Goal: Task Accomplishment & Management: Use online tool/utility

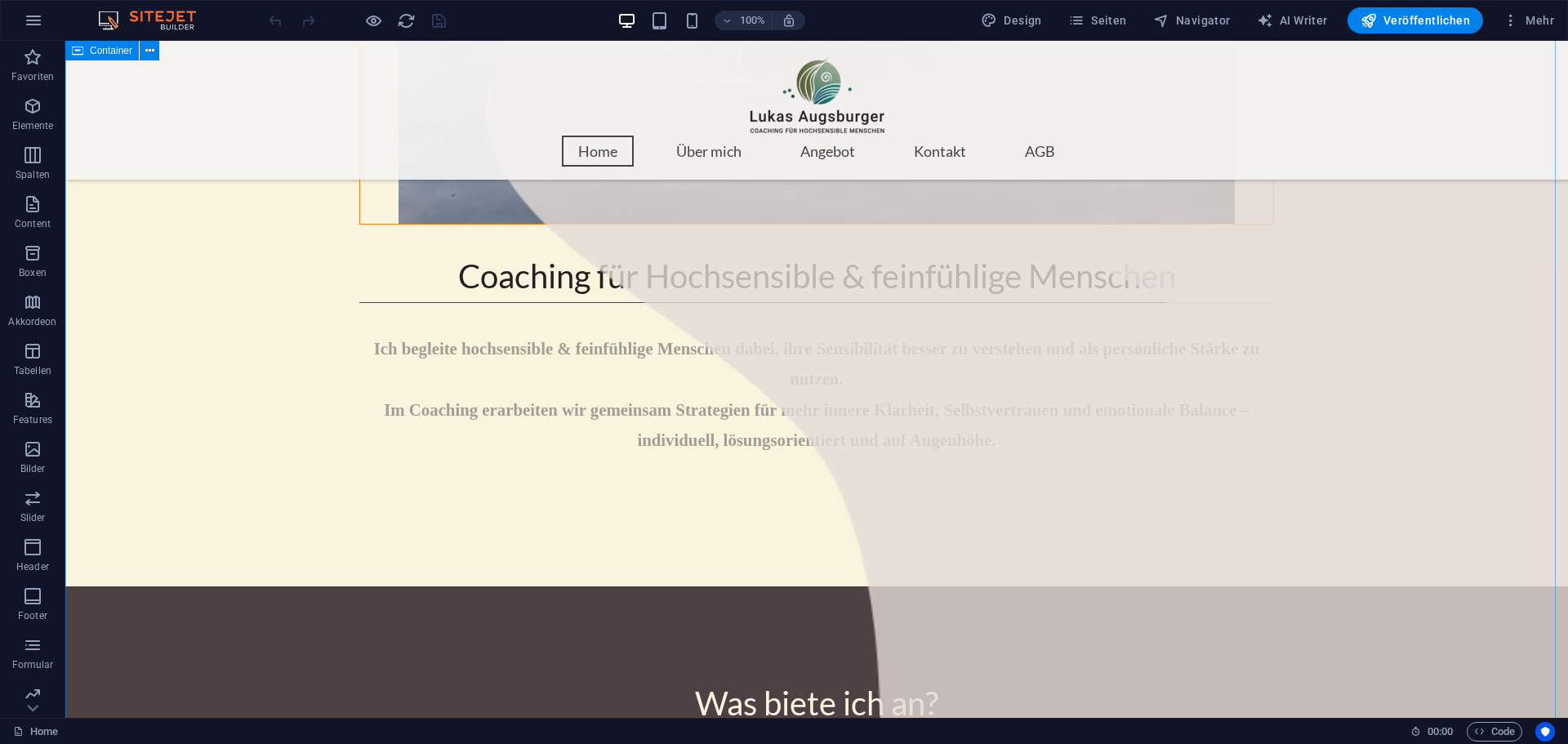
scroll to position [1225, 0]
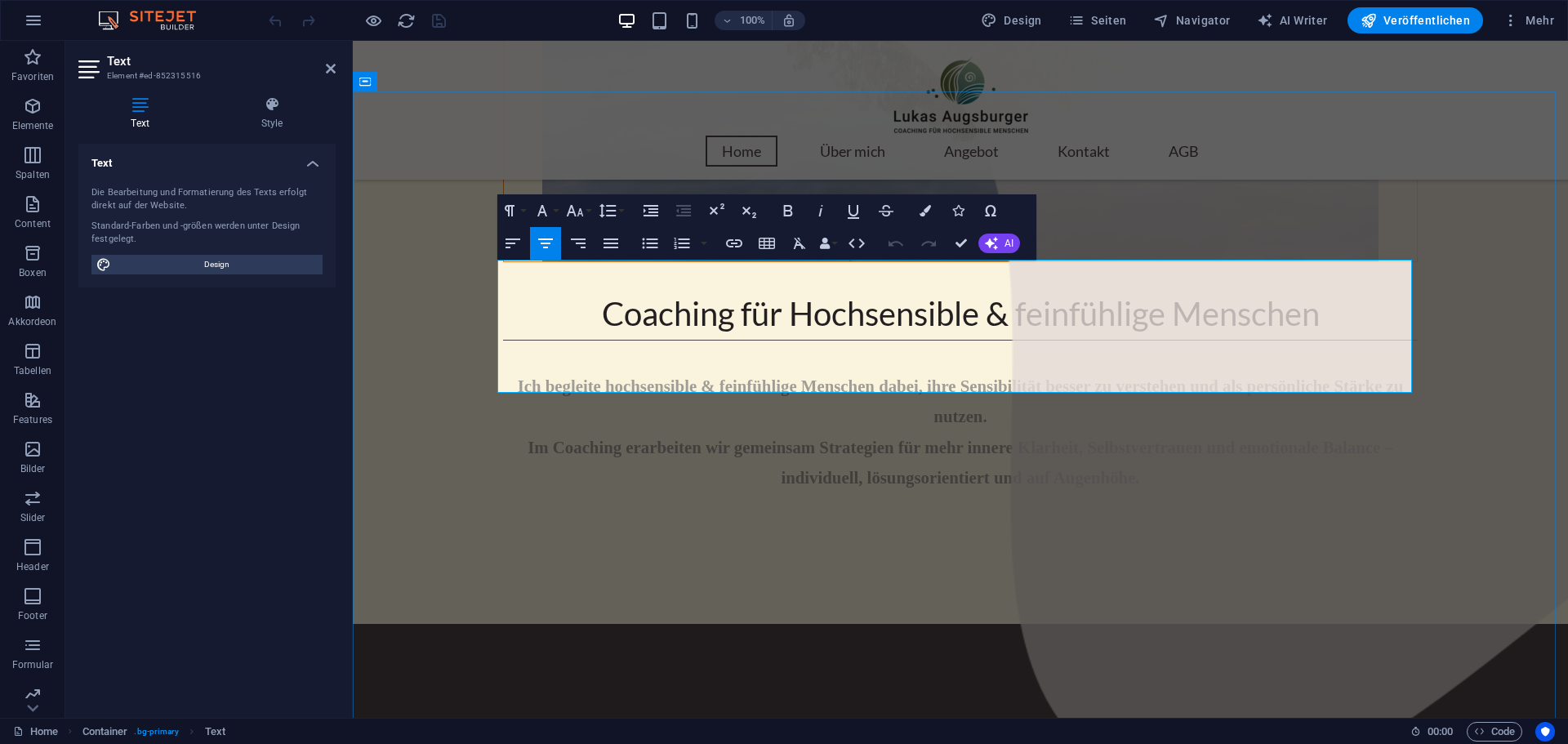
drag, startPoint x: 674, startPoint y: 289, endPoint x: 1255, endPoint y: 372, distance: 586.9
click at [271, 115] on h4 "Style" at bounding box center [272, 113] width 128 height 34
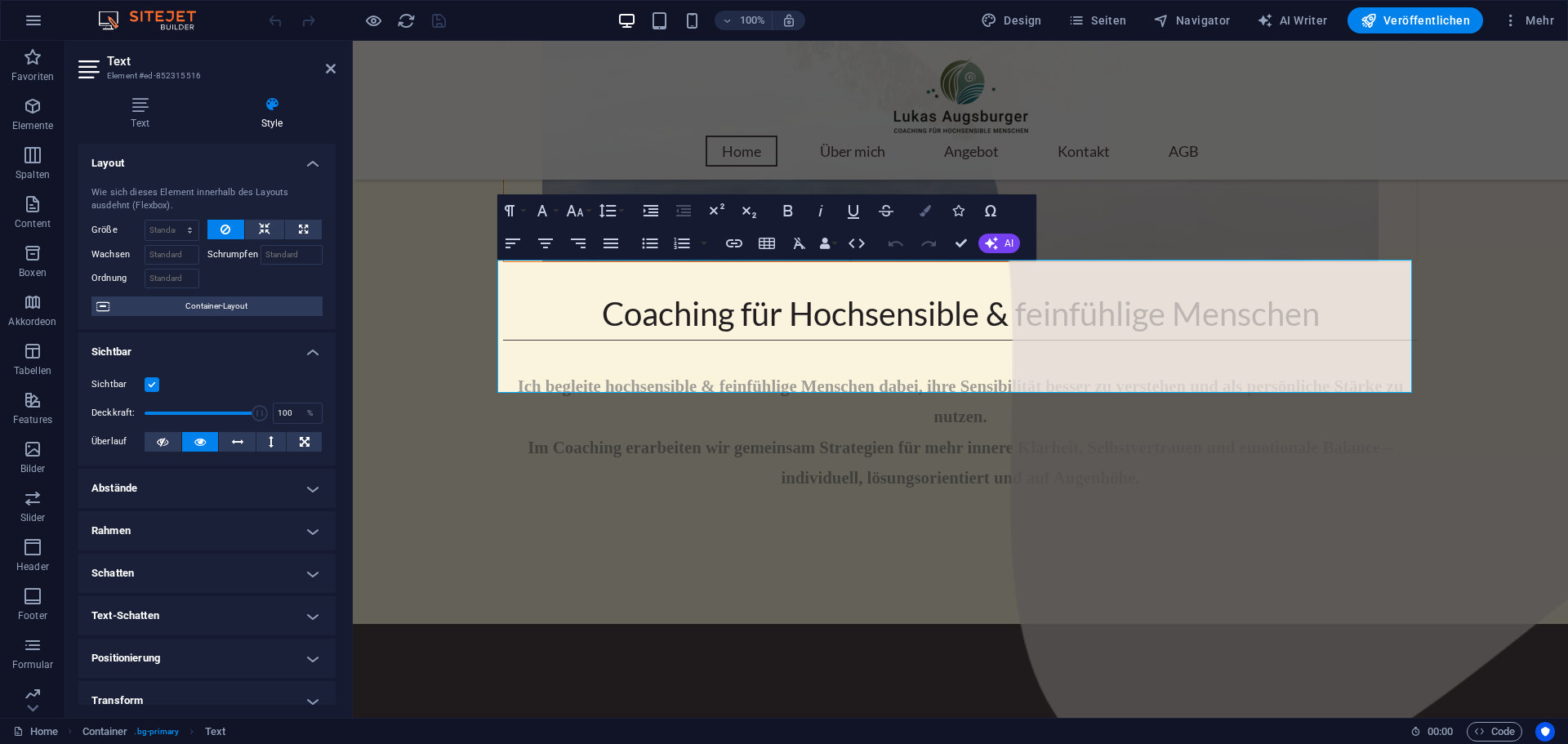
click at [923, 210] on icon "button" at bounding box center [925, 210] width 12 height 12
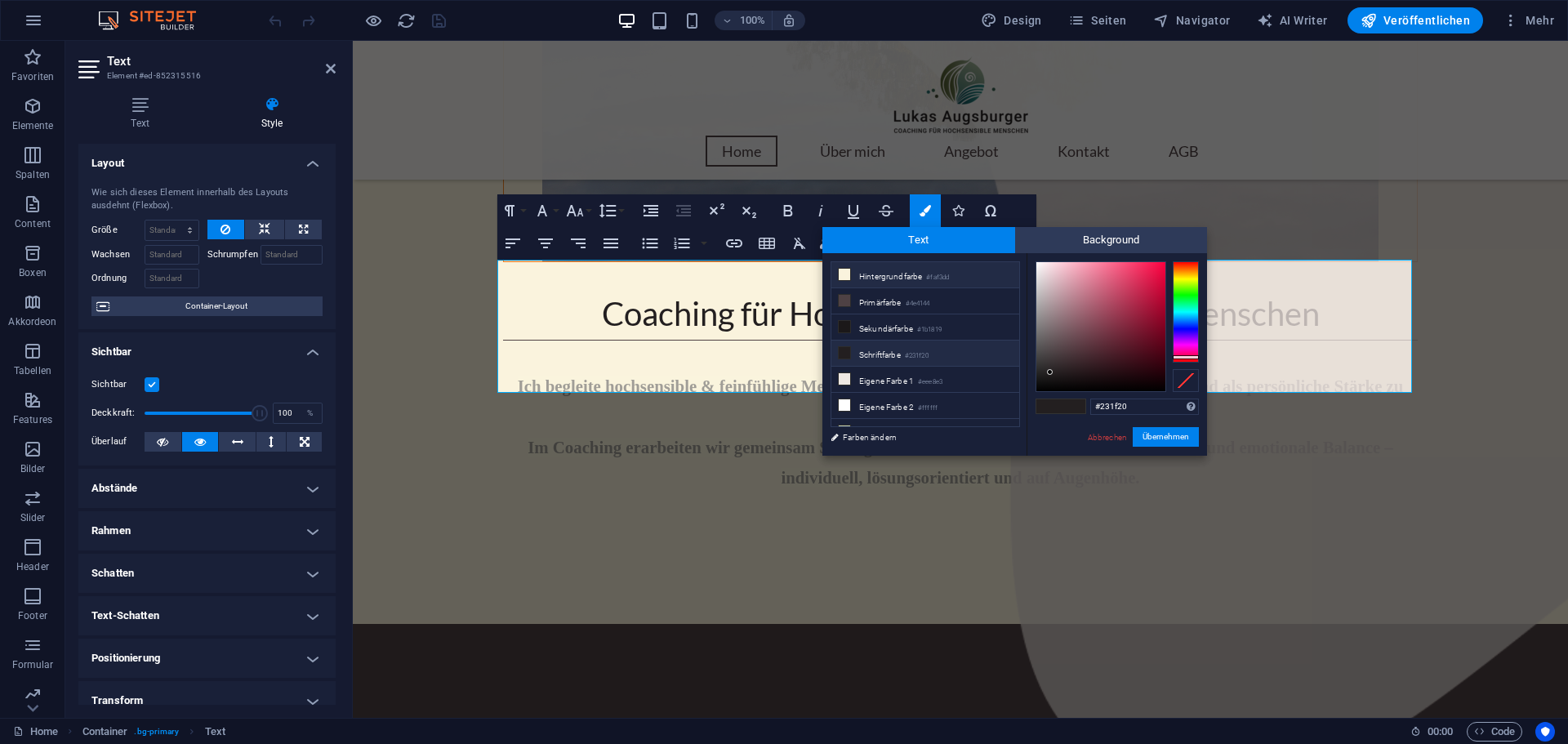
click at [870, 275] on li "Hintergrundfarbe #faf3dd" at bounding box center [925, 275] width 188 height 26
type input "#faf3dd"
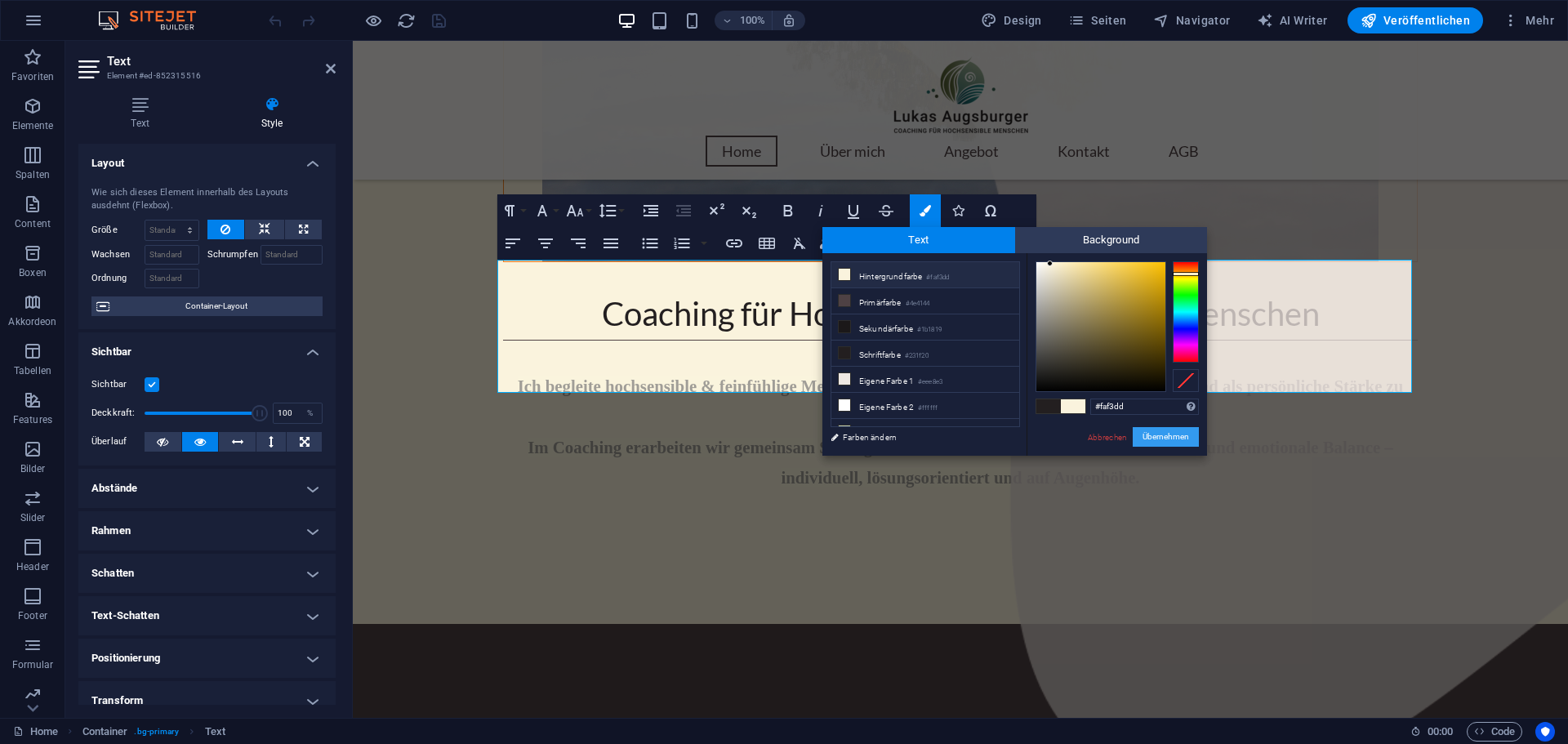
click at [1172, 440] on button "Übernehmen" at bounding box center [1165, 437] width 66 height 20
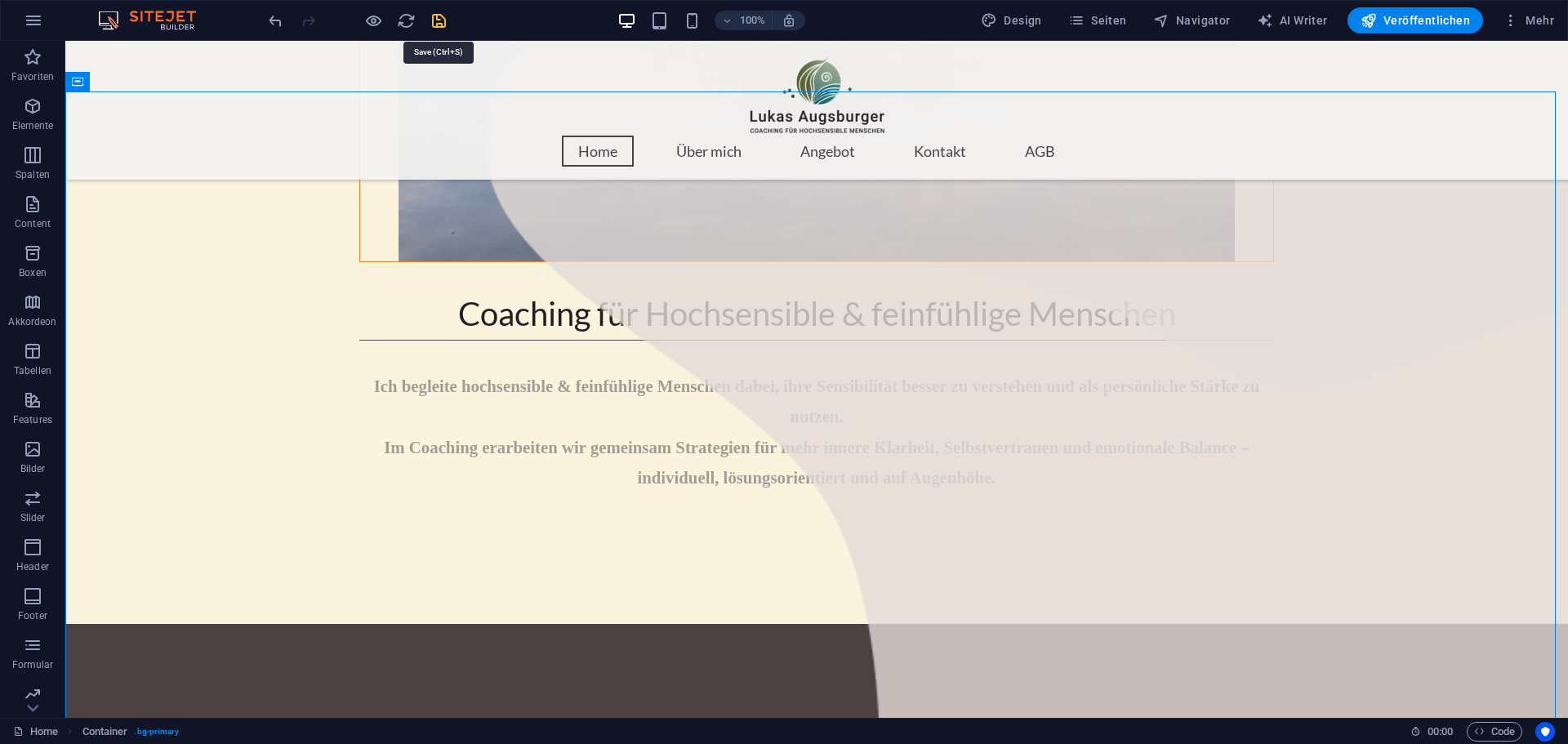
click at [438, 14] on icon "save" at bounding box center [438, 21] width 19 height 19
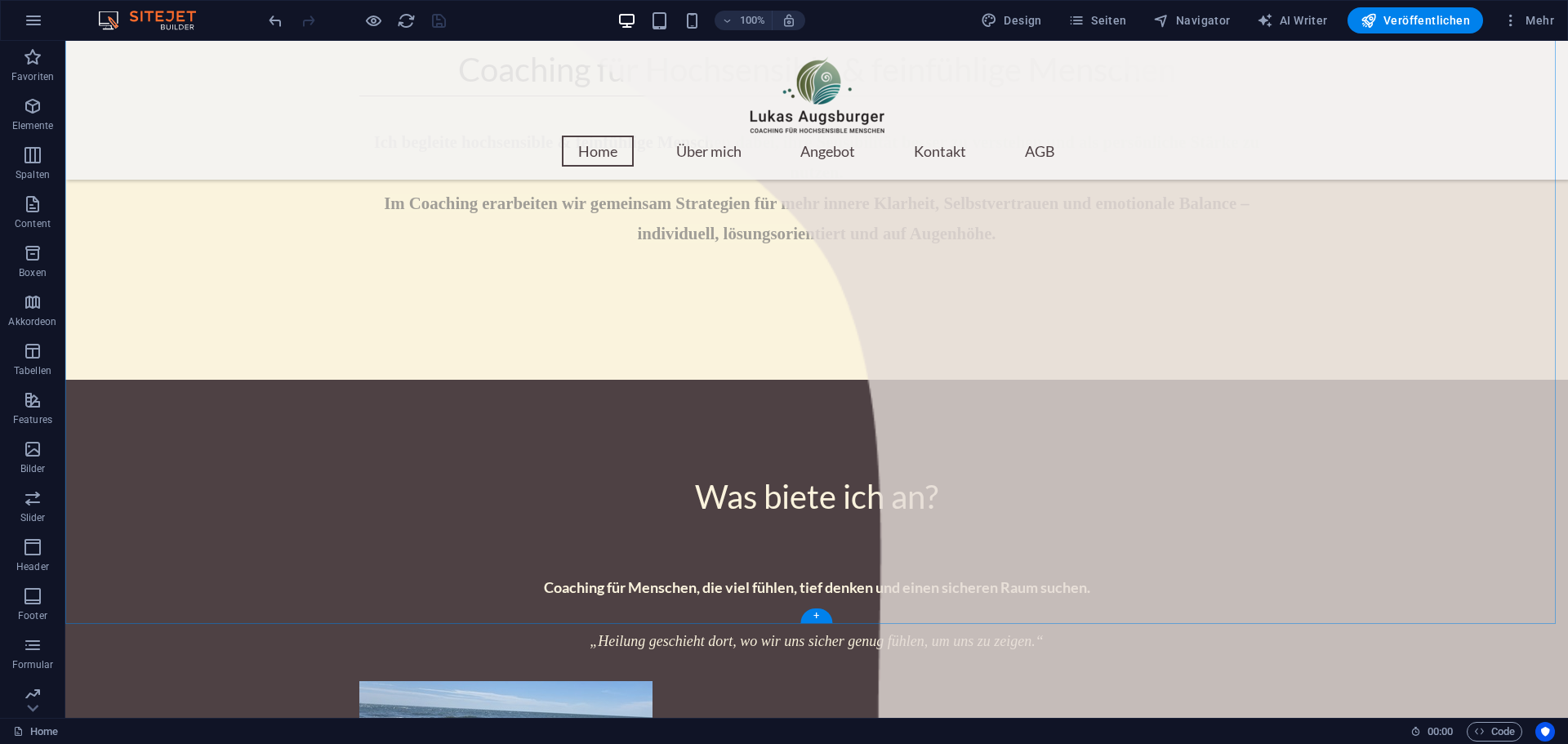
scroll to position [1471, 0]
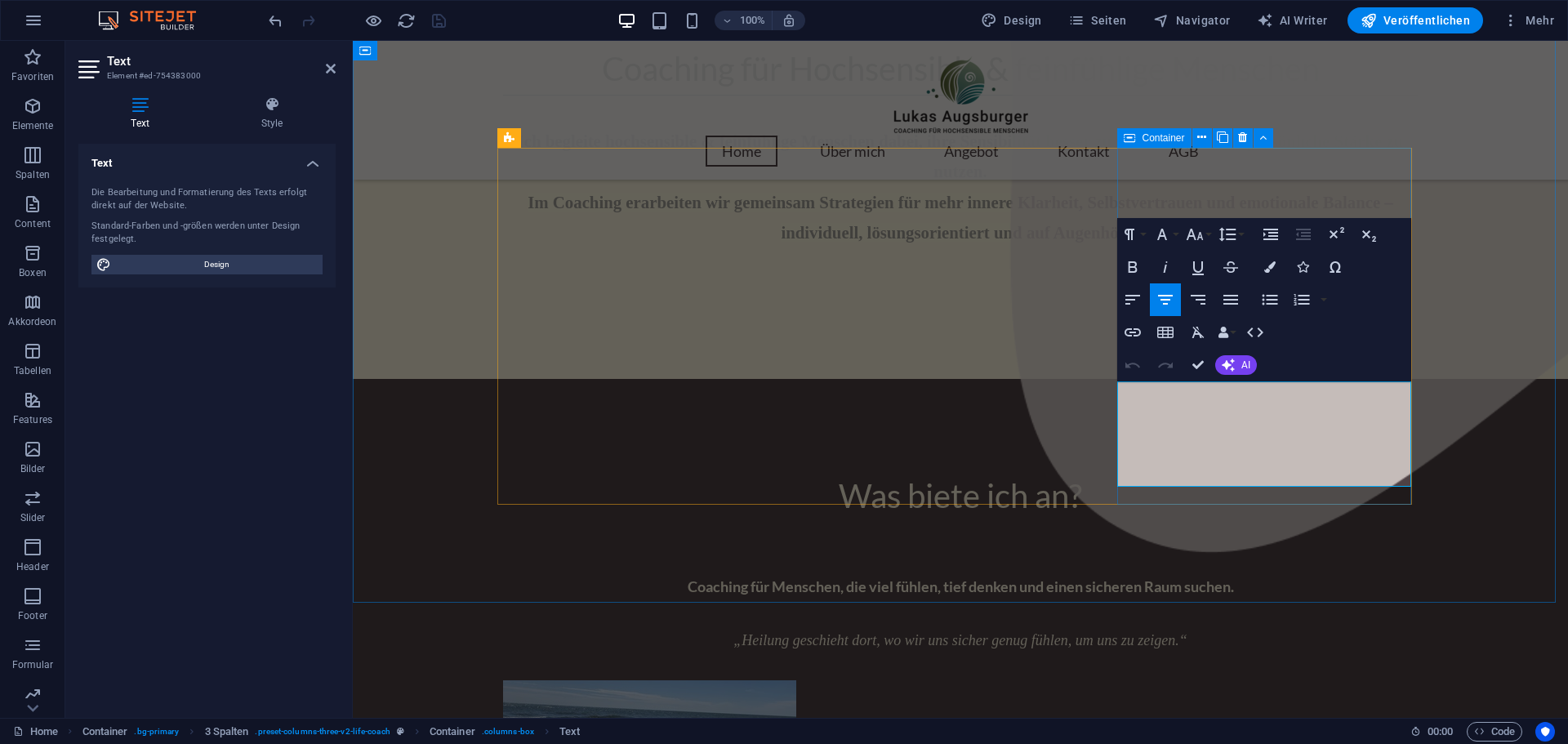
drag, startPoint x: 1121, startPoint y: 397, endPoint x: 1402, endPoint y: 502, distance: 300.0
click at [1272, 269] on icon "button" at bounding box center [1269, 266] width 12 height 12
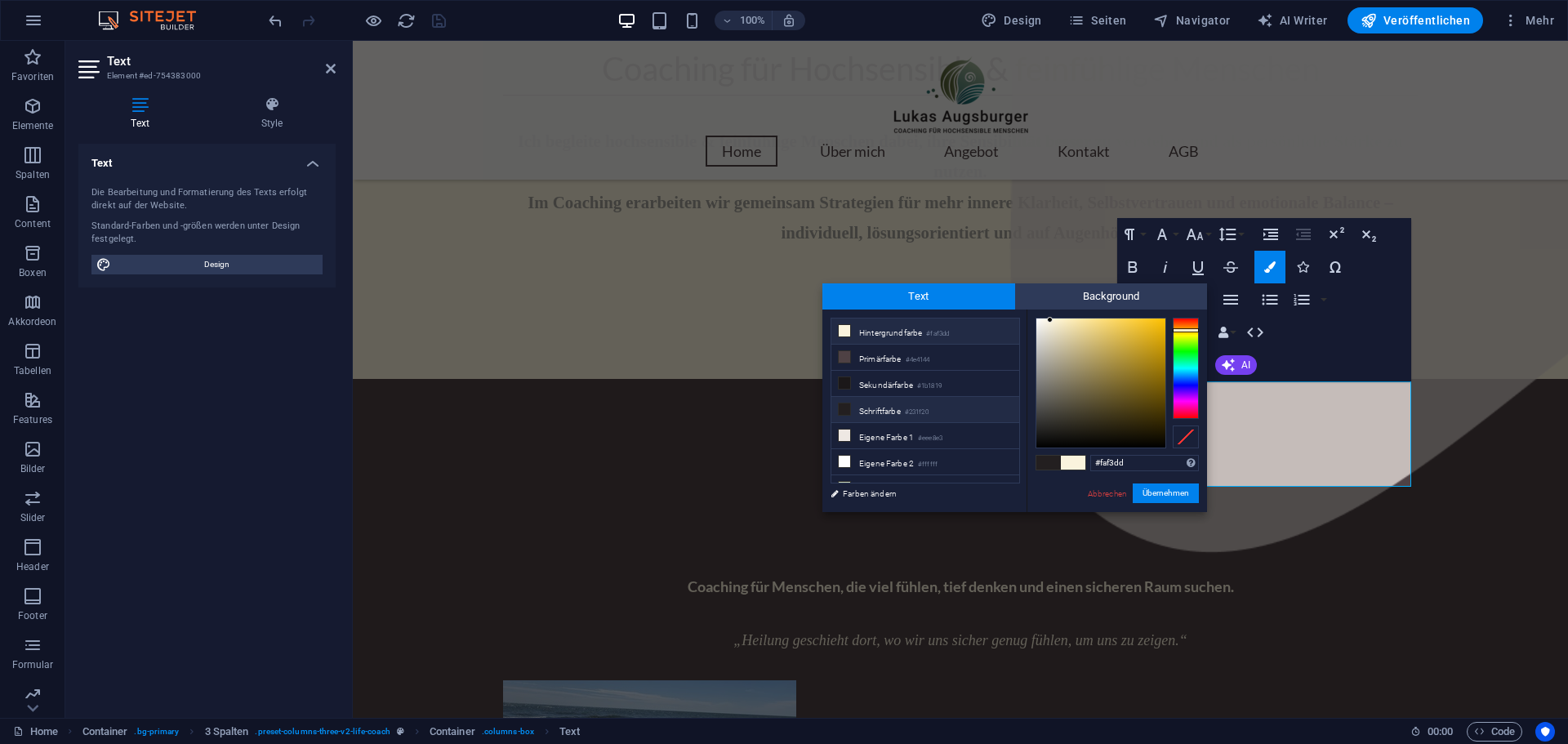
click at [870, 332] on li "Hintergrundfarbe #faf3dd" at bounding box center [925, 332] width 188 height 26
click at [1170, 493] on button "Übernehmen" at bounding box center [1165, 494] width 66 height 20
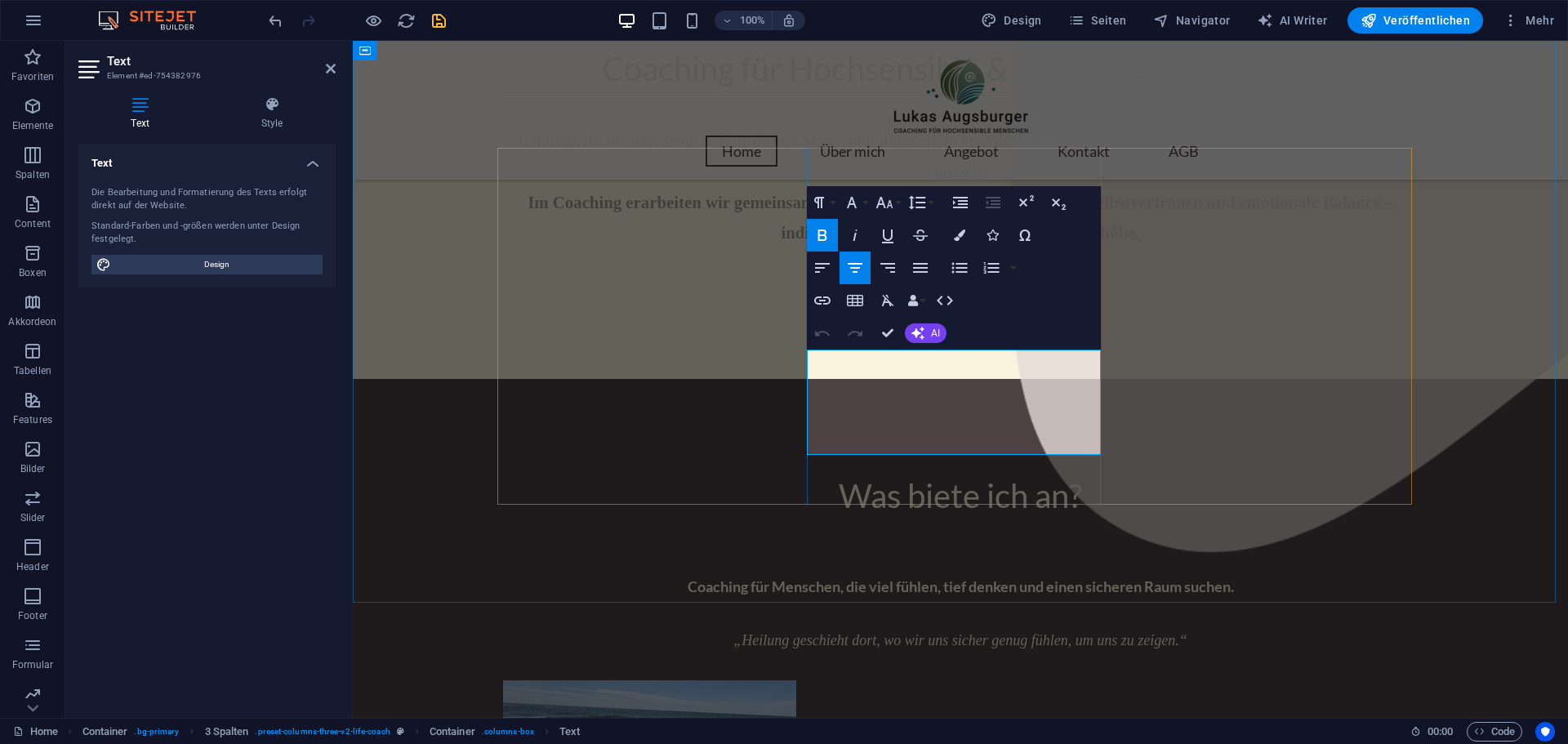
drag, startPoint x: 849, startPoint y: 366, endPoint x: 1044, endPoint y: 415, distance: 201.1
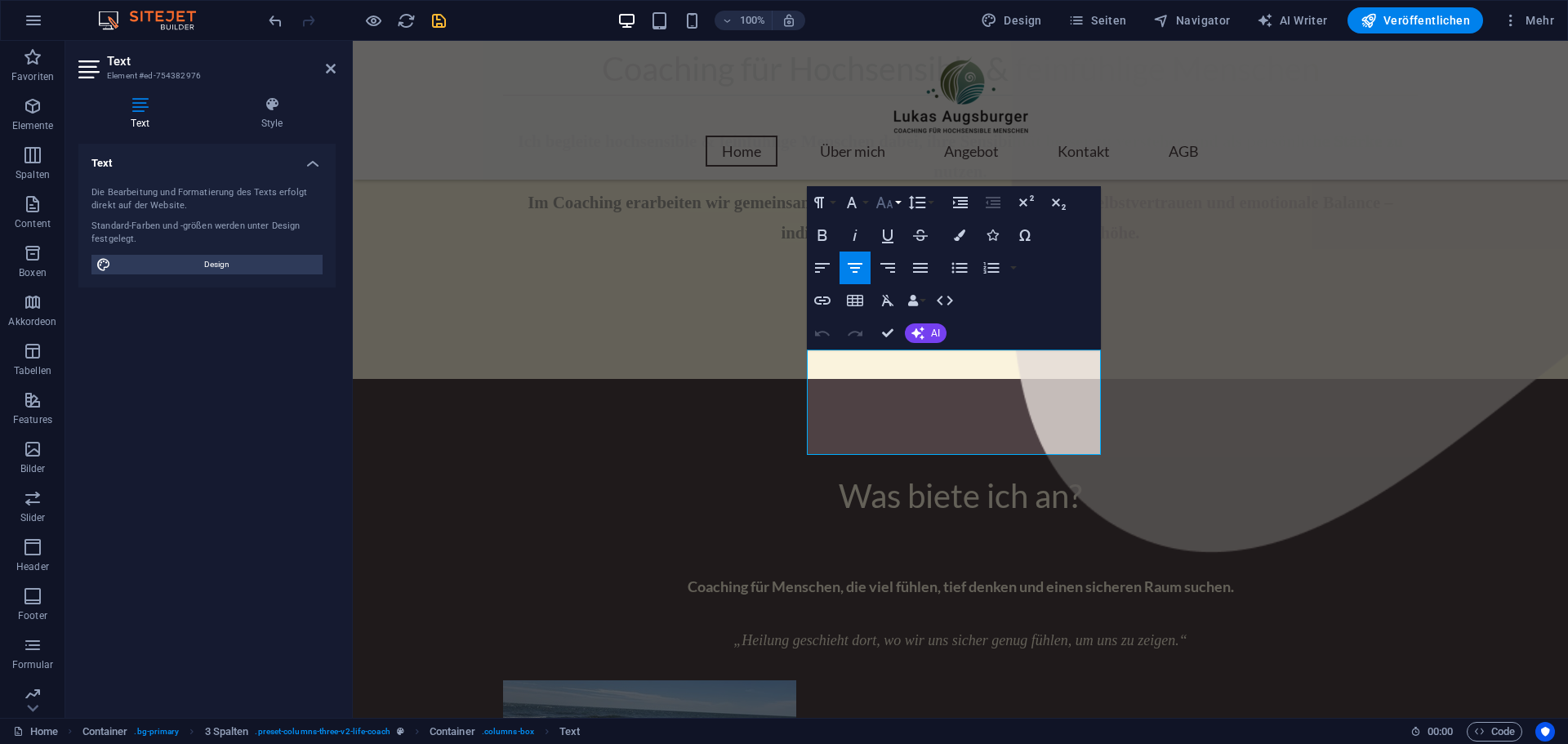
click at [898, 198] on button "Font Size" at bounding box center [888, 203] width 31 height 33
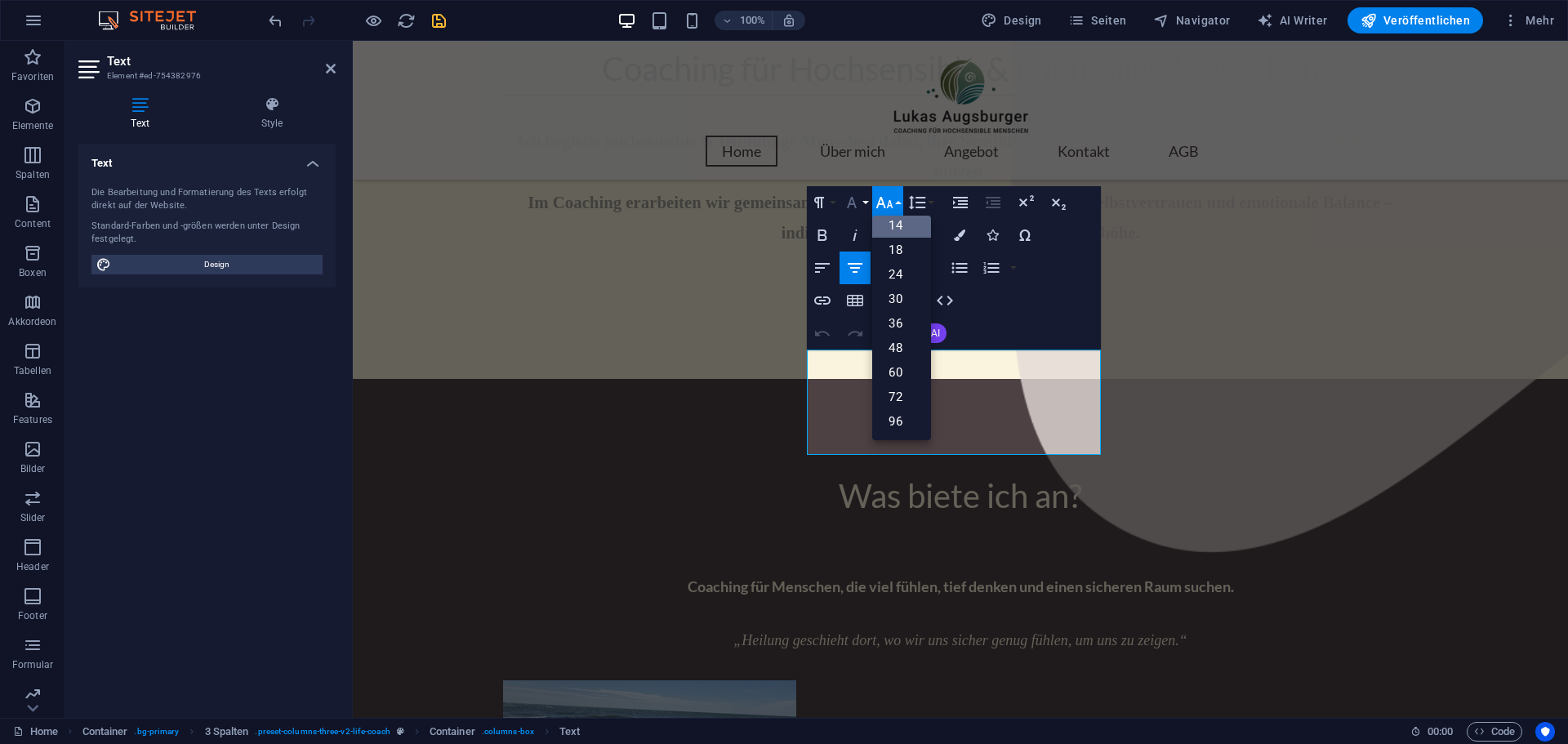
click at [862, 201] on button "Font Family" at bounding box center [855, 203] width 31 height 33
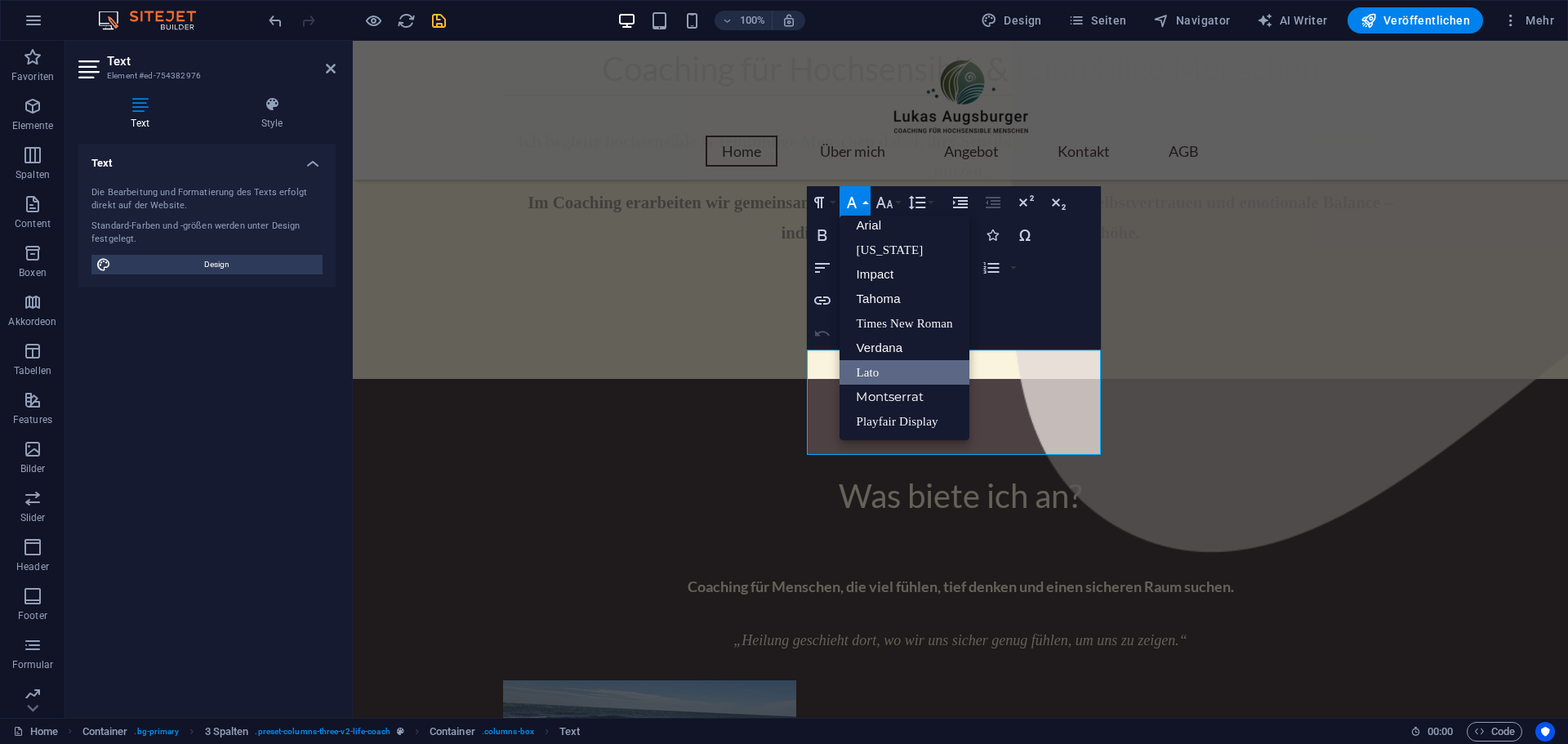
scroll to position [9, 0]
click at [1065, 333] on div "Paragraph Format Normal Heading 1 Heading 2 Heading 3 Heading 4 Heading 5 Headi…" at bounding box center [954, 268] width 294 height 163
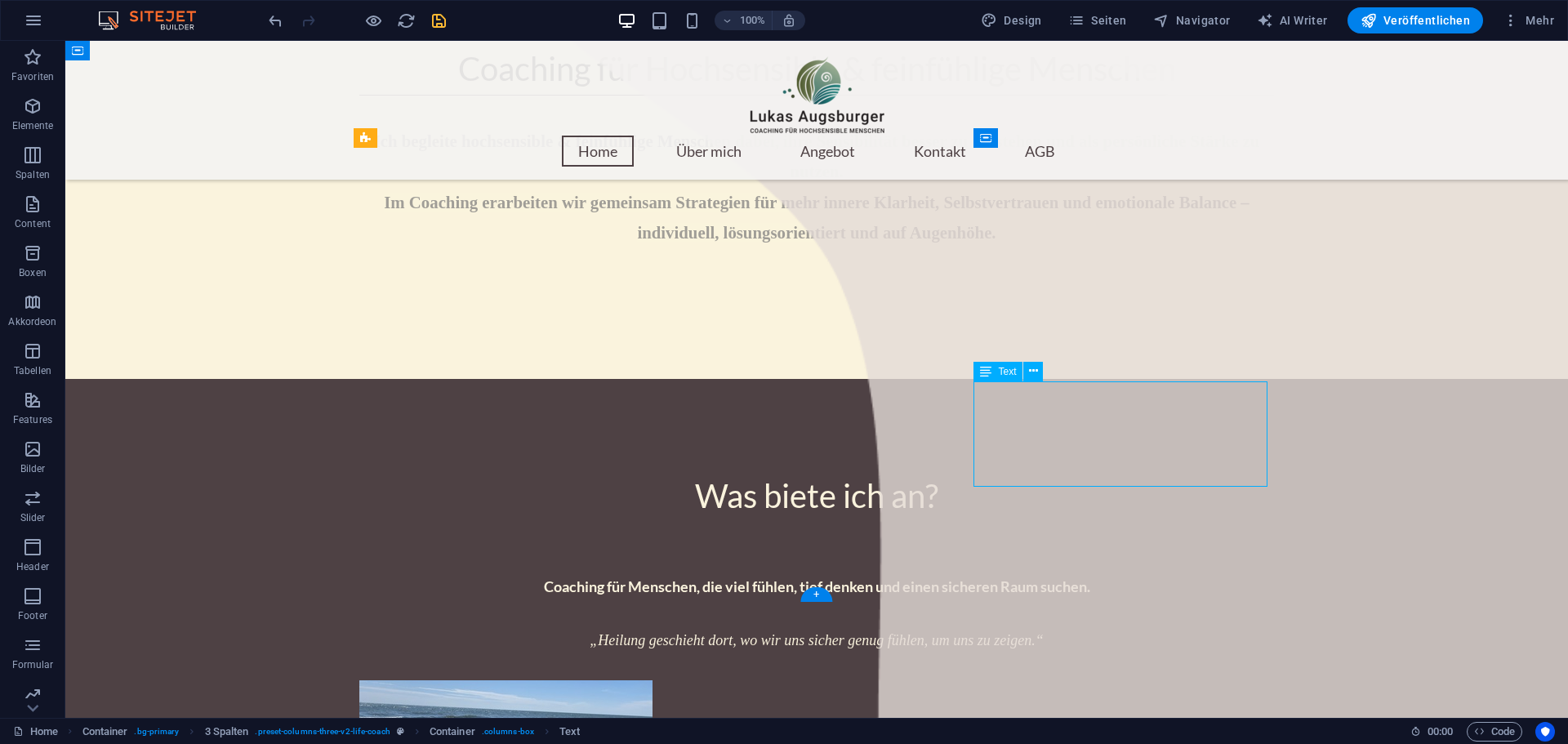
drag, startPoint x: 981, startPoint y: 393, endPoint x: 1157, endPoint y: 415, distance: 177.4
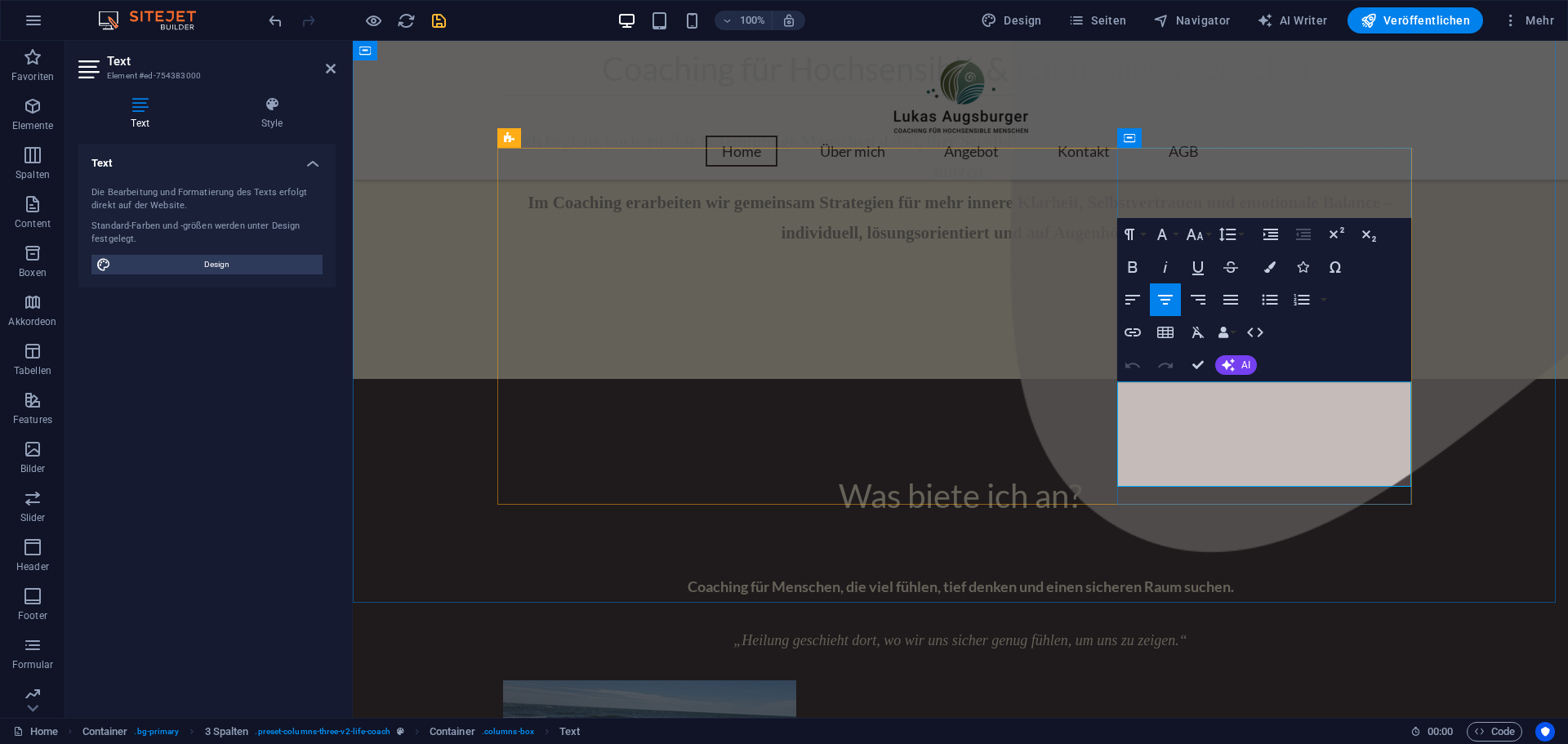
drag, startPoint x: 1123, startPoint y: 399, endPoint x: 1380, endPoint y: 470, distance: 266.6
click at [1208, 234] on button "Font Size" at bounding box center [1198, 235] width 31 height 33
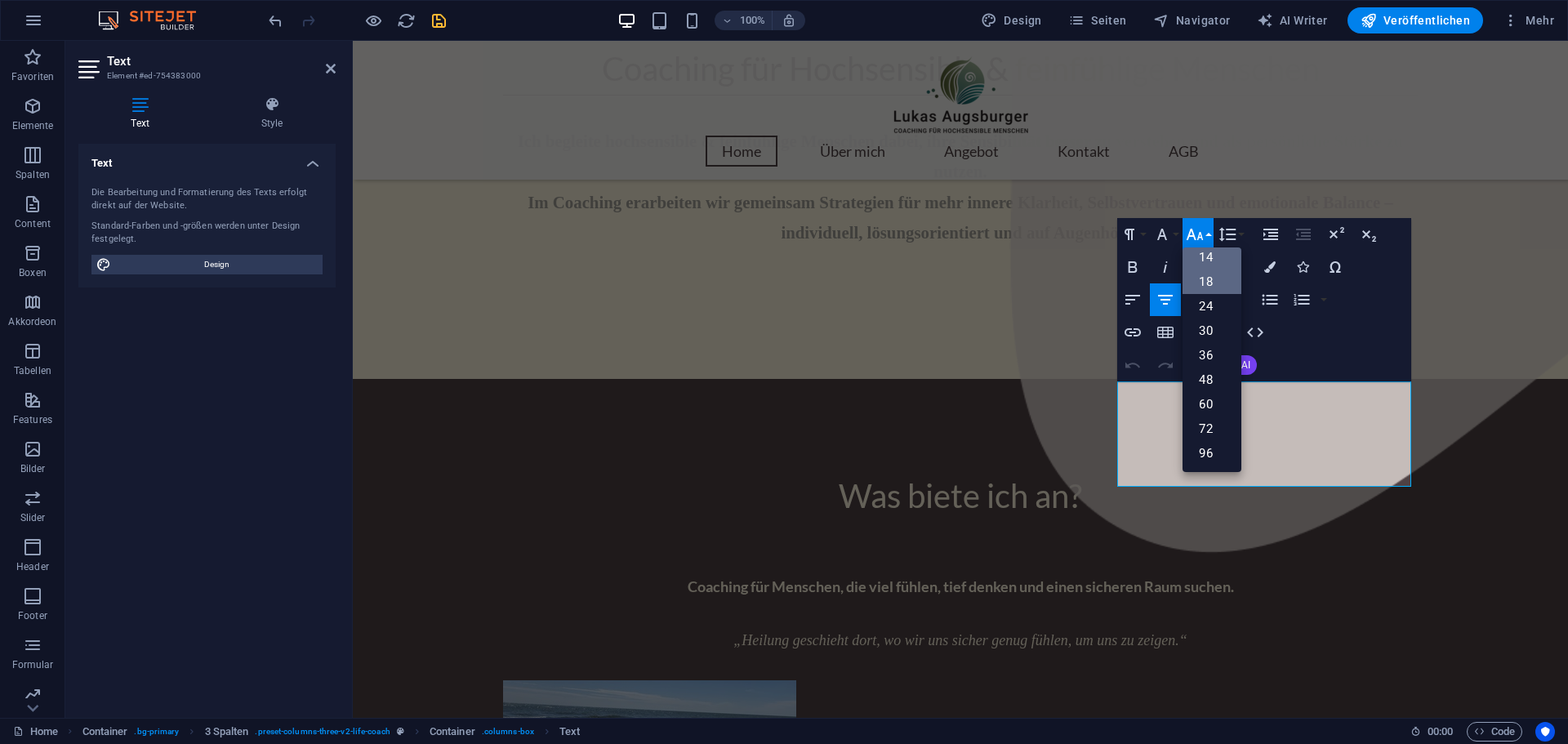
scroll to position [131, 0]
click at [1216, 263] on link "14" at bounding box center [1211, 256] width 59 height 24
click at [1172, 228] on icon "button" at bounding box center [1162, 235] width 20 height 20
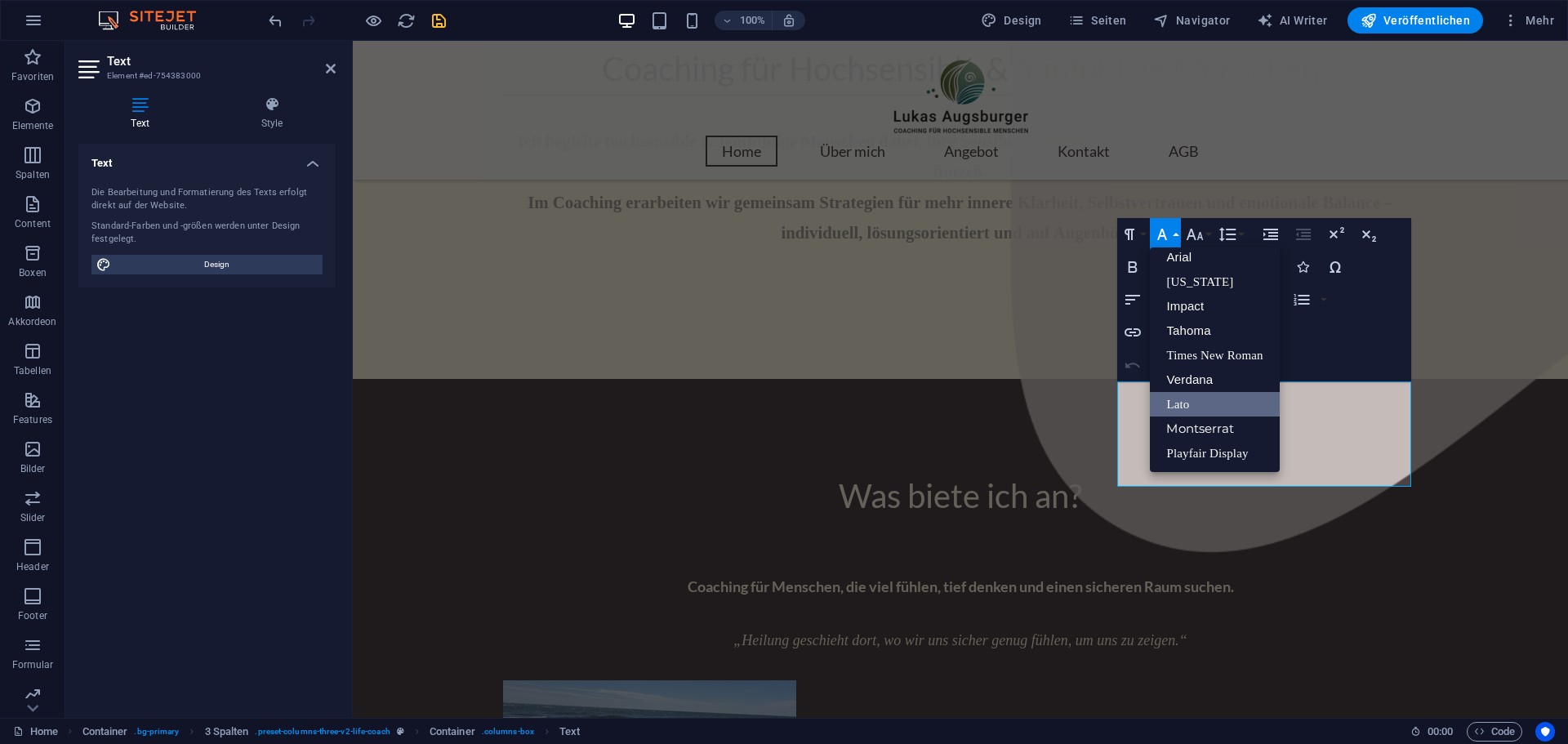
scroll to position [9, 0]
click at [1181, 403] on link "Lato" at bounding box center [1214, 404] width 129 height 24
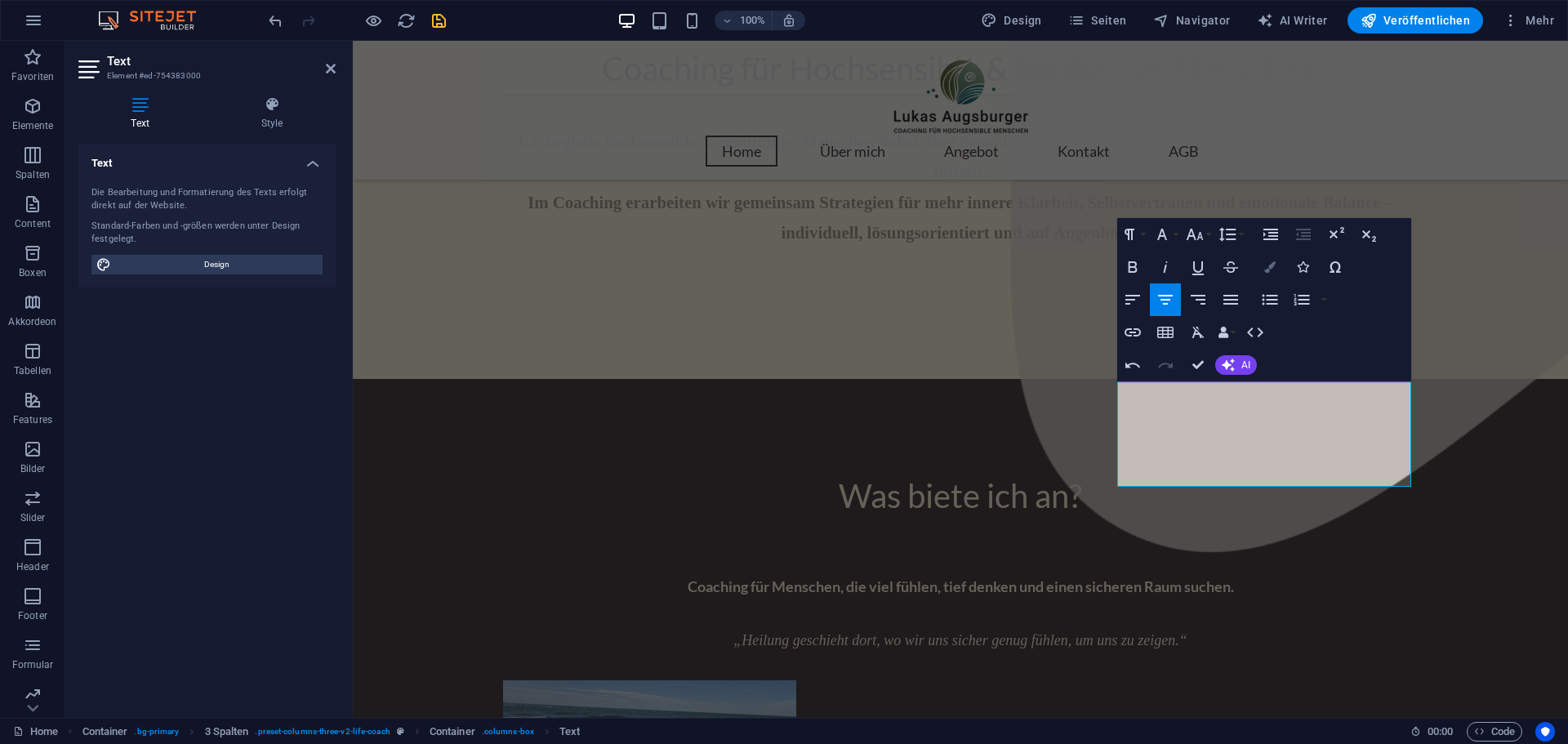
click at [1264, 269] on icon "button" at bounding box center [1269, 266] width 12 height 12
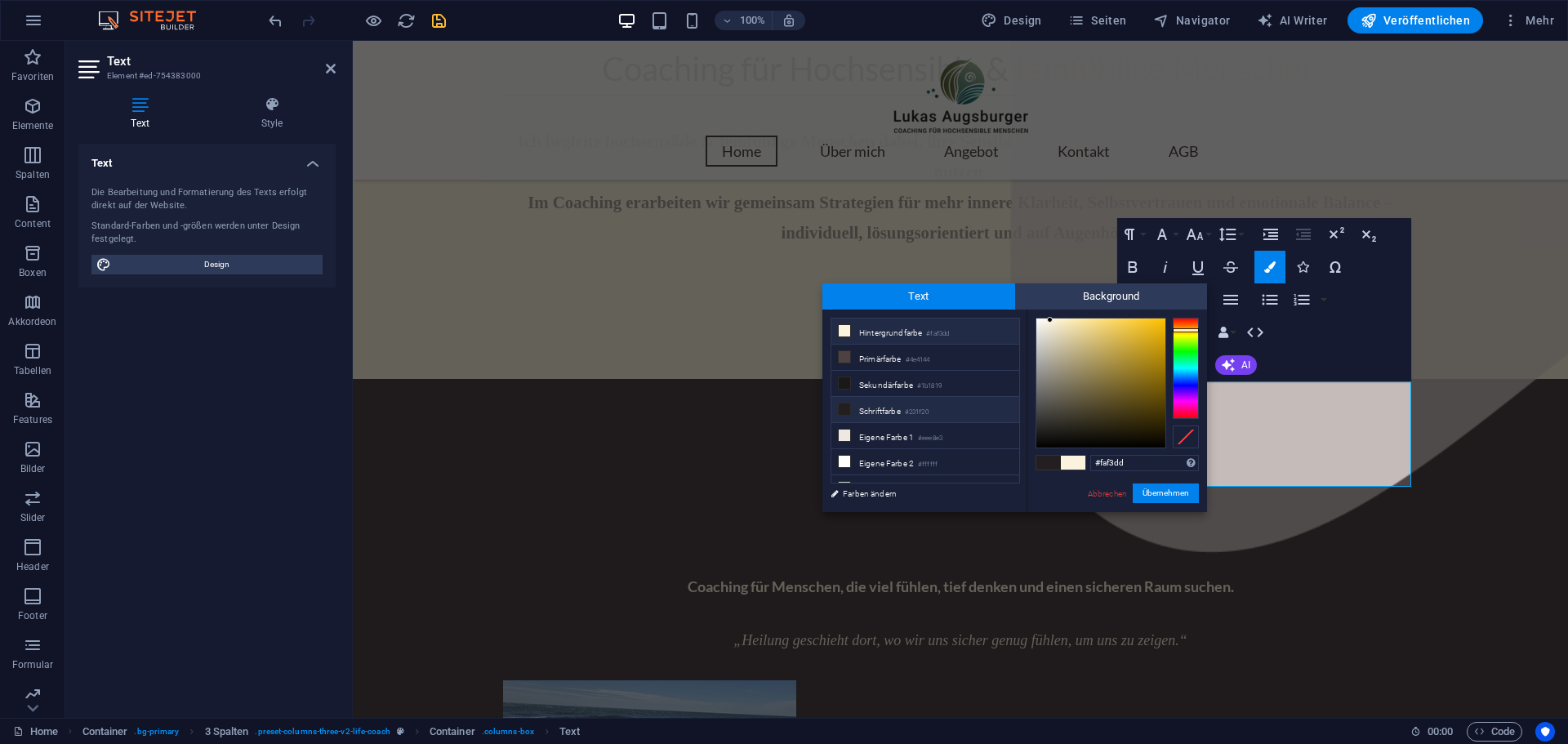
click at [848, 331] on icon at bounding box center [844, 331] width 12 height 12
click at [1174, 489] on button "Übernehmen" at bounding box center [1165, 494] width 66 height 20
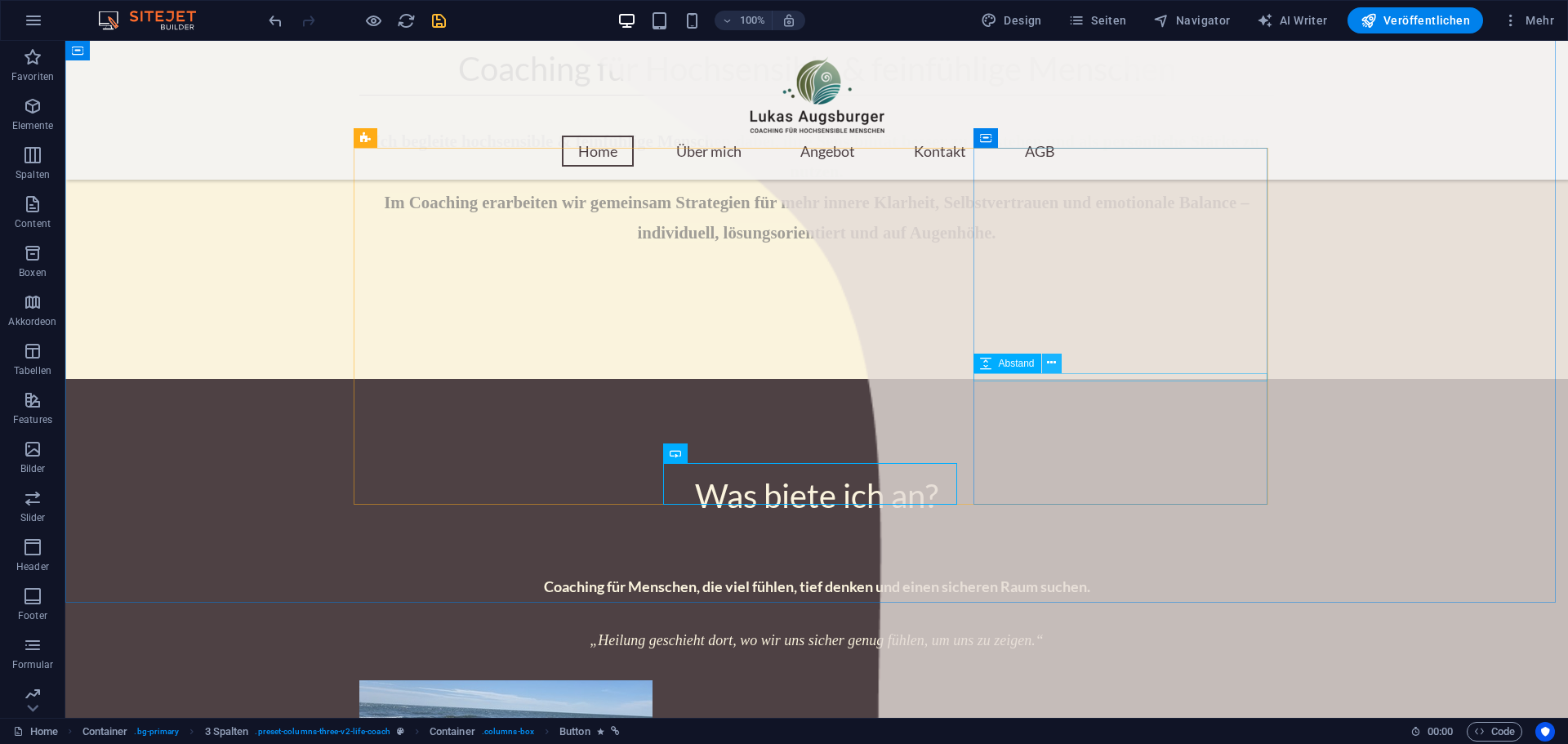
click at [1053, 365] on icon at bounding box center [1052, 362] width 9 height 17
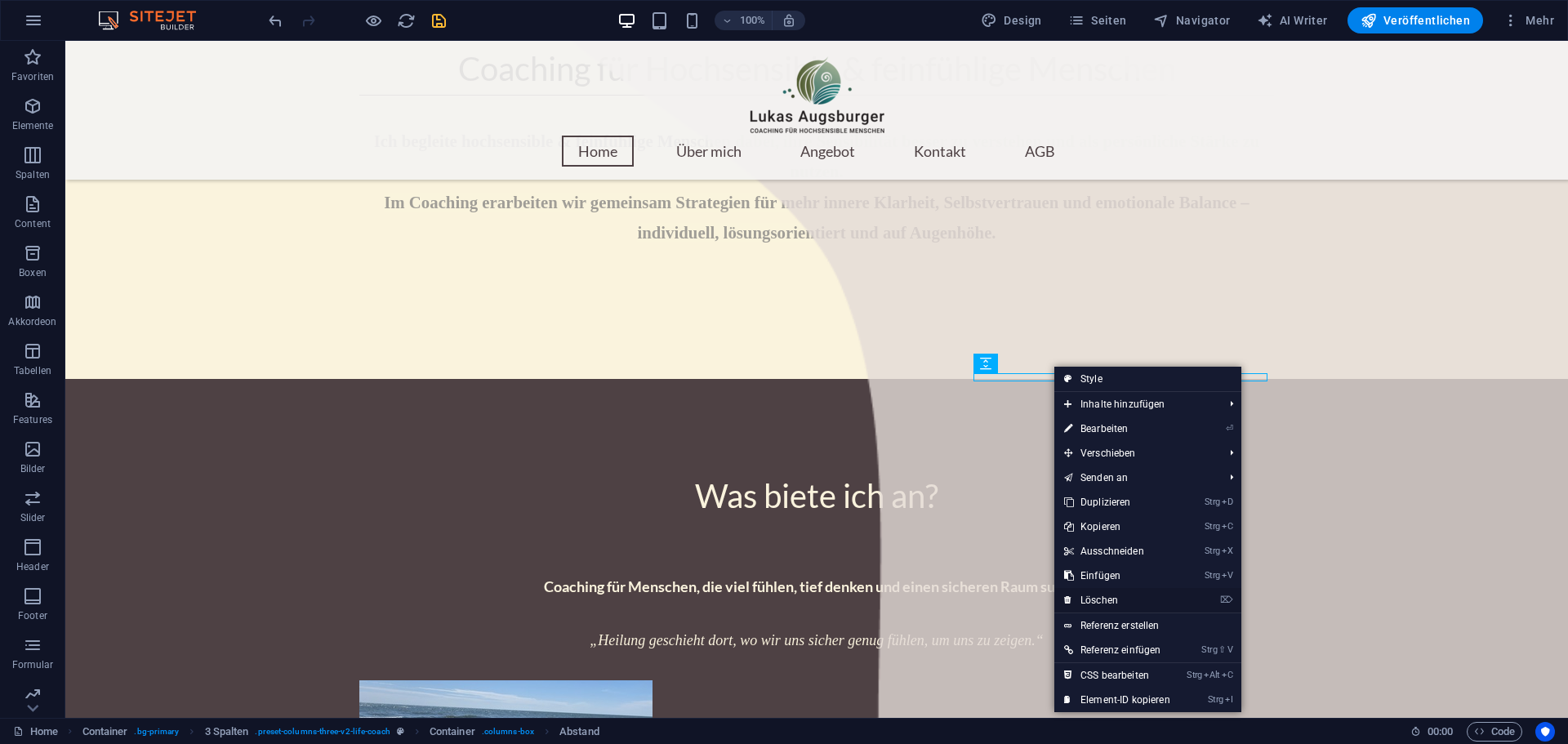
click at [1097, 601] on link "⌦ Löschen" at bounding box center [1117, 600] width 126 height 24
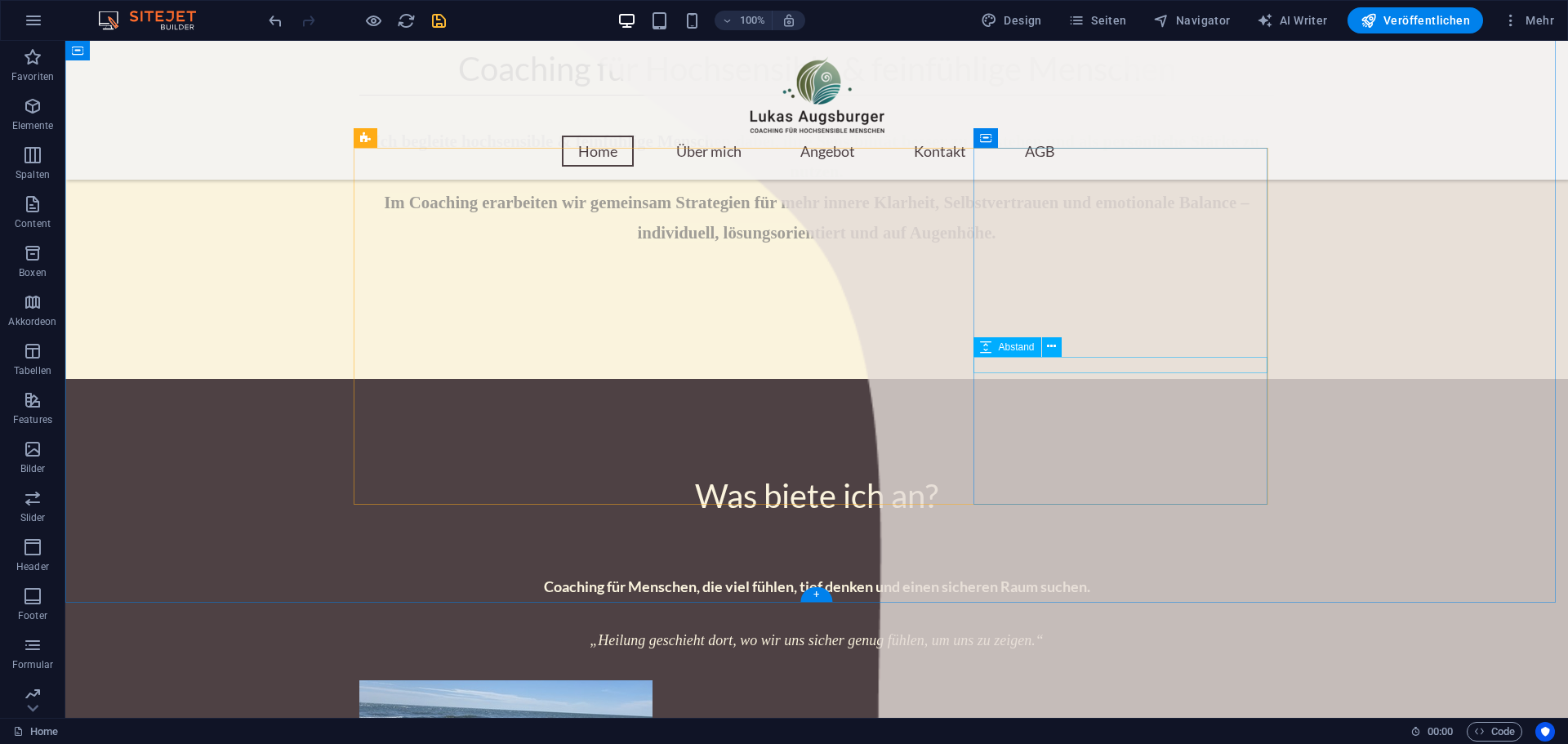
select select "px"
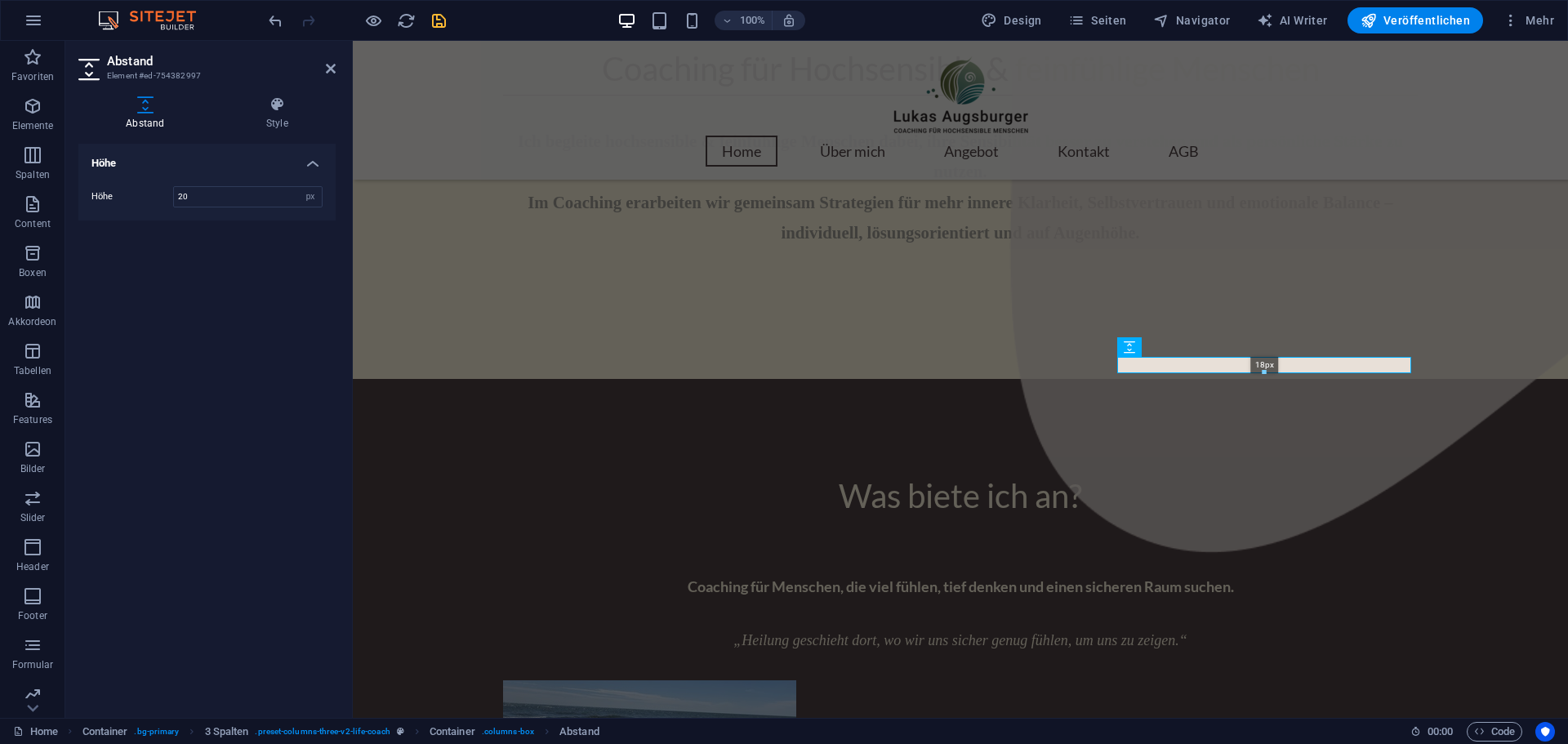
drag, startPoint x: 1266, startPoint y: 372, endPoint x: 1267, endPoint y: 359, distance: 13.0
click at [1267, 359] on div "18px" at bounding box center [1264, 365] width 294 height 16
click at [1263, 361] on div "16px" at bounding box center [1264, 364] width 294 height 14
type input "16"
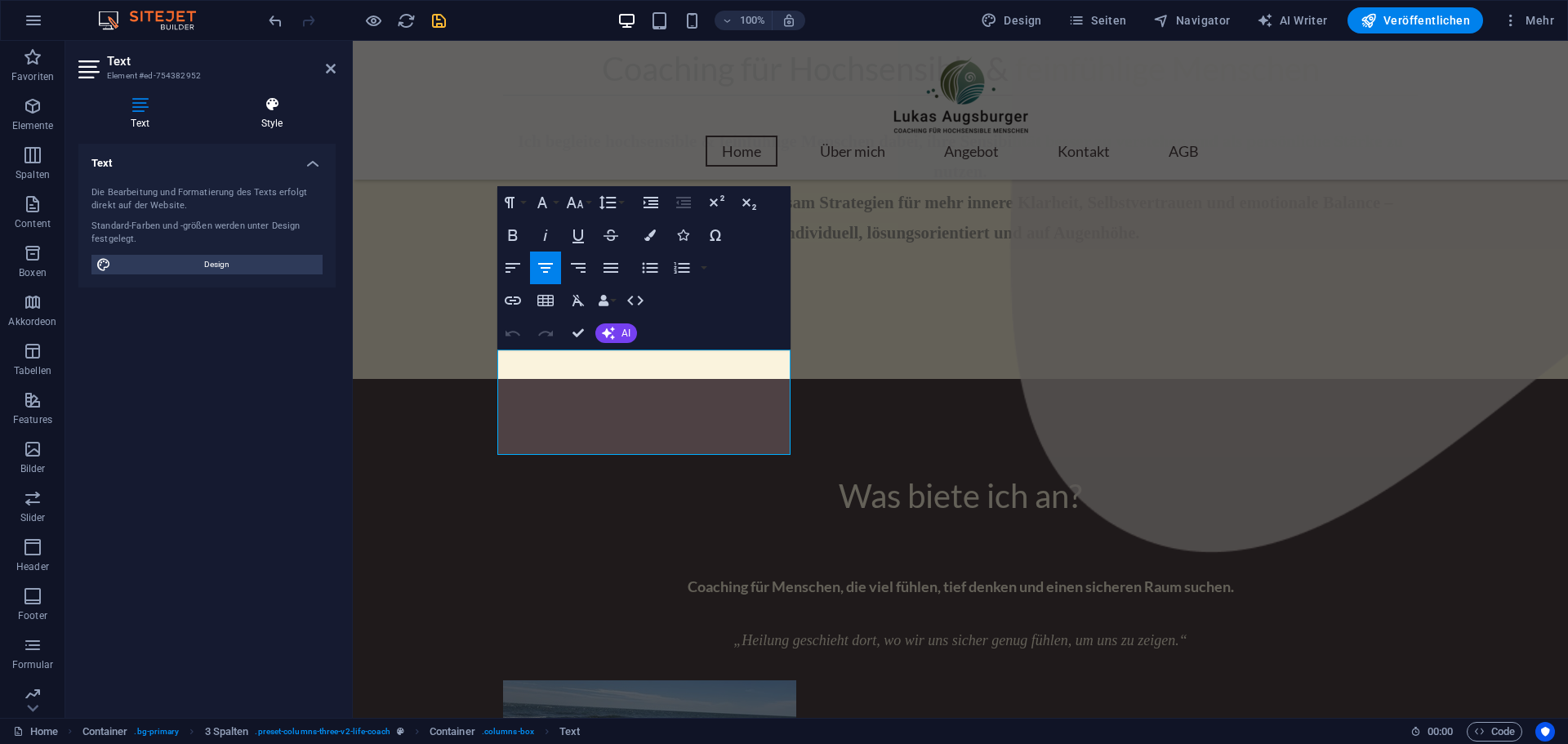
click at [291, 108] on icon at bounding box center [272, 104] width 128 height 16
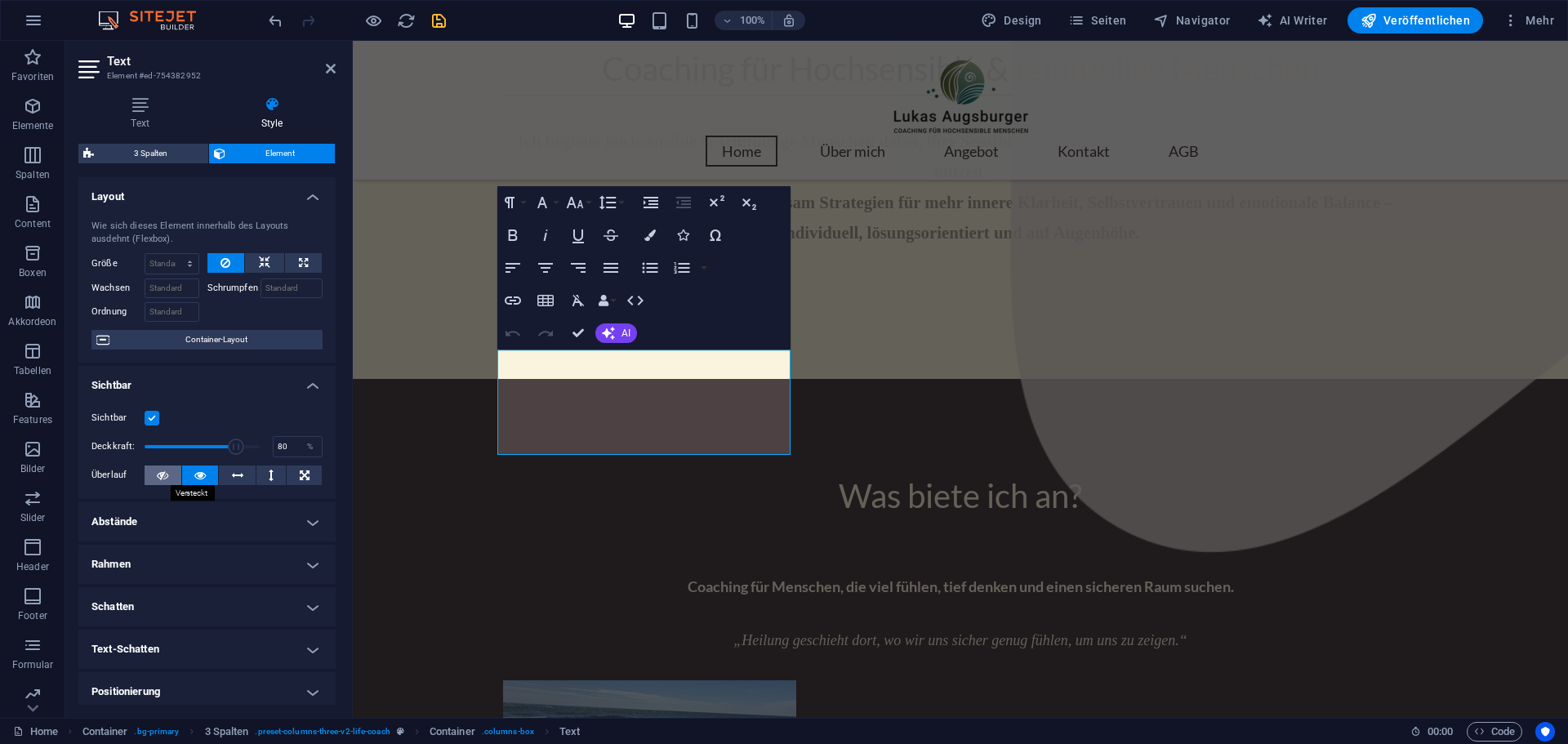
click at [157, 477] on icon at bounding box center [162, 476] width 12 height 20
click at [197, 473] on icon at bounding box center [200, 476] width 12 height 20
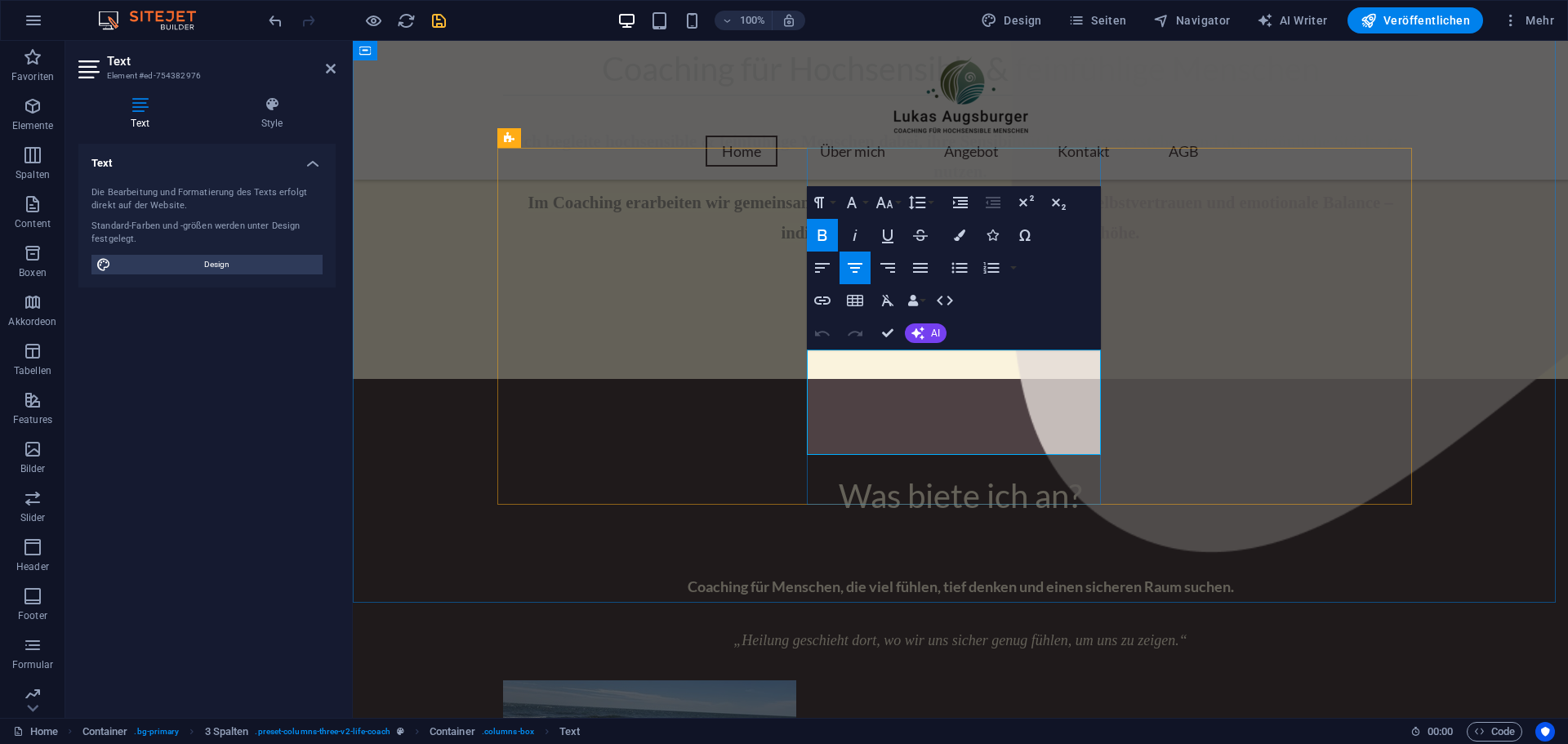
drag, startPoint x: 832, startPoint y: 356, endPoint x: 954, endPoint y: 382, distance: 124.7
drag, startPoint x: 954, startPoint y: 382, endPoint x: 842, endPoint y: 364, distance: 113.4
drag, startPoint x: 842, startPoint y: 364, endPoint x: 1065, endPoint y: 448, distance: 238.3
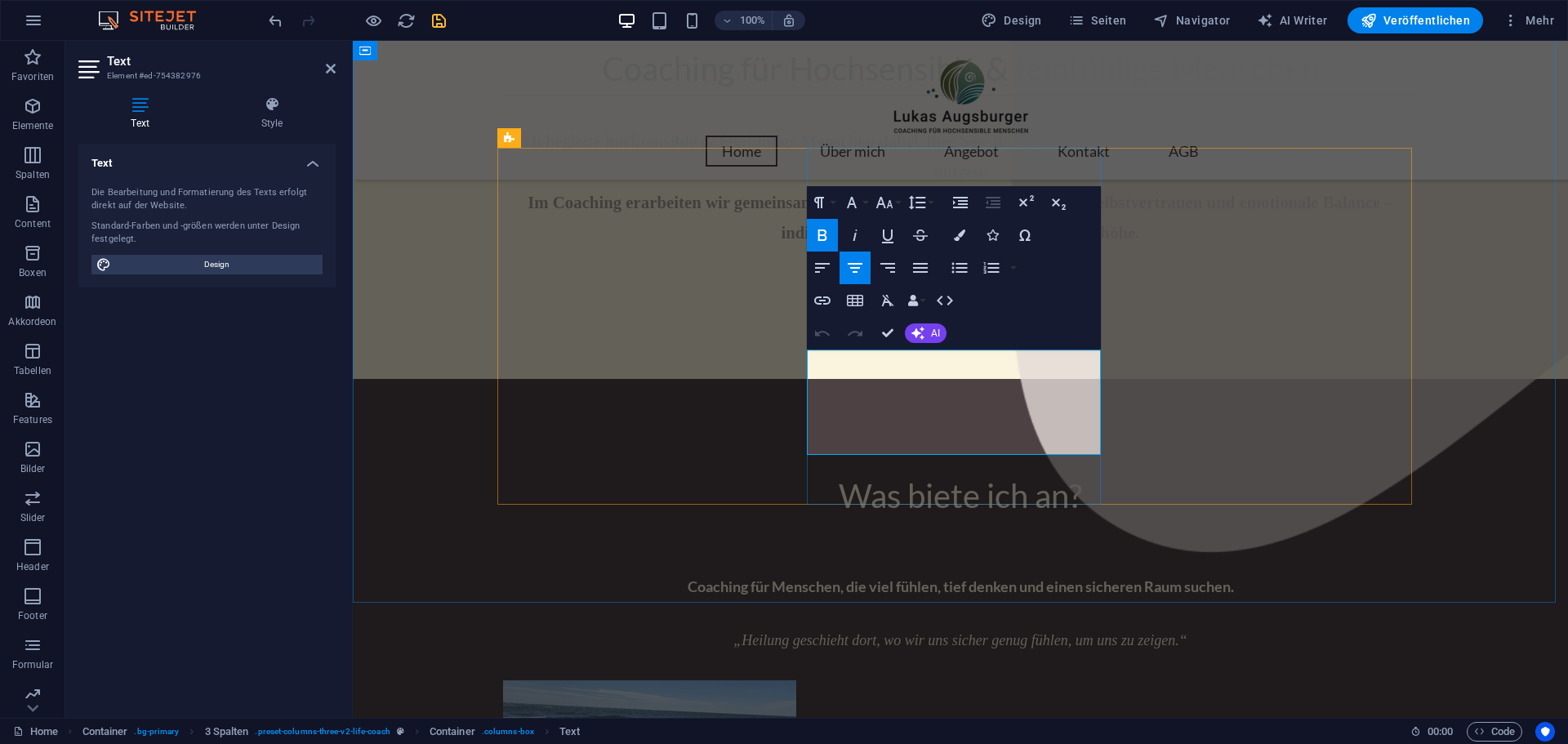
drag, startPoint x: 965, startPoint y: 403, endPoint x: 880, endPoint y: 420, distance: 86.7
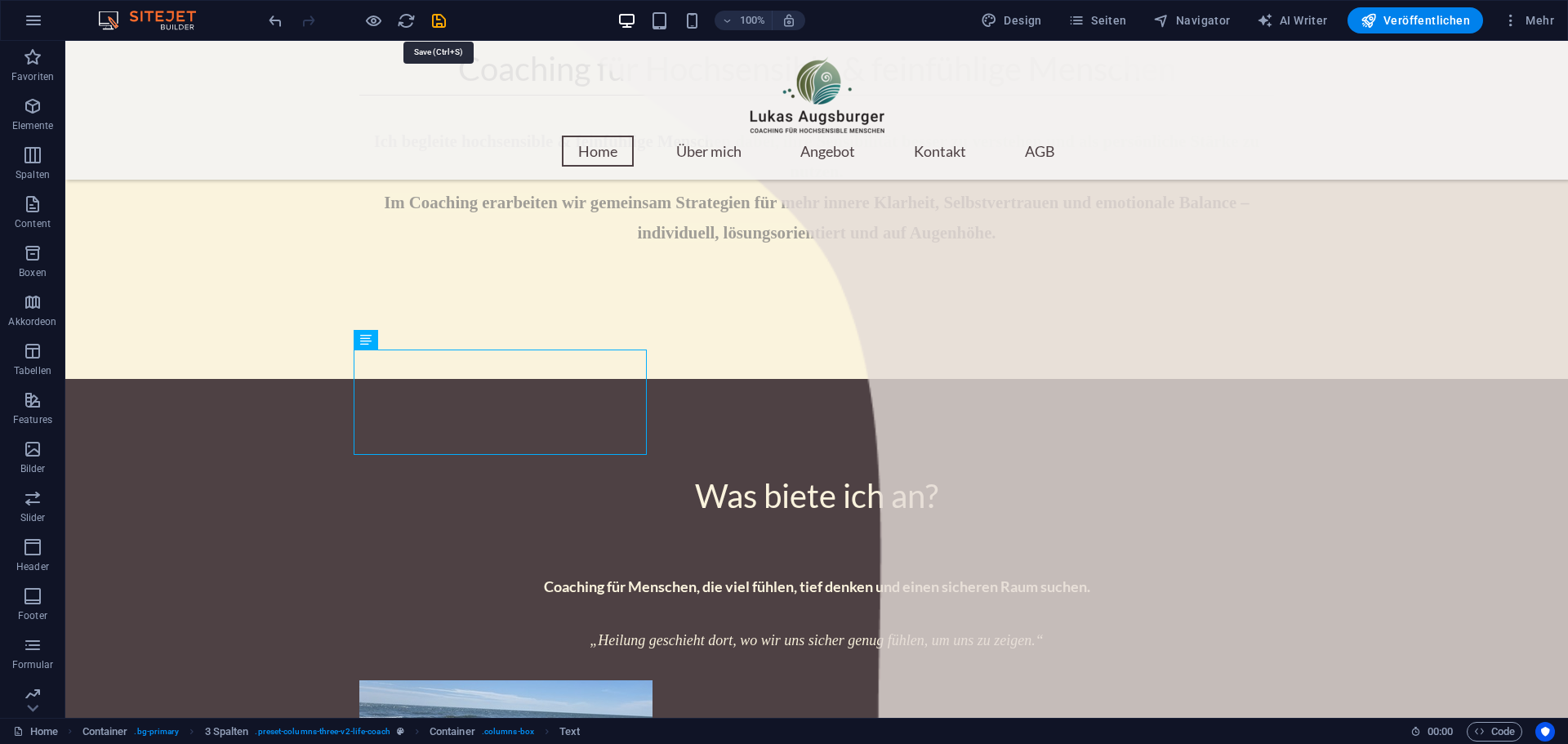
click at [442, 16] on icon "save" at bounding box center [438, 21] width 19 height 19
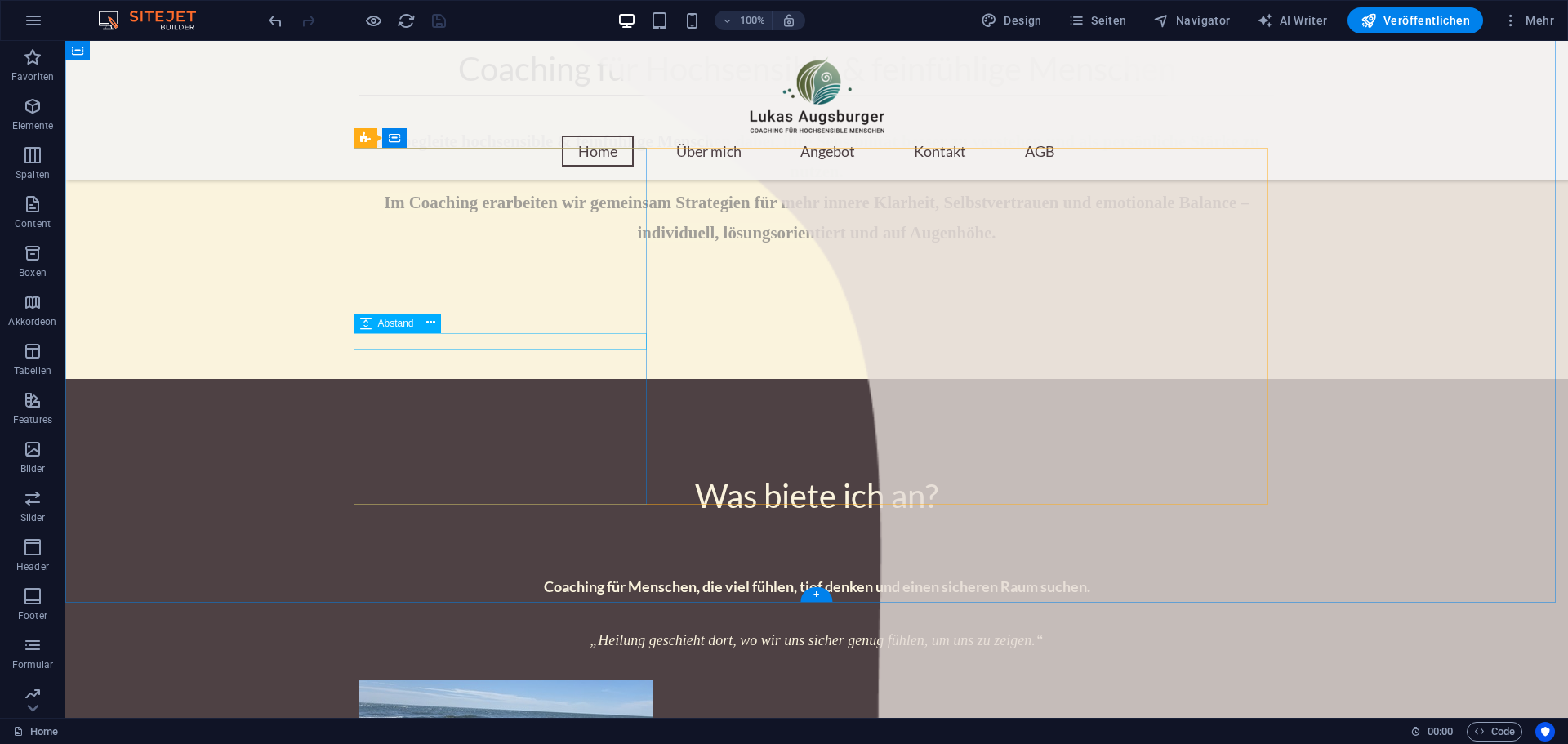
select select "px"
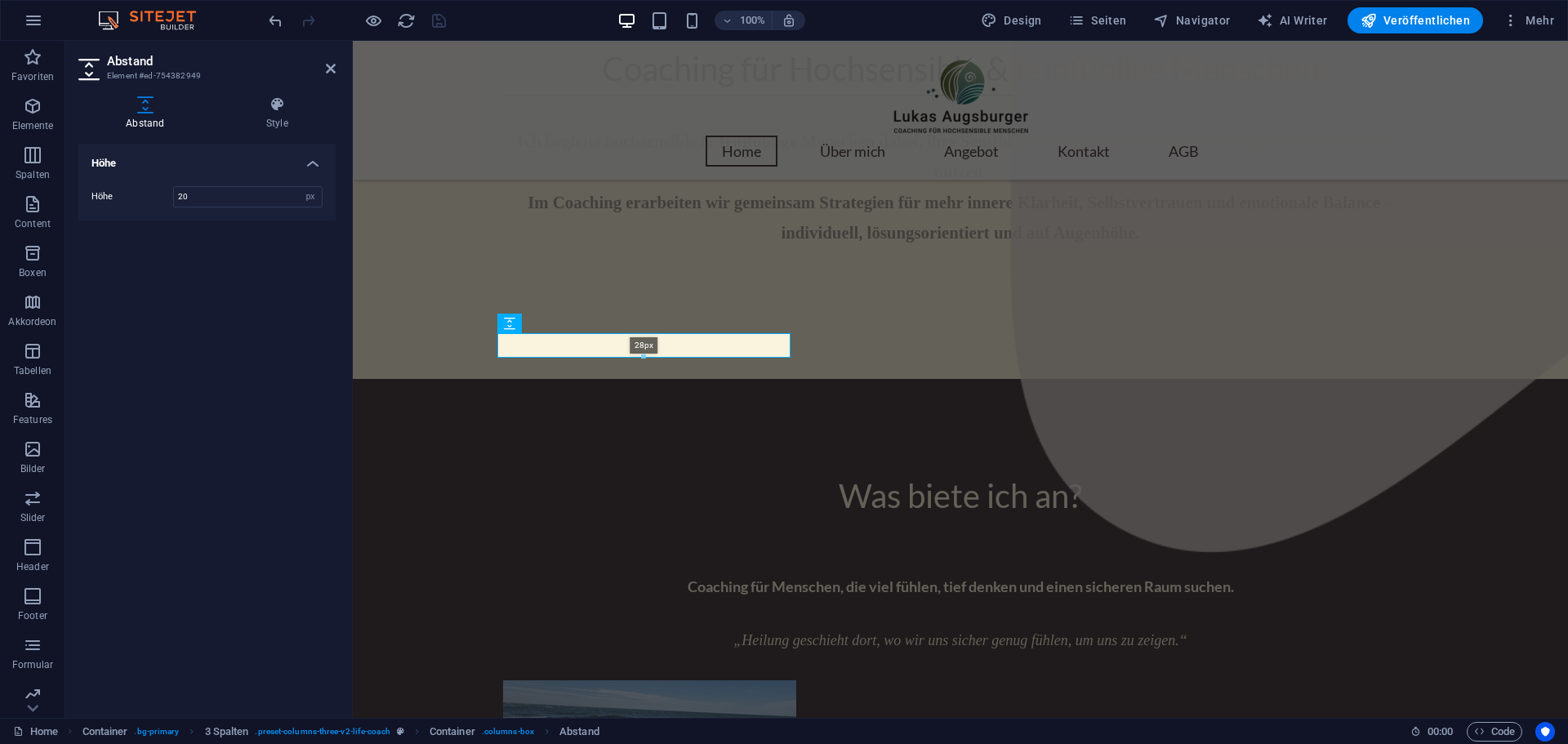
click at [641, 354] on div at bounding box center [644, 357] width 293 height 5
type input "28"
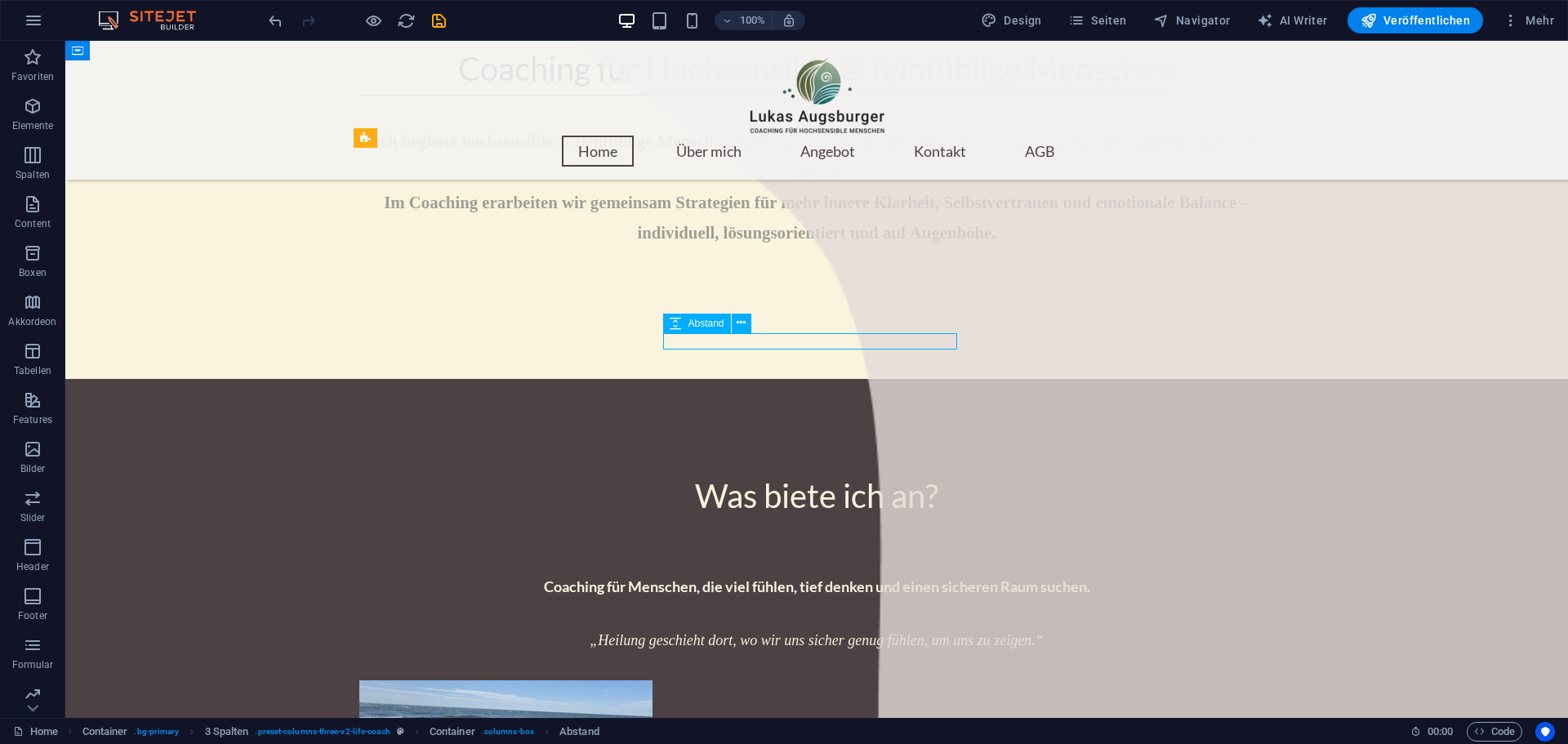
select select "px"
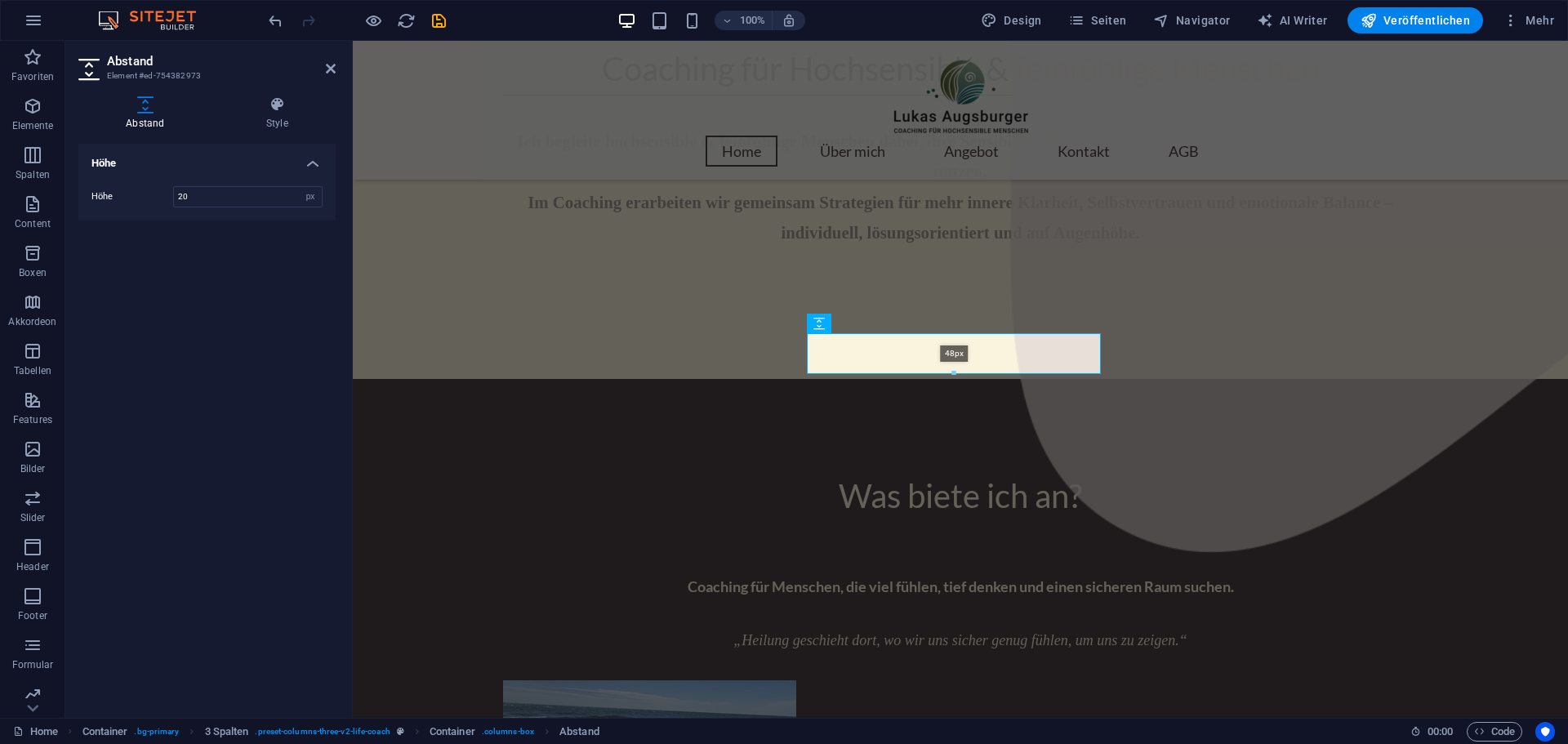
drag, startPoint x: 956, startPoint y: 347, endPoint x: 955, endPoint y: 369, distance: 22.0
click at [955, 369] on div "48px" at bounding box center [954, 353] width 294 height 41
type input "48"
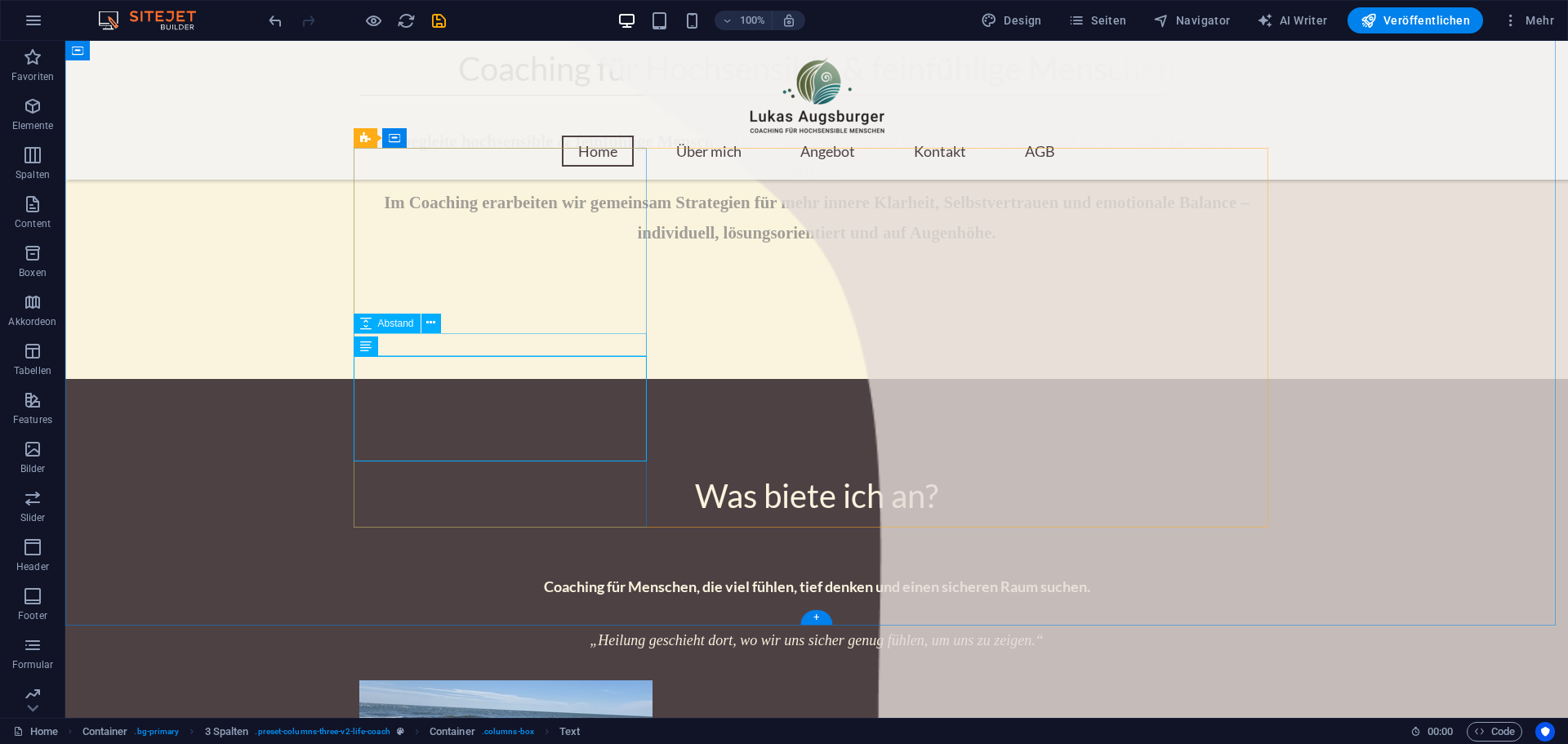
select select "px"
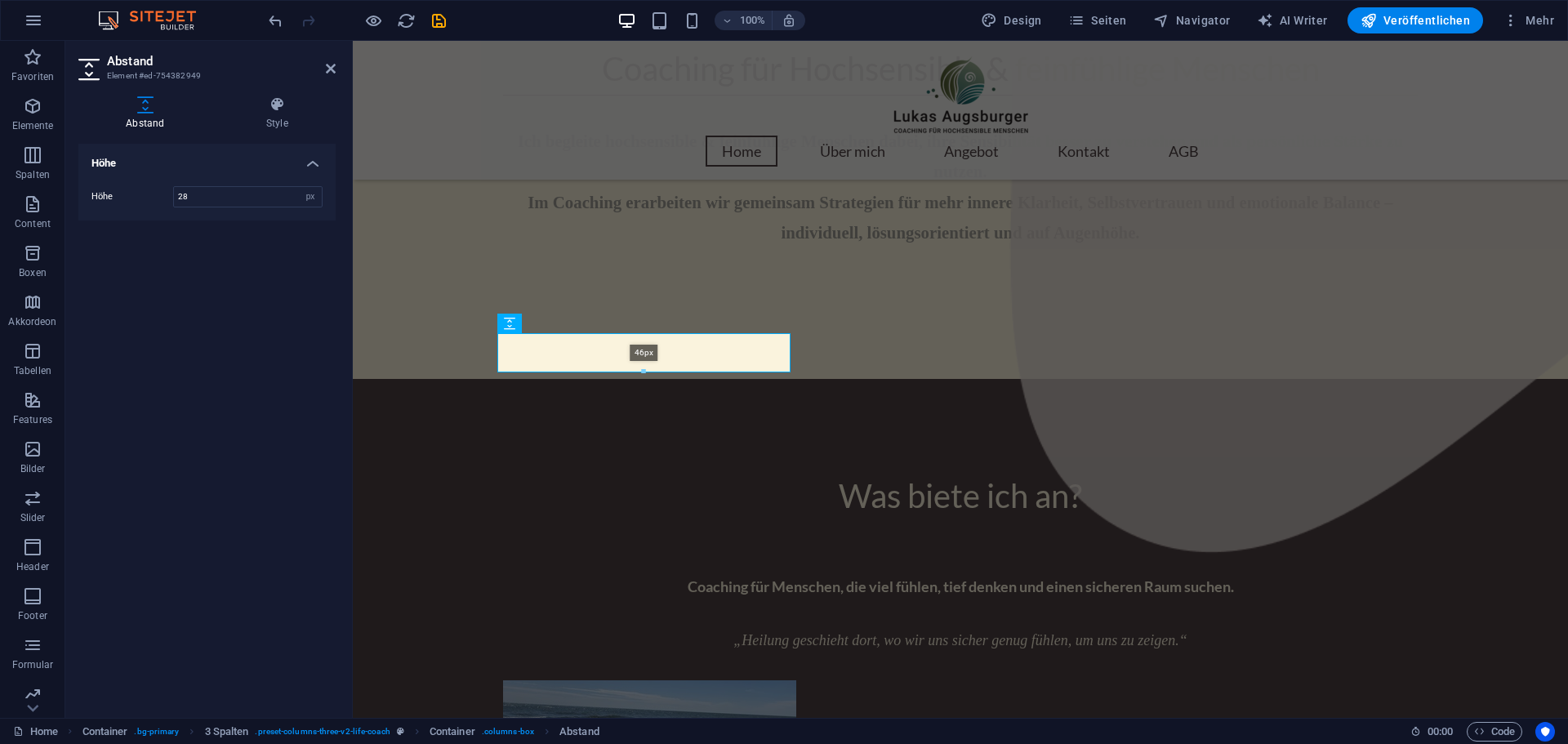
drag, startPoint x: 644, startPoint y: 355, endPoint x: 645, endPoint y: 371, distance: 16.0
click at [645, 371] on div at bounding box center [644, 372] width 293 height 5
type input "46"
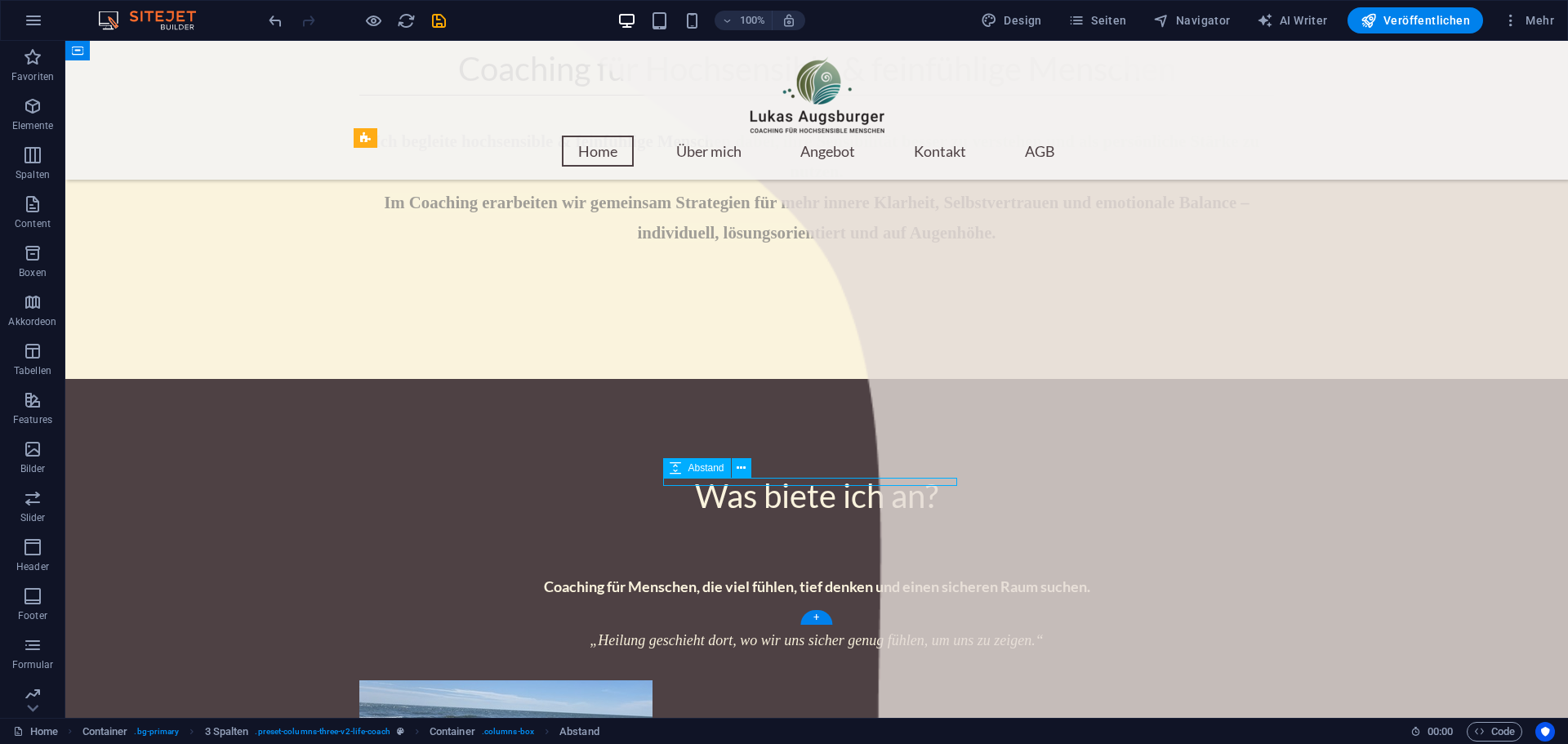
select select "px"
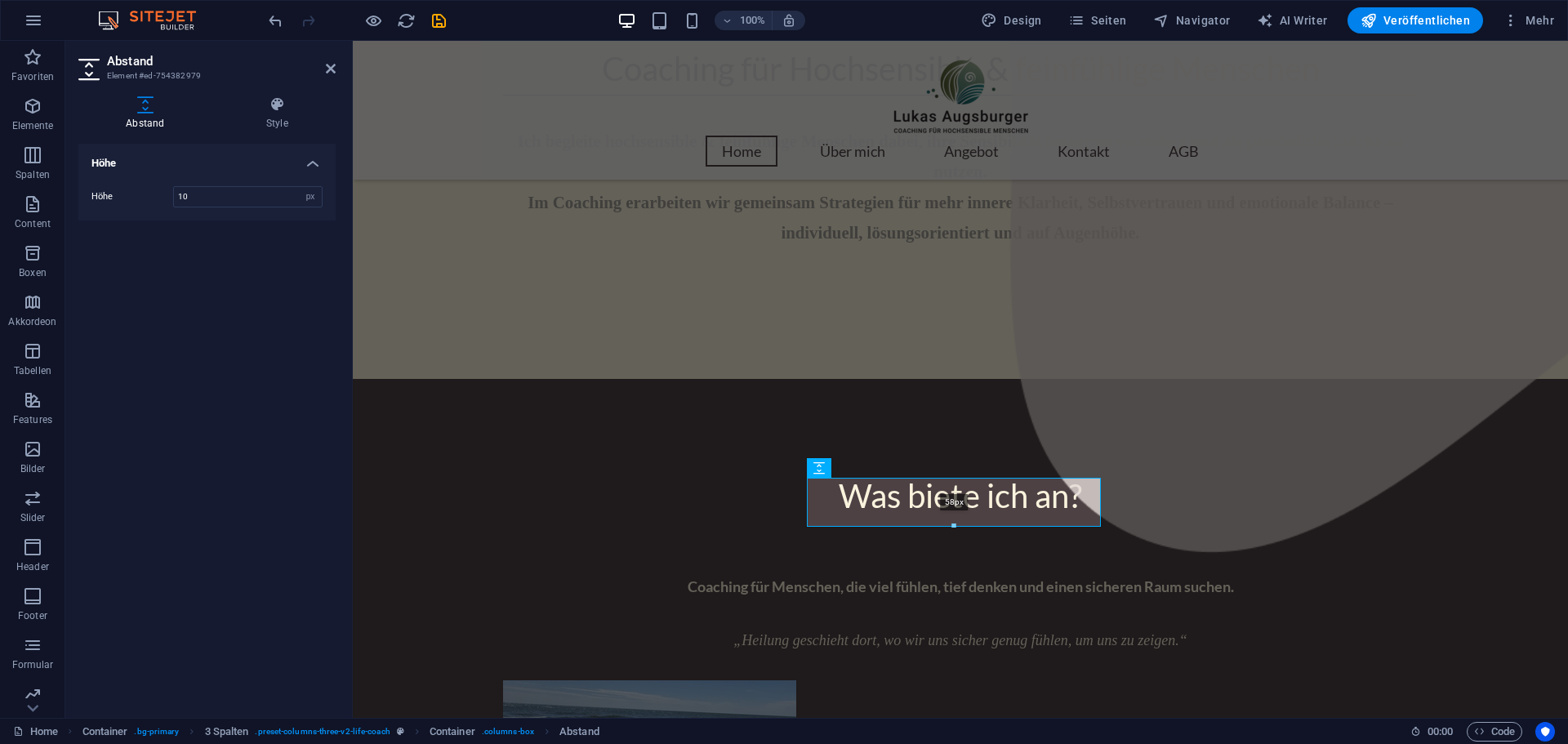
drag, startPoint x: 954, startPoint y: 486, endPoint x: 957, endPoint y: 526, distance: 40.1
click at [957, 526] on div at bounding box center [953, 527] width 293 height 5
type input "58"
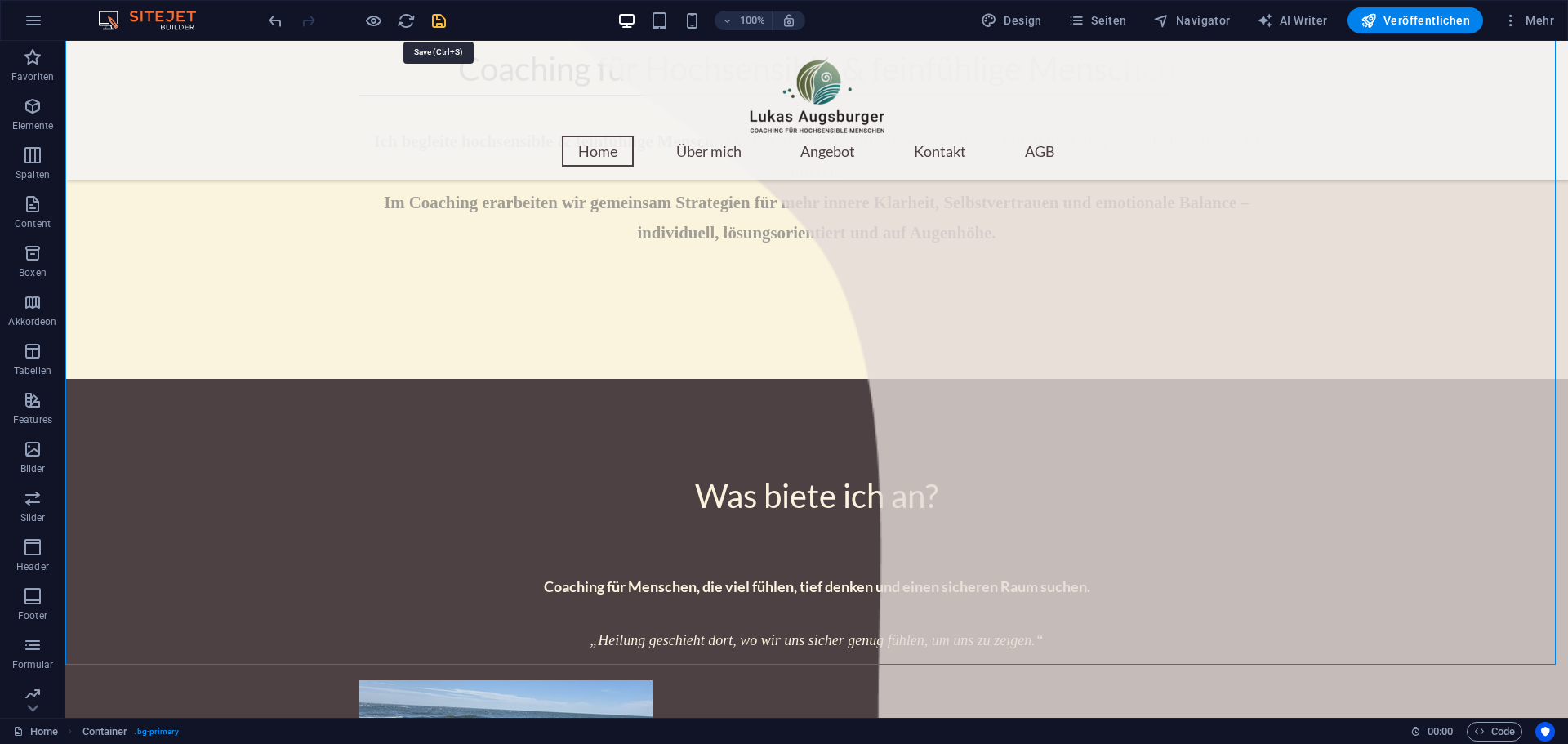
click at [439, 21] on icon "save" at bounding box center [438, 21] width 19 height 19
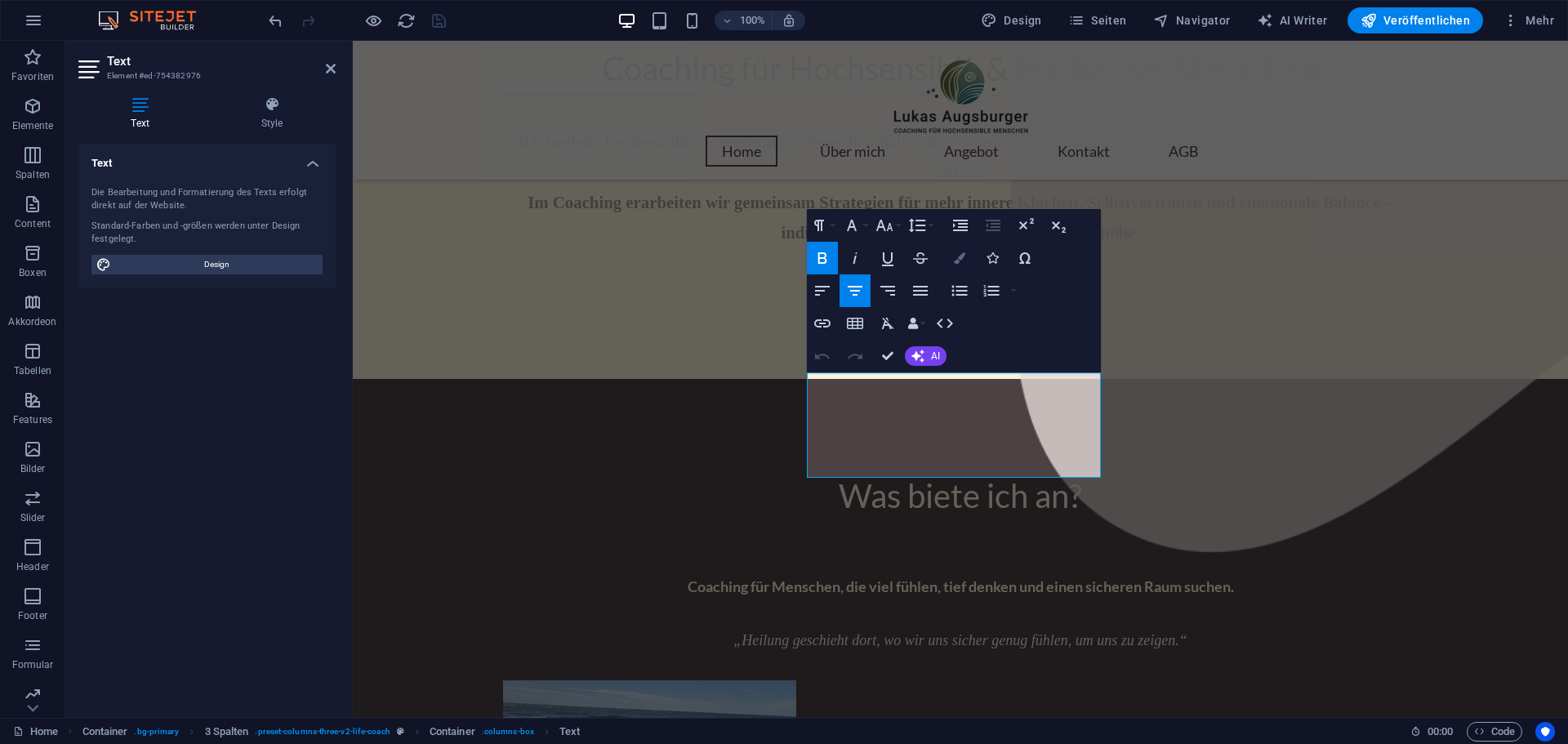
click at [959, 261] on icon "button" at bounding box center [959, 258] width 12 height 12
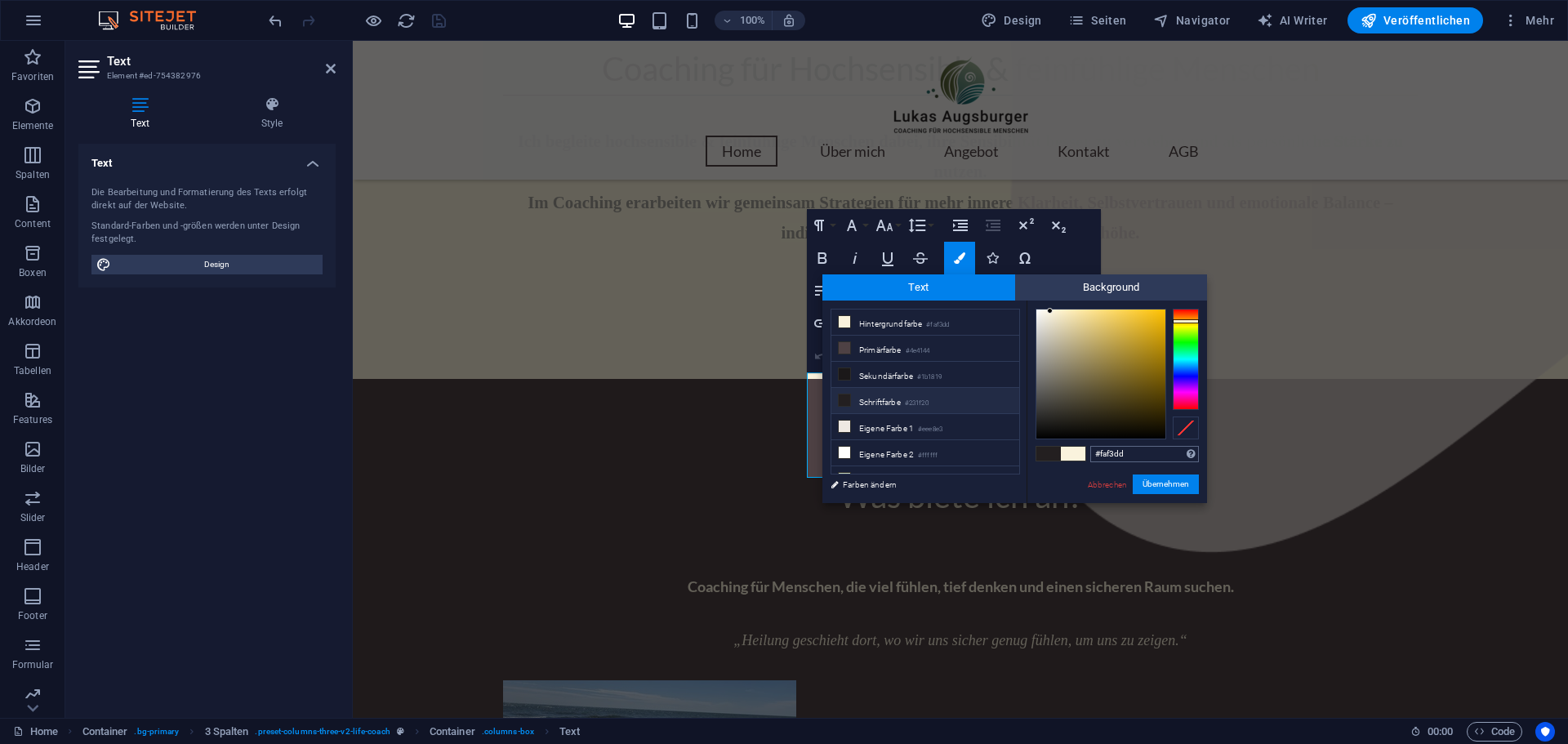
click at [1108, 455] on input "#faf3dd" at bounding box center [1144, 454] width 109 height 16
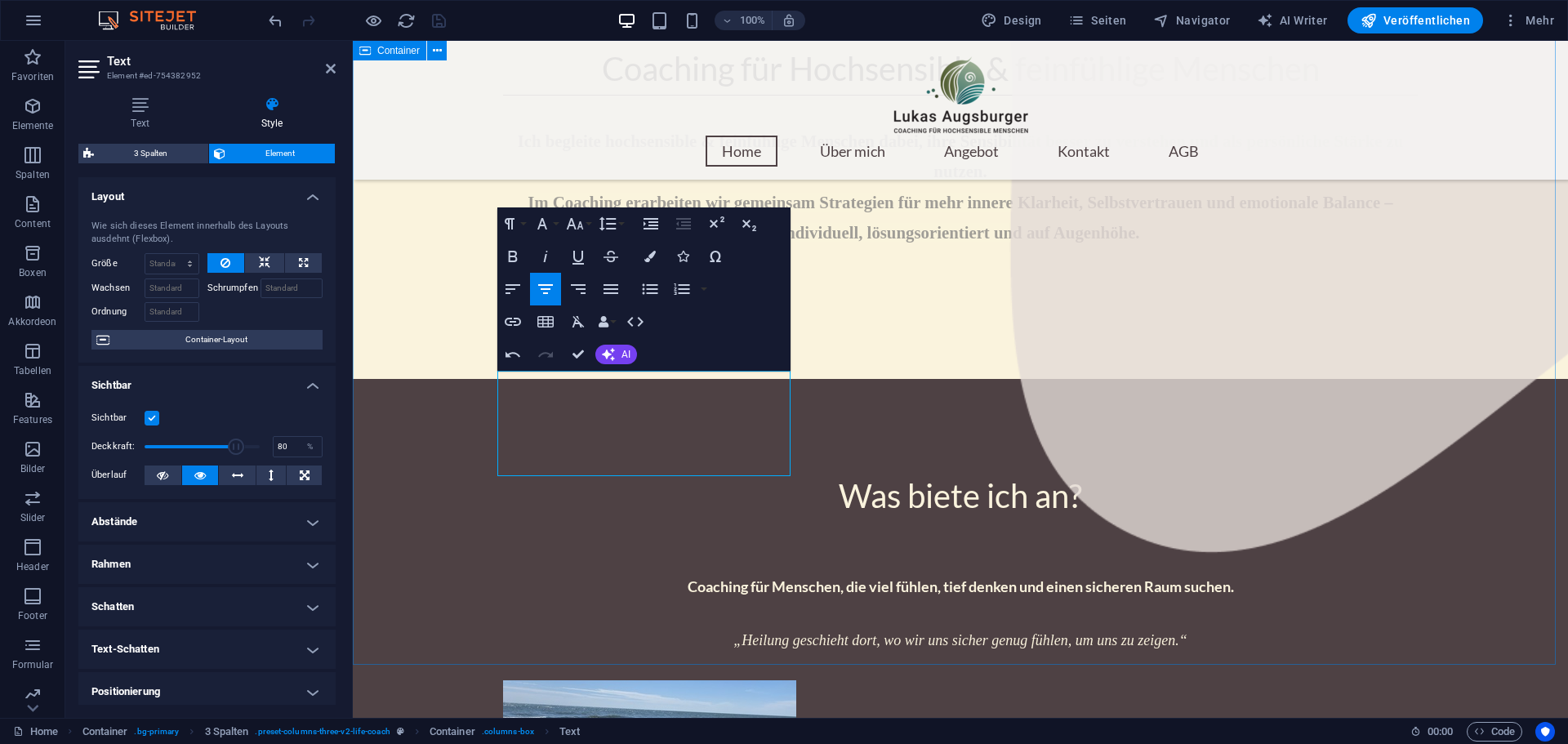
drag, startPoint x: 786, startPoint y: 463, endPoint x: 486, endPoint y: 382, distance: 310.7
click at [649, 255] on icon "button" at bounding box center [649, 256] width 12 height 12
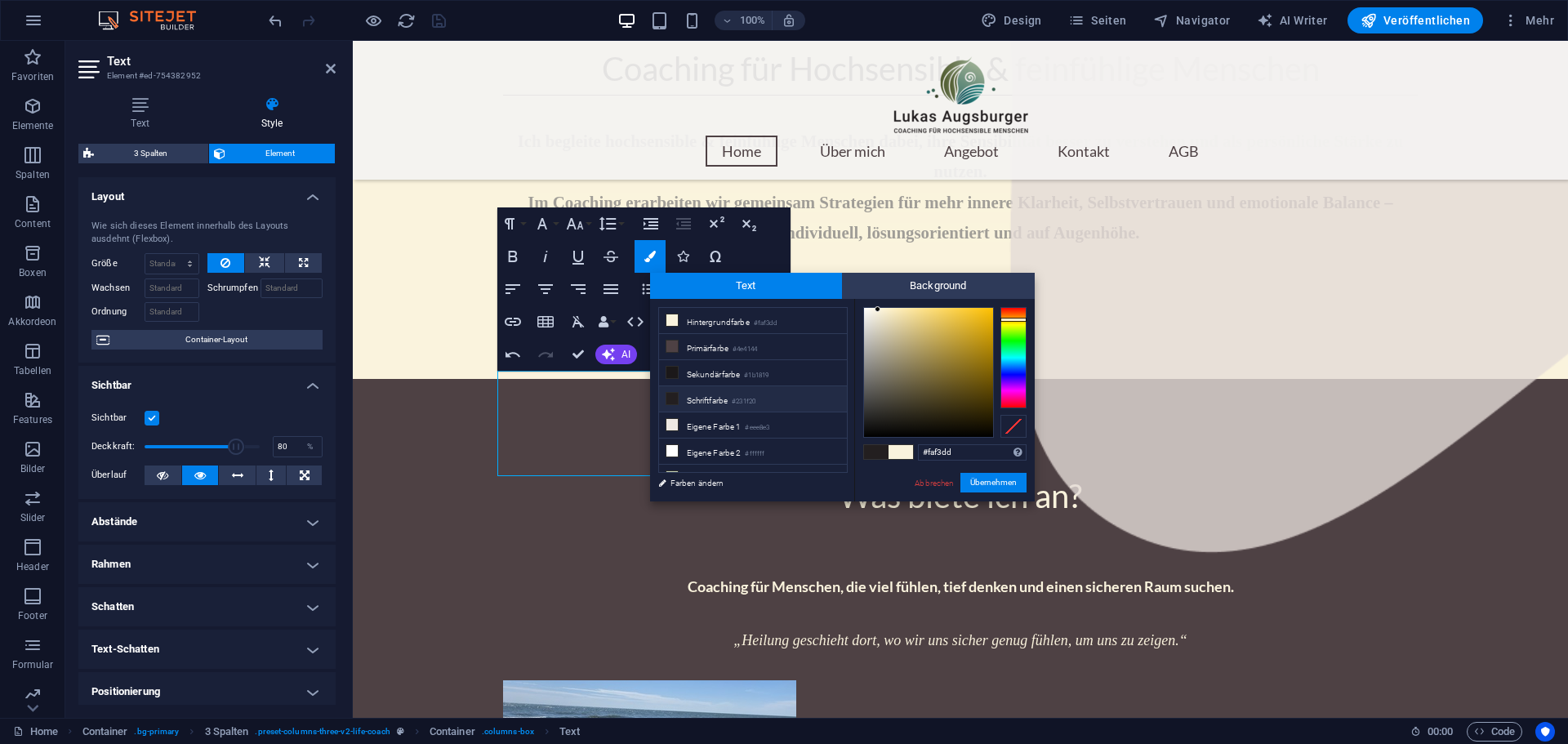
drag, startPoint x: 961, startPoint y: 451, endPoint x: 911, endPoint y: 452, distance: 50.0
click at [902, 445] on div "#faf3dd Unterstützte Formate: #0852ed rgb(8, 82, 237) rgba(8, 82, 237, 90%) hsv…" at bounding box center [944, 518] width 180 height 440
type input "#faf3dd"
click at [997, 482] on button "Übernehmen" at bounding box center [993, 483] width 66 height 20
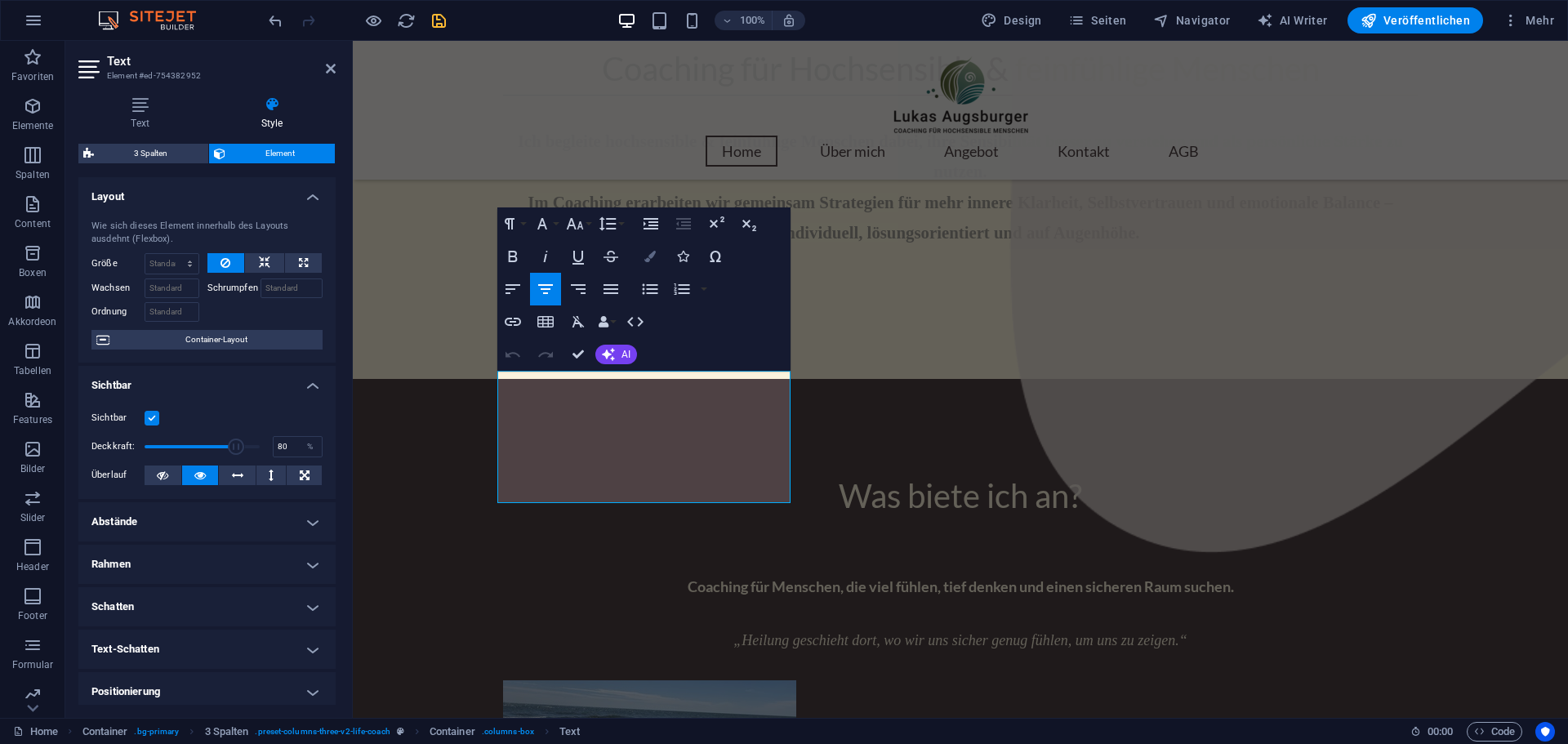
click at [650, 257] on icon "button" at bounding box center [649, 256] width 12 height 12
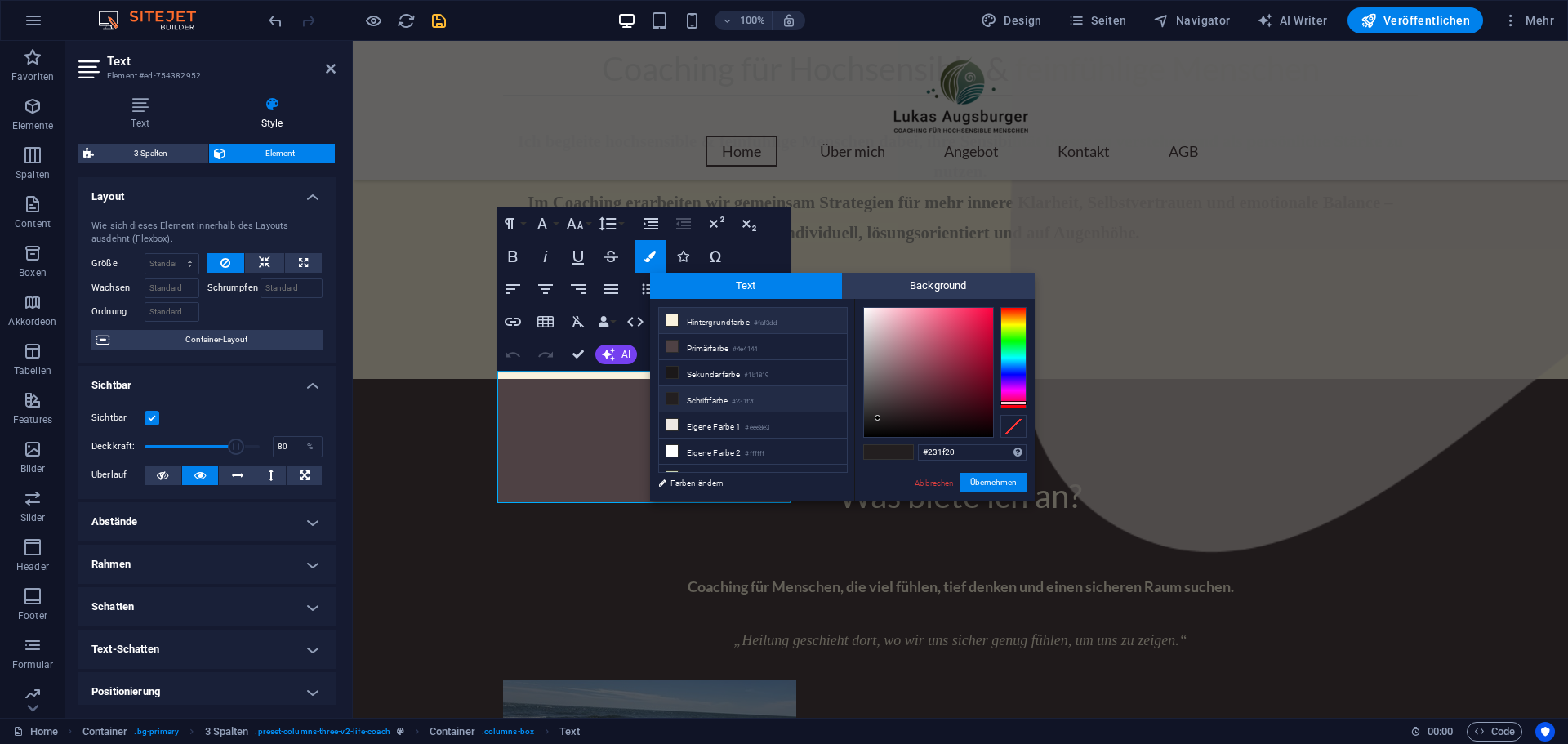
click at [706, 323] on li "Hintergrundfarbe #faf3dd" at bounding box center [752, 321] width 188 height 26
type input "#faf3dd"
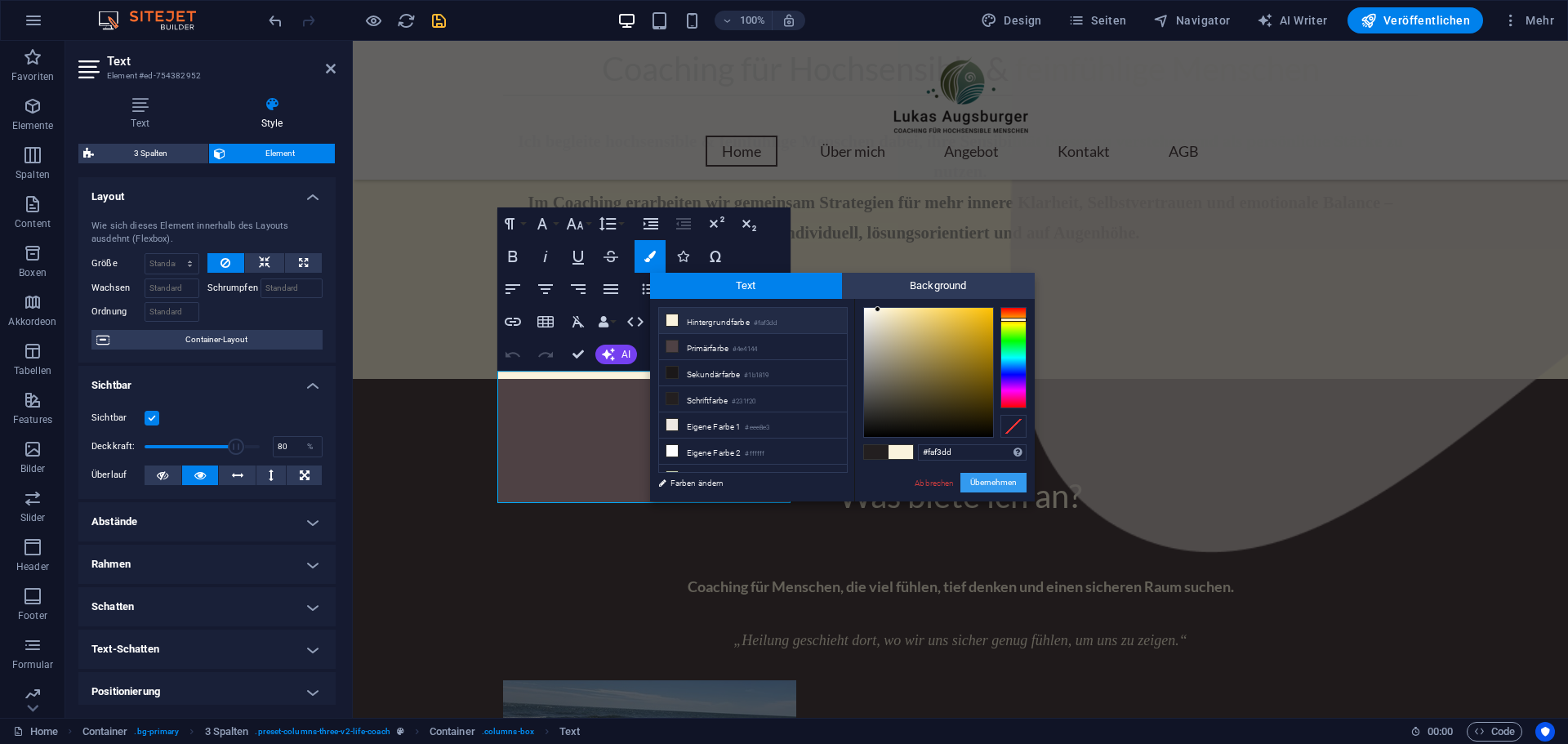
click at [992, 483] on button "Übernehmen" at bounding box center [993, 483] width 66 height 20
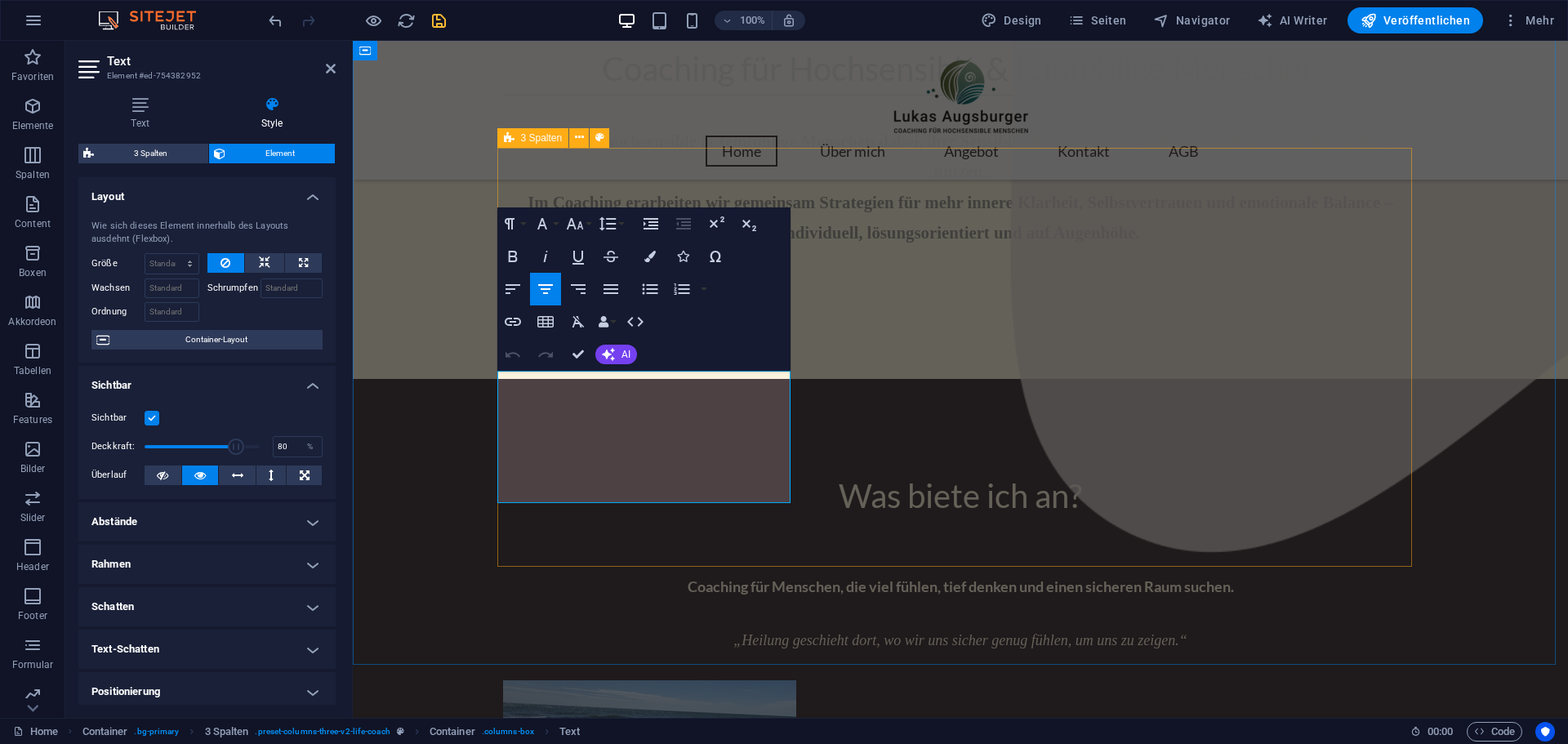
drag, startPoint x: 505, startPoint y: 385, endPoint x: 793, endPoint y: 495, distance: 308.3
click at [647, 258] on icon "button" at bounding box center [649, 256] width 12 height 12
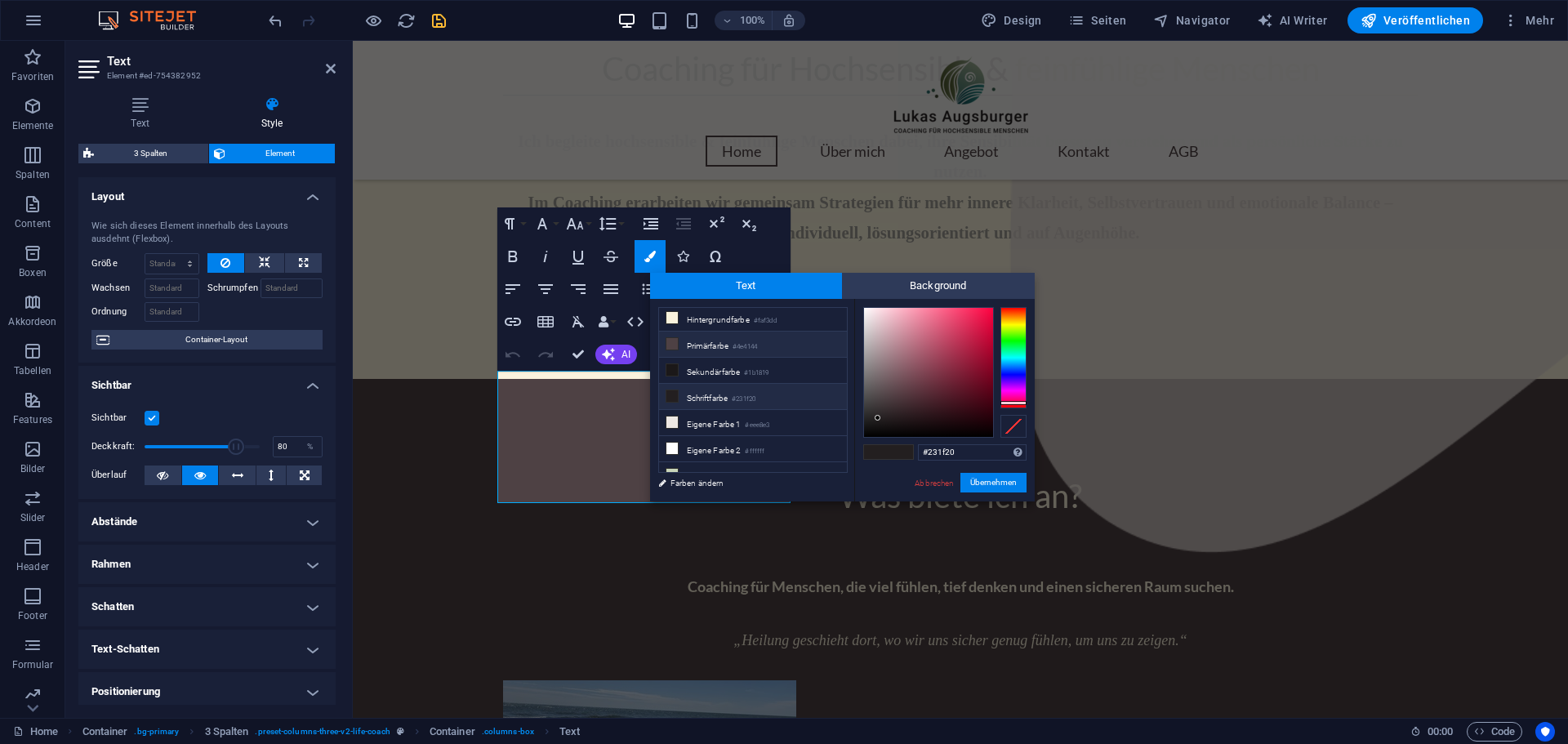
scroll to position [0, 0]
click at [700, 318] on li "Hintergrundfarbe #faf3dd" at bounding box center [752, 321] width 188 height 26
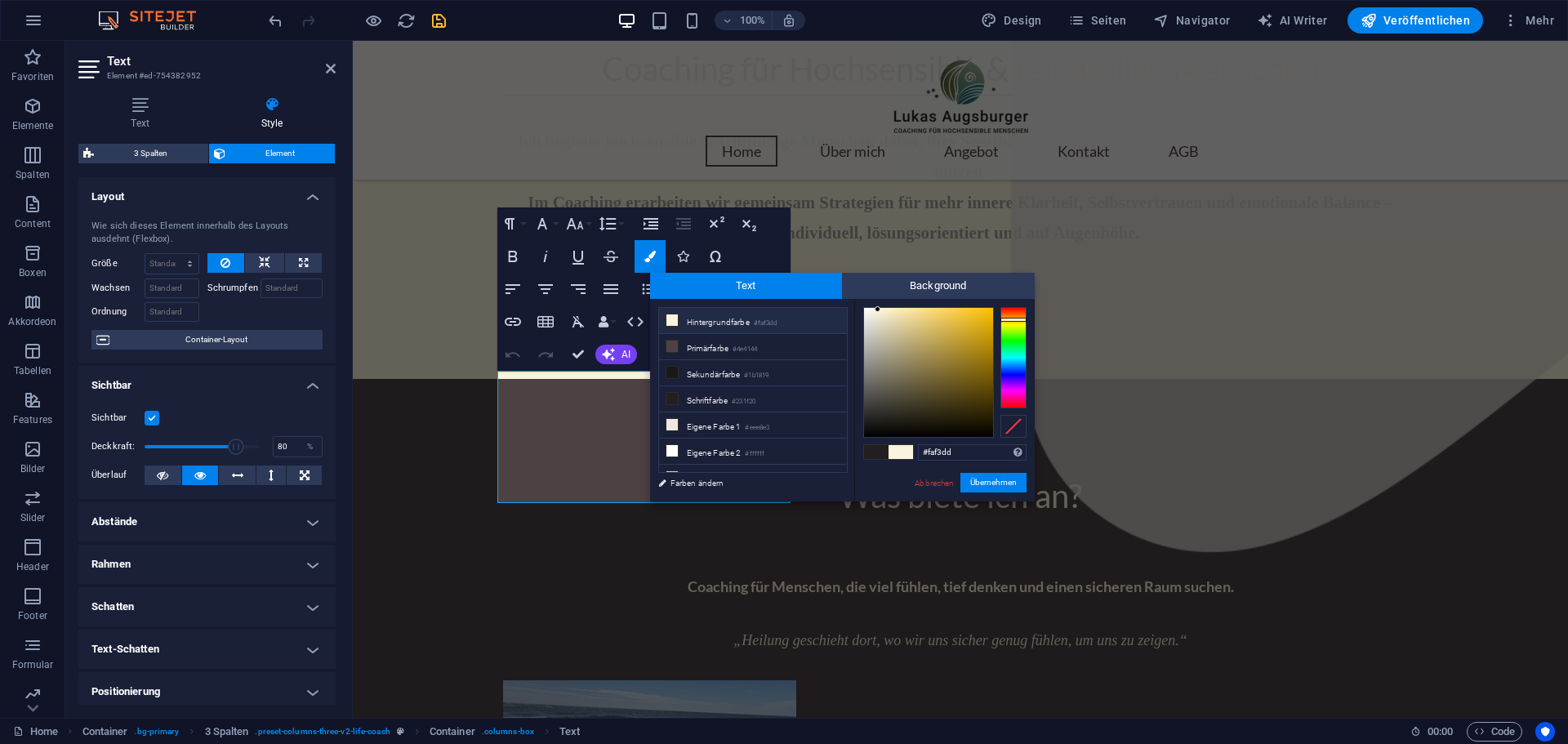
click at [870, 451] on span at bounding box center [876, 451] width 24 height 14
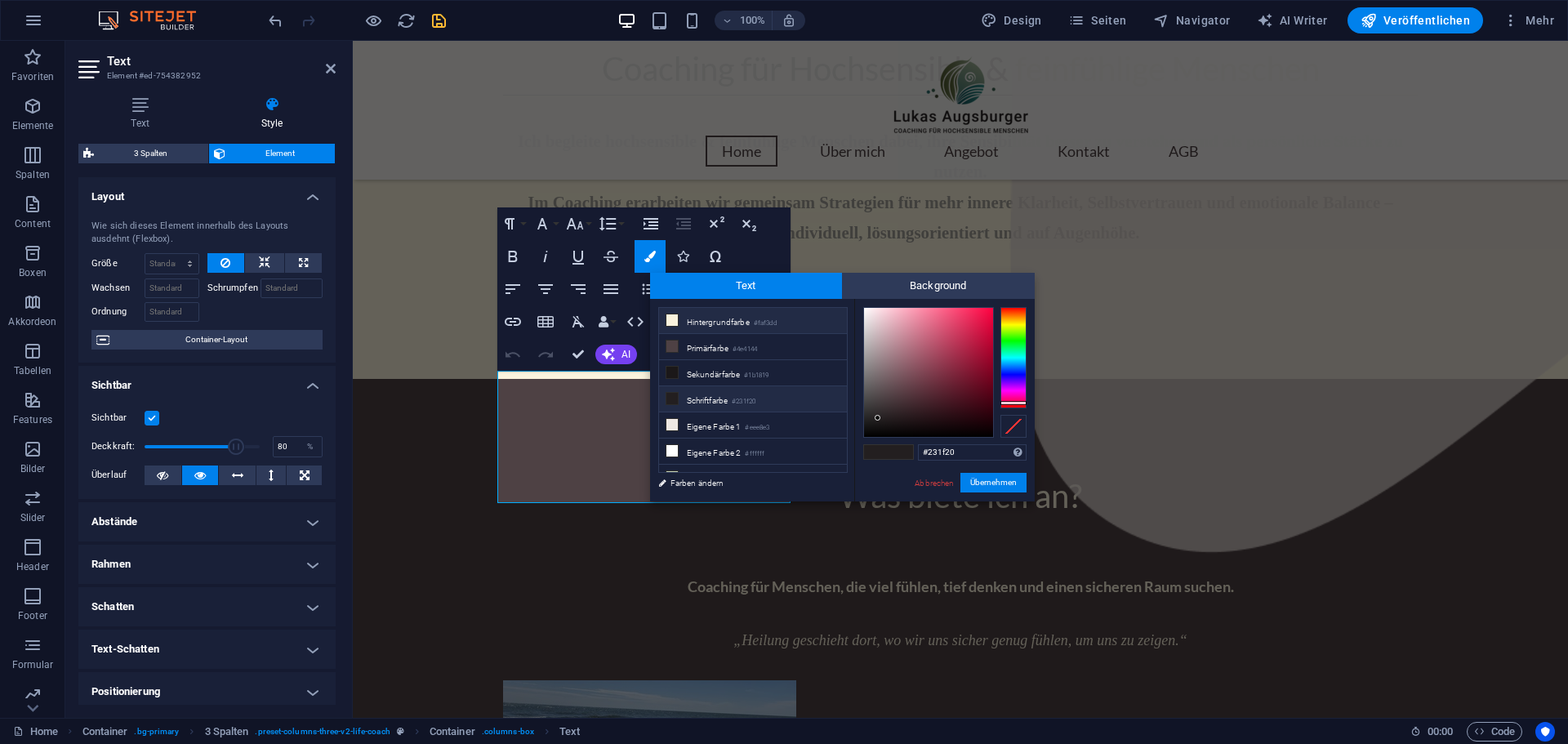
click at [746, 318] on li "Hintergrundfarbe #faf3dd" at bounding box center [752, 321] width 188 height 26
type input "#faf3dd"
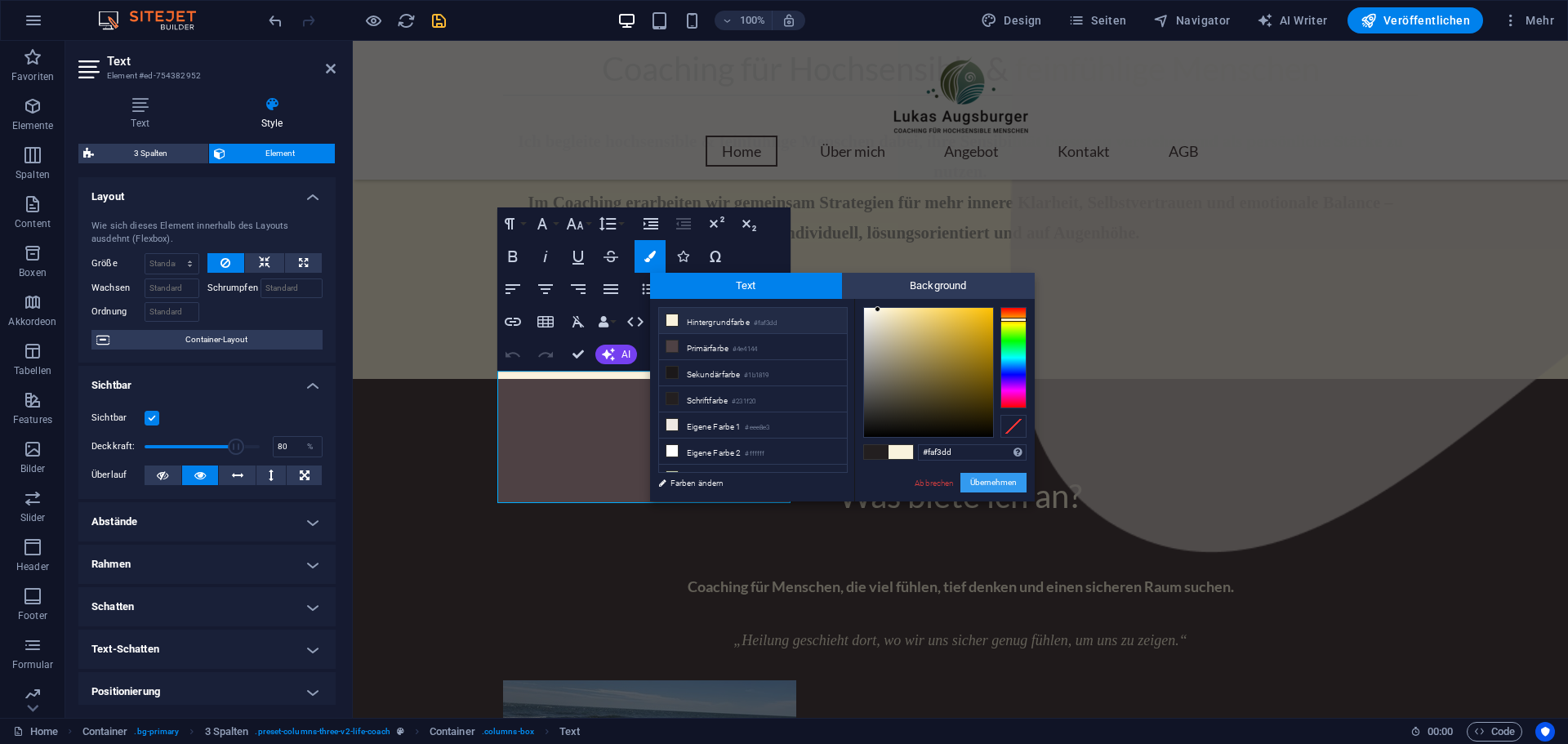
click at [994, 485] on button "Übernehmen" at bounding box center [993, 483] width 66 height 20
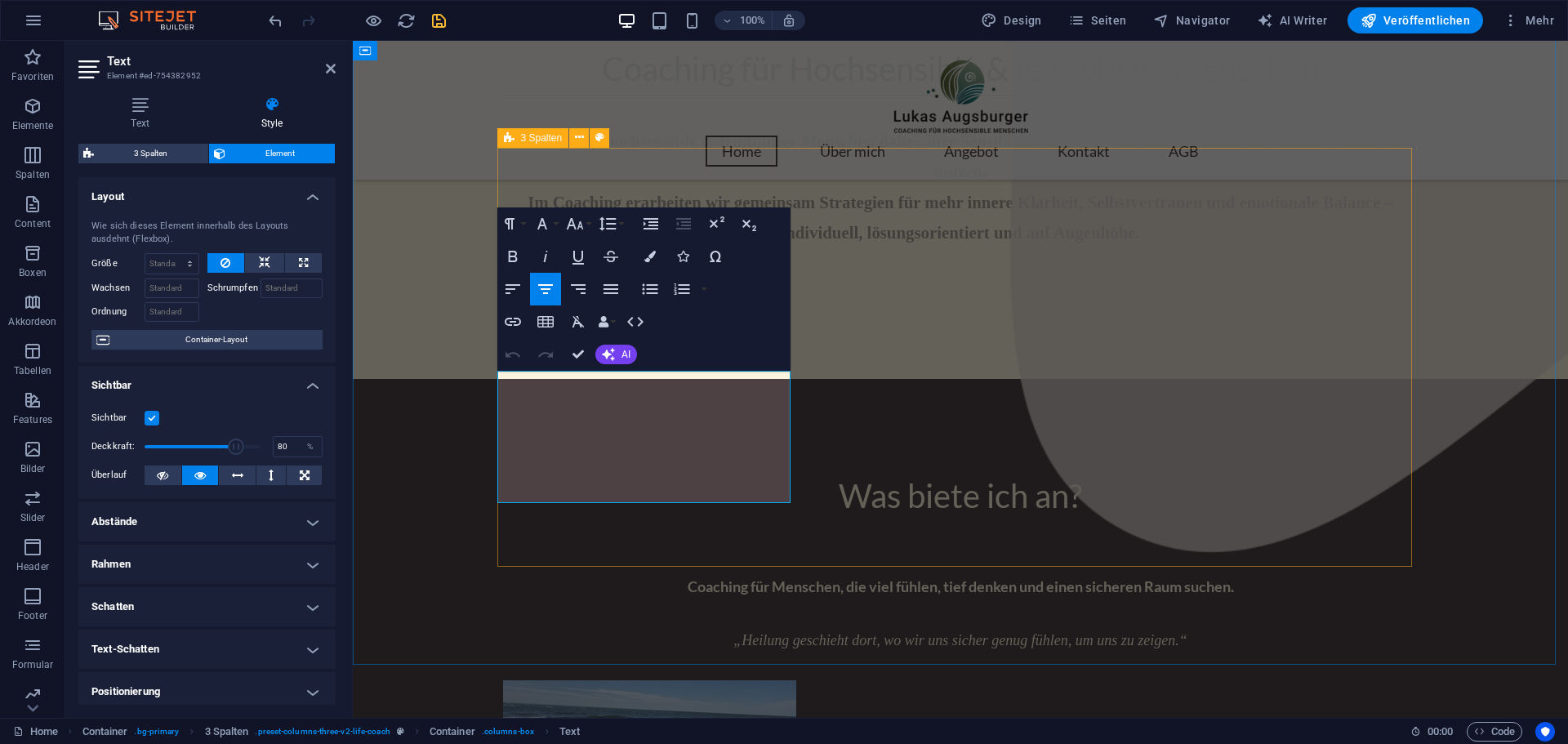
drag, startPoint x: 505, startPoint y: 377, endPoint x: 791, endPoint y: 493, distance: 308.6
click at [585, 224] on button "Font Size" at bounding box center [578, 224] width 31 height 33
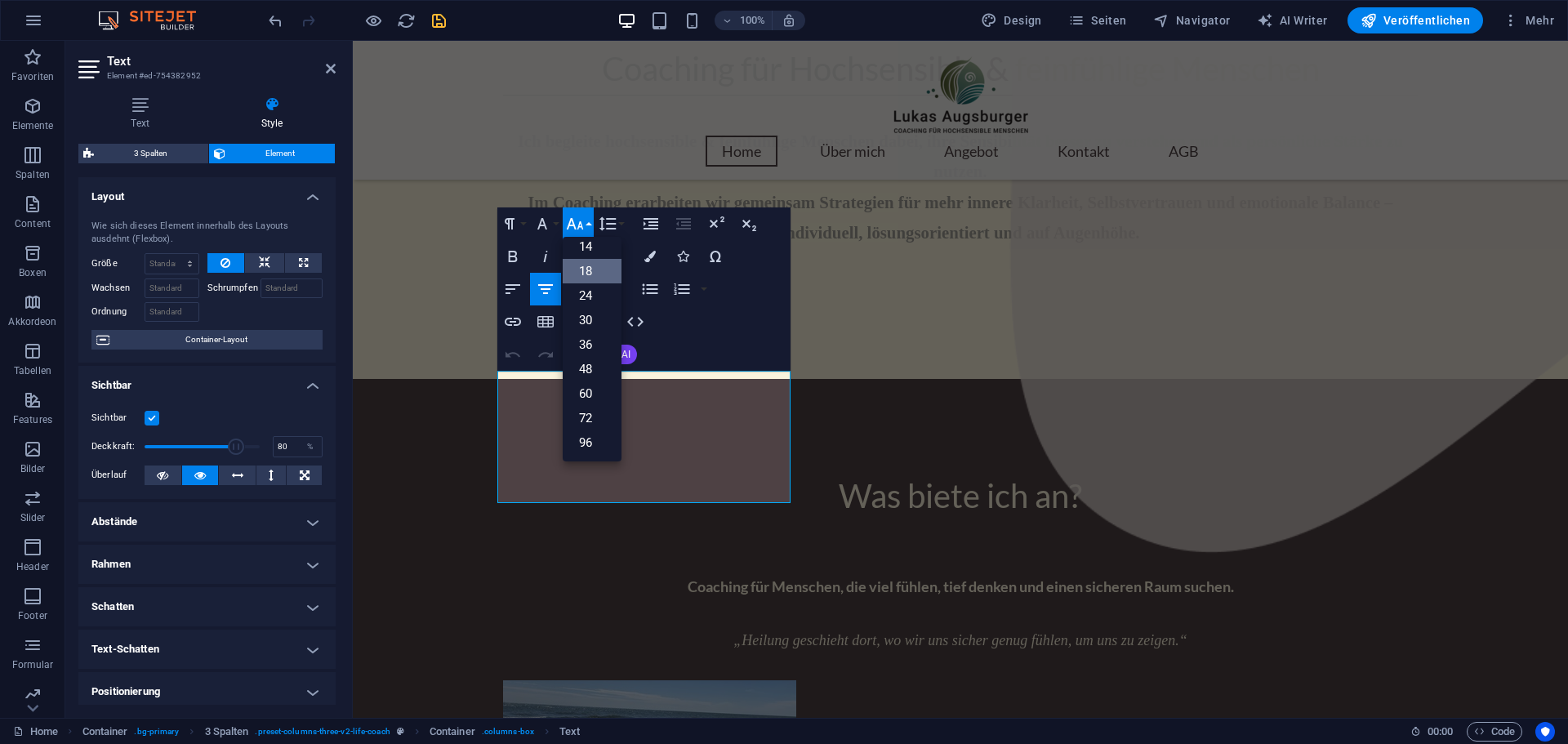
scroll to position [131, 0]
click at [589, 255] on link "14" at bounding box center [592, 246] width 59 height 24
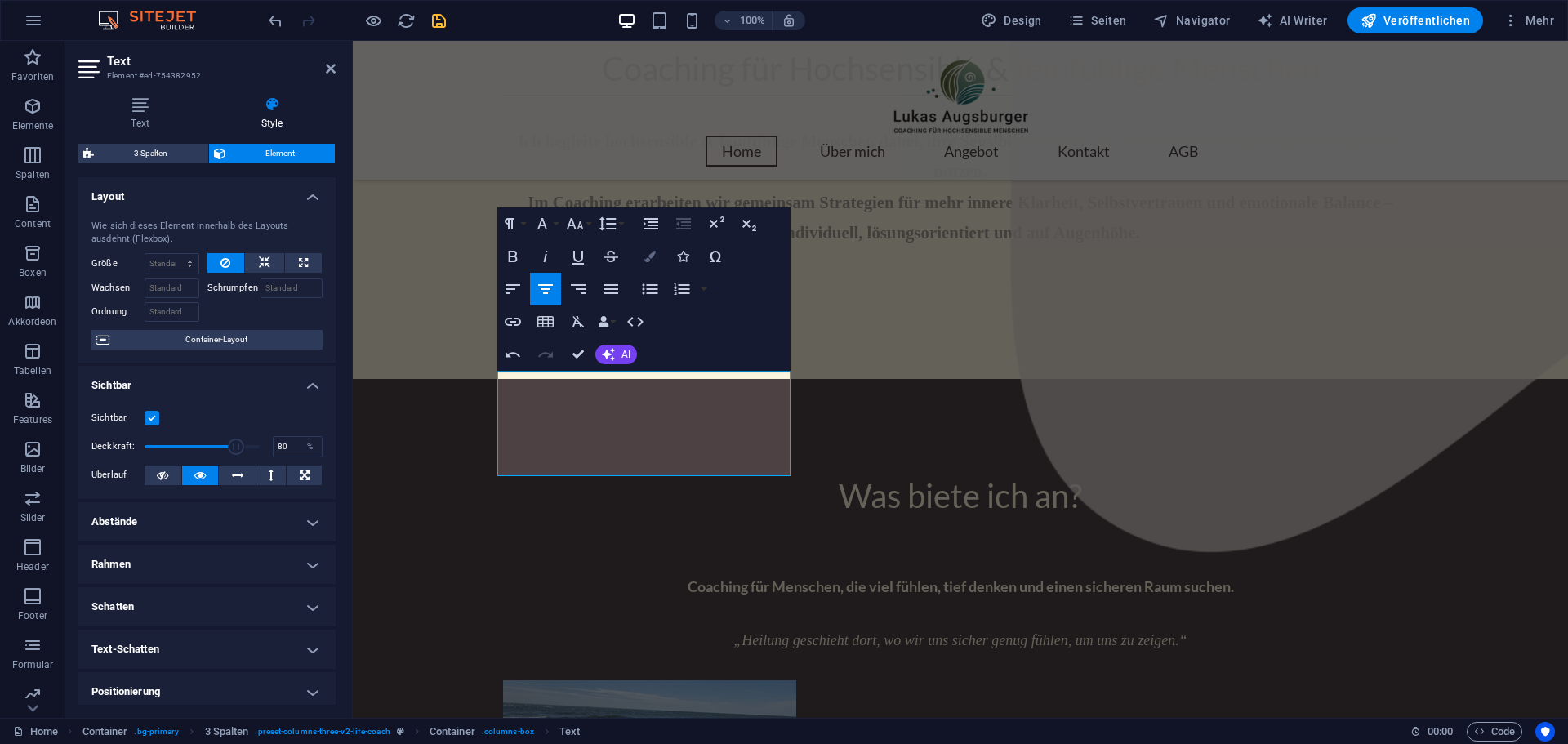
click at [648, 260] on icon "button" at bounding box center [649, 256] width 12 height 12
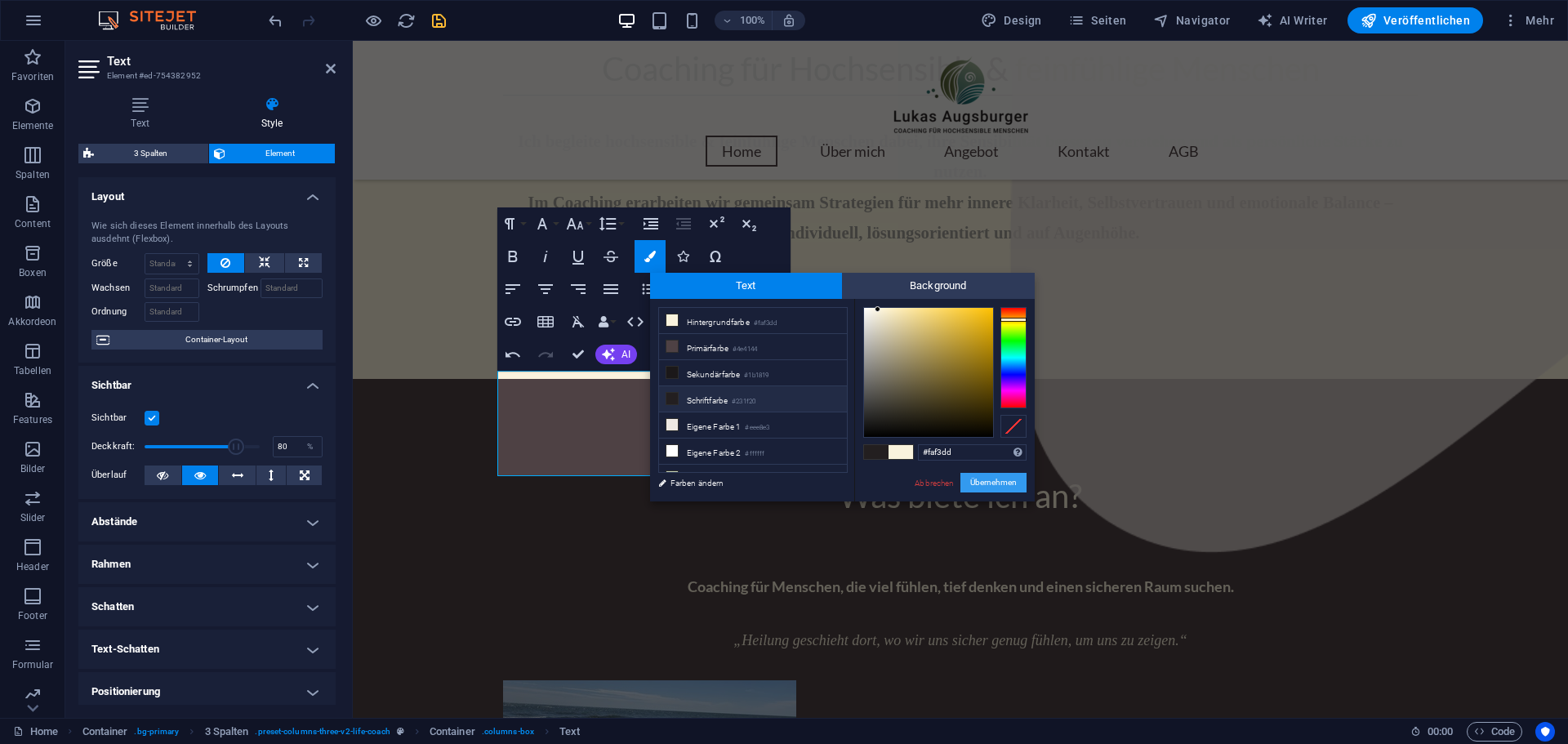
click at [997, 485] on button "Übernehmen" at bounding box center [993, 483] width 66 height 20
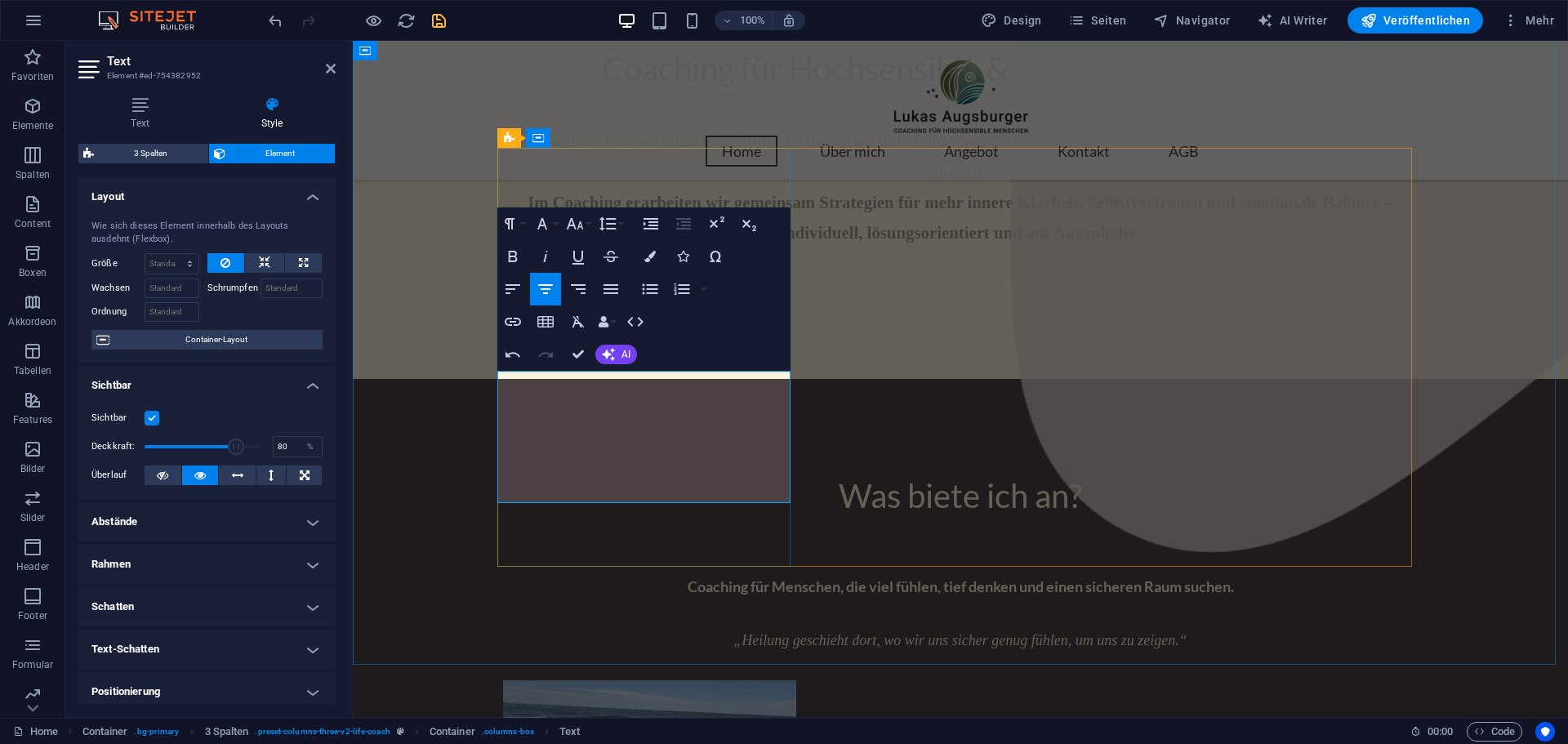
drag, startPoint x: 522, startPoint y: 442, endPoint x: 755, endPoint y: 490, distance: 237.9
click at [584, 227] on icon "button" at bounding box center [575, 224] width 20 height 20
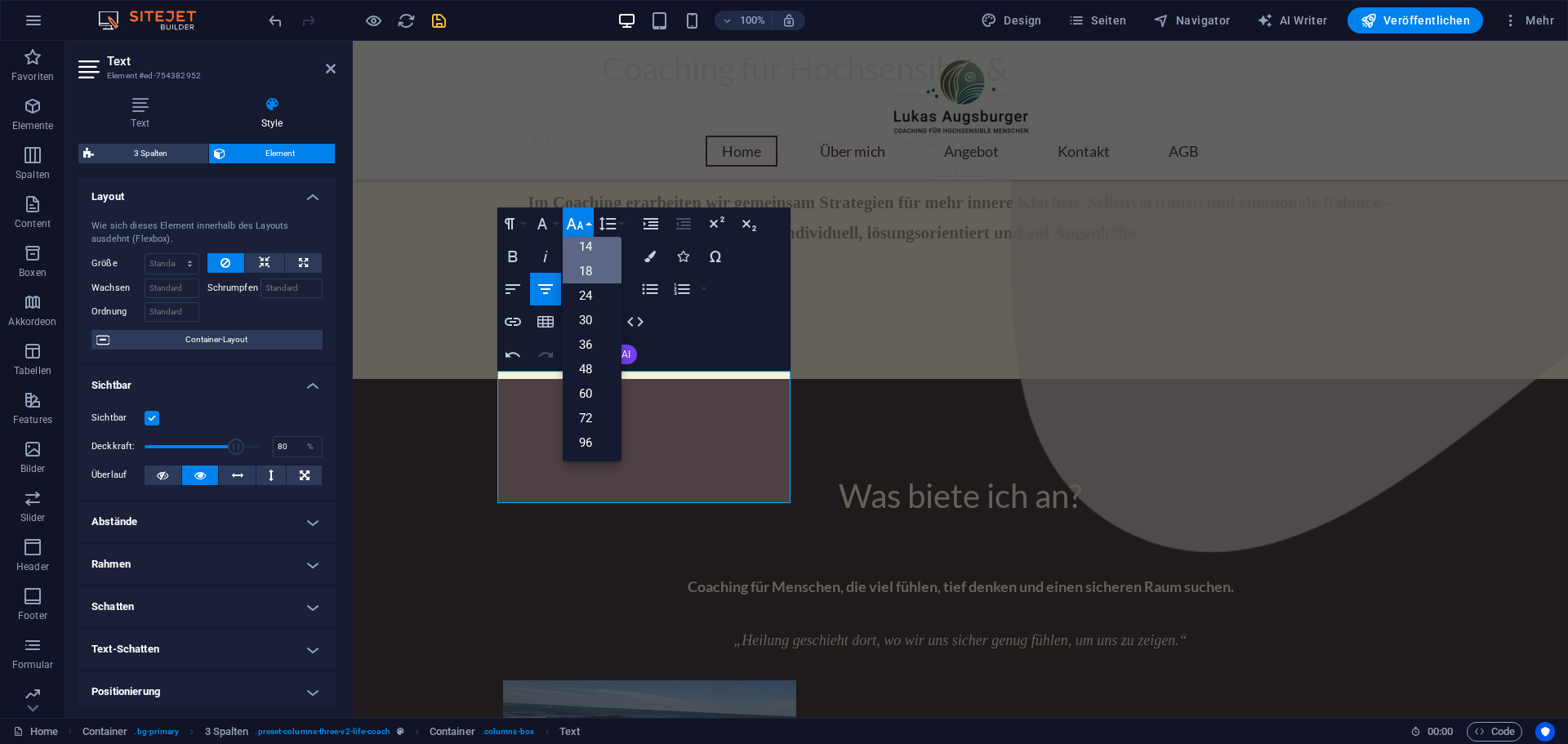
click at [592, 249] on link "14" at bounding box center [592, 246] width 59 height 24
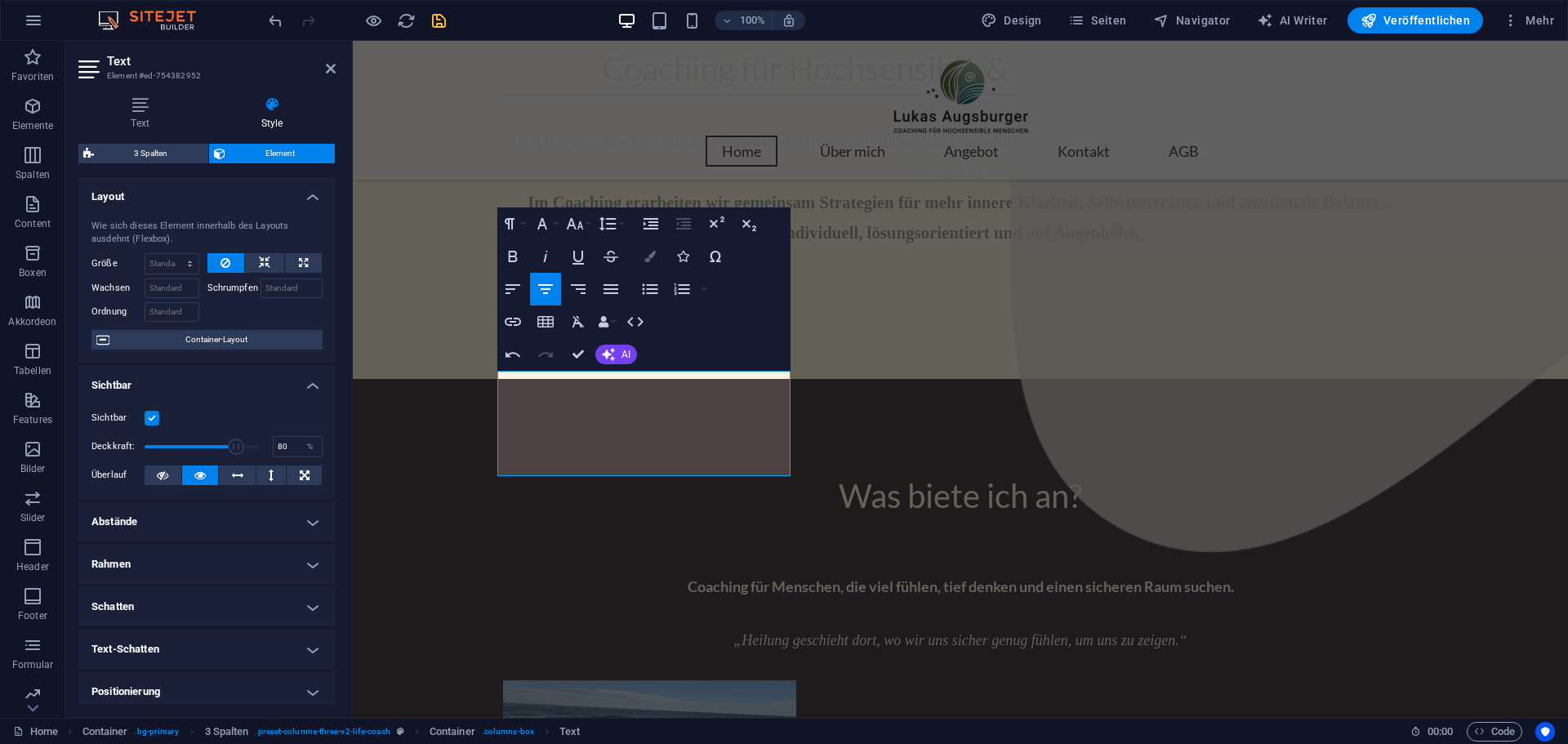
click at [649, 255] on icon "button" at bounding box center [649, 256] width 12 height 12
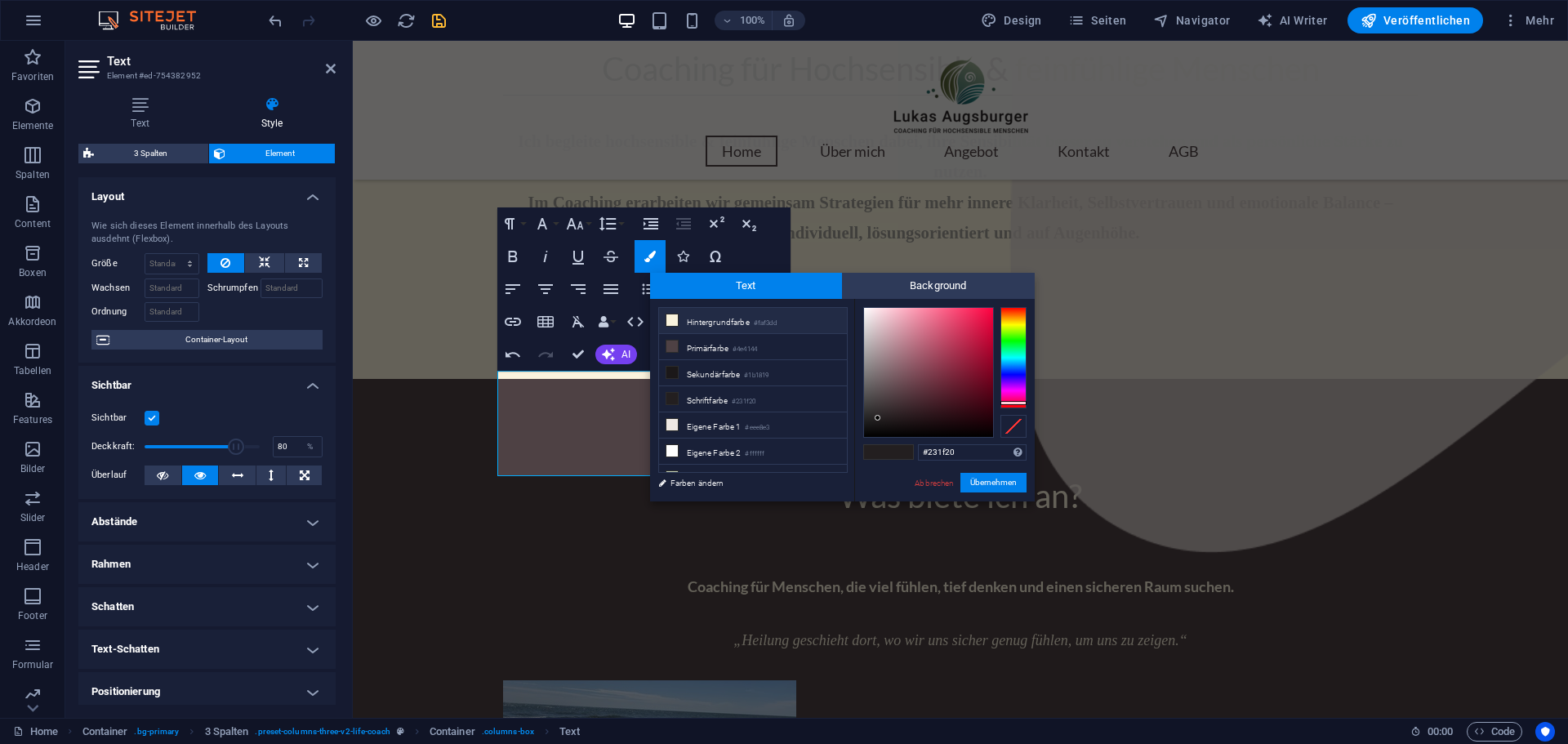
click at [680, 317] on li "Hintergrundfarbe #faf3dd" at bounding box center [752, 321] width 188 height 26
type input "#faf3dd"
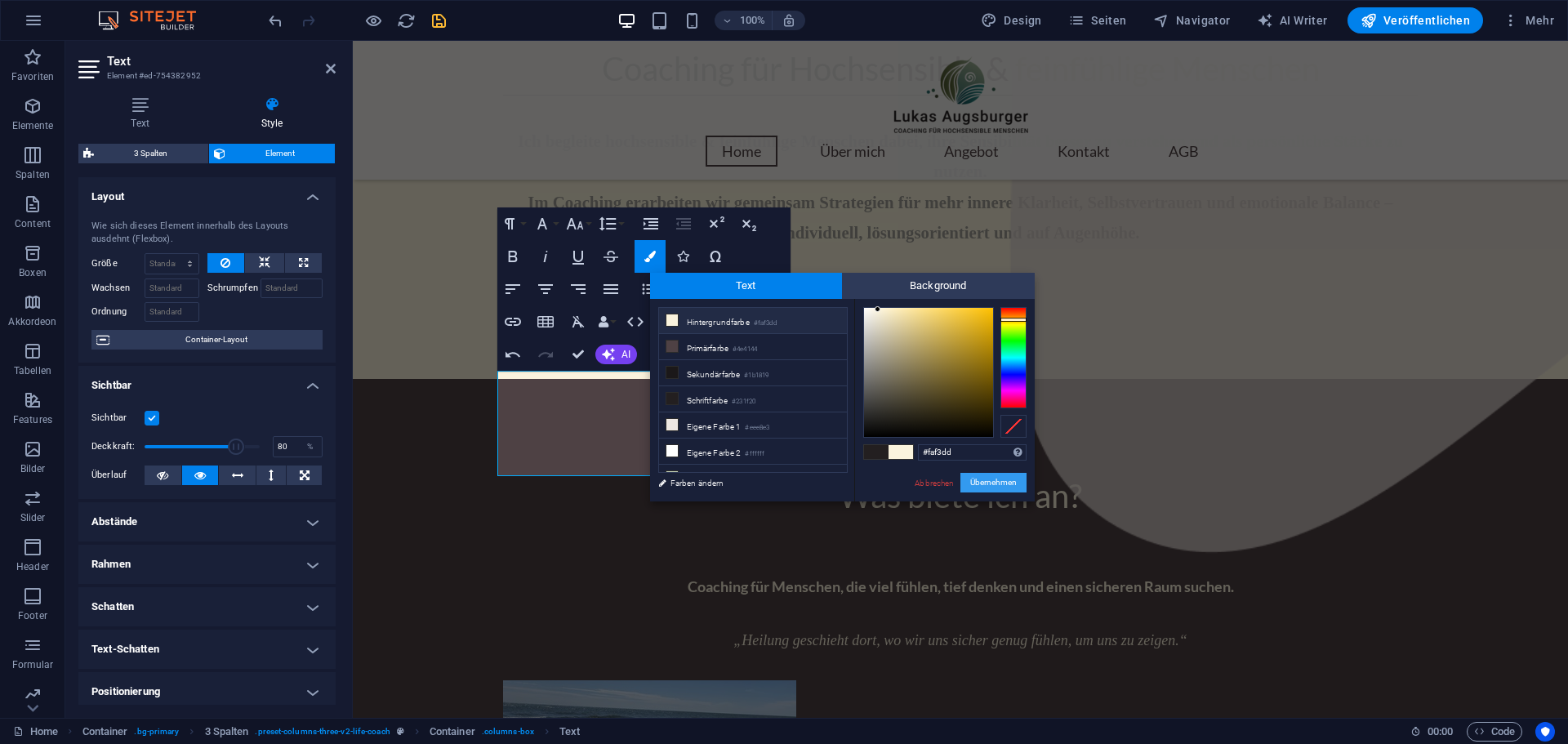
click at [1006, 485] on button "Übernehmen" at bounding box center [993, 483] width 66 height 20
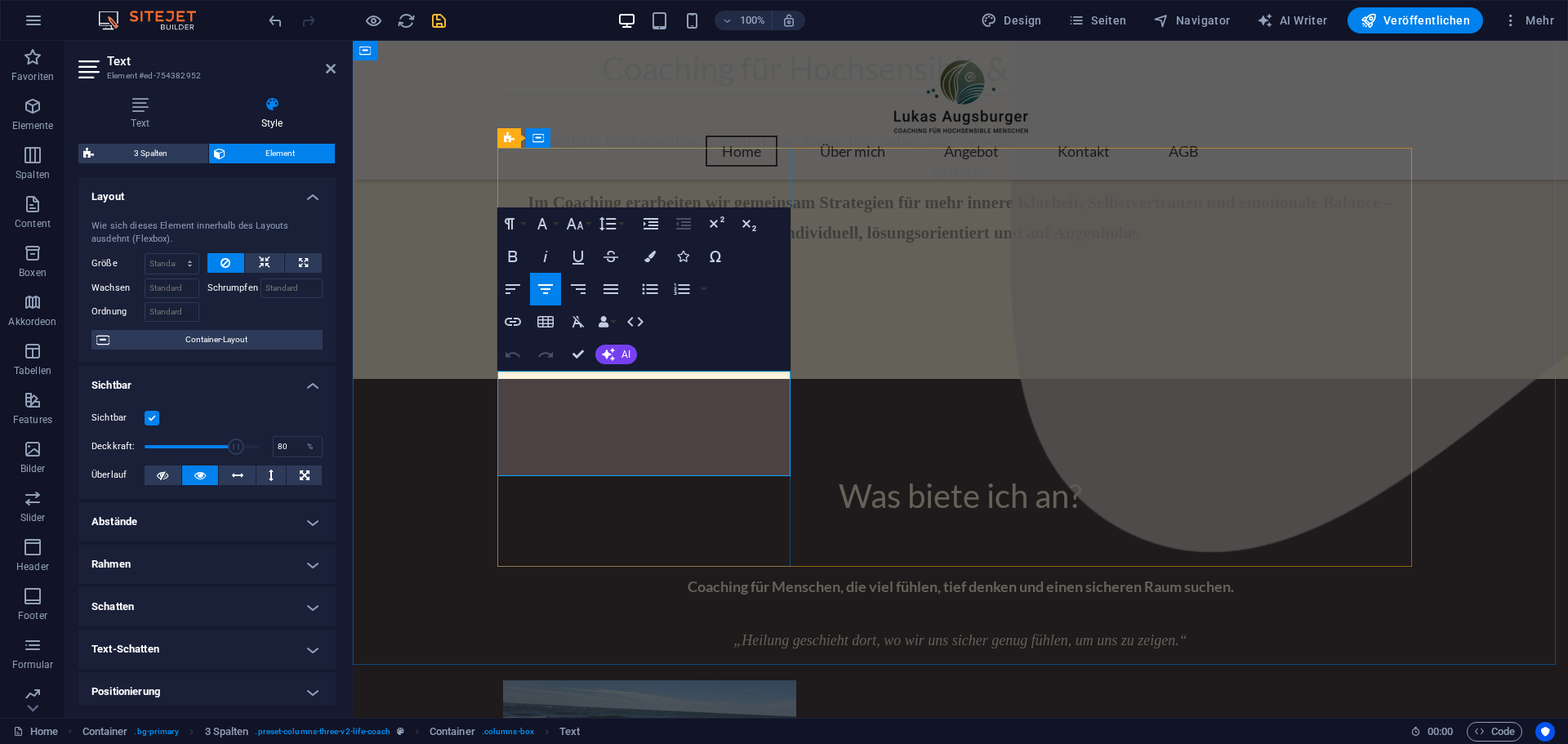
drag, startPoint x: 501, startPoint y: 385, endPoint x: 773, endPoint y: 428, distance: 275.4
click at [646, 255] on icon "button" at bounding box center [649, 256] width 12 height 12
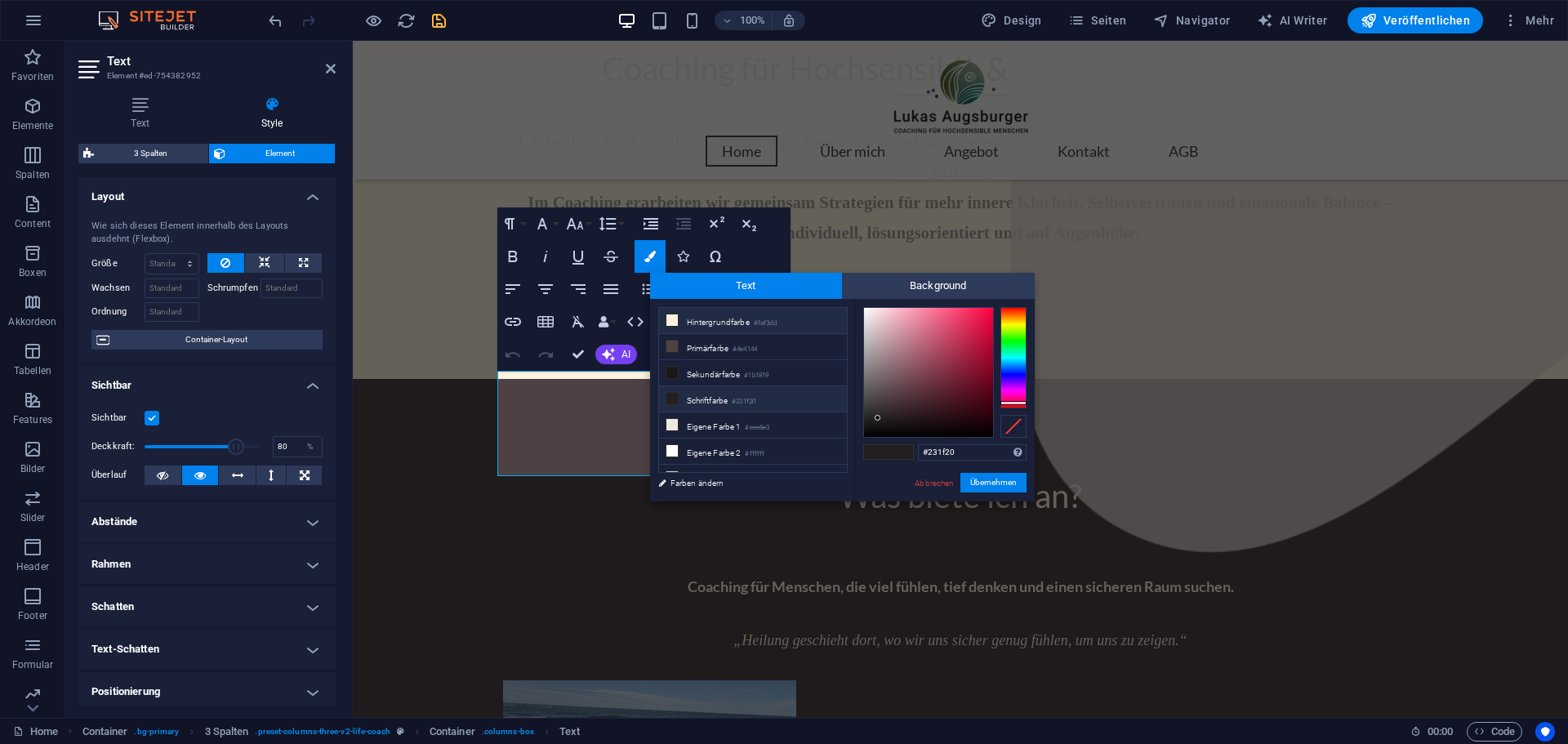
click at [696, 314] on li "Hintergrundfarbe #faf3dd" at bounding box center [752, 321] width 188 height 26
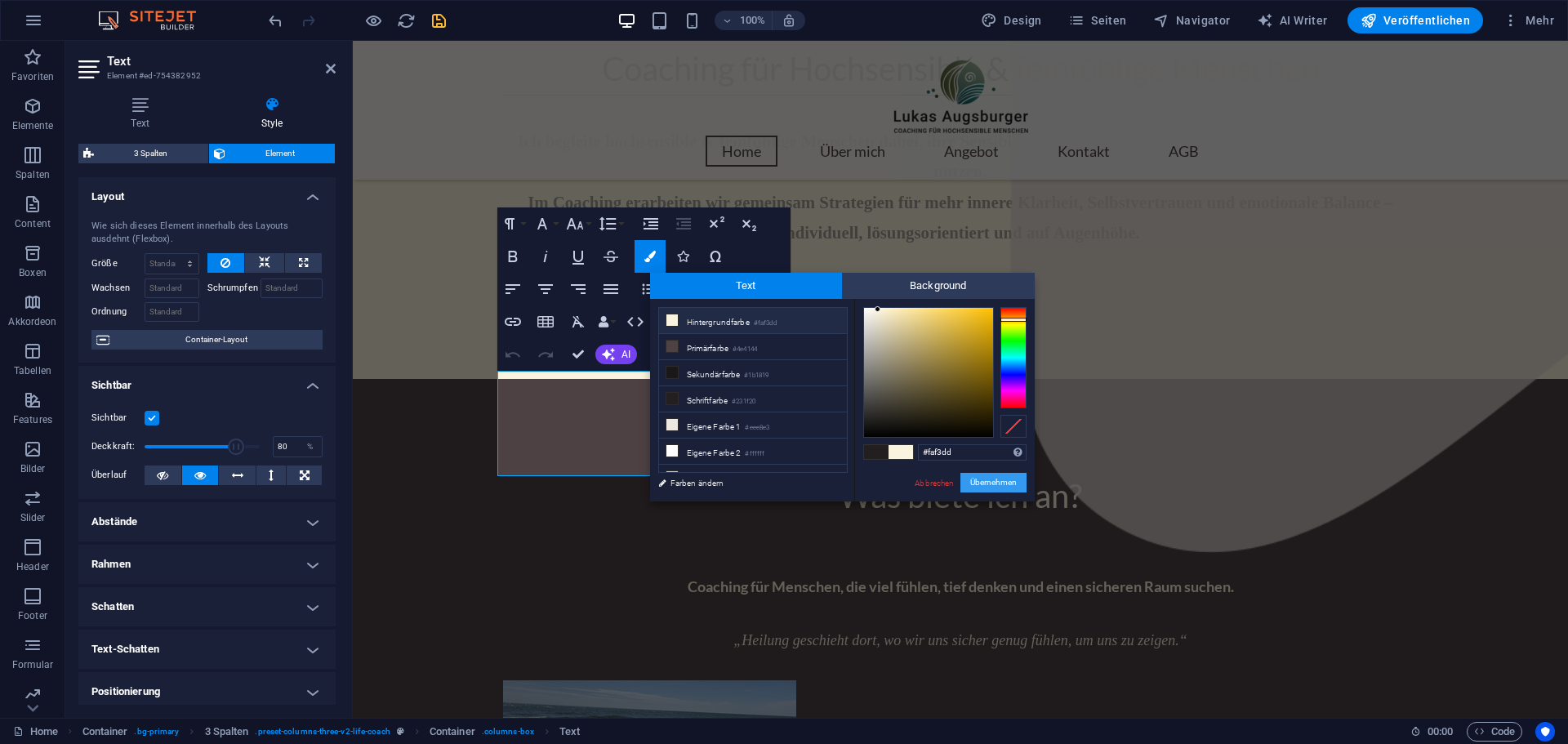
click at [1005, 484] on button "Übernehmen" at bounding box center [993, 483] width 66 height 20
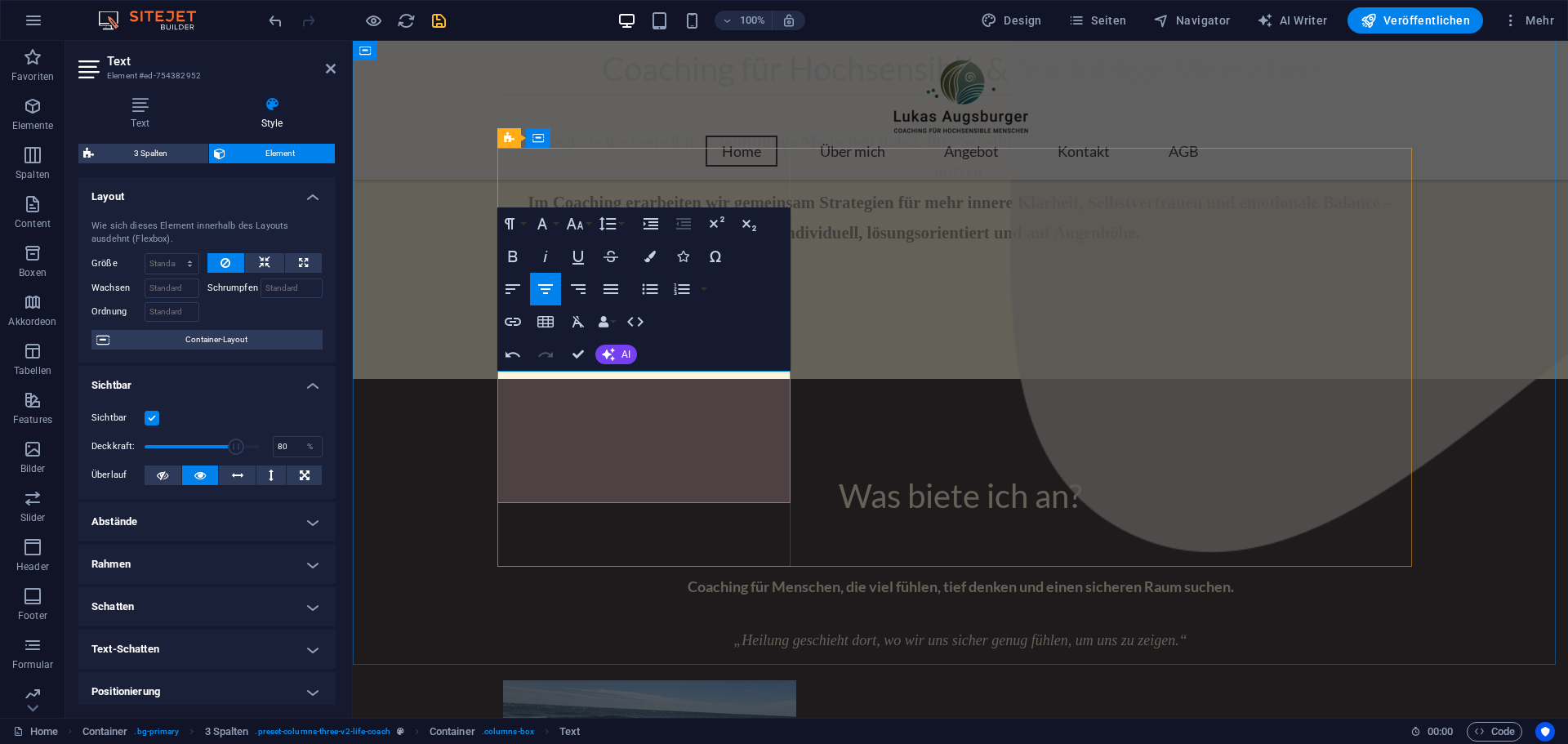
drag, startPoint x: 500, startPoint y: 381, endPoint x: 760, endPoint y: 491, distance: 282.3
click at [651, 257] on icon "button" at bounding box center [649, 256] width 12 height 12
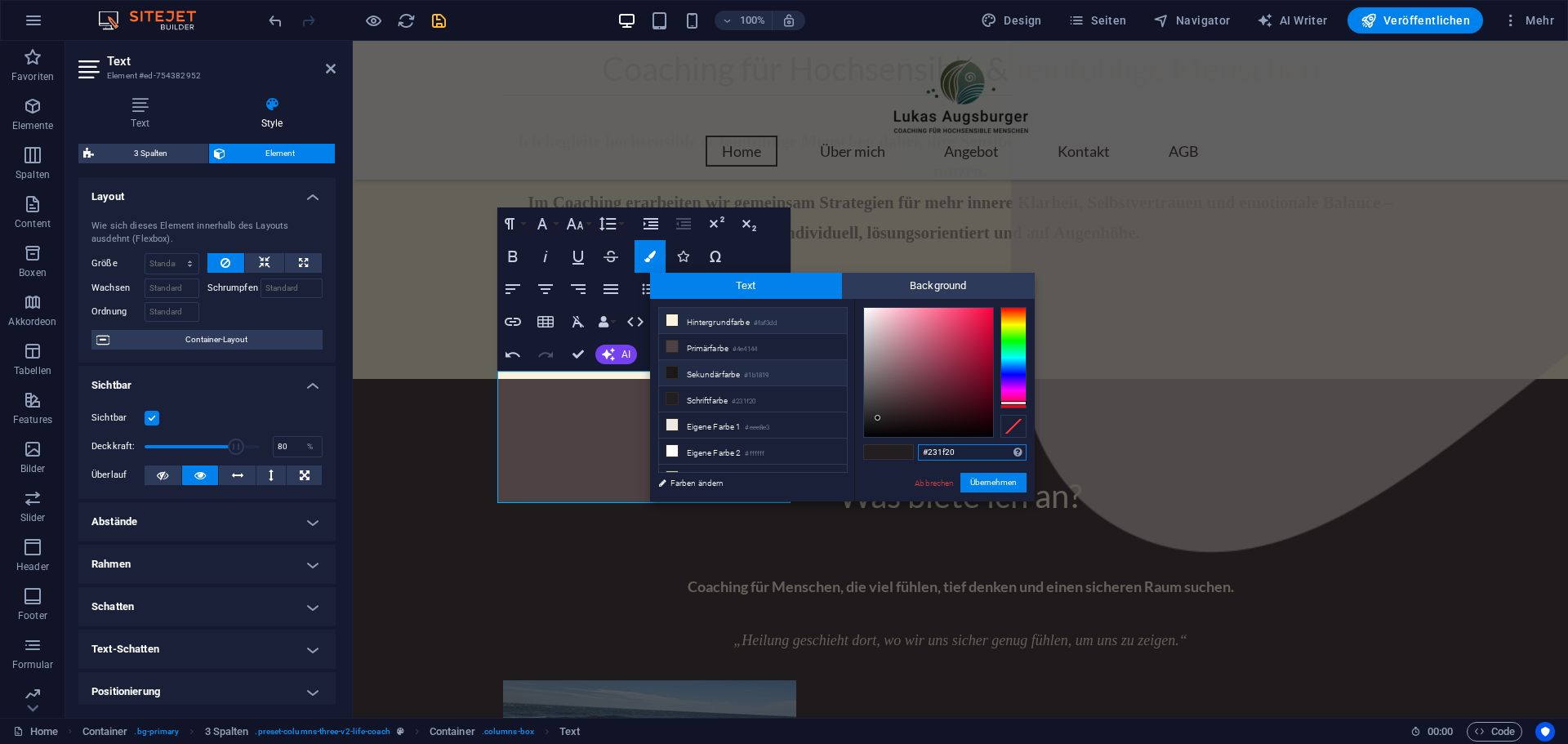
scroll to position [13, 0]
click at [699, 312] on li "Hintergrundfarbe #faf3dd" at bounding box center [752, 307] width 188 height 26
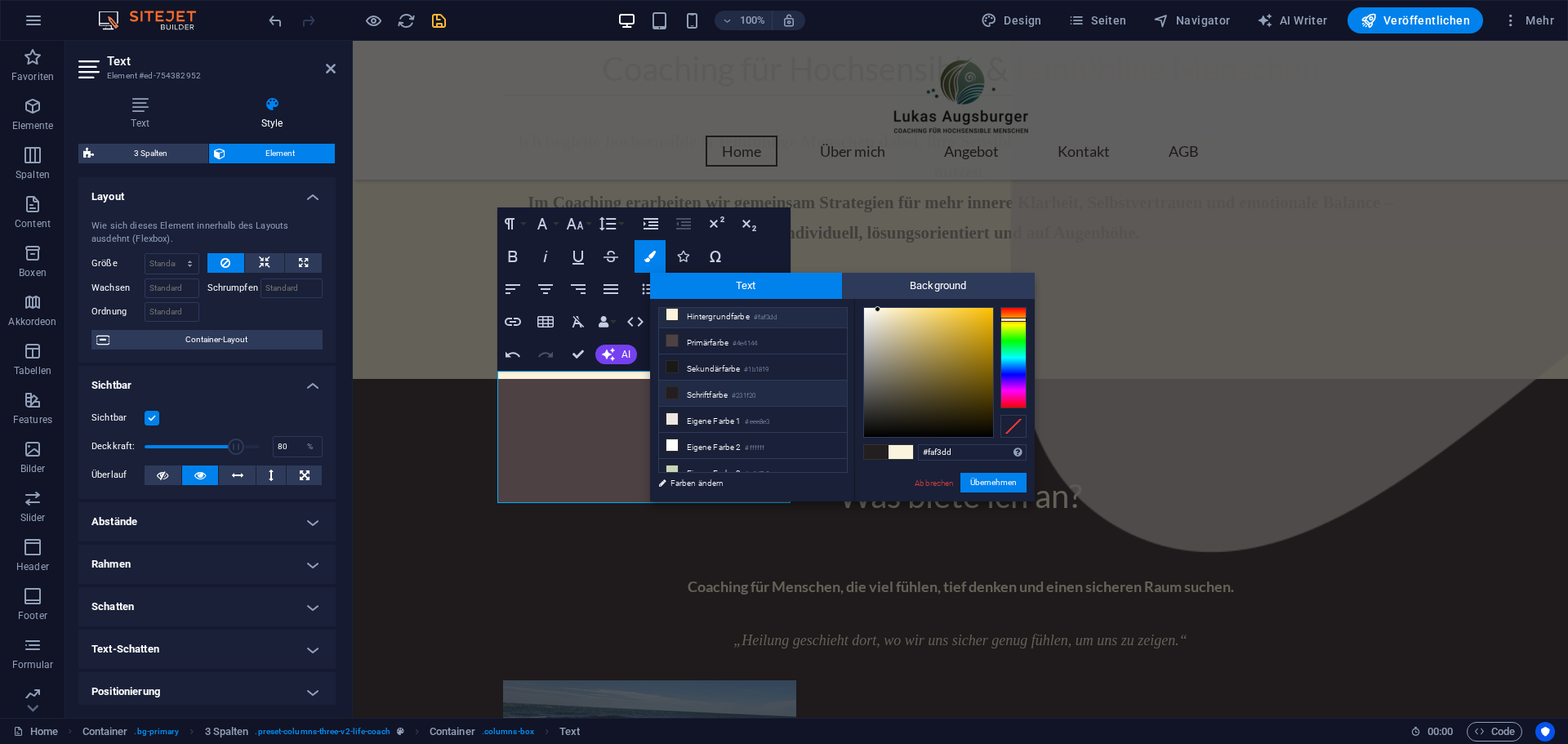
scroll to position [0, 0]
click at [1006, 484] on button "Übernehmen" at bounding box center [993, 483] width 66 height 20
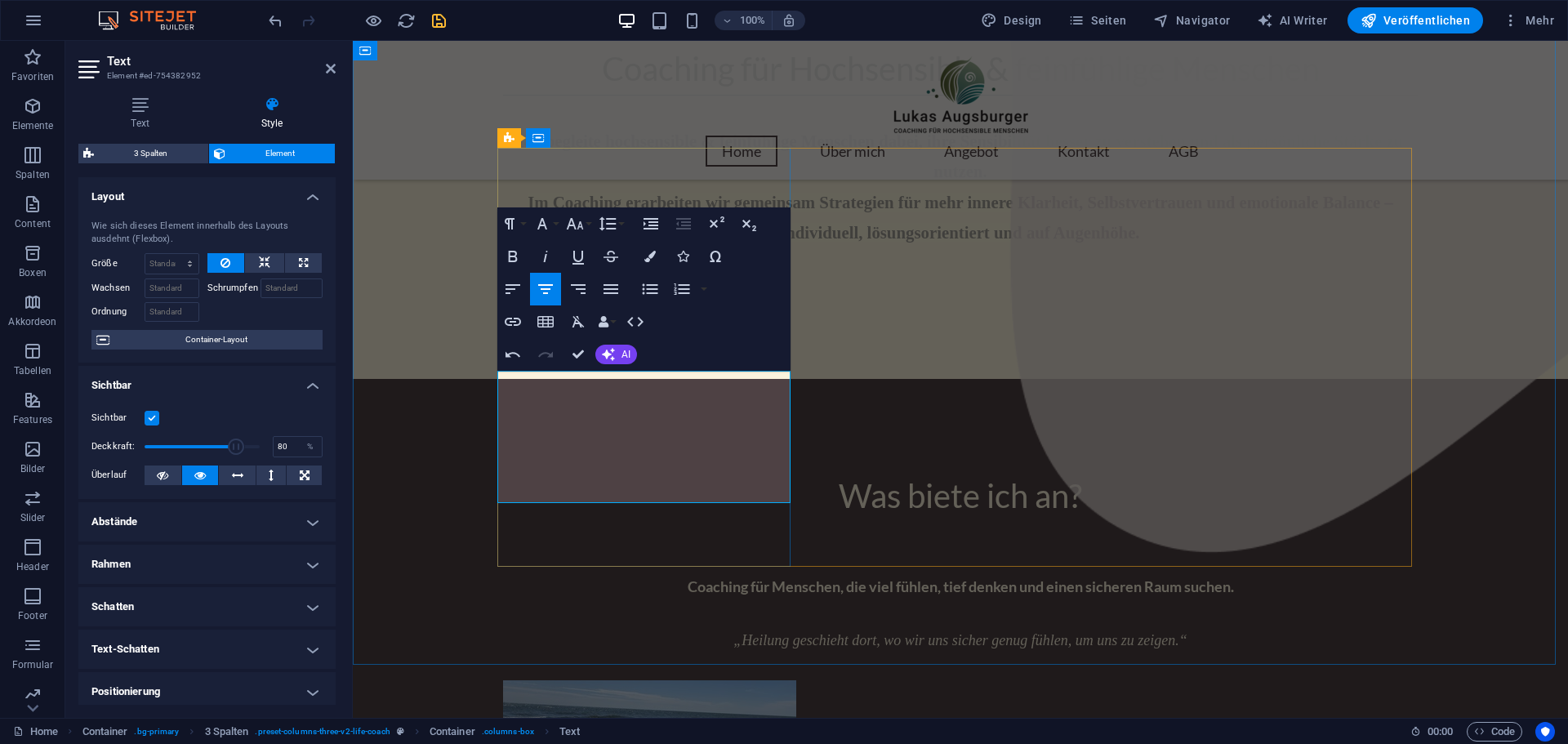
drag, startPoint x: 501, startPoint y: 385, endPoint x: 755, endPoint y: 484, distance: 272.6
click at [584, 222] on icon "button" at bounding box center [575, 224] width 20 height 20
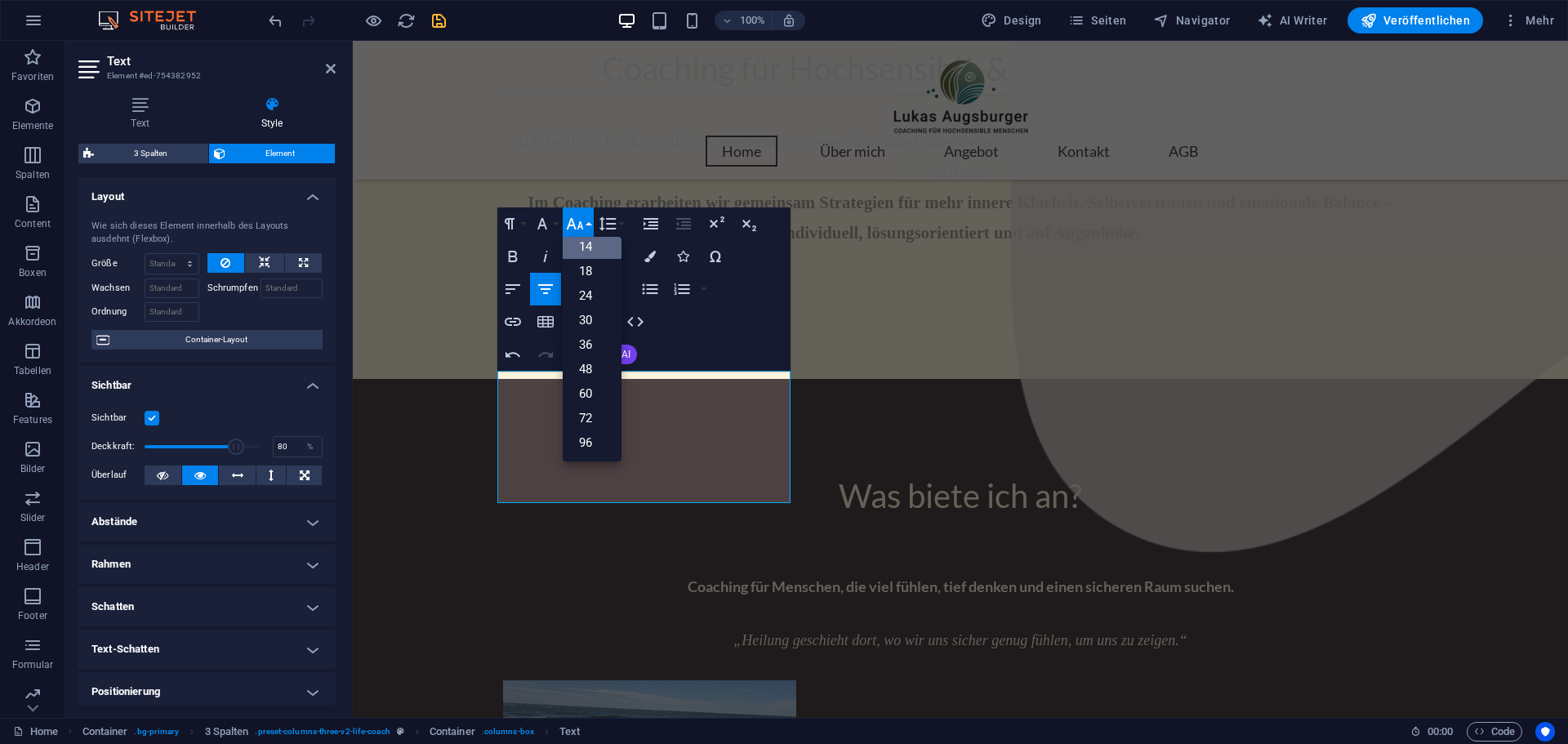
scroll to position [131, 0]
click at [599, 250] on link "14" at bounding box center [592, 246] width 59 height 24
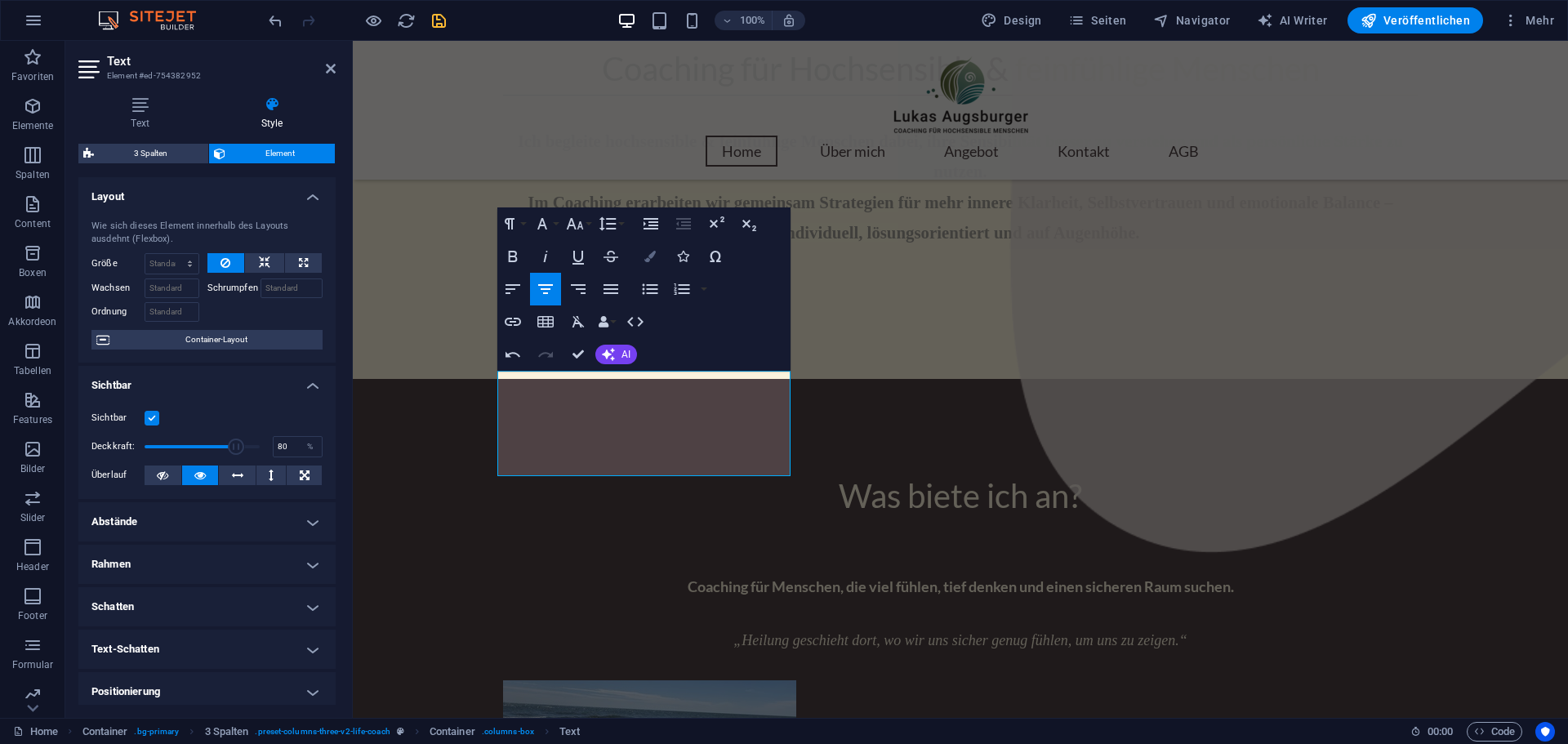
click at [649, 253] on icon "button" at bounding box center [649, 256] width 12 height 12
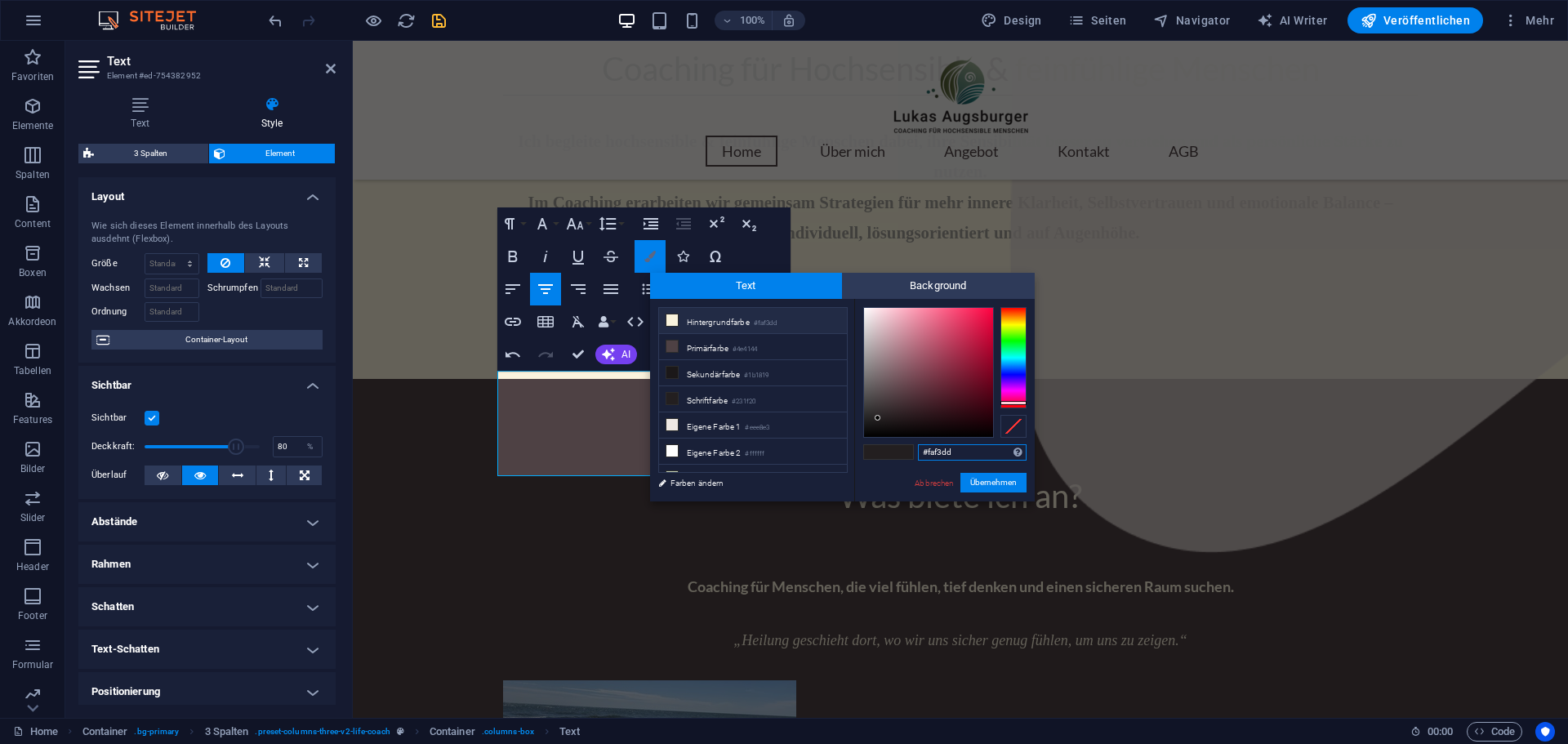
type input "#231f20"
click at [896, 290] on span "Background" at bounding box center [938, 285] width 193 height 26
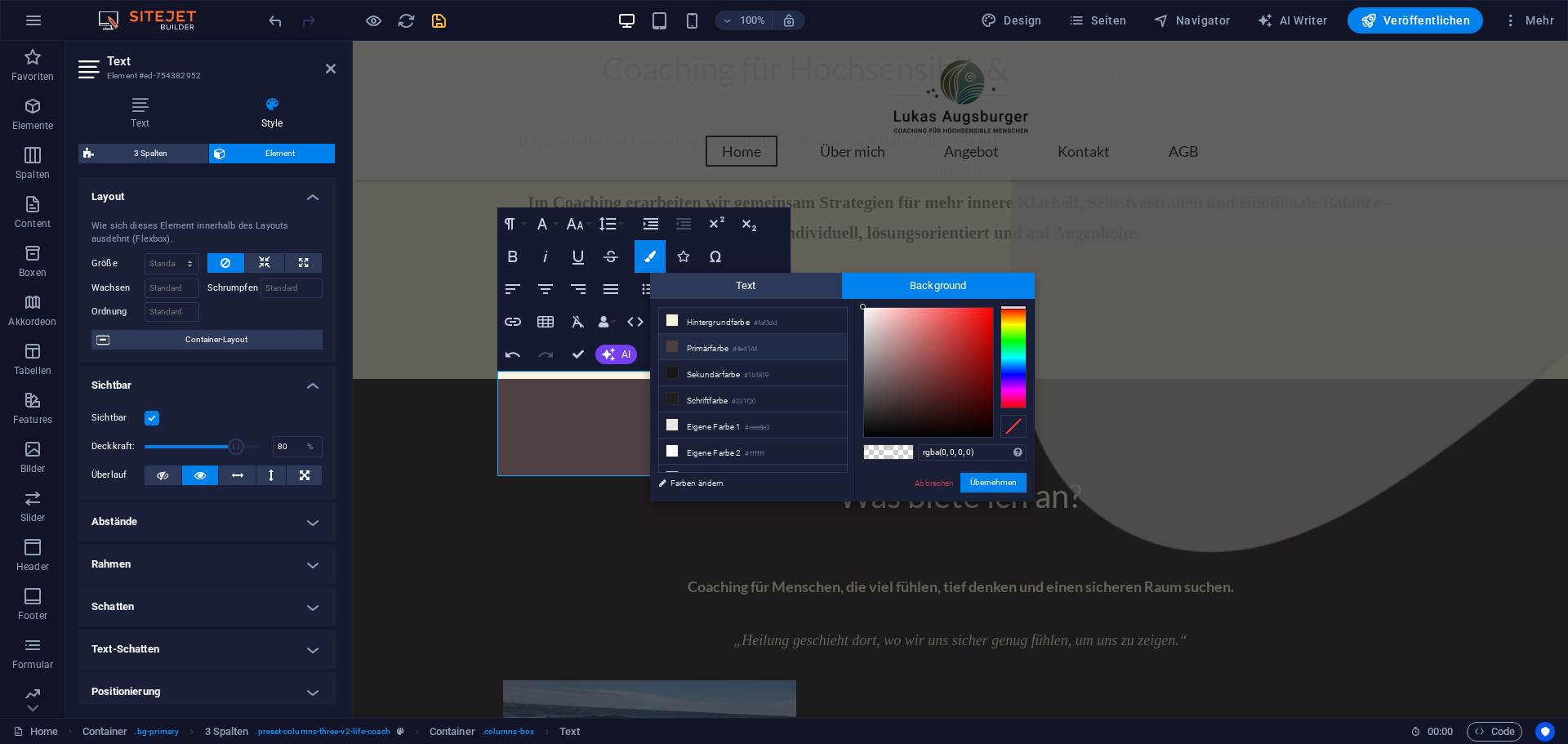
click at [709, 348] on li "Primärfarbe #4e4144" at bounding box center [752, 347] width 188 height 26
click at [882, 452] on span at bounding box center [876, 451] width 24 height 14
click at [691, 350] on li "Primärfarbe #4e4144" at bounding box center [752, 347] width 188 height 26
type input "#4e4144"
click at [999, 486] on button "Übernehmen" at bounding box center [993, 483] width 66 height 20
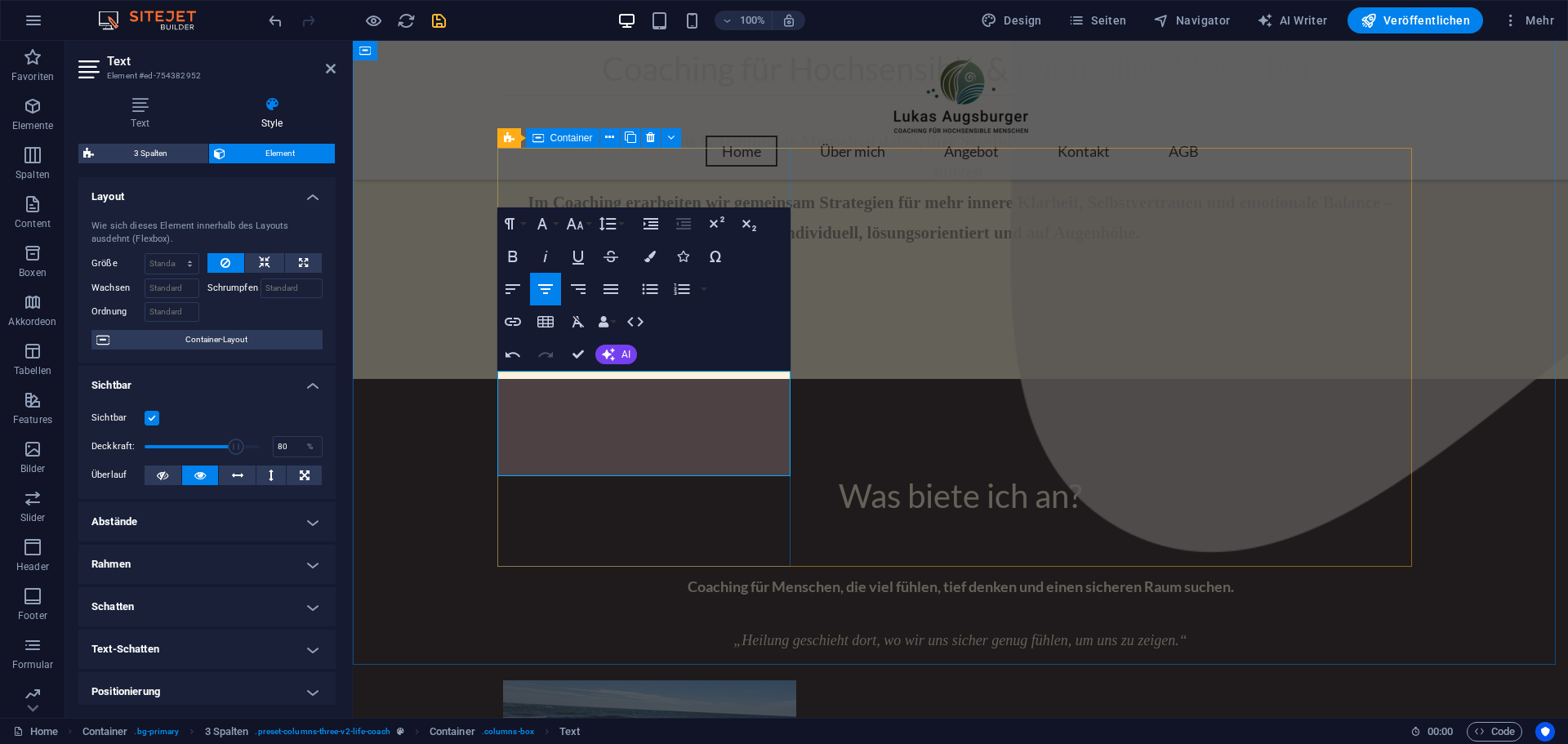
drag, startPoint x: 683, startPoint y: 514, endPoint x: 825, endPoint y: 544, distance: 145.1
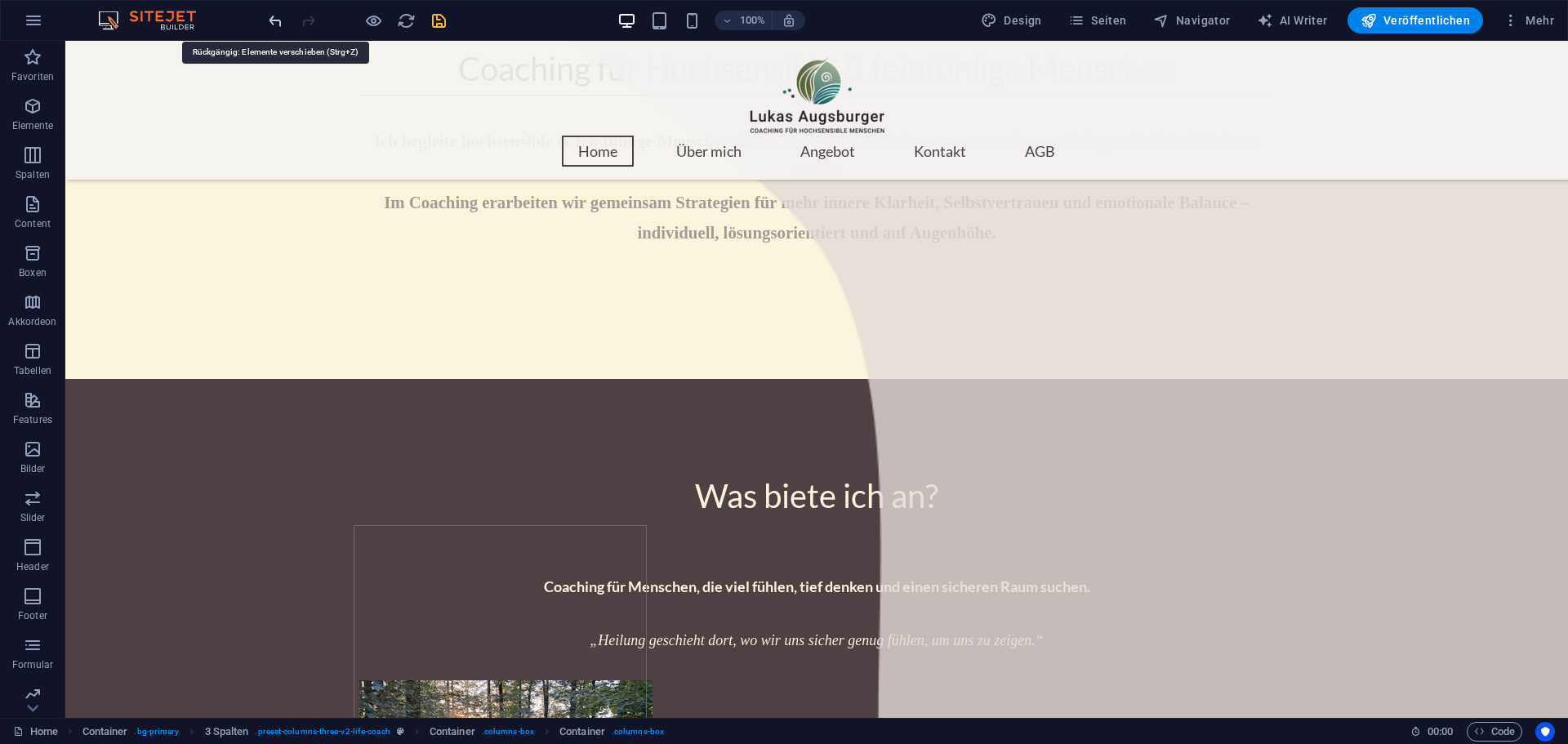
click at [294, 559] on icon "undo" at bounding box center [752, 572] width 915 height 26
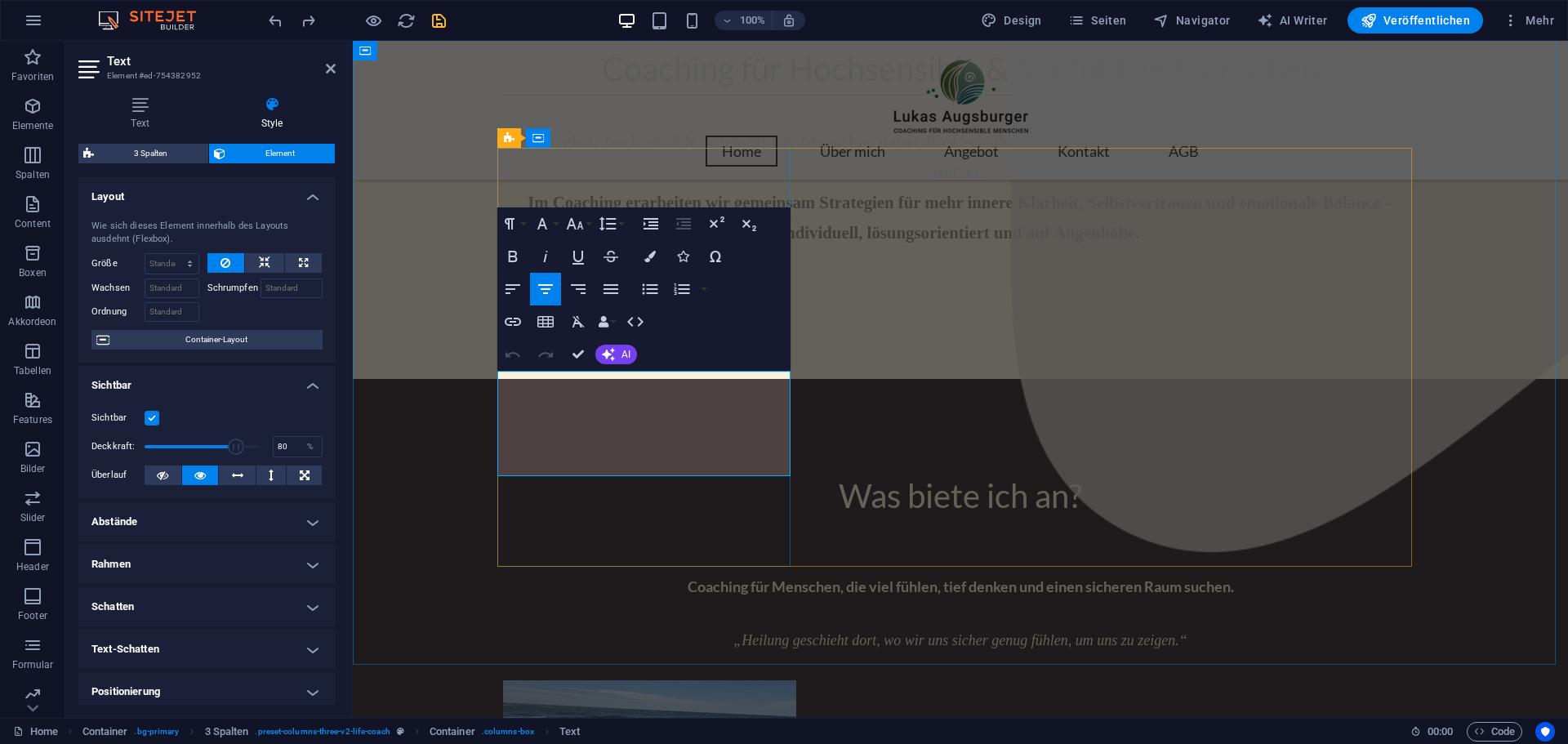
drag, startPoint x: 501, startPoint y: 383, endPoint x: 791, endPoint y: 470, distance: 302.8
click at [645, 256] on icon "button" at bounding box center [649, 256] width 12 height 12
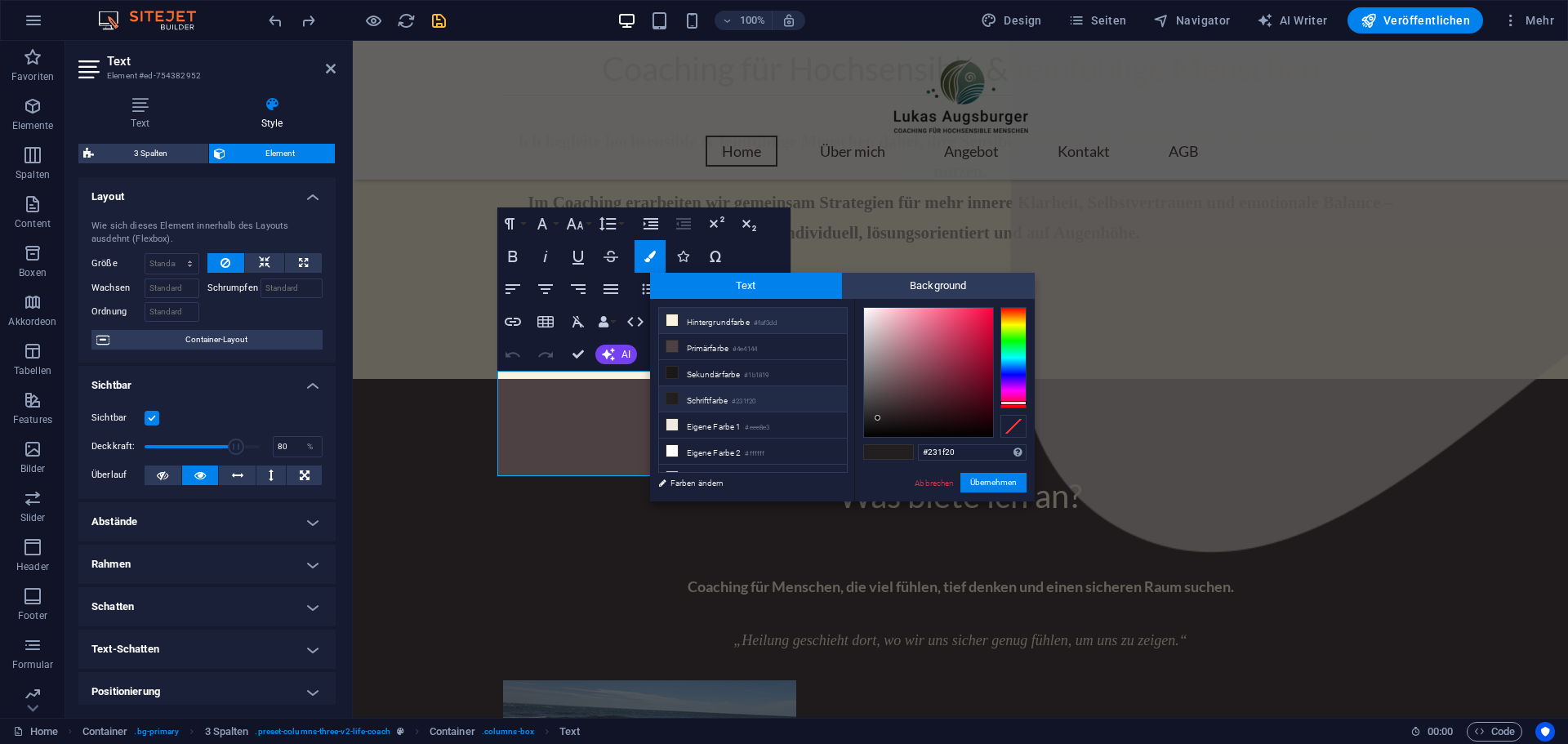
click at [682, 322] on li "Hintergrundfarbe #faf3dd" at bounding box center [752, 321] width 188 height 26
type input "#faf3dd"
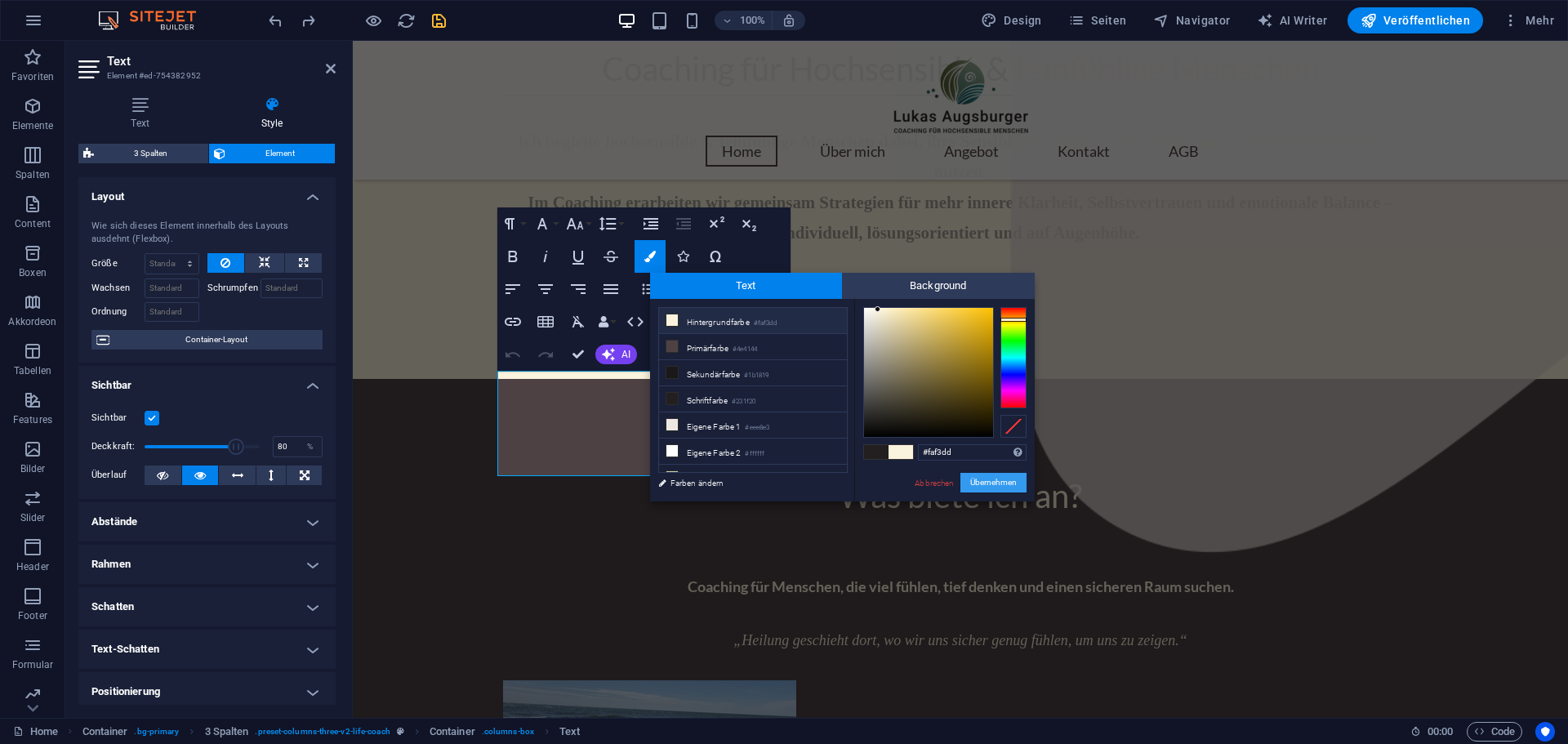
click at [1002, 482] on button "Übernehmen" at bounding box center [993, 483] width 66 height 20
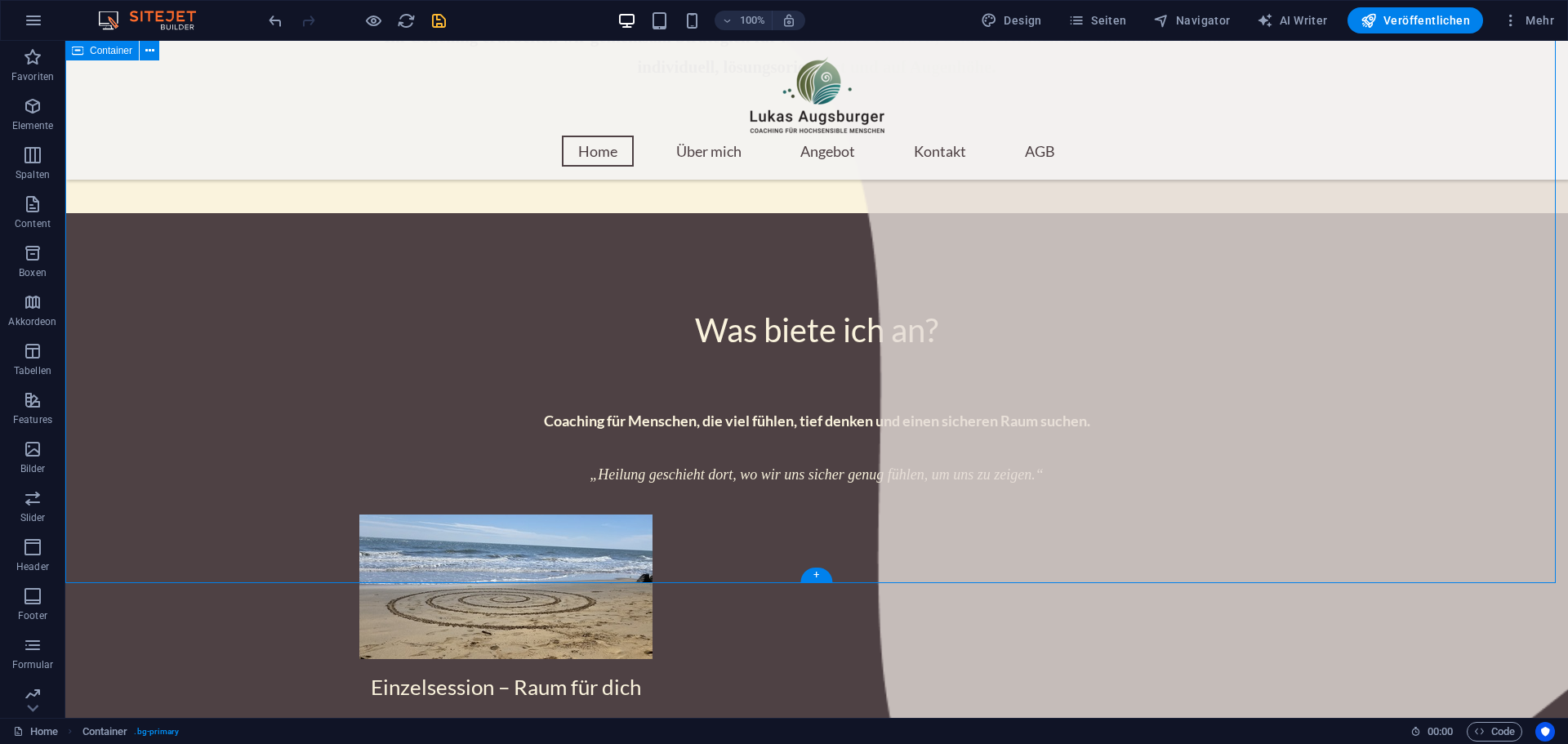
scroll to position [1552, 0]
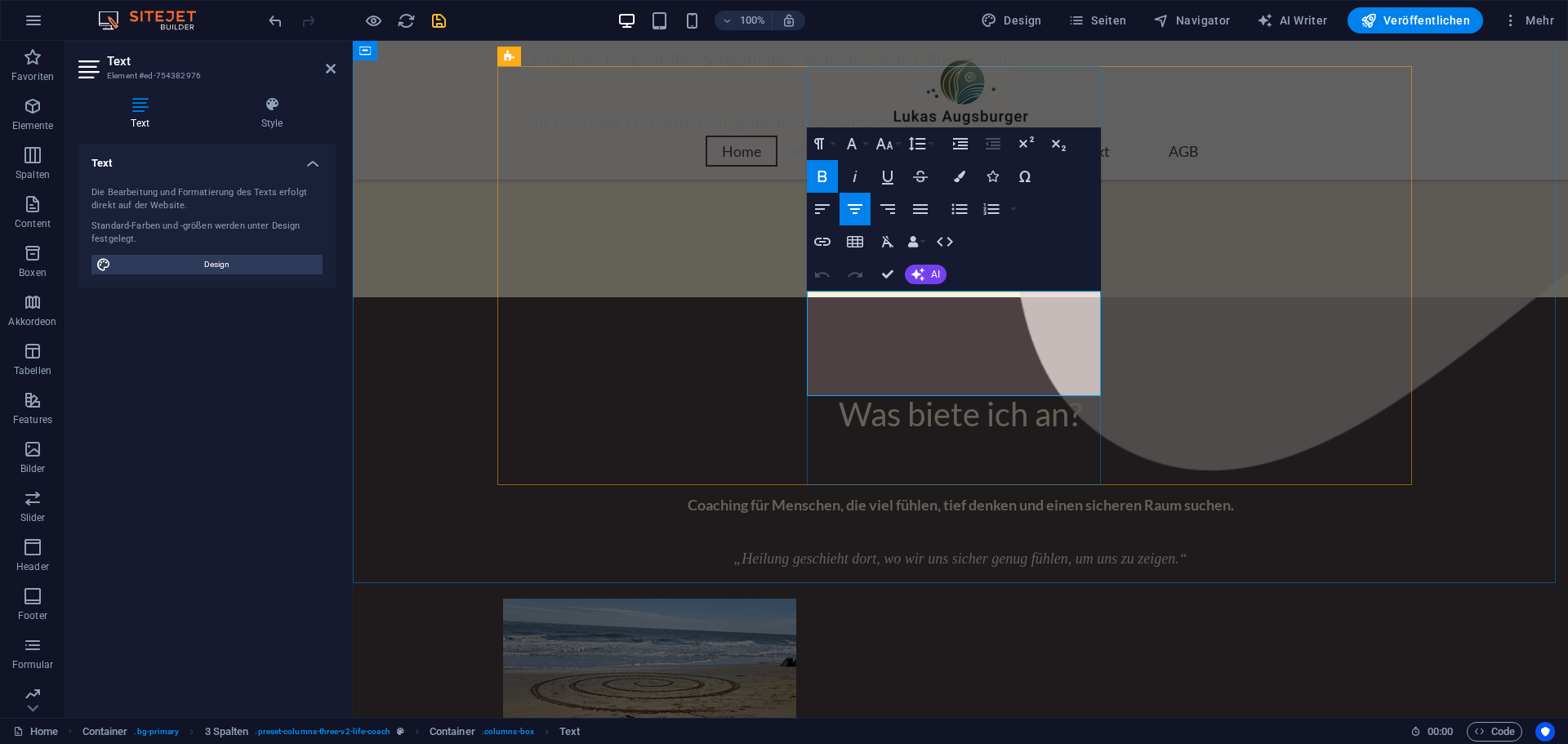
click at [278, 99] on icon at bounding box center [272, 104] width 128 height 16
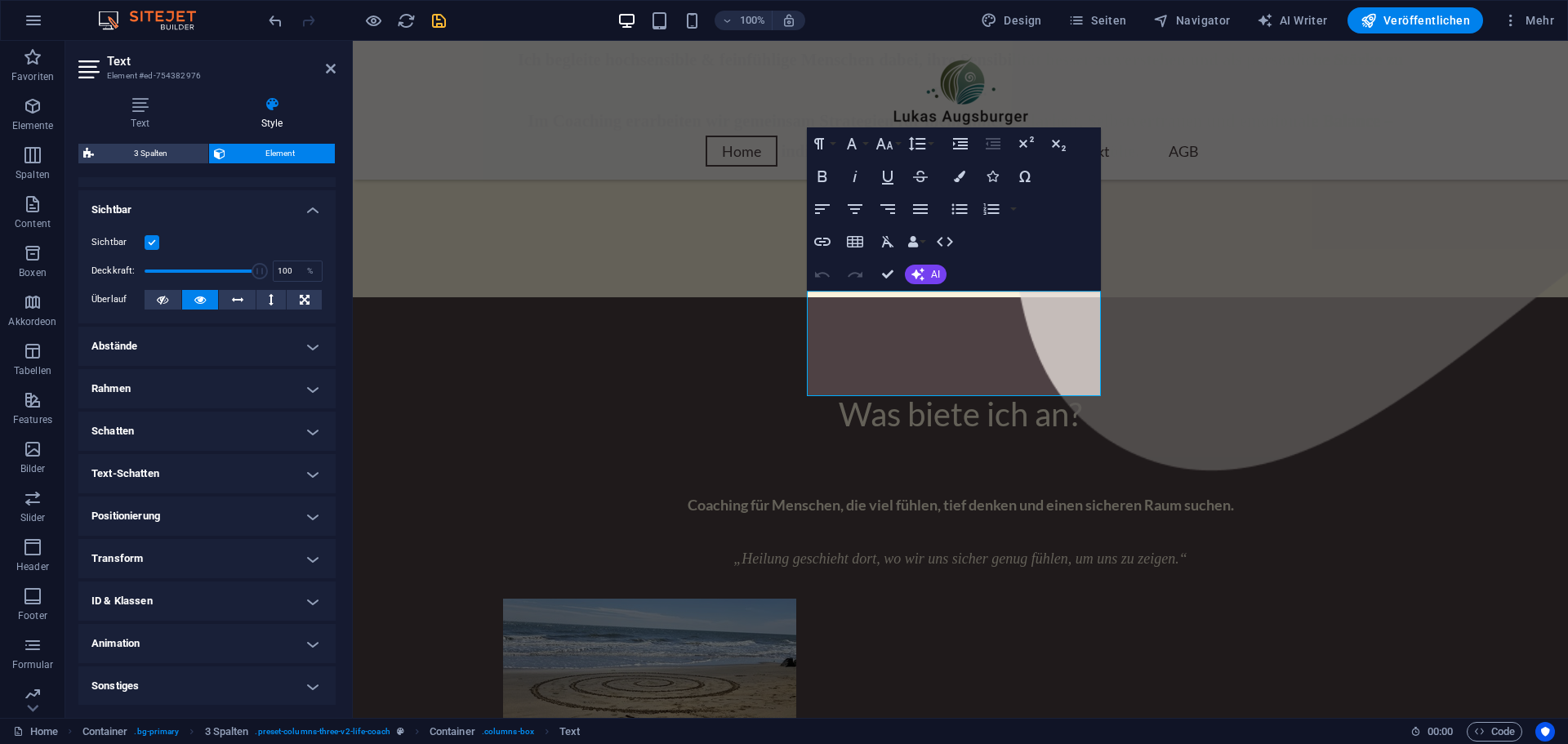
scroll to position [177, 0]
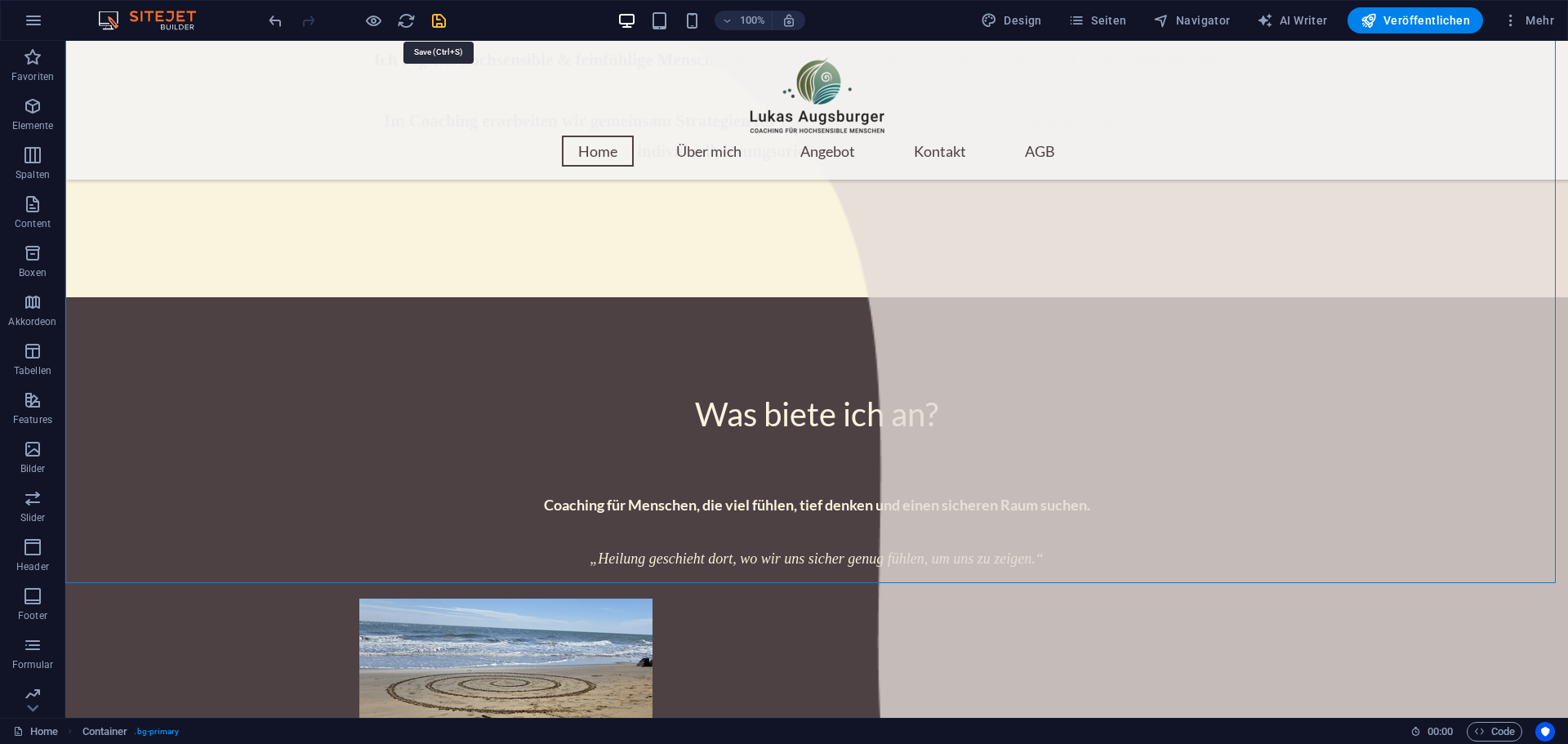
click at [440, 20] on icon "save" at bounding box center [438, 21] width 19 height 19
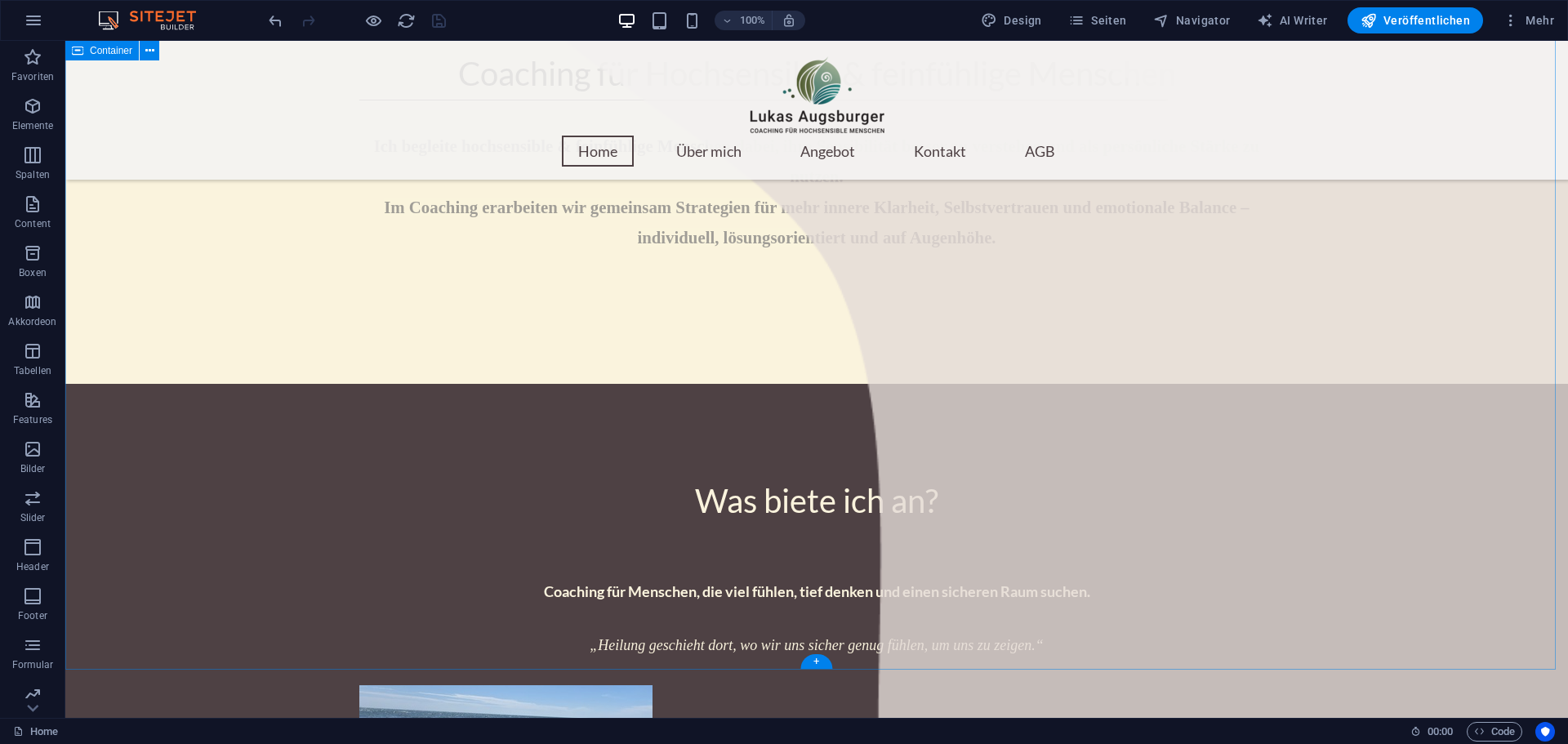
scroll to position [1139, 0]
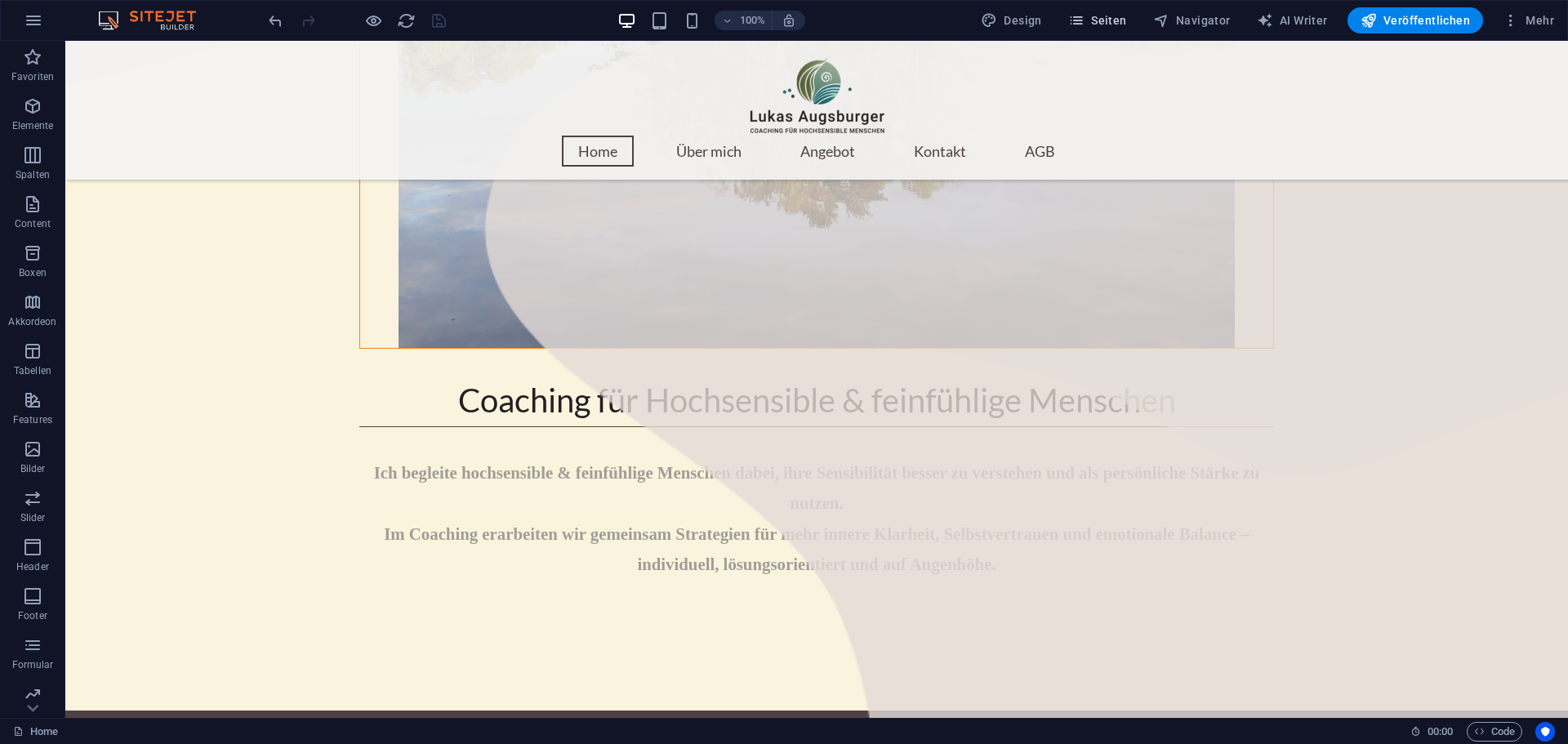
click at [1108, 16] on span "Seiten" at bounding box center [1097, 21] width 59 height 16
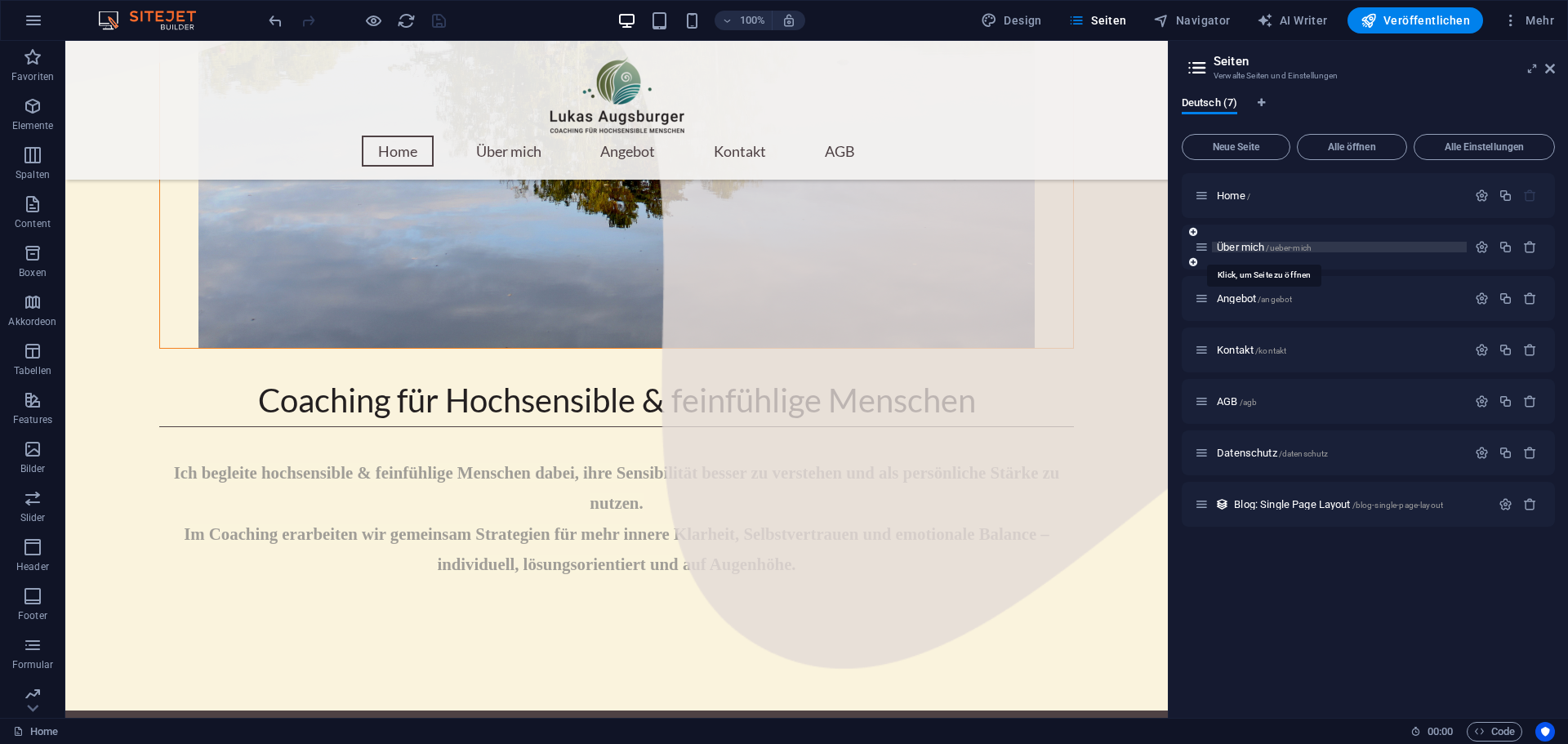
click at [1237, 243] on span "Über mich /ueber-mich" at bounding box center [1264, 247] width 95 height 13
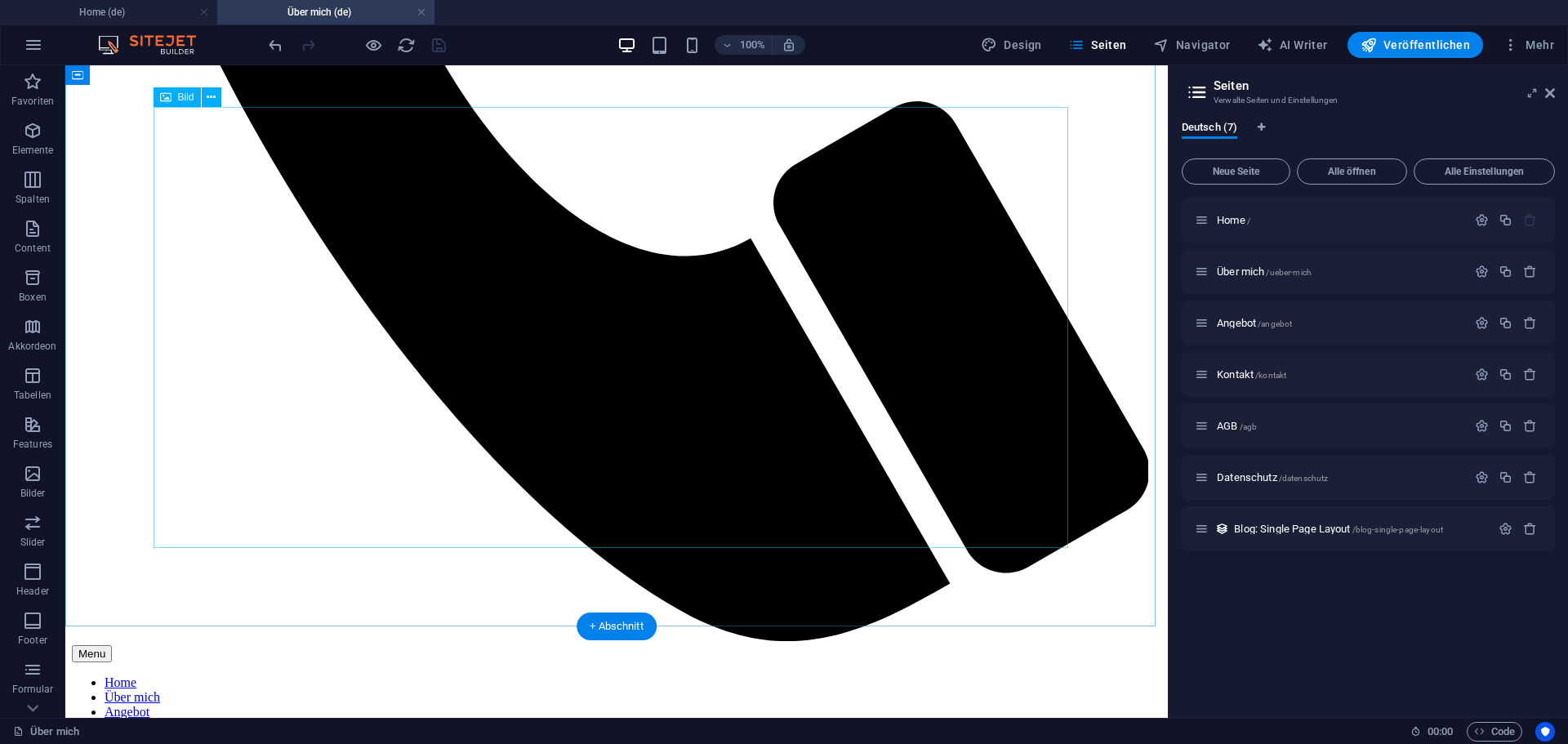
scroll to position [816, 0]
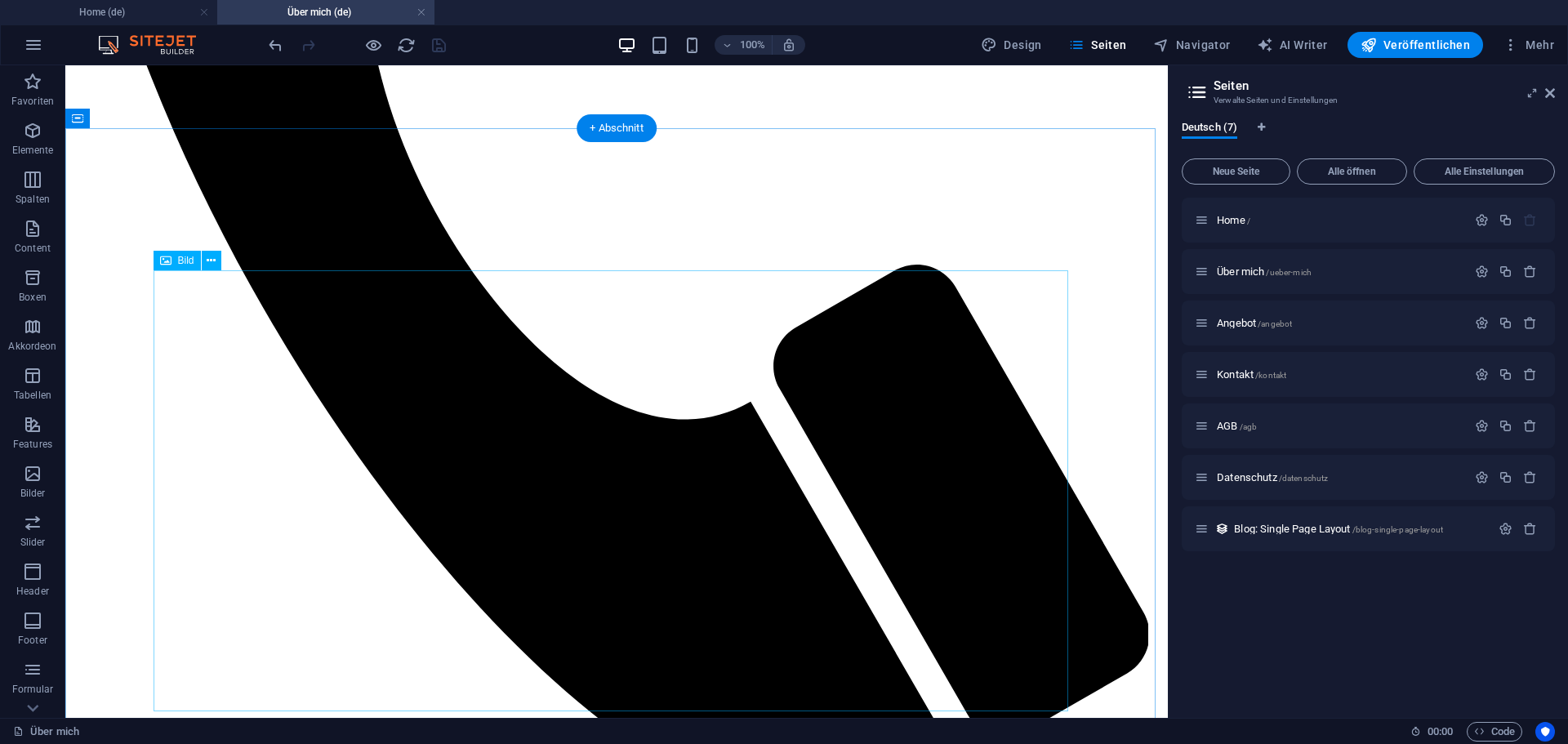
select select "px"
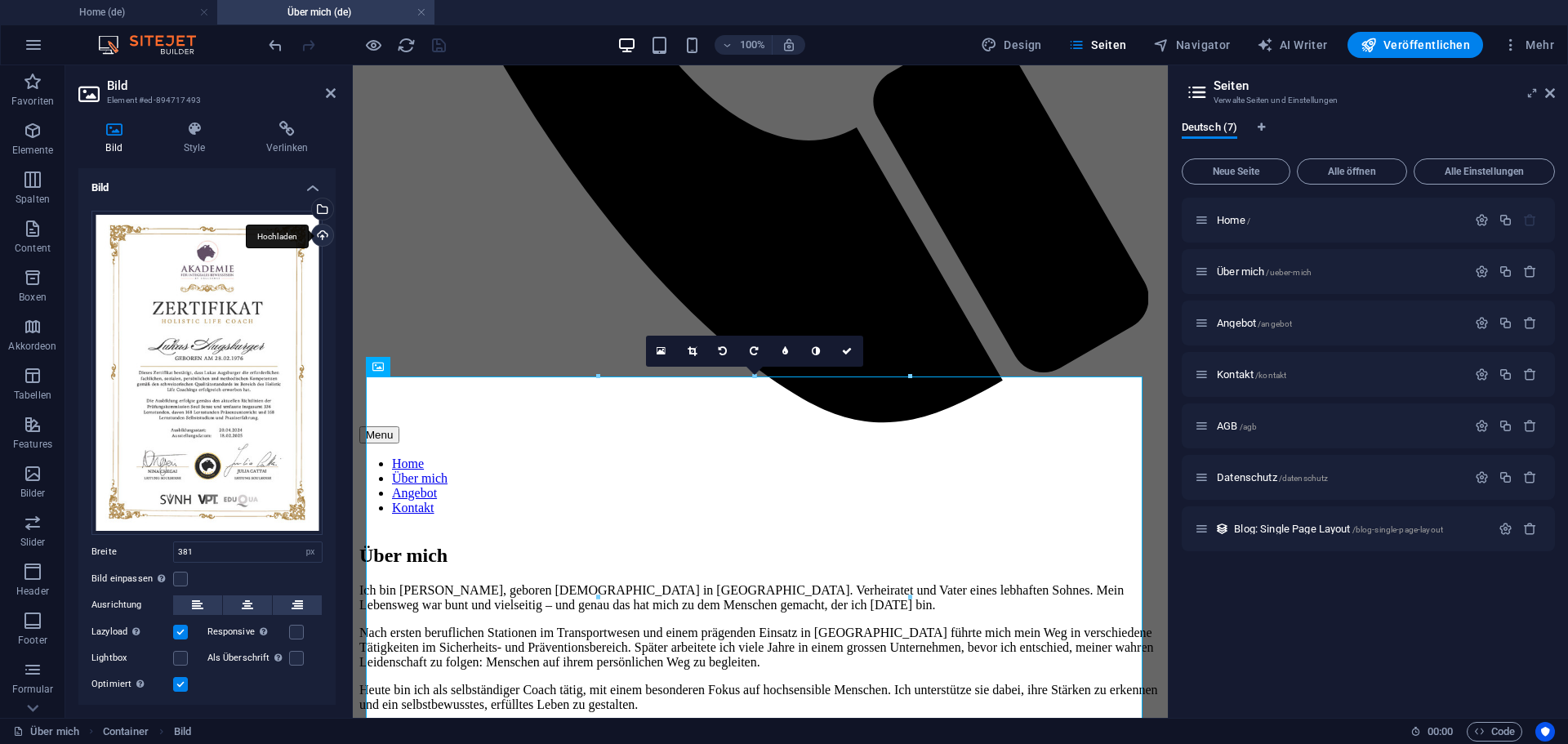
click at [318, 237] on div "Hochladen" at bounding box center [321, 237] width 24 height 24
click at [309, 210] on div "Wähle aus deinen Dateien, Stockfotos oder lade Dateien hoch" at bounding box center [255, 210] width 106 height 62
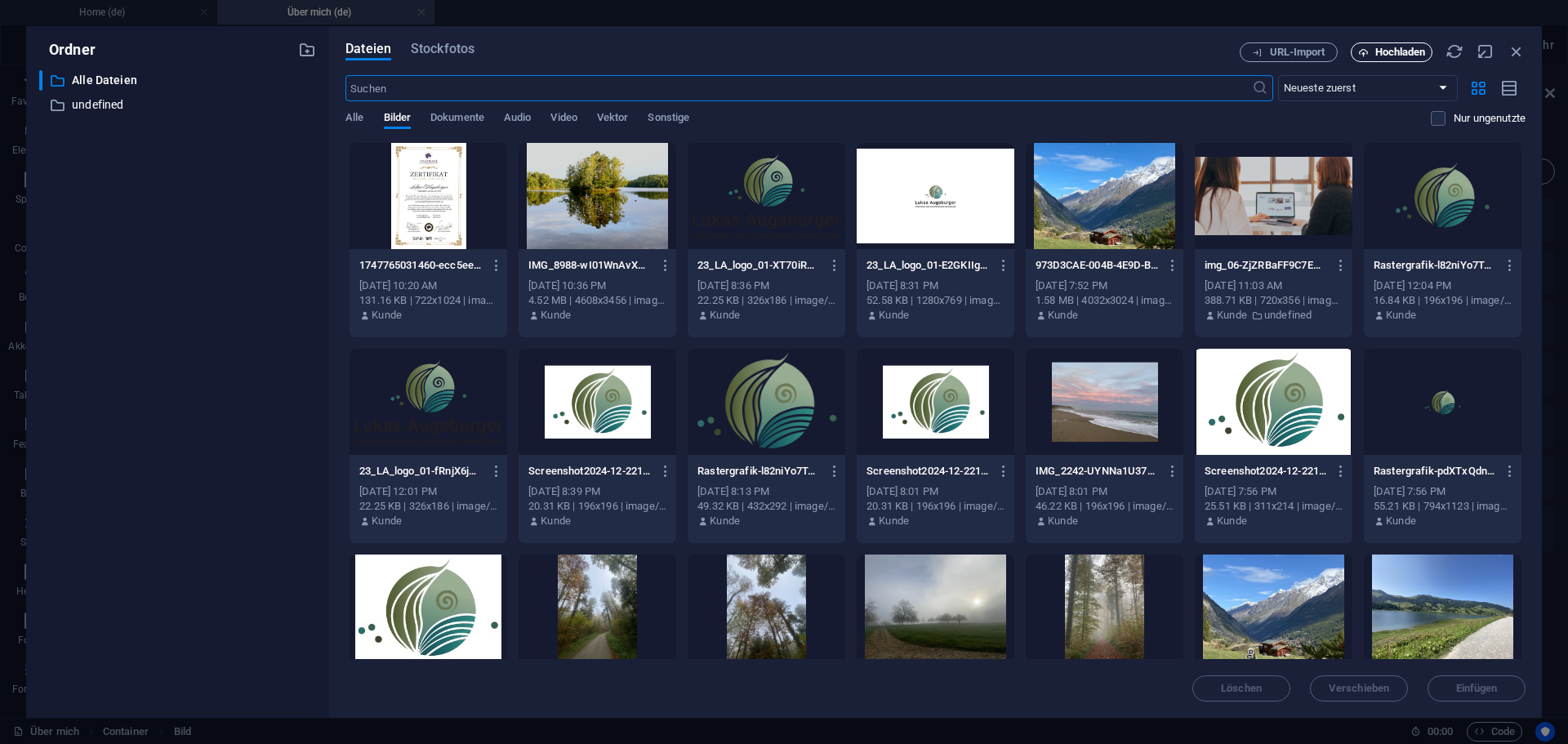
click at [1400, 54] on span "Hochladen" at bounding box center [1400, 52] width 51 height 10
click at [451, 113] on span "Dokumente" at bounding box center [457, 119] width 53 height 23
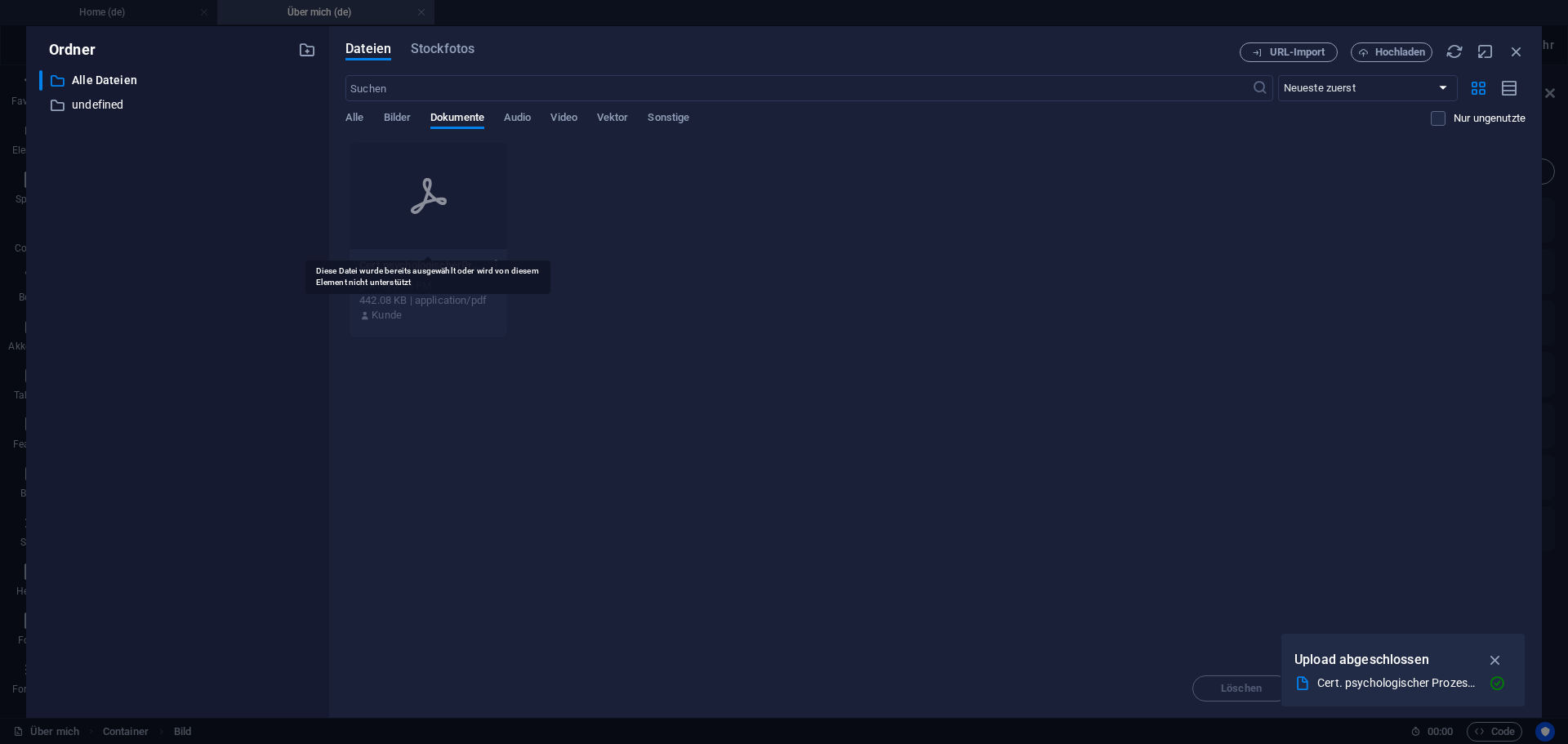
click at [420, 235] on div at bounding box center [428, 196] width 158 height 106
click at [412, 279] on div "Sep 5, 2025 3:28 PM" at bounding box center [428, 285] width 138 height 14
click at [1494, 655] on icon "button" at bounding box center [1496, 660] width 19 height 18
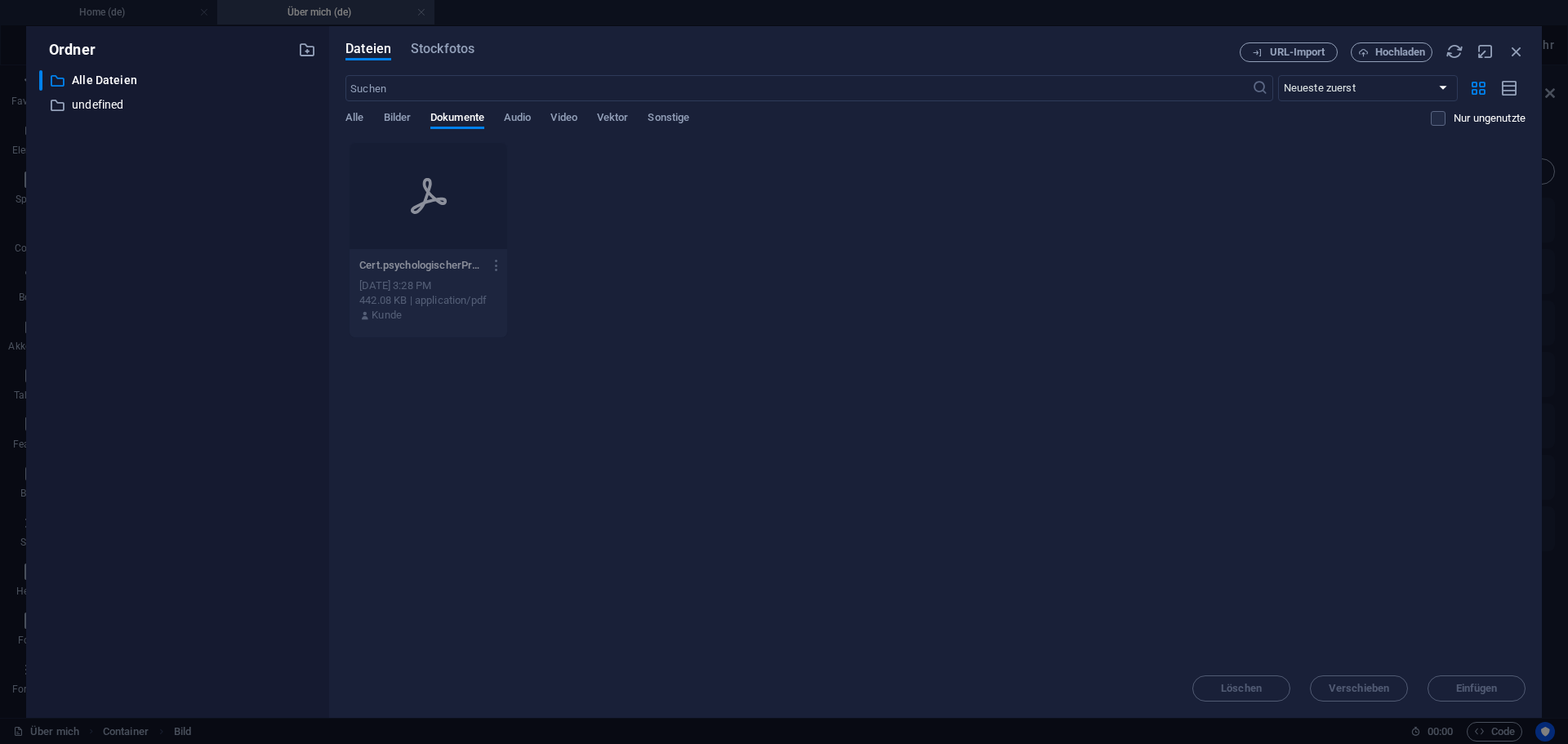
click at [1470, 689] on div "Löschen Verschieben Einfügen" at bounding box center [935, 680] width 1180 height 43
click at [416, 212] on icon at bounding box center [428, 197] width 36 height 36
click at [427, 278] on div "Sep 5, 2025 3:28 PM" at bounding box center [428, 285] width 138 height 14
click at [516, 117] on span "Audio" at bounding box center [517, 119] width 27 height 23
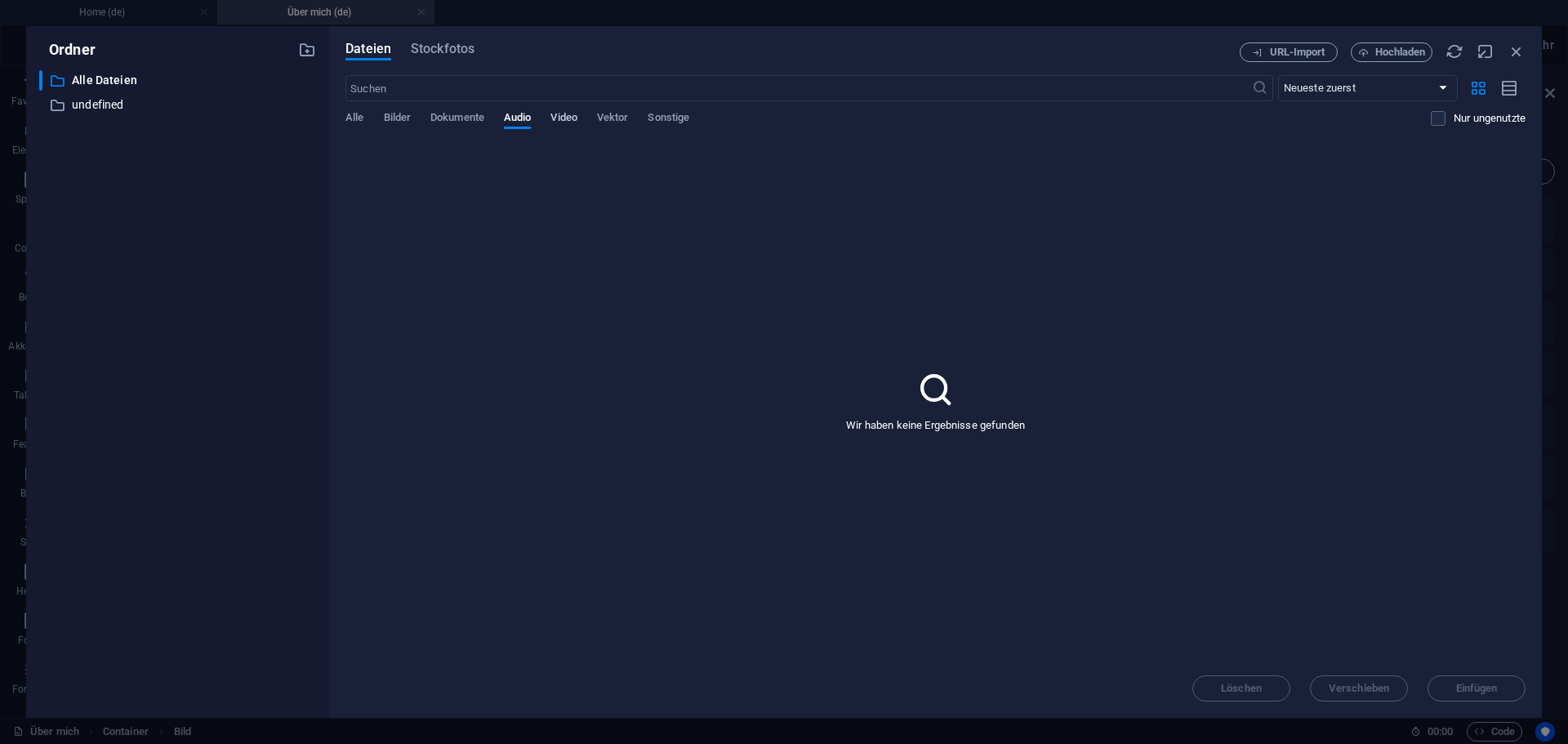
click at [565, 122] on span "Video" at bounding box center [563, 119] width 26 height 23
click at [608, 124] on span "Vektor" at bounding box center [612, 119] width 32 height 23
click at [676, 129] on button "Sonstige" at bounding box center [669, 121] width 42 height 18
click at [365, 119] on div "Alle Bilder Dokumente Audio Video Vektor Sonstige" at bounding box center [888, 127] width 1085 height 31
click at [361, 127] on button "Alle" at bounding box center [354, 121] width 18 height 18
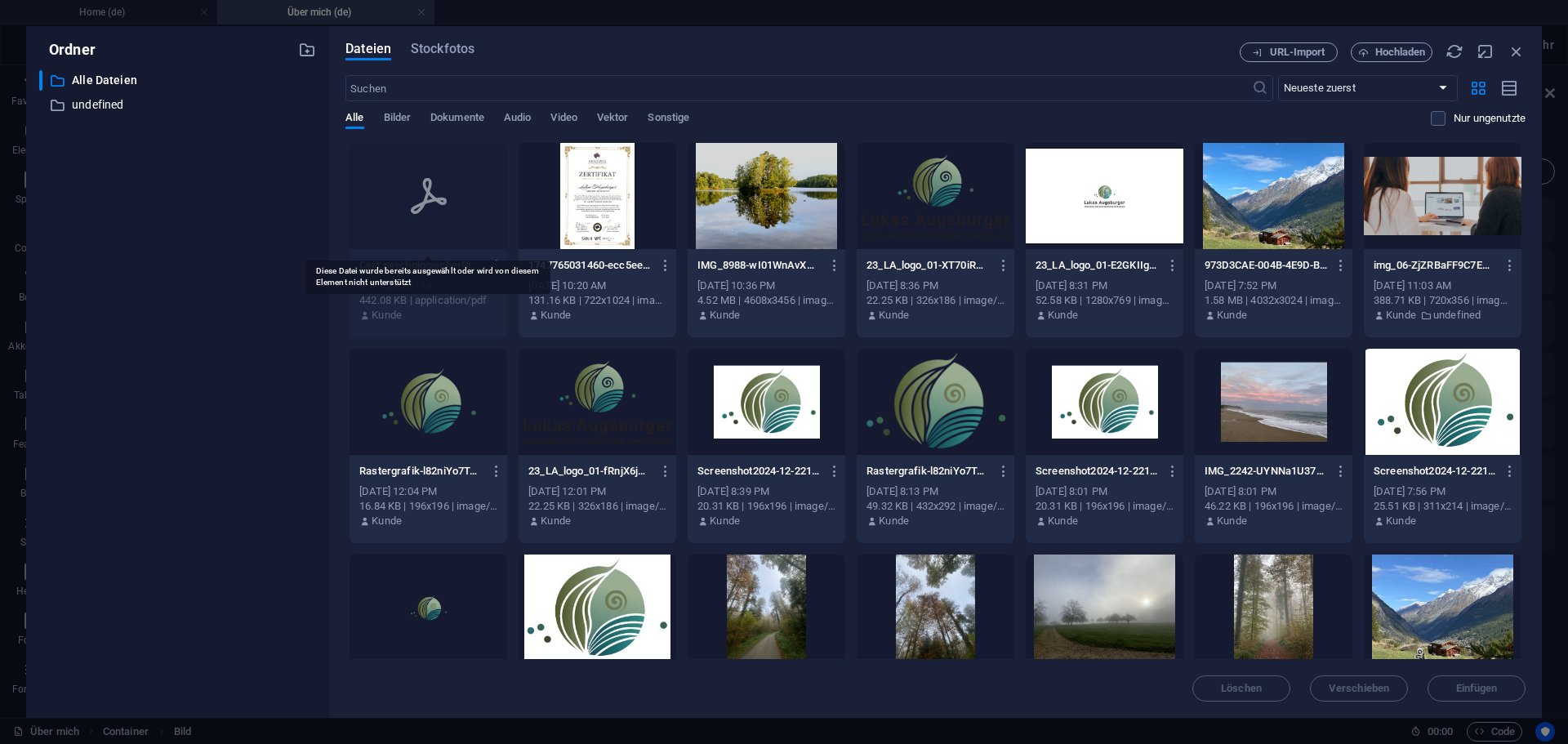
click at [428, 210] on icon at bounding box center [428, 196] width 39 height 39
click at [1458, 691] on div "Löschen Verschieben Einfügen" at bounding box center [935, 680] width 1180 height 43
click at [1515, 52] on icon "button" at bounding box center [1516, 52] width 18 height 18
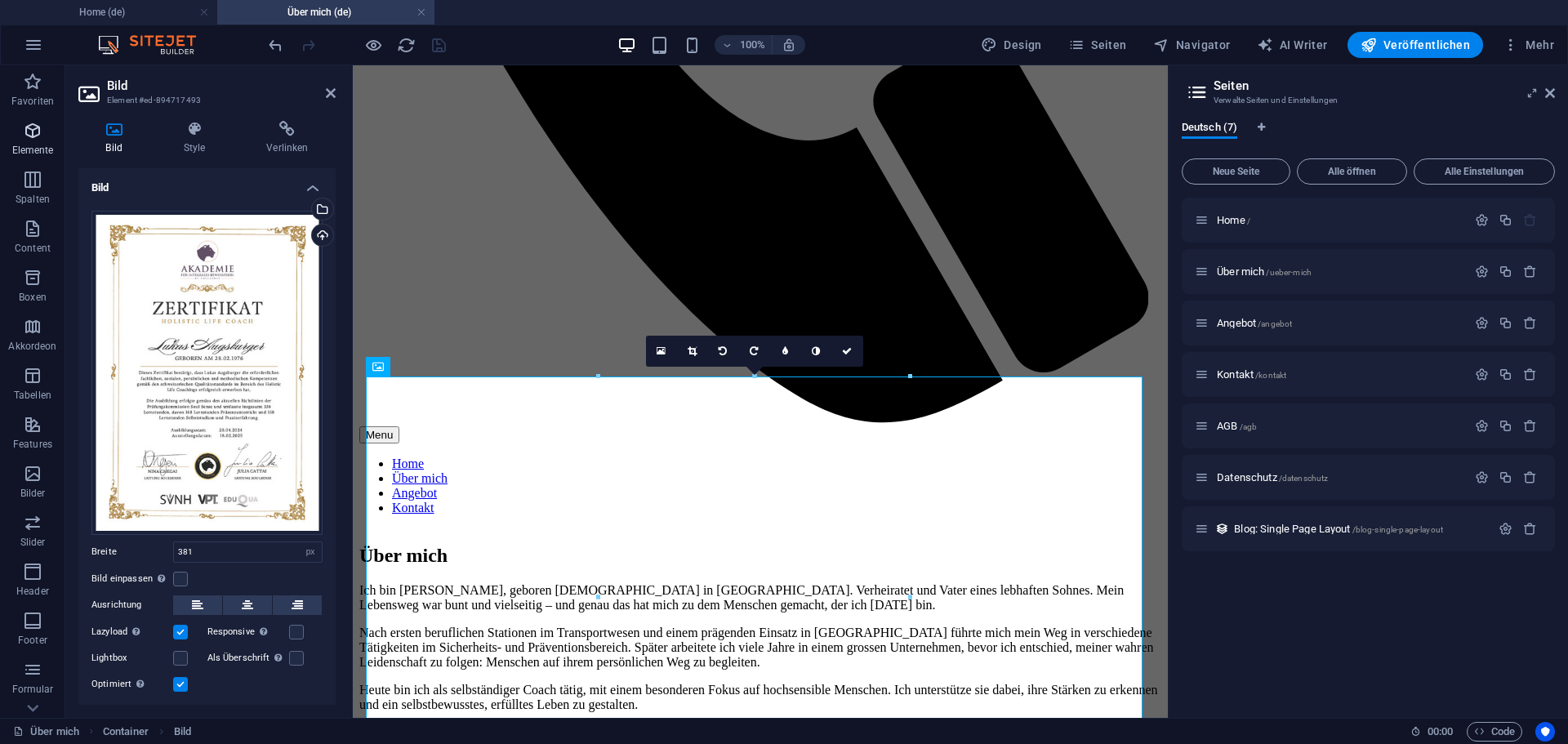
click at [44, 140] on span "Elemente" at bounding box center [33, 140] width 65 height 39
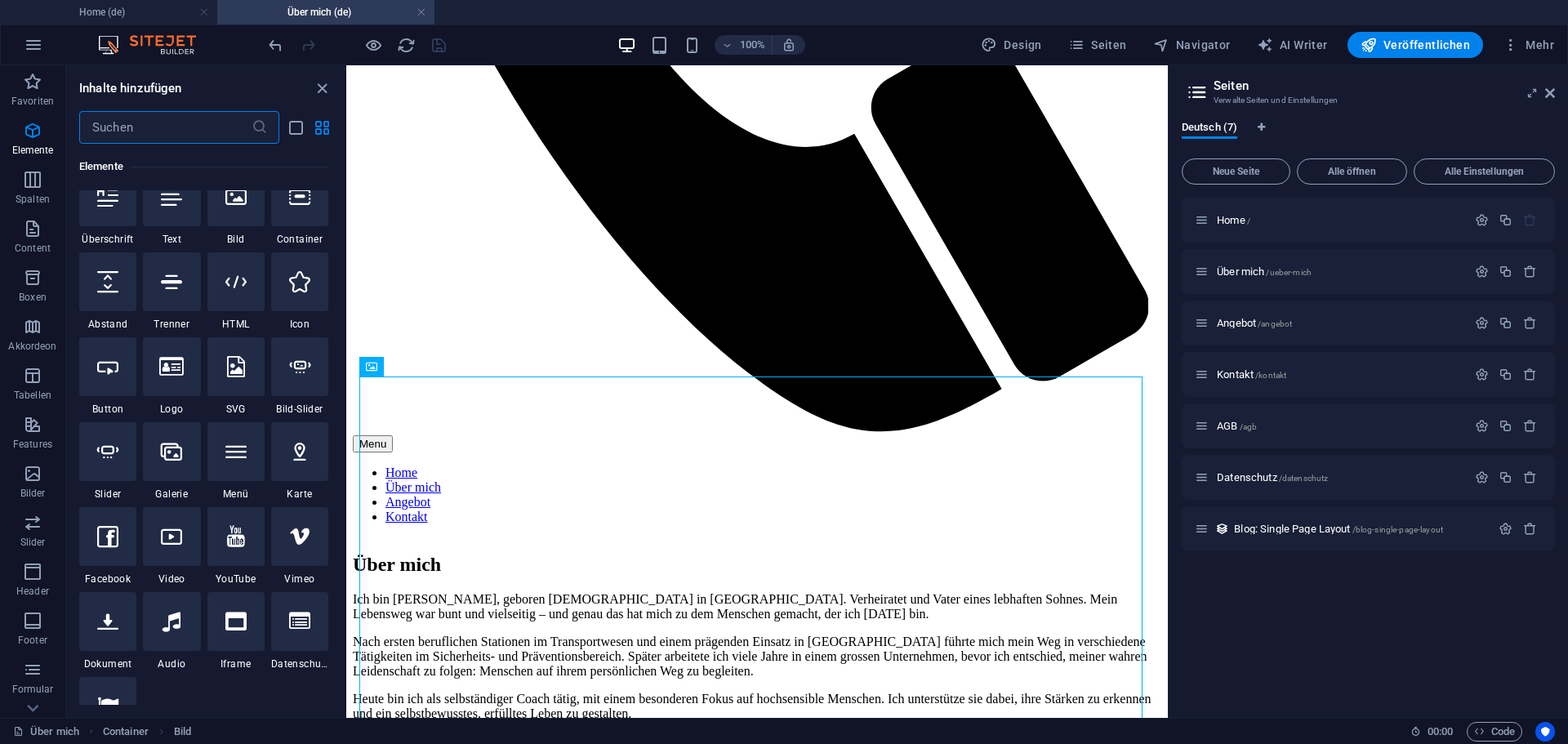
scroll to position [174, 0]
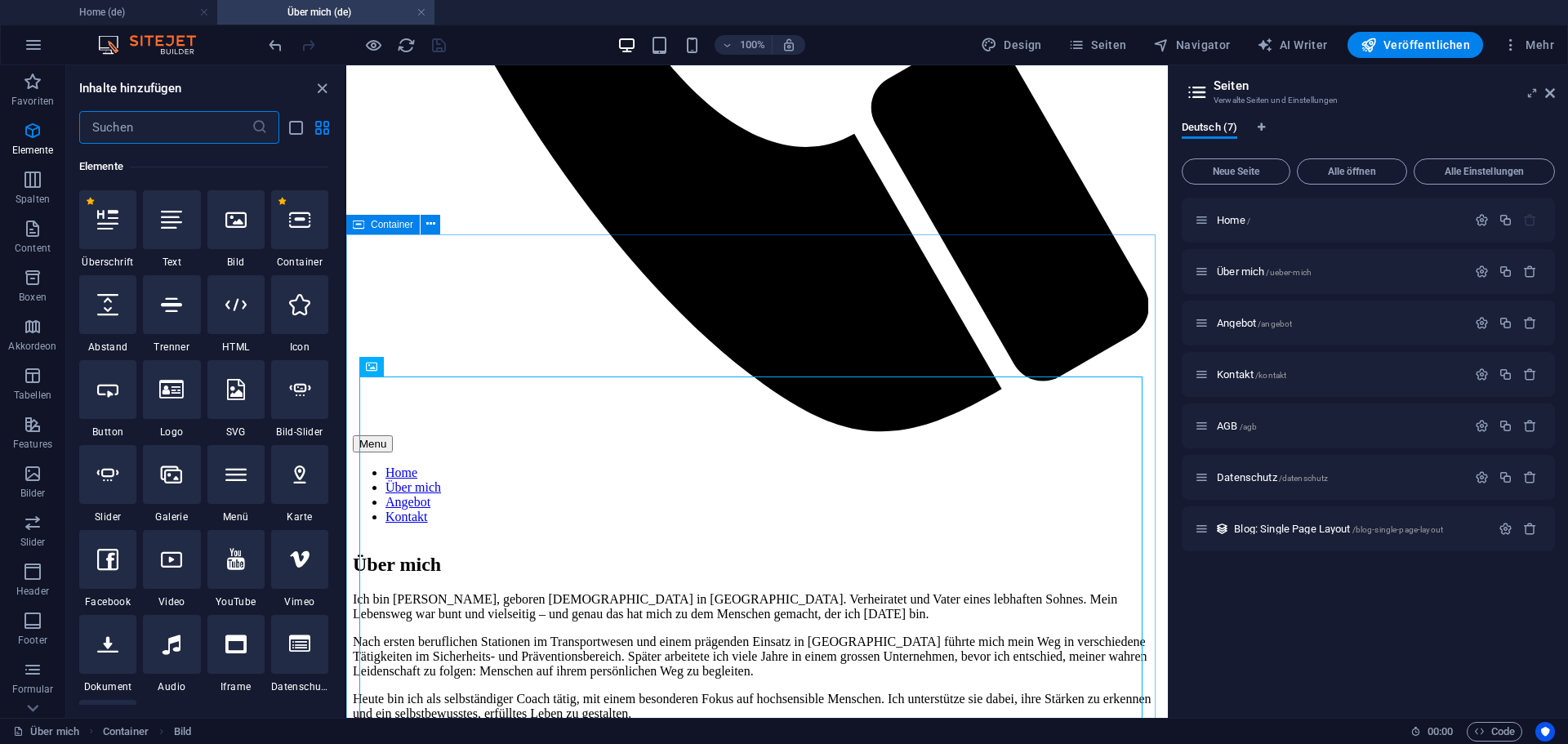
click at [385, 229] on span "Container" at bounding box center [391, 224] width 43 height 10
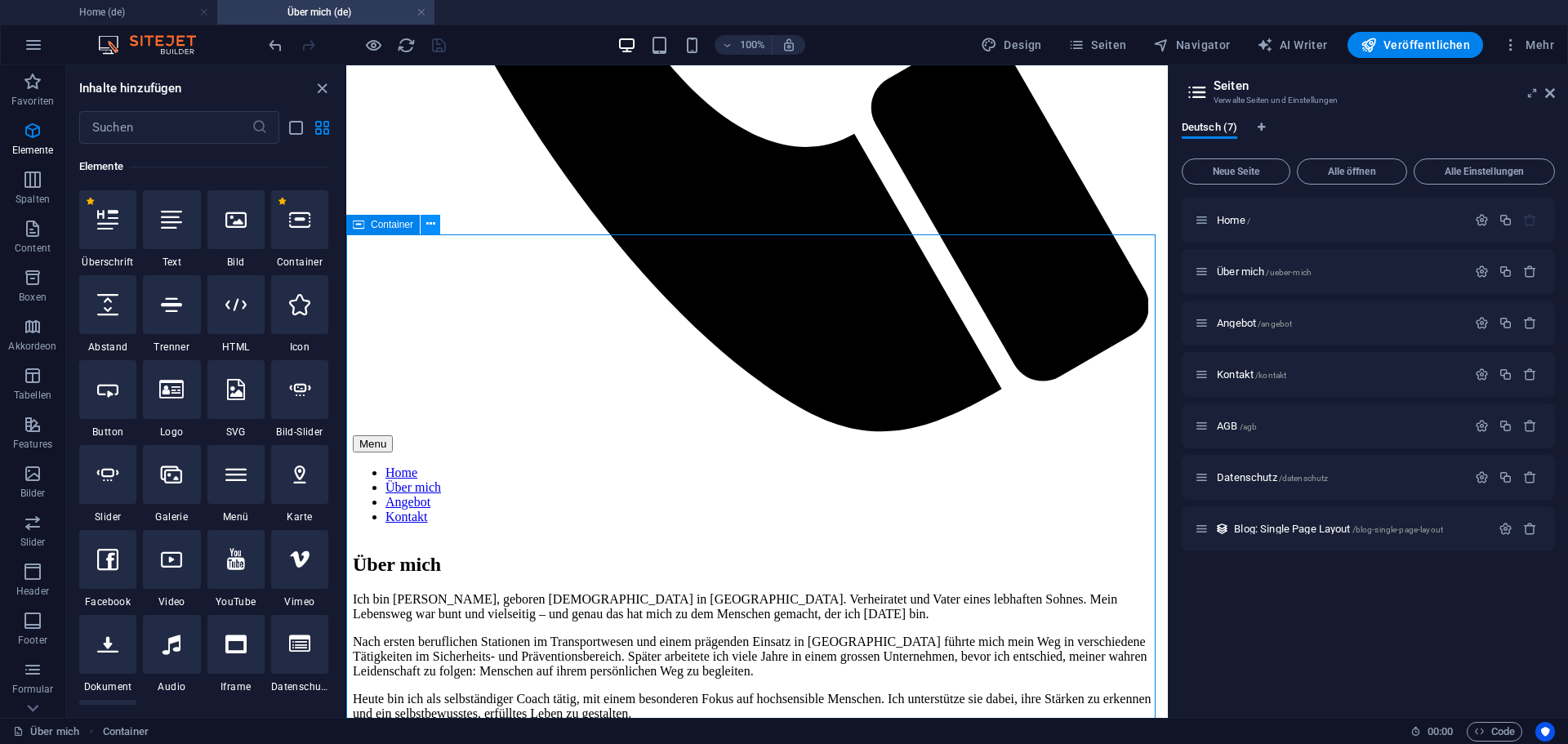
click at [428, 227] on icon at bounding box center [431, 224] width 9 height 17
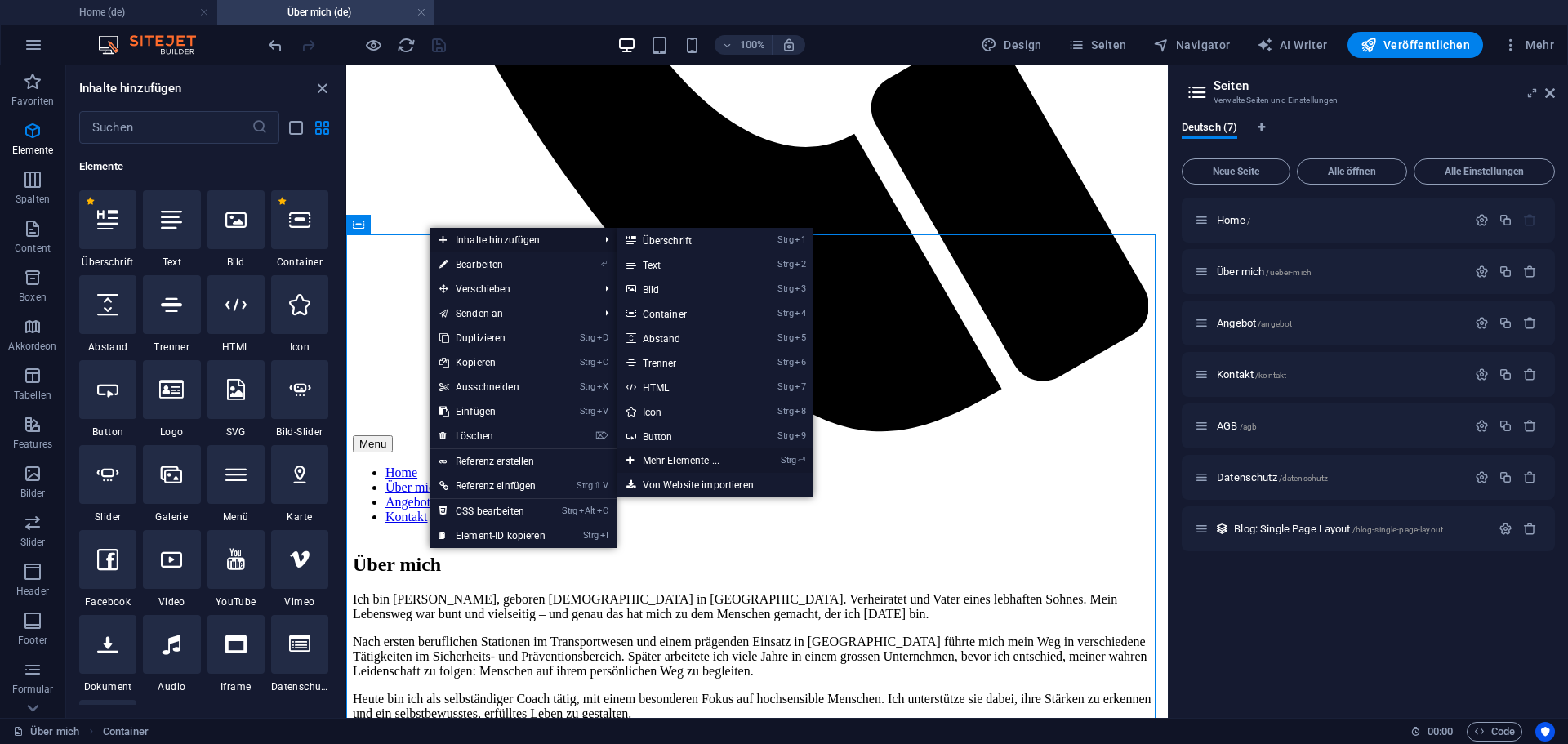
click at [679, 460] on link "Strg ⏎ Mehr Elemente ..." at bounding box center [685, 460] width 136 height 24
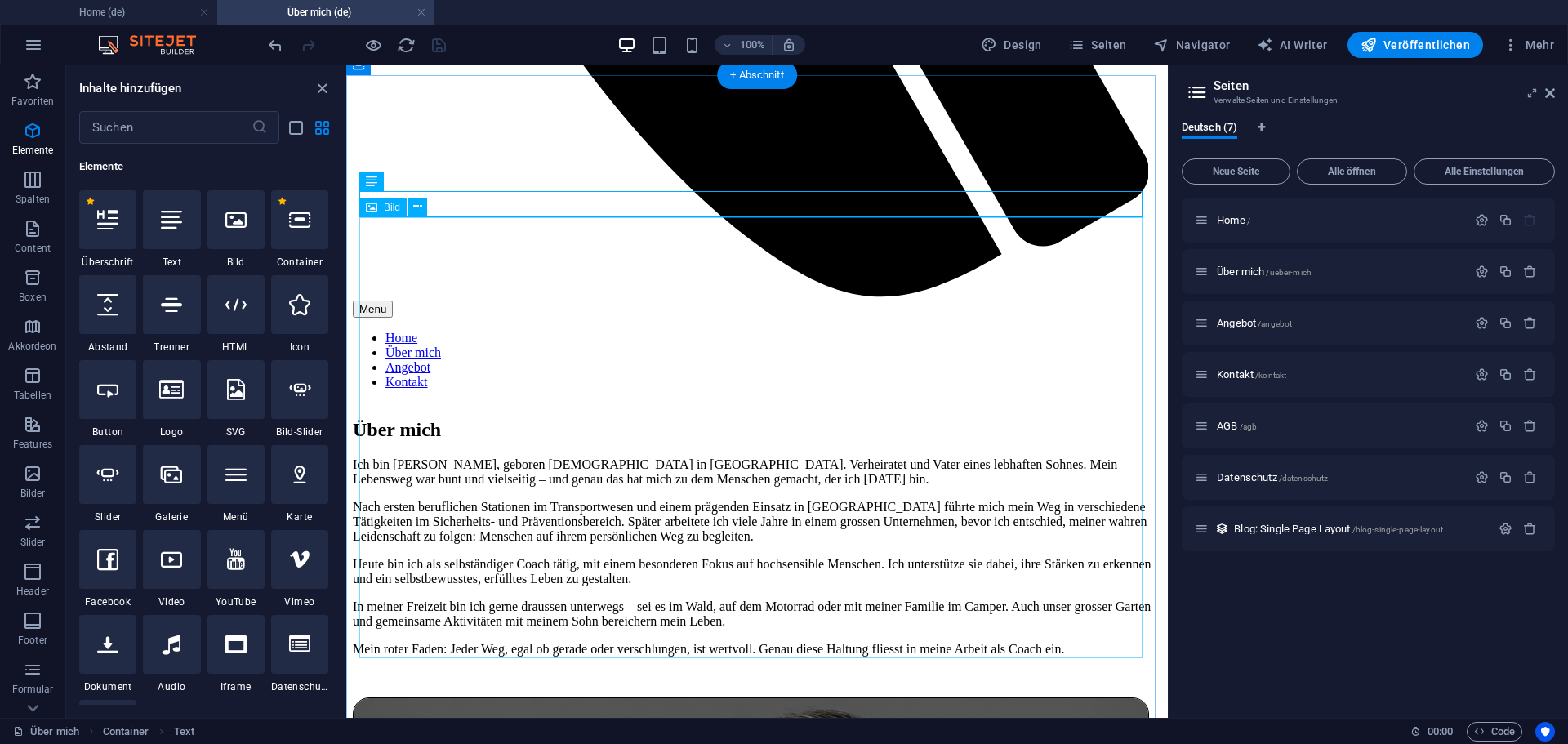
scroll to position [981, 0]
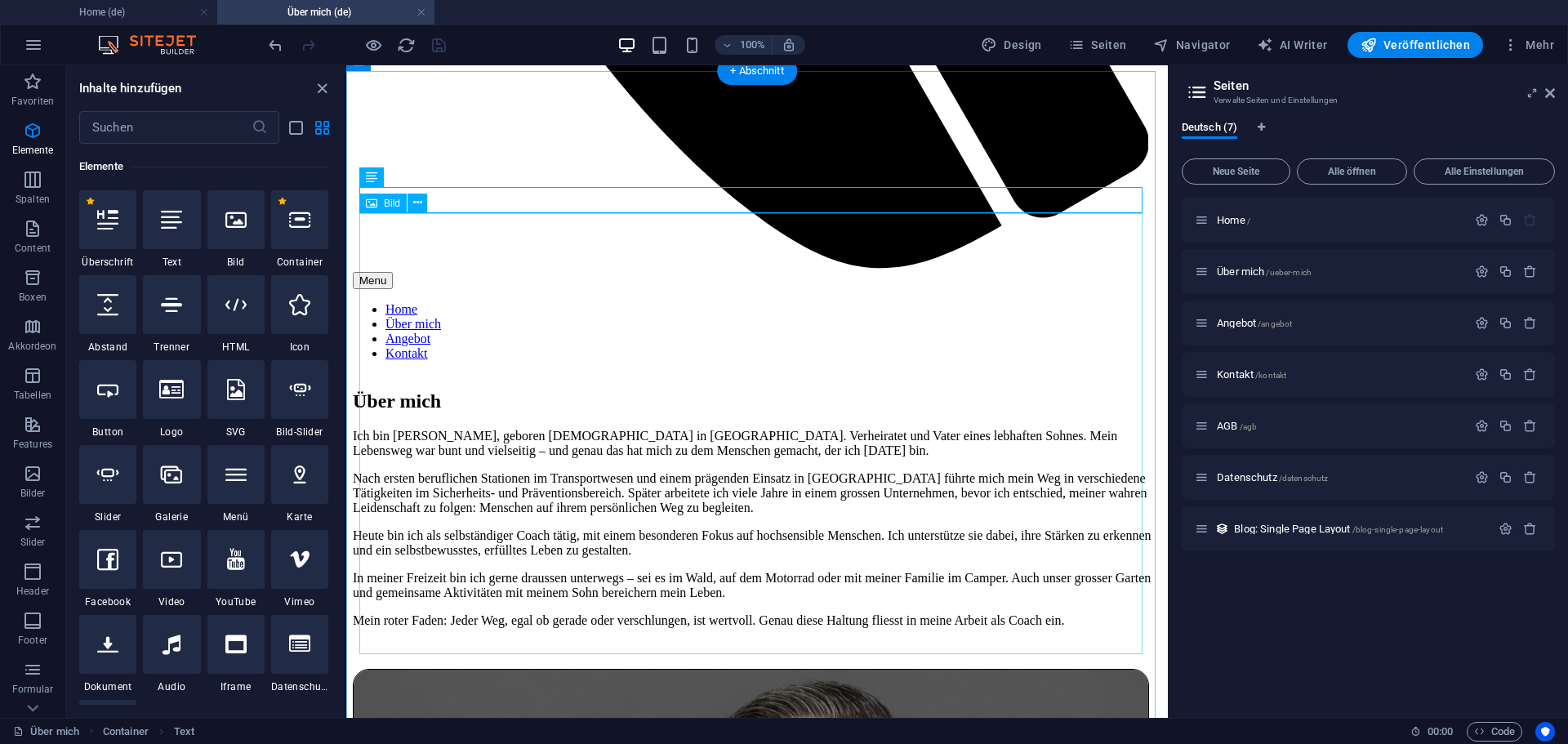
select select "px"
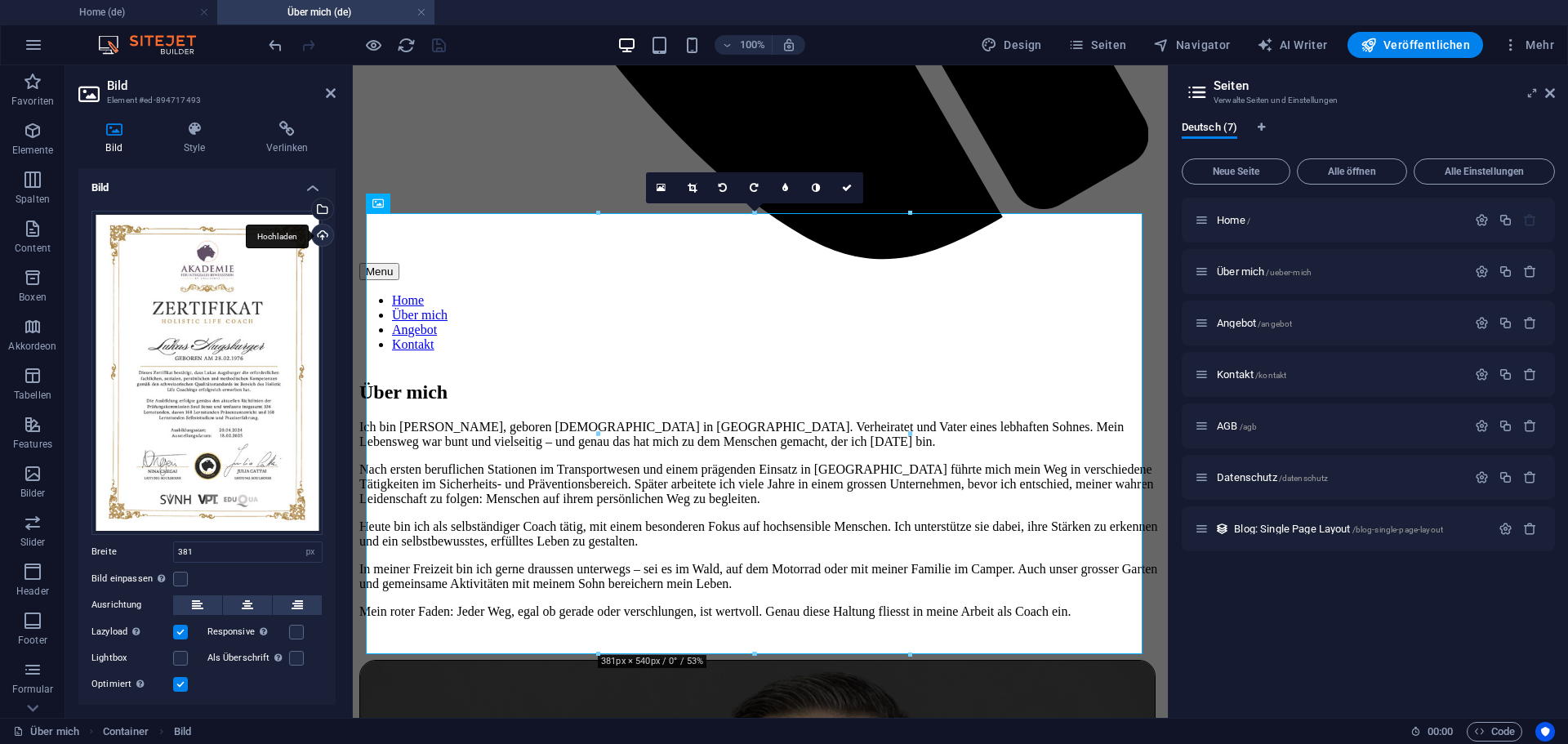
click at [316, 237] on div "Hochladen" at bounding box center [321, 237] width 24 height 24
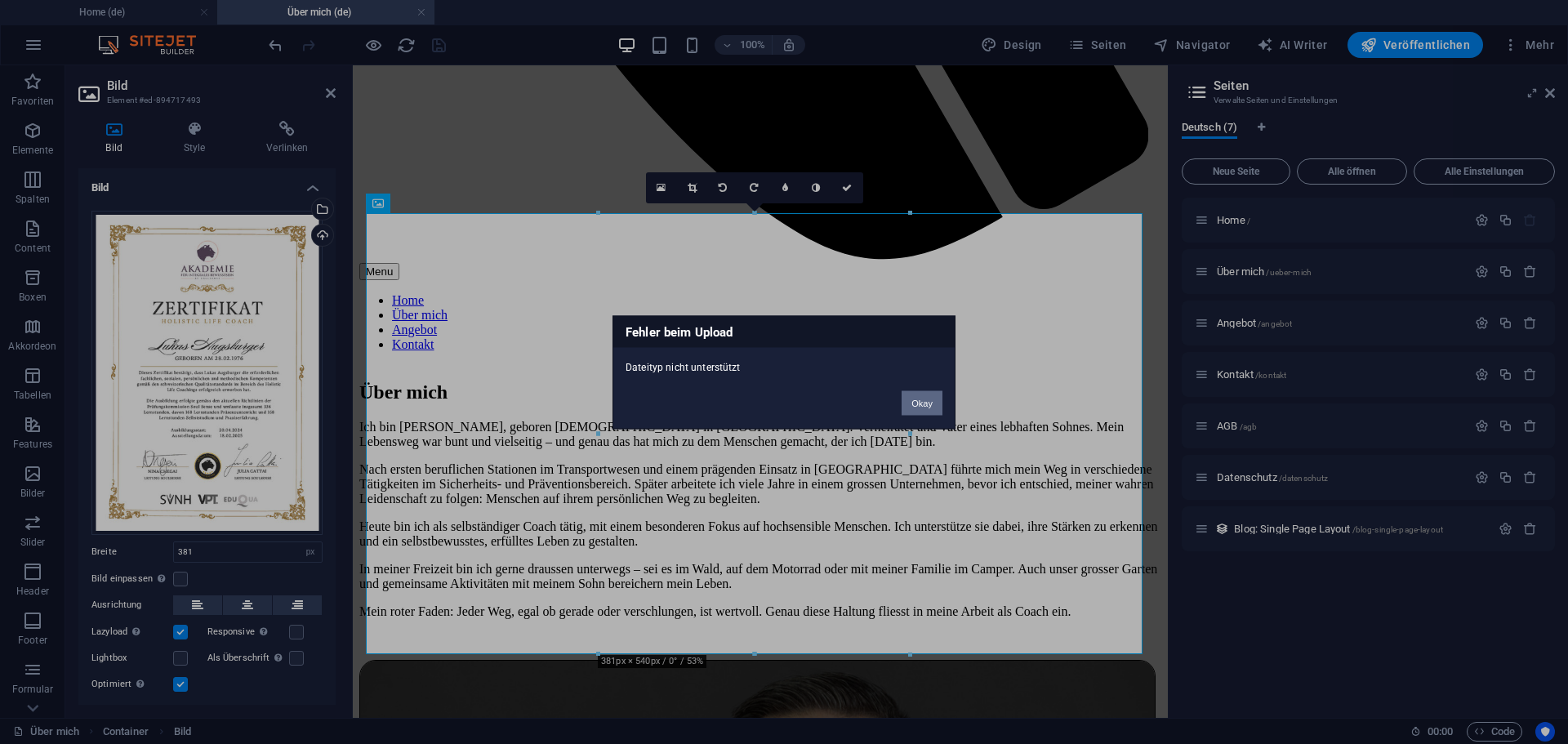
click at [922, 410] on button "Okay" at bounding box center [921, 402] width 41 height 24
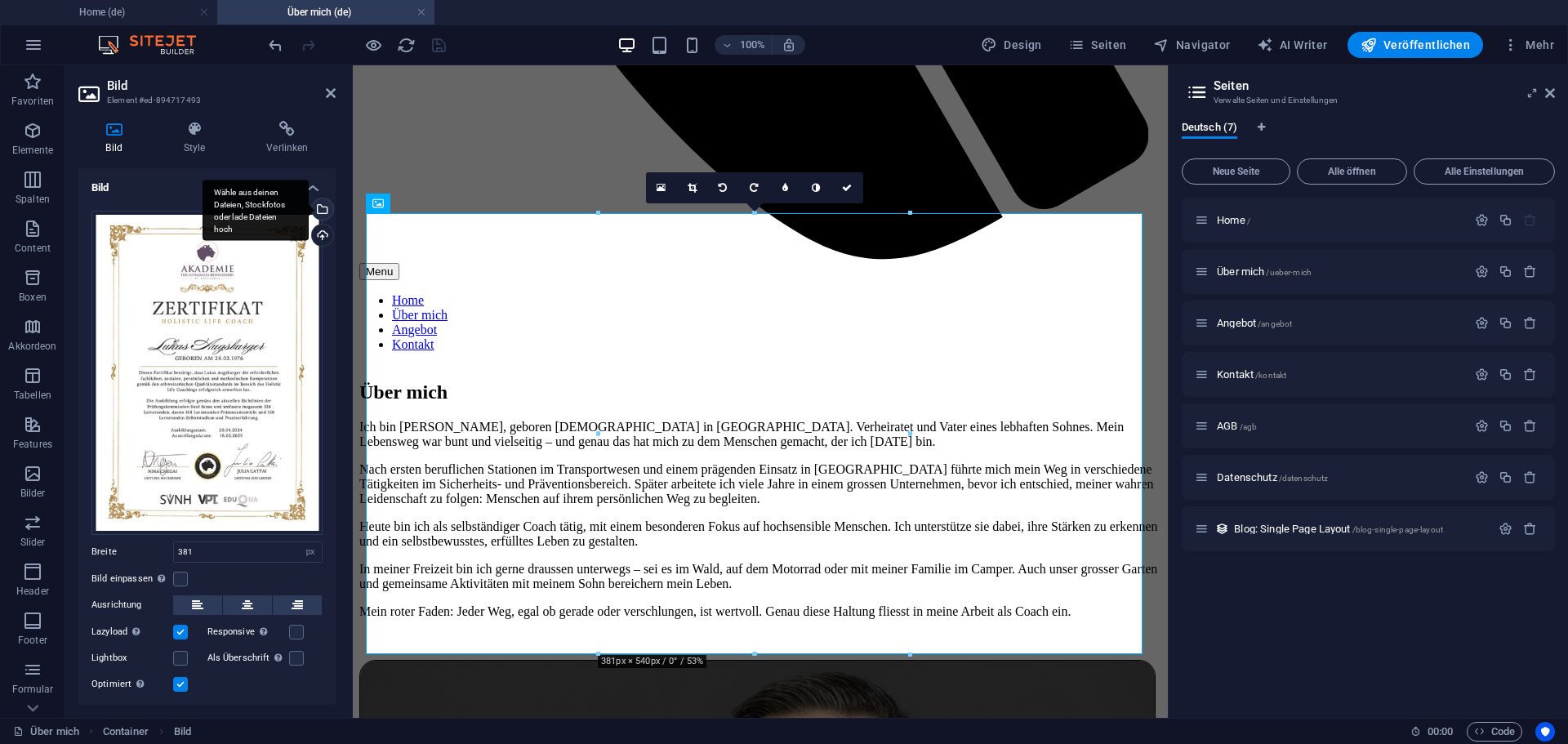
click at [320, 212] on div "Wähle aus deinen Dateien, Stockfotos oder lade Dateien hoch" at bounding box center [321, 210] width 24 height 24
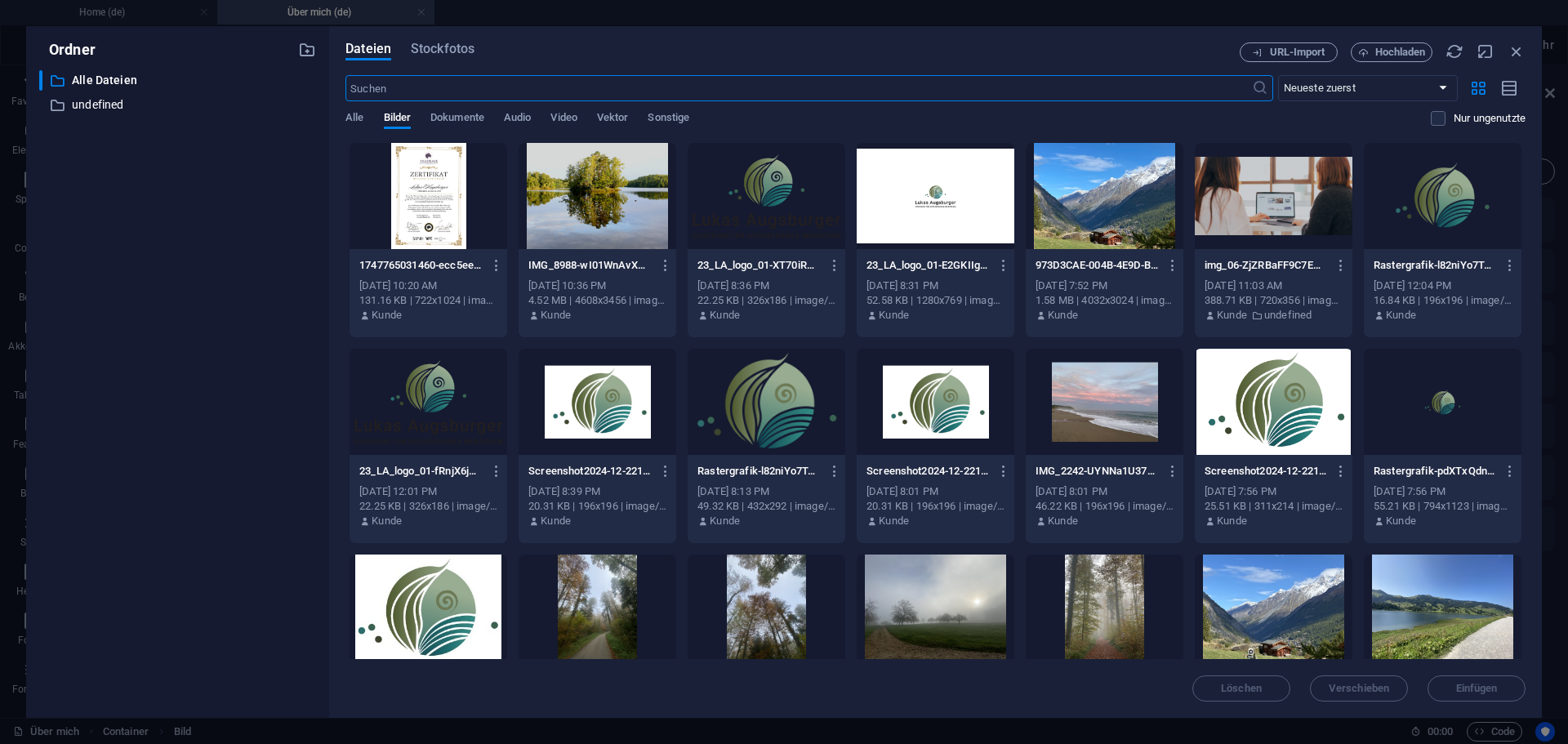
scroll to position [866, 0]
click at [1393, 41] on div "Dateien Stockfotos URL-Import Hochladen ​ Neueste zuerst Älteste zuerst Name (A…" at bounding box center [935, 372] width 1213 height 691
click at [1390, 51] on span "Hochladen" at bounding box center [1400, 52] width 51 height 10
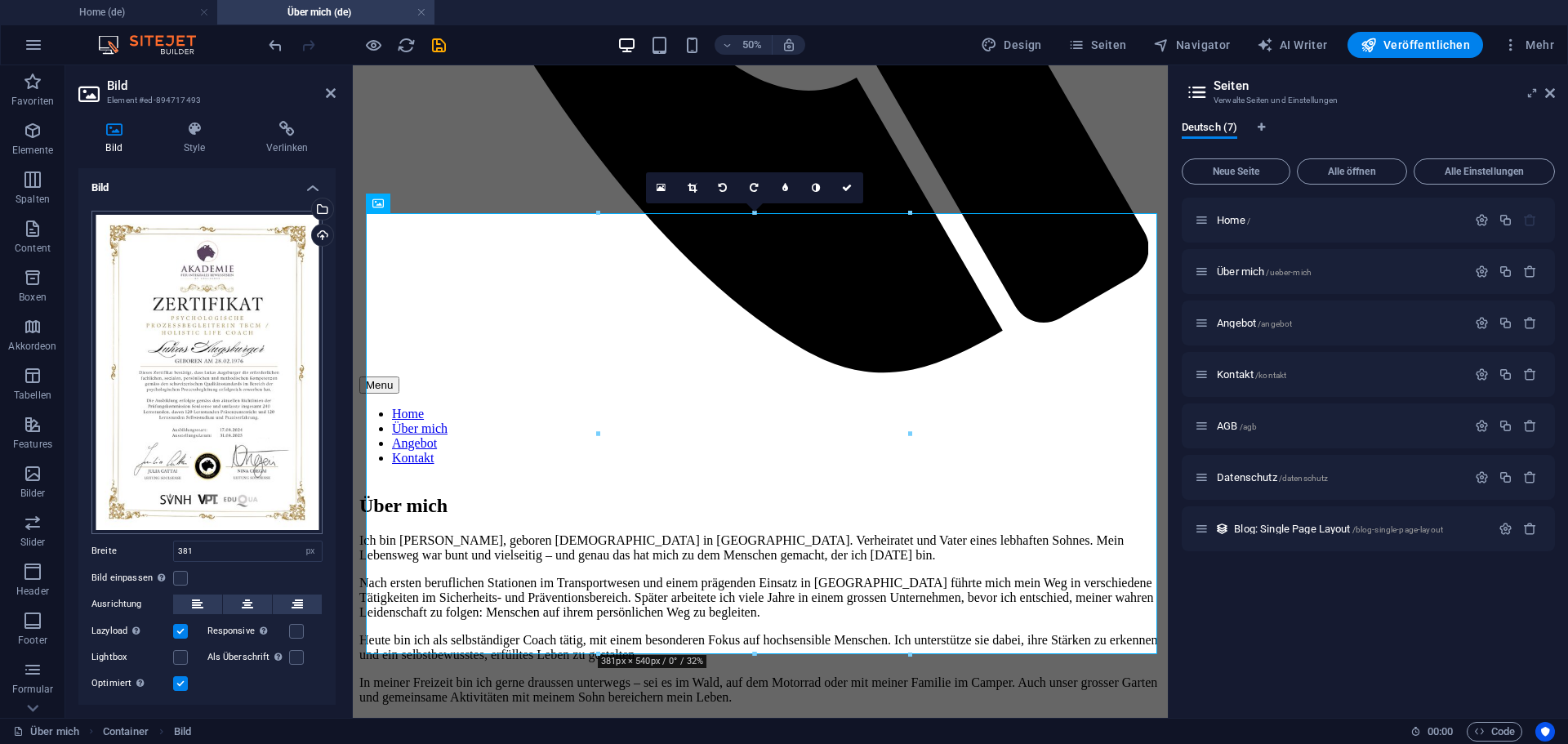
scroll to position [981, 0]
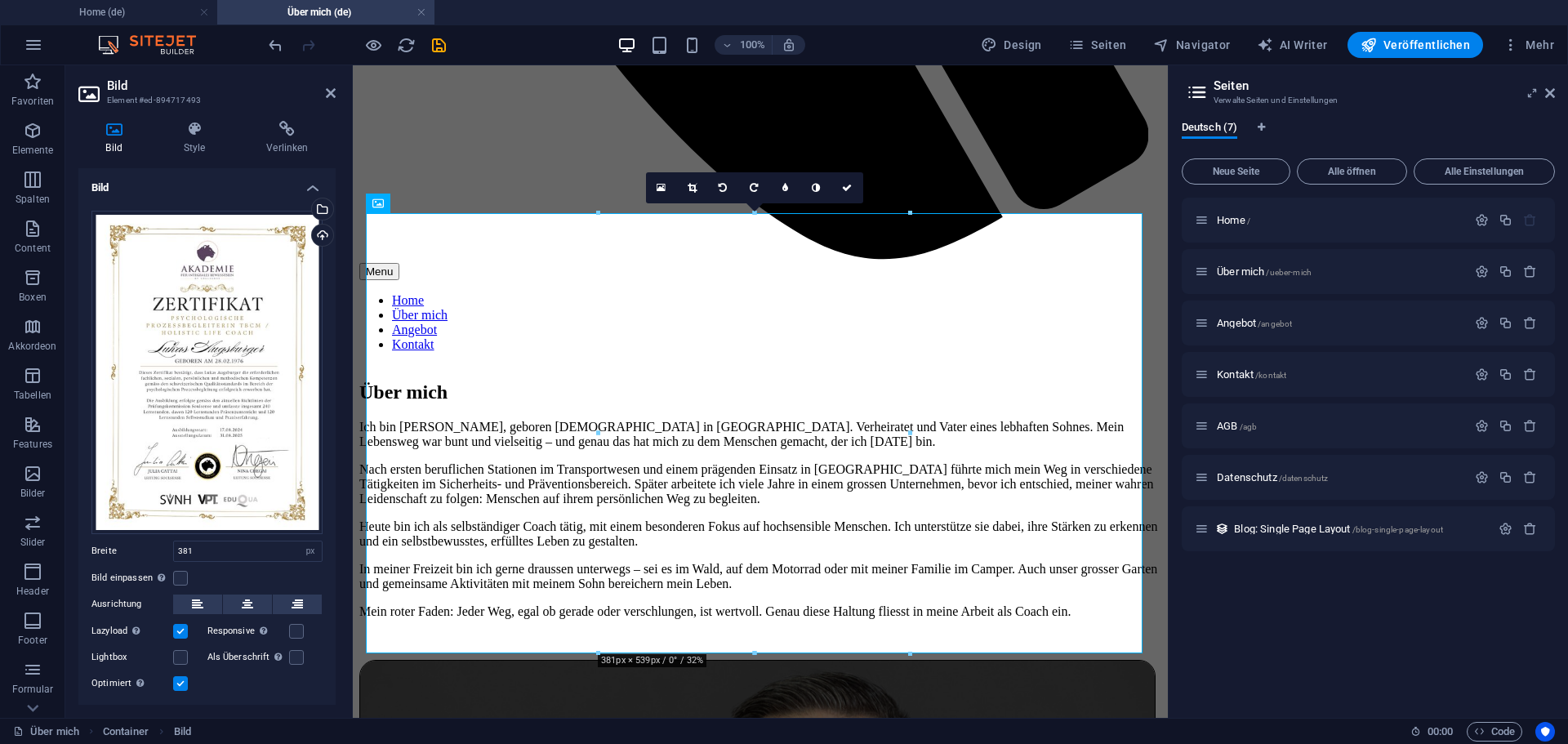
click at [485, 40] on div "100% Design Seiten Navigator AI Writer Veröffentlichen Mehr" at bounding box center [913, 44] width 1295 height 26
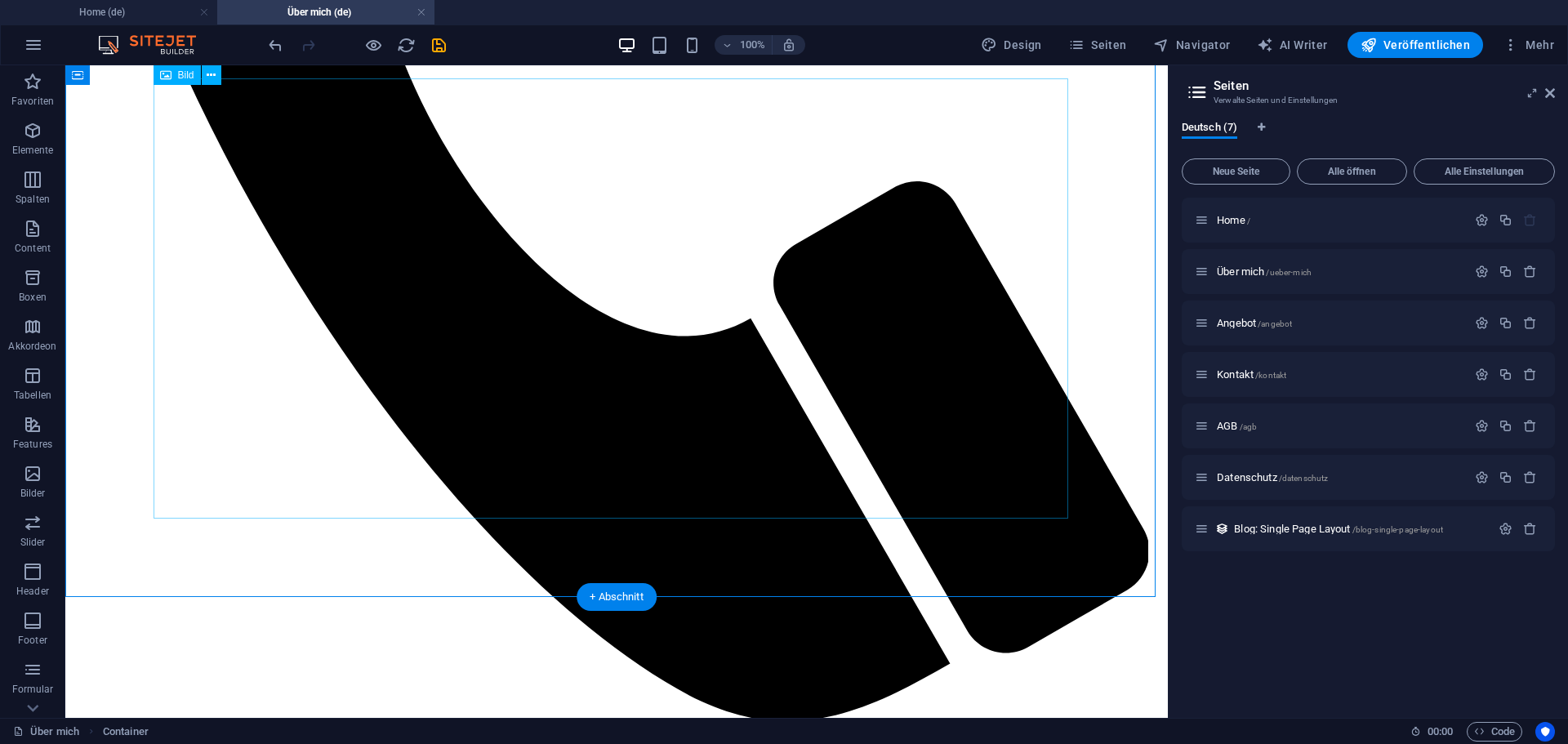
scroll to position [899, 0]
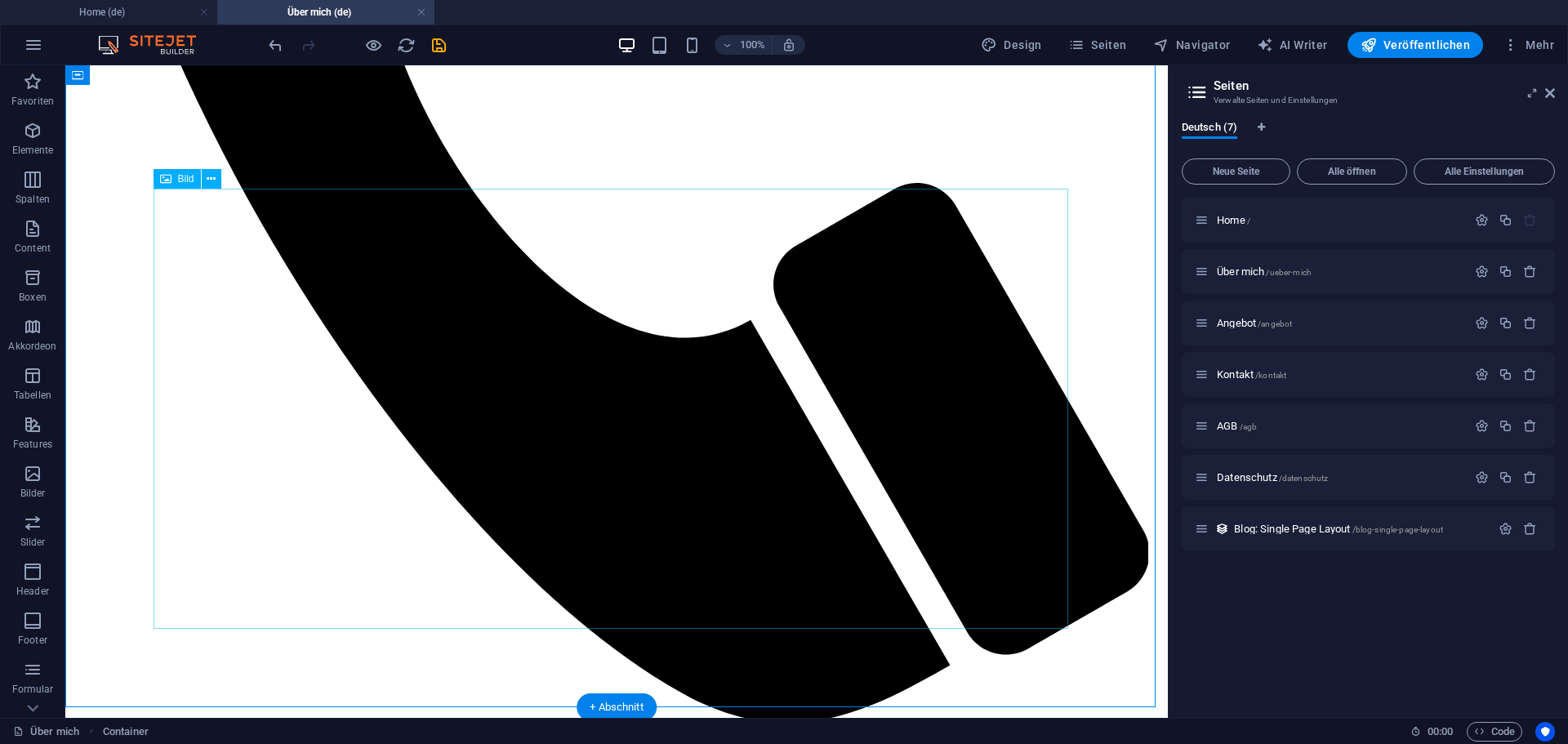
click at [212, 180] on icon at bounding box center [211, 179] width 9 height 17
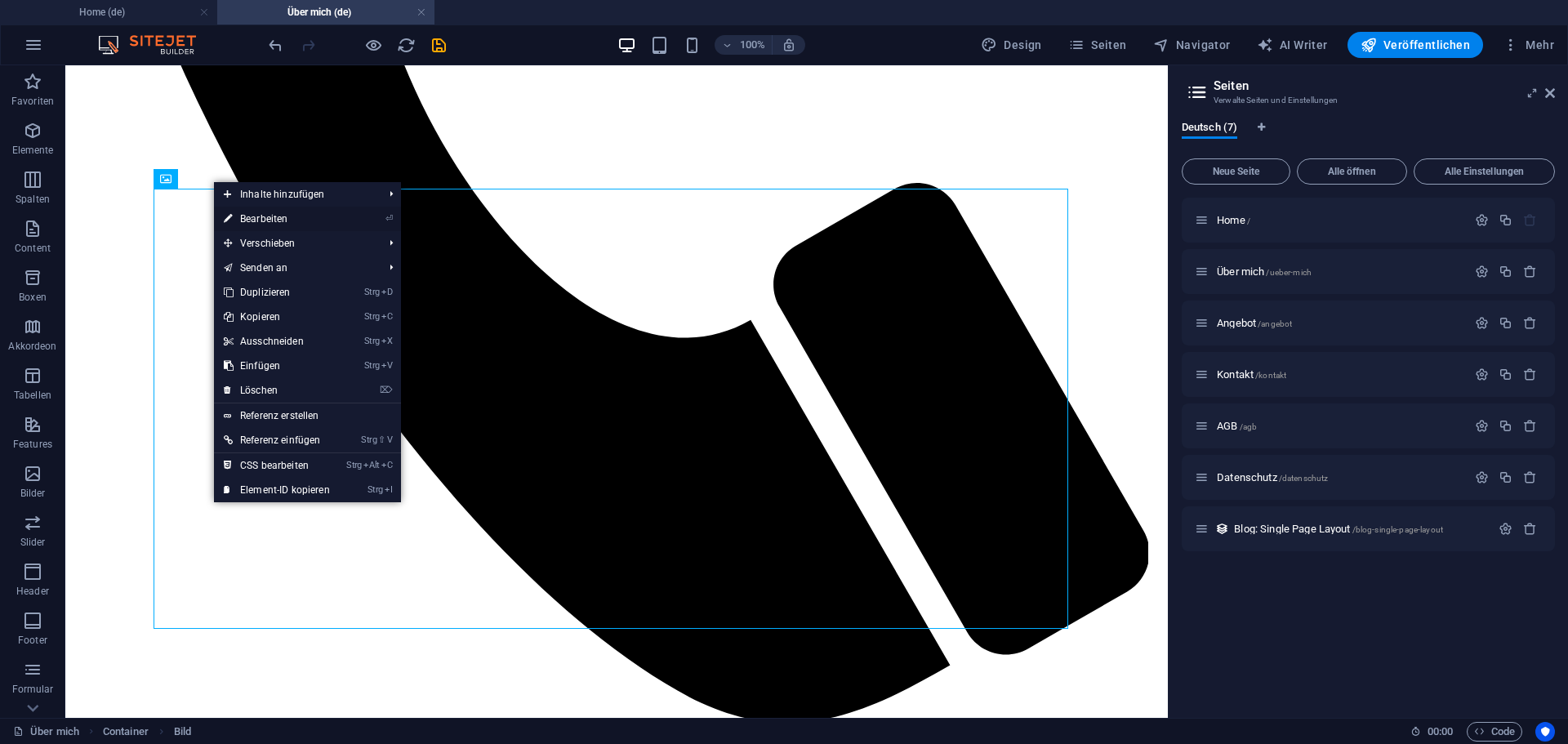
click at [263, 223] on link "⏎ Bearbeiten" at bounding box center [276, 218] width 126 height 24
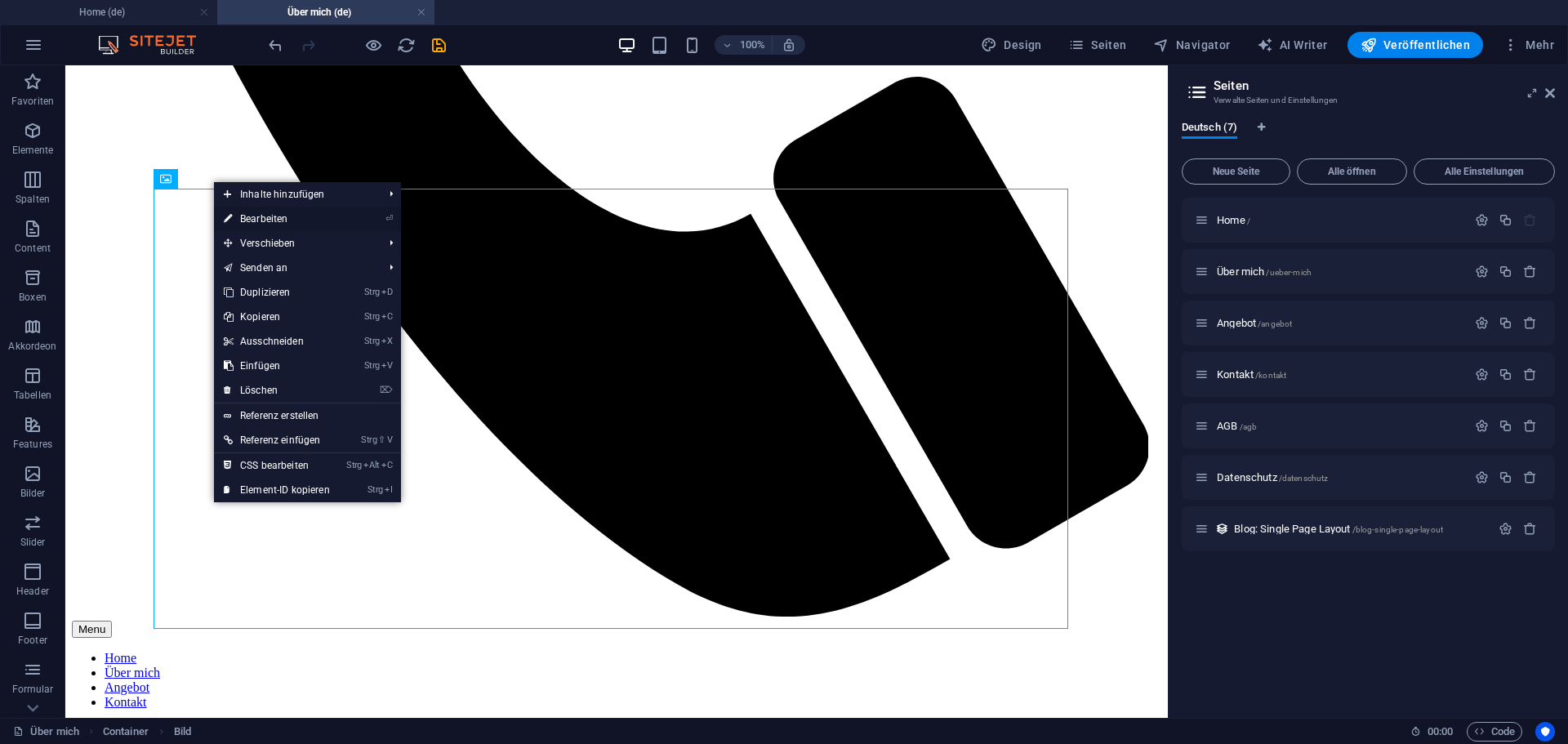
select select "px"
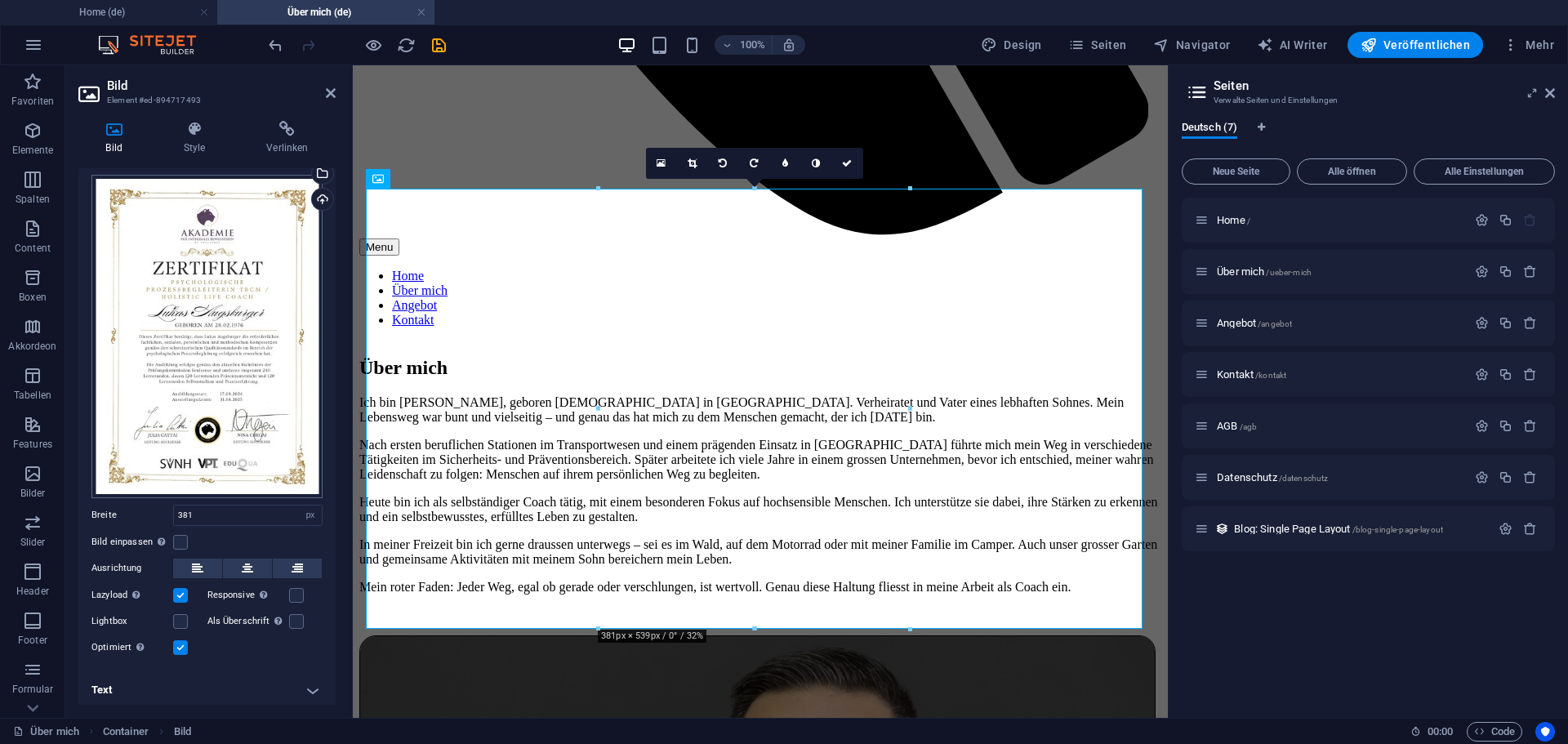
scroll to position [0, 0]
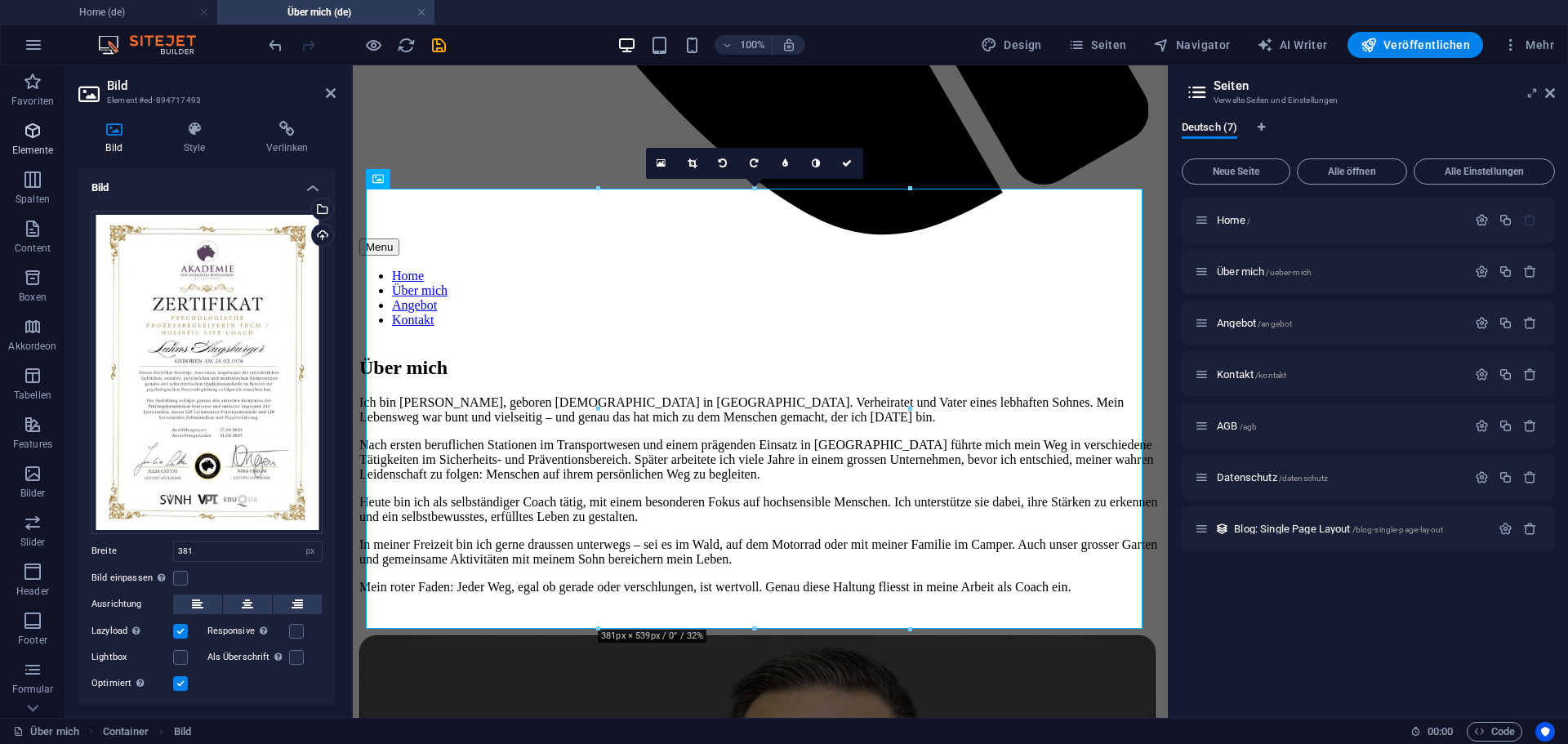
click at [34, 140] on icon "button" at bounding box center [33, 130] width 20 height 20
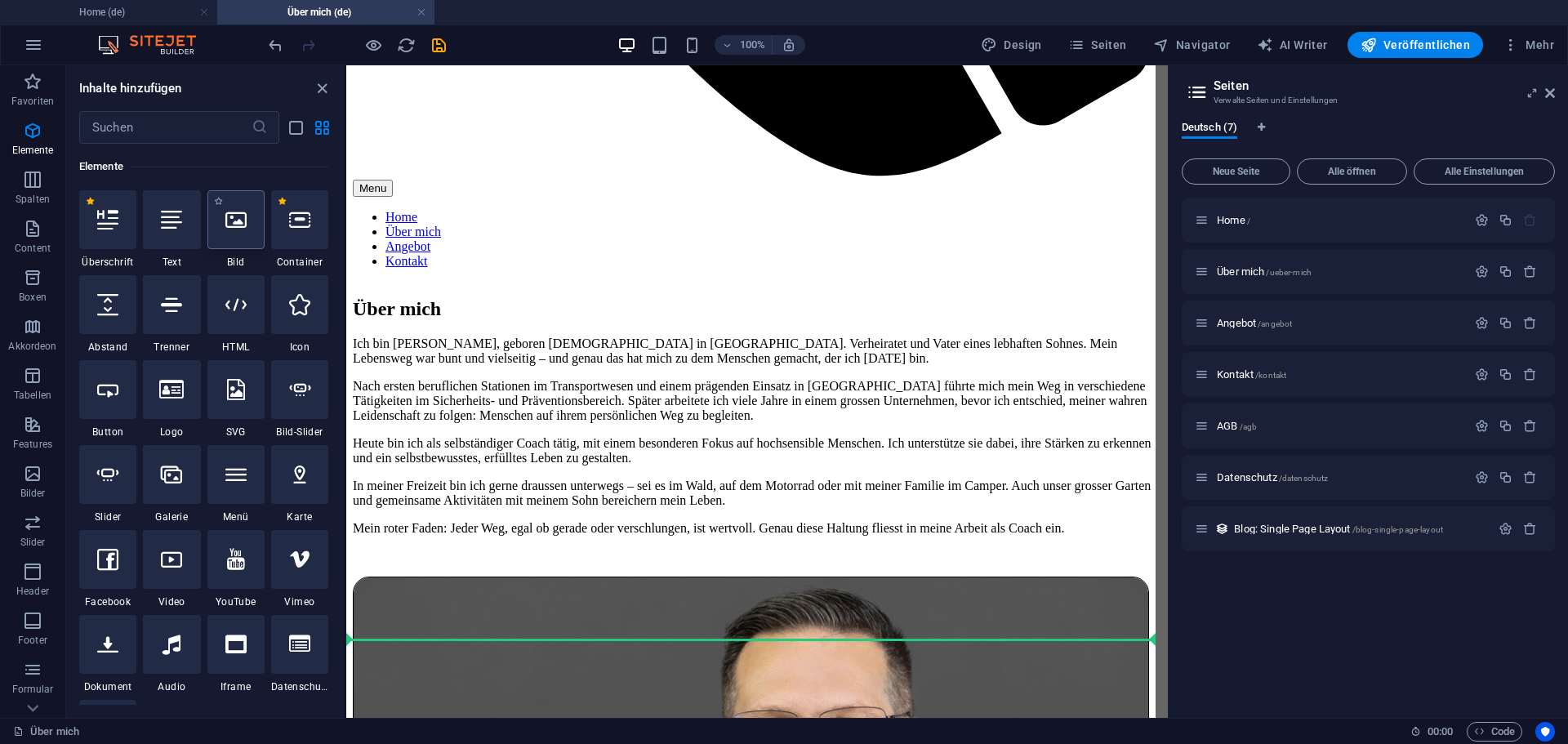
scroll to position [1073, 0]
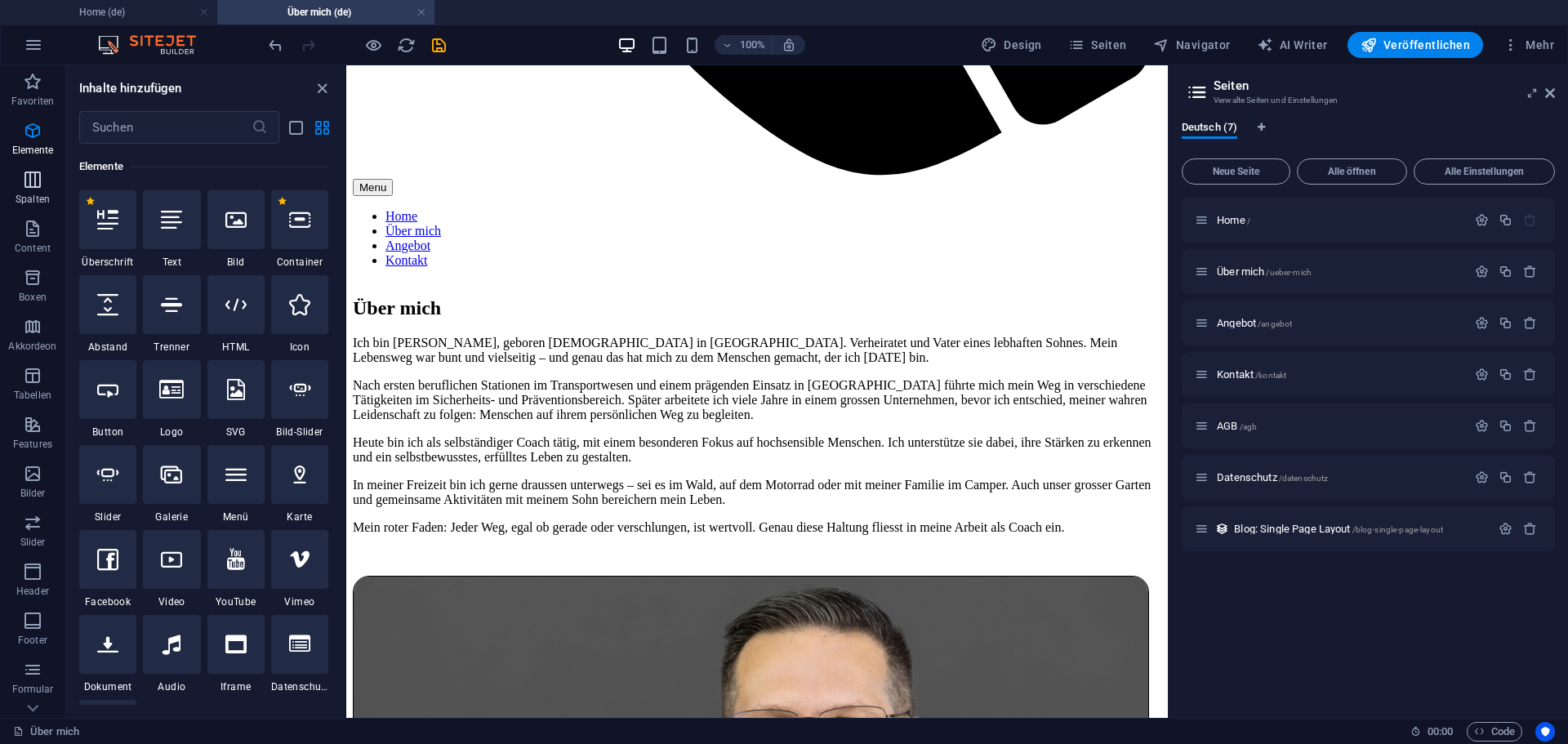
click at [28, 191] on span "Spalten" at bounding box center [33, 188] width 65 height 39
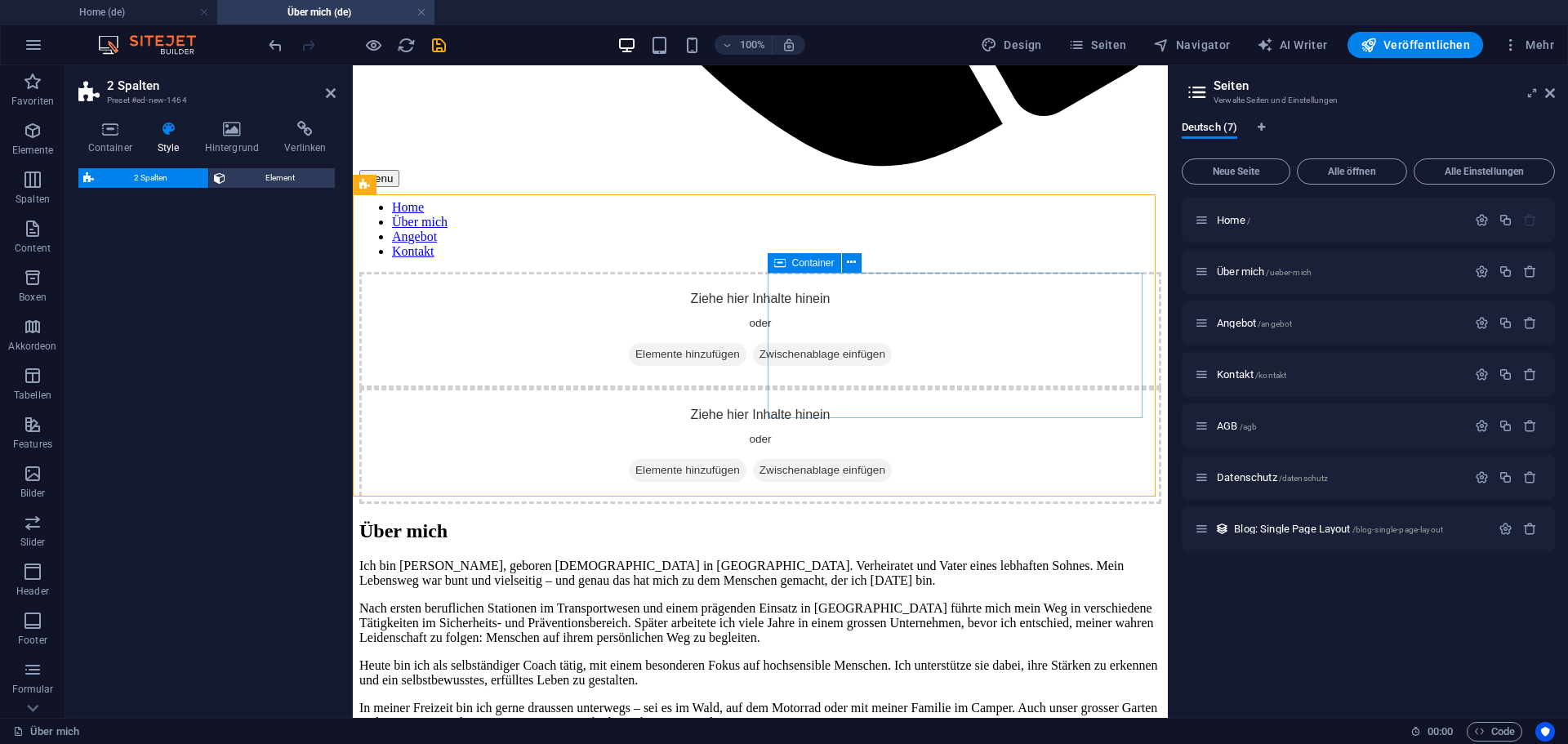
scroll to position [0, 0]
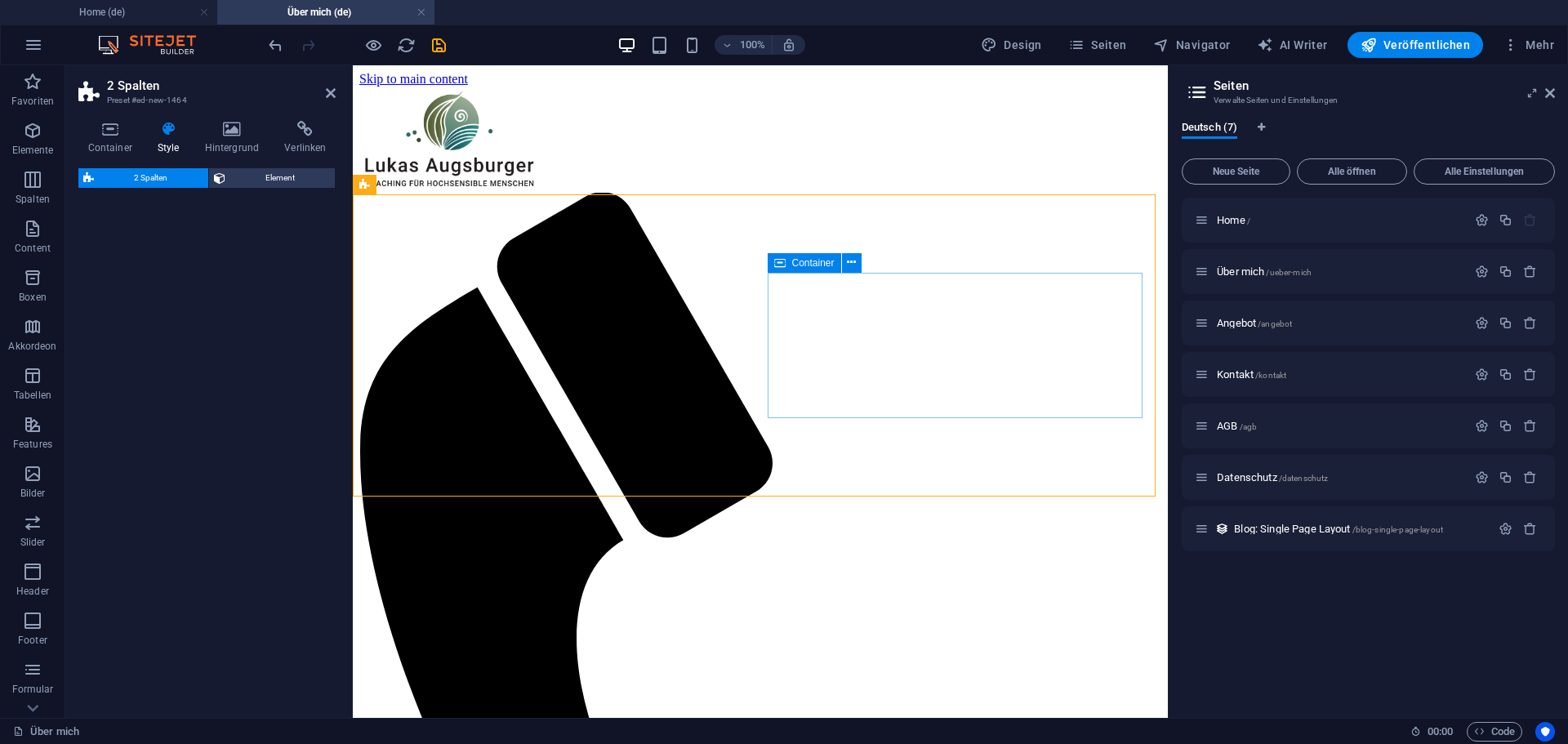
select select "rem"
select select "preset-columns-two-v2-default"
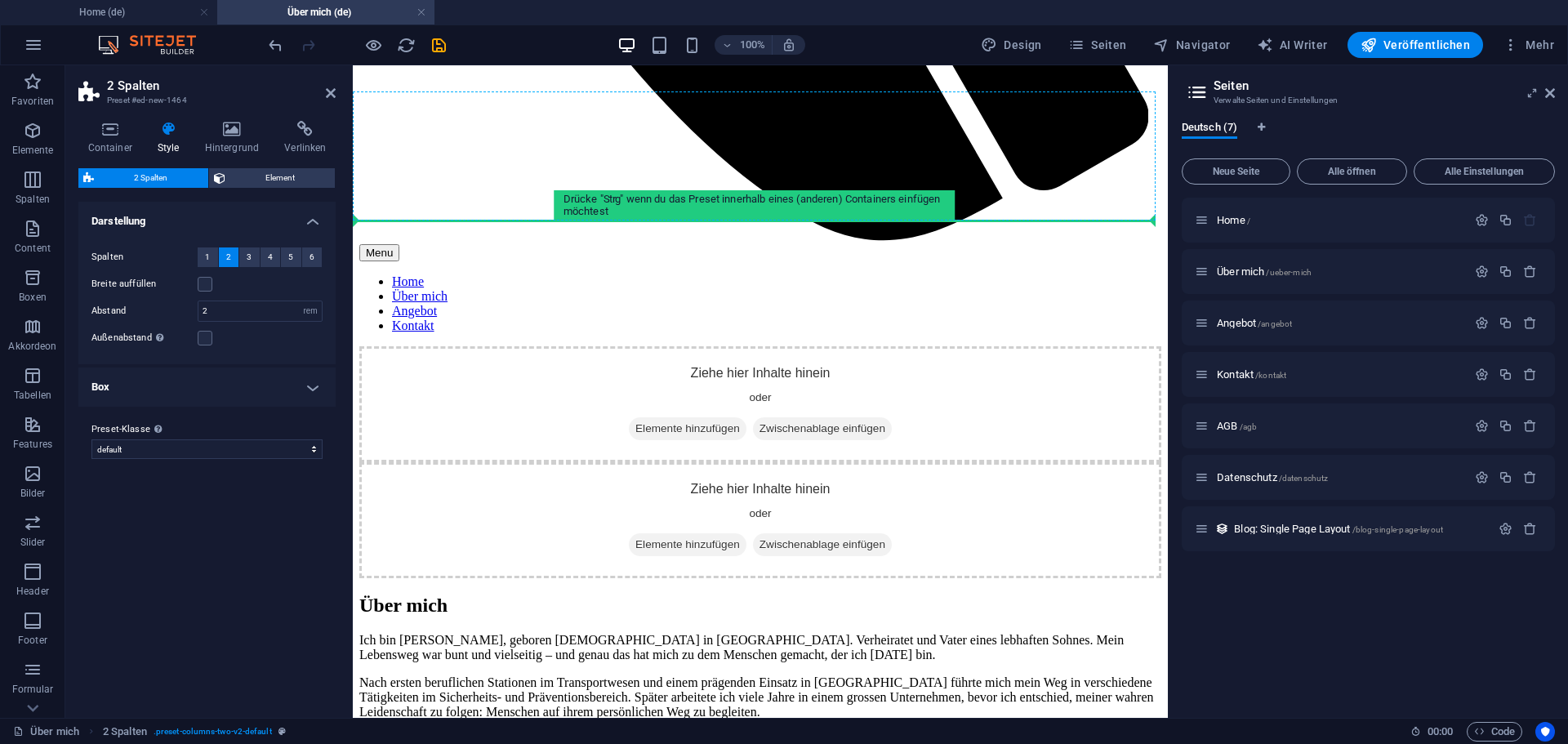
scroll to position [985, 0]
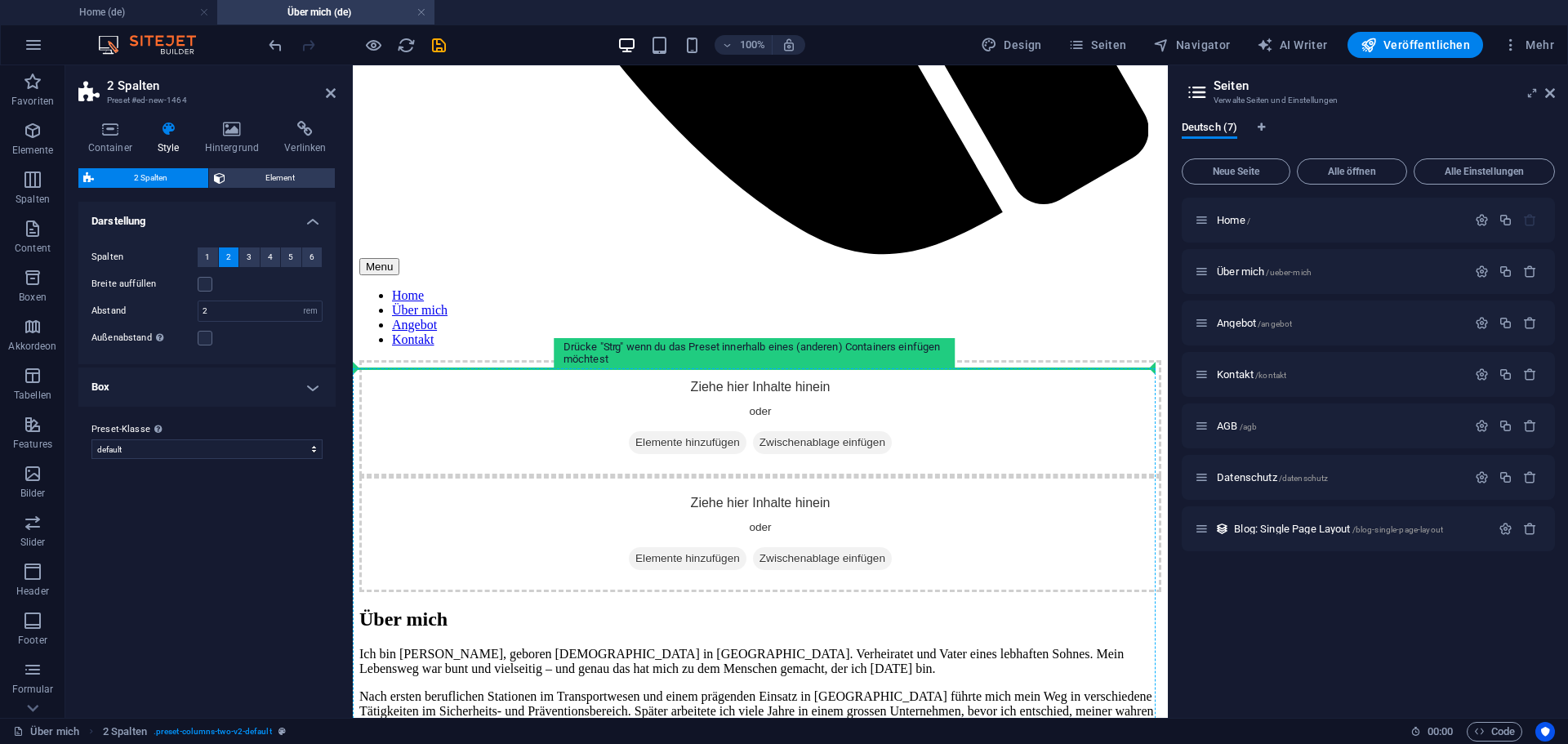
drag, startPoint x: 744, startPoint y: 250, endPoint x: 814, endPoint y: 498, distance: 257.7
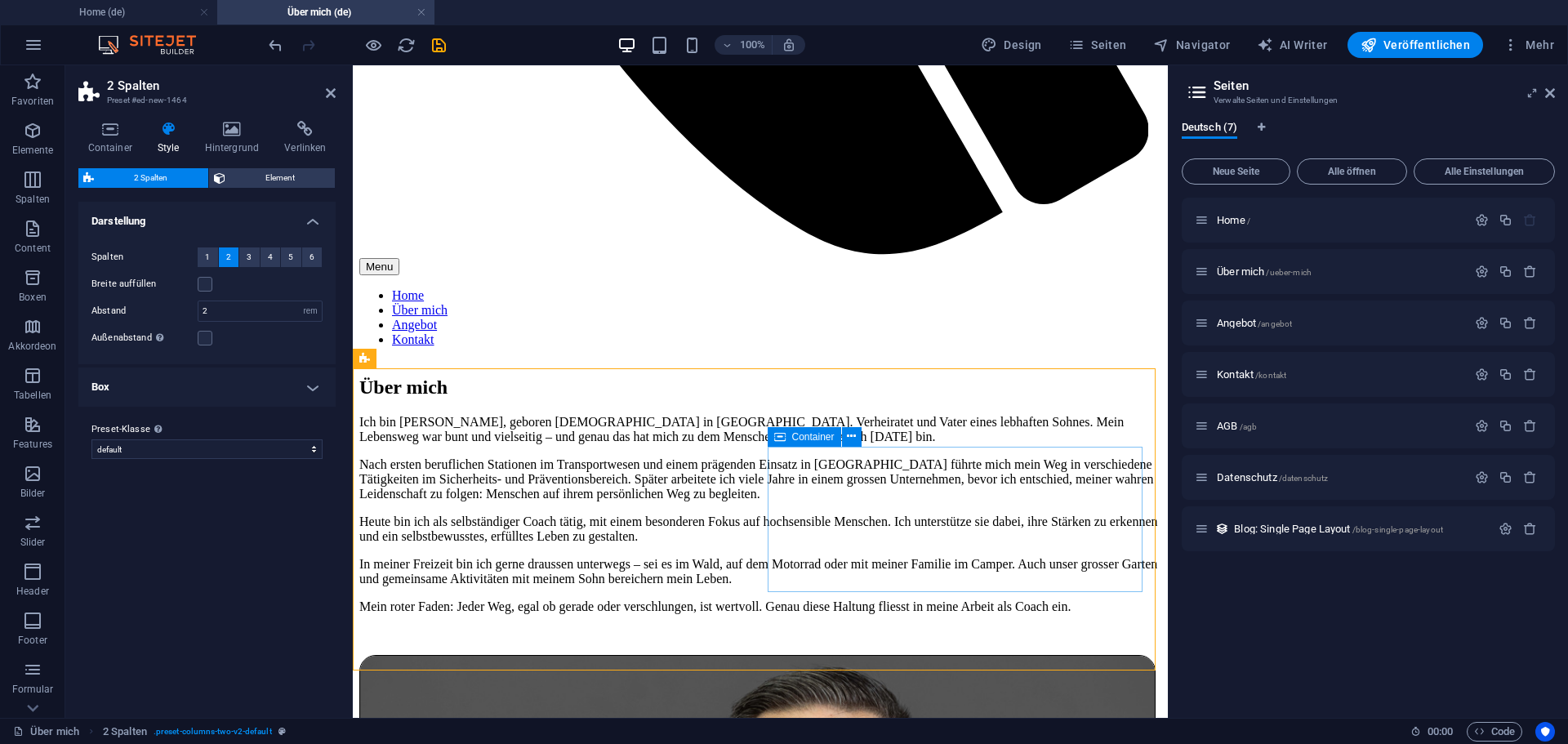
scroll to position [683, 0]
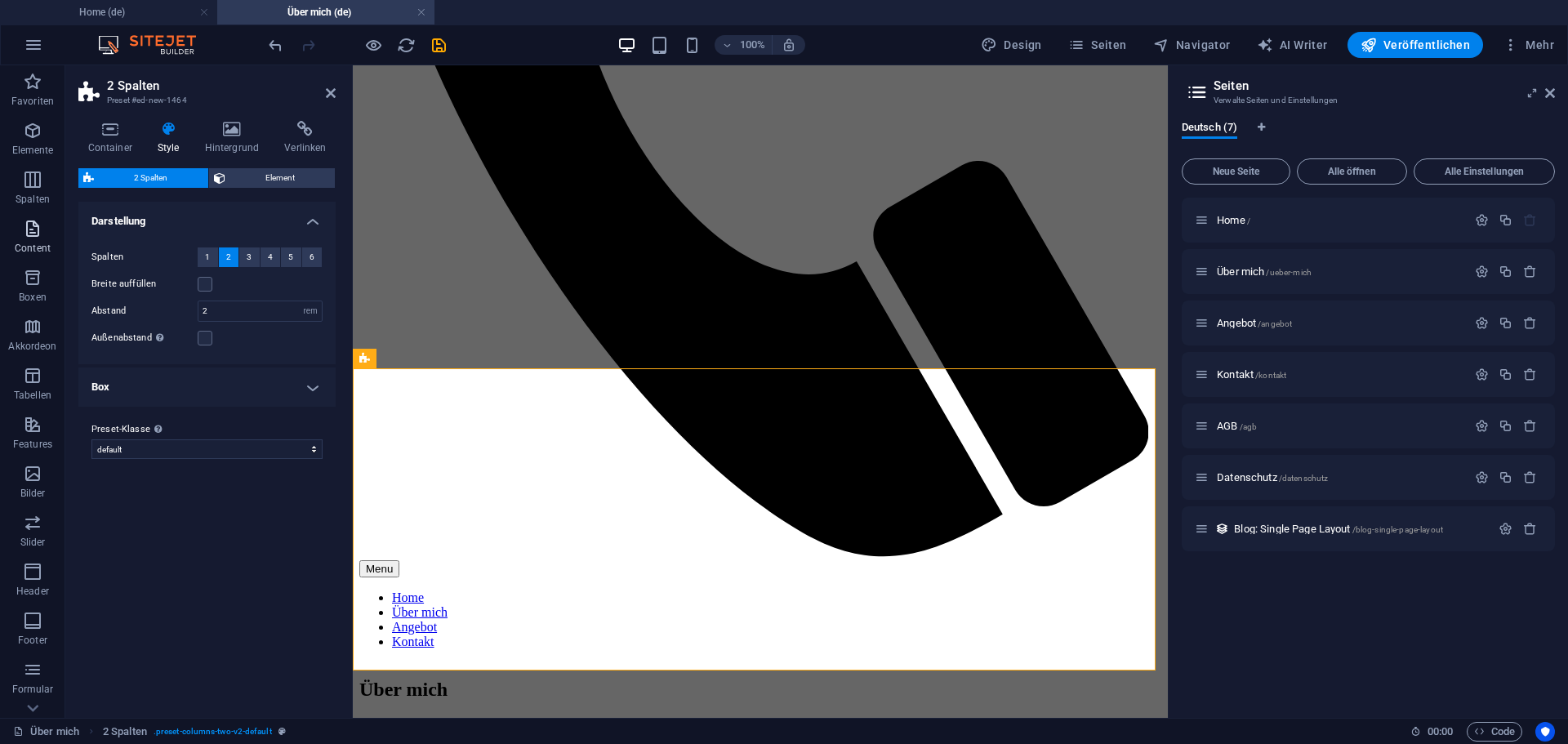
click at [34, 232] on icon "button" at bounding box center [33, 229] width 20 height 20
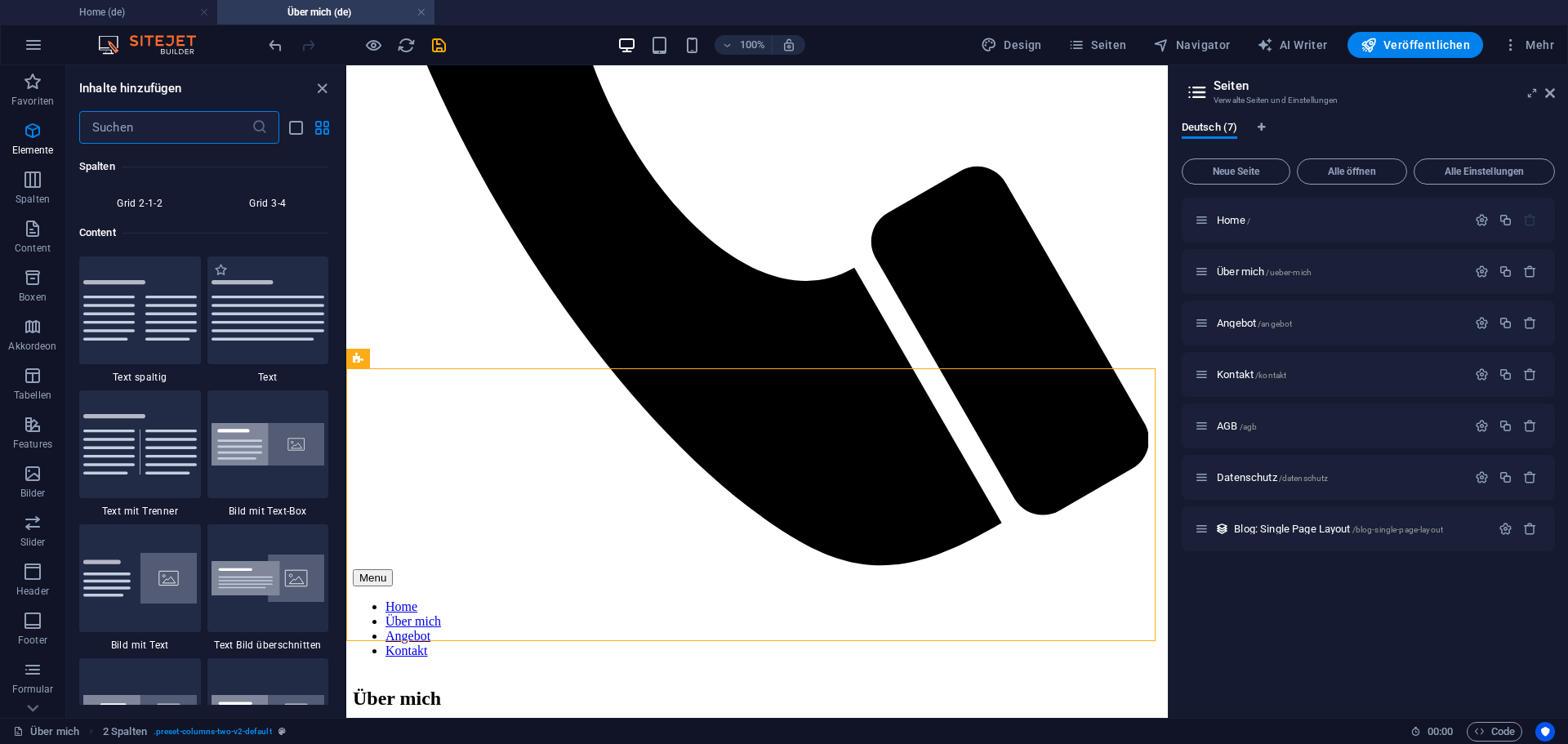
scroll to position [2858, 0]
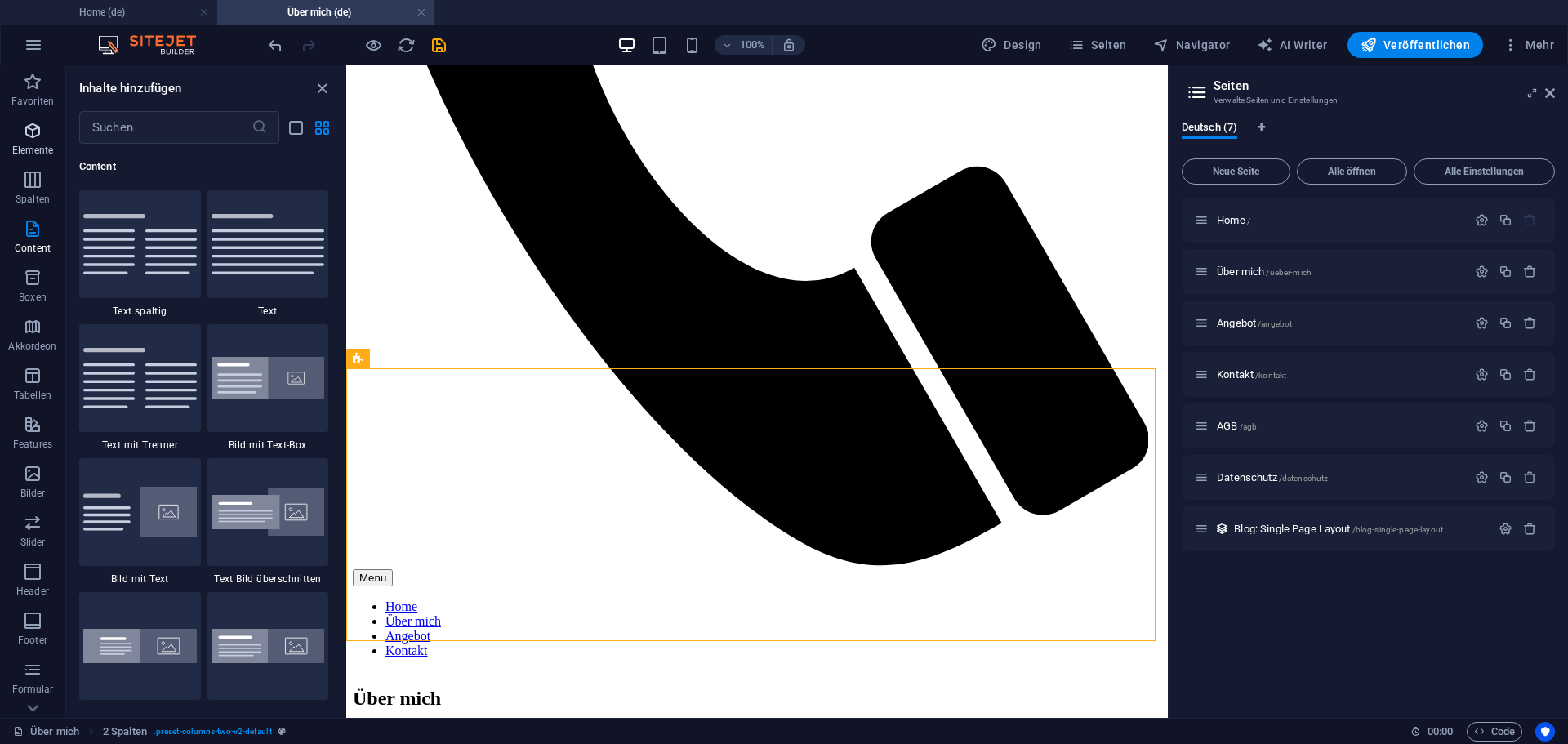
click at [28, 130] on icon "button" at bounding box center [33, 130] width 20 height 20
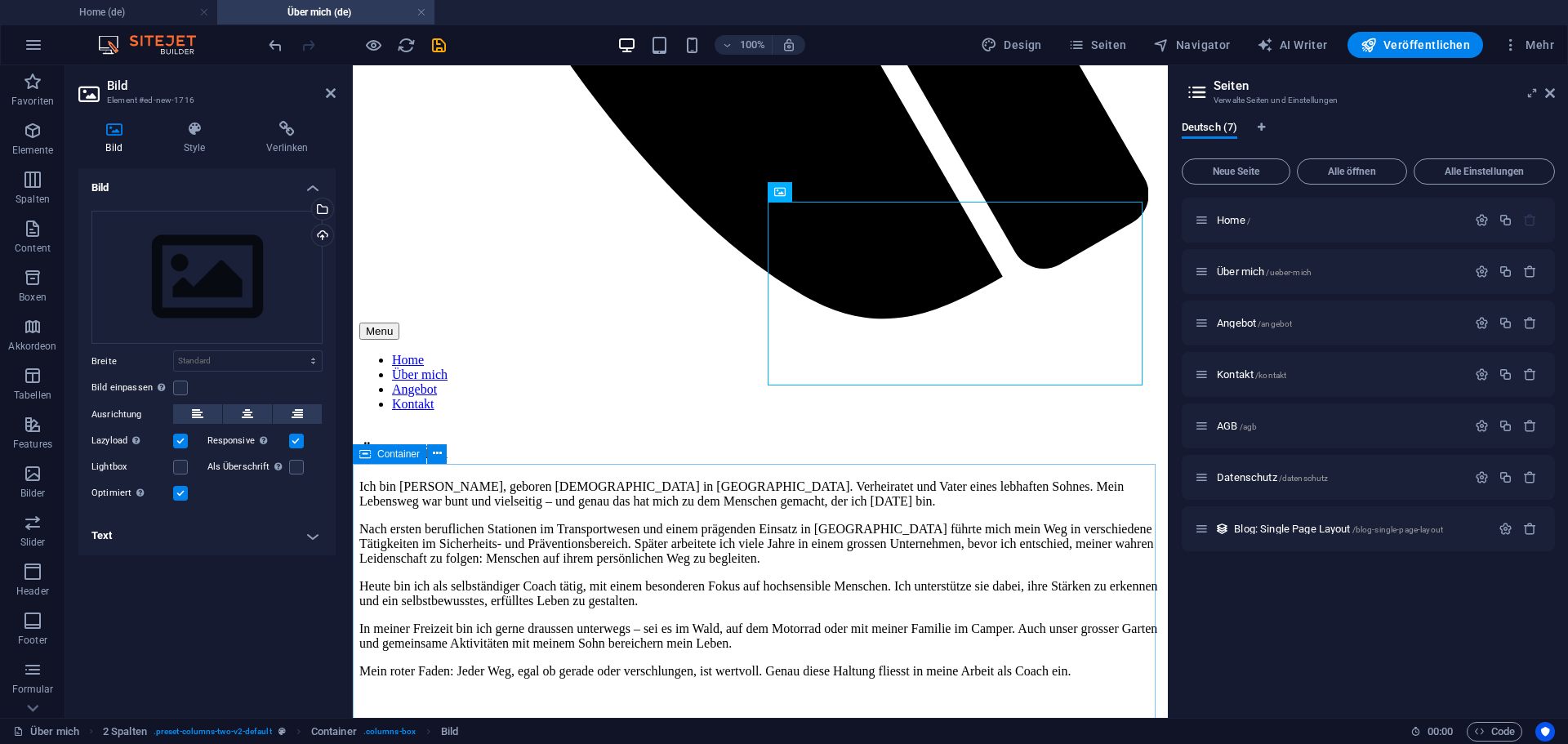
scroll to position [928, 0]
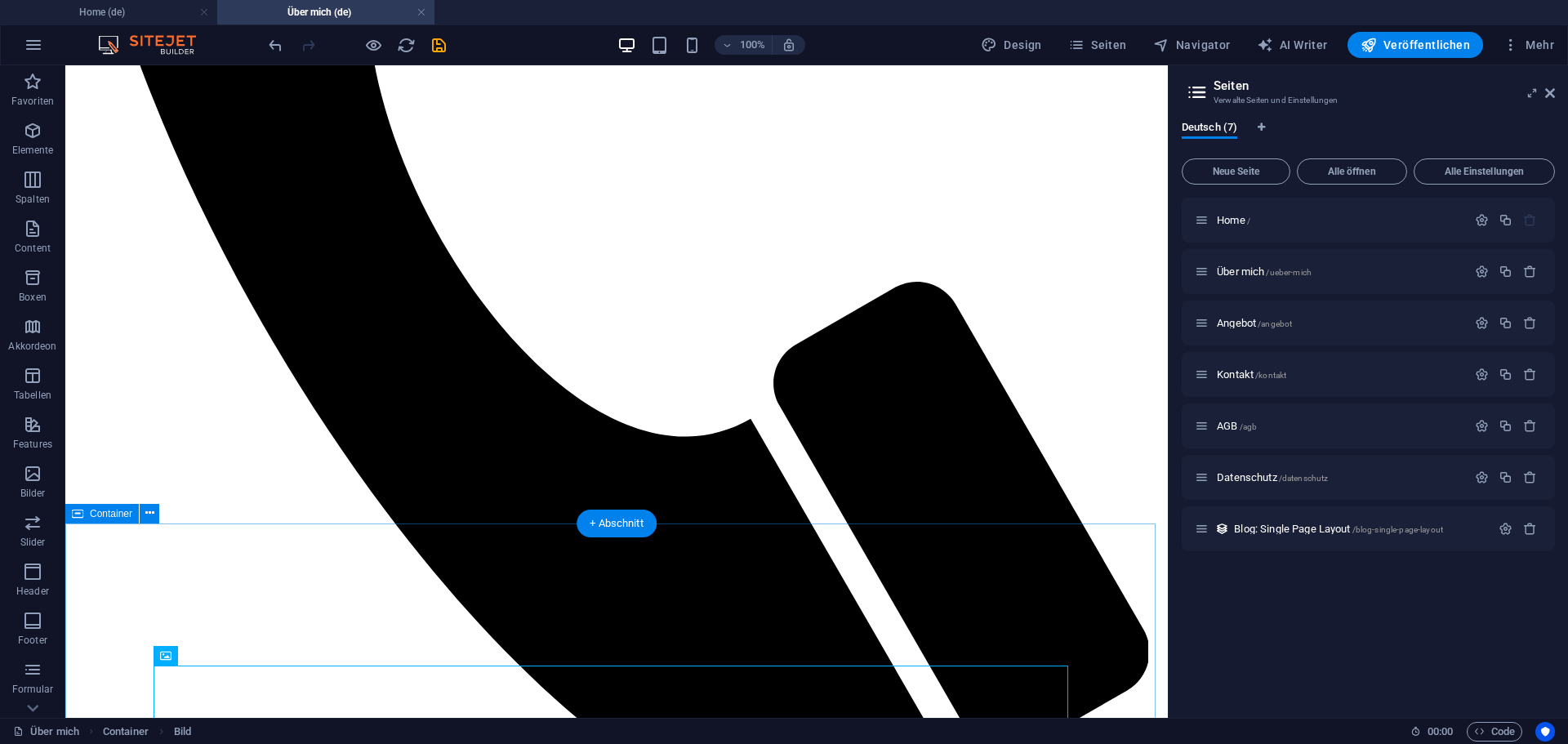
scroll to position [683, 0]
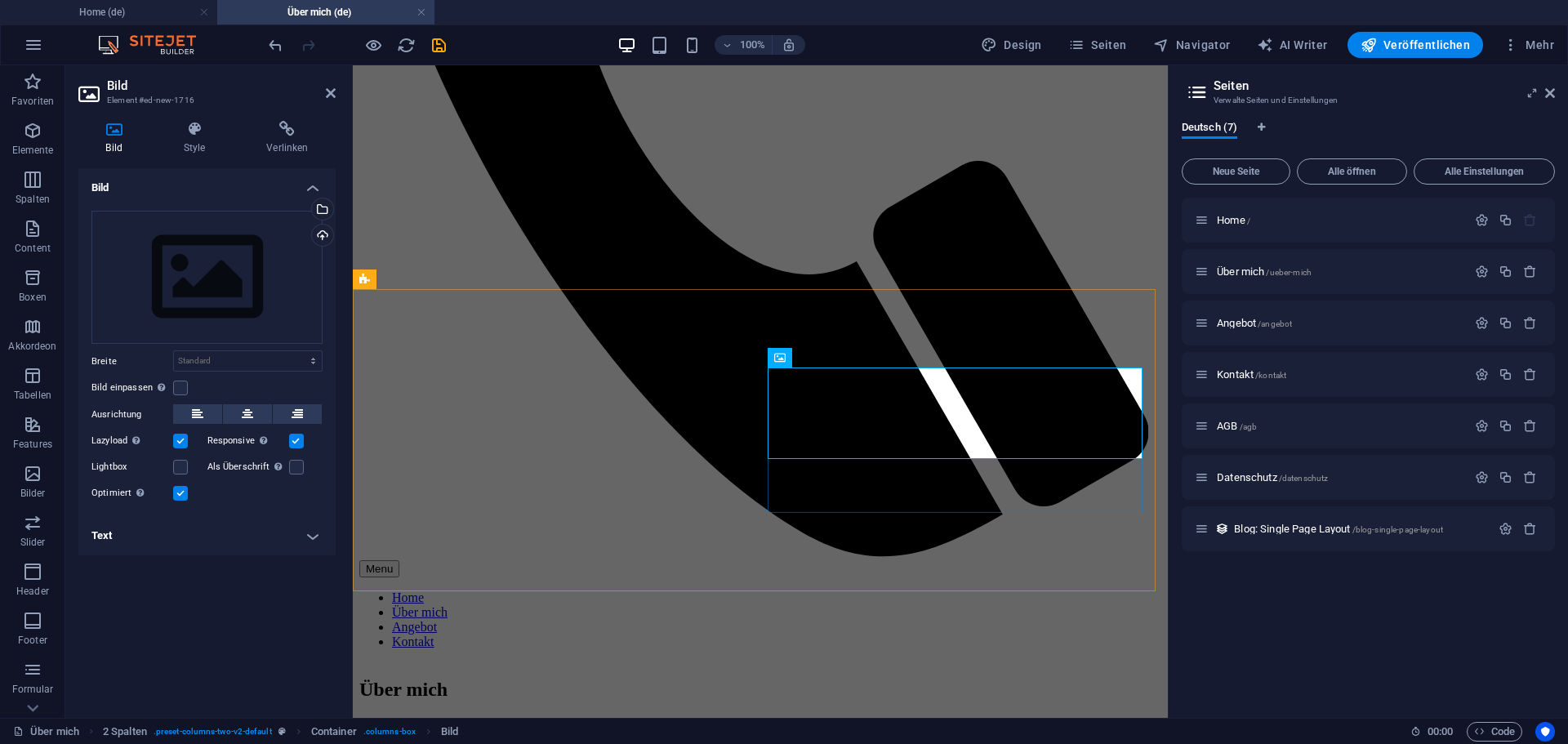
scroll to position [762, 0]
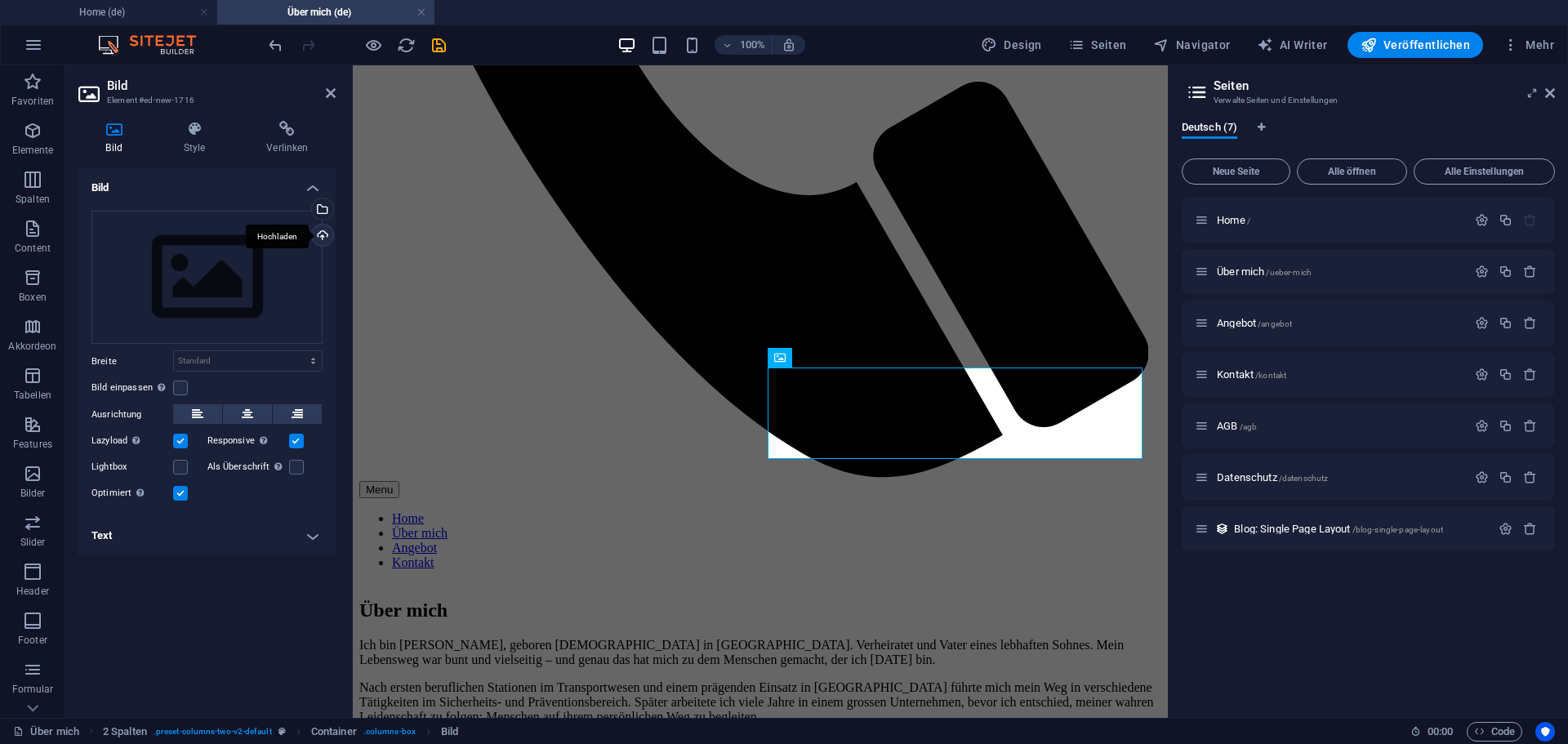
click at [323, 231] on div "Hochladen" at bounding box center [321, 237] width 24 height 24
click at [309, 206] on div "Wähle aus deinen Dateien, Stockfotos oder lade Dateien hoch" at bounding box center [255, 210] width 106 height 62
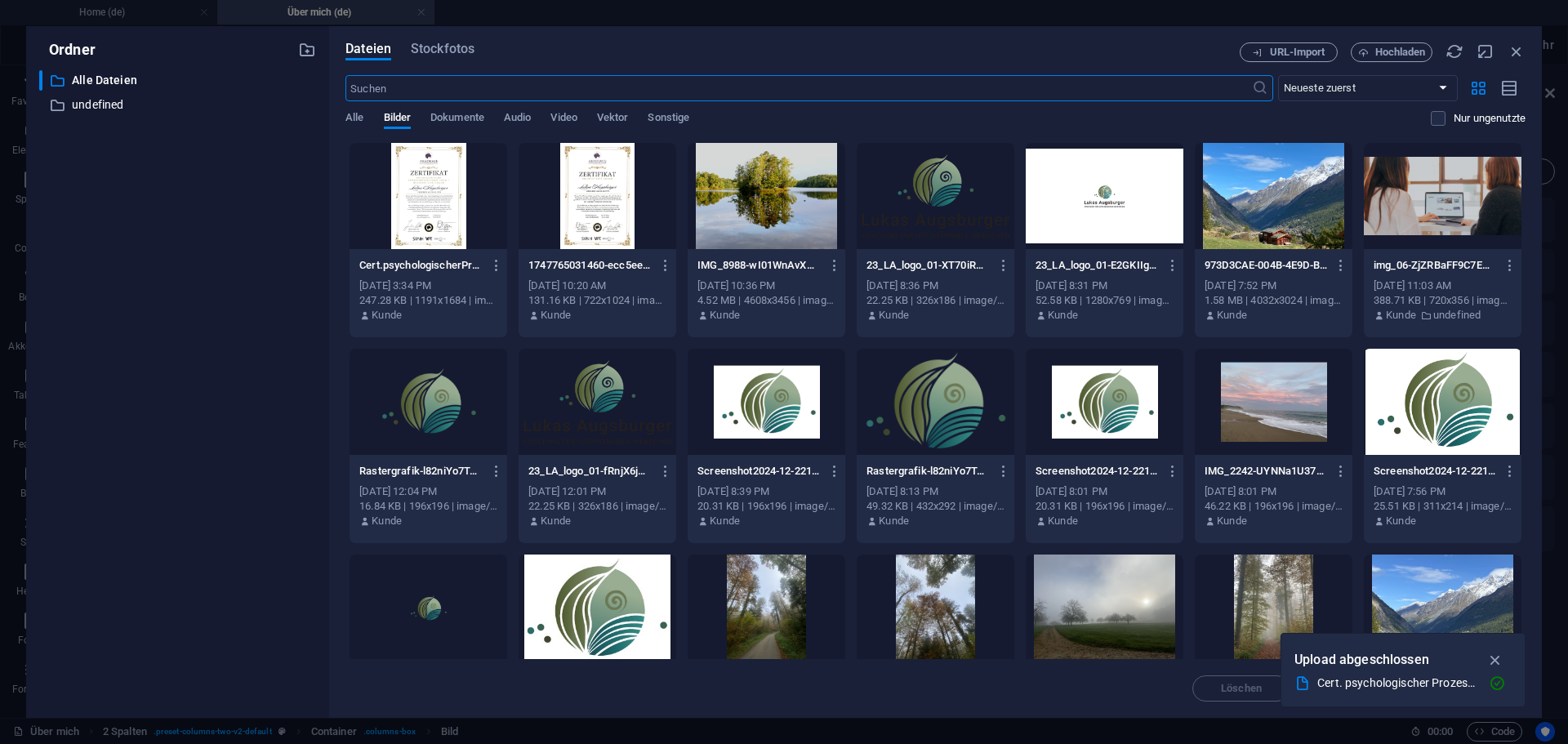
click at [413, 207] on div at bounding box center [428, 196] width 158 height 106
click at [1495, 662] on icon "button" at bounding box center [1496, 660] width 19 height 18
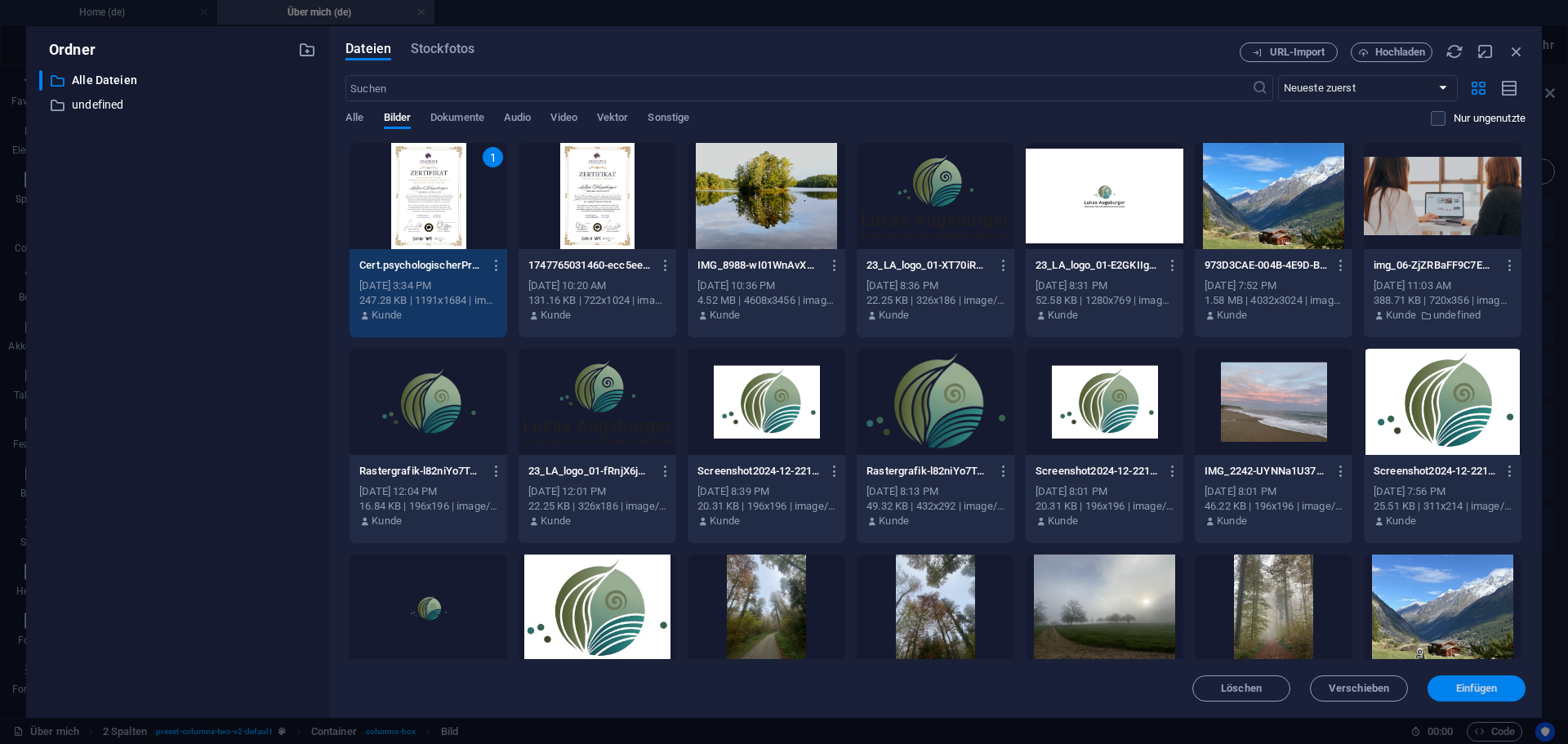
click at [1484, 686] on span "Einfügen" at bounding box center [1477, 688] width 42 height 10
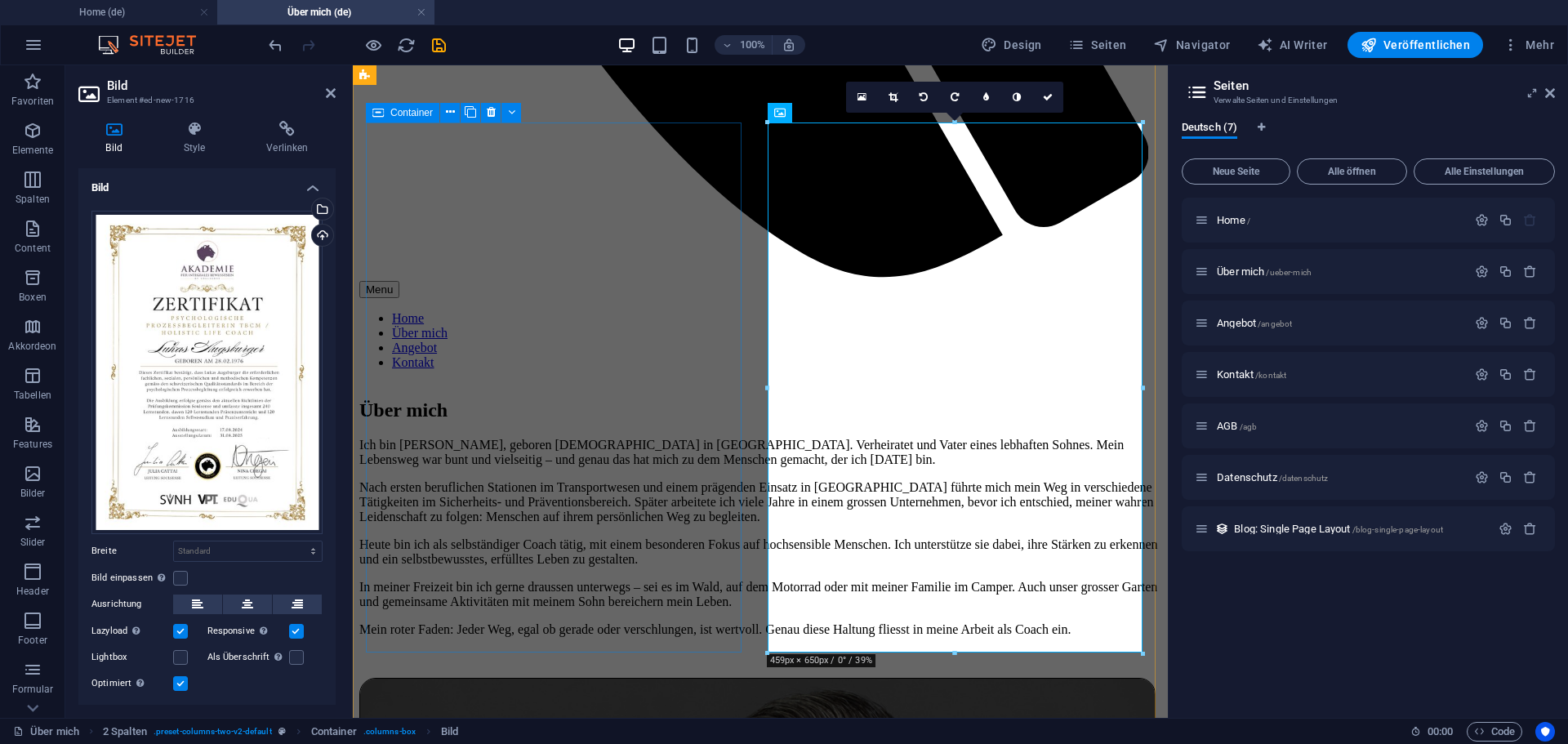
scroll to position [925, 0]
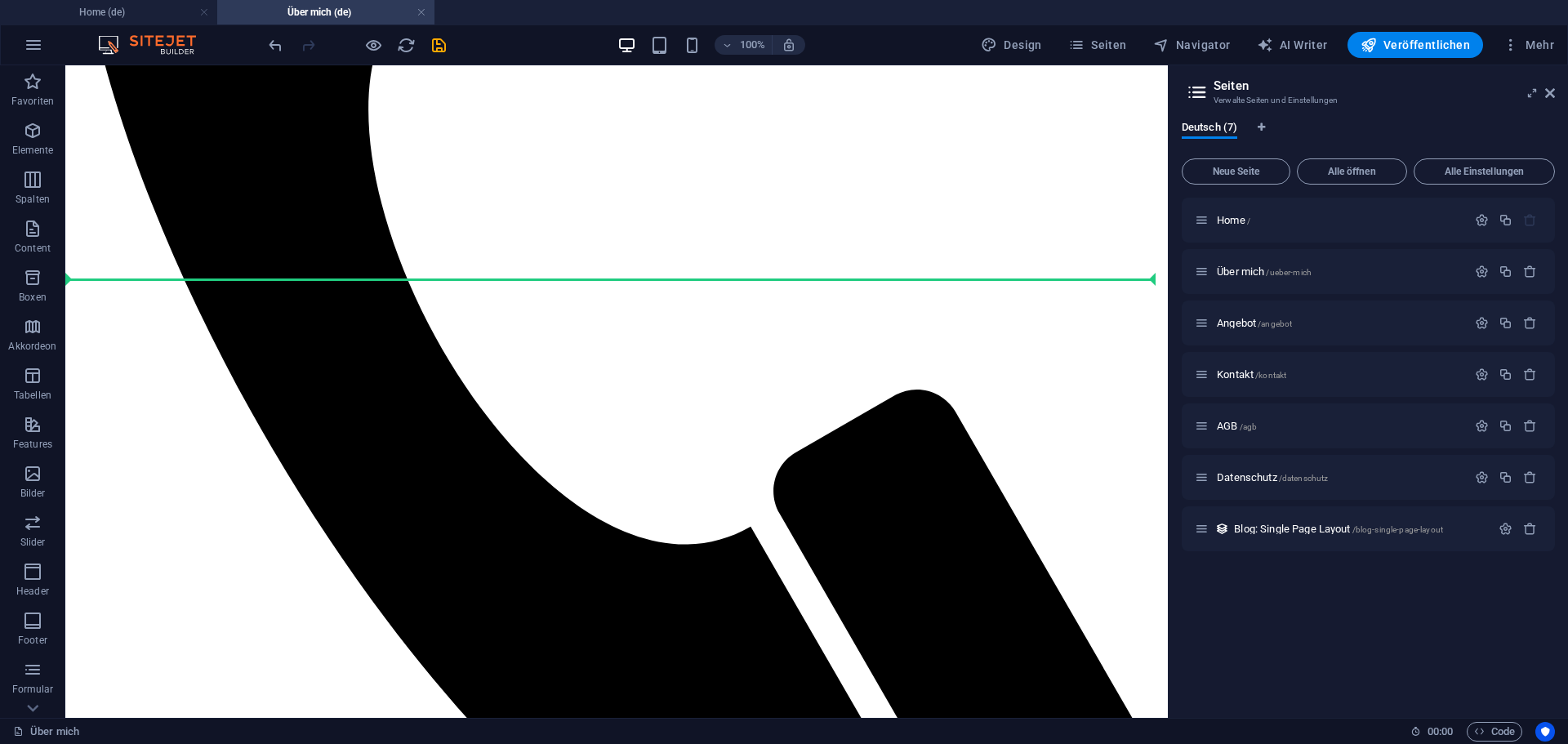
scroll to position [682, 0]
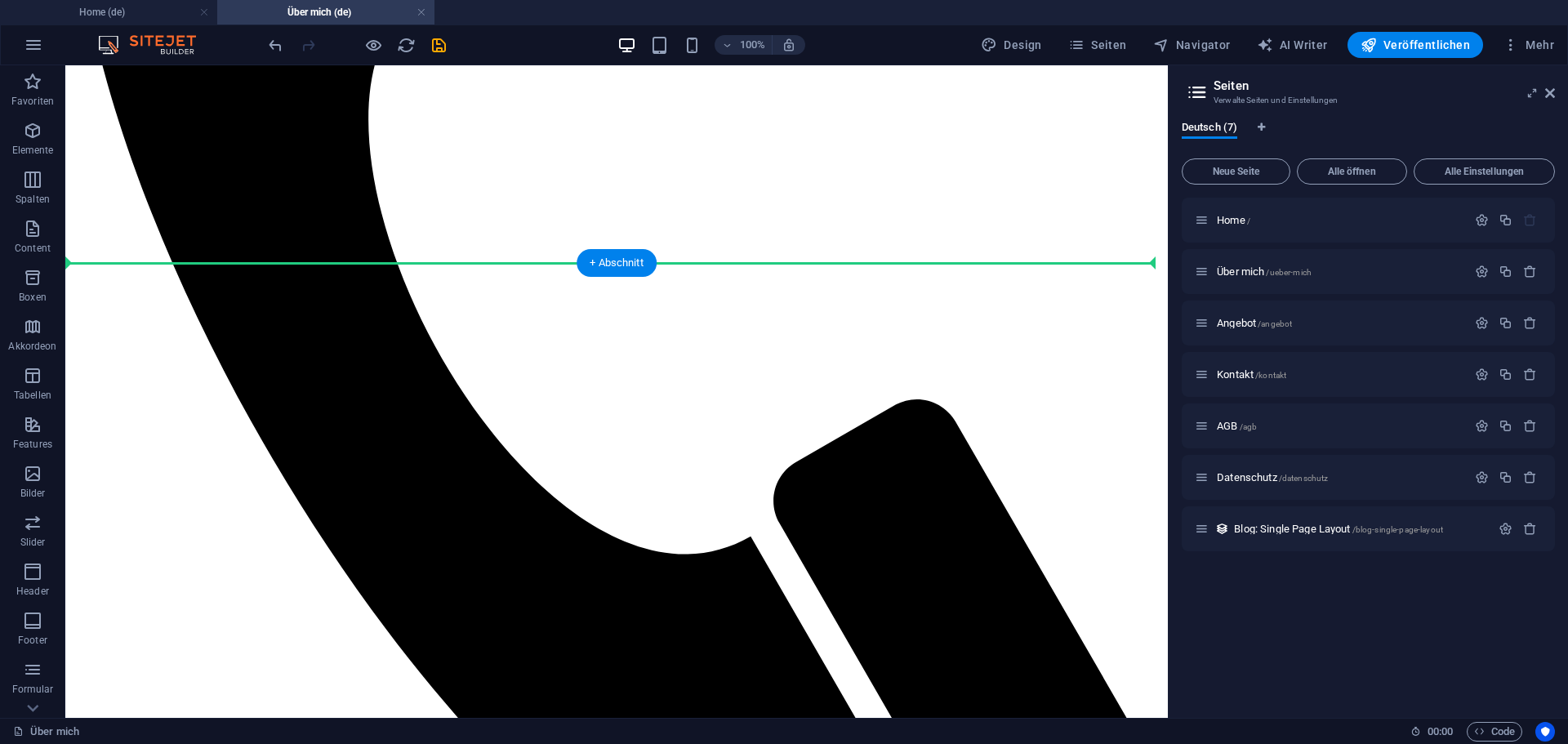
drag, startPoint x: 238, startPoint y: 451, endPoint x: 591, endPoint y: 316, distance: 377.9
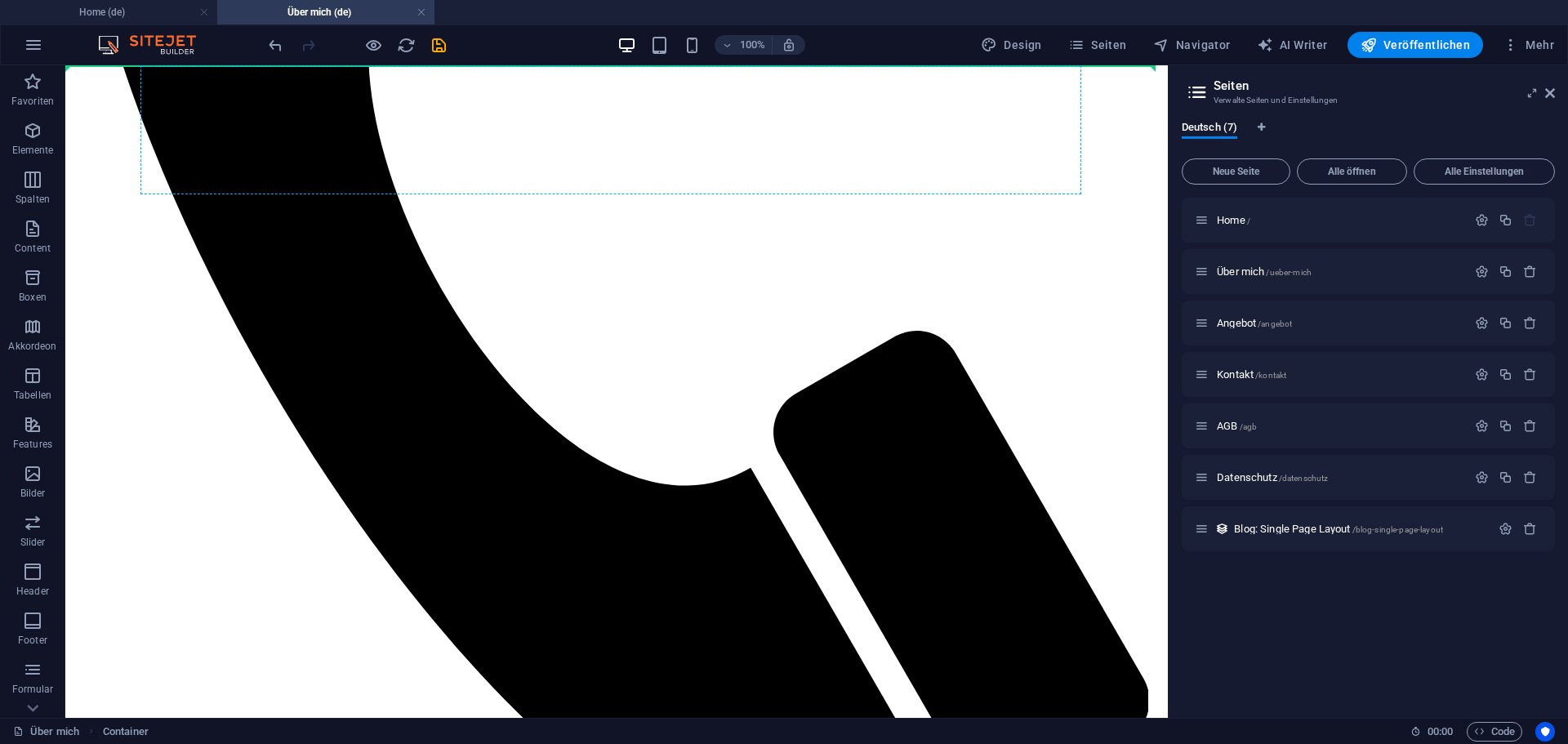
scroll to position [721, 0]
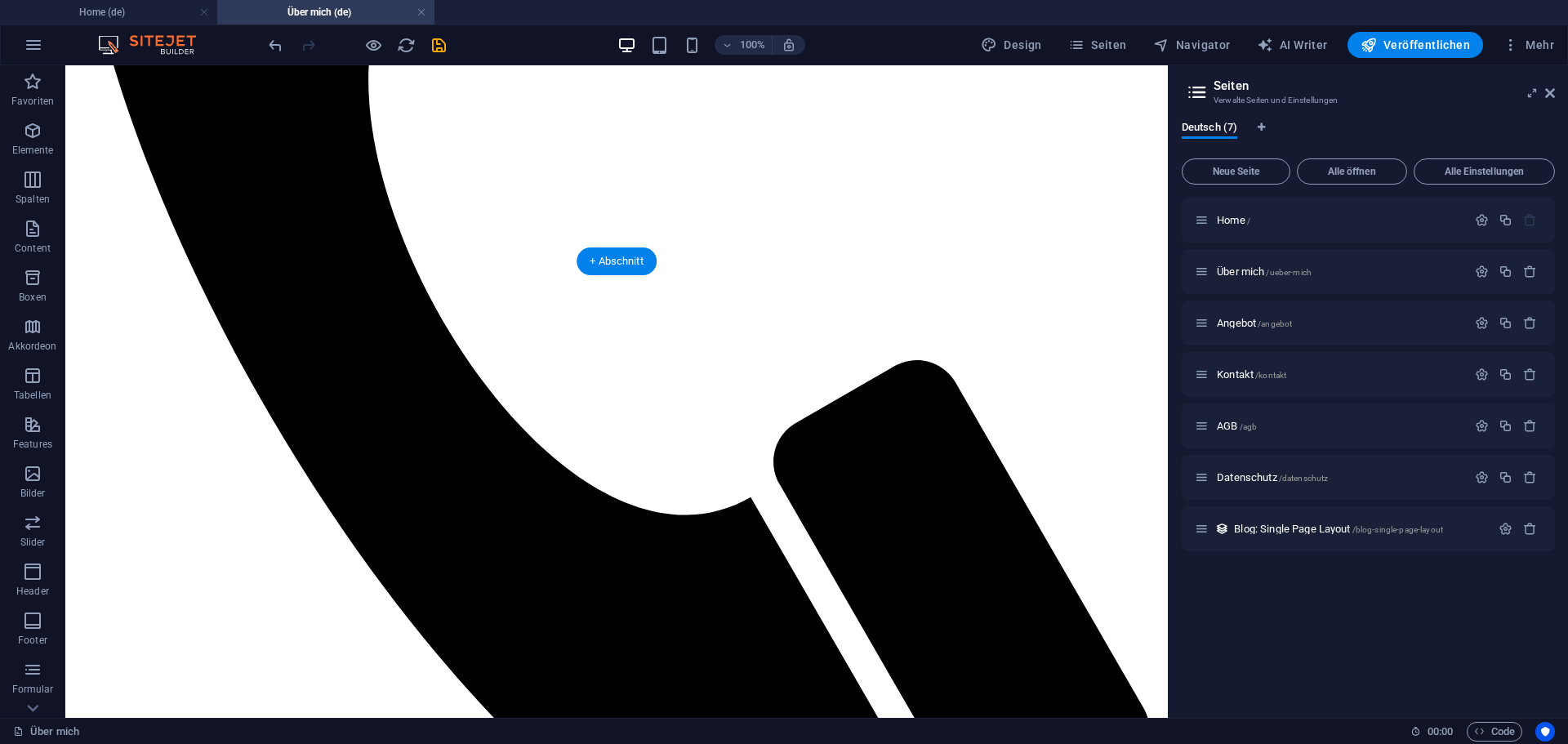
drag, startPoint x: 246, startPoint y: 406, endPoint x: 309, endPoint y: 397, distance: 63.6
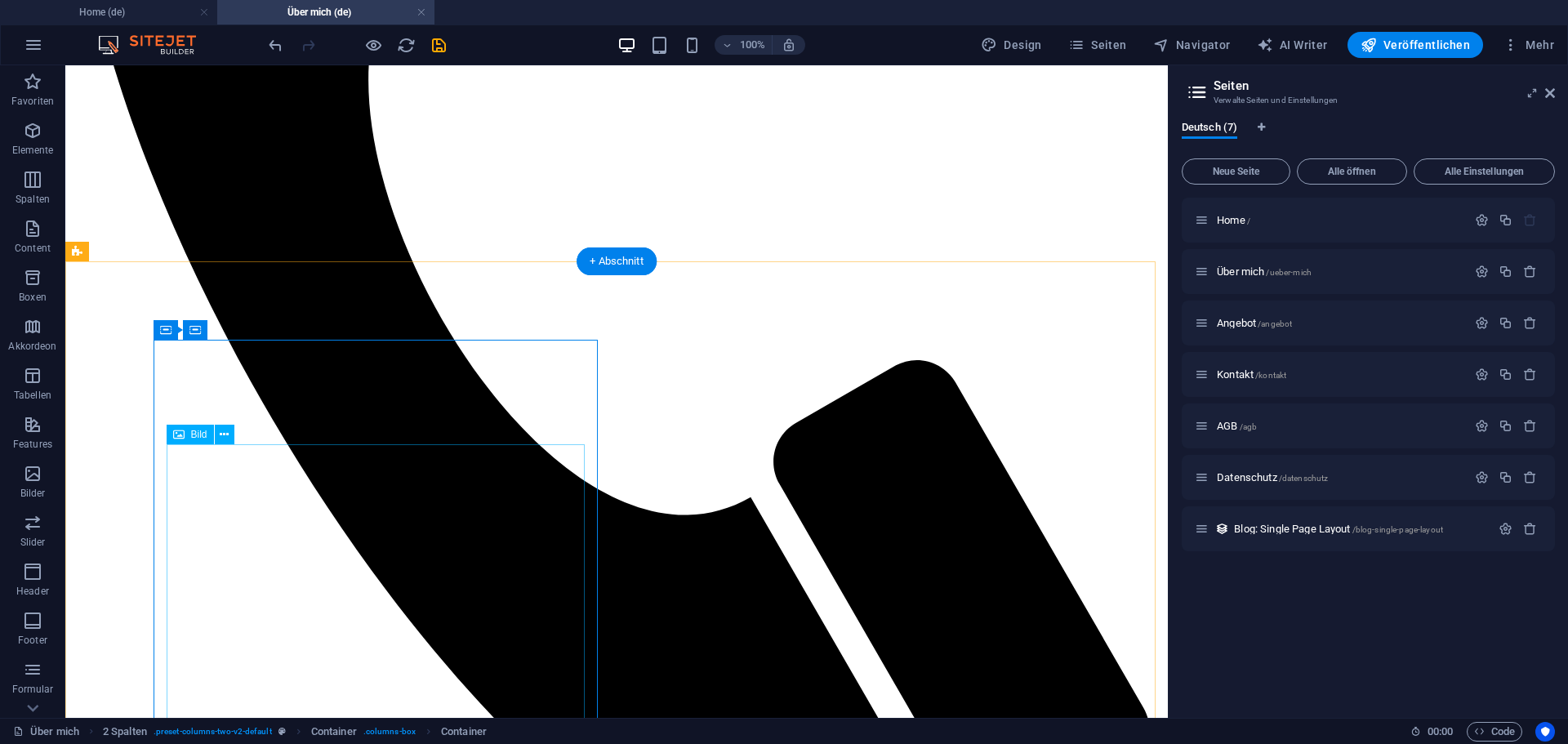
click at [216, 428] on button at bounding box center [225, 435] width 20 height 20
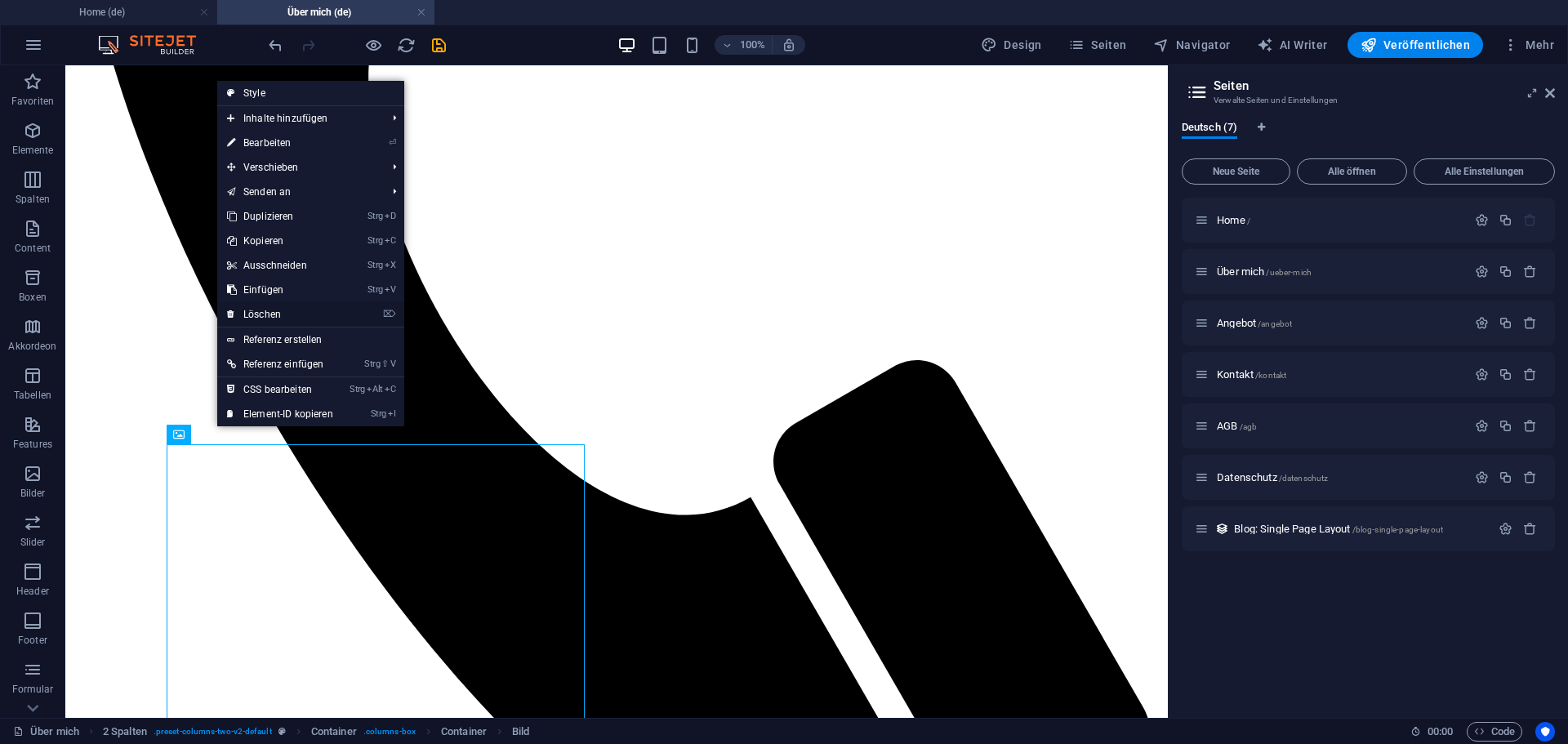
click at [266, 313] on link "⌦ Löschen" at bounding box center [280, 314] width 126 height 24
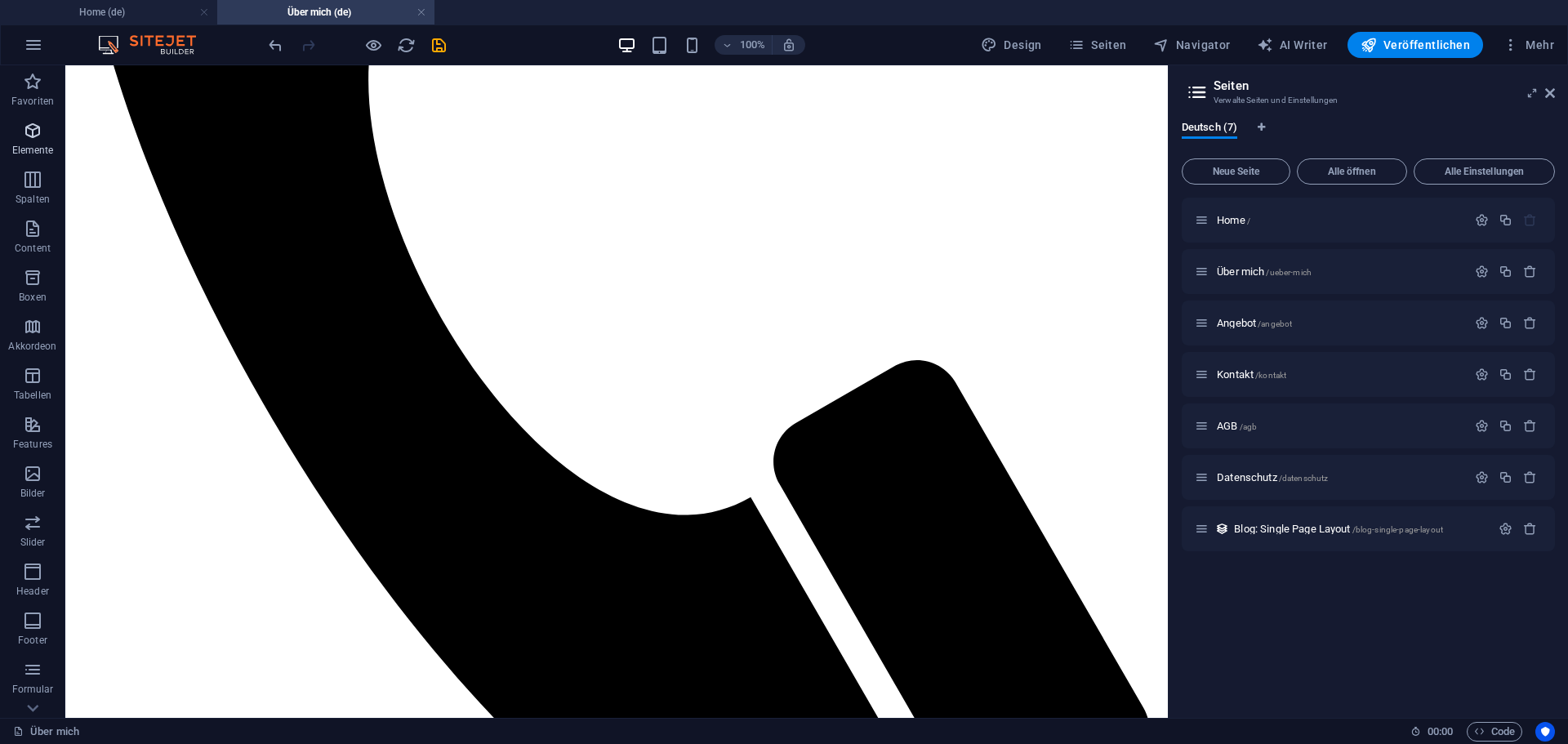
click at [34, 127] on icon "button" at bounding box center [33, 130] width 20 height 20
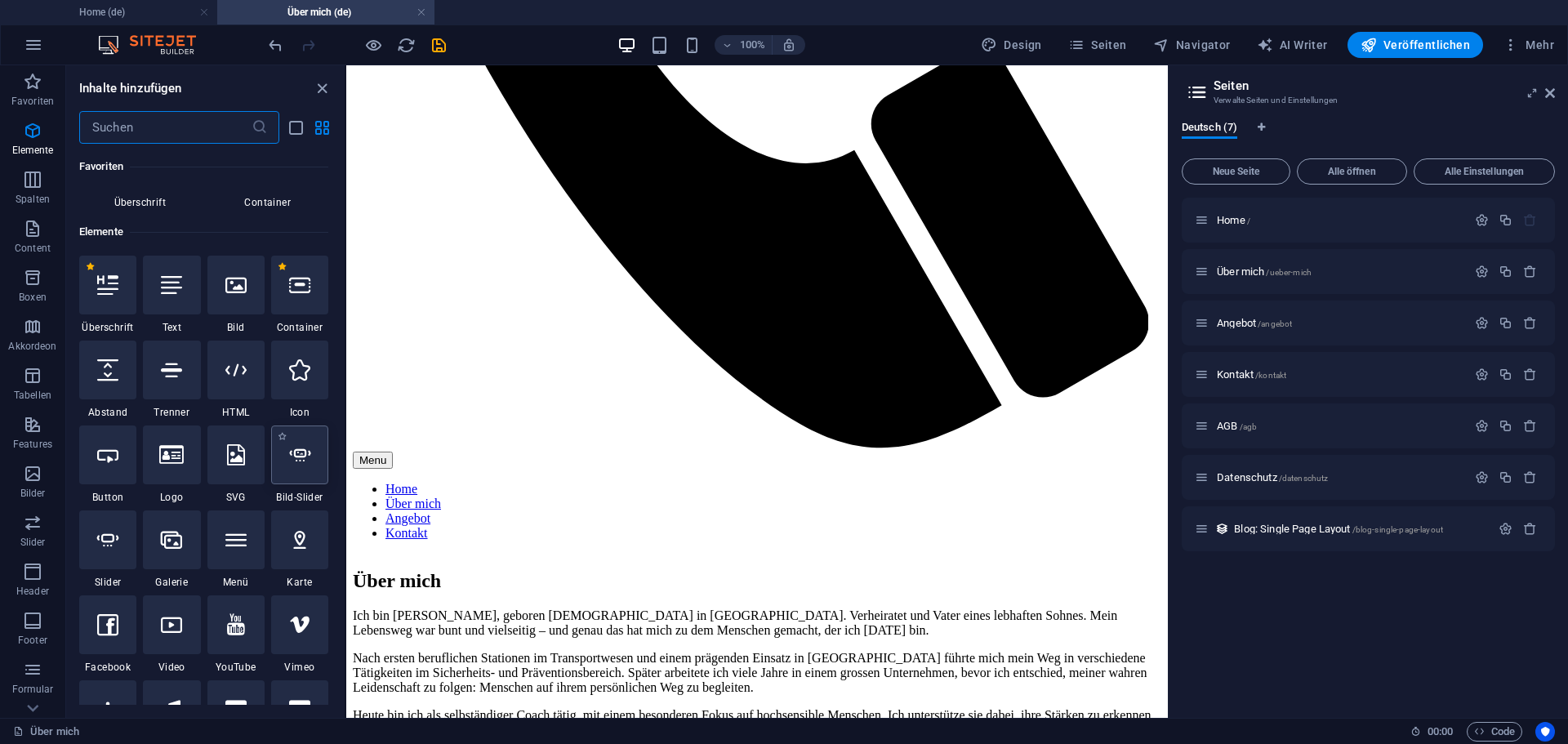
scroll to position [174, 0]
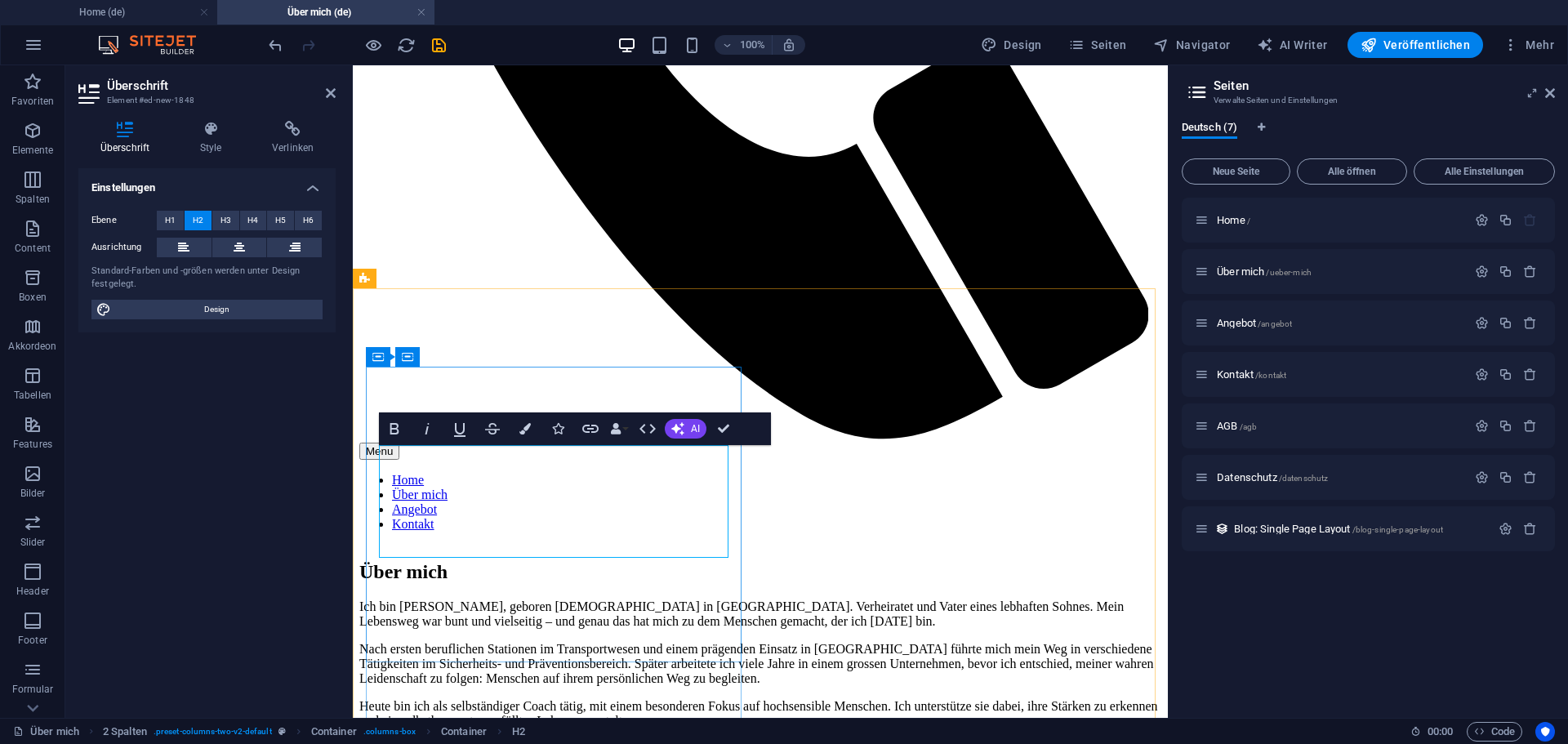
click at [531, 433] on button "Colors" at bounding box center [524, 429] width 31 height 33
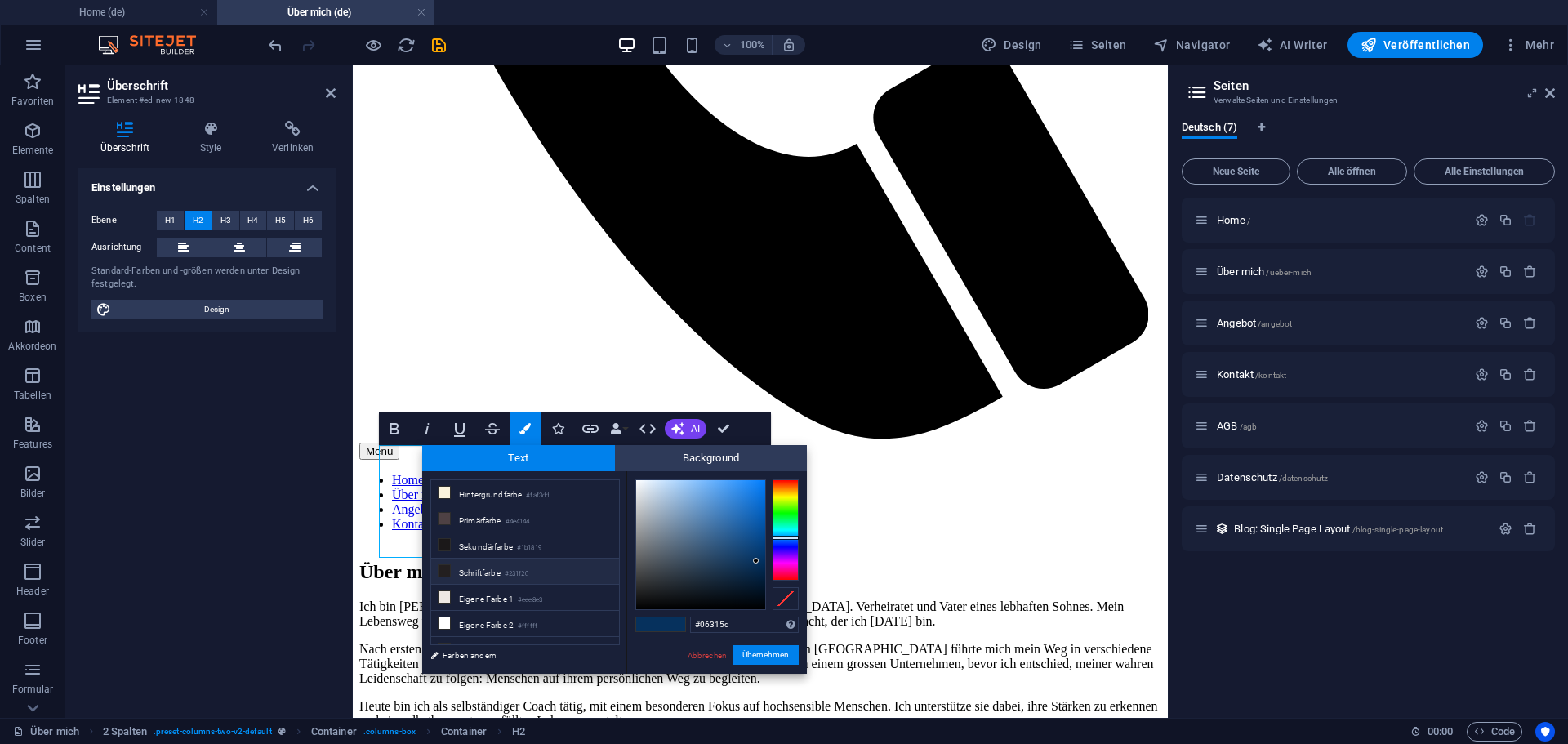
click at [478, 570] on li "Schriftfarbe #231f20" at bounding box center [524, 572] width 188 height 26
type input "#231f20"
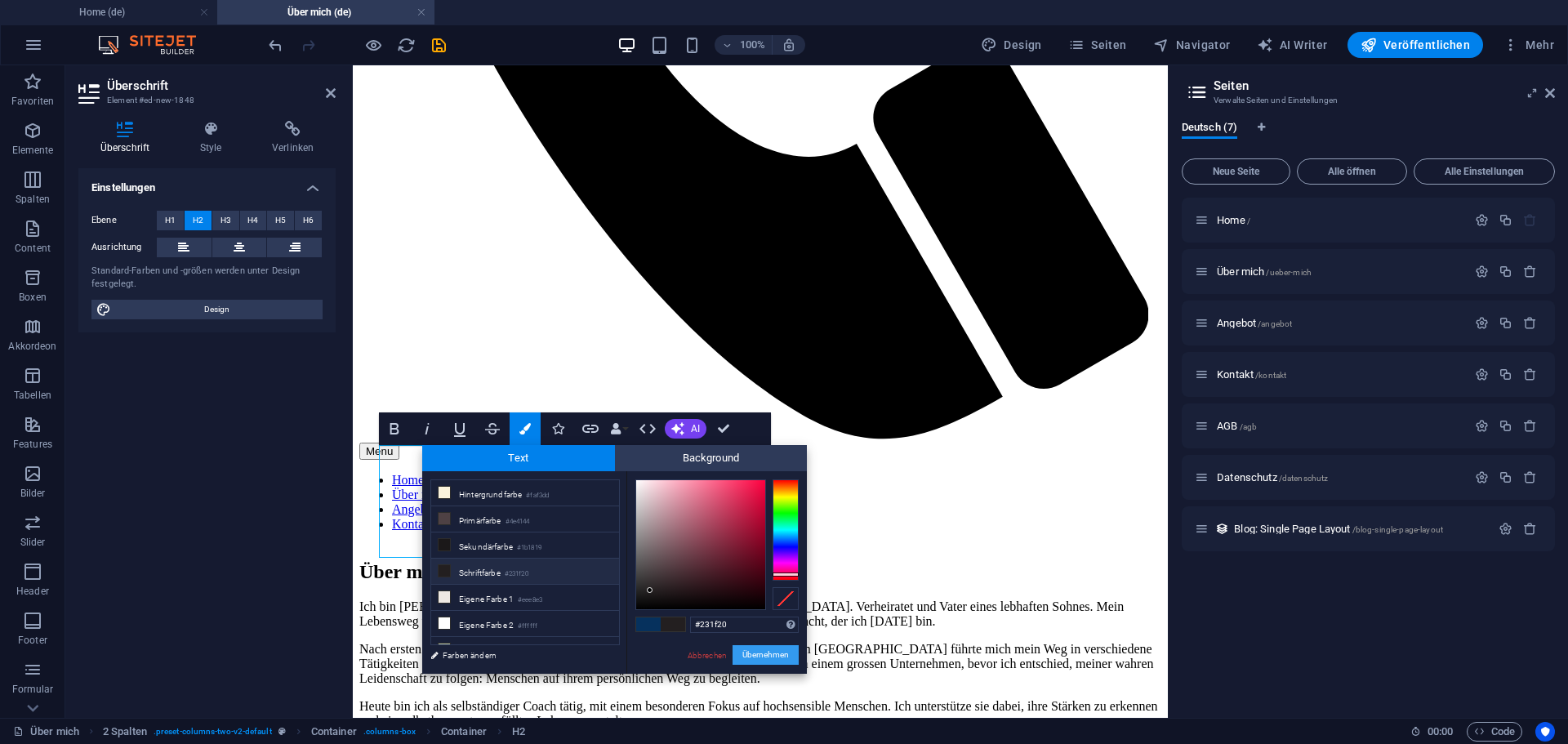
click at [770, 655] on button "Übernehmen" at bounding box center [765, 655] width 66 height 20
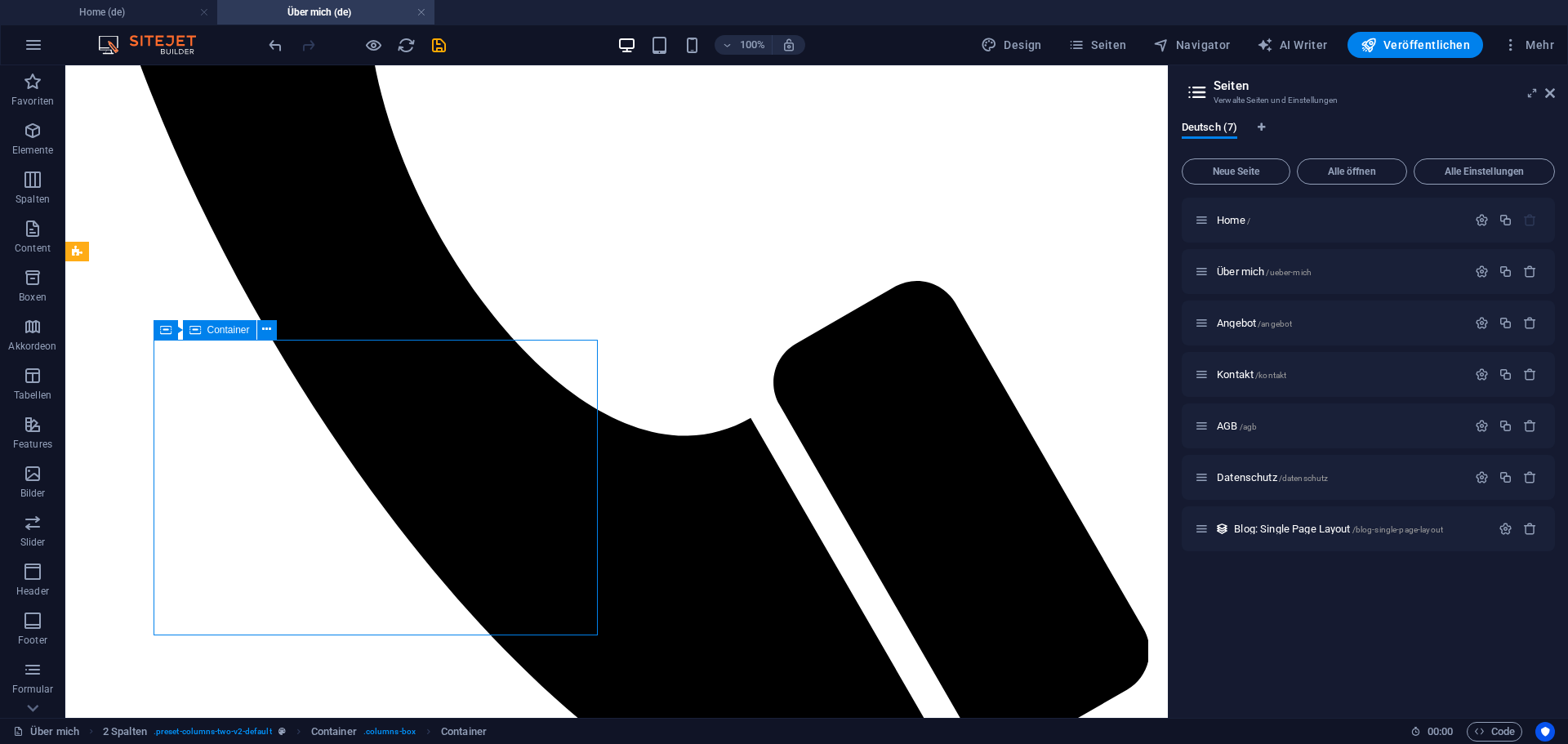
scroll to position [721, 0]
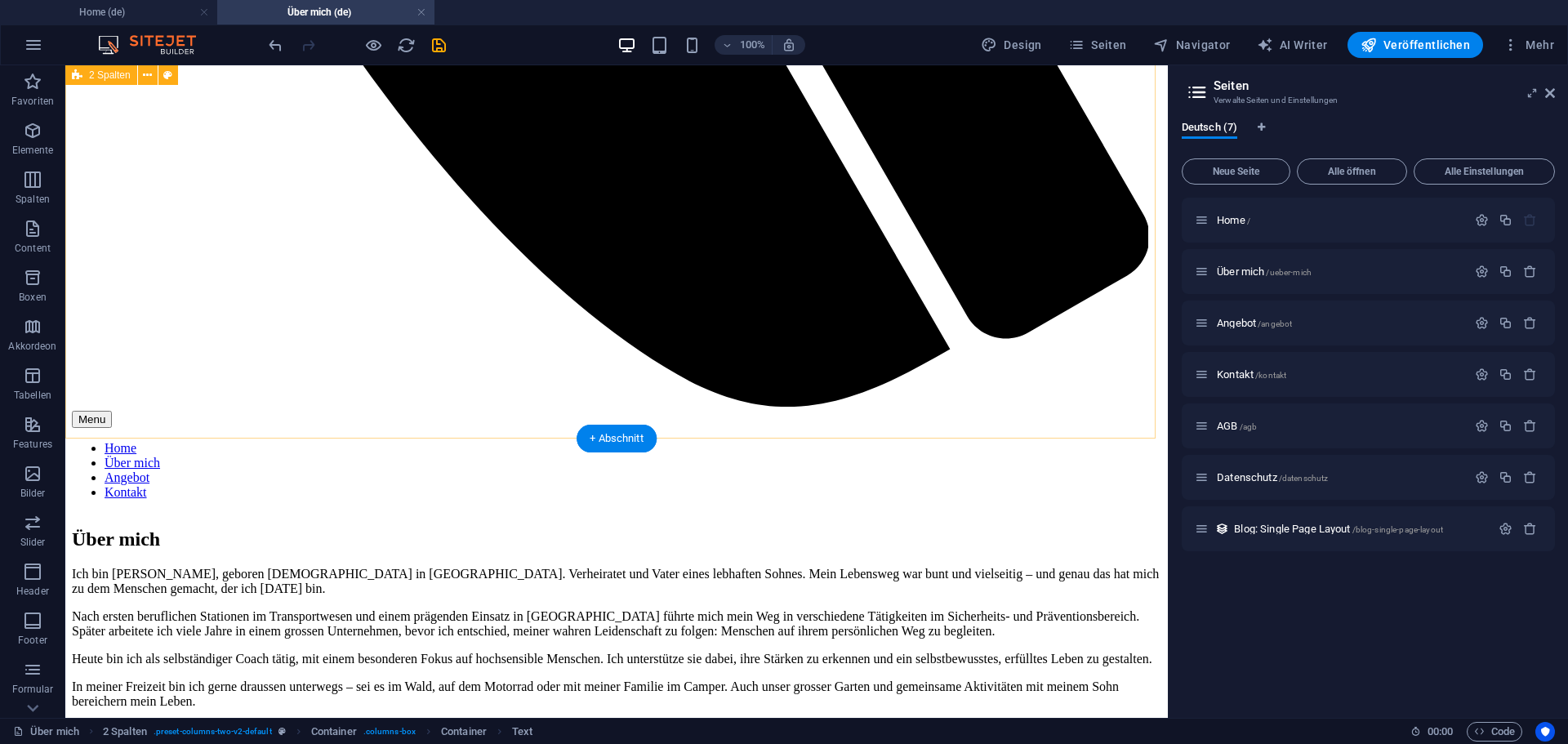
scroll to position [1212, 0]
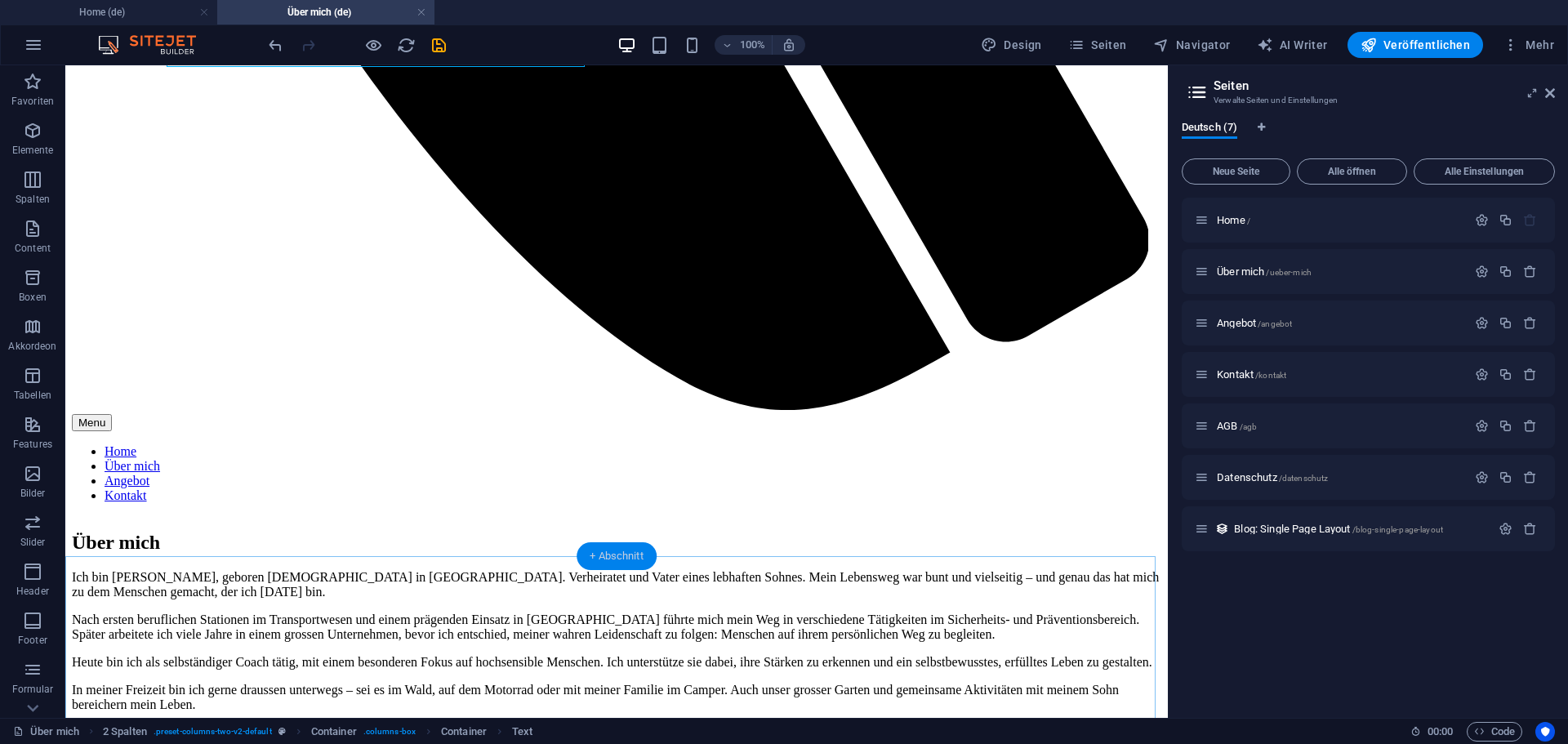
drag, startPoint x: 610, startPoint y: 556, endPoint x: 283, endPoint y: 476, distance: 336.6
click at [610, 556] on div "+ Abschnitt" at bounding box center [616, 556] width 80 height 28
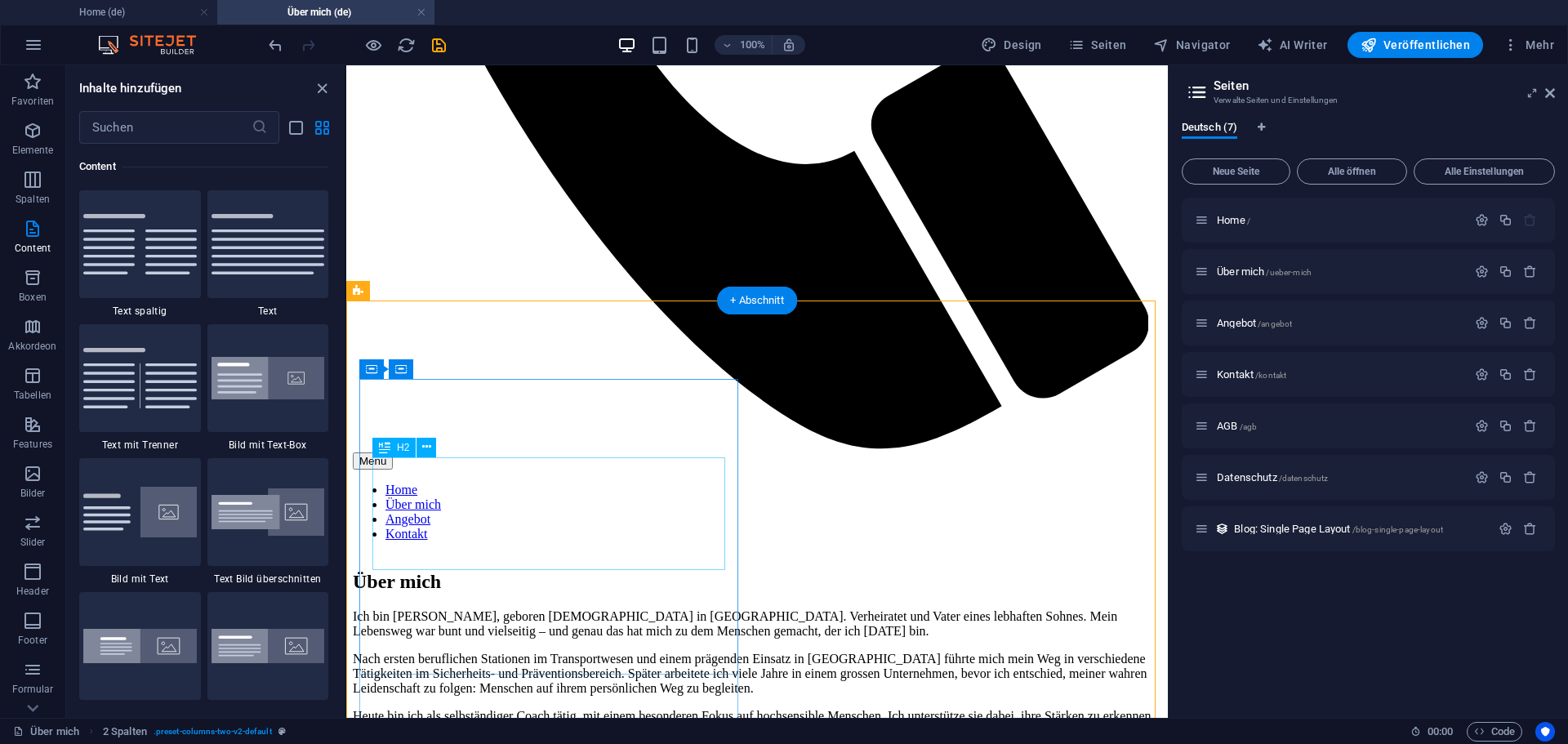
scroll to position [827, 0]
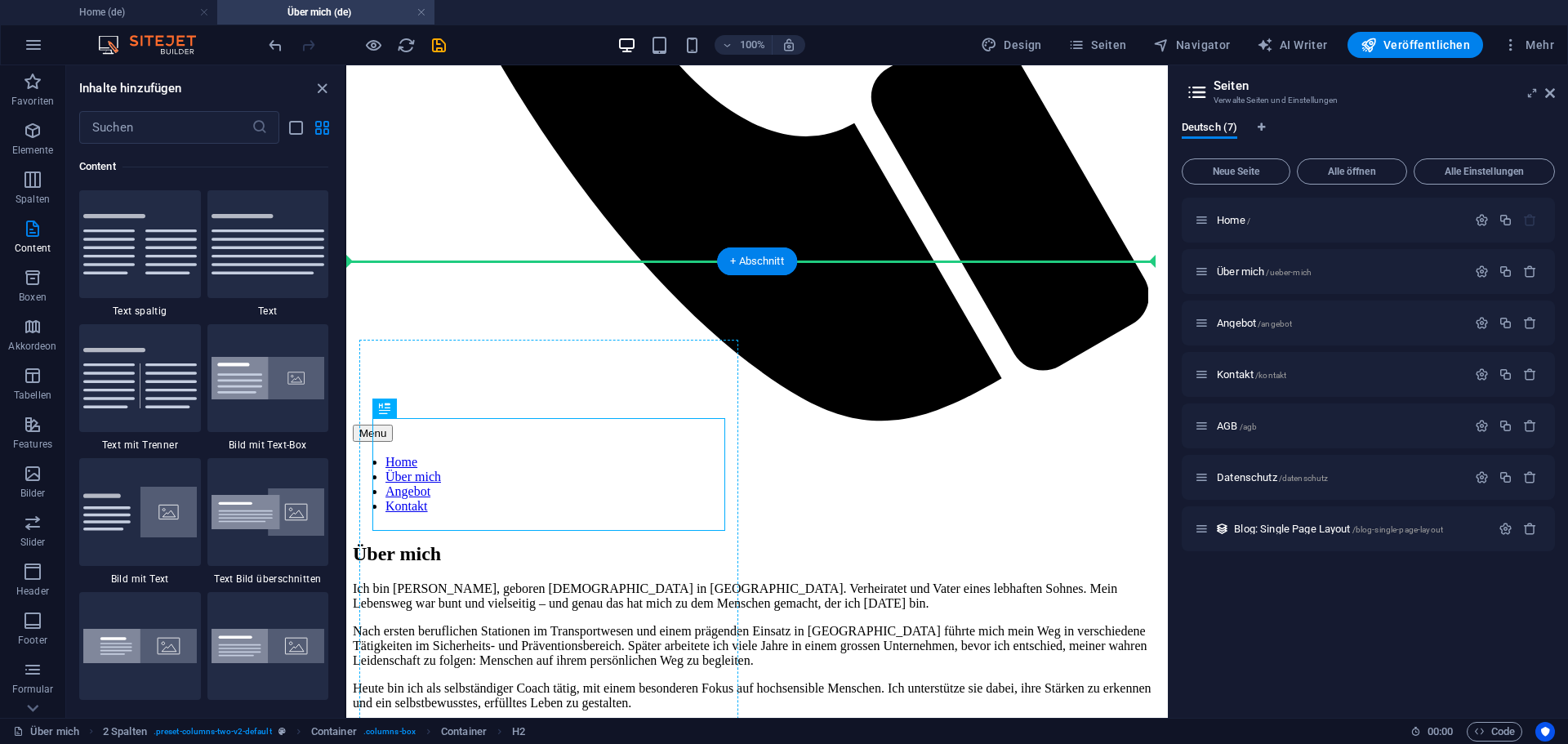
drag, startPoint x: 511, startPoint y: 443, endPoint x: 516, endPoint y: 360, distance: 83.2
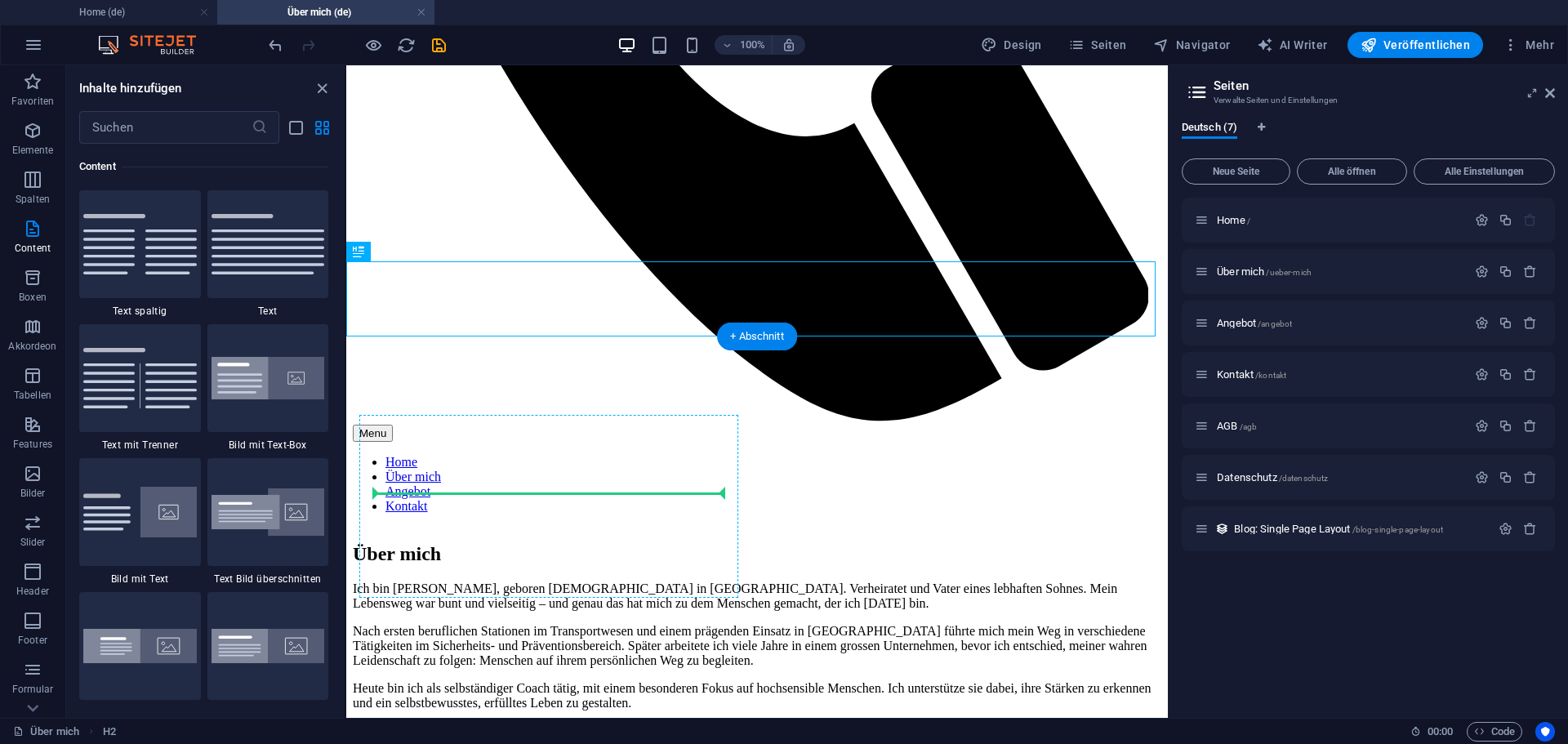
drag, startPoint x: 719, startPoint y: 323, endPoint x: 543, endPoint y: 502, distance: 251.0
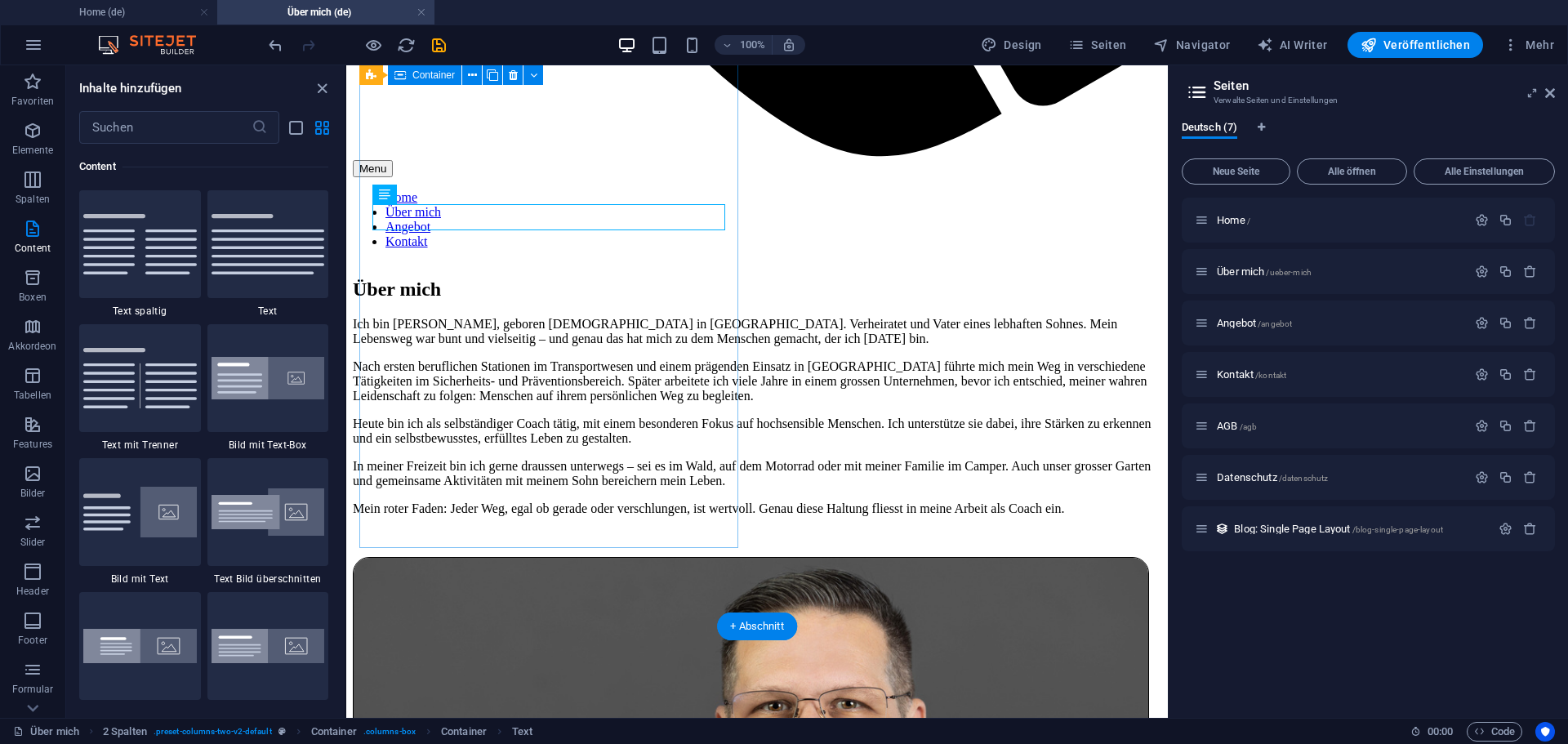
scroll to position [990, 0]
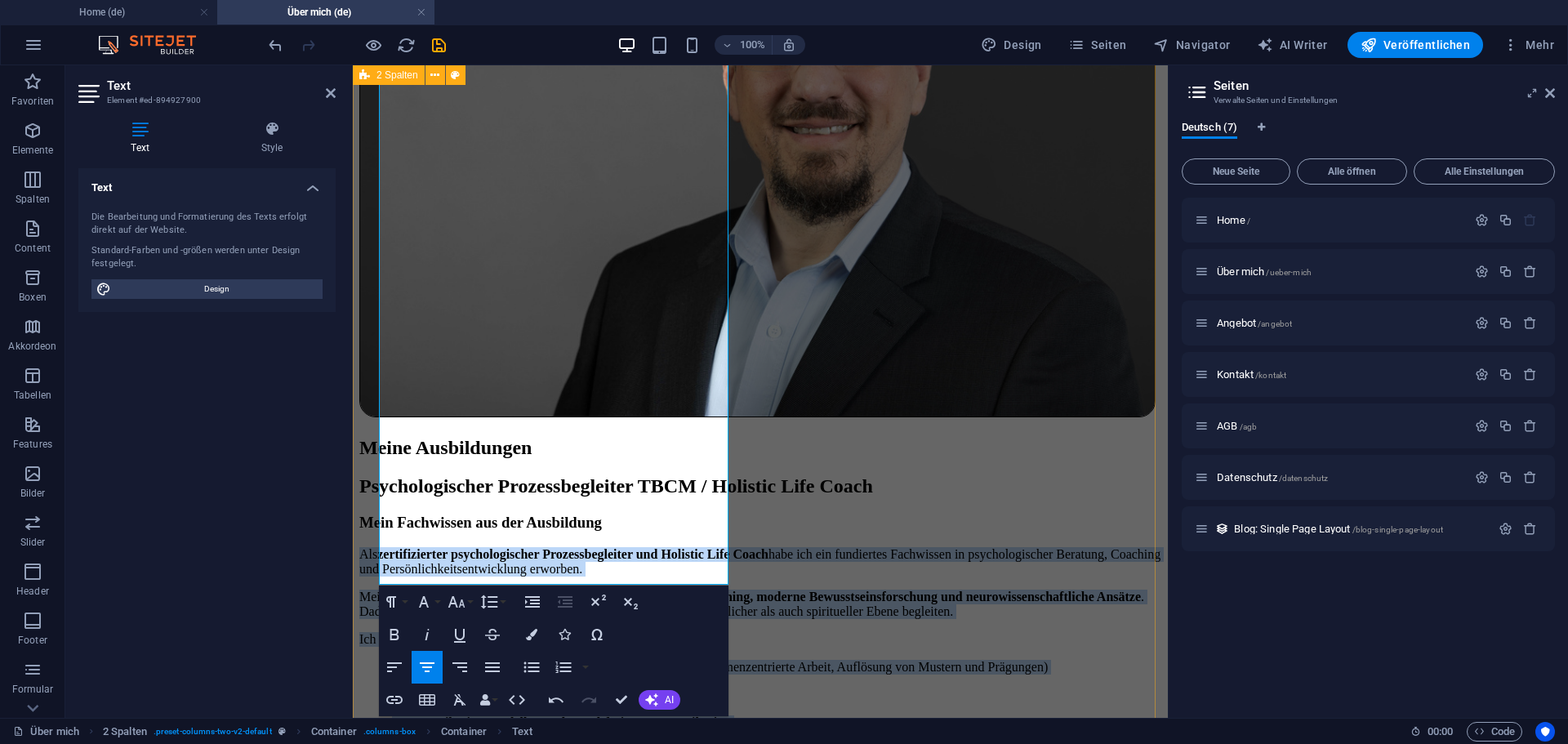
scroll to position [1774, 0]
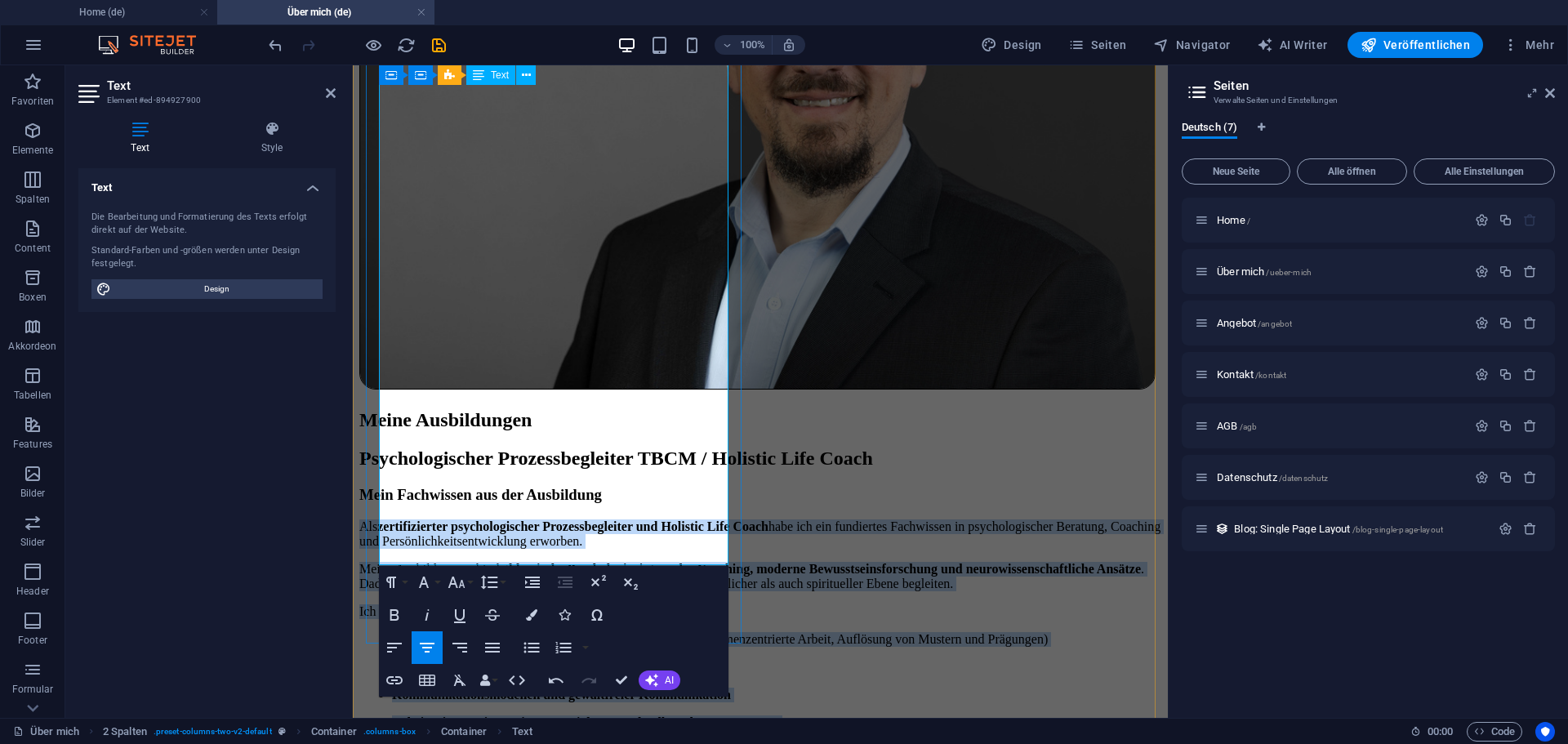
drag, startPoint x: 392, startPoint y: 410, endPoint x: 714, endPoint y: 551, distance: 351.5
click at [714, 551] on div "Mein Fachwissen aus der Ausbildung Als zertifizierter psychologischer Prozessbe…" at bounding box center [760, 664] width 802 height 357
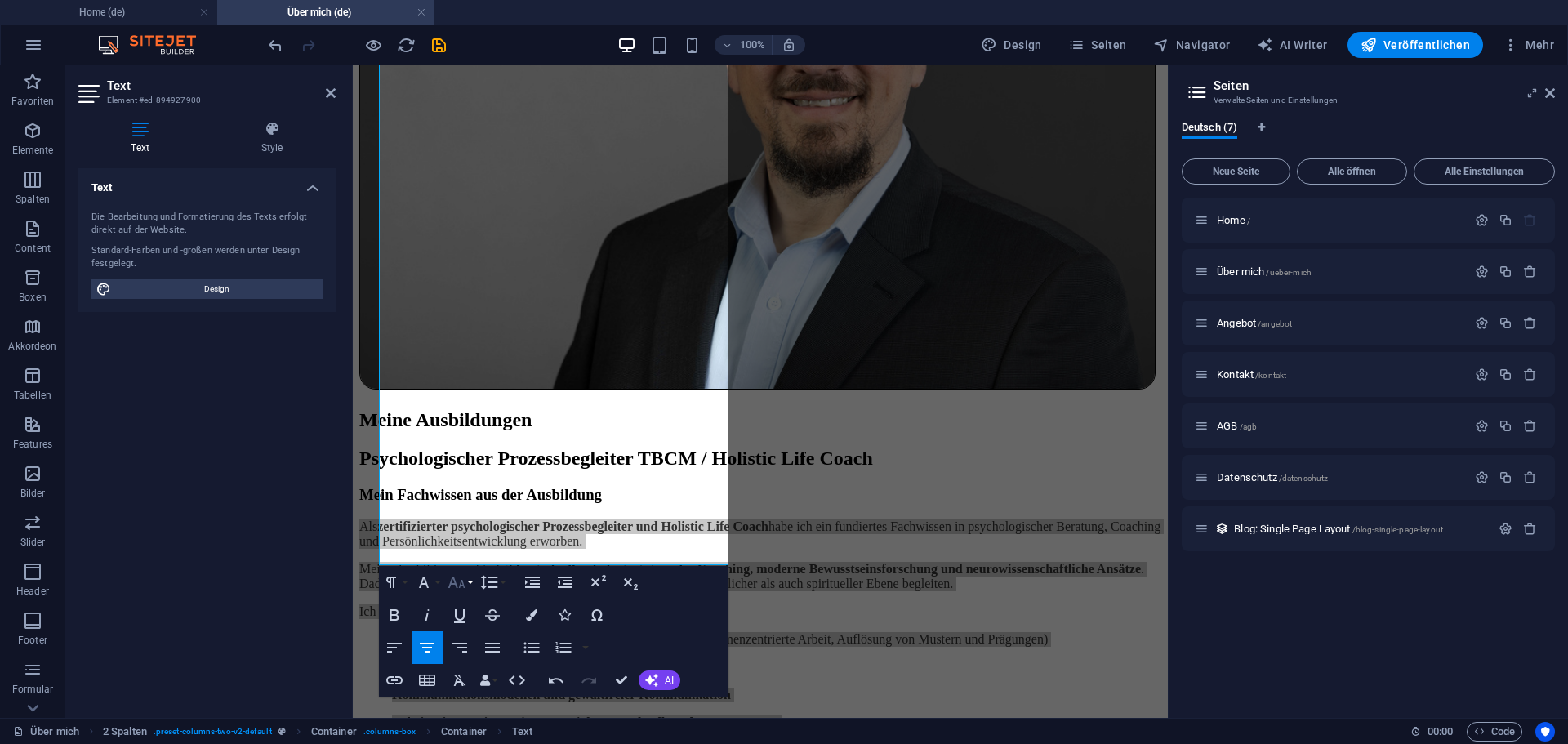
click at [468, 585] on button "Font Size" at bounding box center [459, 583] width 31 height 33
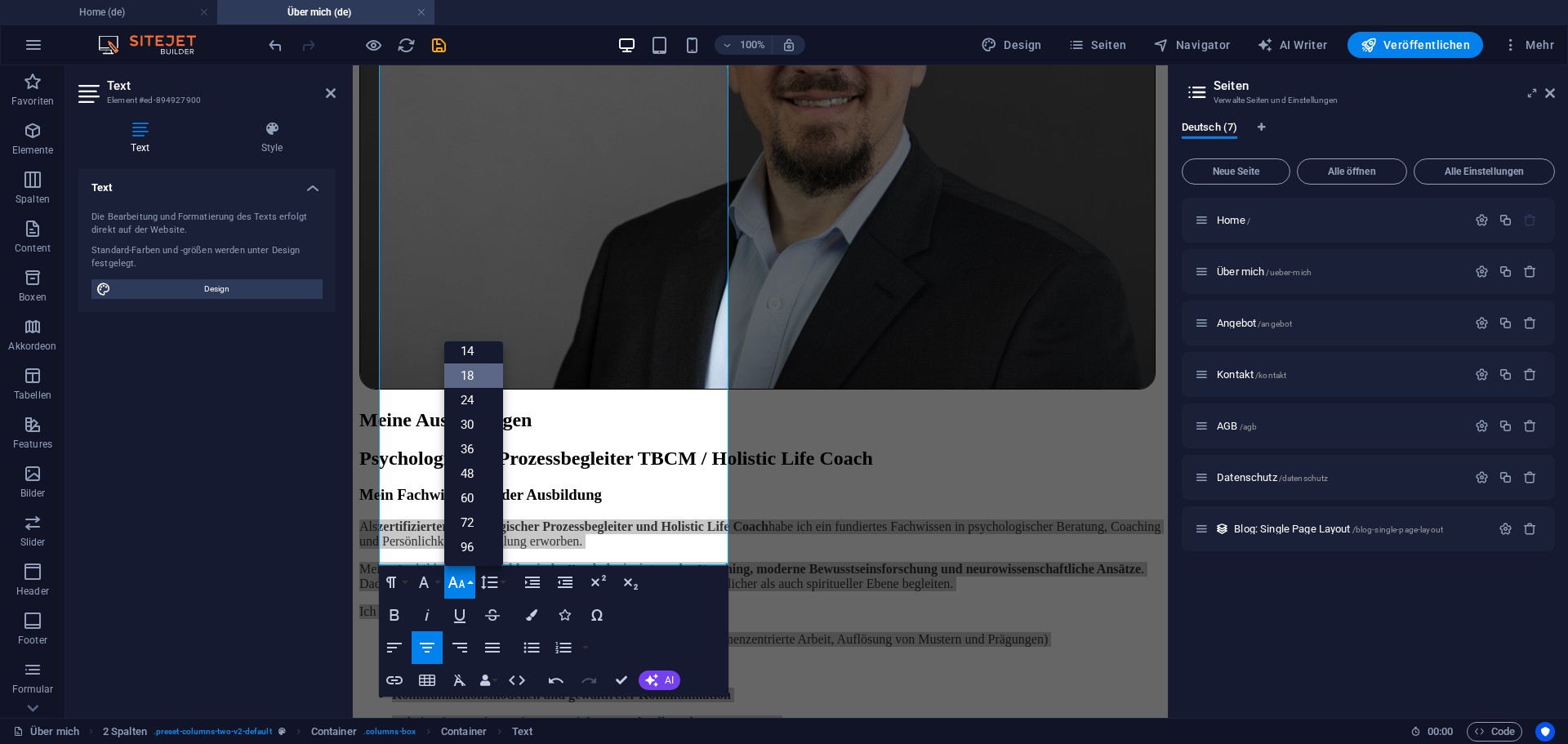
scroll to position [131, 0]
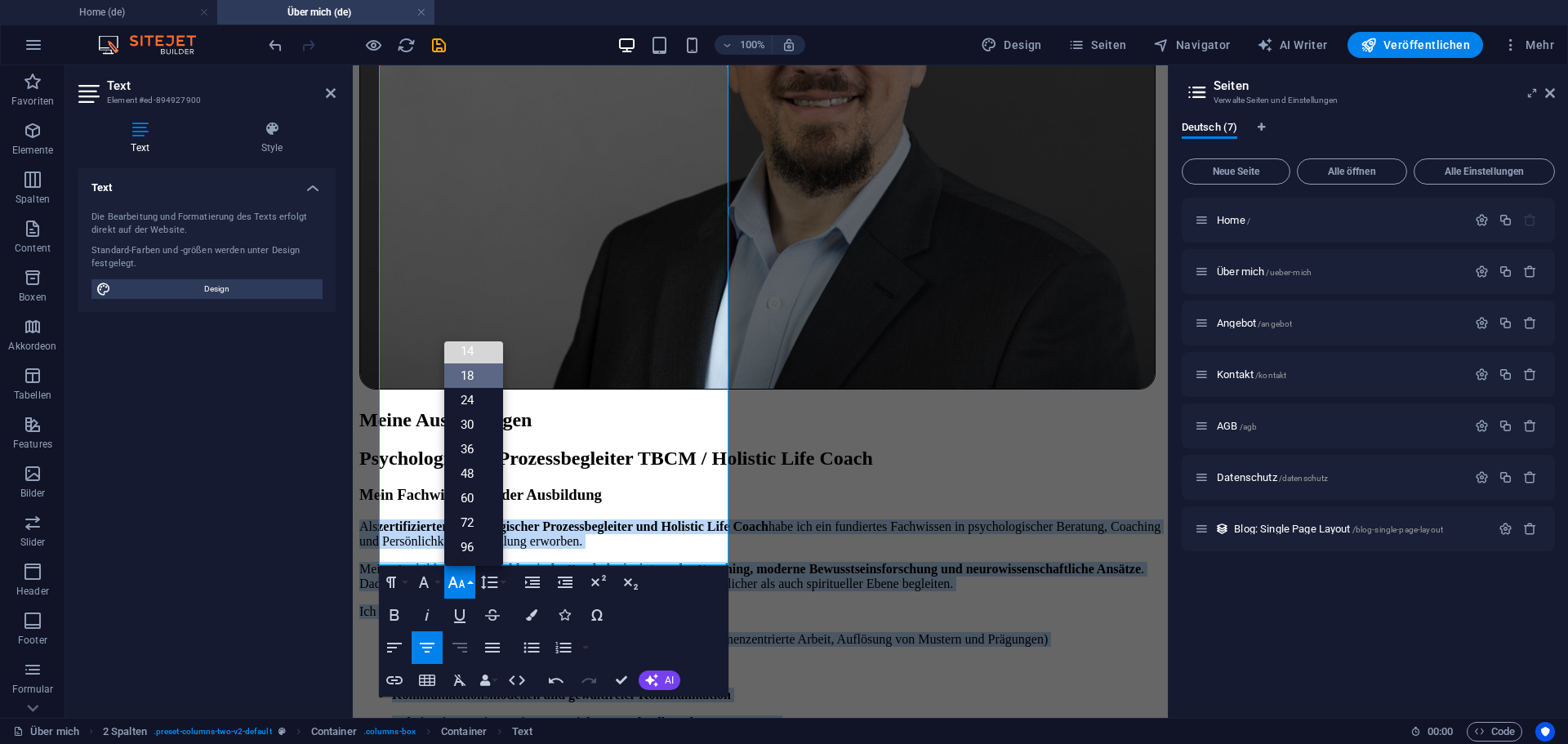
click at [474, 354] on link "14" at bounding box center [473, 351] width 59 height 24
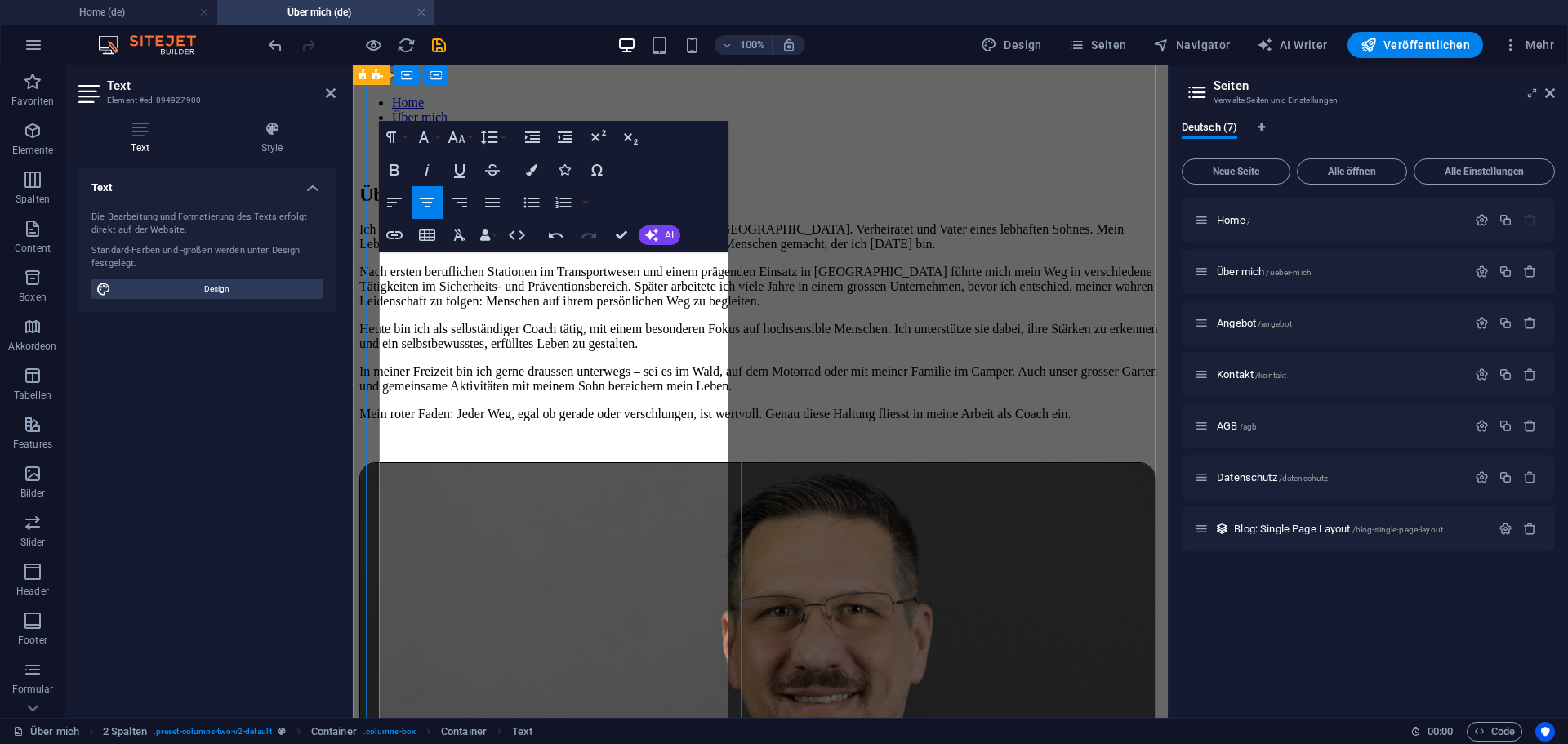
scroll to position [1099, 0]
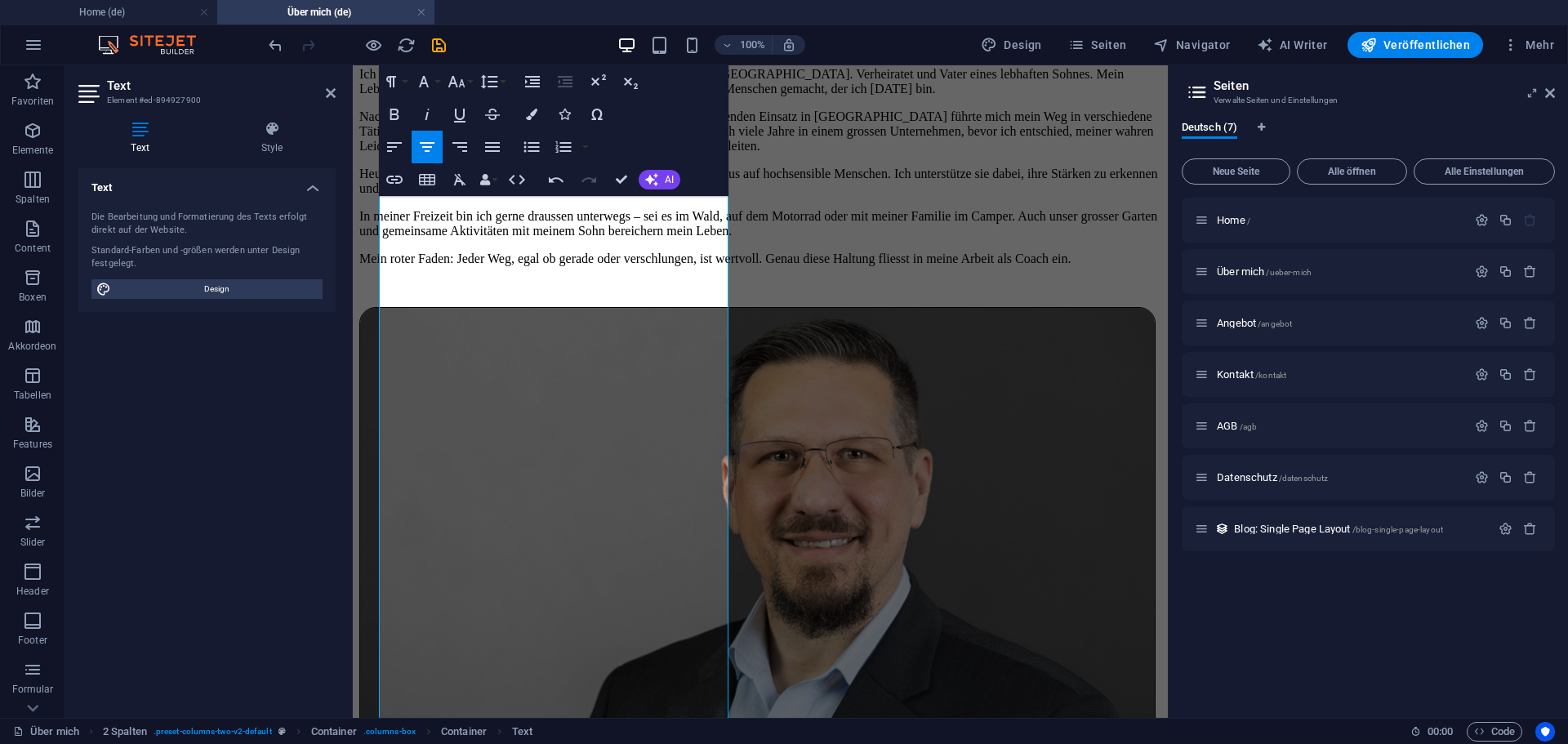
scroll to position [1296, 0]
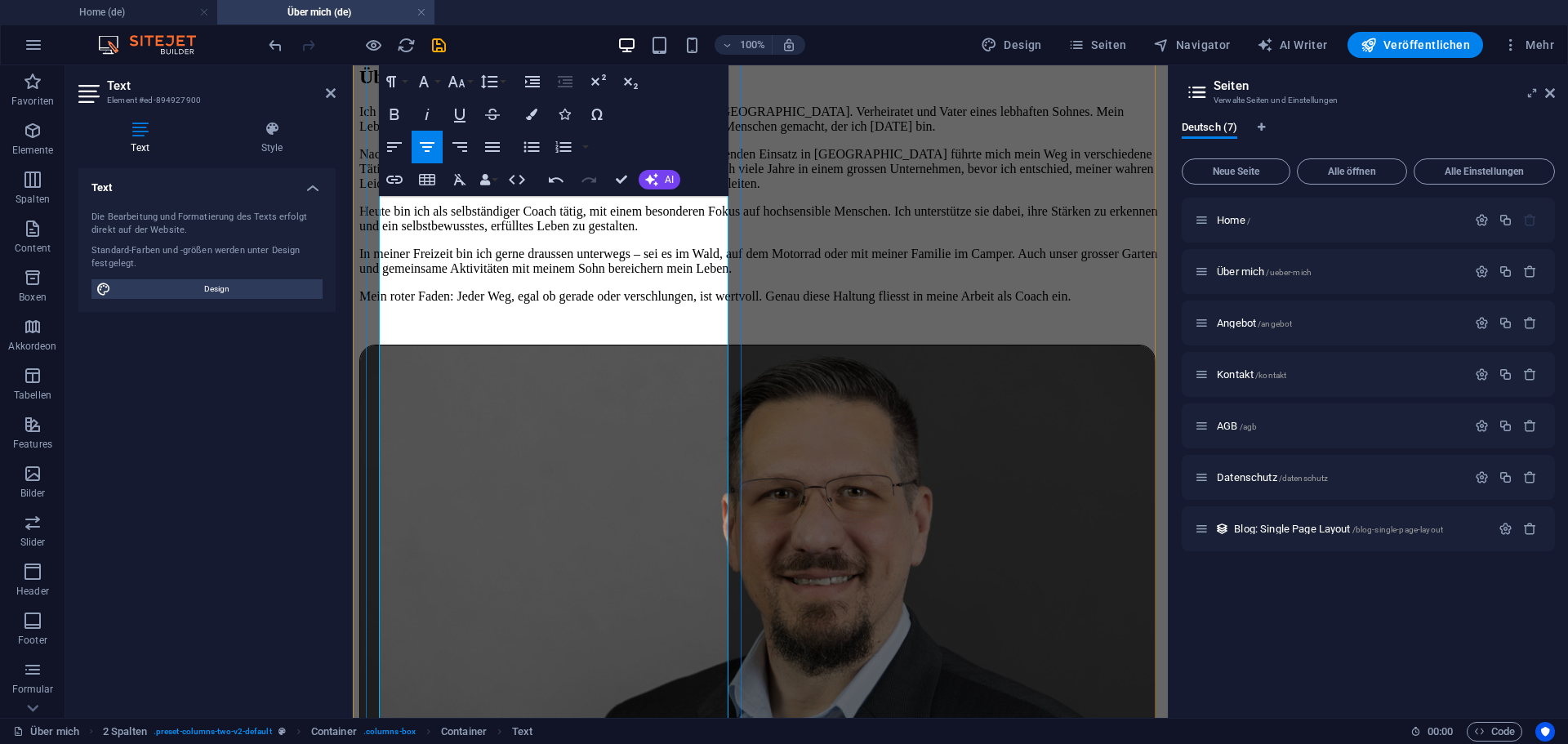
drag, startPoint x: 425, startPoint y: 528, endPoint x: 715, endPoint y: 604, distance: 299.8
click at [398, 145] on icon "button" at bounding box center [395, 147] width 20 height 20
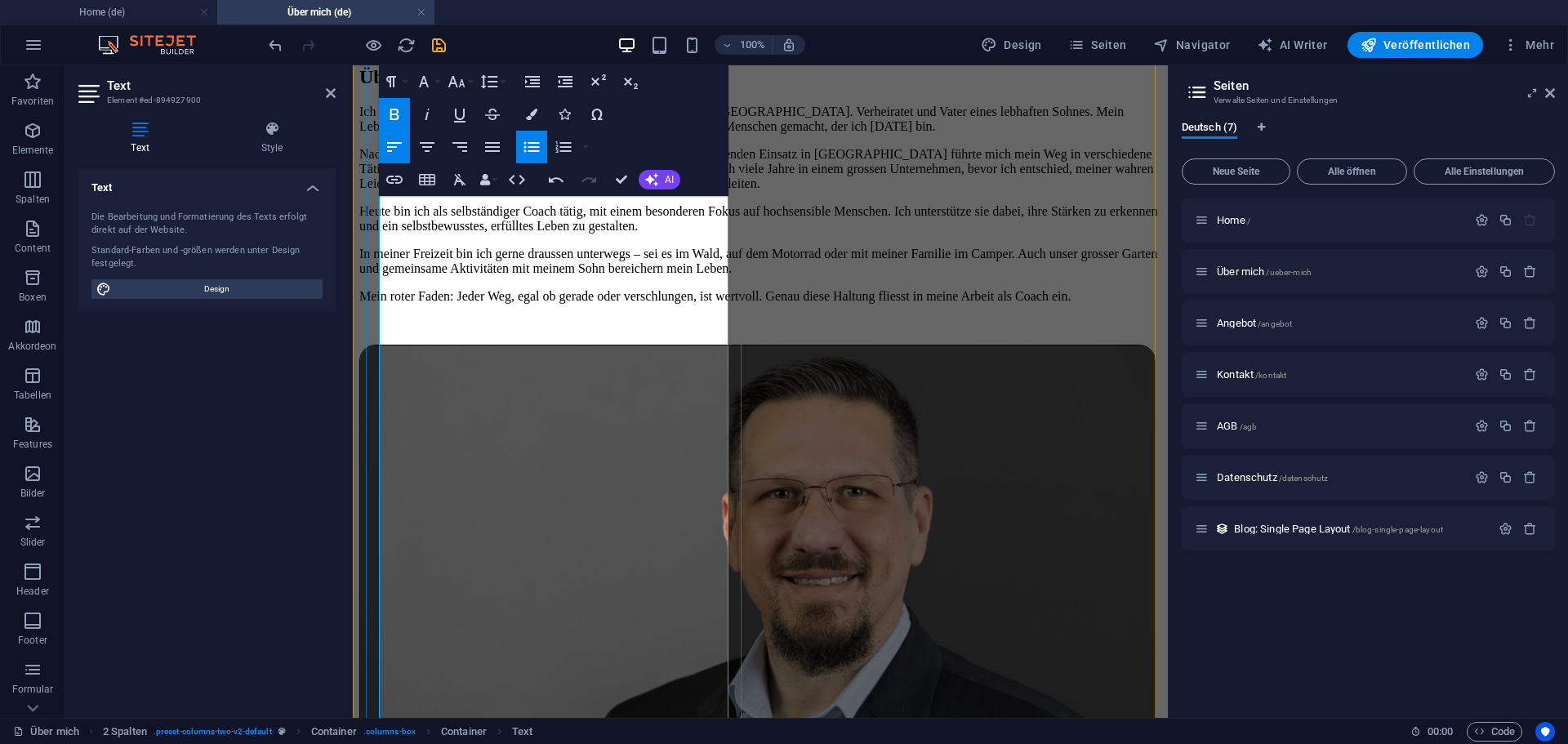
click at [551, 181] on icon "button" at bounding box center [556, 180] width 14 height 5
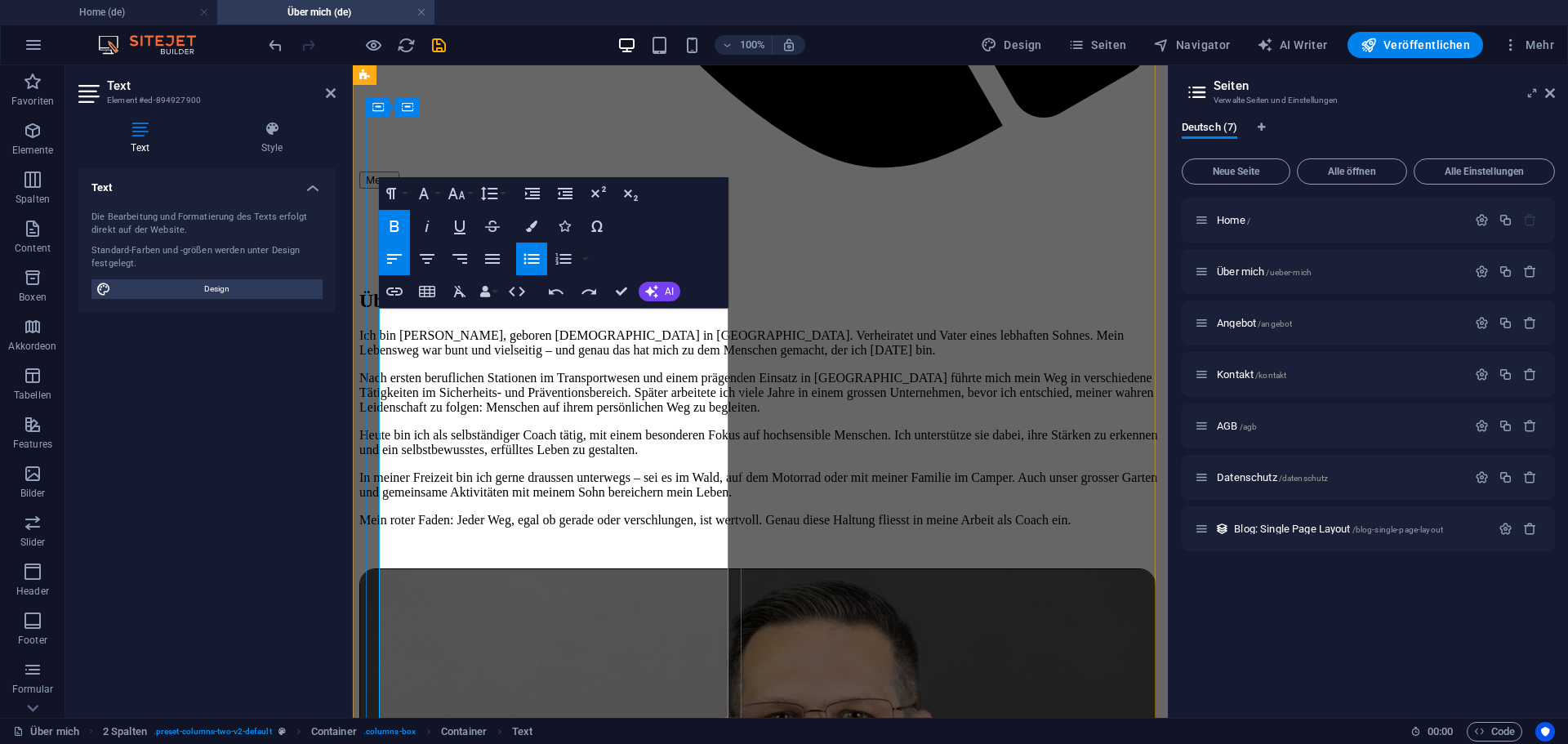
scroll to position [1132, 0]
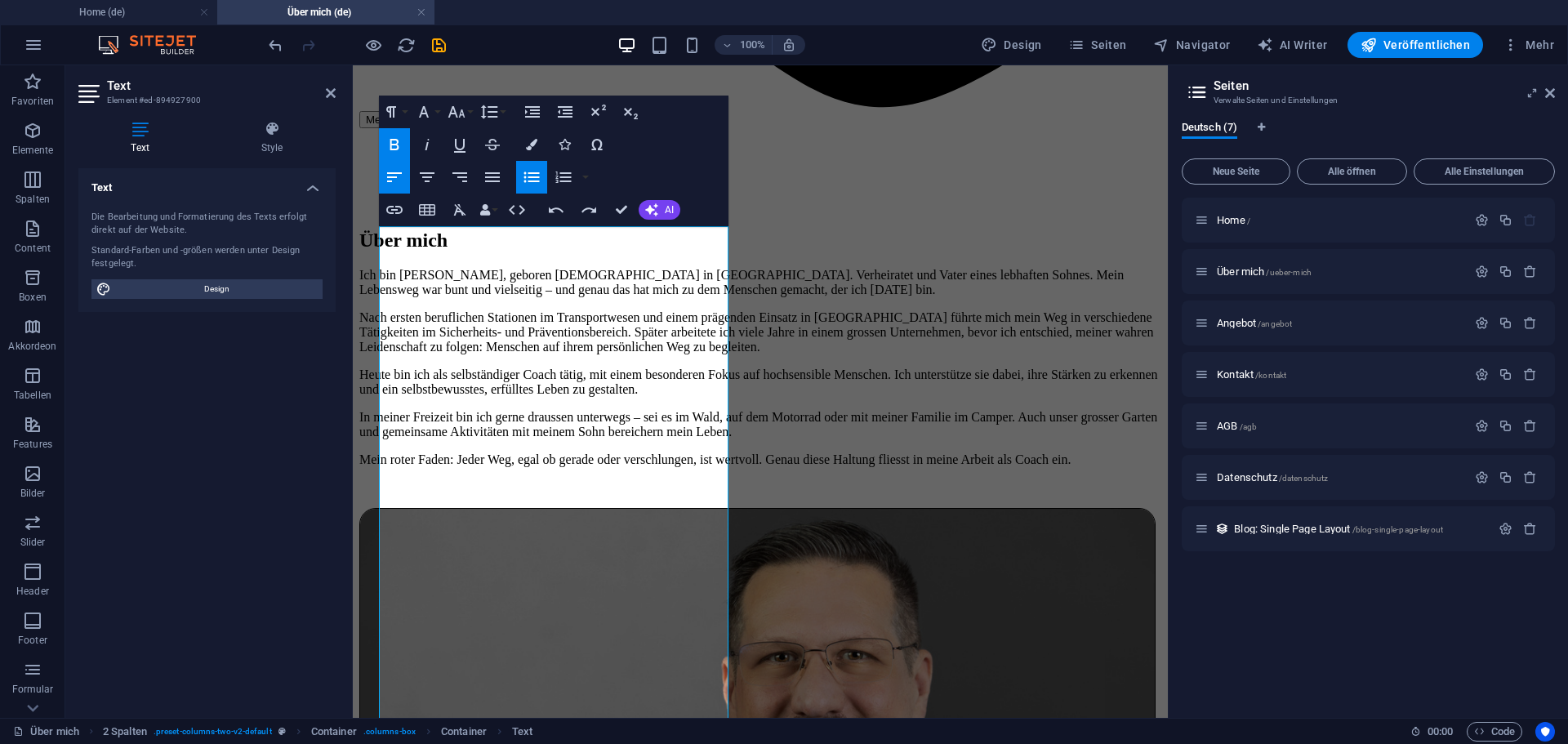
click at [526, 181] on icon "button" at bounding box center [532, 178] width 20 height 20
click at [531, 180] on icon "button" at bounding box center [532, 177] width 15 height 11
drag, startPoint x: 393, startPoint y: 498, endPoint x: 723, endPoint y: 546, distance: 333.5
click at [463, 111] on icon "button" at bounding box center [457, 111] width 17 height 12
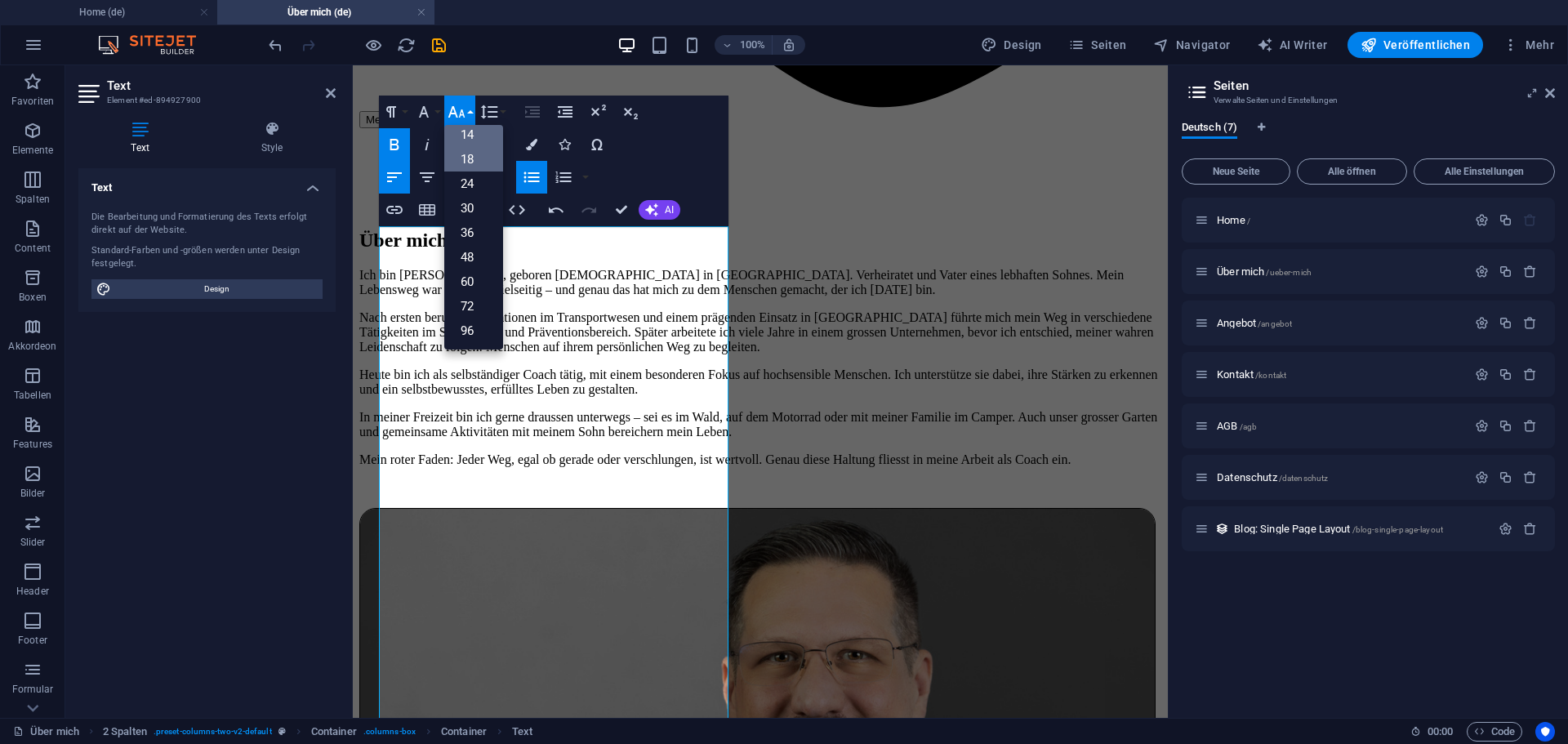
scroll to position [131, 0]
click at [470, 133] on link "14" at bounding box center [473, 134] width 59 height 24
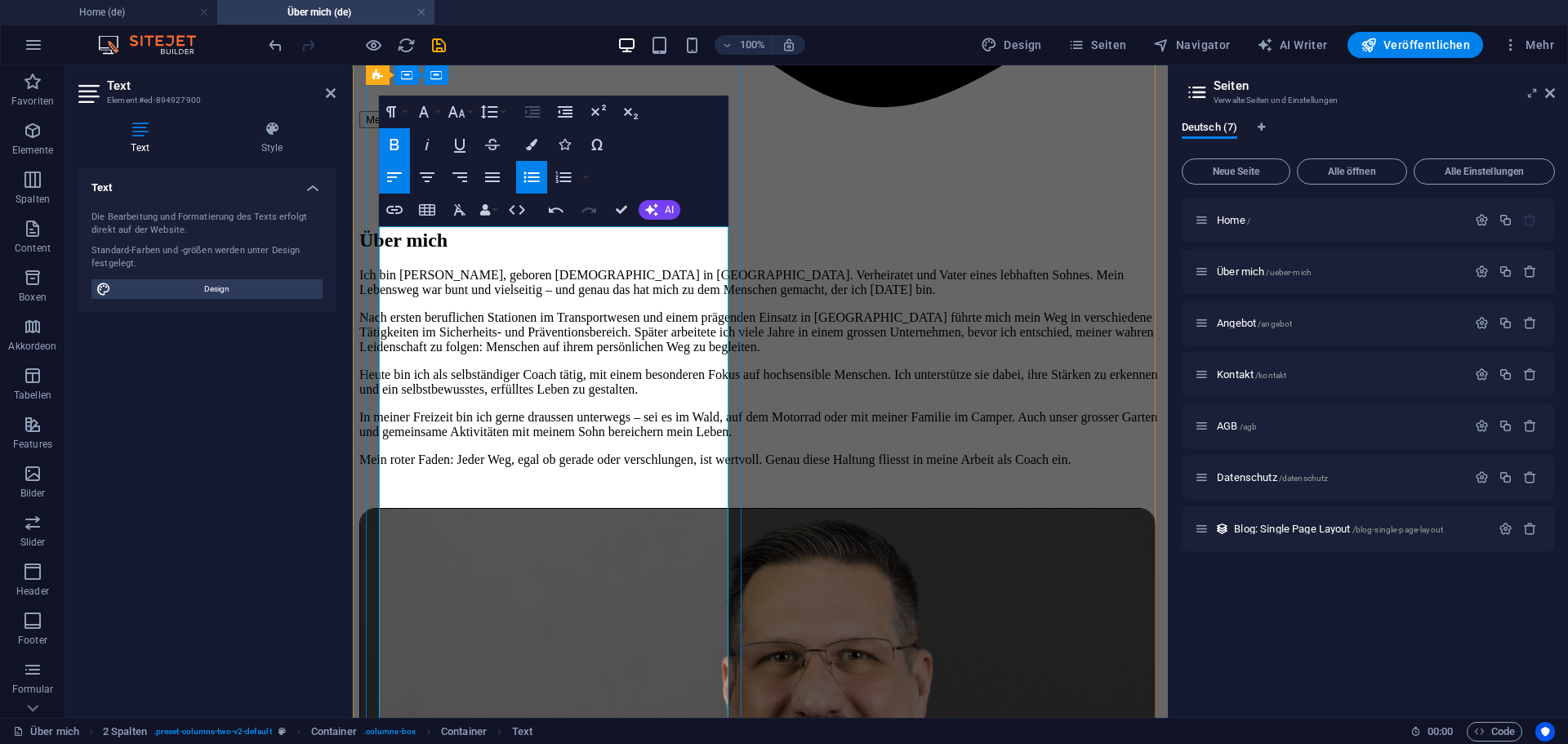
drag, startPoint x: 392, startPoint y: 547, endPoint x: 672, endPoint y: 583, distance: 282.3
click at [536, 173] on icon "button" at bounding box center [532, 177] width 15 height 11
click at [464, 113] on icon "button" at bounding box center [457, 112] width 20 height 20
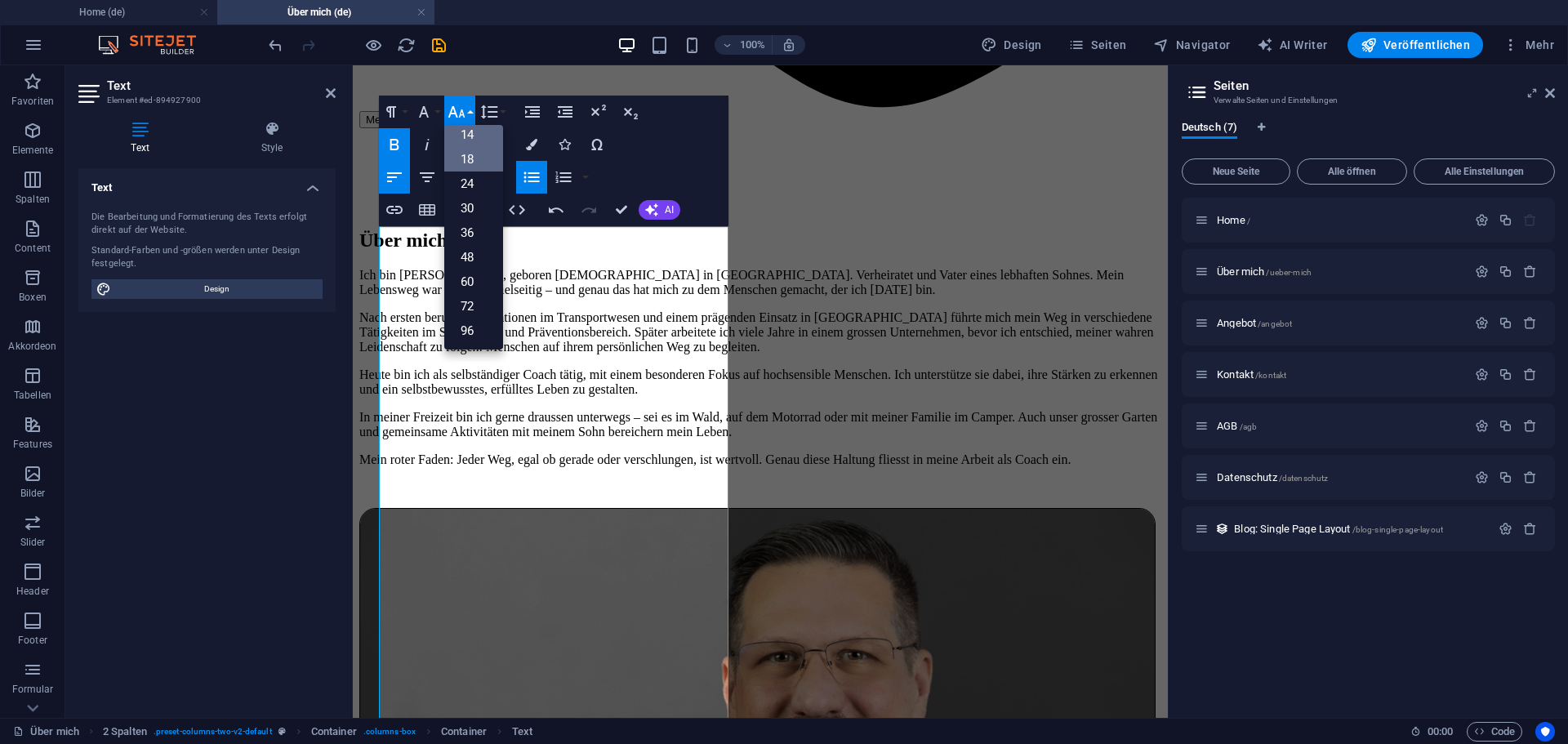
click at [470, 144] on link "14" at bounding box center [473, 134] width 59 height 24
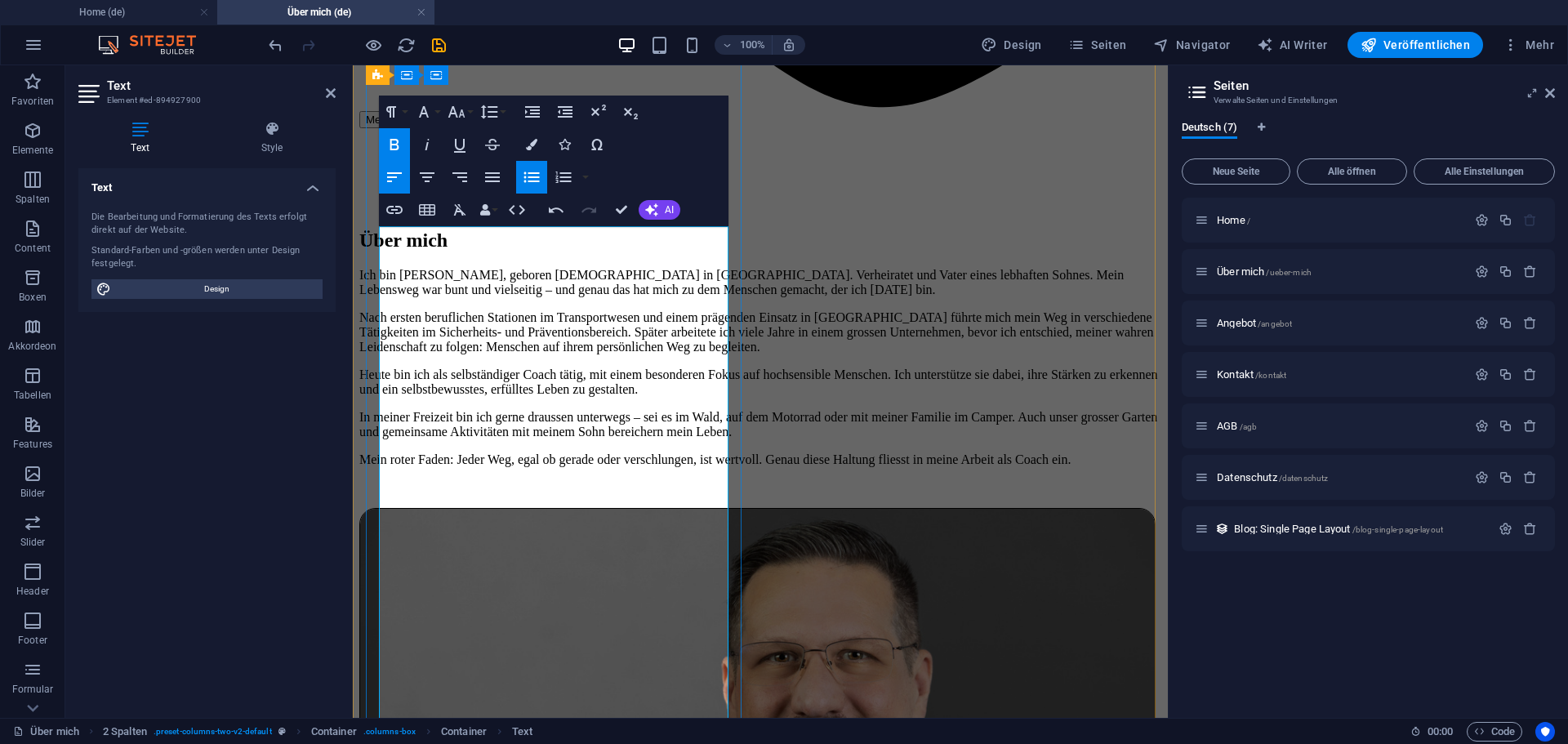
drag, startPoint x: 380, startPoint y: 565, endPoint x: 667, endPoint y: 594, distance: 288.5
click at [534, 169] on icon "button" at bounding box center [532, 178] width 20 height 20
click at [448, 111] on icon "button" at bounding box center [457, 112] width 20 height 20
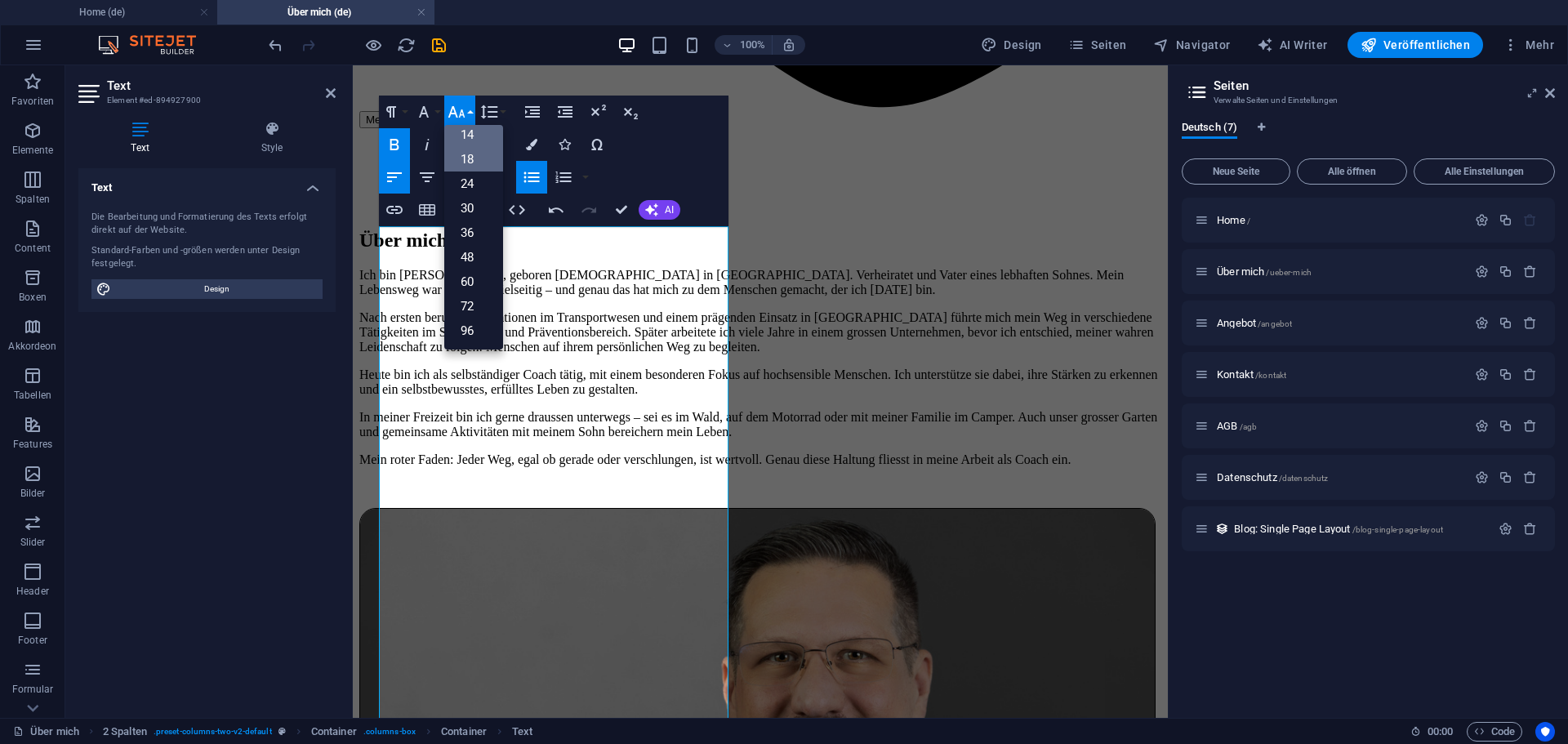
click at [459, 138] on link "14" at bounding box center [473, 134] width 59 height 24
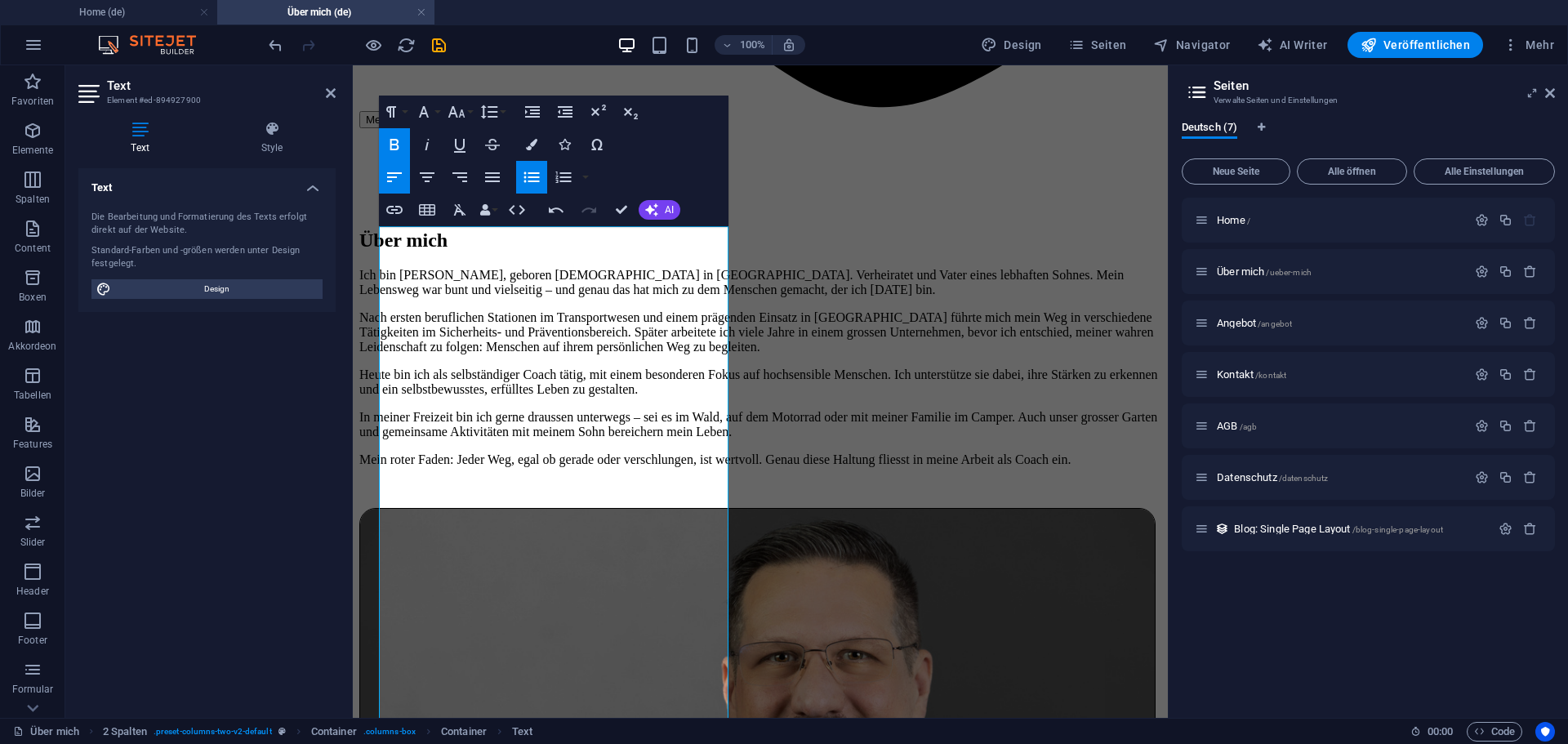
click at [399, 144] on icon "button" at bounding box center [395, 145] width 20 height 20
drag, startPoint x: 392, startPoint y: 538, endPoint x: 699, endPoint y: 538, distance: 307.0
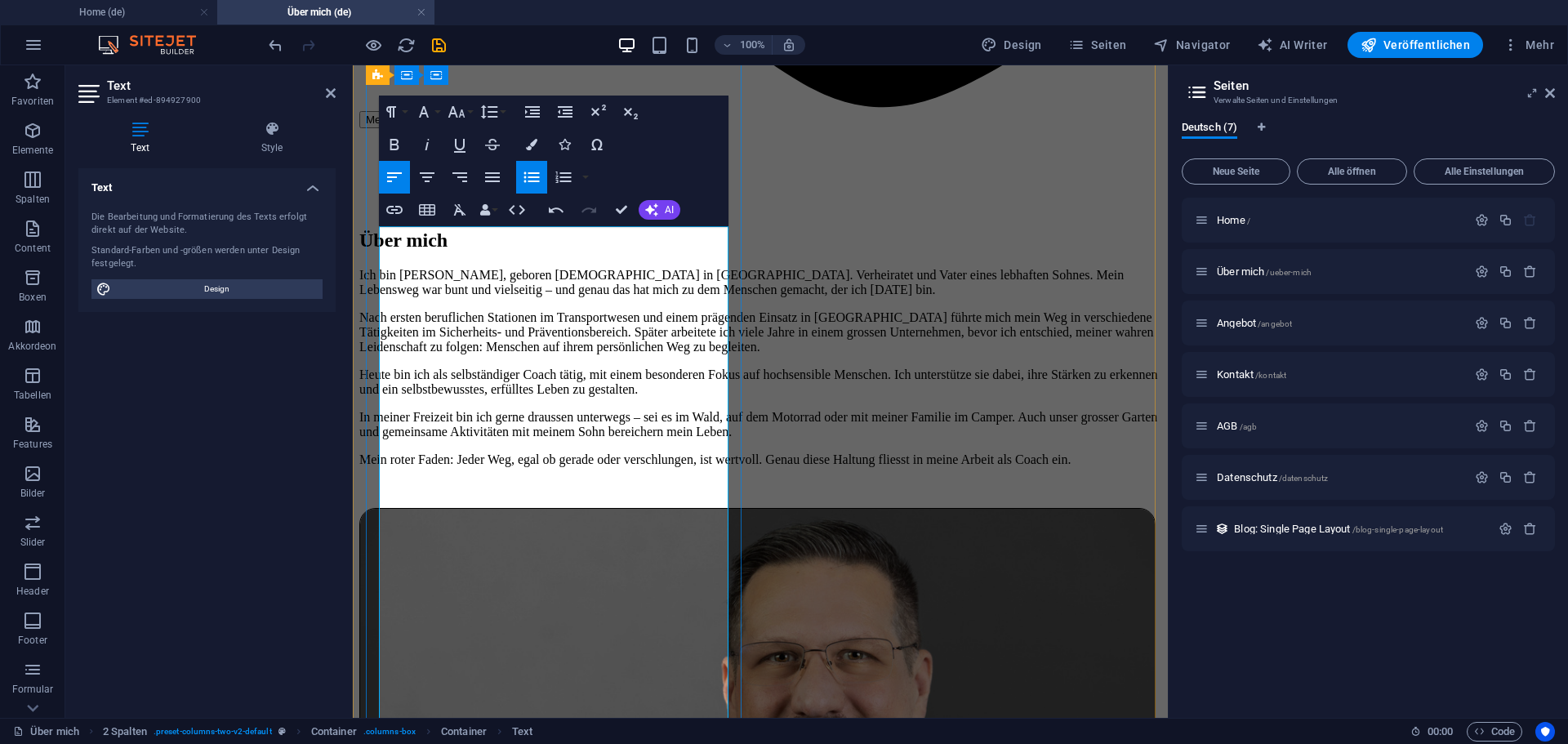
drag, startPoint x: 392, startPoint y: 563, endPoint x: 678, endPoint y: 581, distance: 286.6
click at [393, 150] on icon "button" at bounding box center [395, 145] width 20 height 20
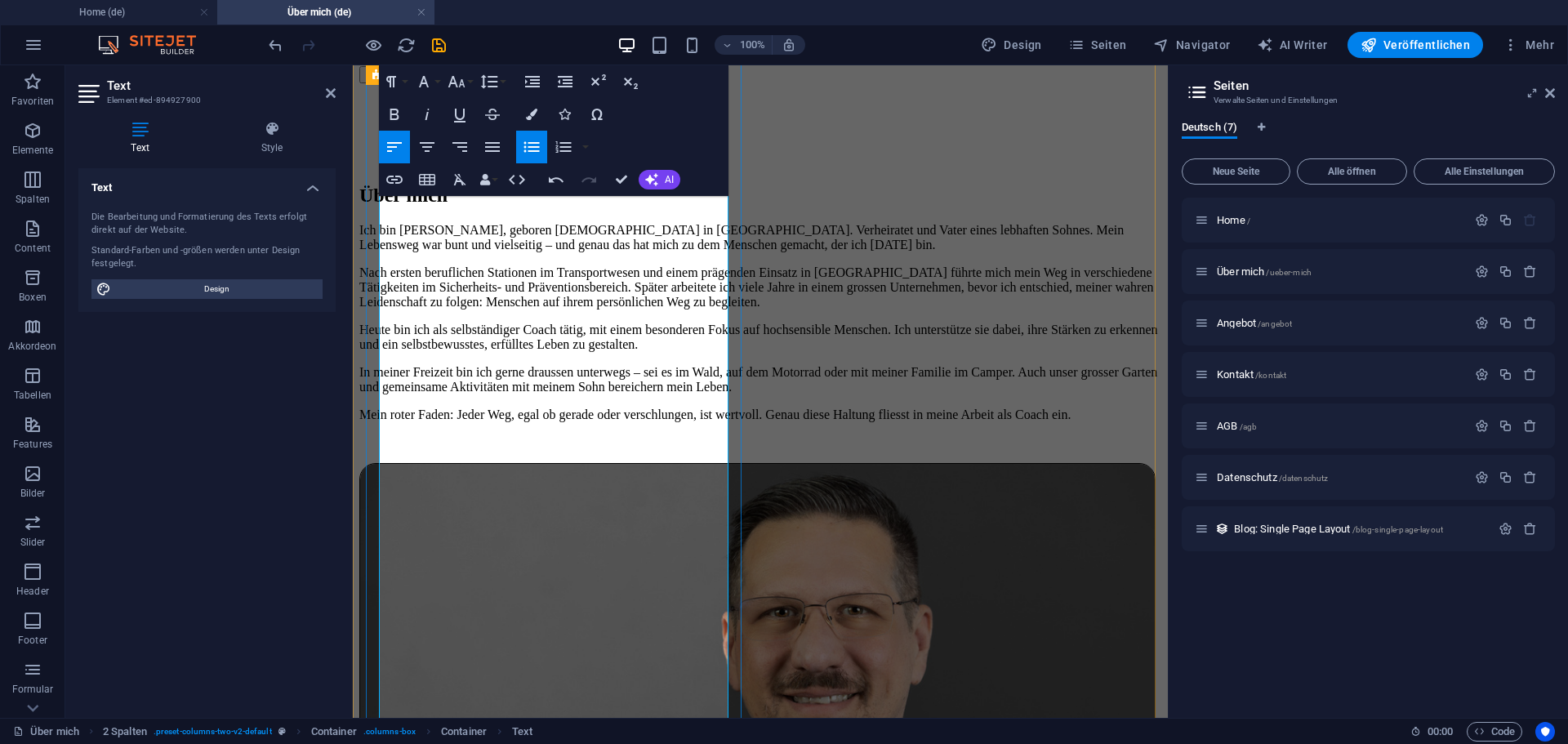
scroll to position [1213, 0]
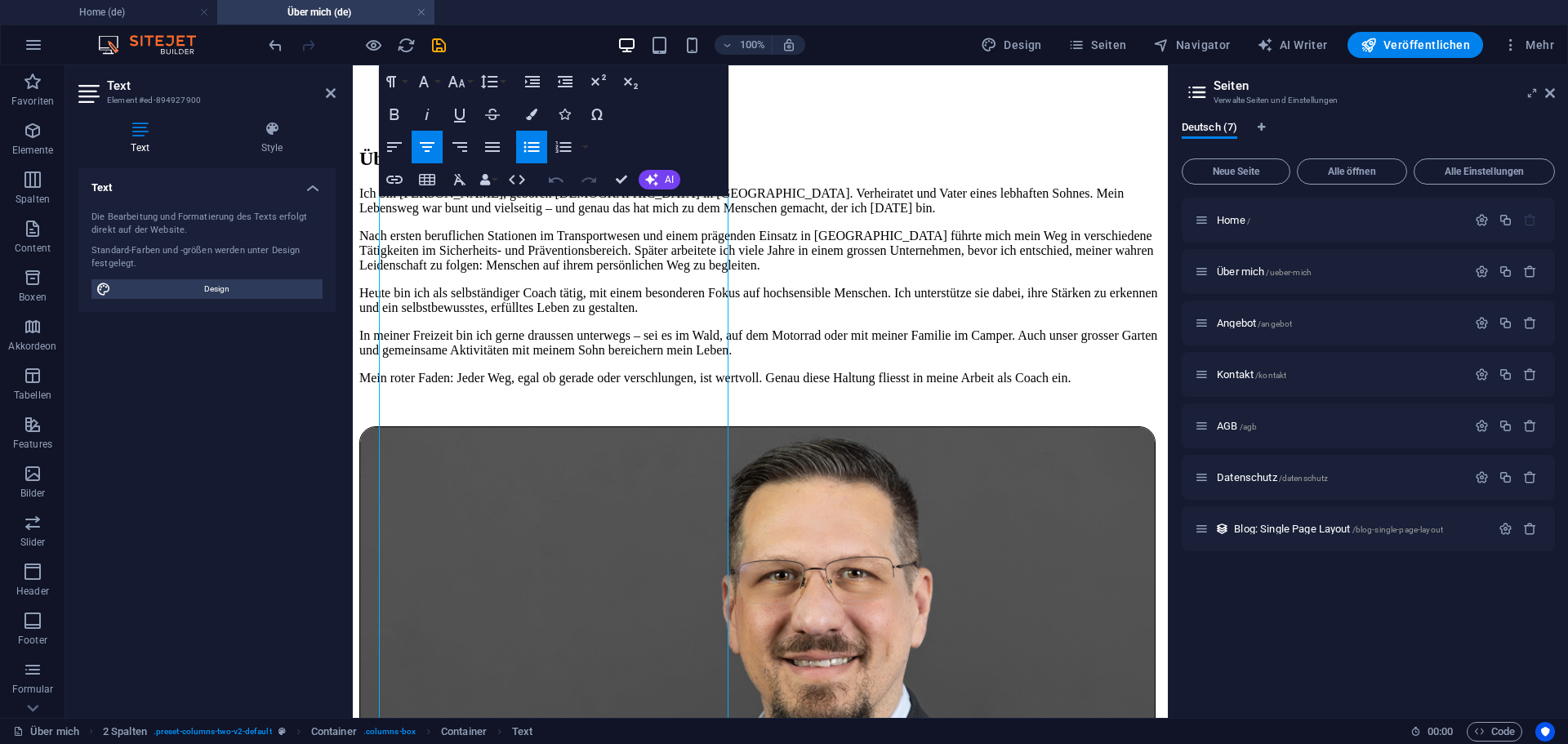
click at [559, 182] on icon "button" at bounding box center [556, 179] width 20 height 20
drag, startPoint x: 392, startPoint y: 526, endPoint x: 585, endPoint y: 538, distance: 193.4
click at [528, 147] on icon "button" at bounding box center [532, 148] width 15 height 11
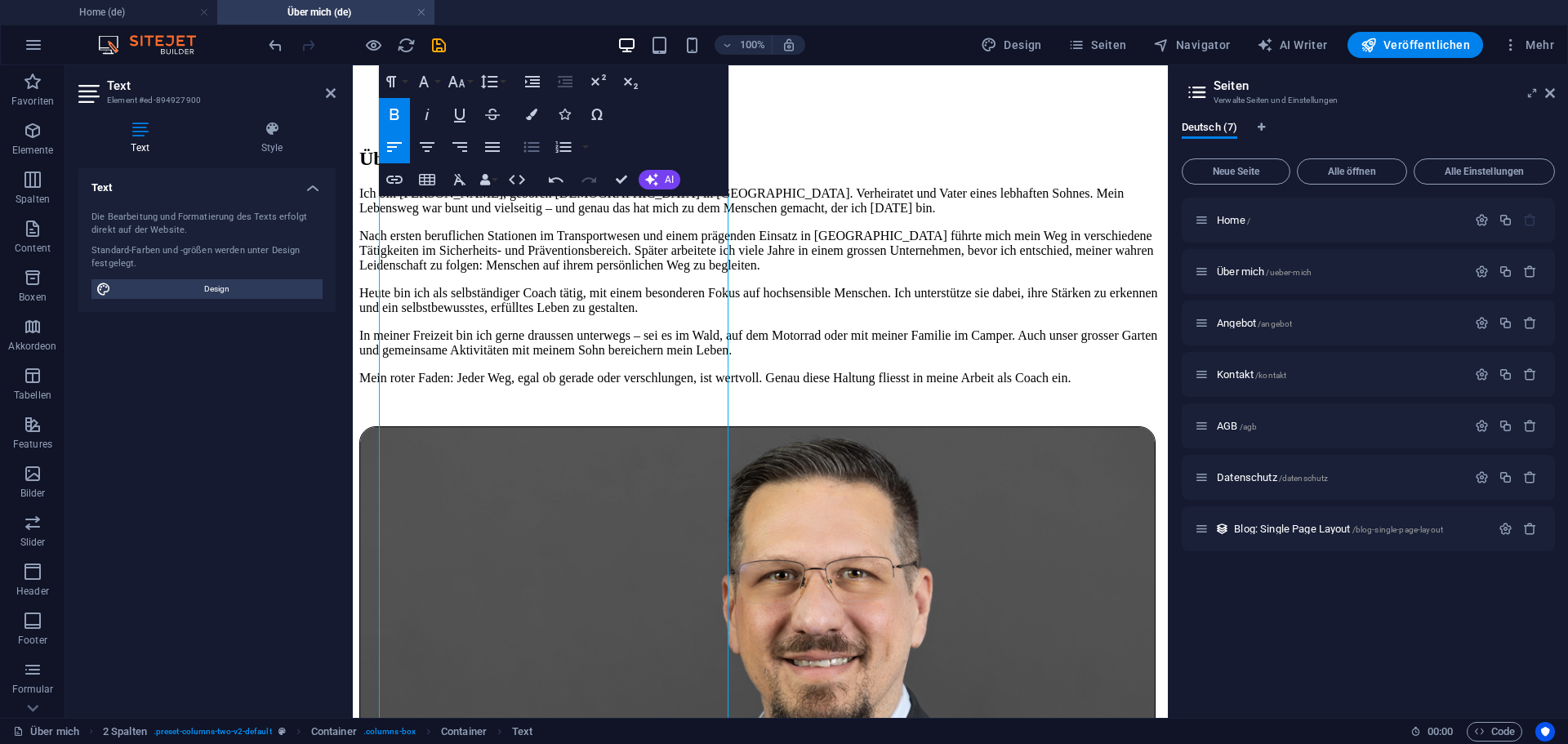
click at [528, 147] on icon "button" at bounding box center [532, 148] width 15 height 11
click at [459, 76] on icon "button" at bounding box center [457, 82] width 20 height 20
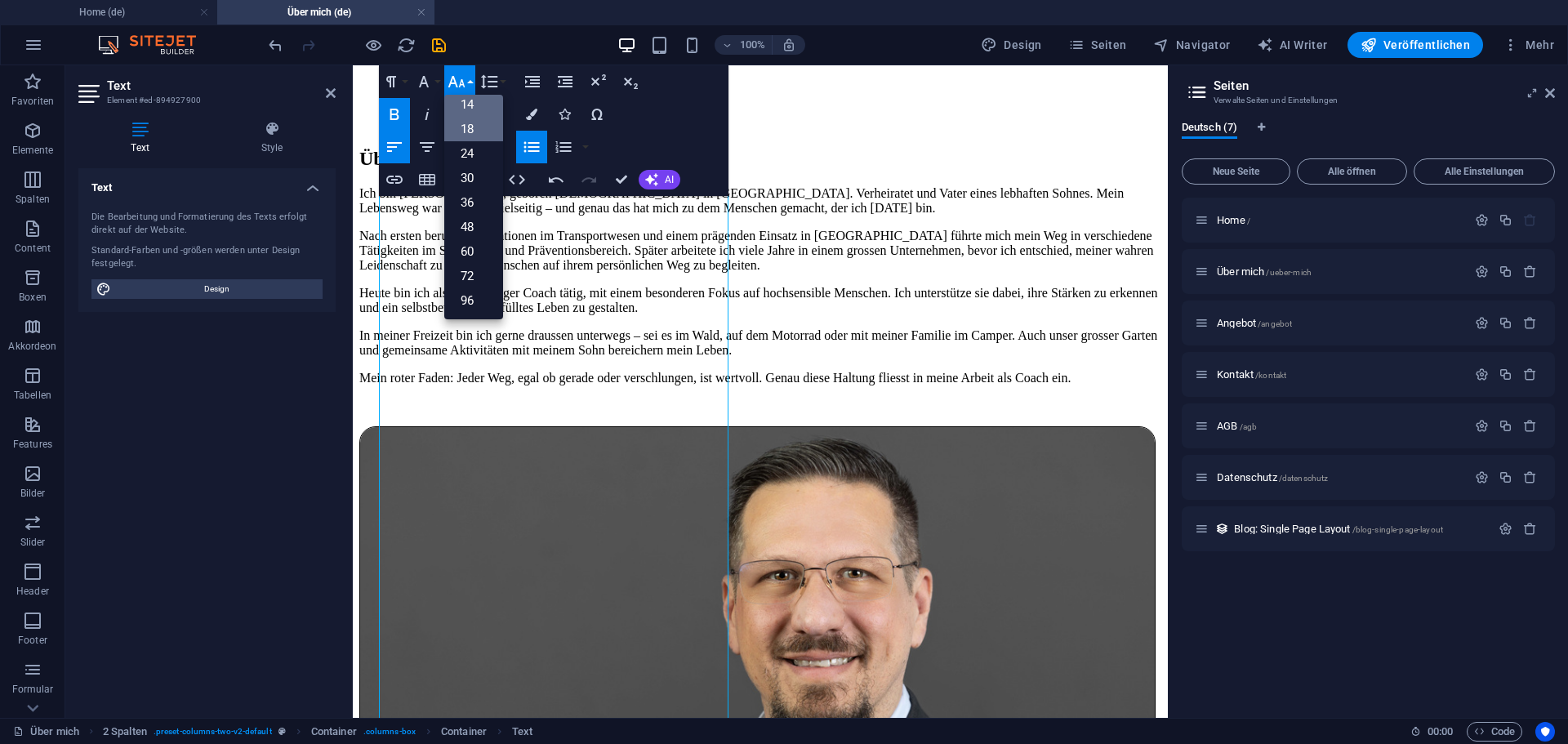
scroll to position [131, 0]
click at [466, 100] on link "14" at bounding box center [473, 104] width 59 height 24
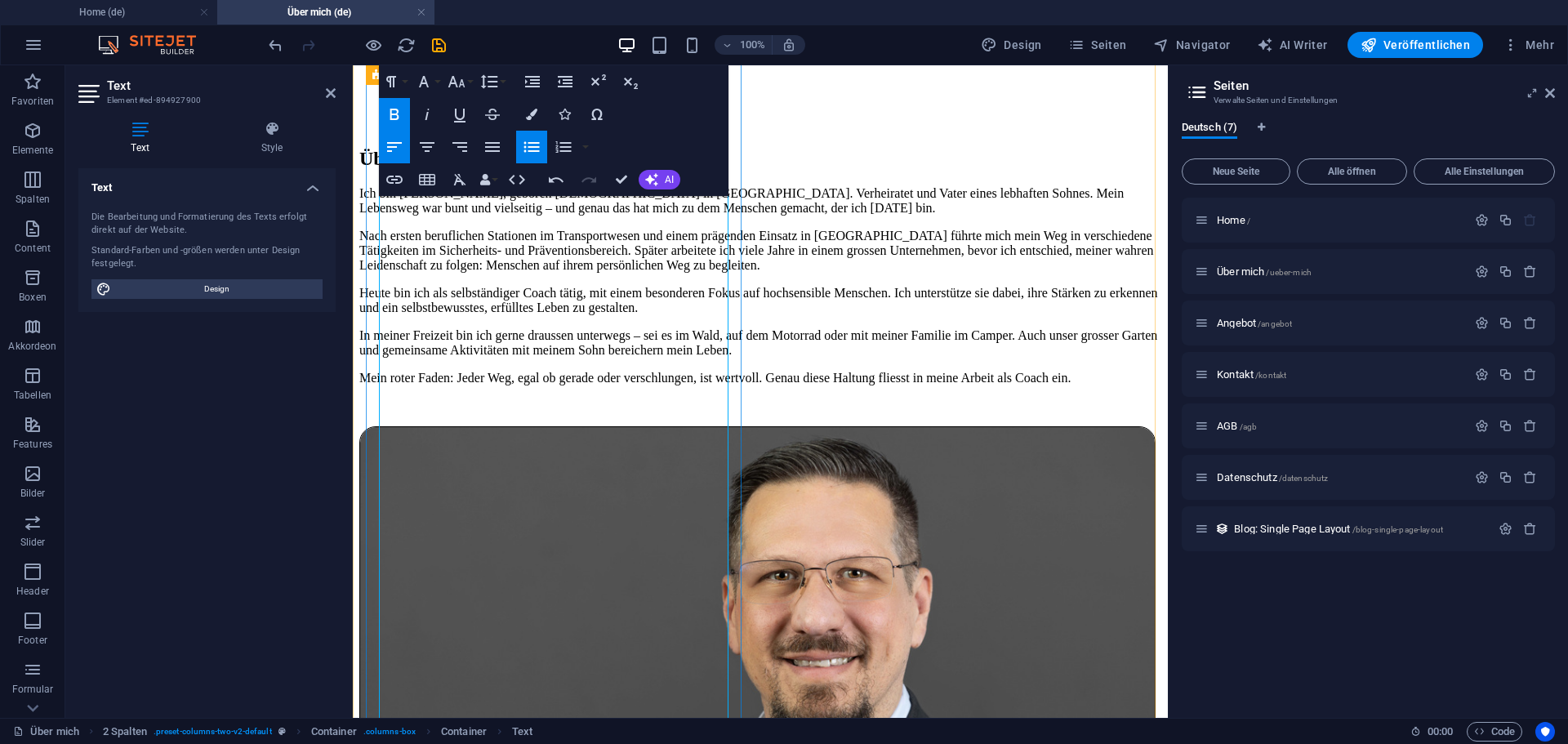
drag, startPoint x: 393, startPoint y: 566, endPoint x: 681, endPoint y: 592, distance: 289.2
click at [525, 152] on icon "button" at bounding box center [532, 148] width 15 height 11
click at [528, 146] on icon "button" at bounding box center [532, 148] width 15 height 11
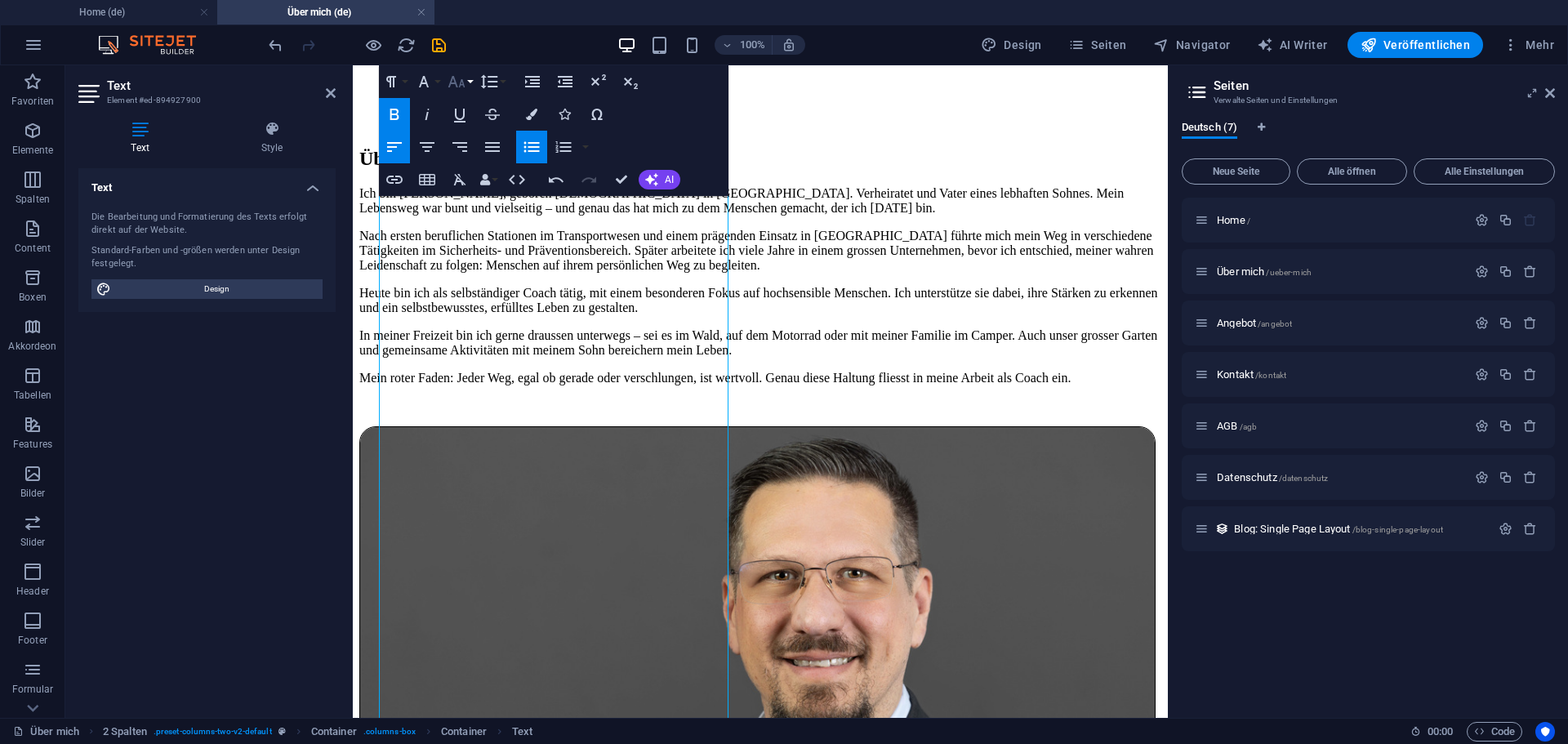
click at [464, 78] on icon "button" at bounding box center [457, 82] width 20 height 20
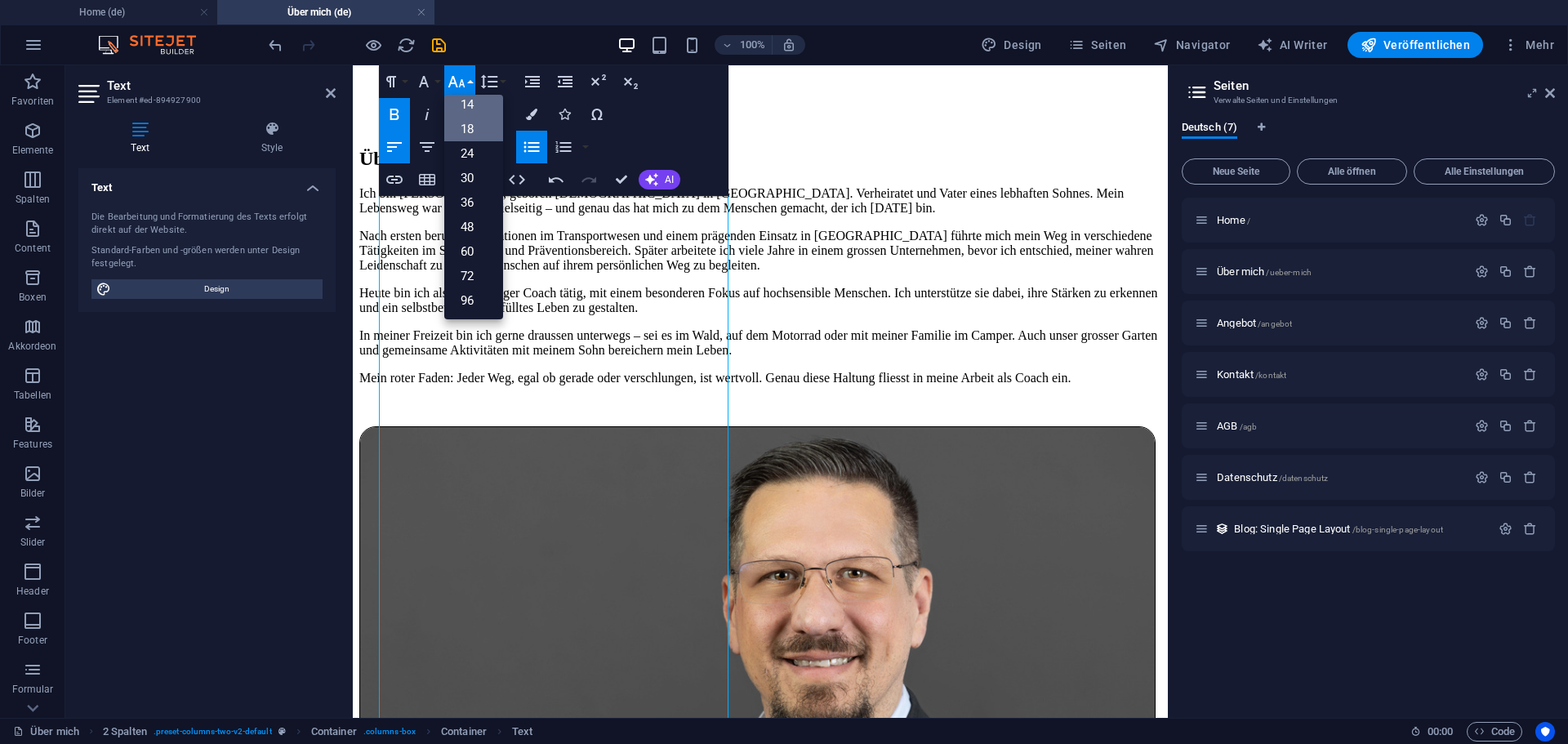
click at [468, 102] on link "14" at bounding box center [473, 104] width 59 height 24
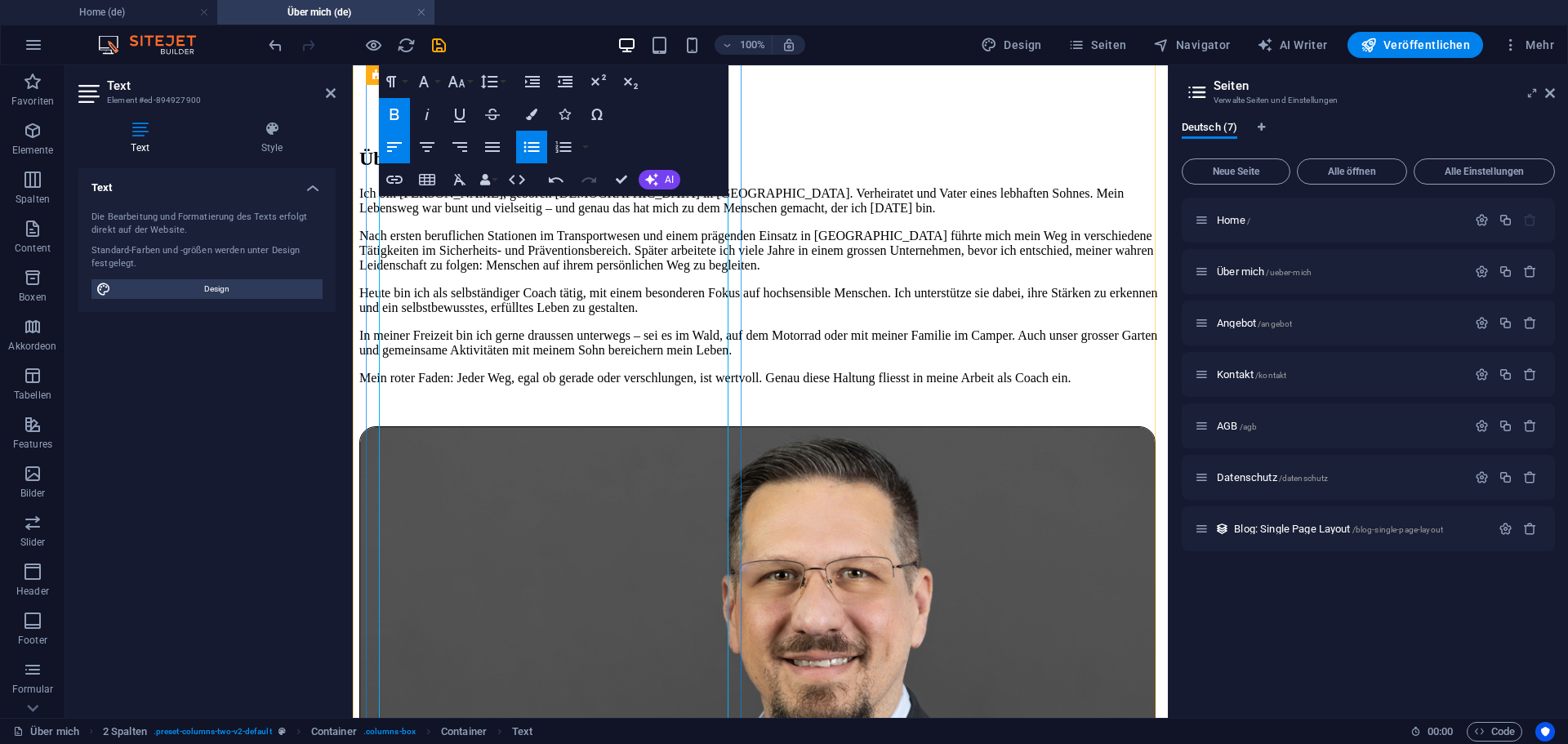
drag, startPoint x: 392, startPoint y: 610, endPoint x: 661, endPoint y: 621, distance: 269.2
click at [529, 140] on icon "button" at bounding box center [532, 147] width 20 height 20
click at [457, 77] on icon "button" at bounding box center [457, 82] width 20 height 20
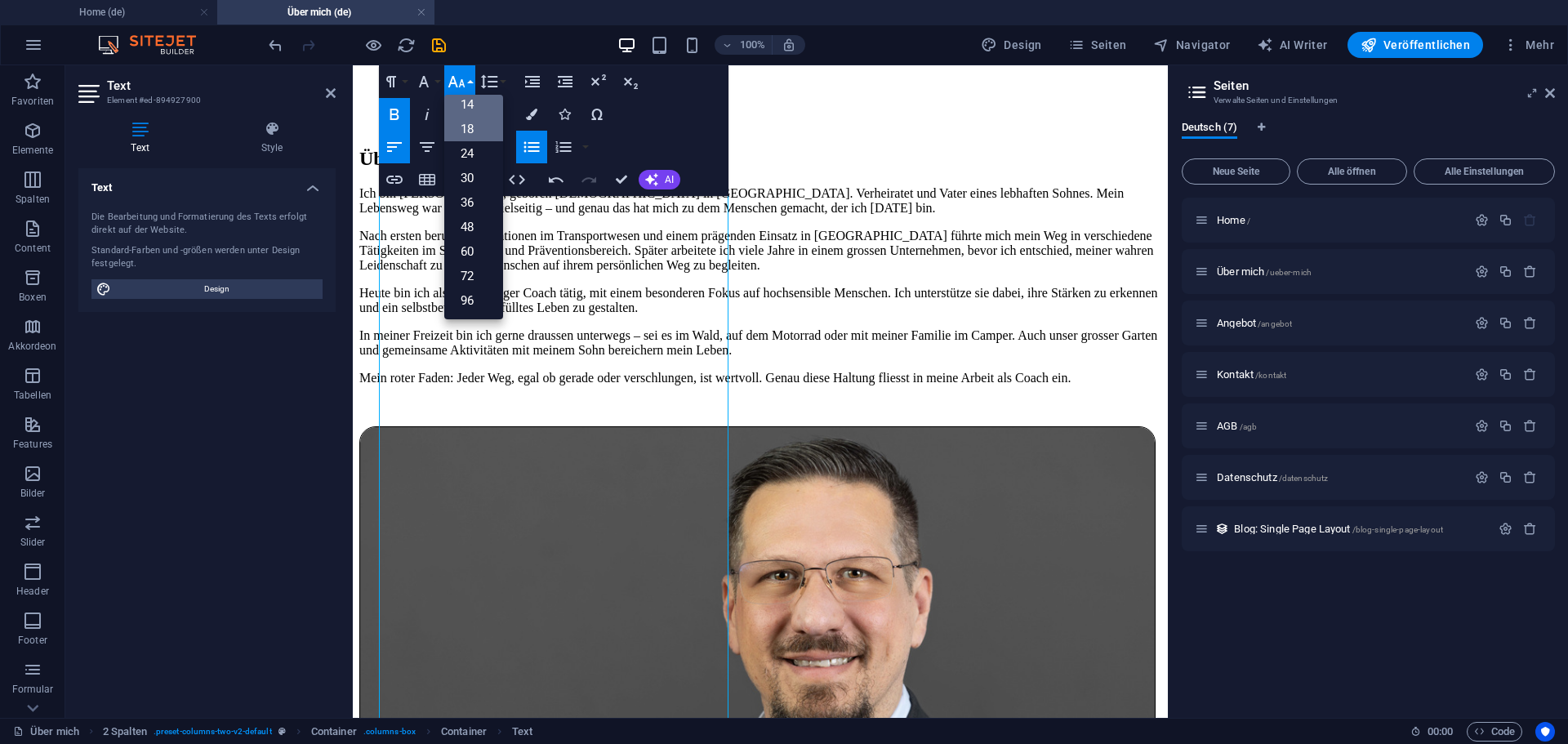
click at [462, 105] on link "14" at bounding box center [473, 104] width 59 height 24
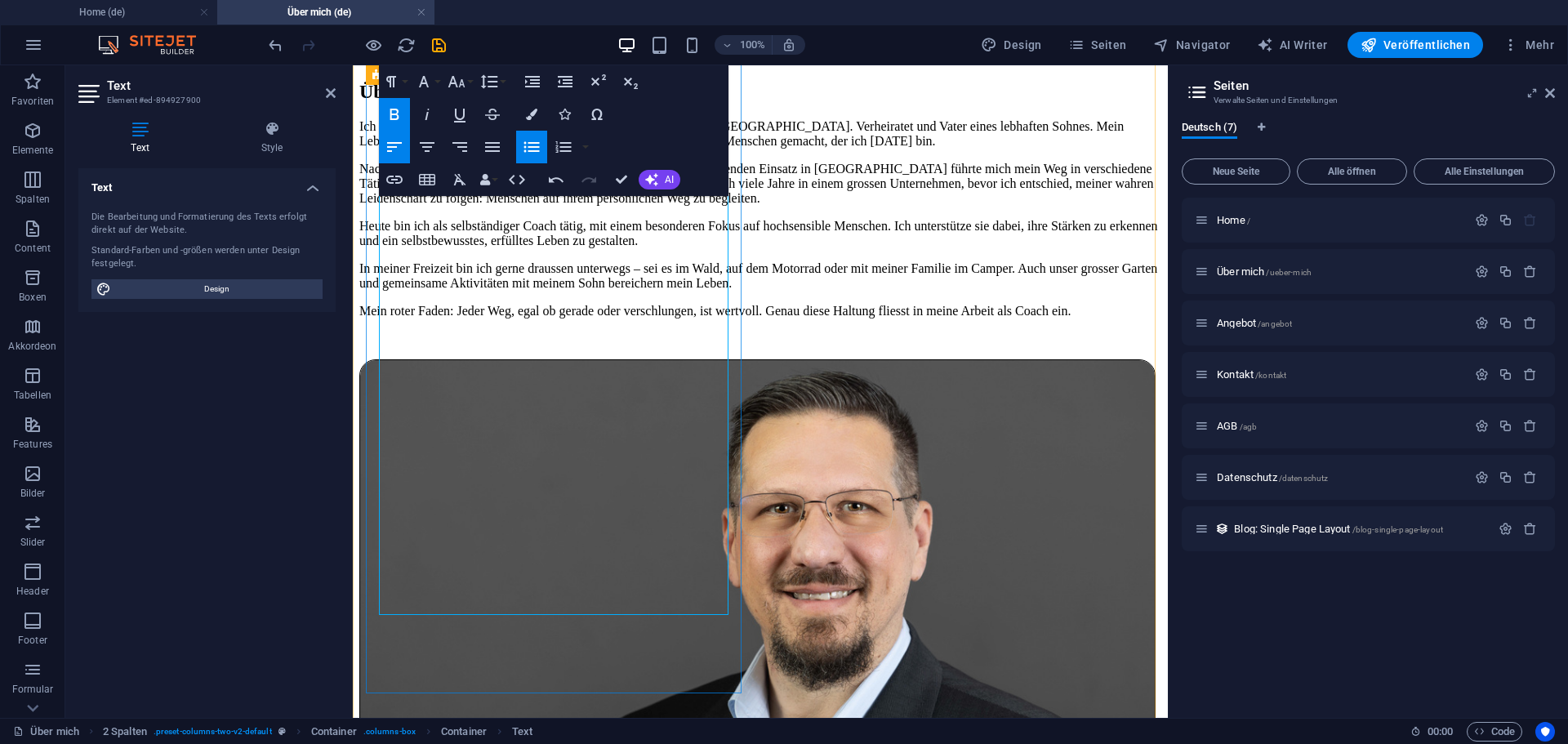
scroll to position [1377, 0]
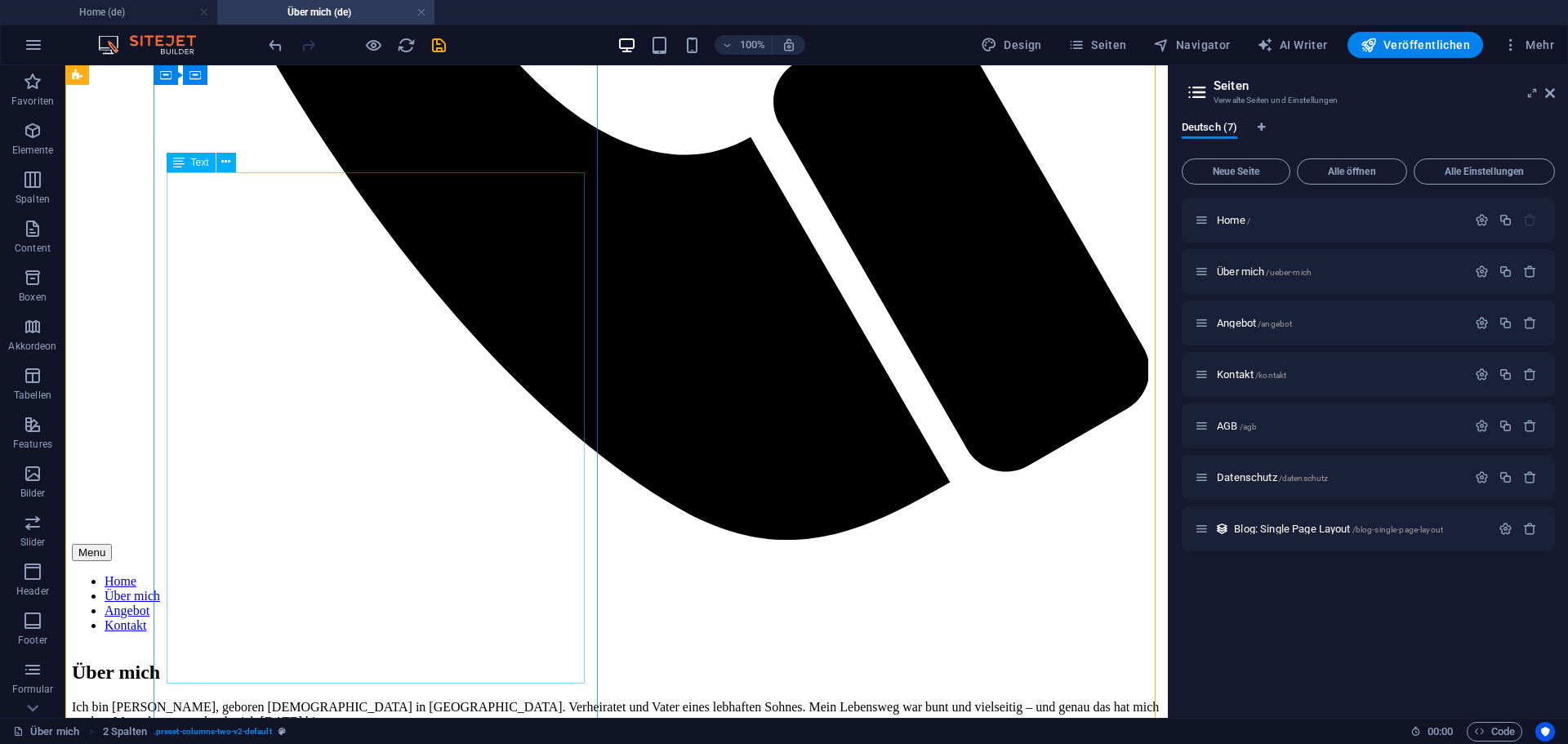
scroll to position [918, 0]
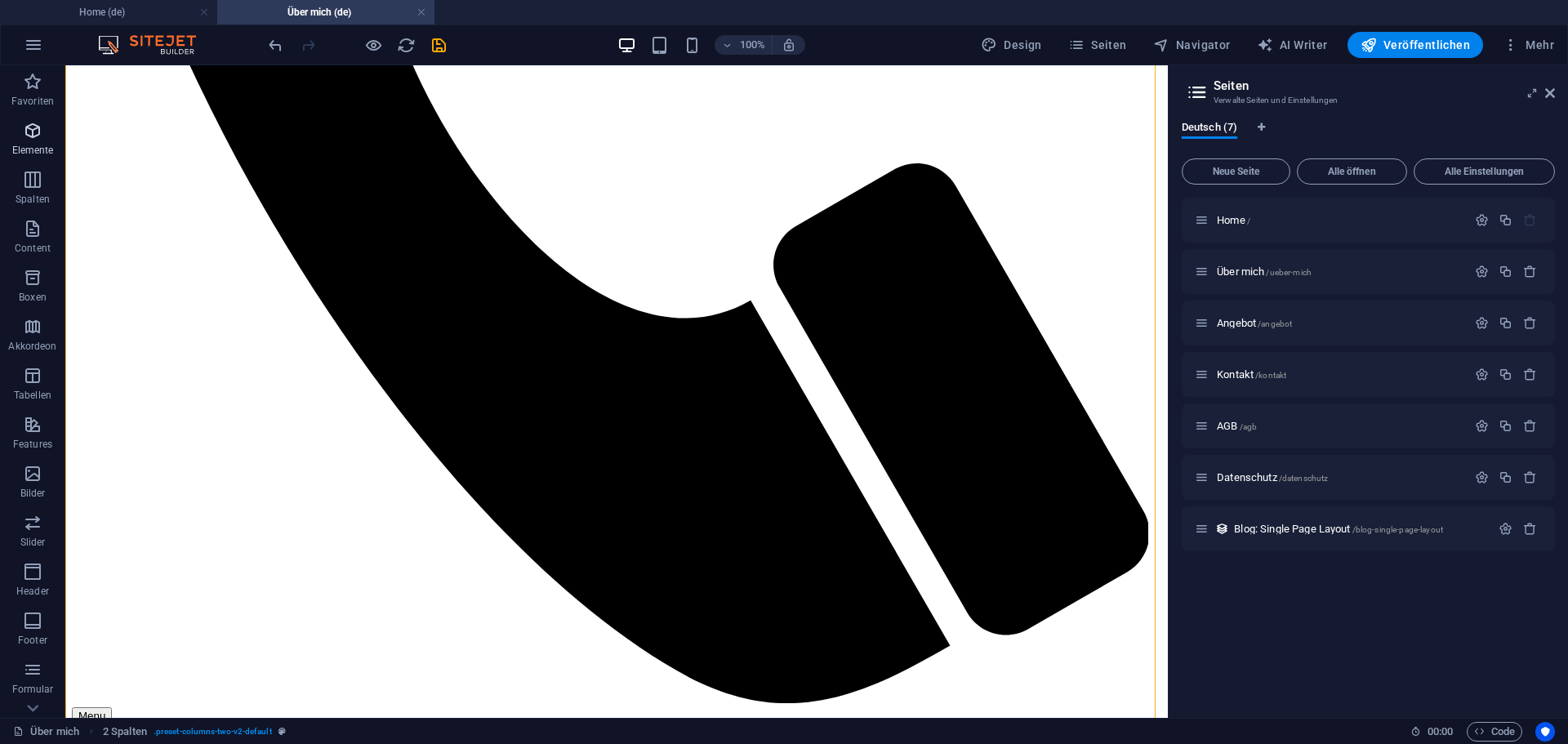
click at [33, 129] on icon "button" at bounding box center [33, 130] width 20 height 20
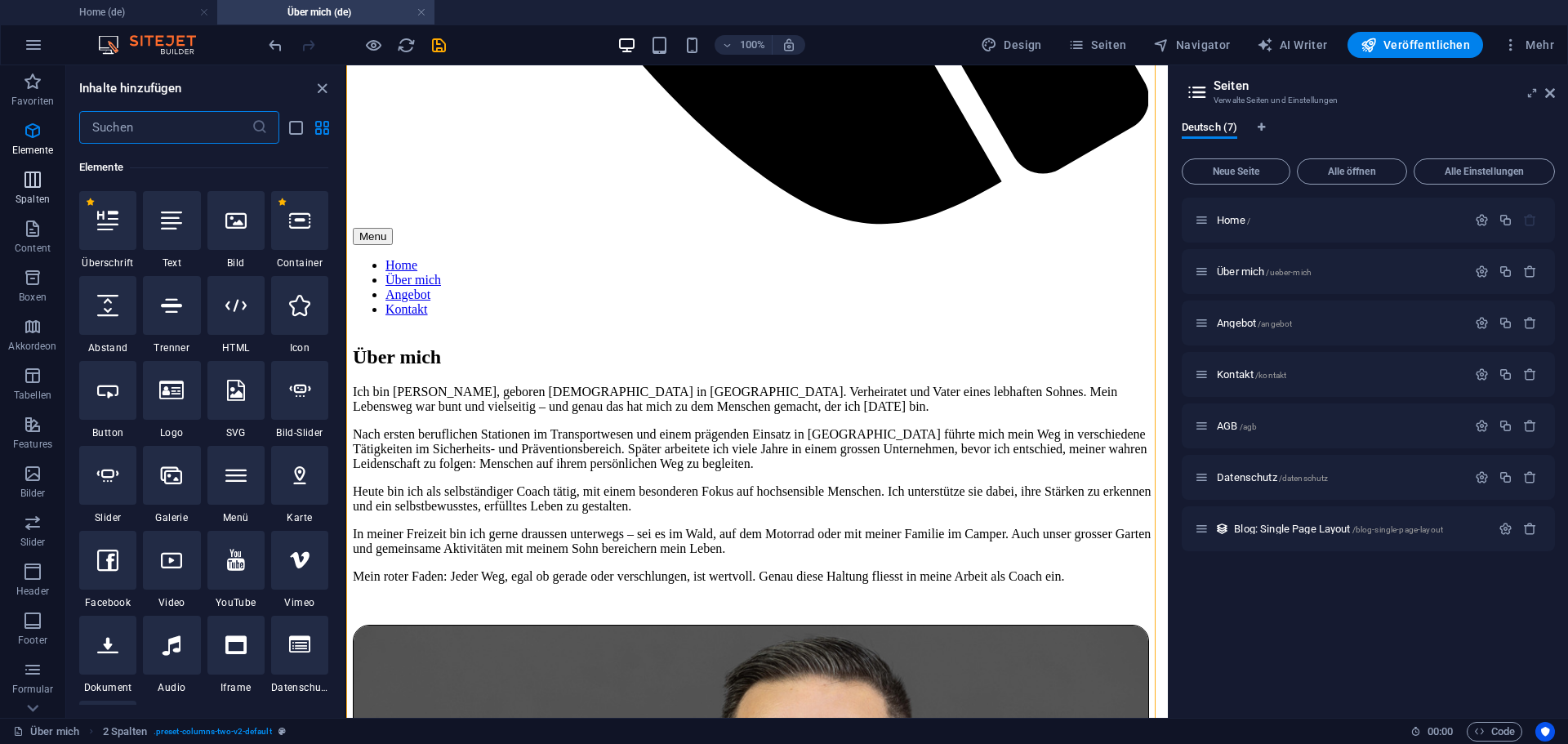
scroll to position [174, 0]
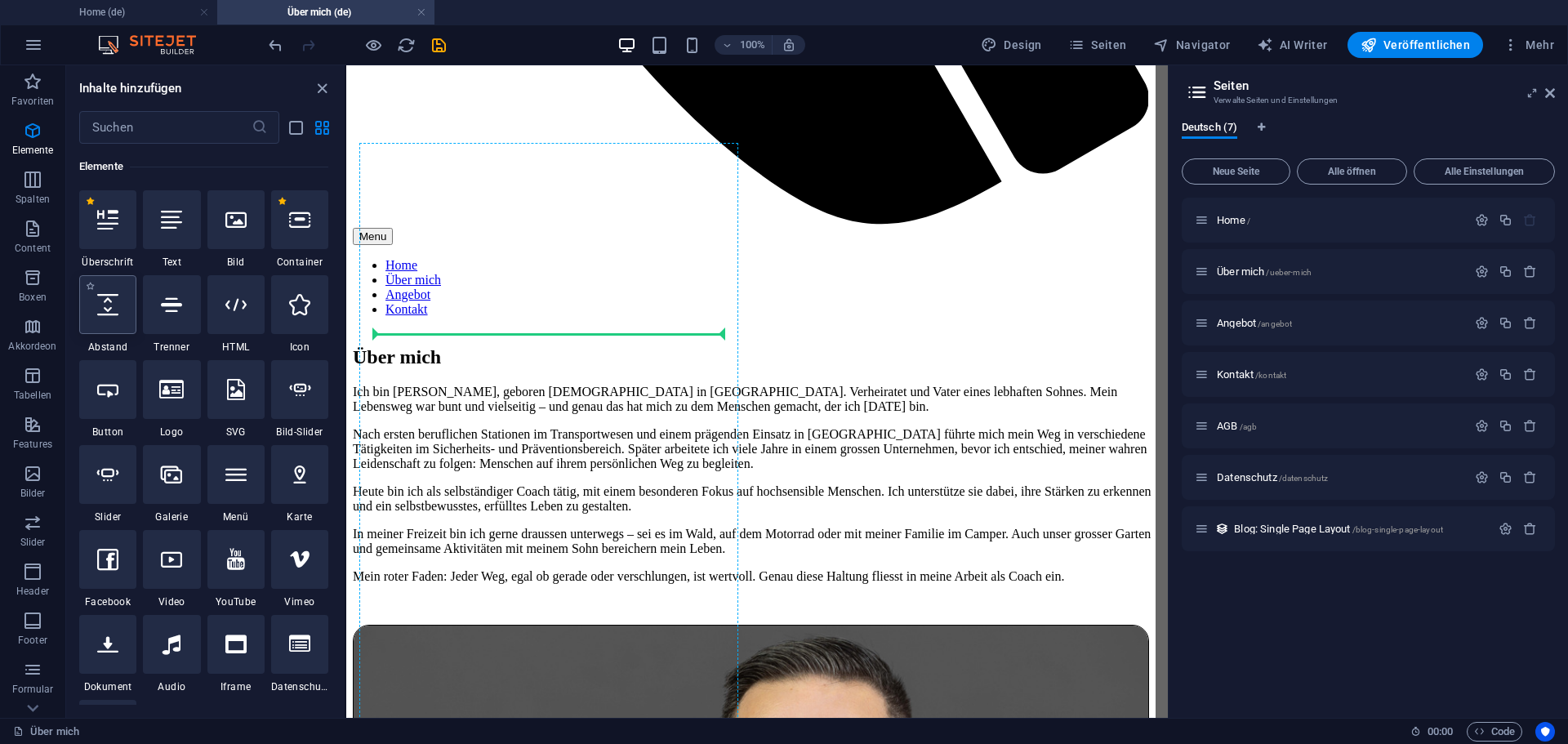
select select "px"
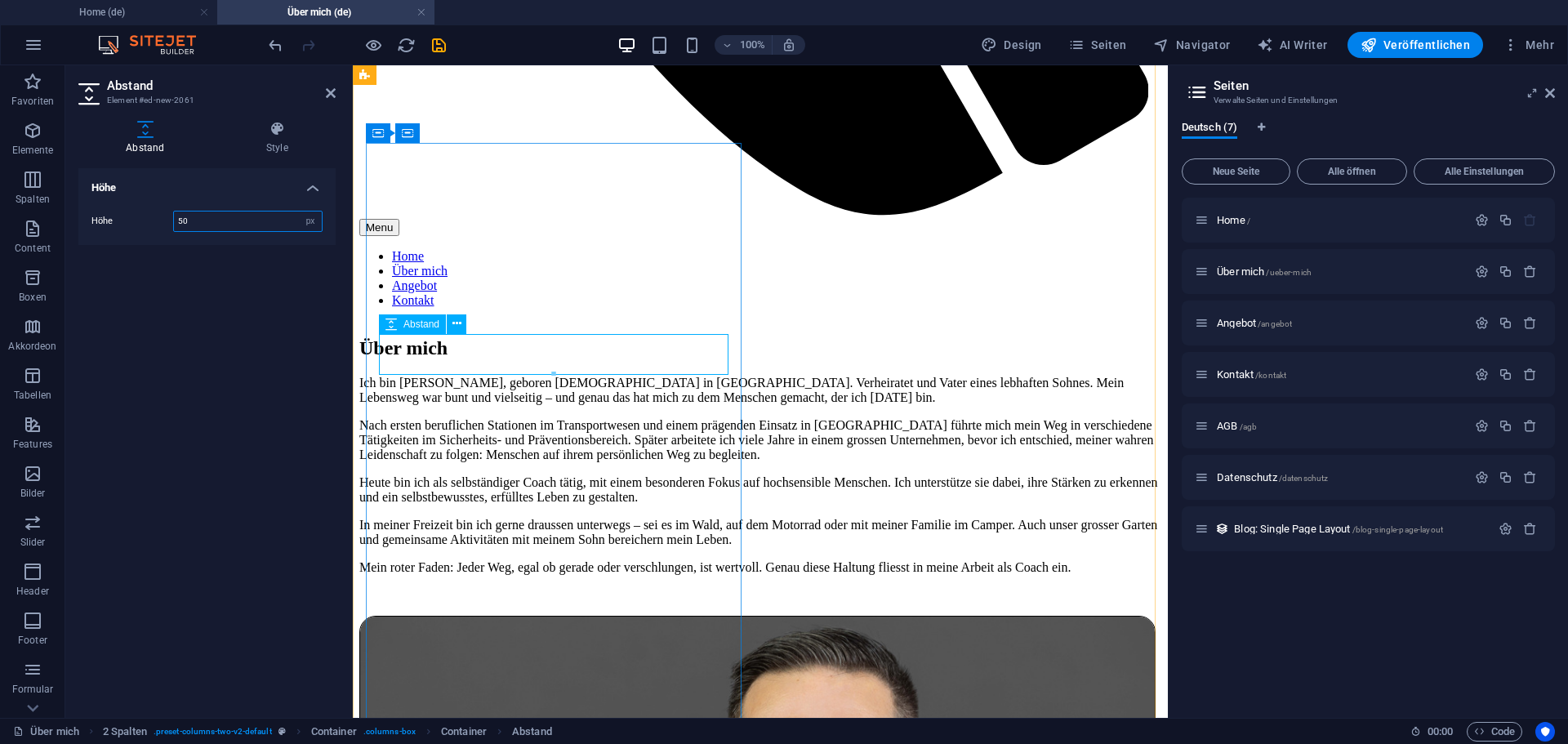
drag, startPoint x: 907, startPoint y: 436, endPoint x: 559, endPoint y: 345, distance: 359.7
click at [516, 347] on div at bounding box center [553, 350] width 348 height 5
type input "18"
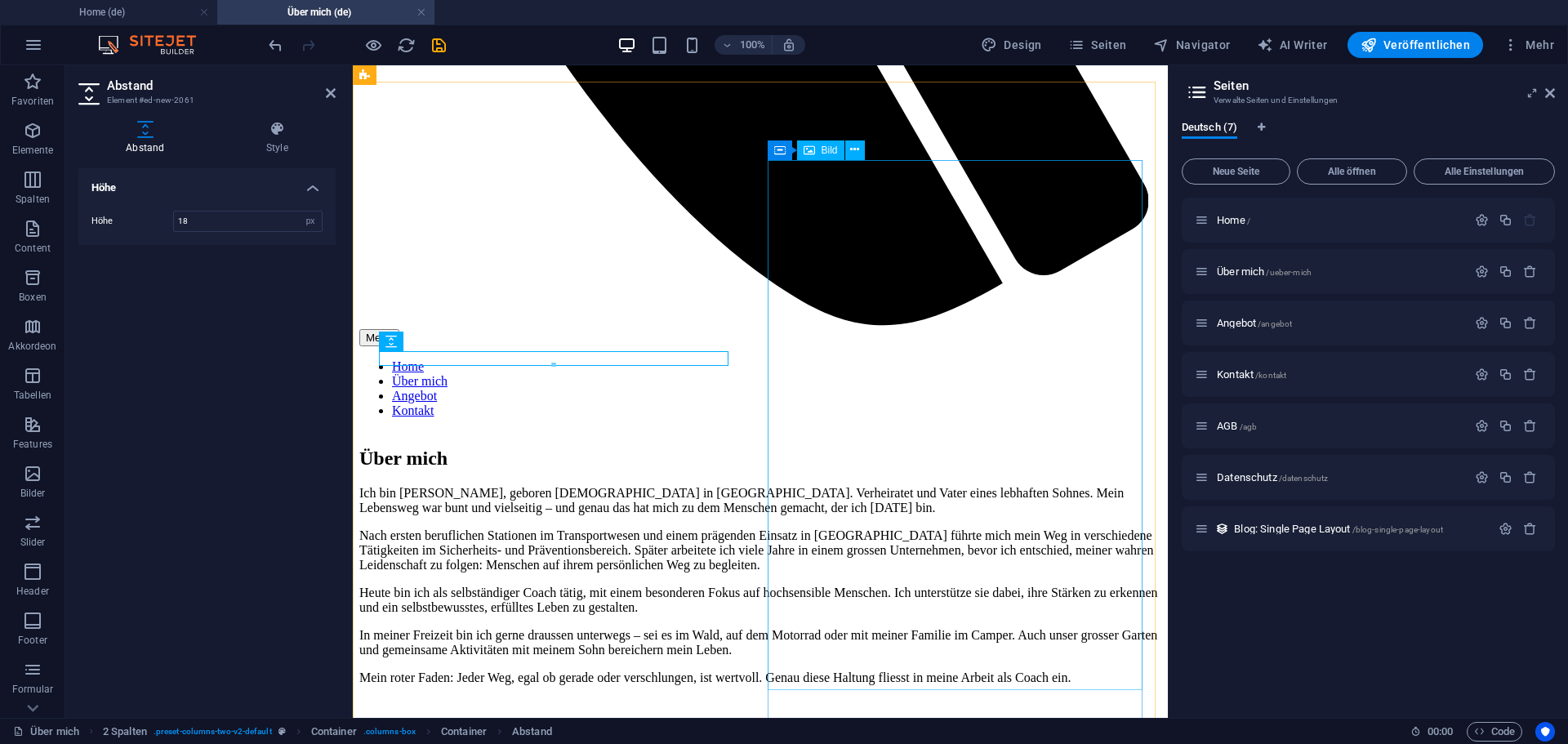
scroll to position [779, 0]
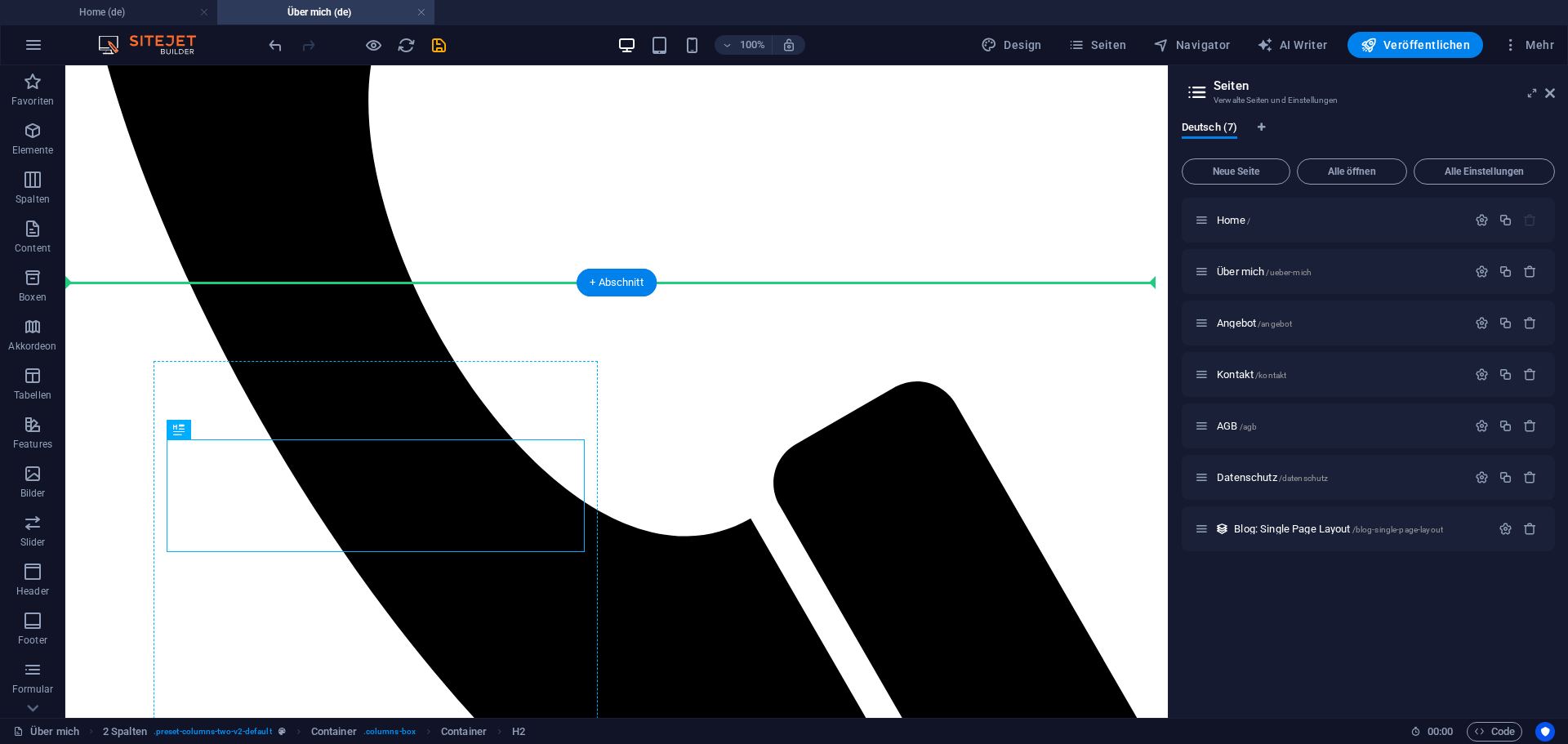
drag, startPoint x: 255, startPoint y: 498, endPoint x: 215, endPoint y: 423, distance: 85.0
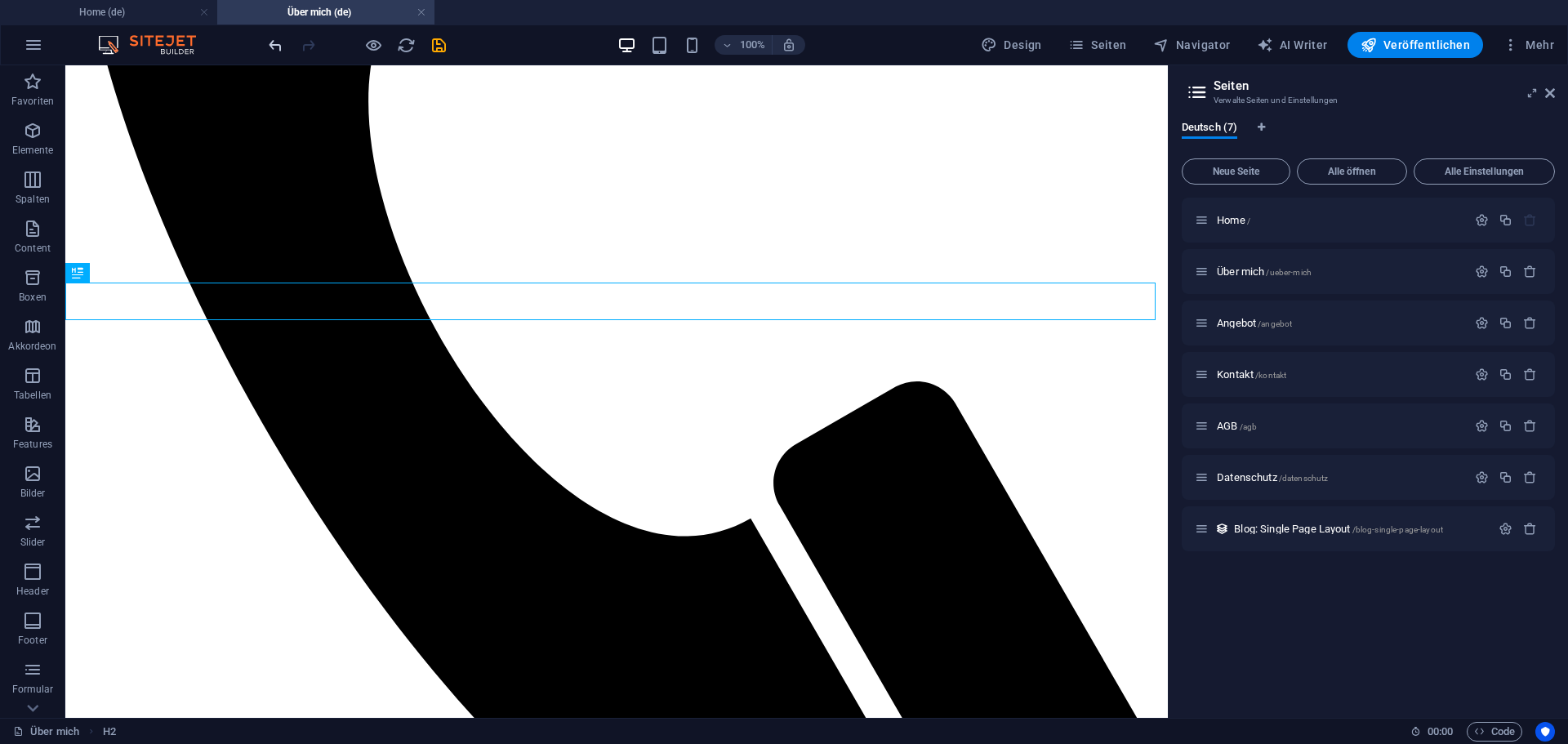
click at [275, 45] on icon "undo" at bounding box center [275, 45] width 19 height 19
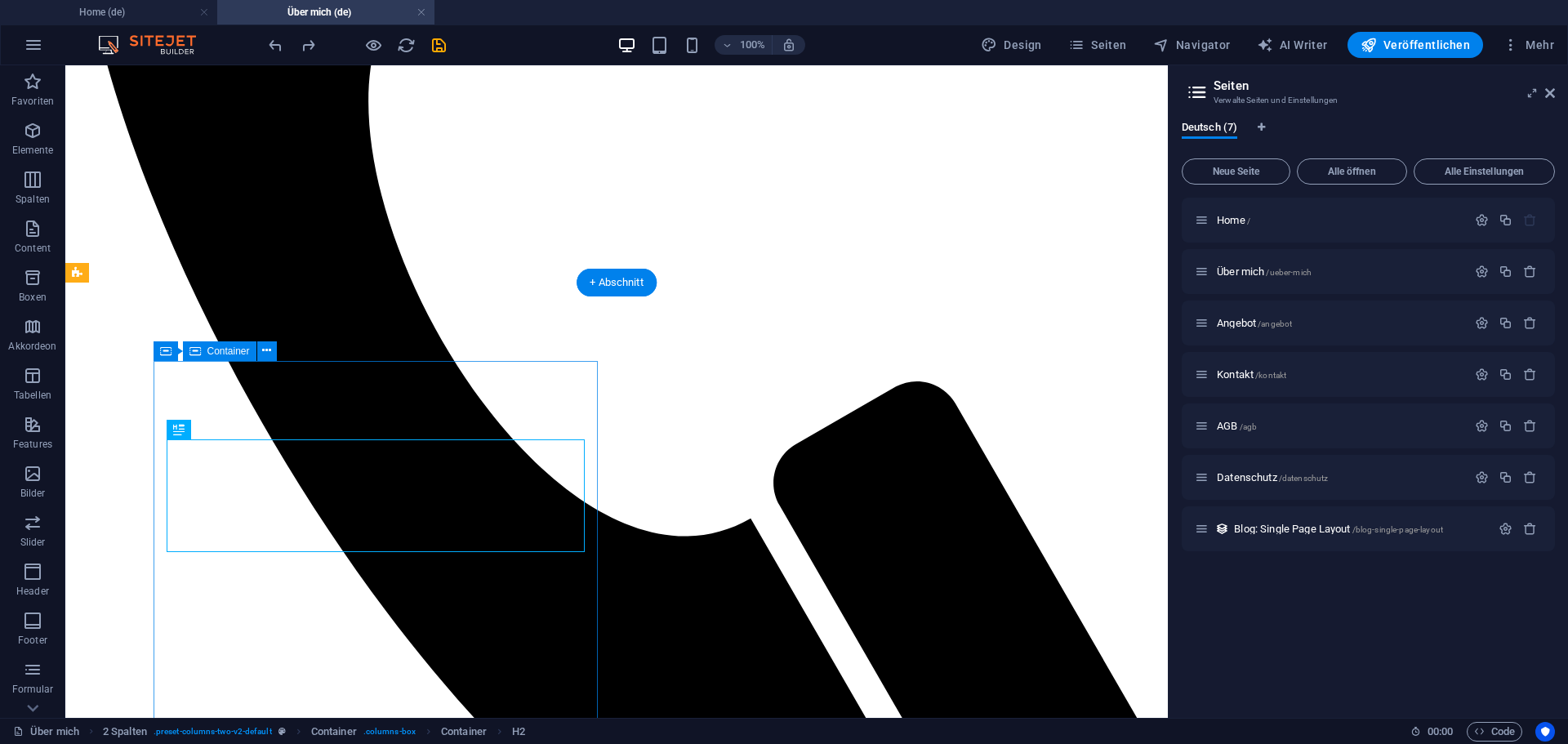
click at [224, 358] on div "Container" at bounding box center [219, 352] width 73 height 20
click at [224, 353] on span "Container" at bounding box center [228, 351] width 43 height 10
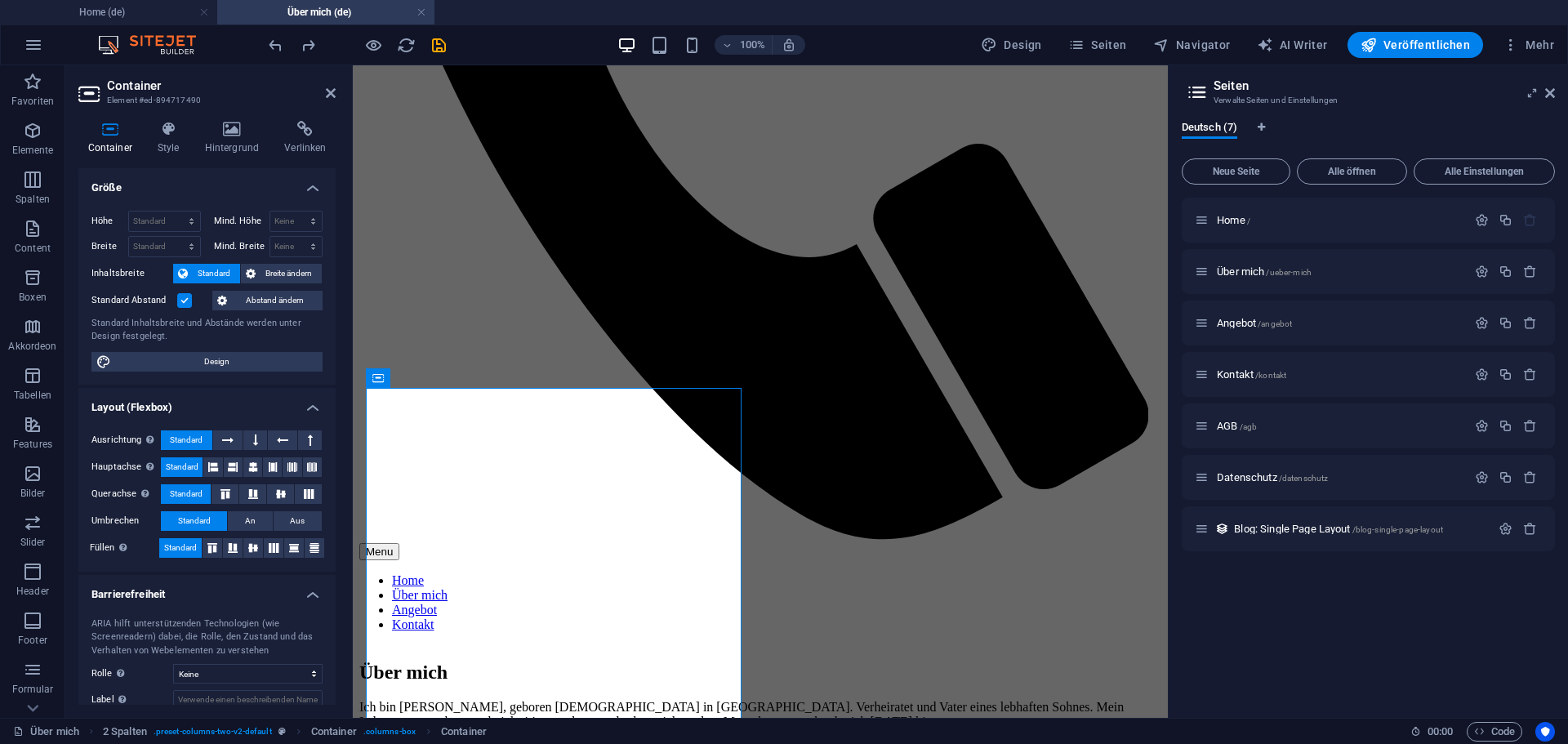
scroll to position [779, 0]
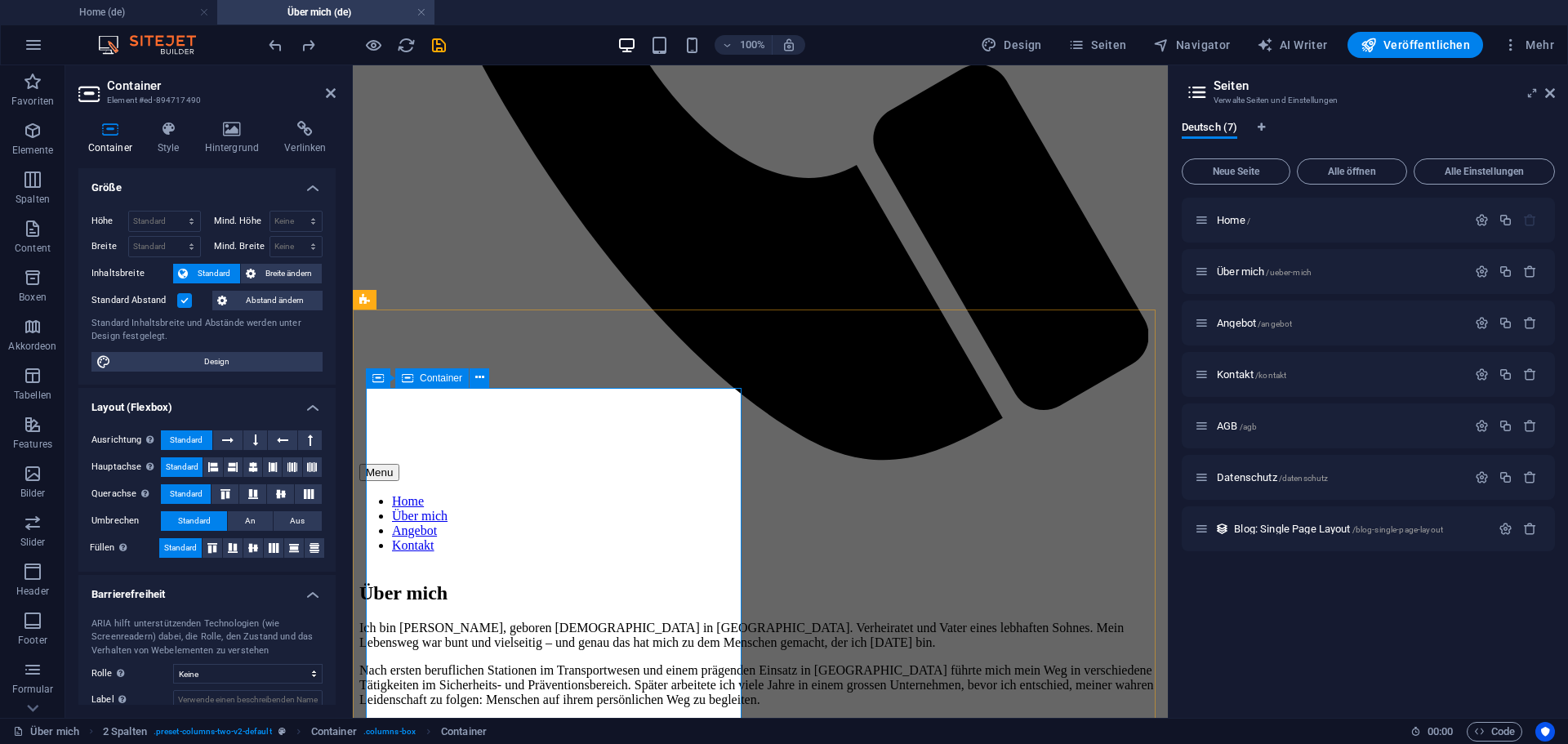
click at [294, 274] on span "Breite ändern" at bounding box center [289, 274] width 56 height 20
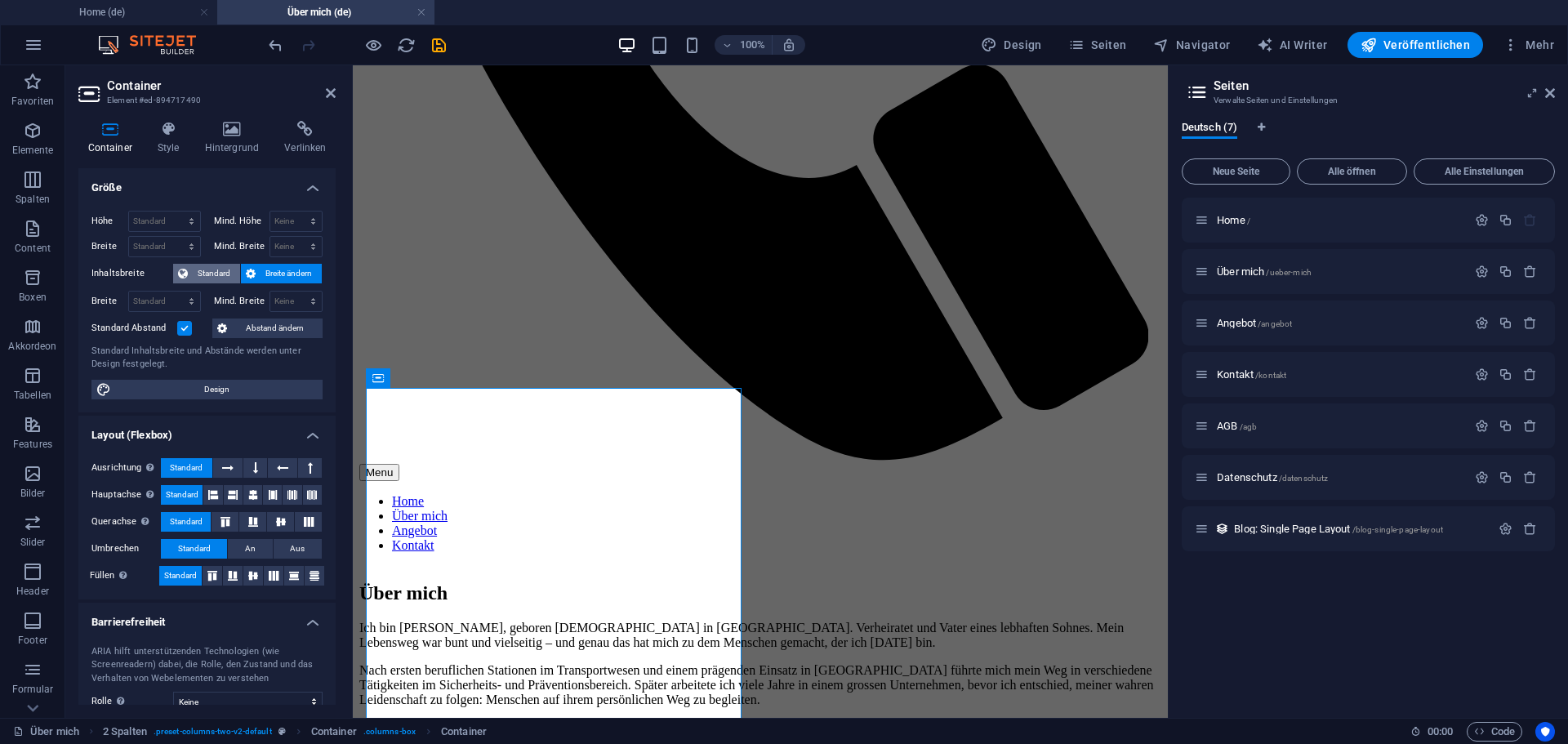
click at [198, 266] on span "Standard" at bounding box center [214, 274] width 43 height 20
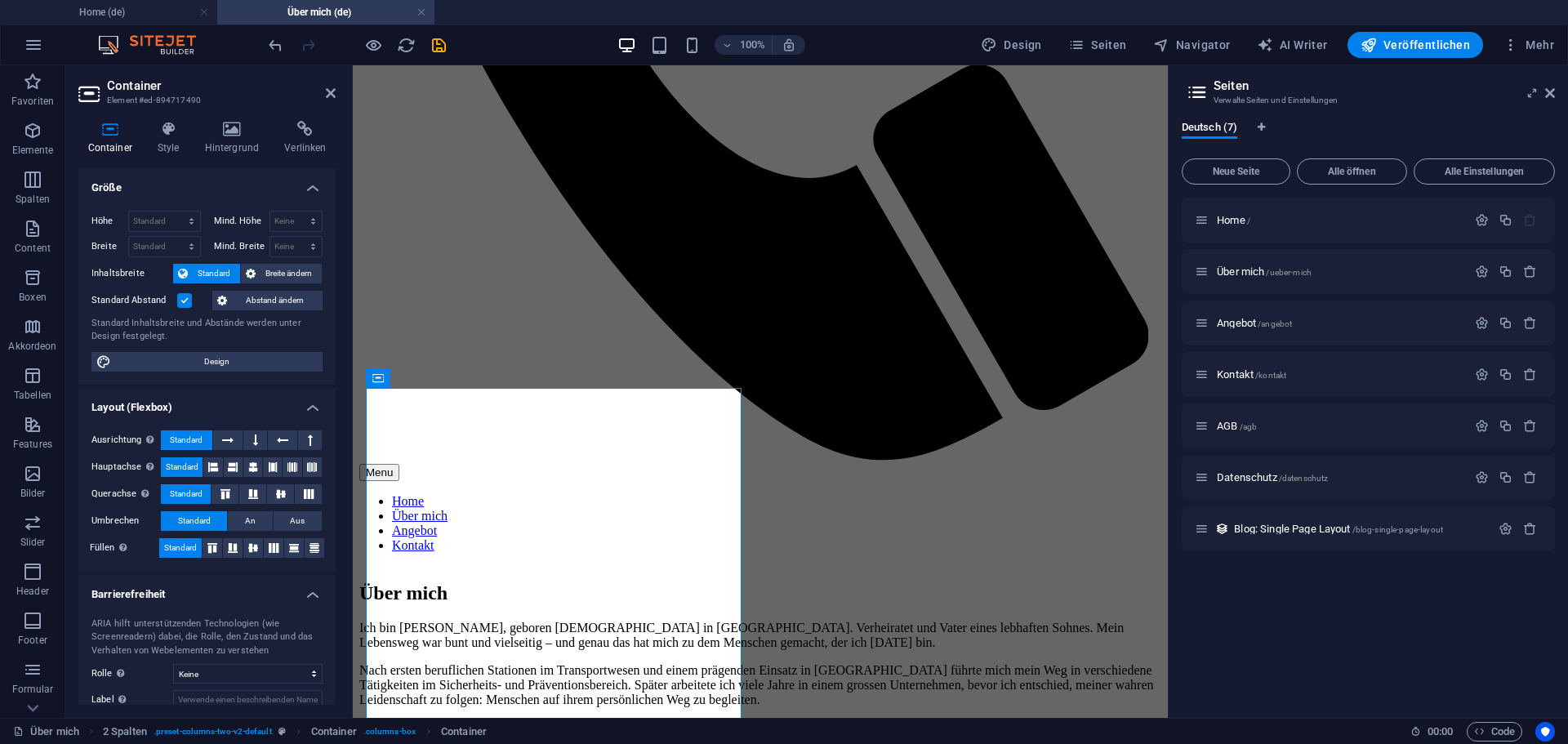
click at [187, 300] on label at bounding box center [185, 301] width 14 height 14
click at [0, 0] on input "Standard Abstand" at bounding box center [0, 0] width 0 height 0
click at [187, 303] on label at bounding box center [185, 301] width 14 height 14
click at [0, 0] on input "Standard Abstand" at bounding box center [0, 0] width 0 height 0
click at [268, 302] on span "Abstand ändern" at bounding box center [274, 301] width 86 height 20
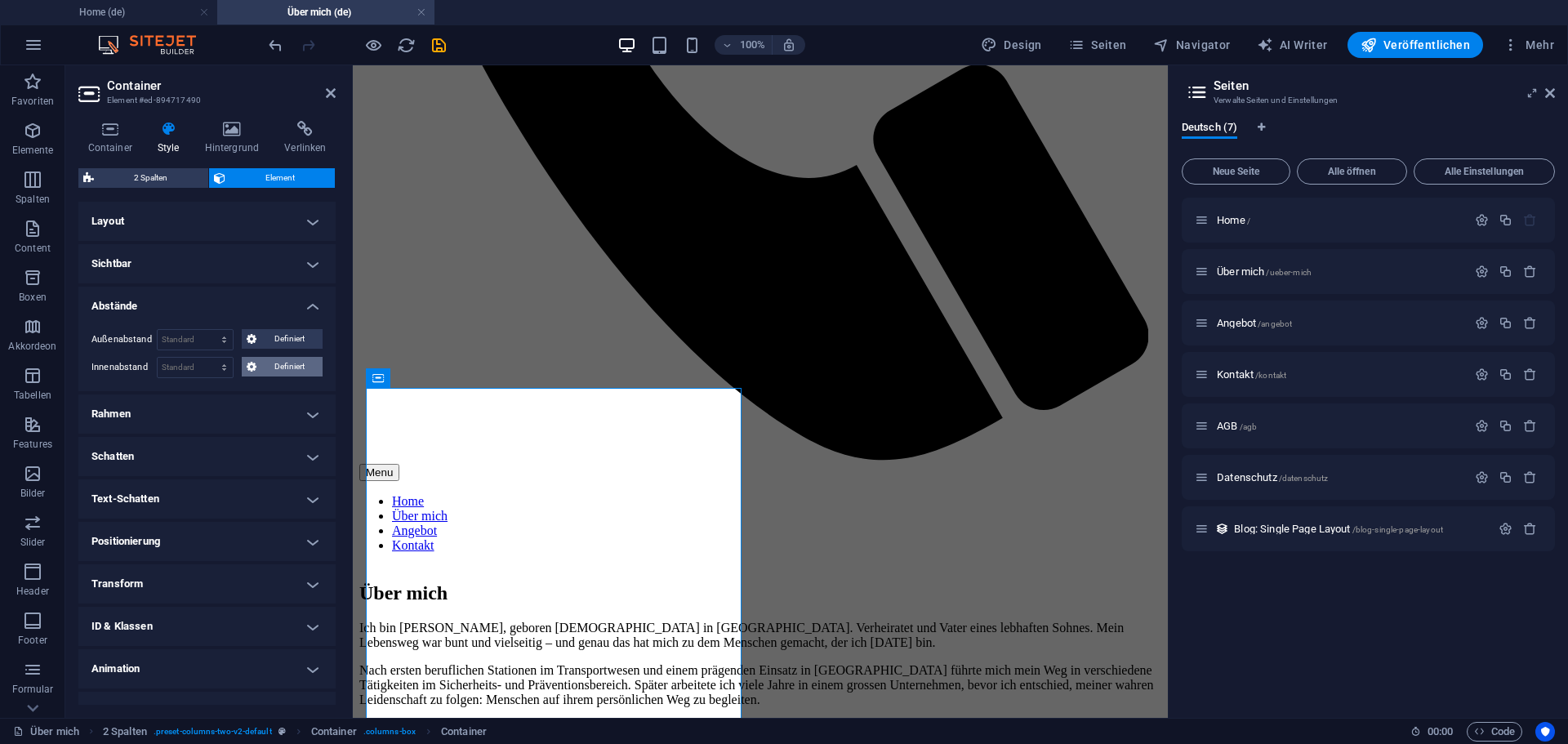
click at [281, 365] on span "Definiert" at bounding box center [289, 367] width 57 height 20
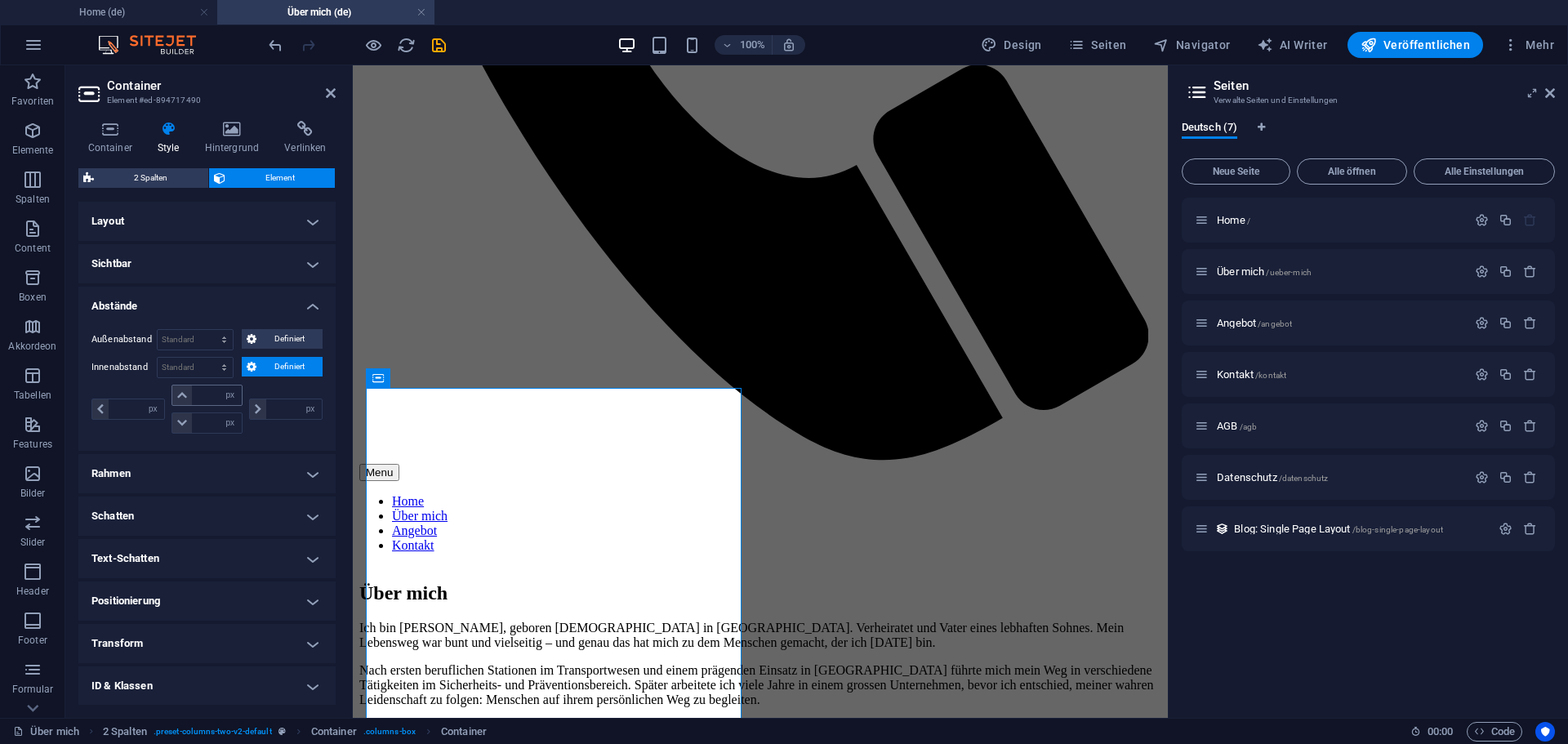
click at [178, 396] on icon at bounding box center [182, 395] width 10 height 10
click at [285, 343] on span "Definiert" at bounding box center [289, 339] width 57 height 20
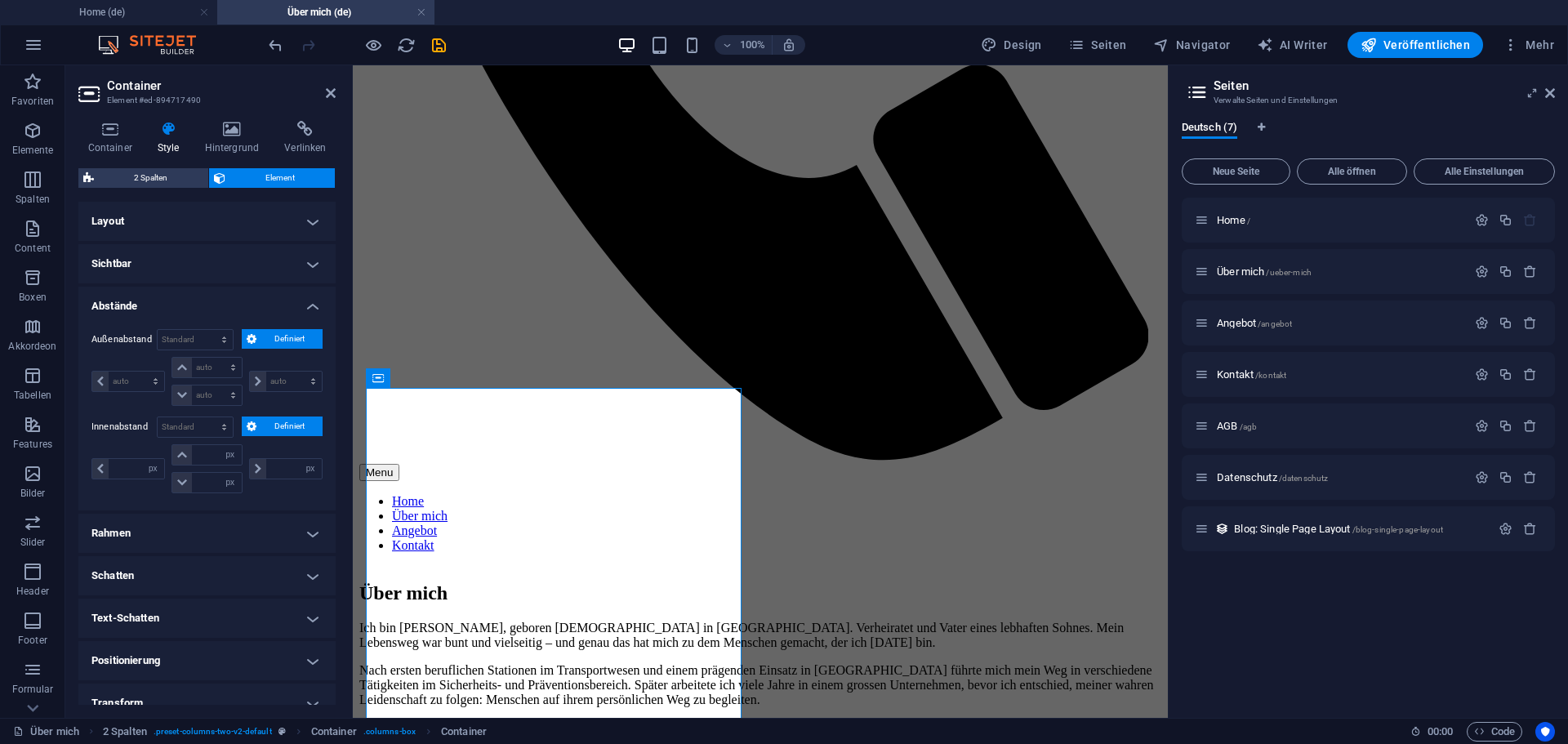
click at [284, 337] on span "Definiert" at bounding box center [289, 339] width 57 height 20
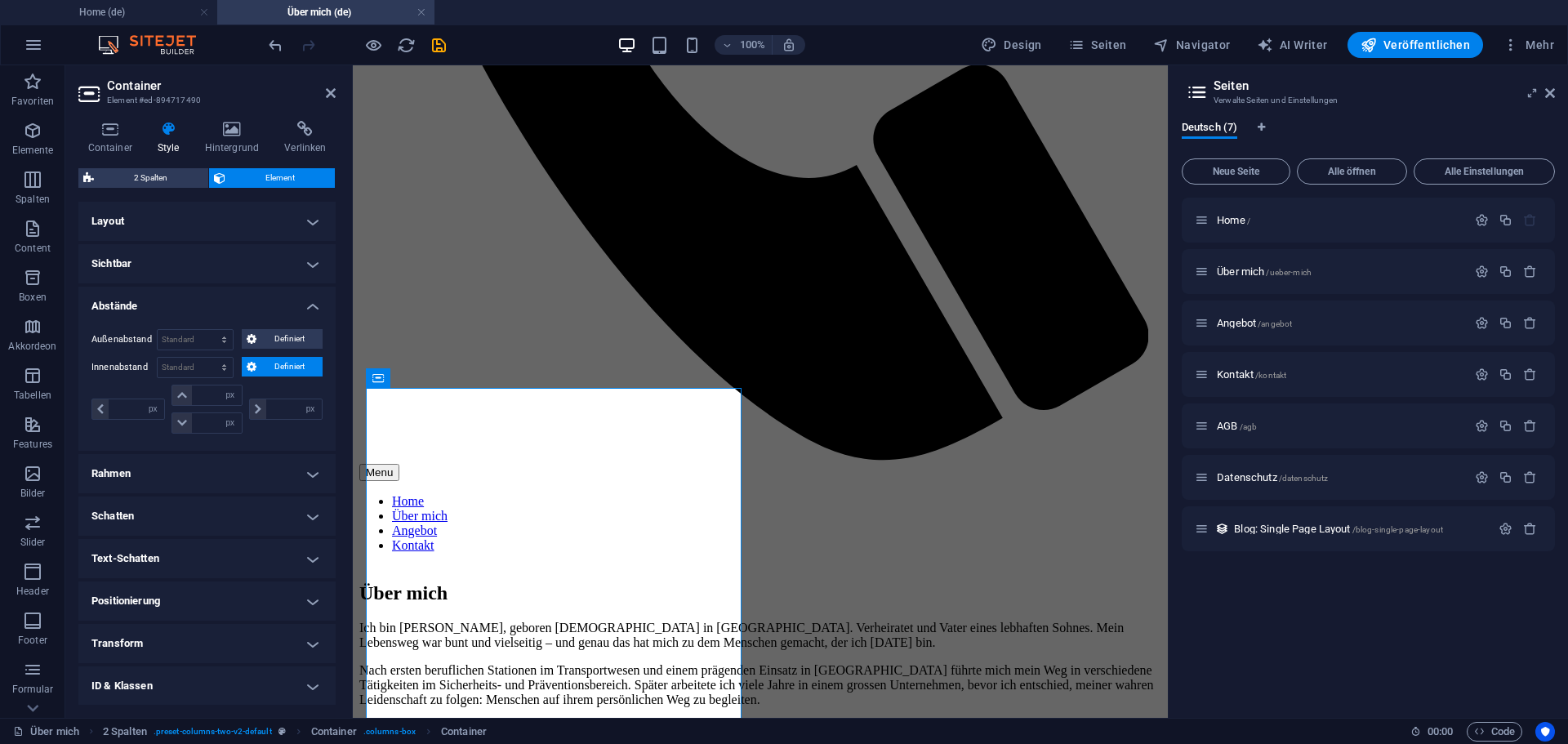
click at [293, 366] on span "Definiert" at bounding box center [289, 367] width 57 height 20
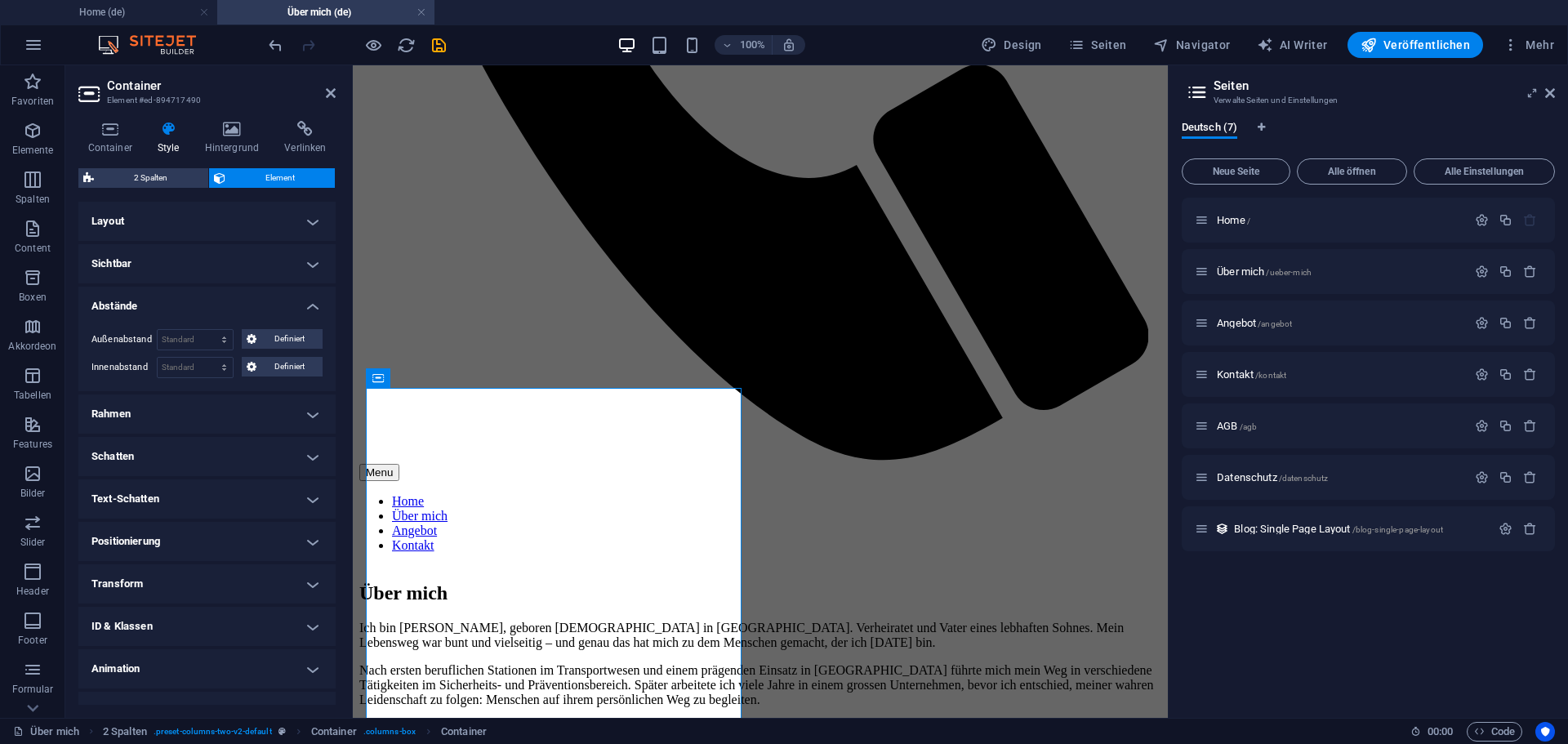
click at [310, 306] on h4 "Abstände" at bounding box center [207, 301] width 257 height 29
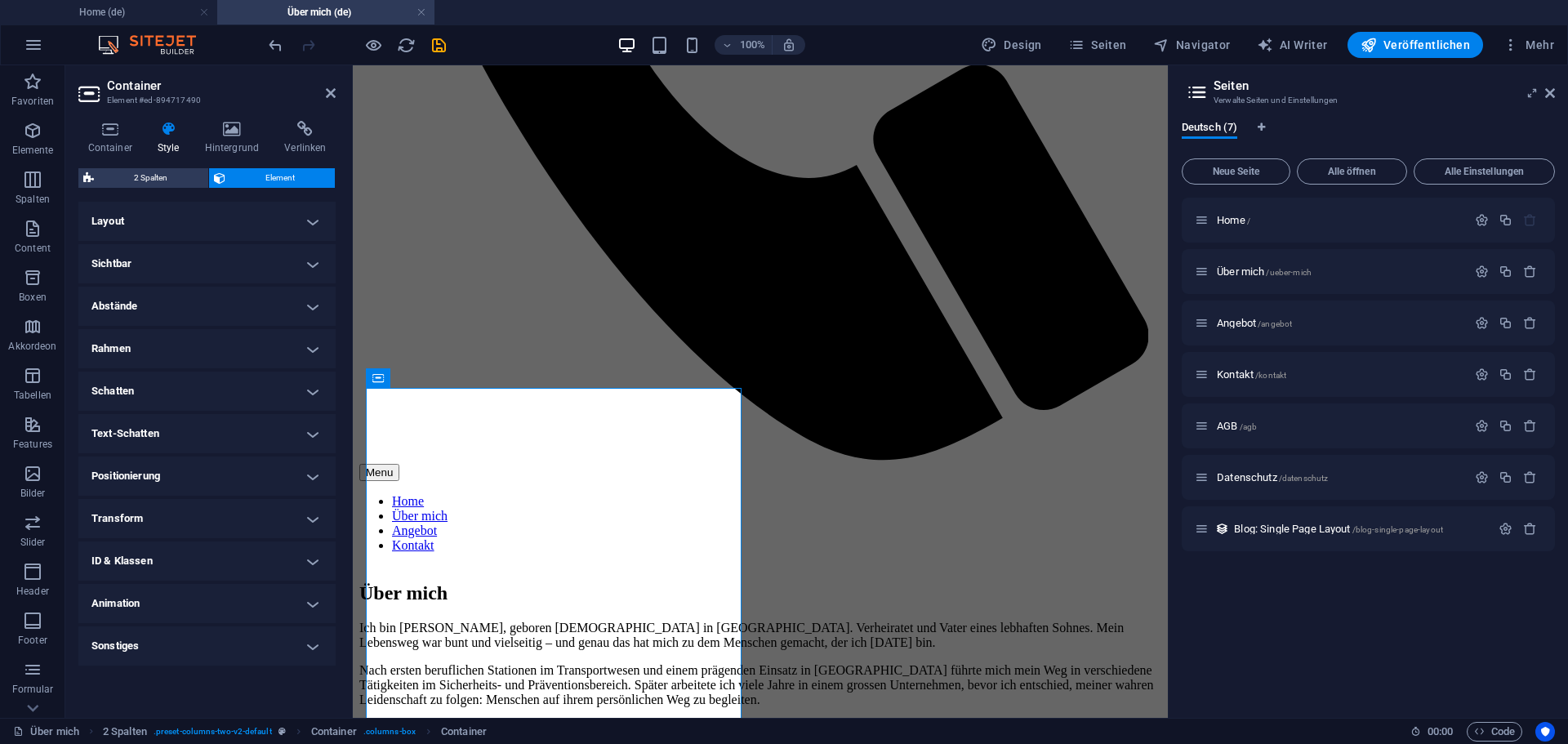
click at [136, 472] on h4 "Positionierung" at bounding box center [207, 476] width 257 height 39
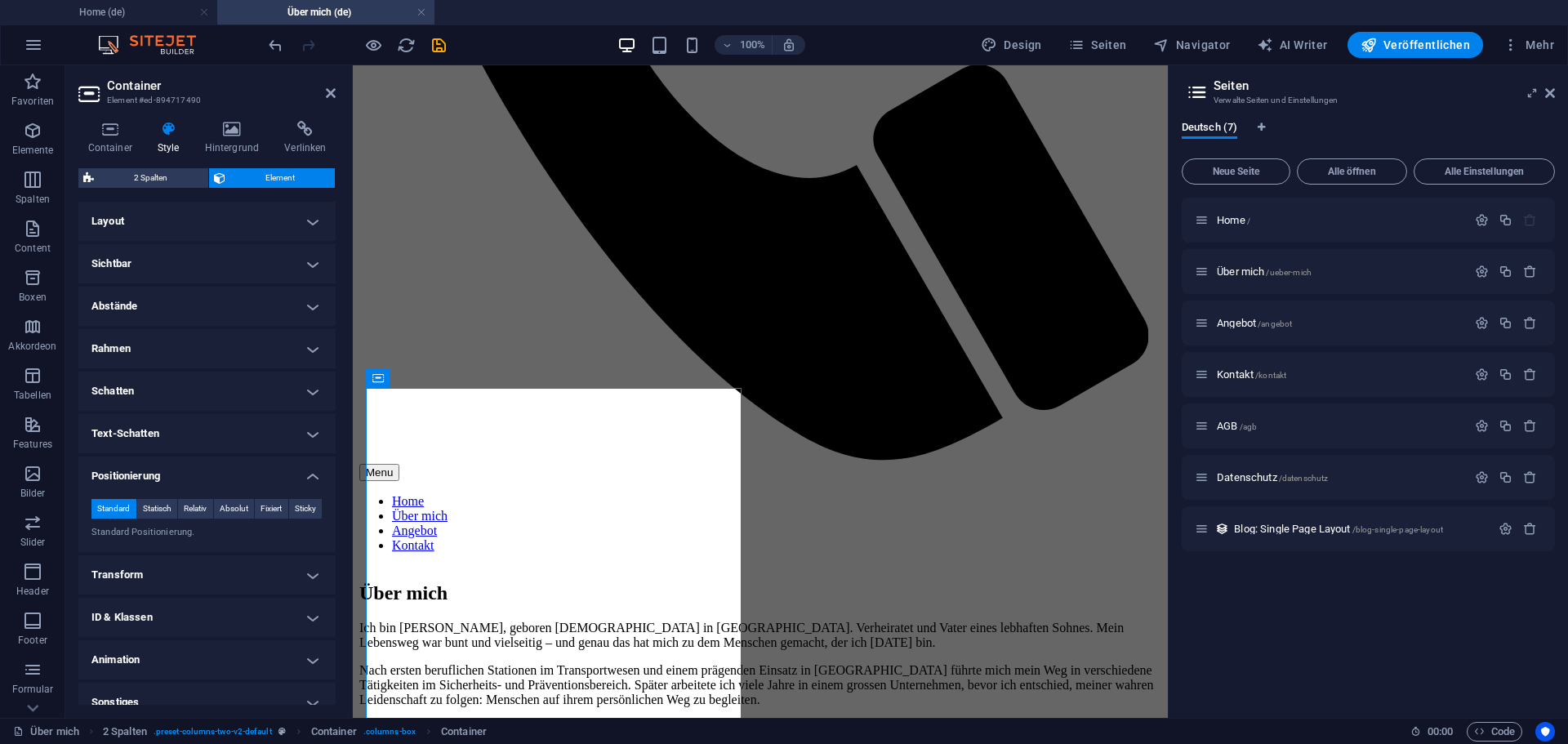
click at [136, 472] on h4 "Positionierung" at bounding box center [207, 471] width 257 height 29
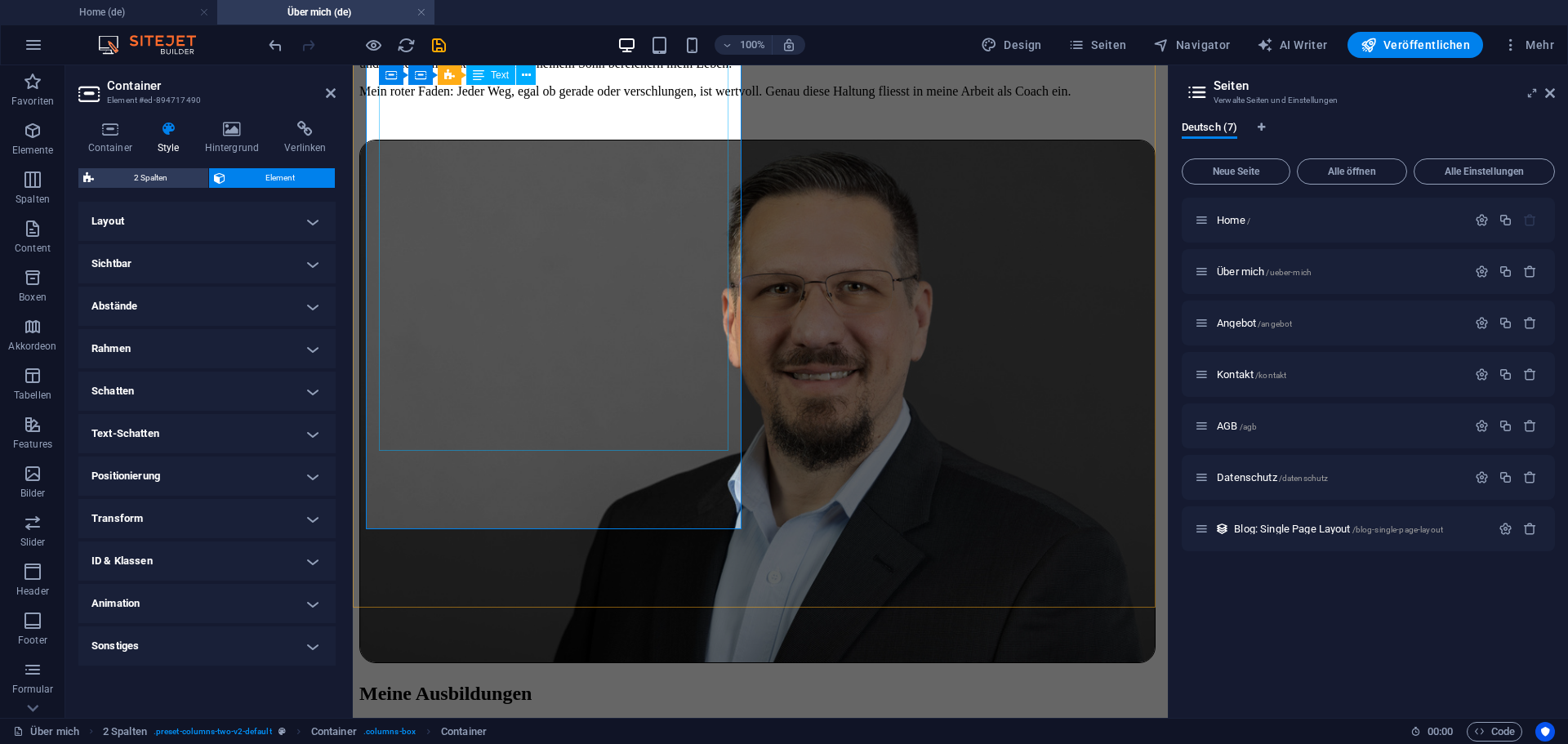
scroll to position [1514, 0]
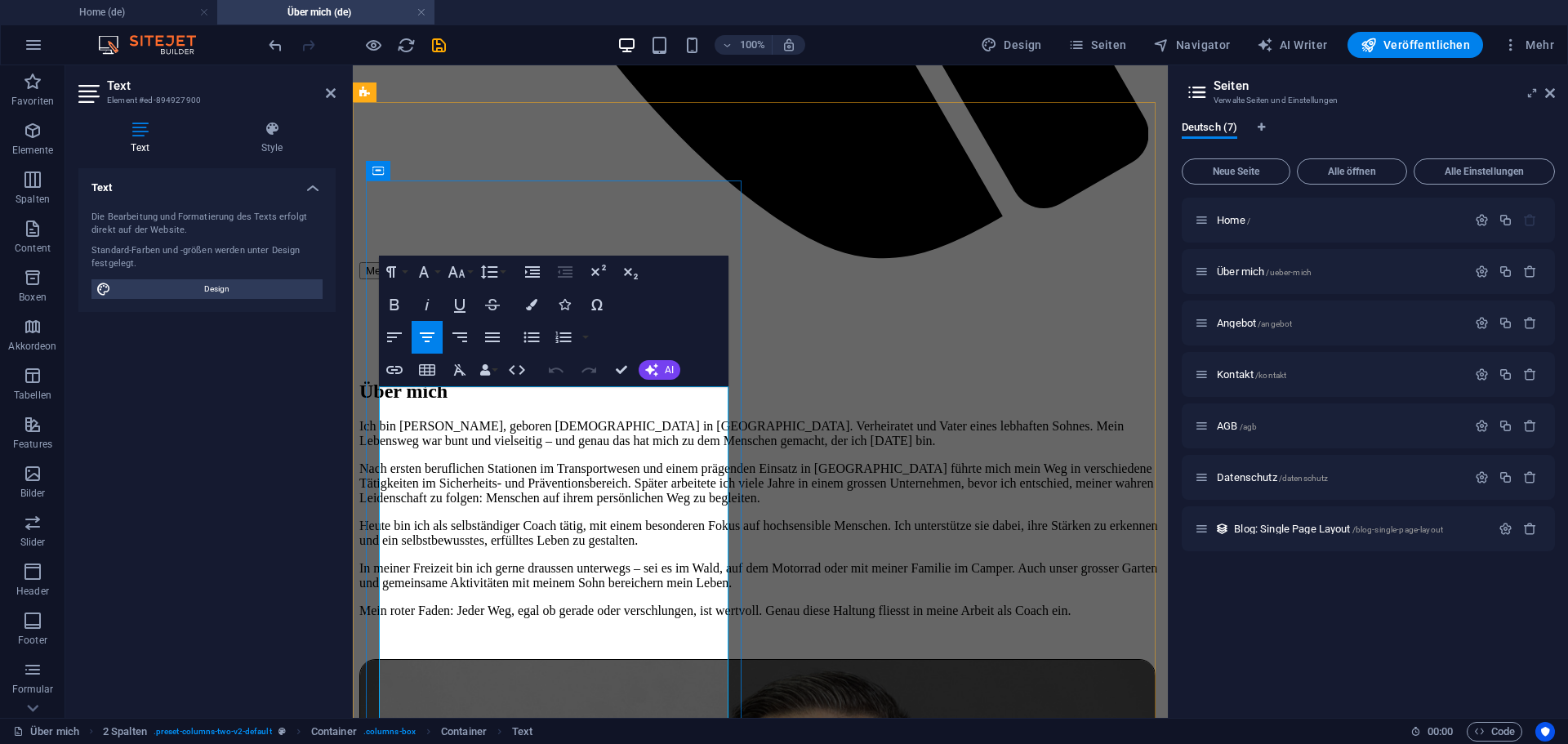
scroll to position [1226, 0]
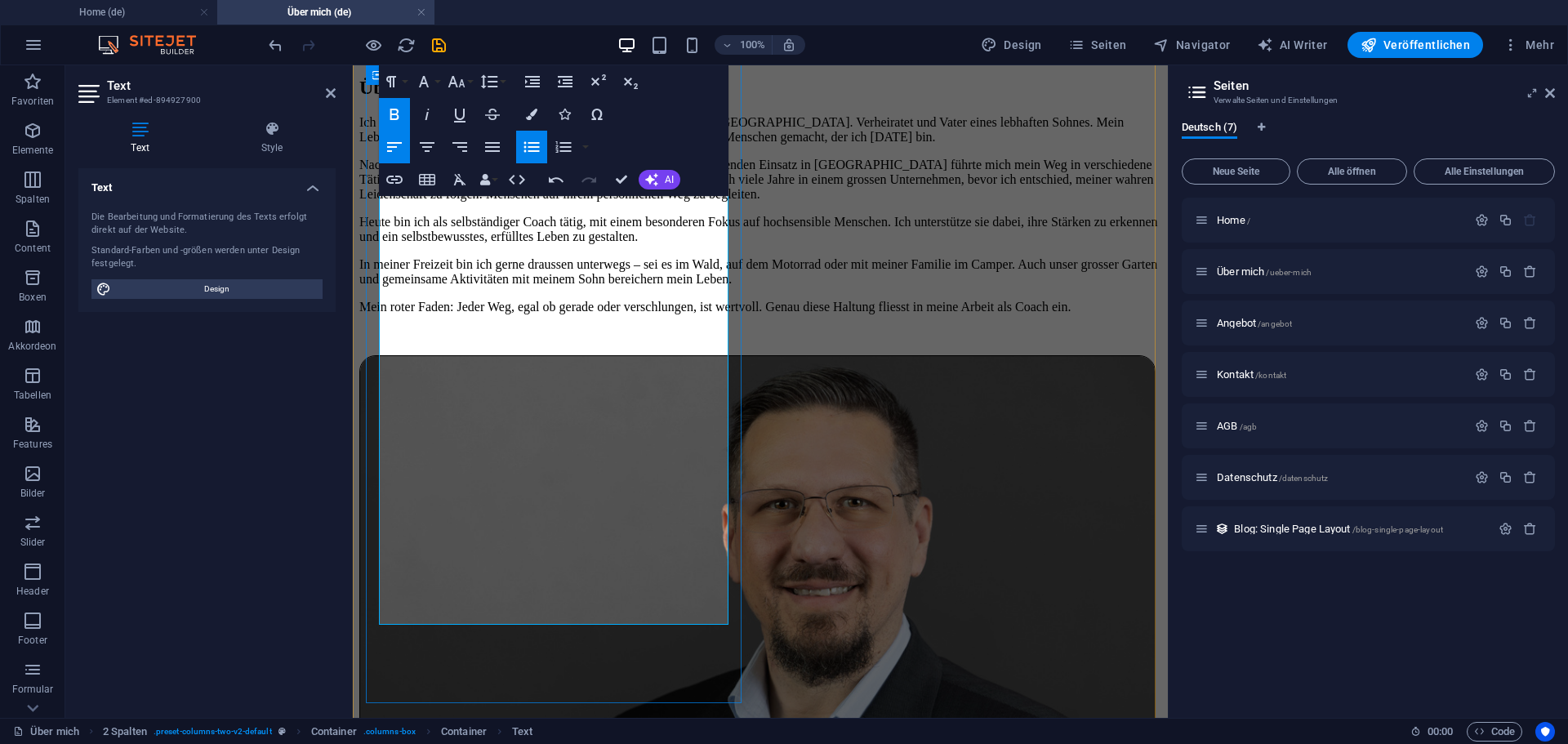
scroll to position [1308, 0]
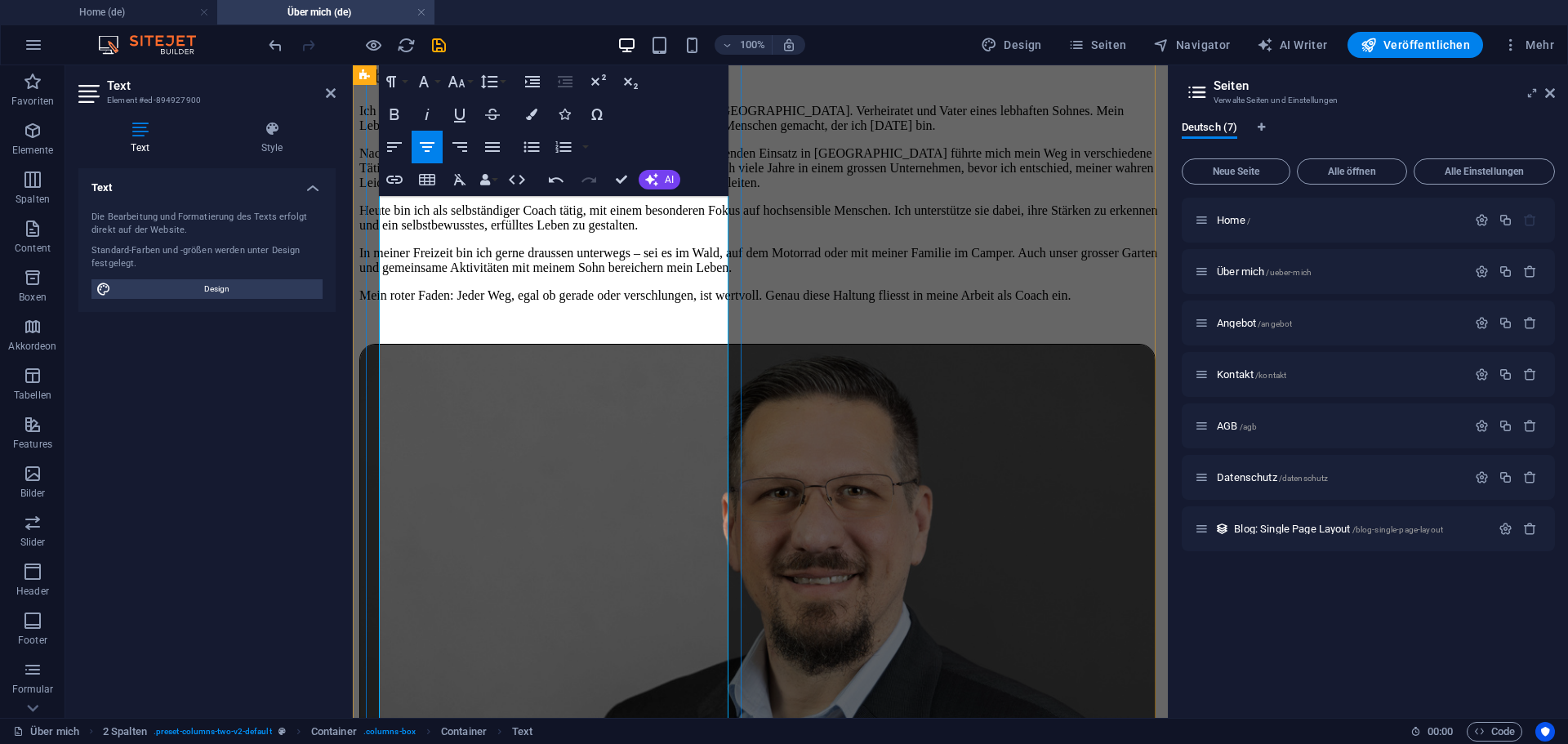
scroll to position [1345, 0]
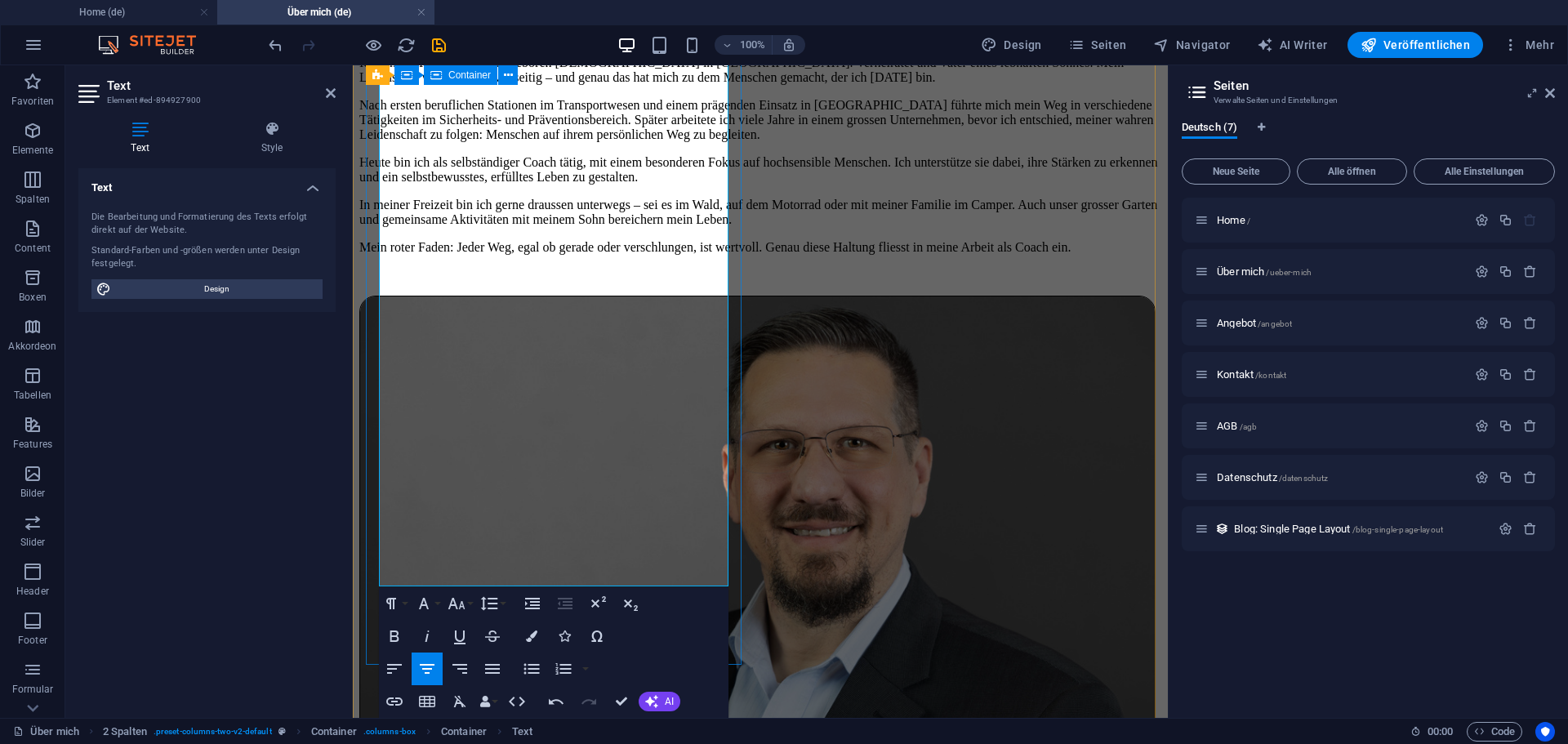
drag, startPoint x: 384, startPoint y: 348, endPoint x: 733, endPoint y: 576, distance: 416.9
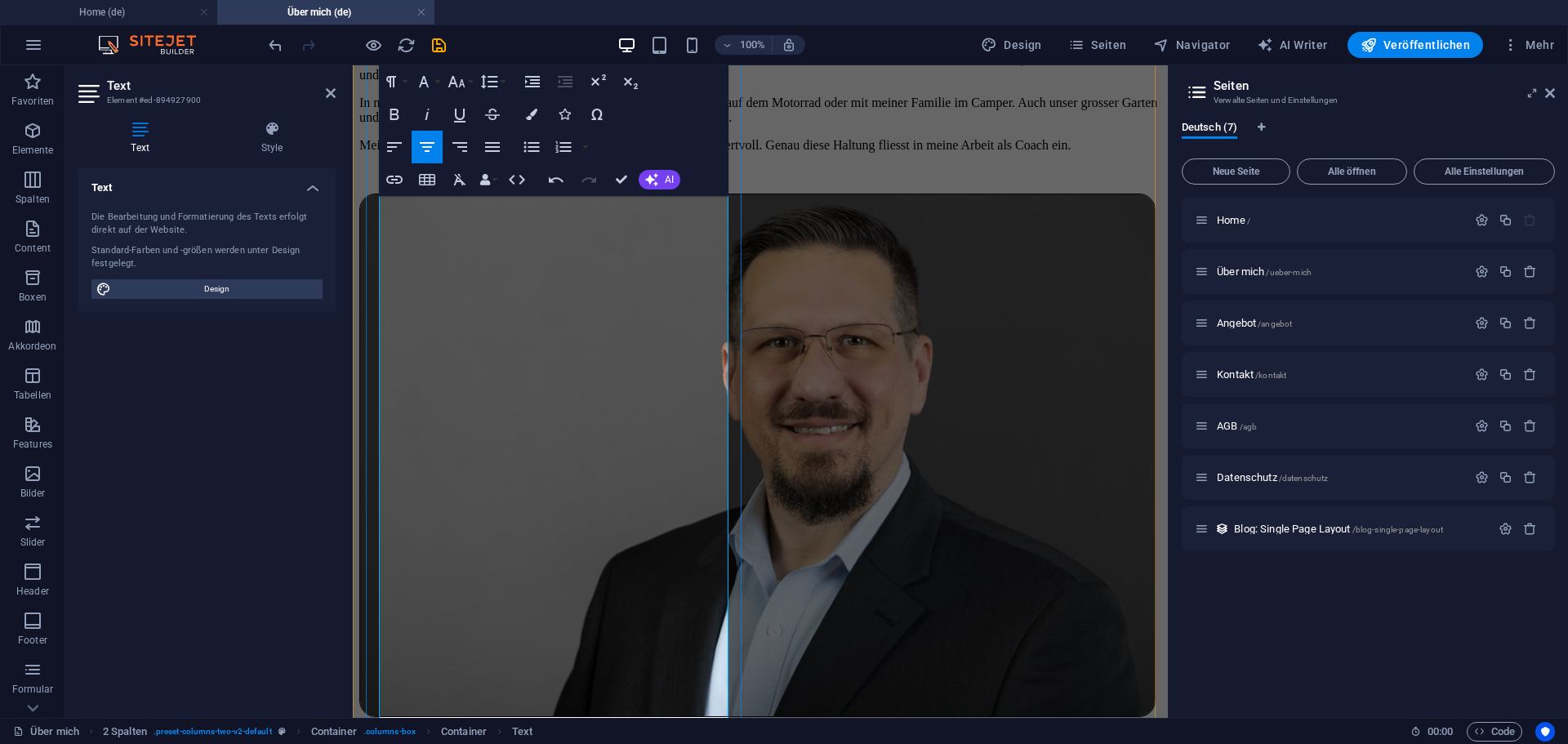
scroll to position [1600, 0]
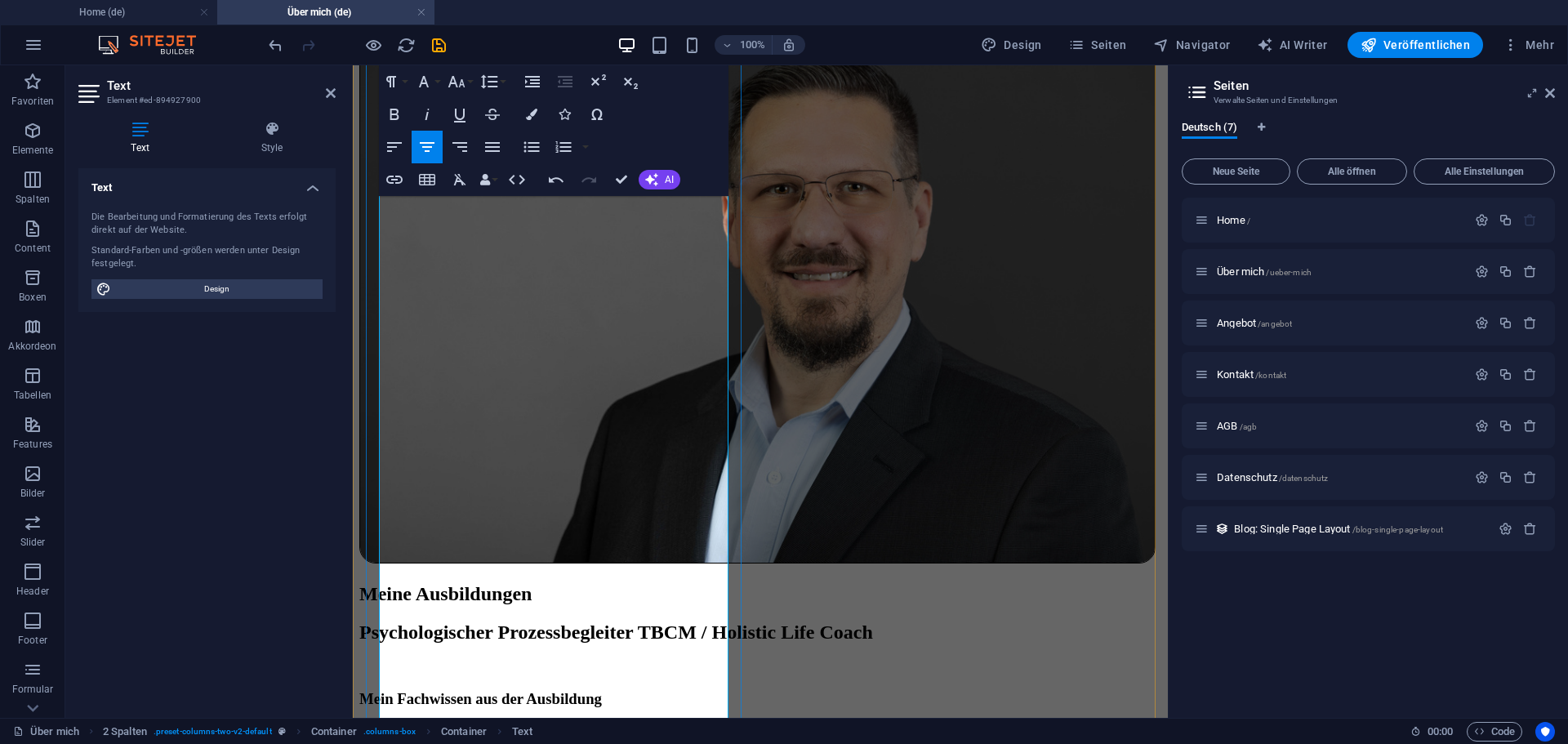
drag, startPoint x: 410, startPoint y: 437, endPoint x: 691, endPoint y: 572, distance: 311.7
click at [527, 139] on icon "button" at bounding box center [532, 147] width 20 height 20
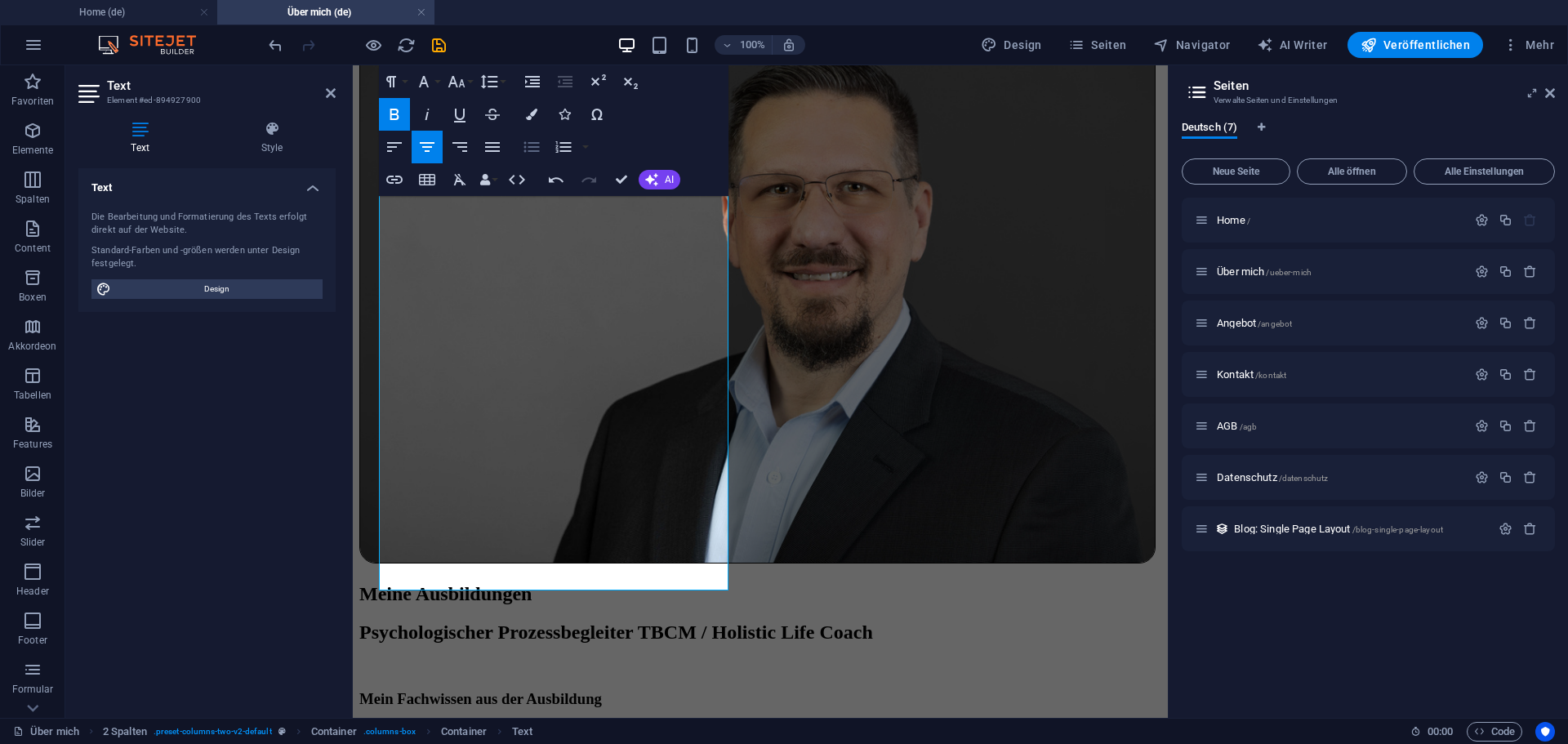
click at [527, 139] on icon "button" at bounding box center [532, 147] width 20 height 20
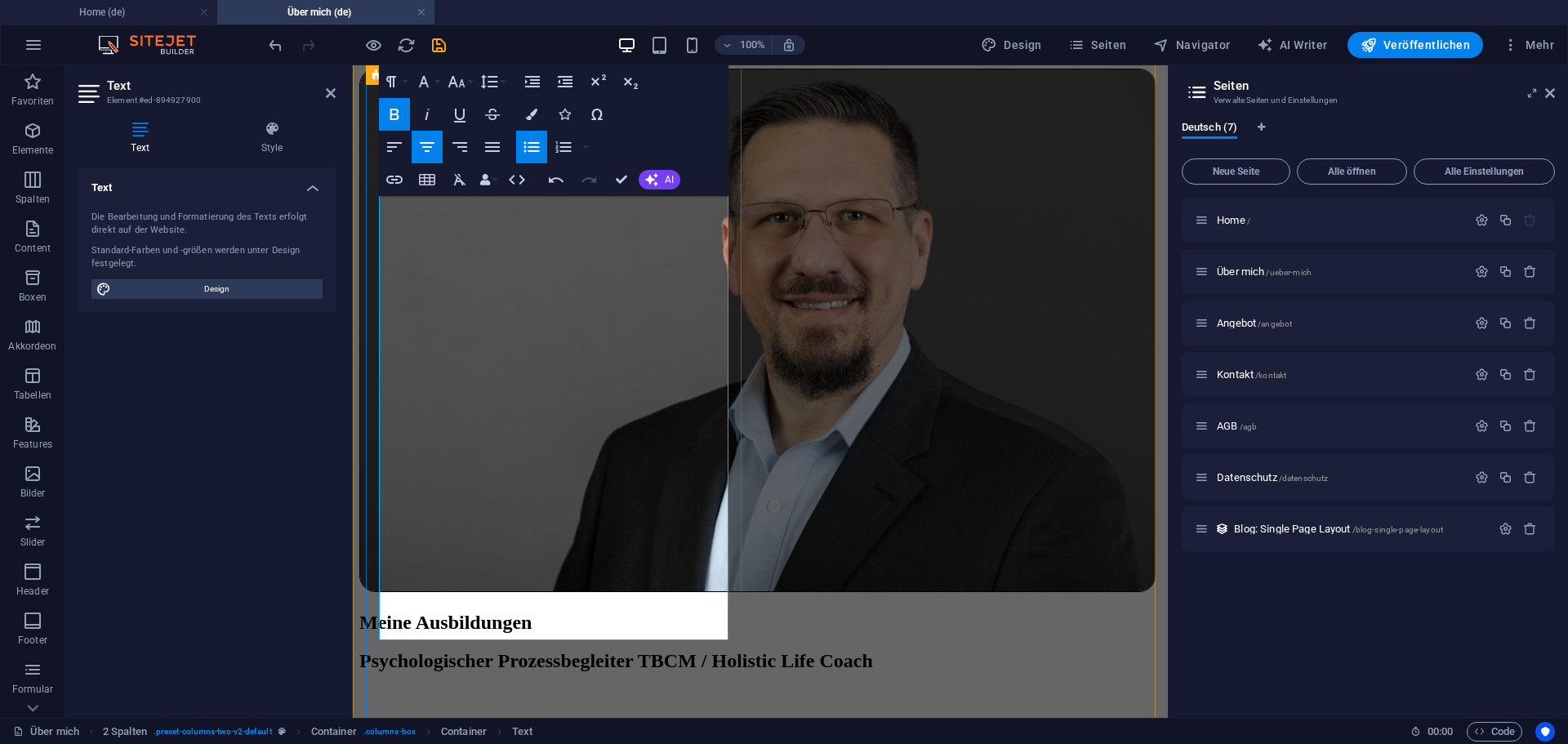
scroll to position [1614, 0]
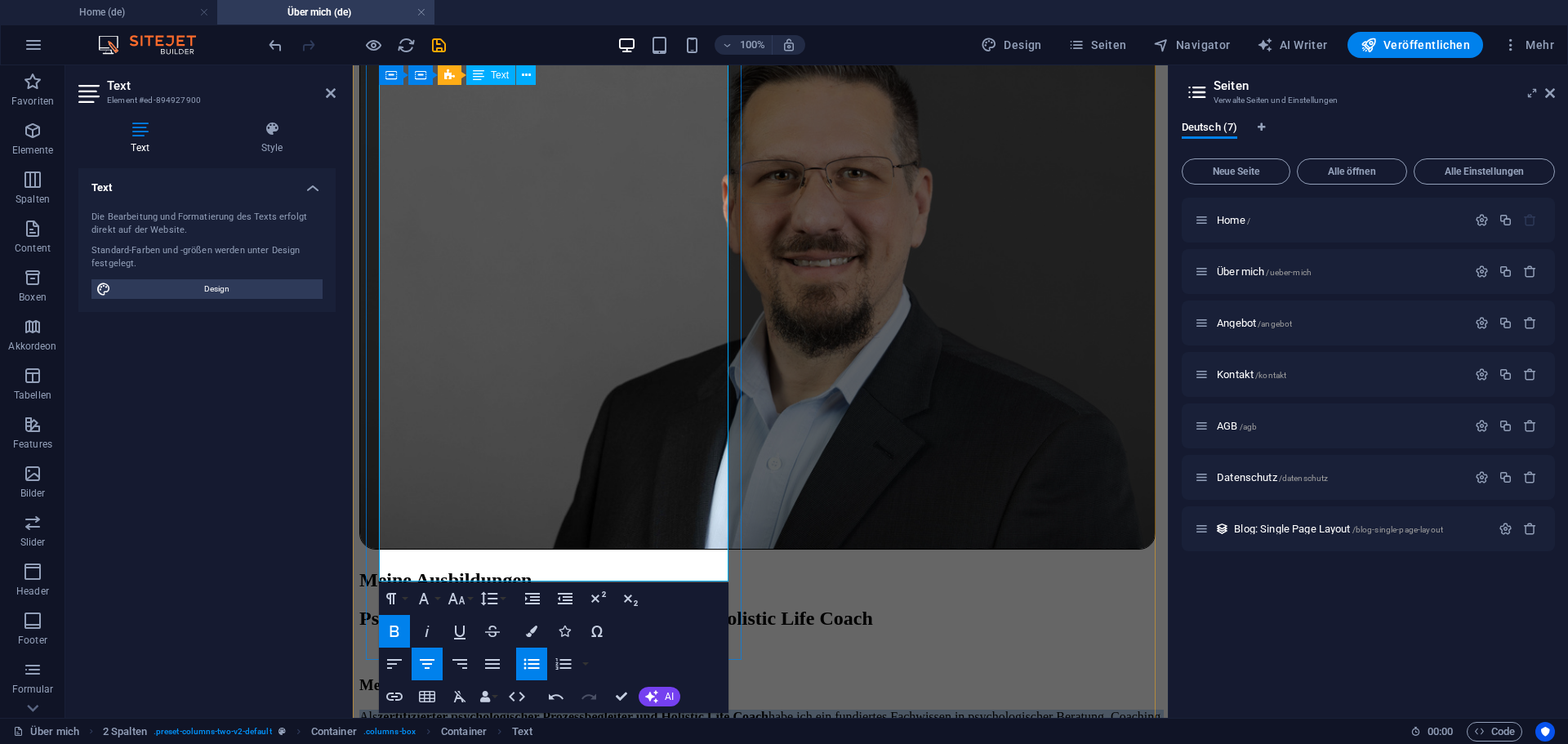
drag, startPoint x: 390, startPoint y: 459, endPoint x: 691, endPoint y: 541, distance: 312.0
click at [464, 597] on icon "button" at bounding box center [457, 599] width 20 height 20
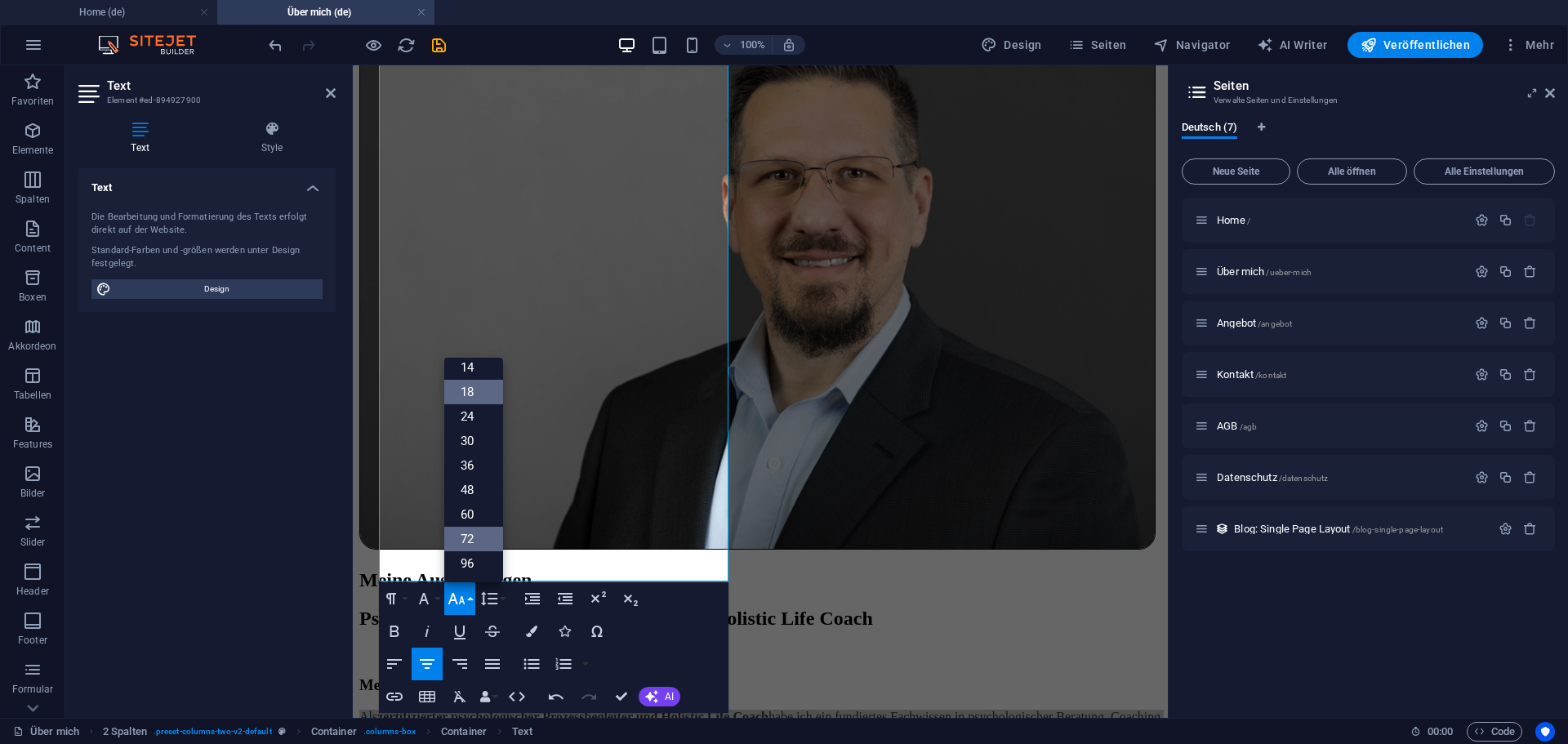
scroll to position [131, 0]
click at [476, 370] on link "14" at bounding box center [473, 367] width 59 height 24
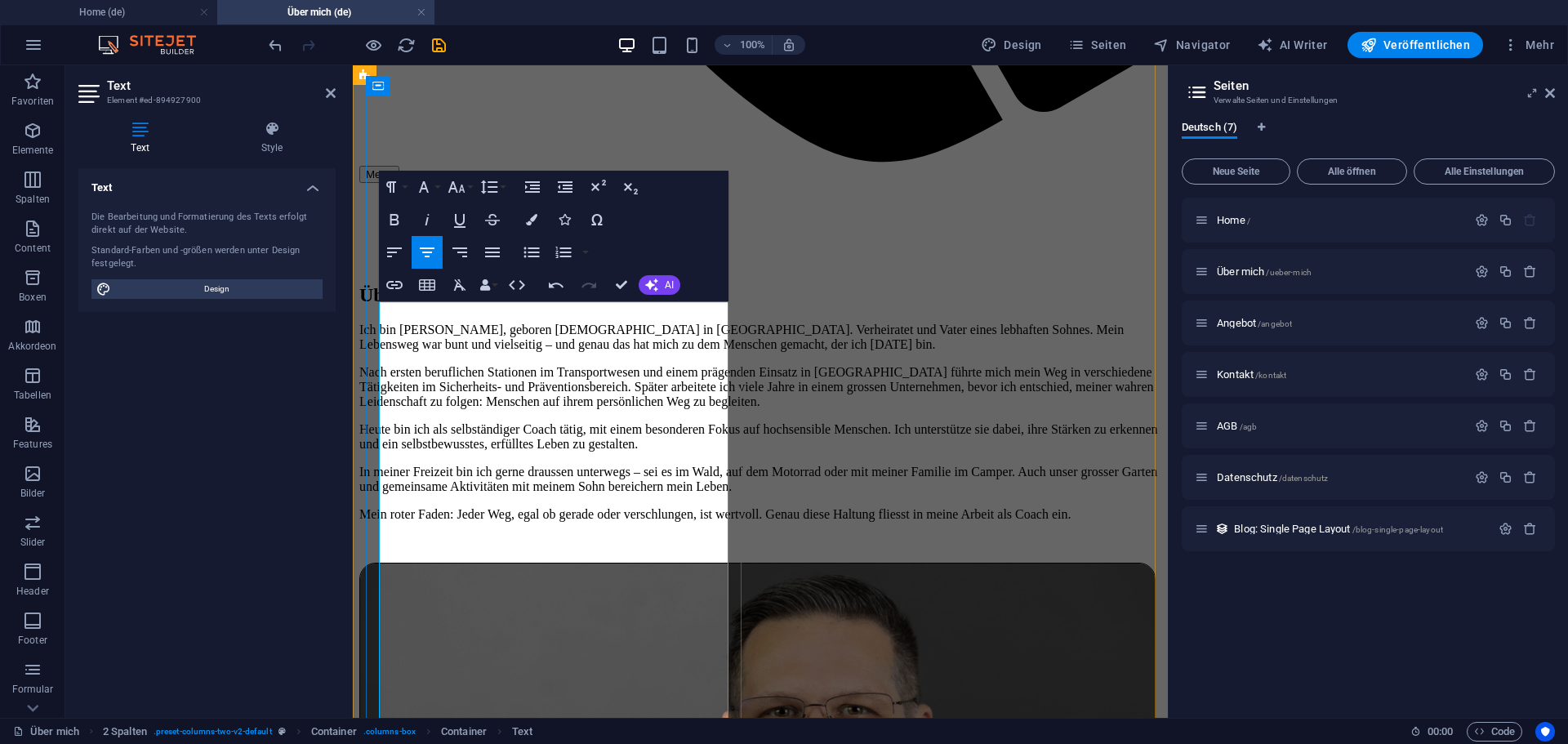
scroll to position [1072, 0]
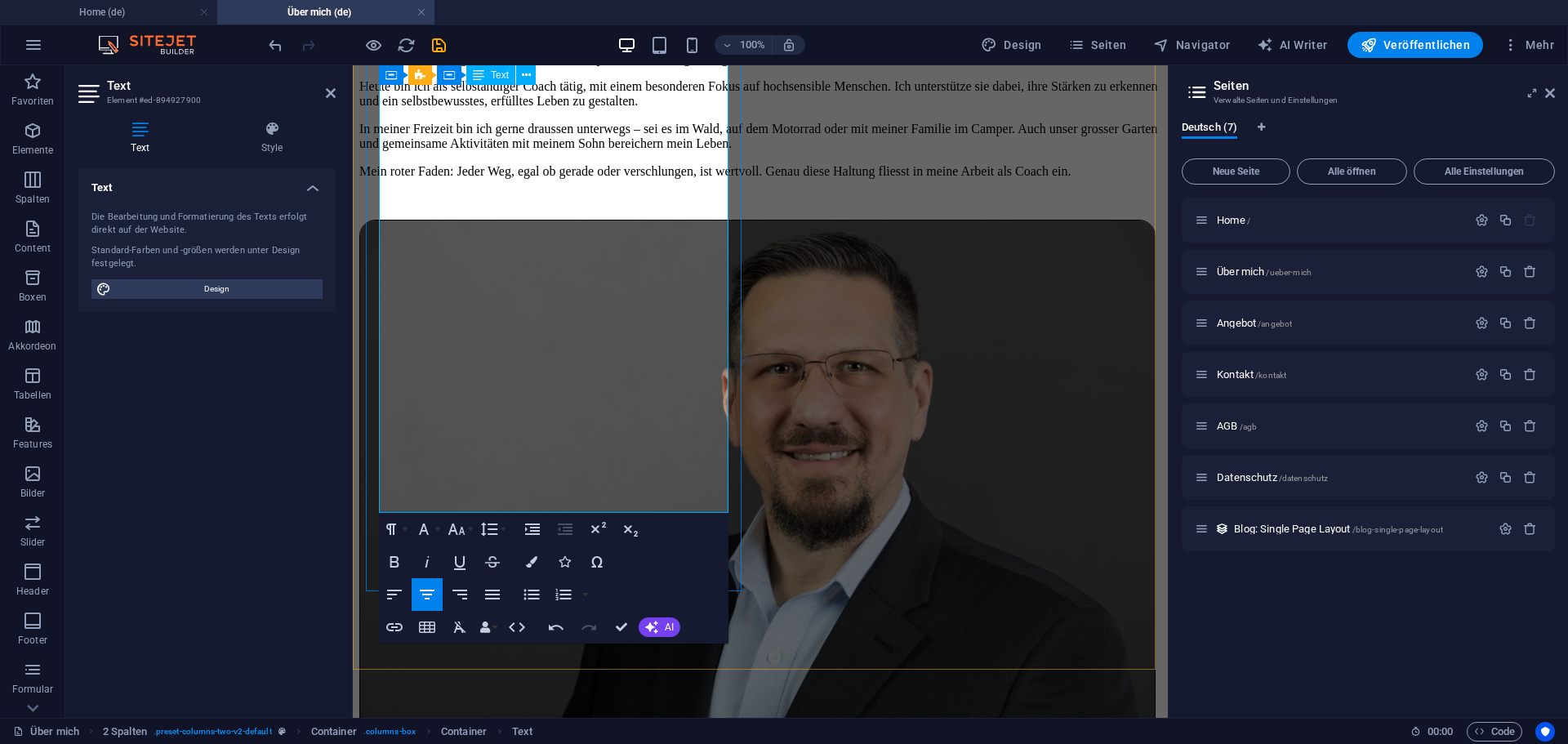
scroll to position [1398, 0]
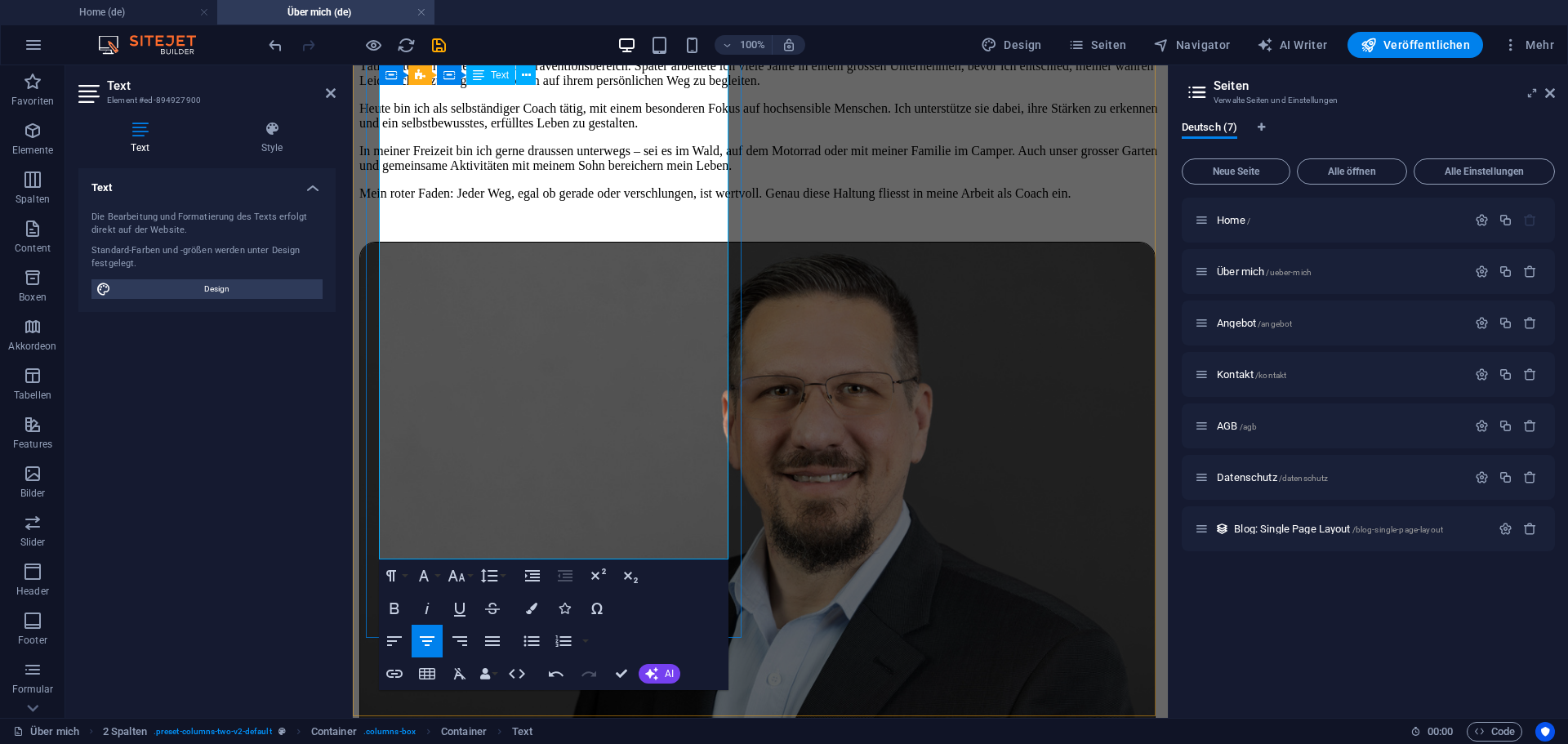
drag, startPoint x: 436, startPoint y: 275, endPoint x: 717, endPoint y: 437, distance: 324.4
click at [394, 643] on icon "button" at bounding box center [395, 642] width 20 height 20
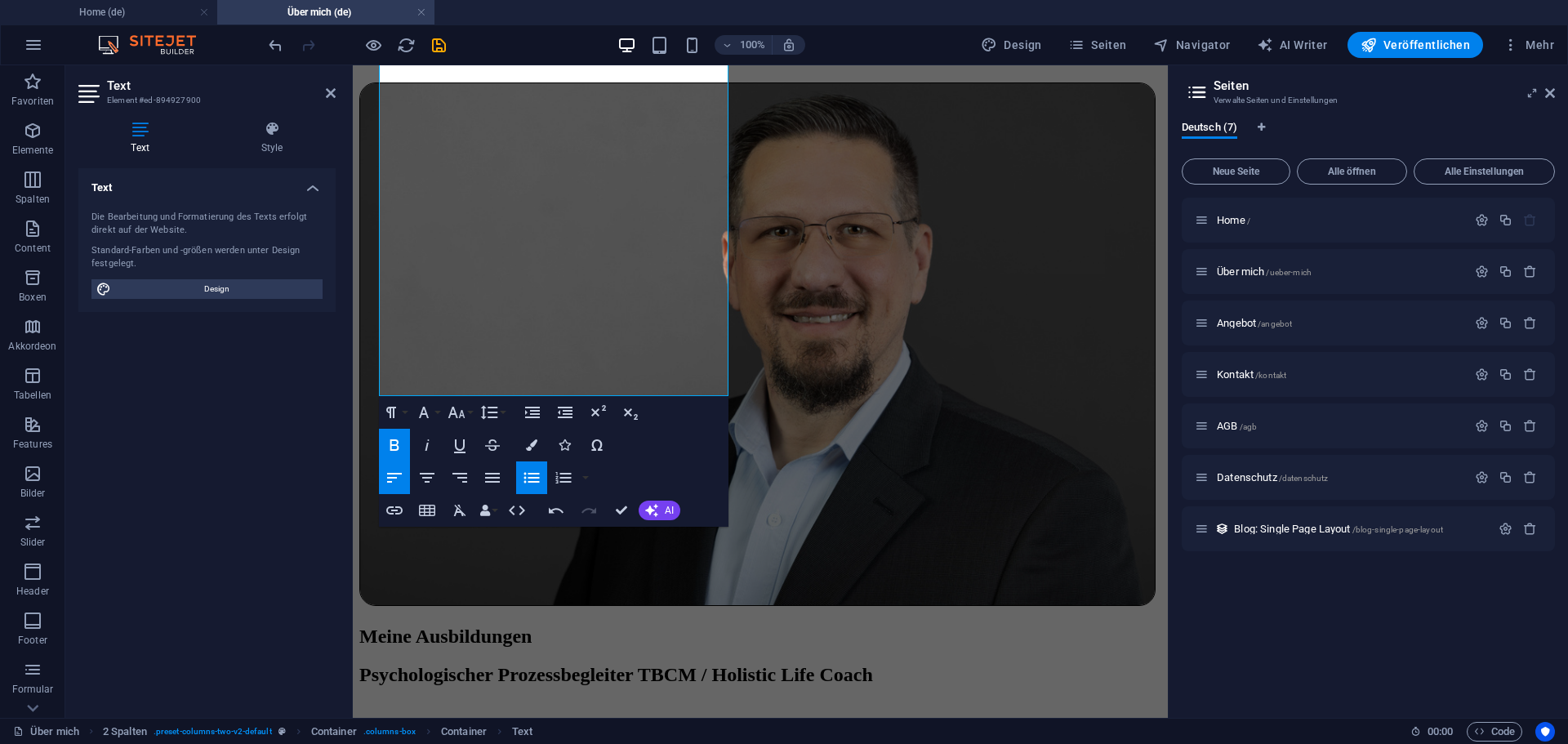
scroll to position [1561, 0]
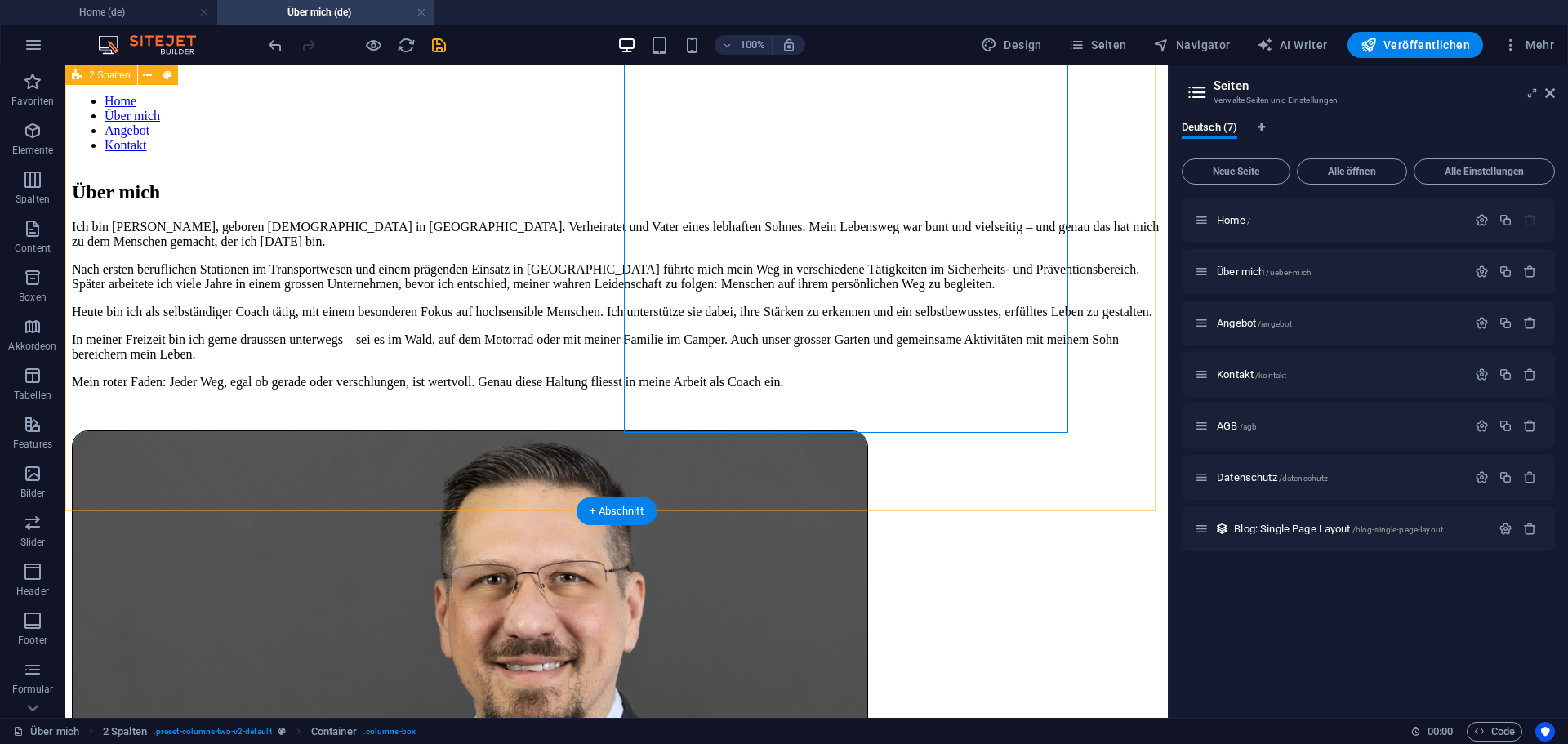
scroll to position [1429, 0]
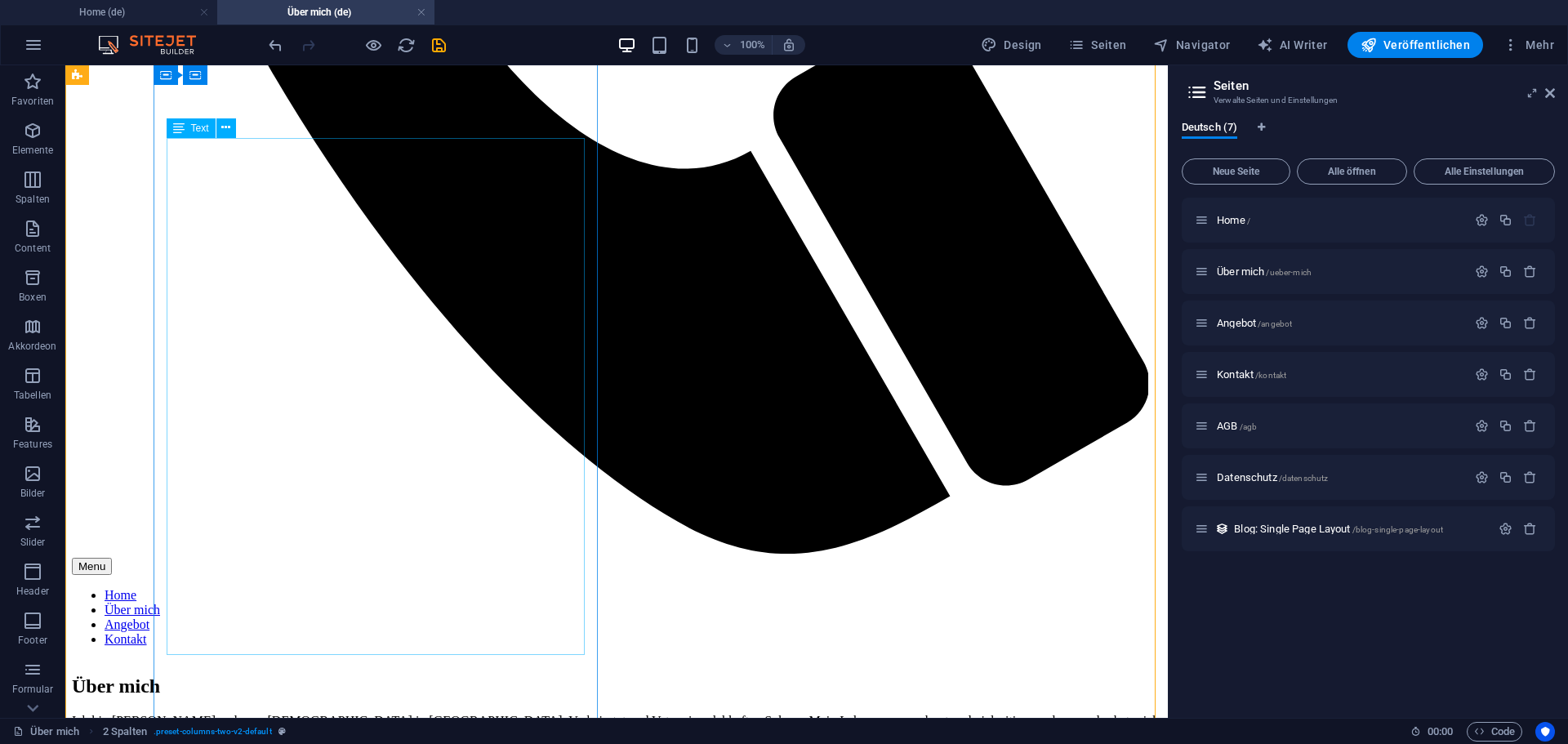
scroll to position [857, 0]
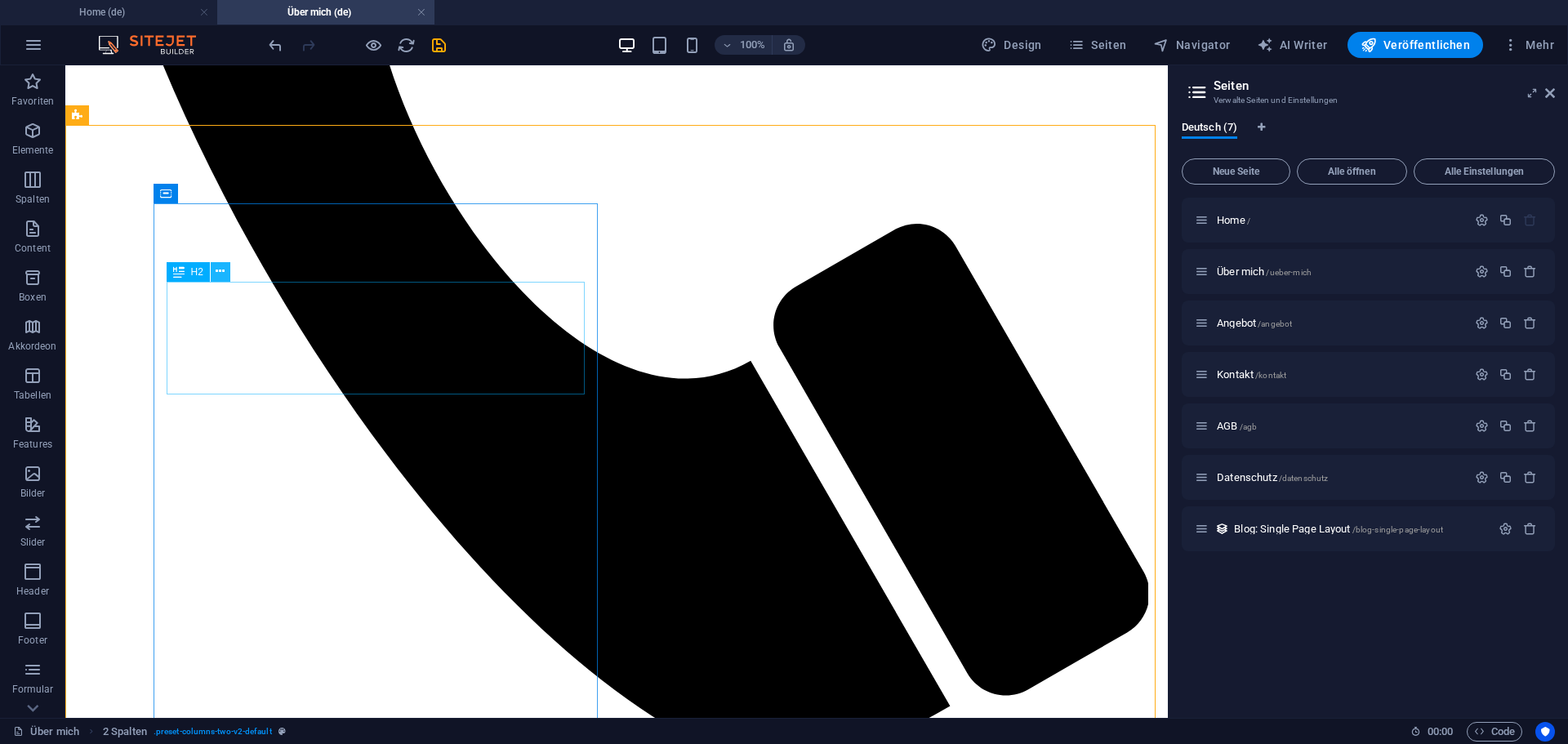
click at [216, 272] on icon at bounding box center [220, 271] width 9 height 17
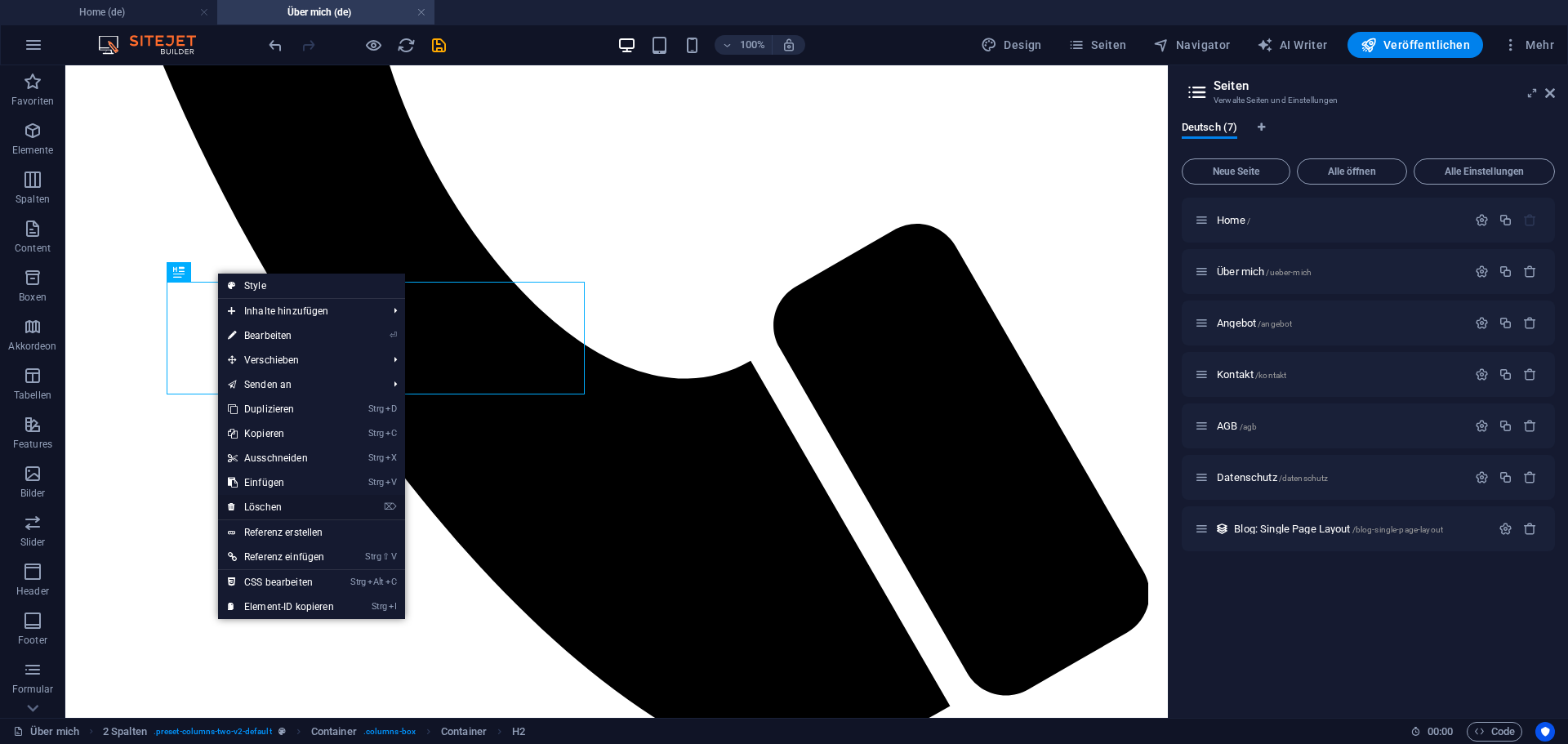
drag, startPoint x: 265, startPoint y: 505, endPoint x: 201, endPoint y: 444, distance: 88.4
click at [265, 505] on link "⌦ Löschen" at bounding box center [281, 507] width 126 height 24
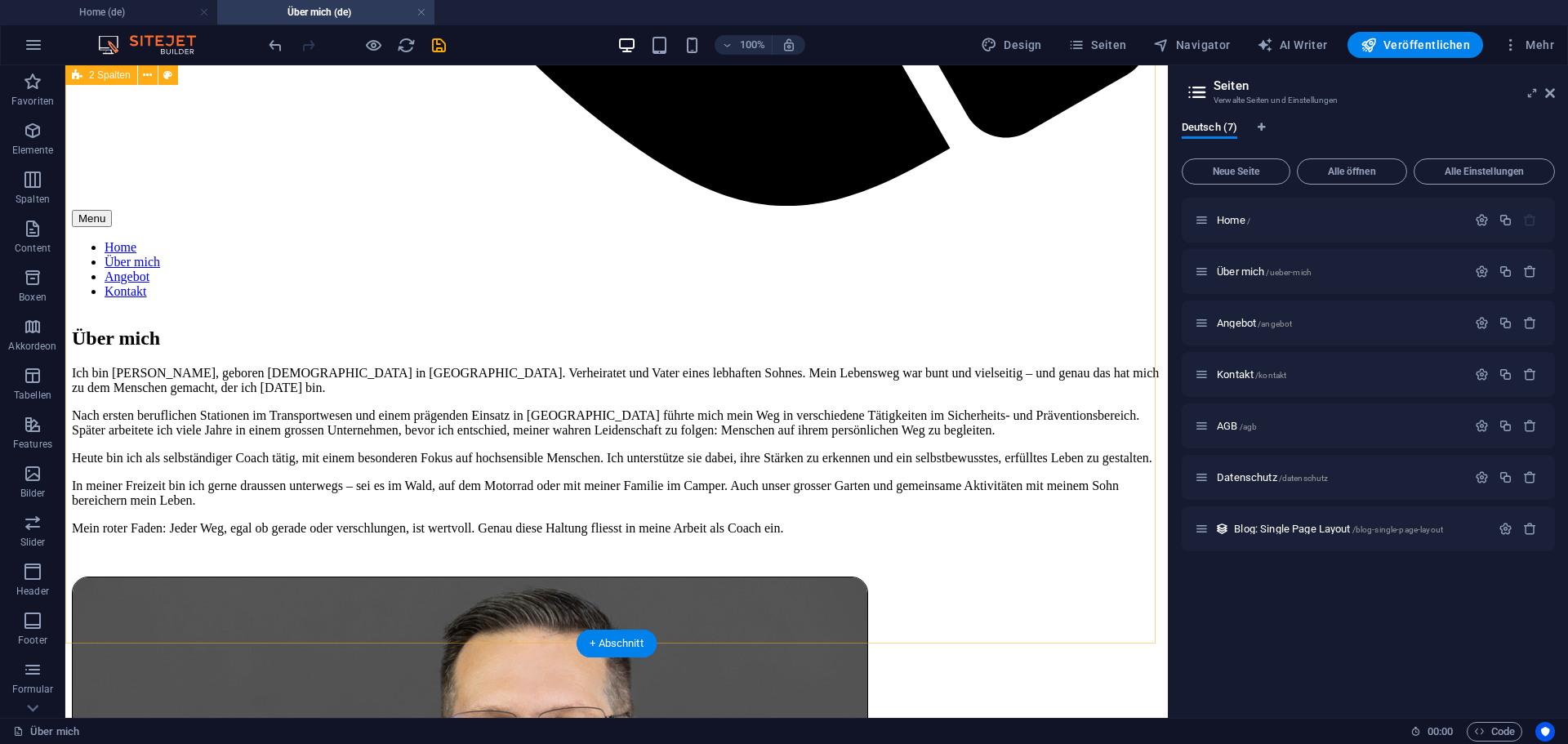
scroll to position [1184, 0]
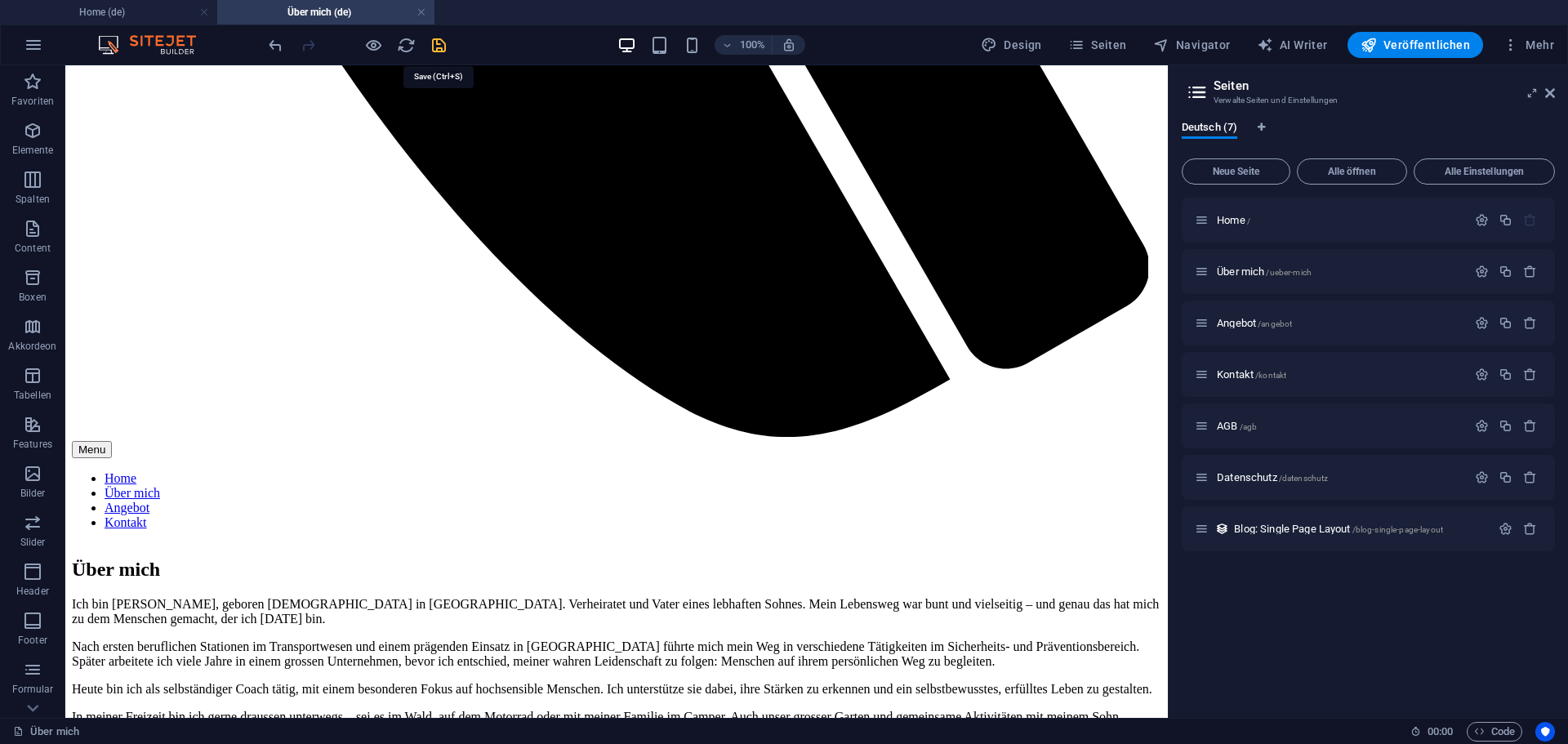
click at [437, 38] on icon "save" at bounding box center [438, 45] width 19 height 19
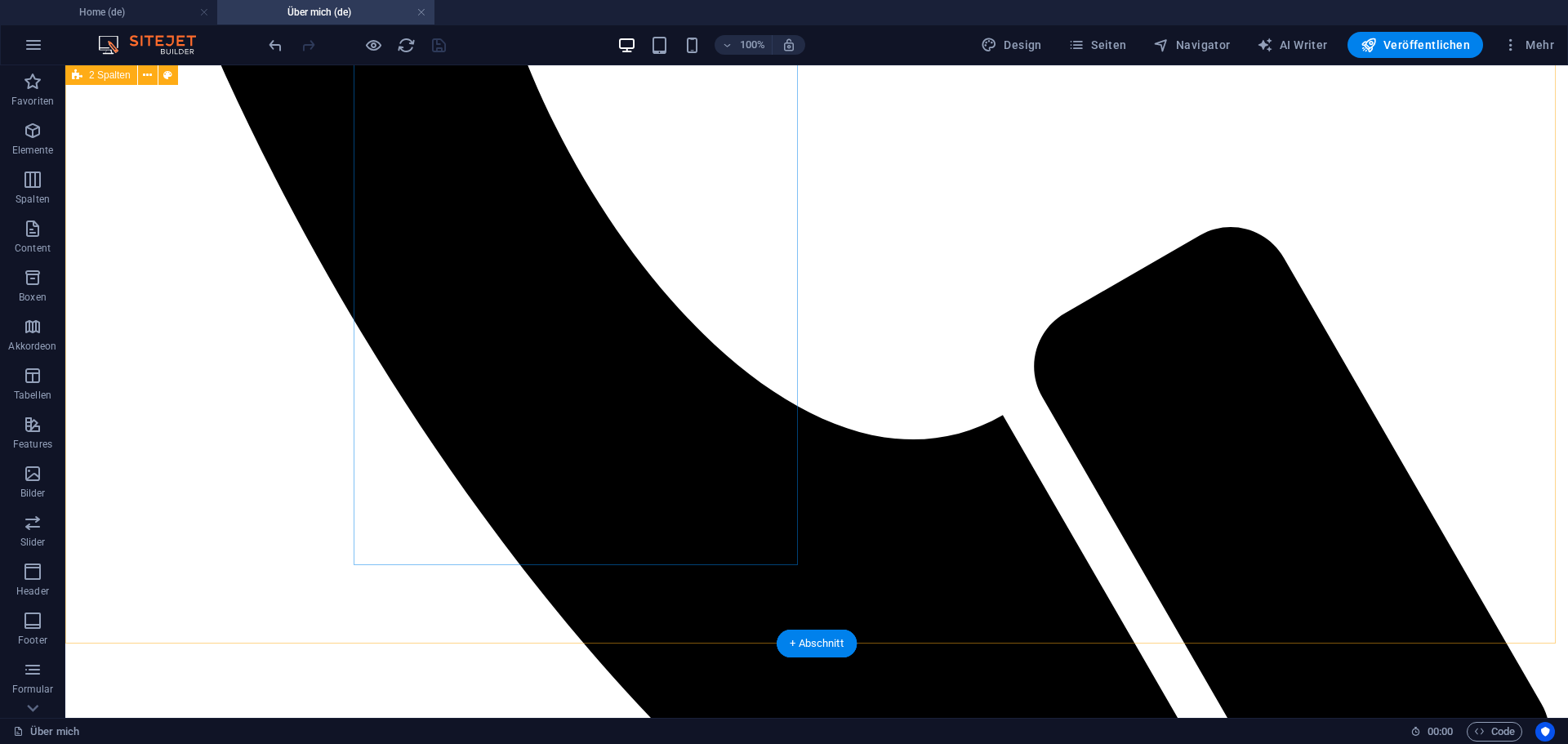
scroll to position [1266, 0]
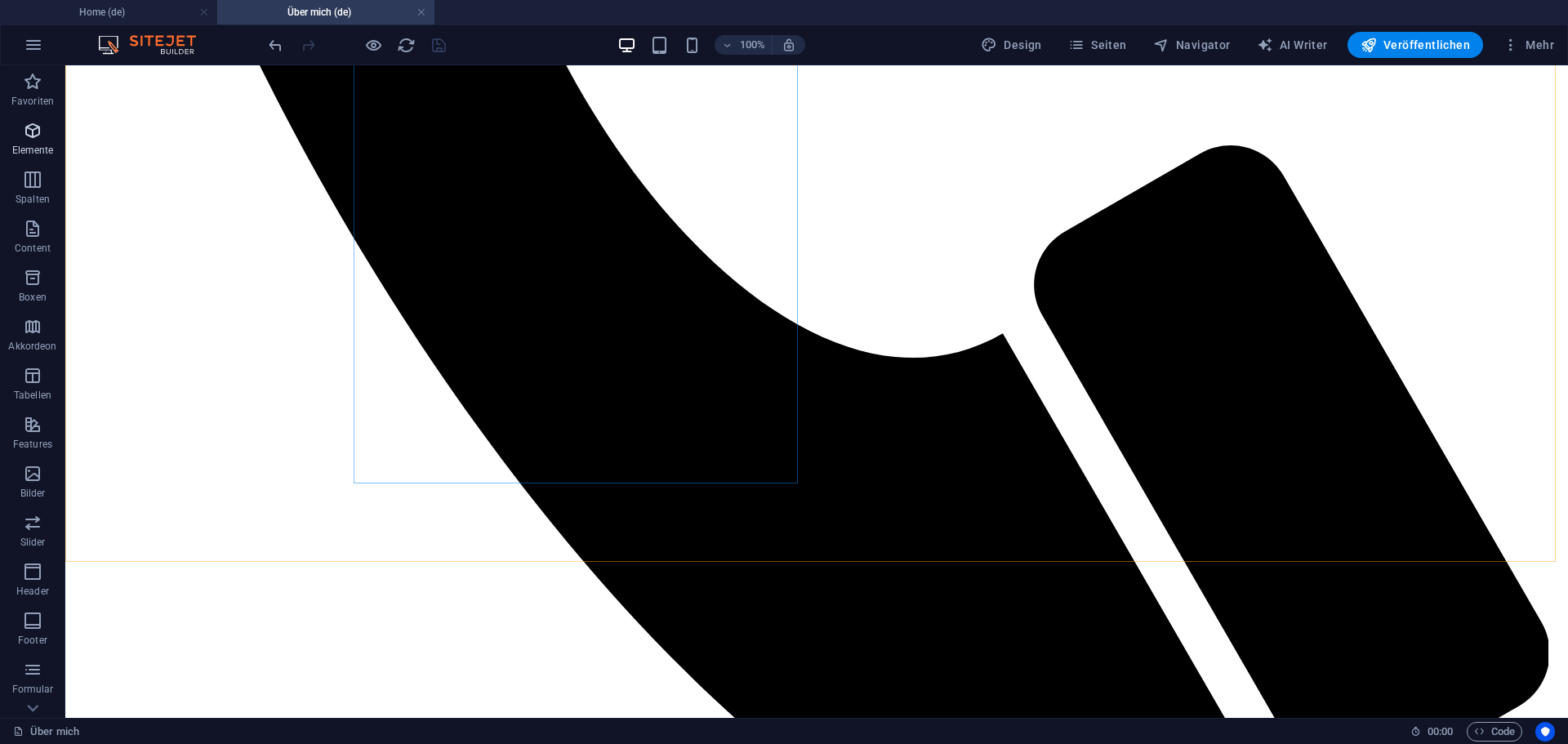
click at [29, 129] on icon "button" at bounding box center [33, 130] width 20 height 20
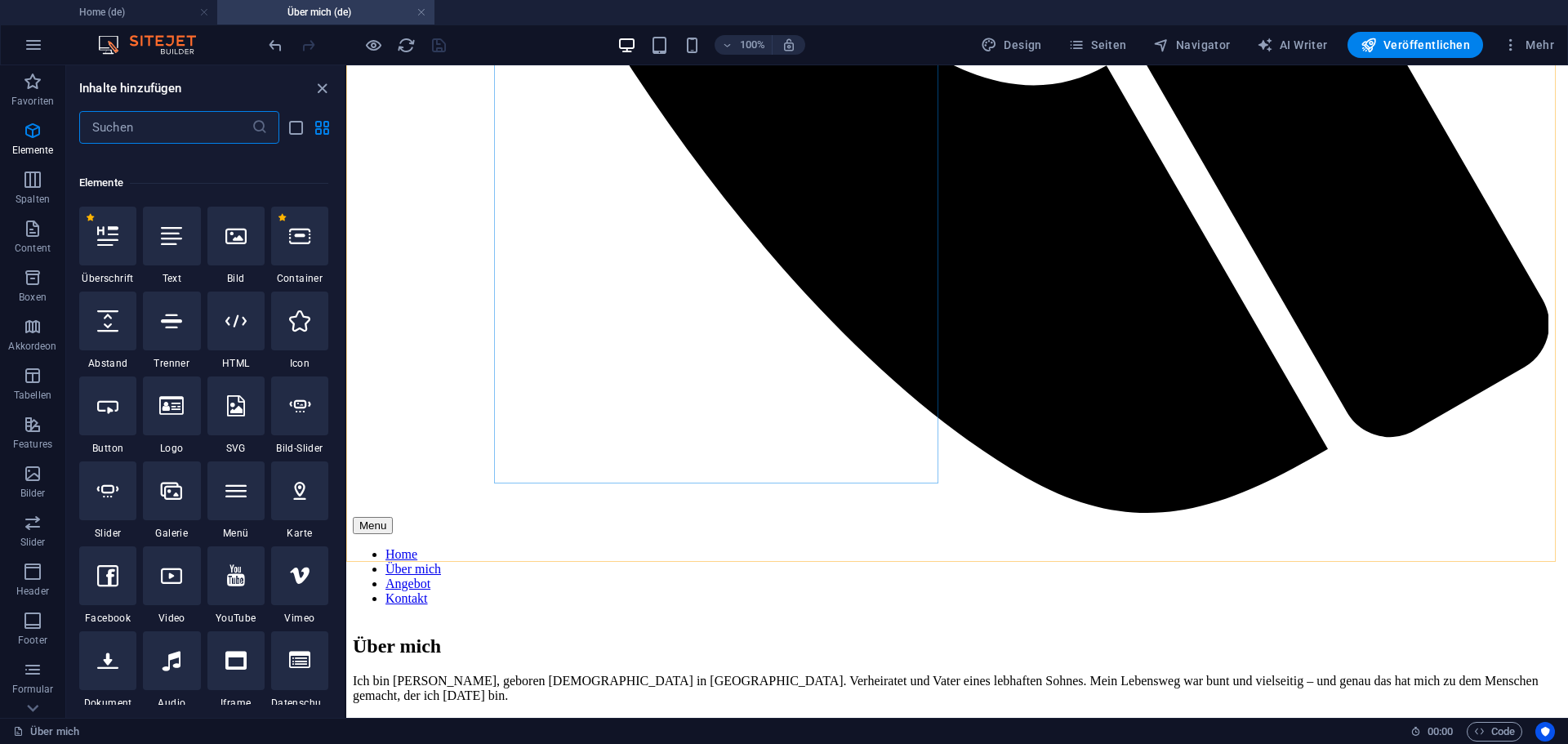
scroll to position [174, 0]
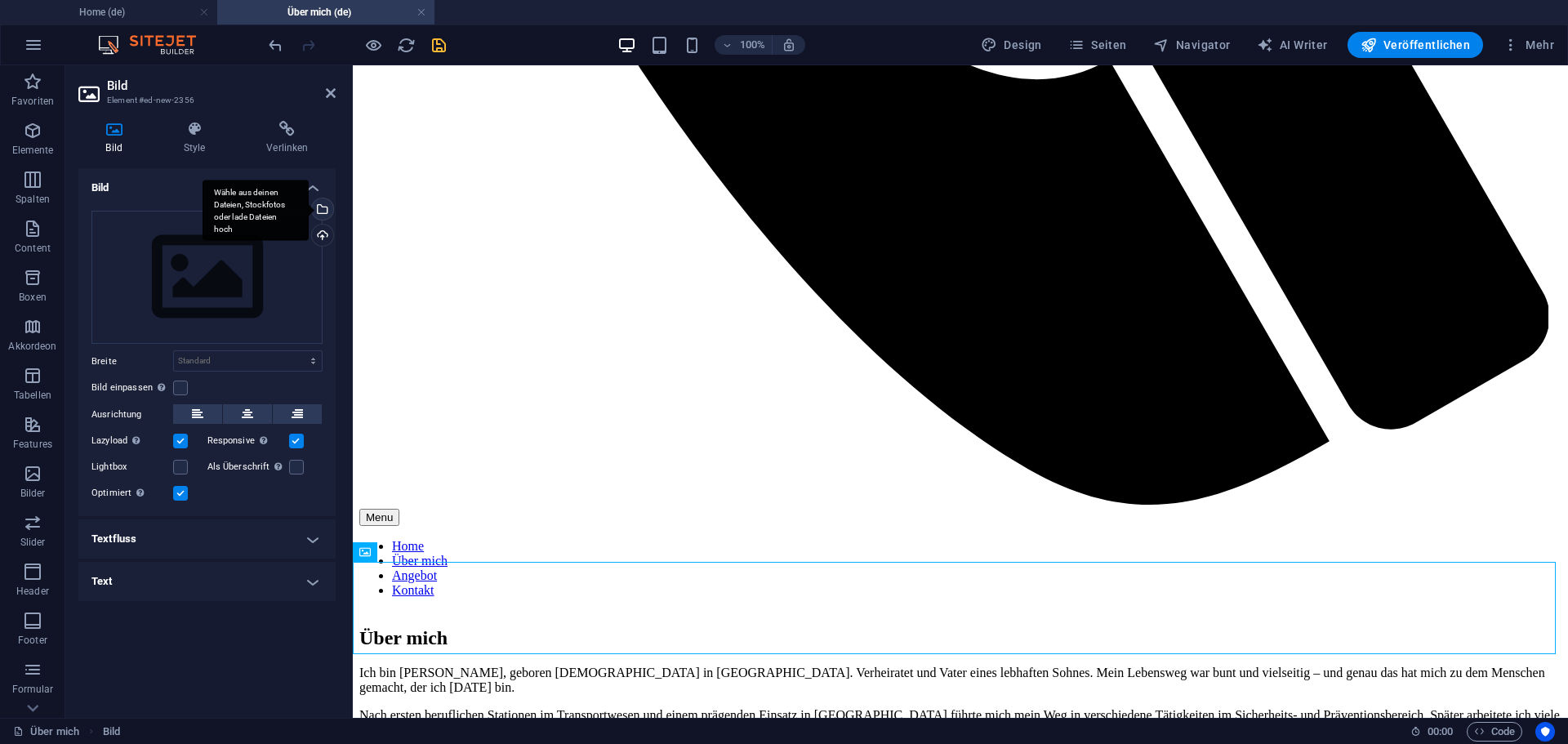
click at [309, 208] on div "Wähle aus deinen Dateien, Stockfotos oder lade Dateien hoch" at bounding box center [255, 210] width 106 height 62
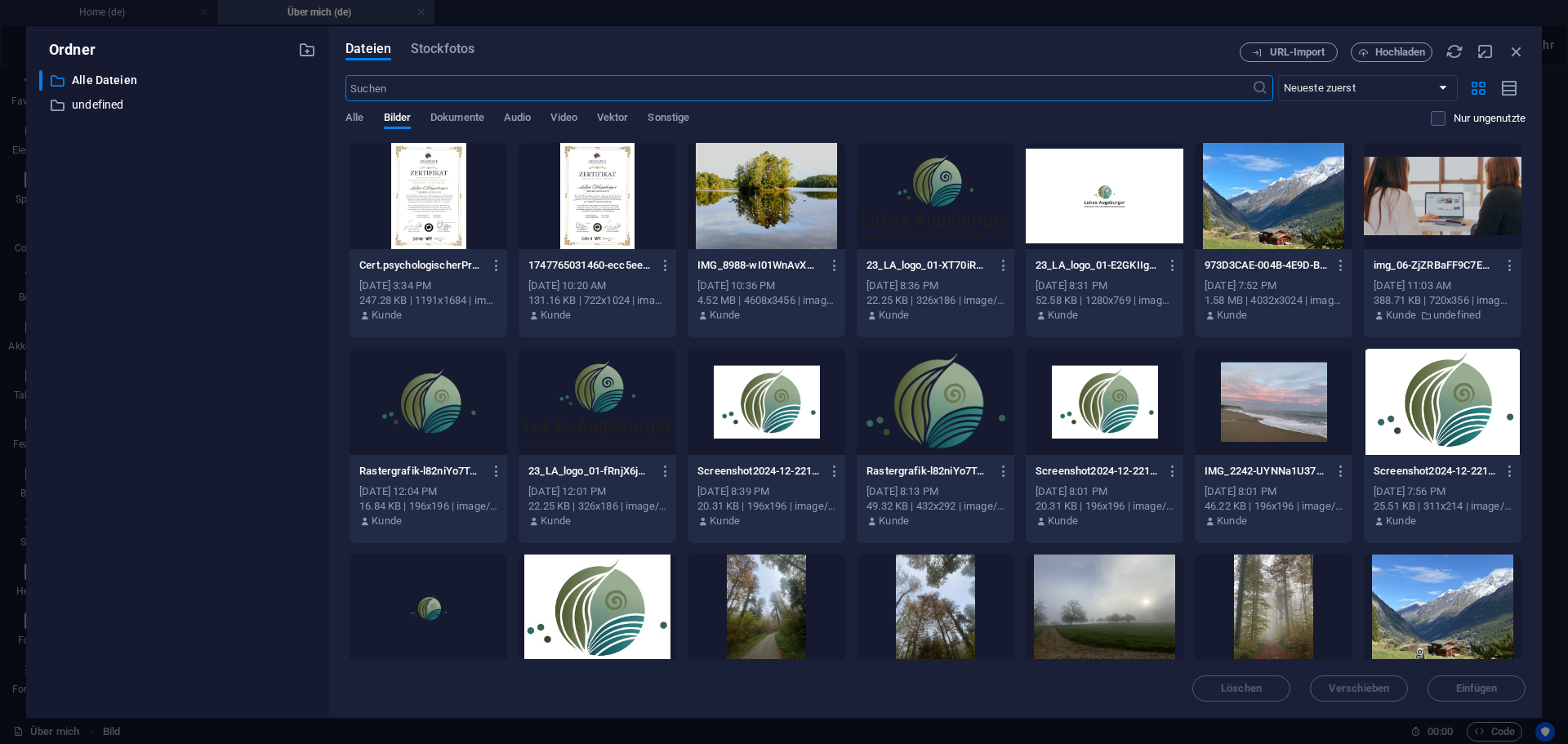
scroll to position [1372, 0]
click at [1409, 47] on span "Hochladen" at bounding box center [1400, 52] width 51 height 10
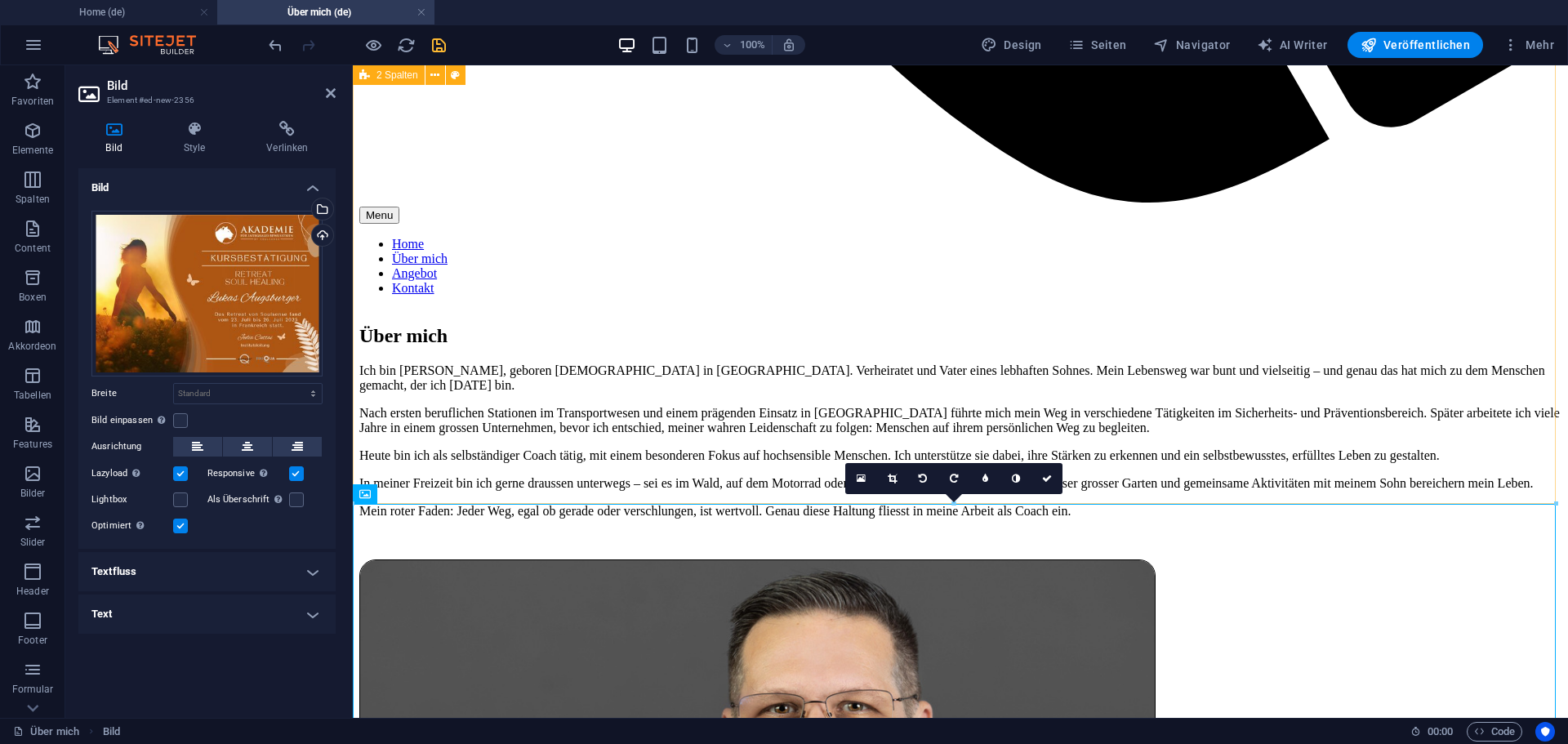
scroll to position [1593, 0]
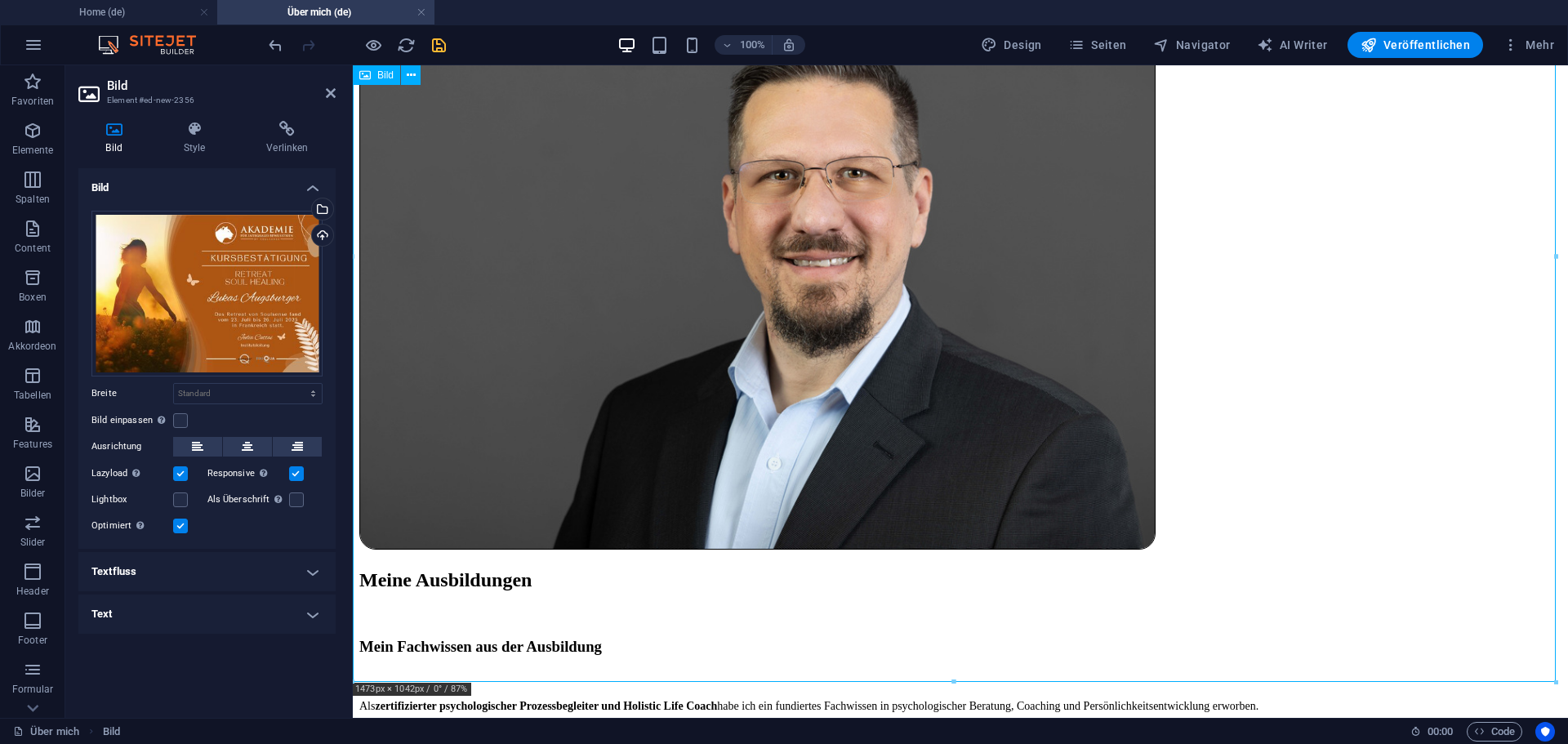
scroll to position [2246, 0]
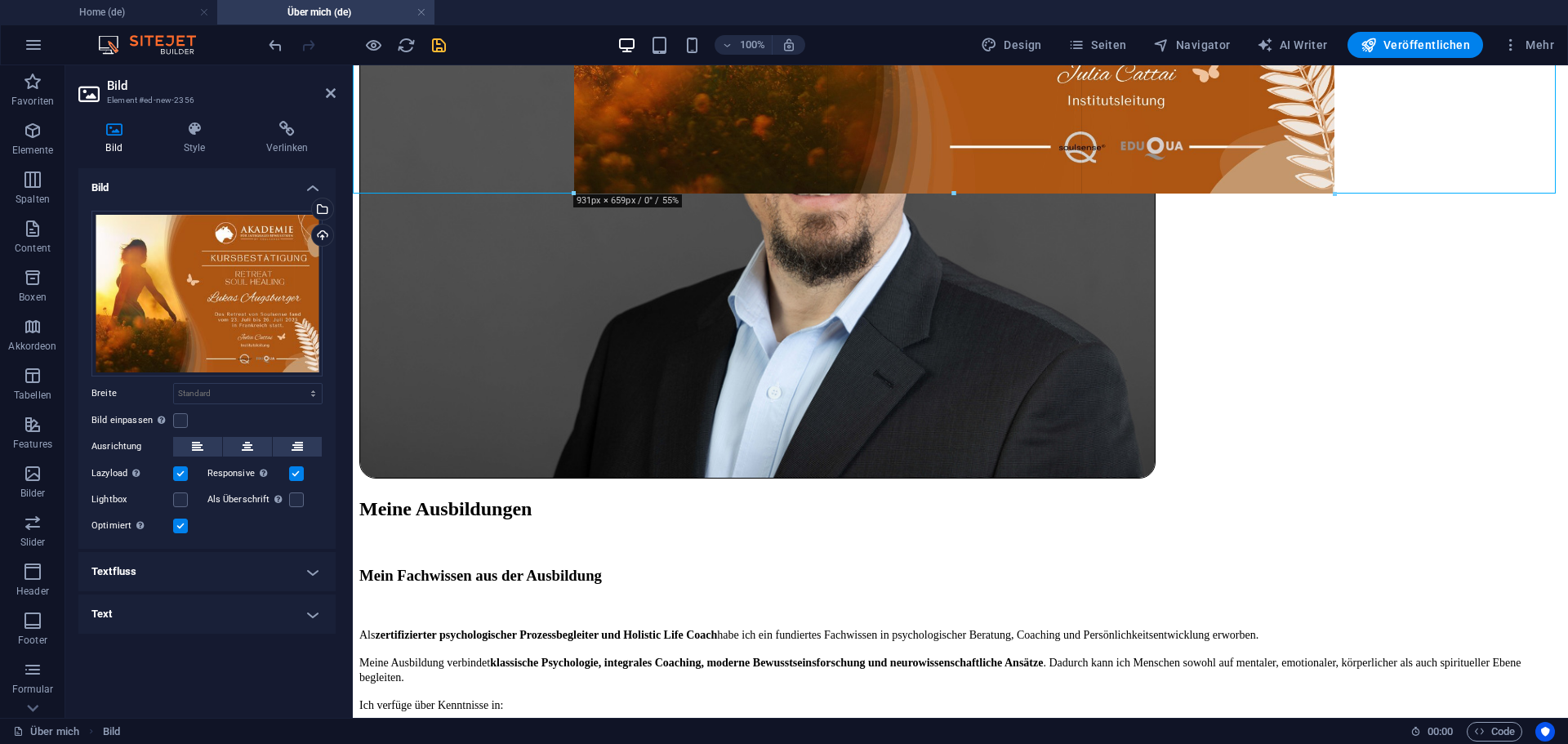
drag, startPoint x: 352, startPoint y: 429, endPoint x: 741, endPoint y: 121, distance: 496.2
type input "931"
select select "px"
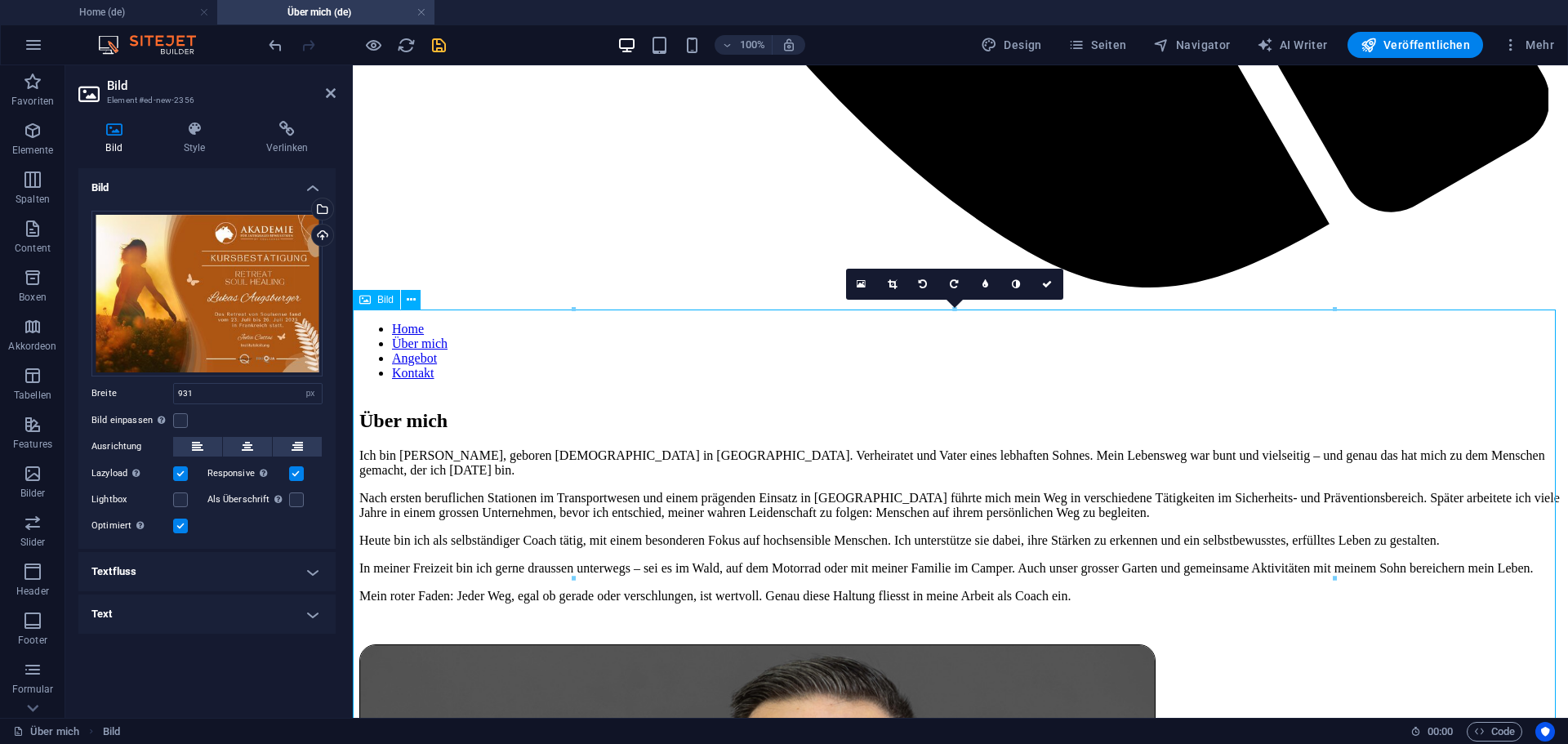
scroll to position [1519, 0]
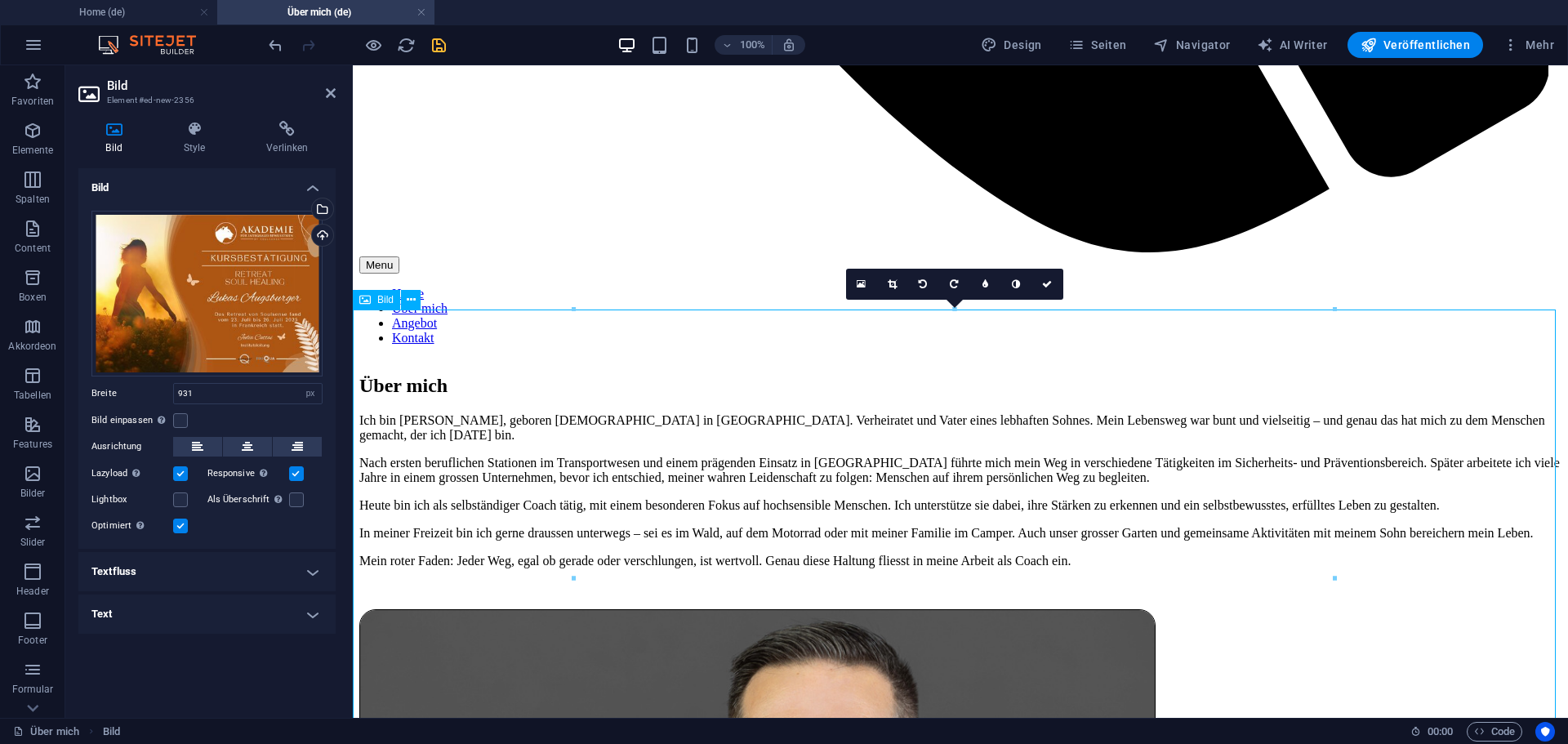
drag, startPoint x: 1687, startPoint y: 378, endPoint x: 942, endPoint y: 491, distance: 753.5
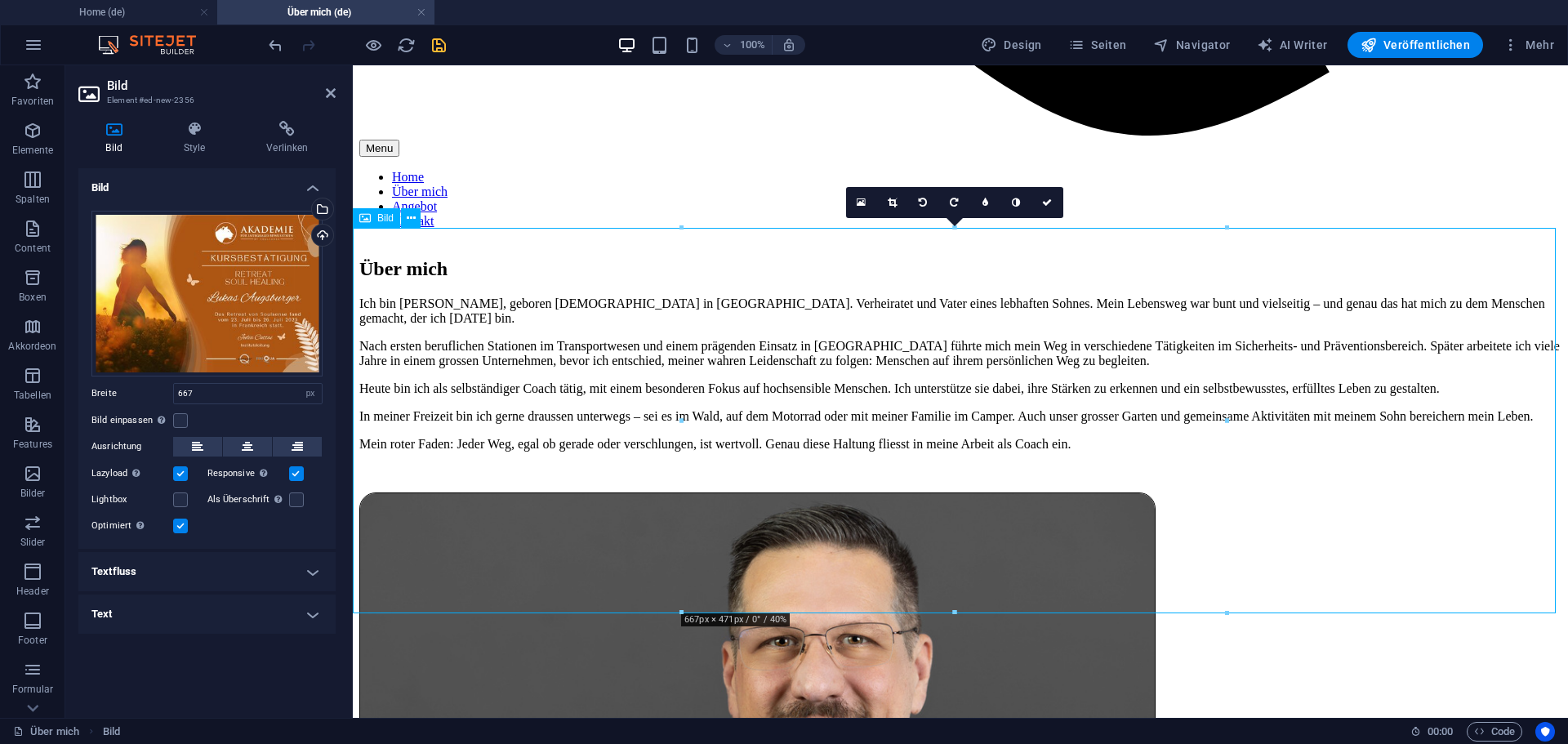
scroll to position [1682, 0]
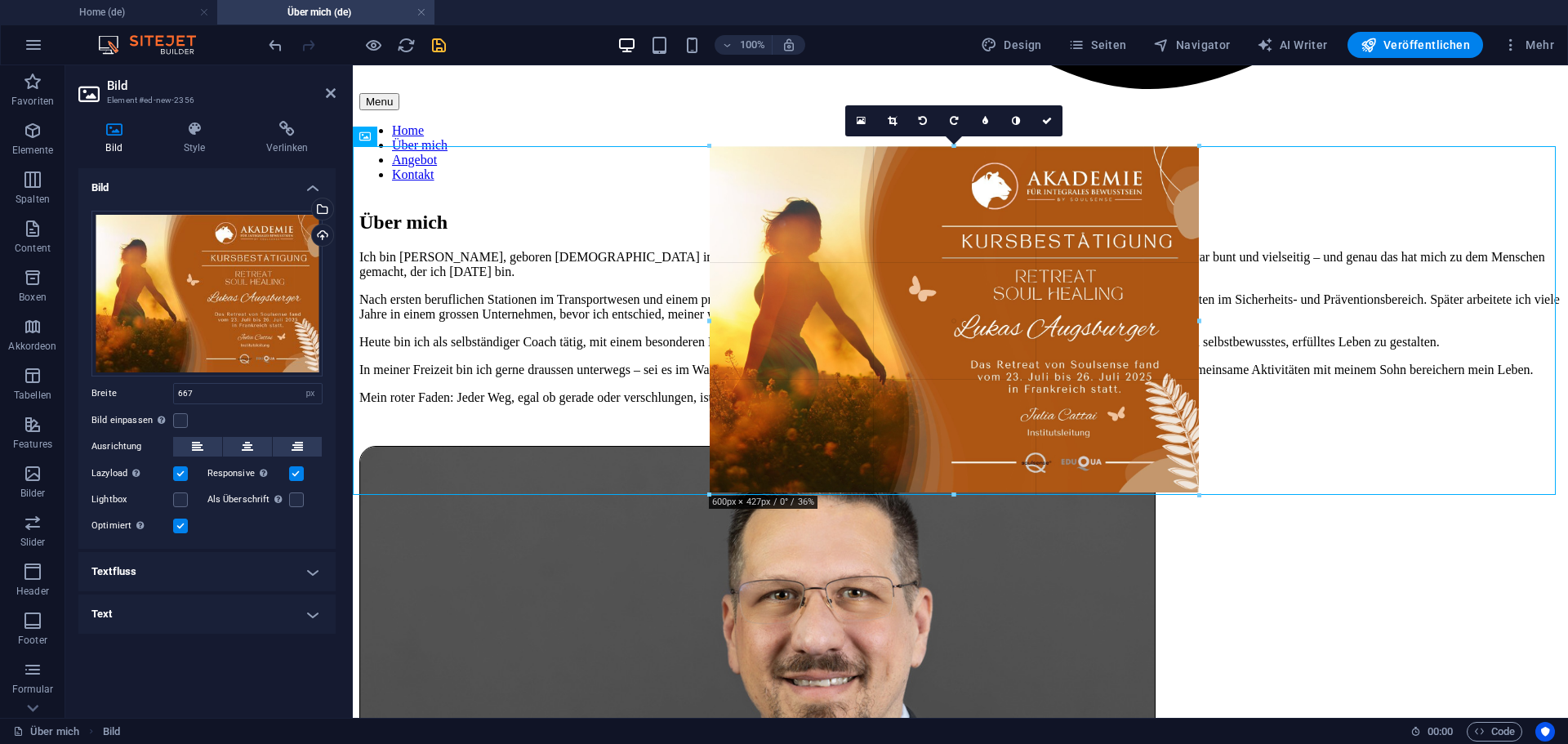
drag, startPoint x: 1230, startPoint y: 533, endPoint x: 1170, endPoint y: 484, distance: 77.5
type input "599"
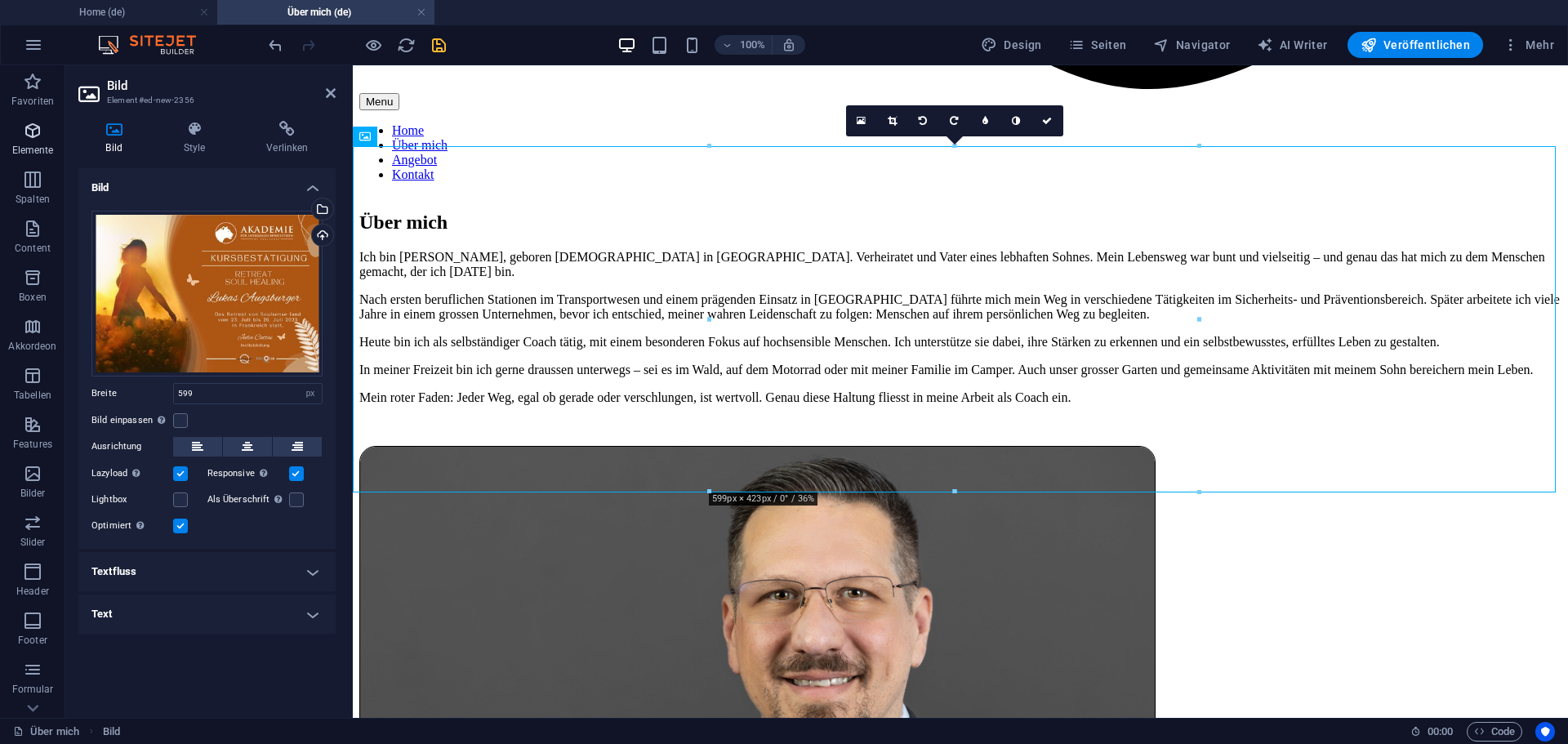
click at [21, 138] on span "Elemente" at bounding box center [33, 140] width 65 height 39
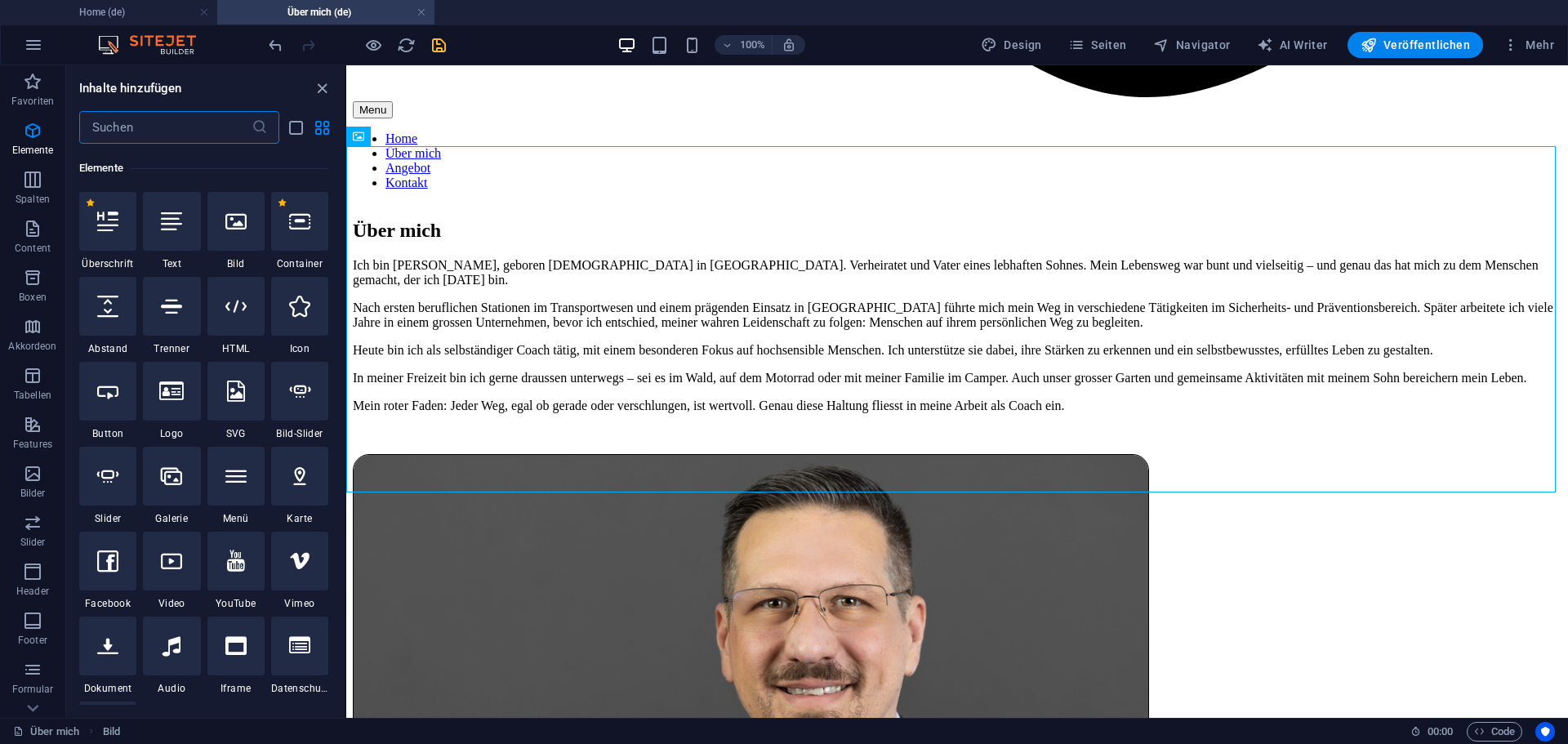
scroll to position [174, 0]
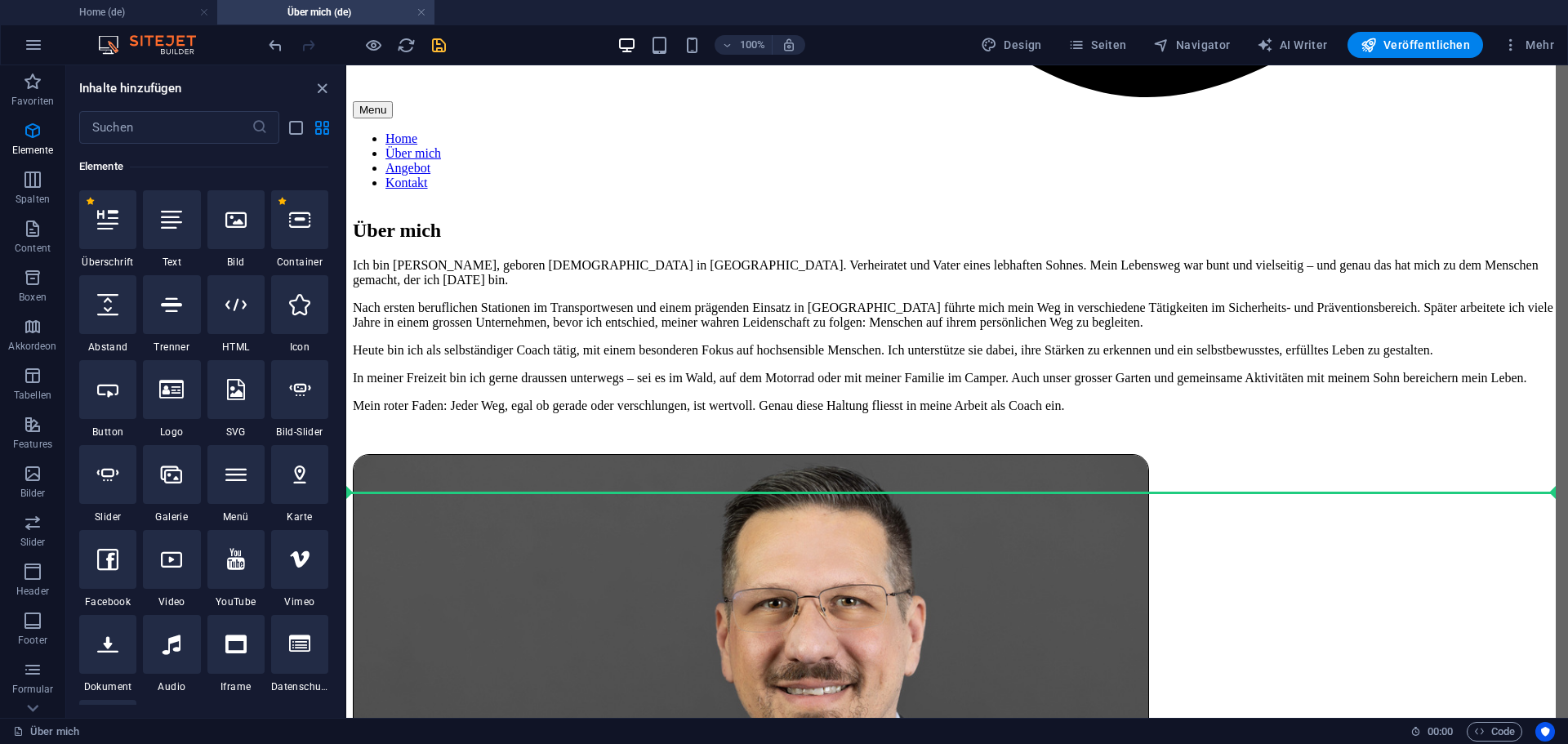
select select "px"
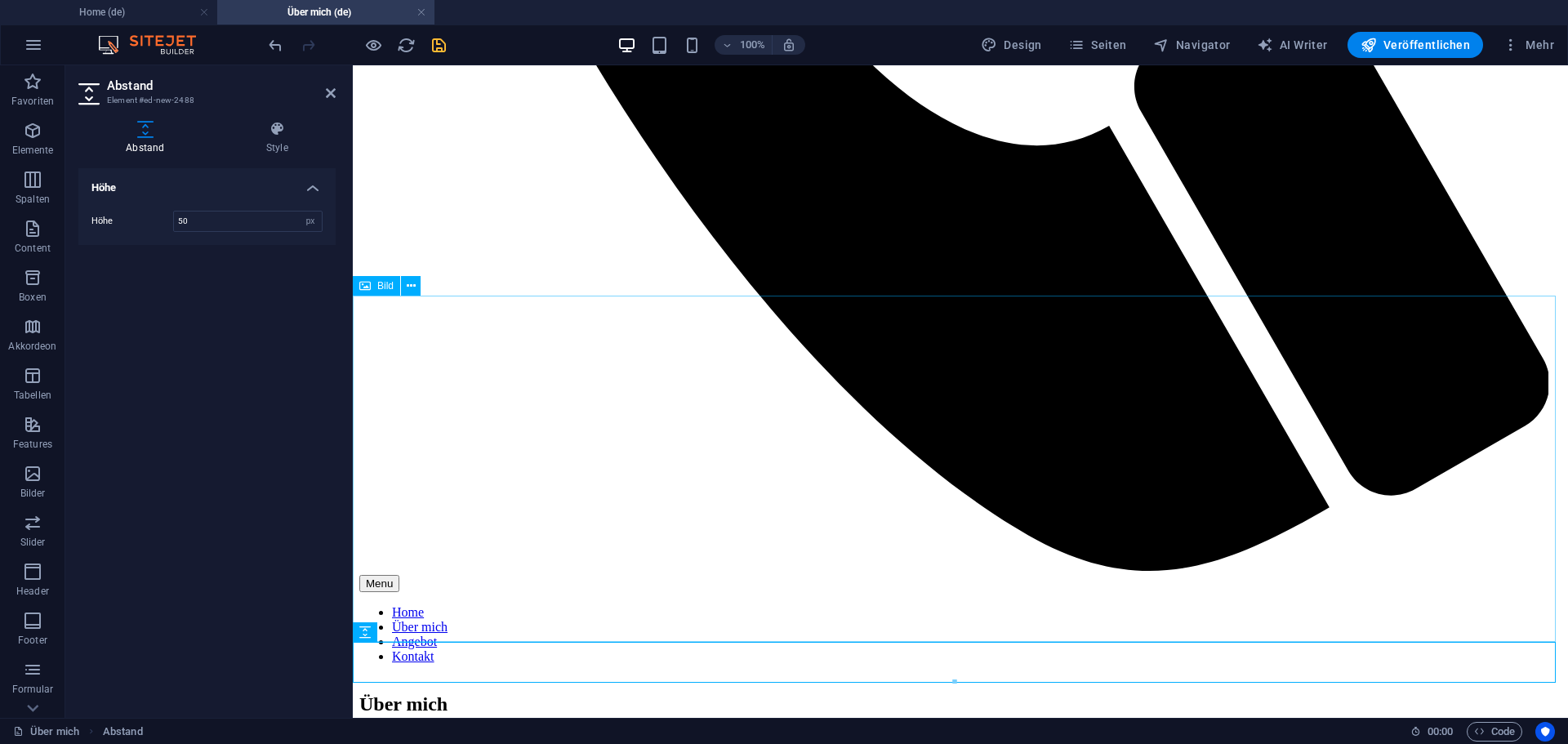
scroll to position [1192, 0]
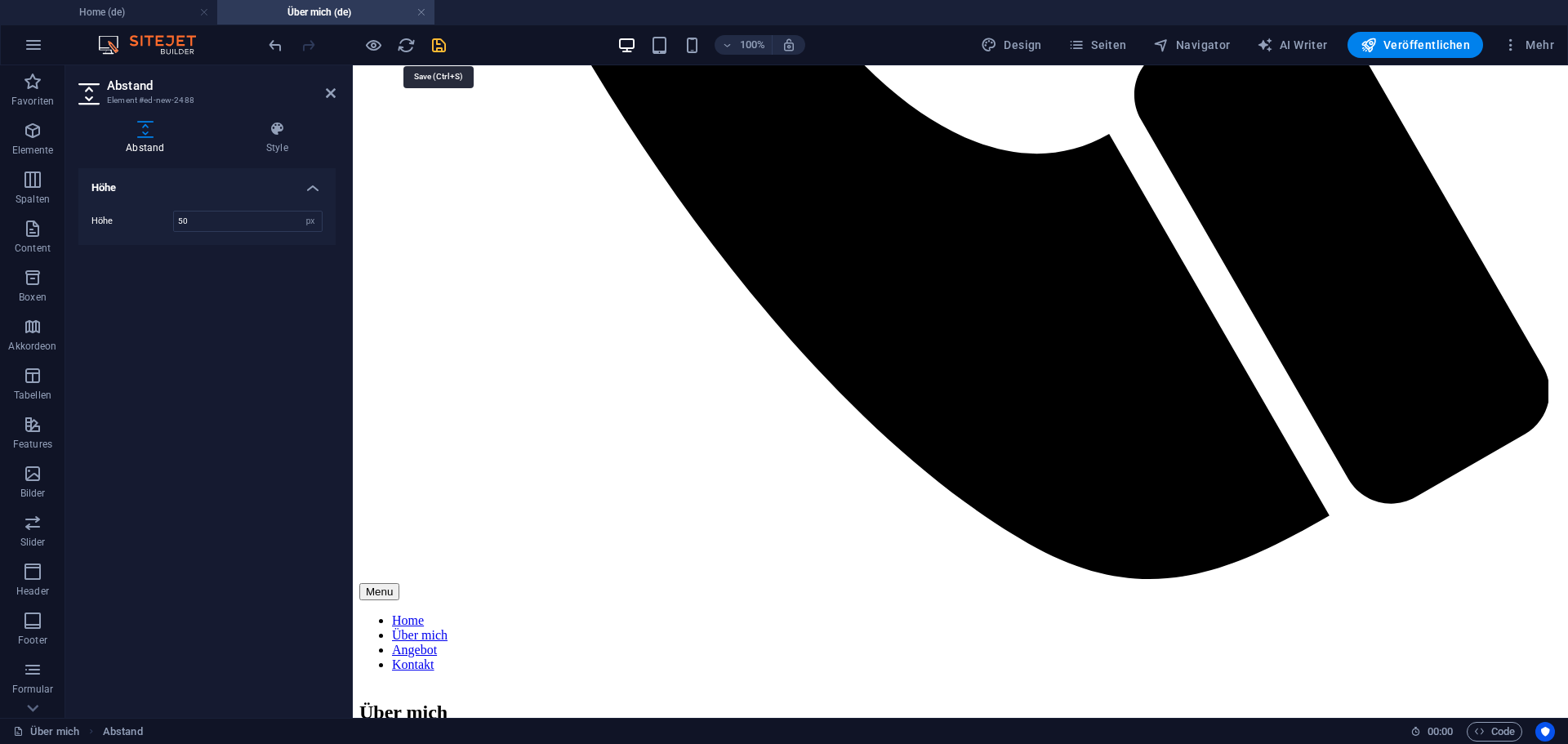
drag, startPoint x: 436, startPoint y: 45, endPoint x: 399, endPoint y: 12, distance: 49.6
click at [436, 45] on icon "save" at bounding box center [438, 45] width 19 height 19
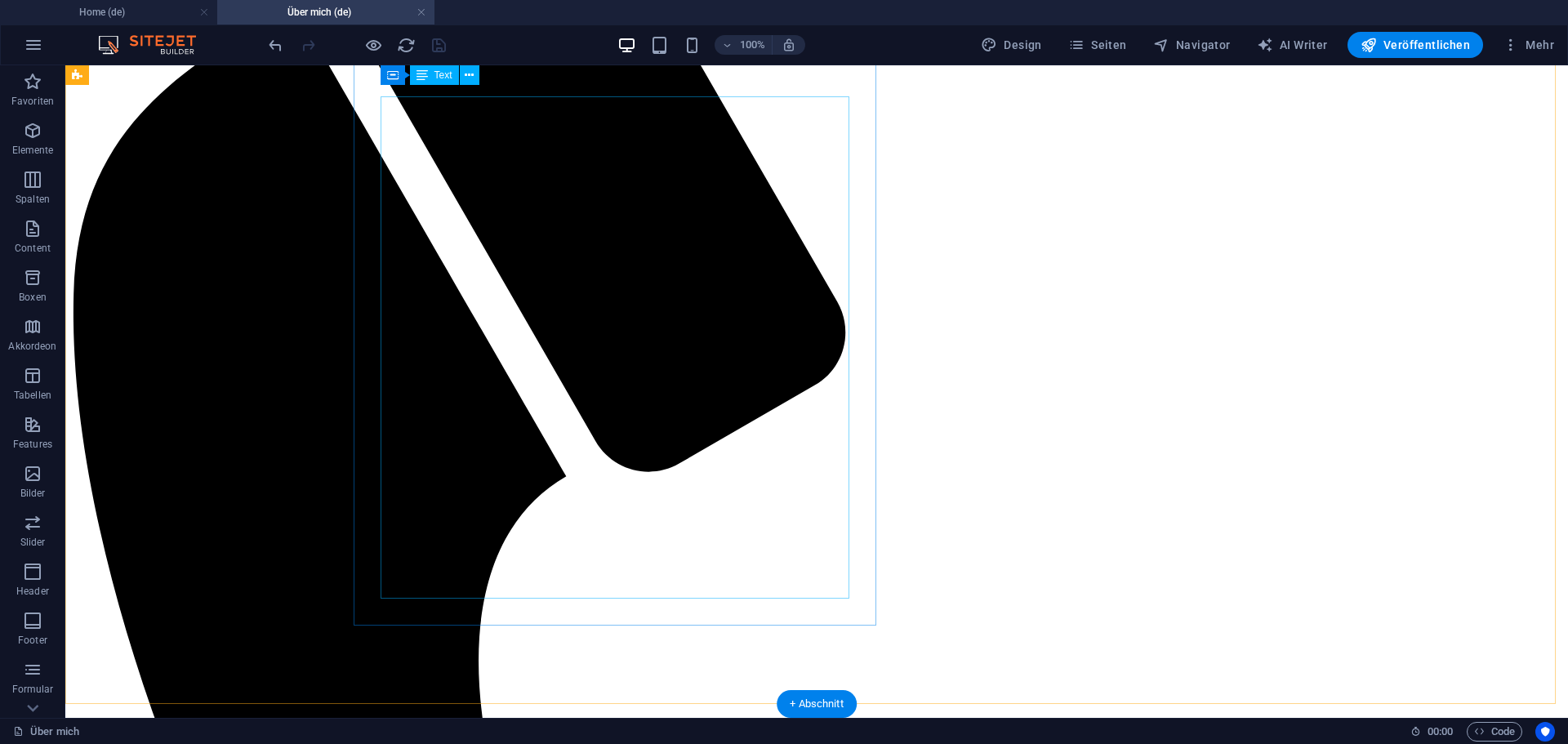
scroll to position [87, 0]
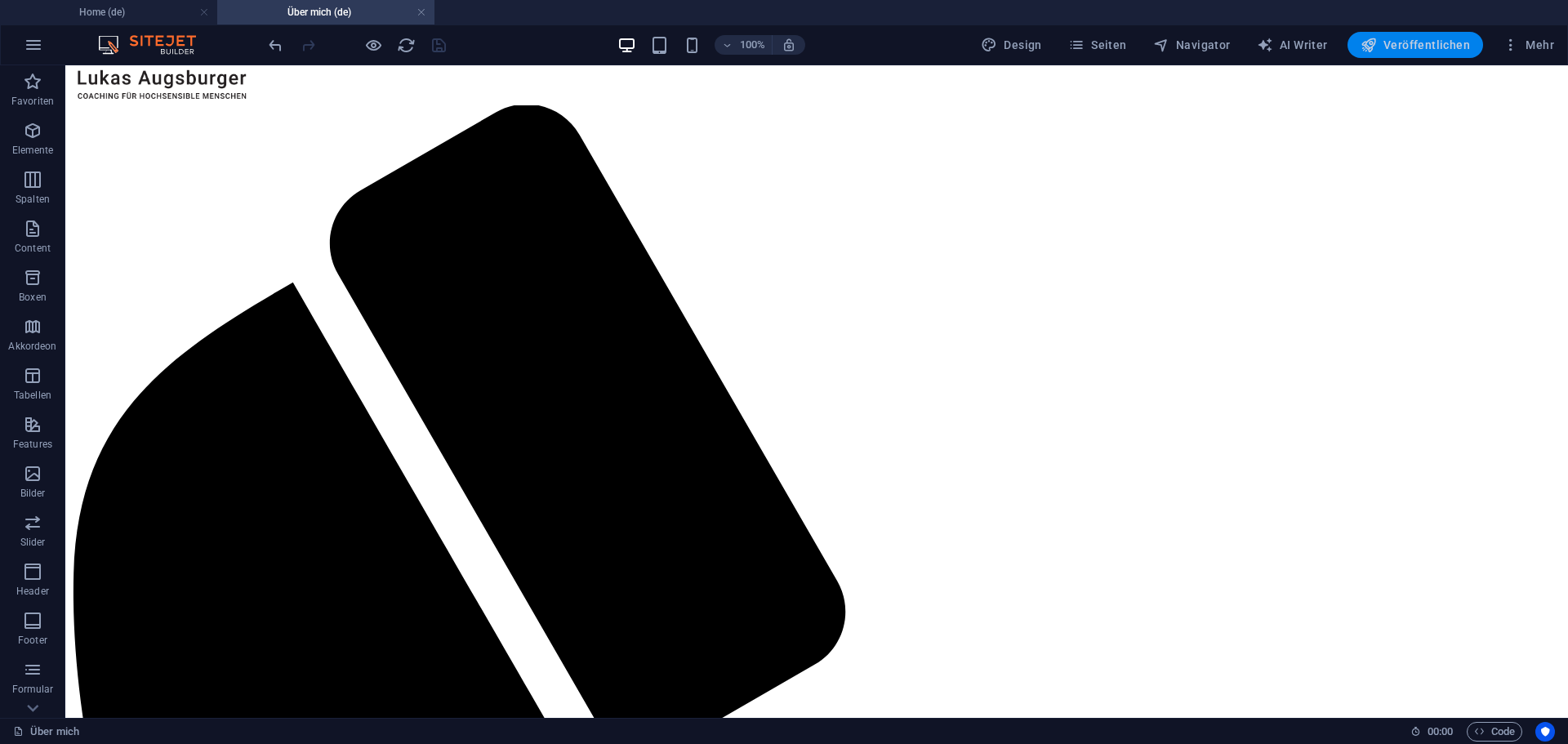
click at [1419, 41] on span "Veröffentlichen" at bounding box center [1415, 45] width 110 height 16
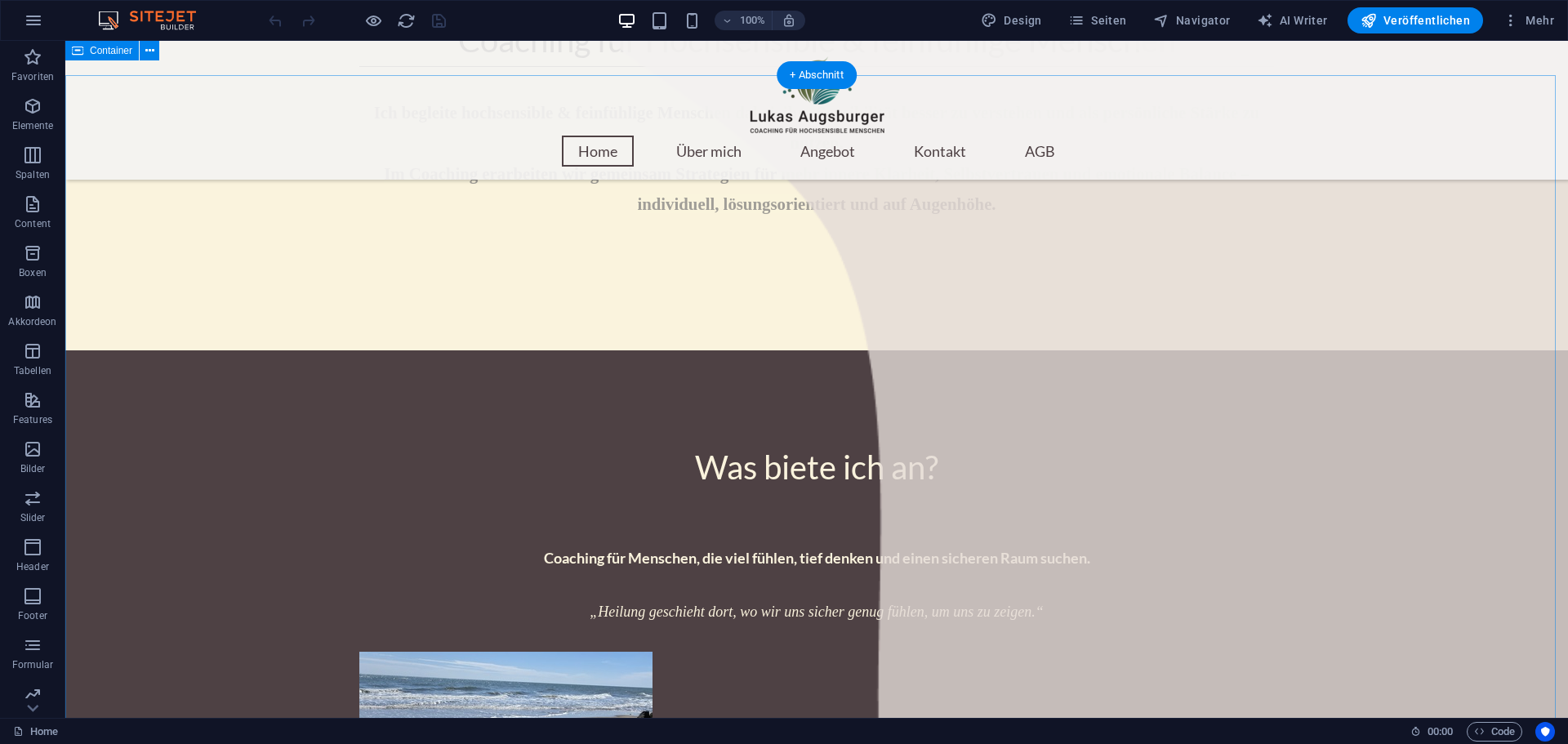
scroll to position [1225, 0]
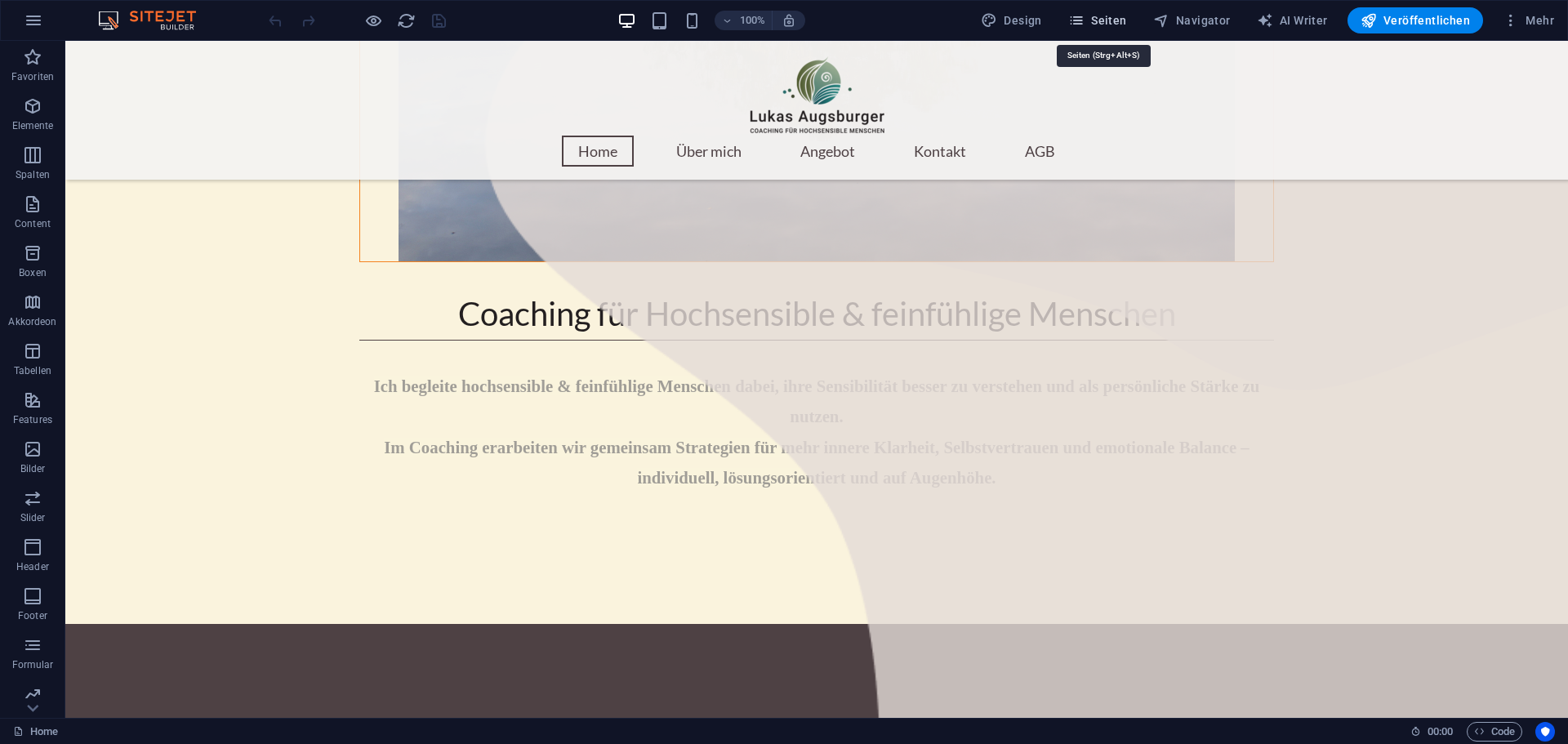
click at [1099, 13] on span "Seiten" at bounding box center [1097, 21] width 59 height 16
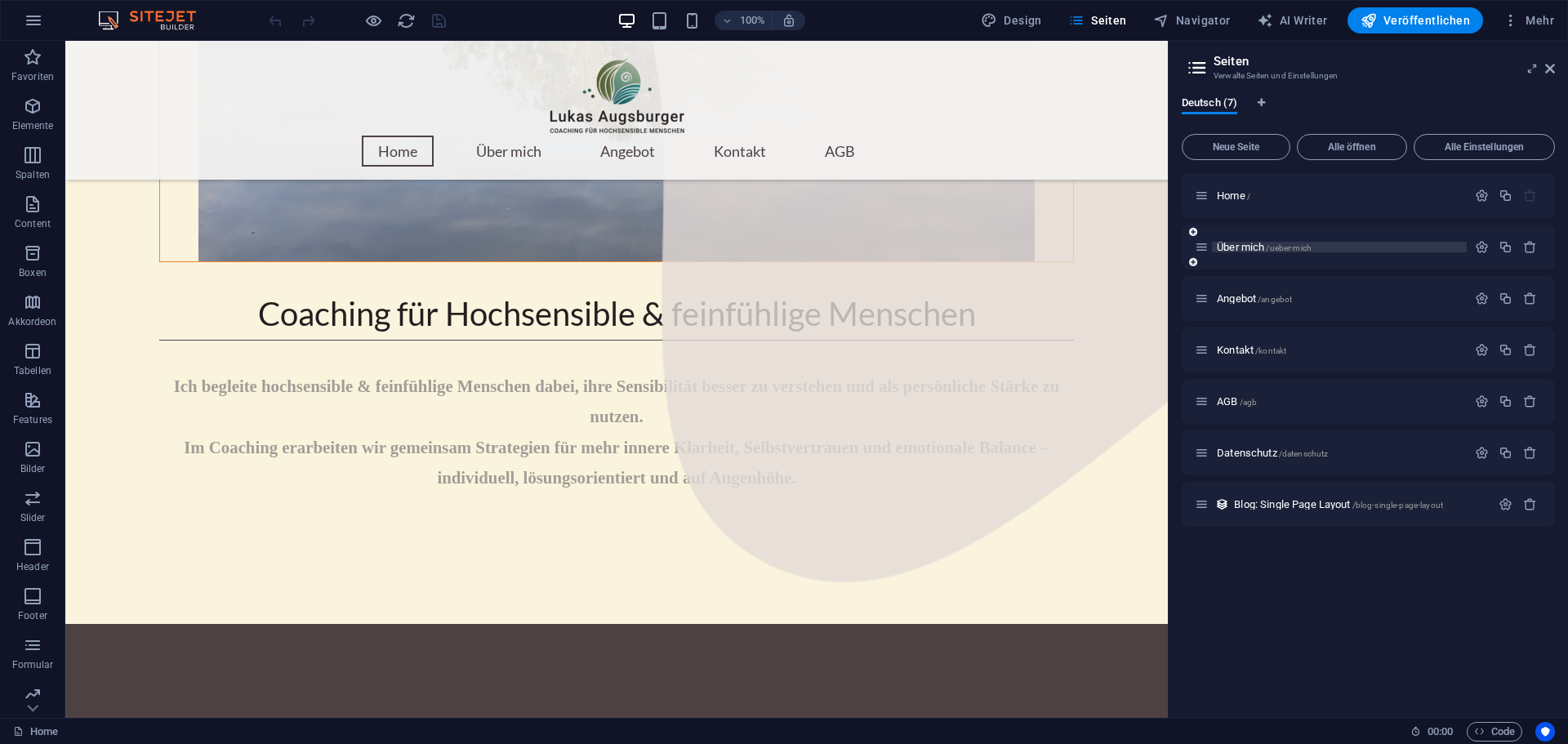
click at [1246, 249] on span "Über mich /ueber-mich" at bounding box center [1264, 247] width 95 height 13
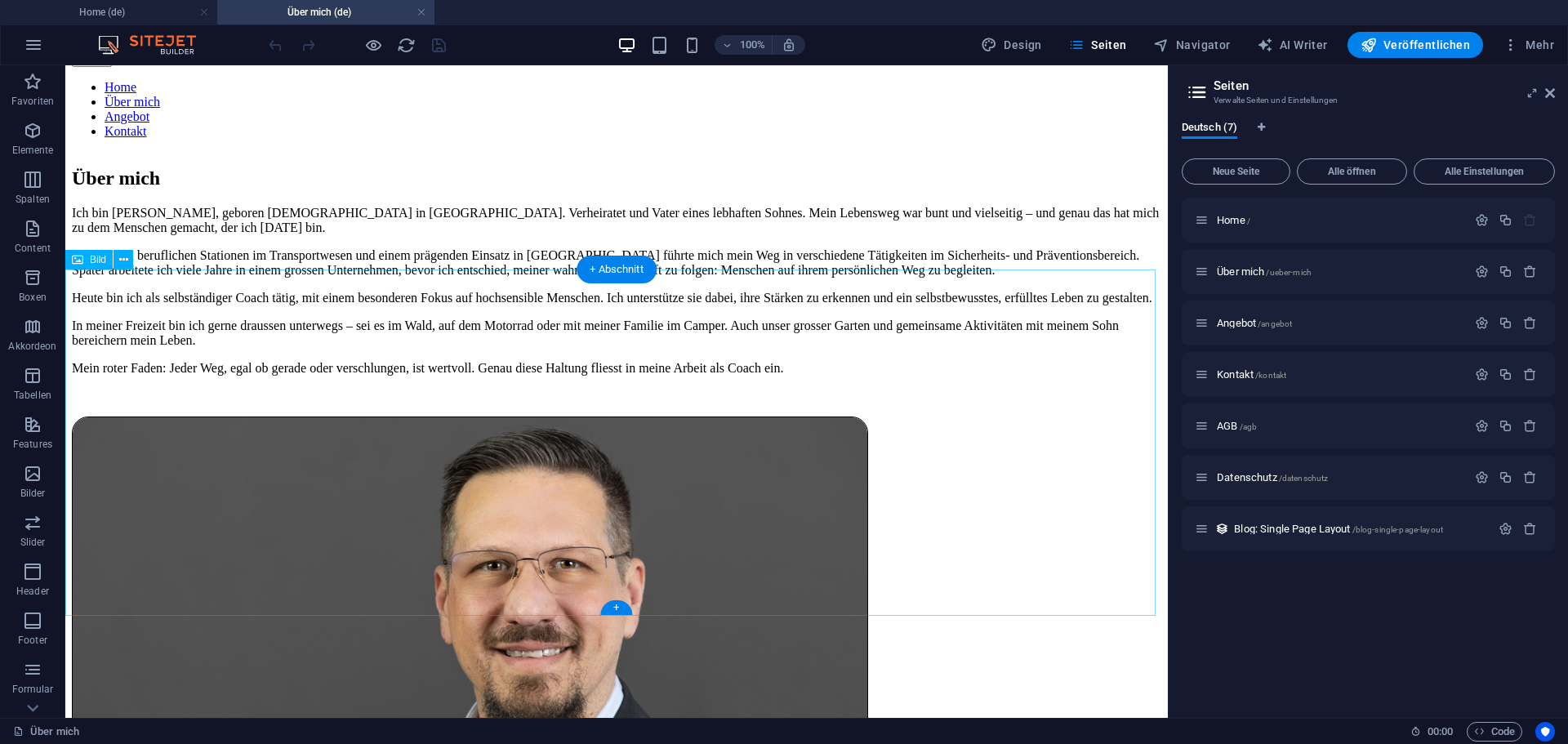
scroll to position [1552, 0]
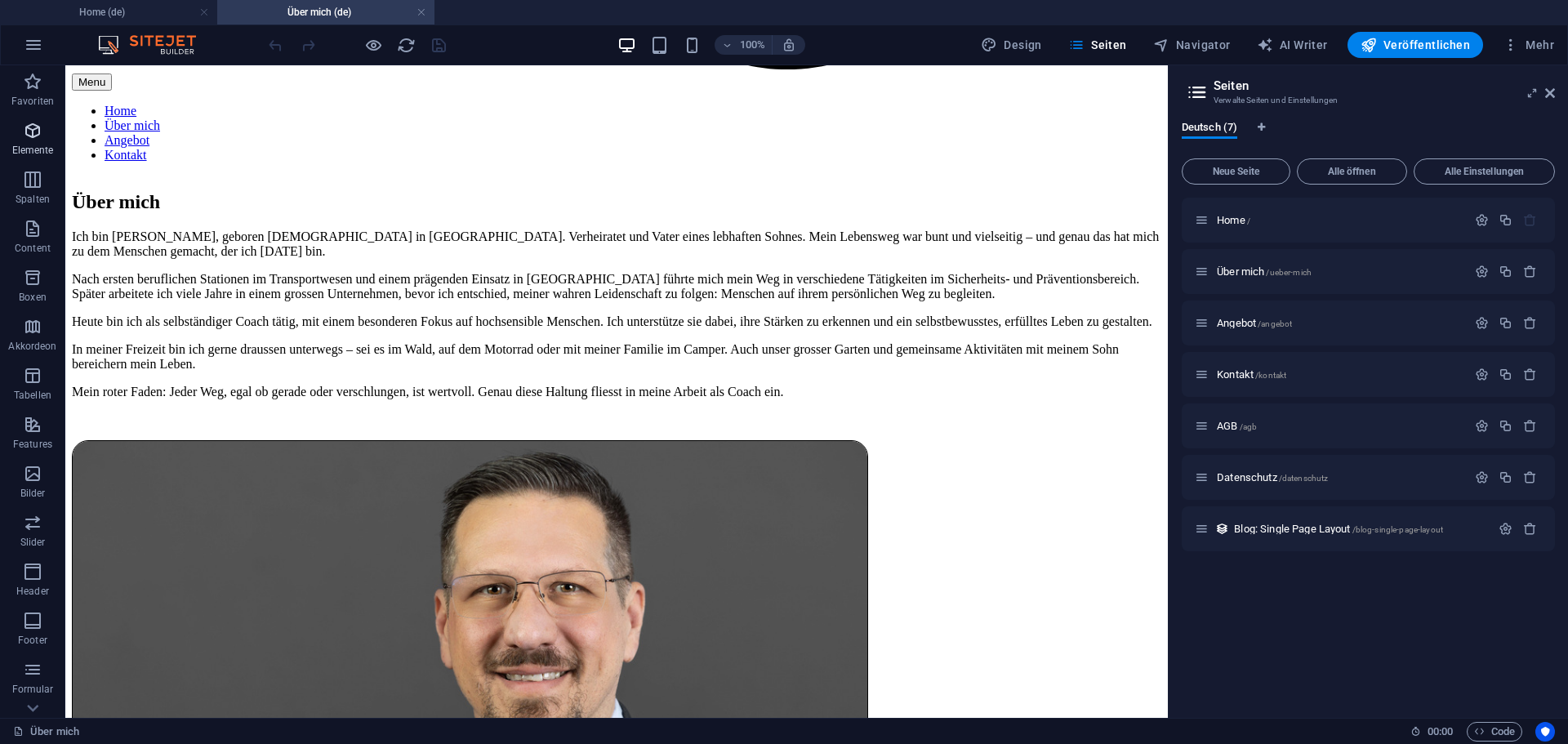
click at [37, 133] on icon "button" at bounding box center [33, 130] width 20 height 20
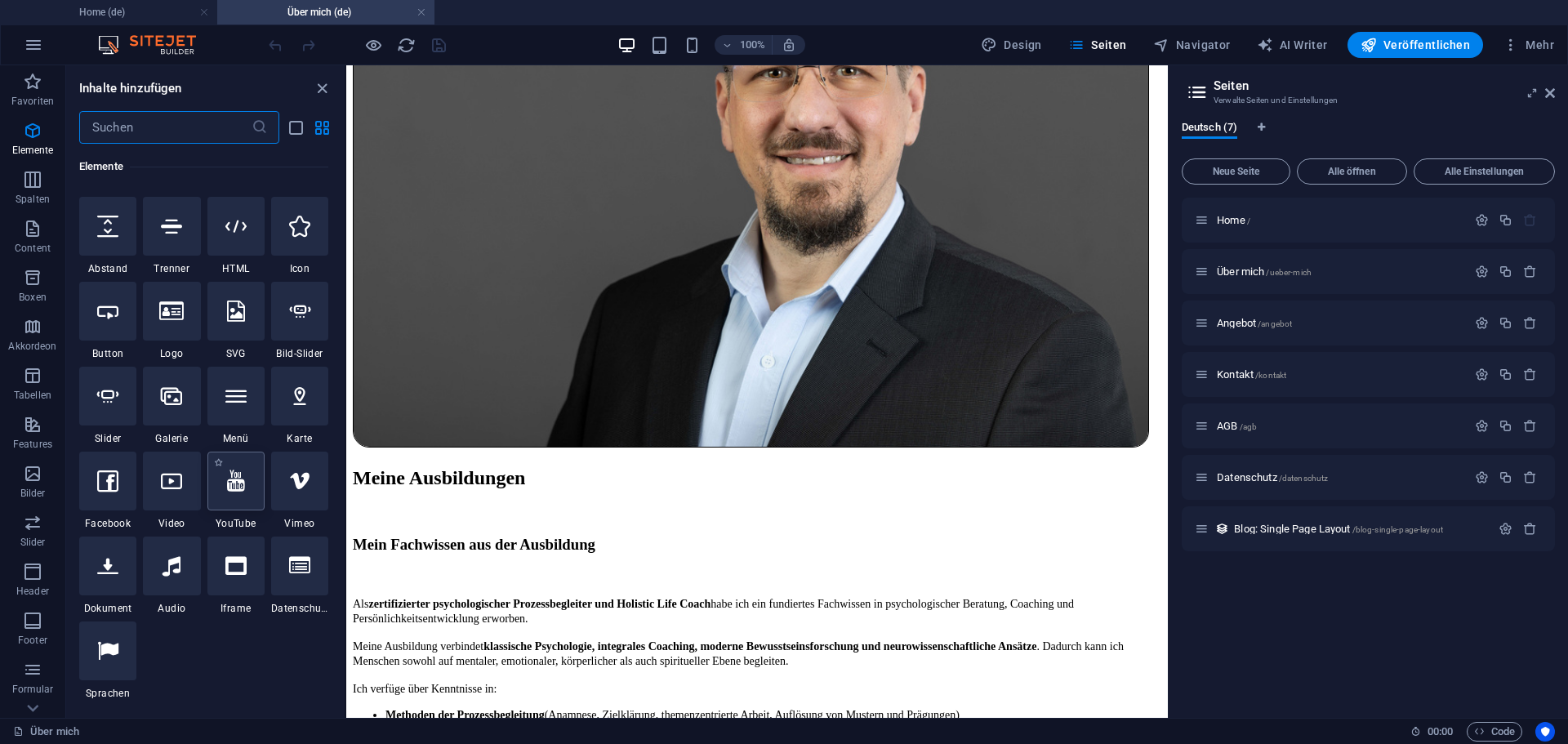
scroll to position [337, 0]
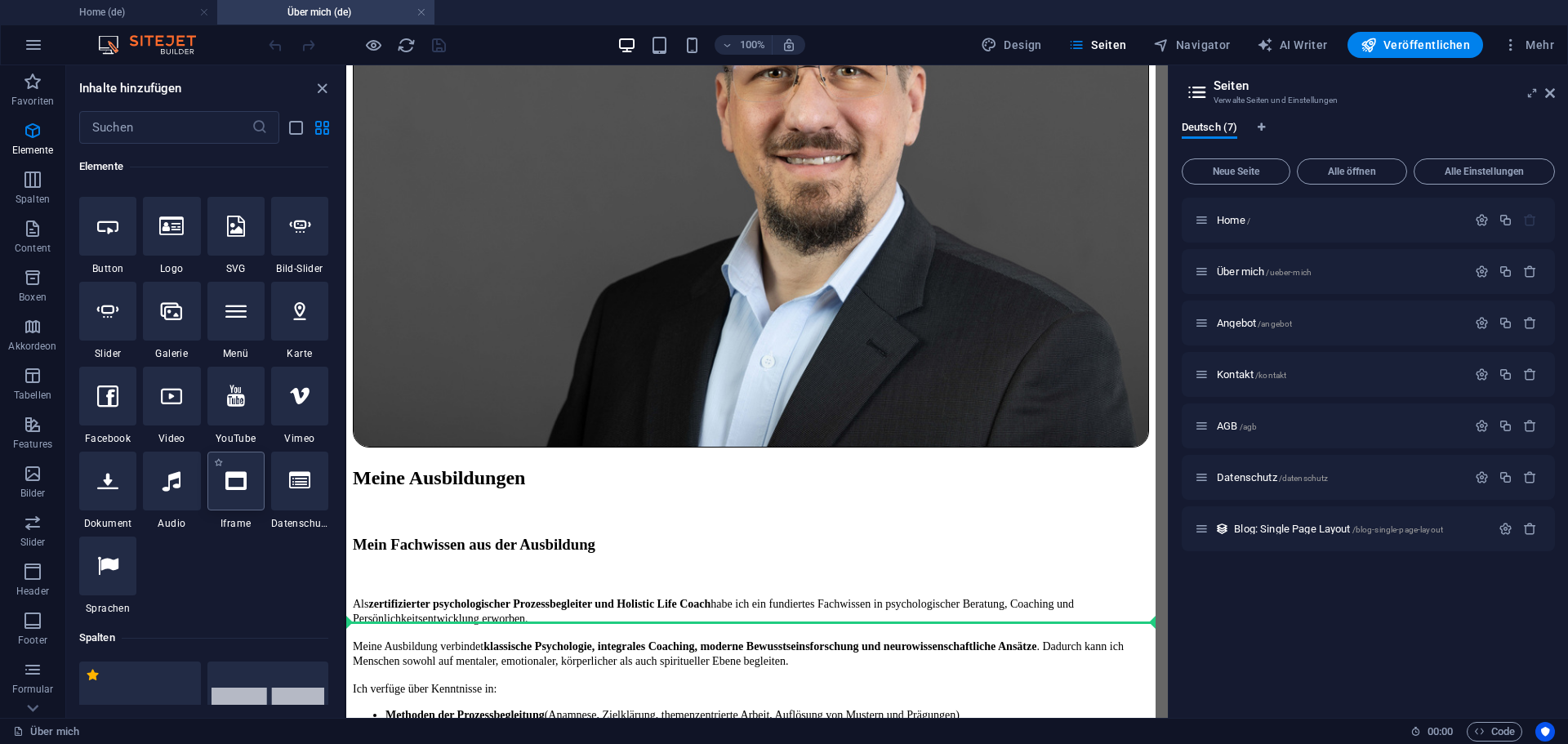
select select "%"
select select "px"
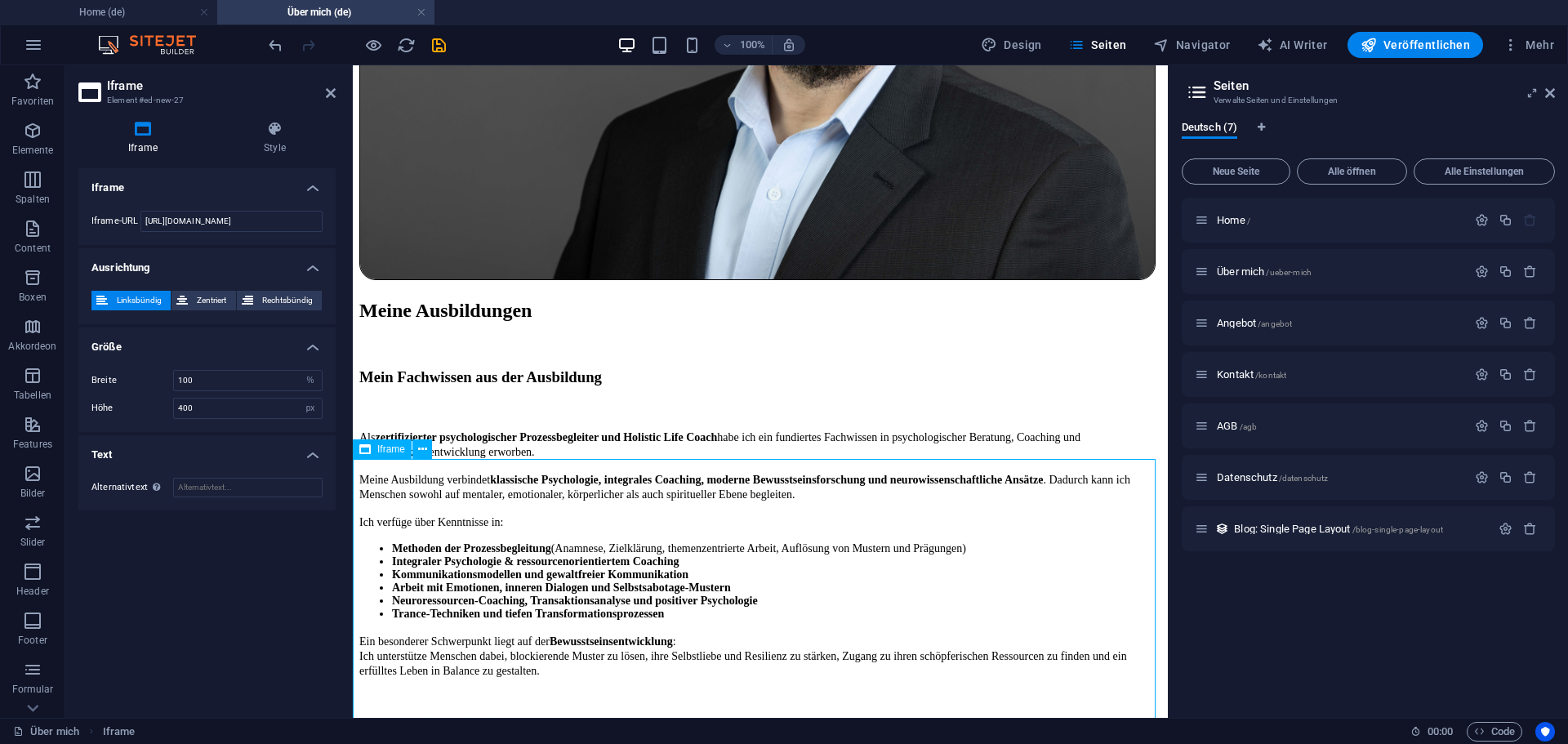
scroll to position [1889, 0]
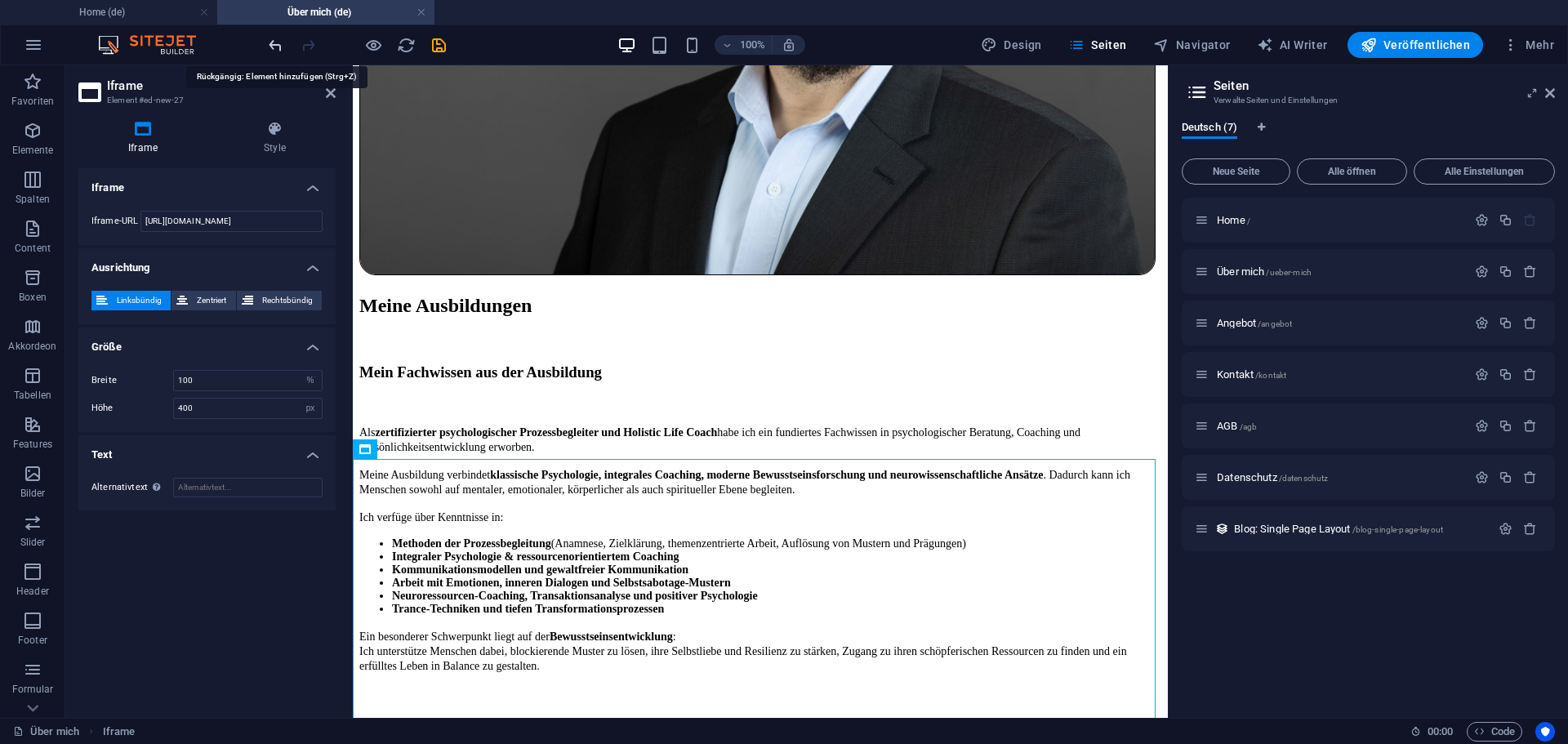
click at [274, 41] on icon "undo" at bounding box center [275, 45] width 19 height 19
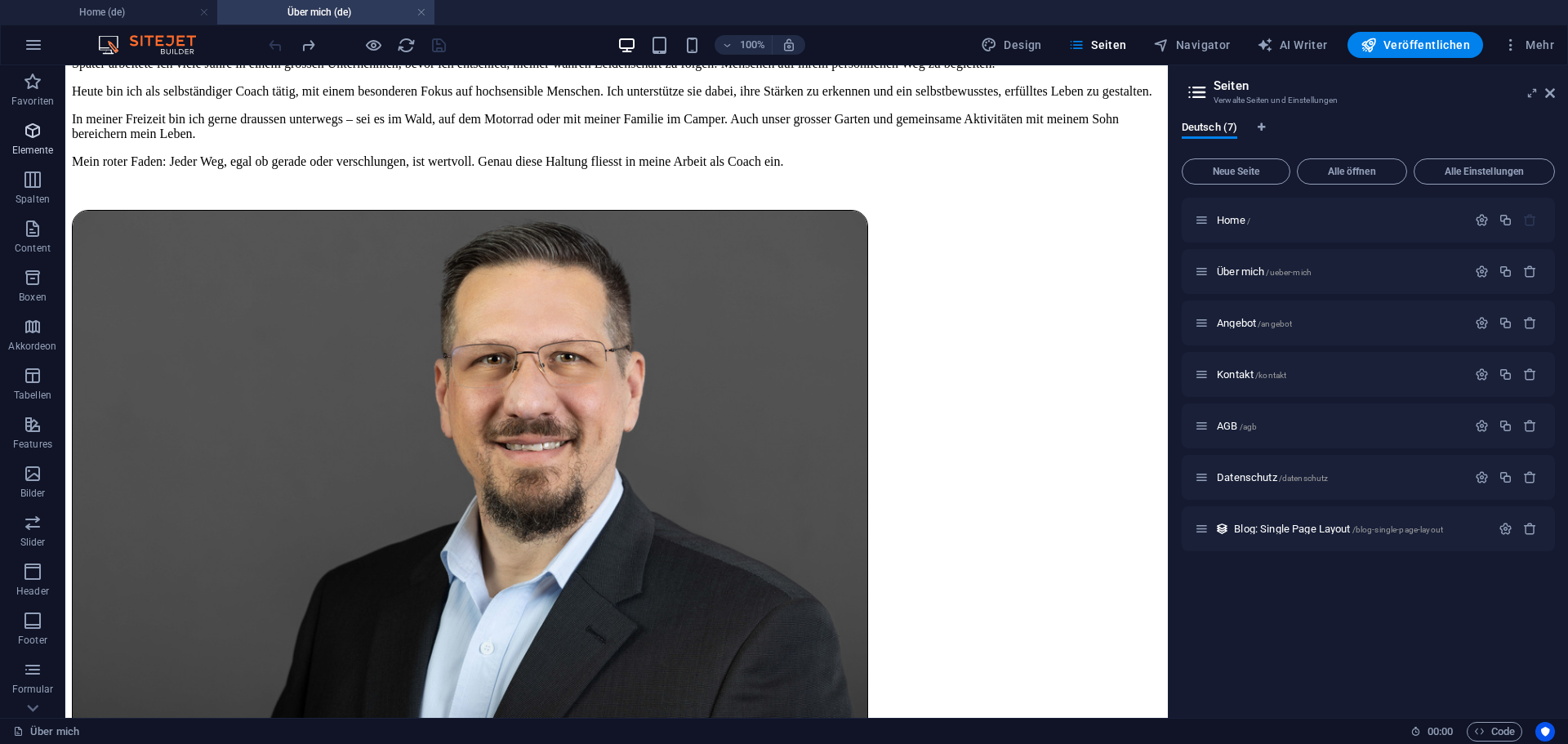
click at [31, 146] on p "Elemente" at bounding box center [34, 150] width 42 height 13
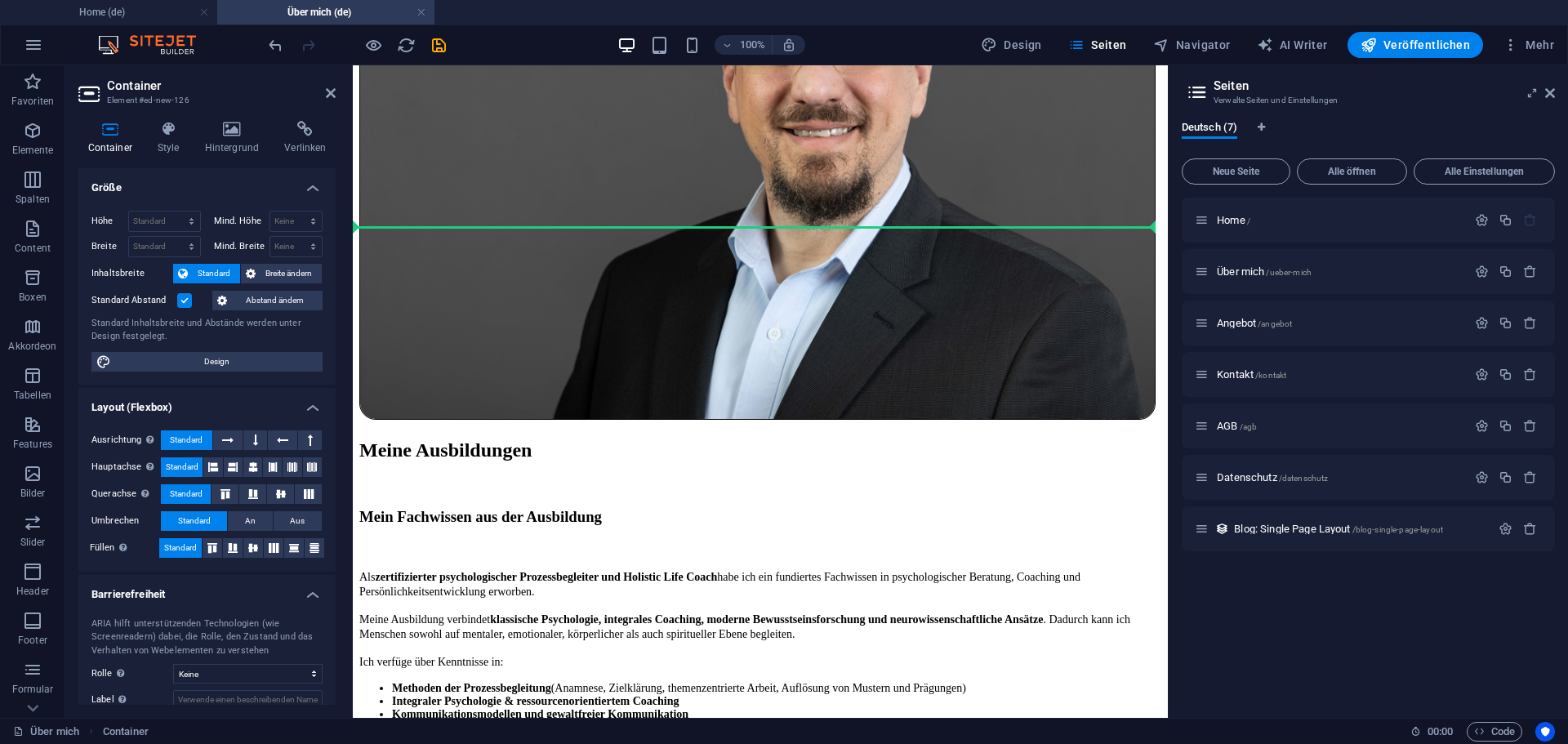
scroll to position [1857, 0]
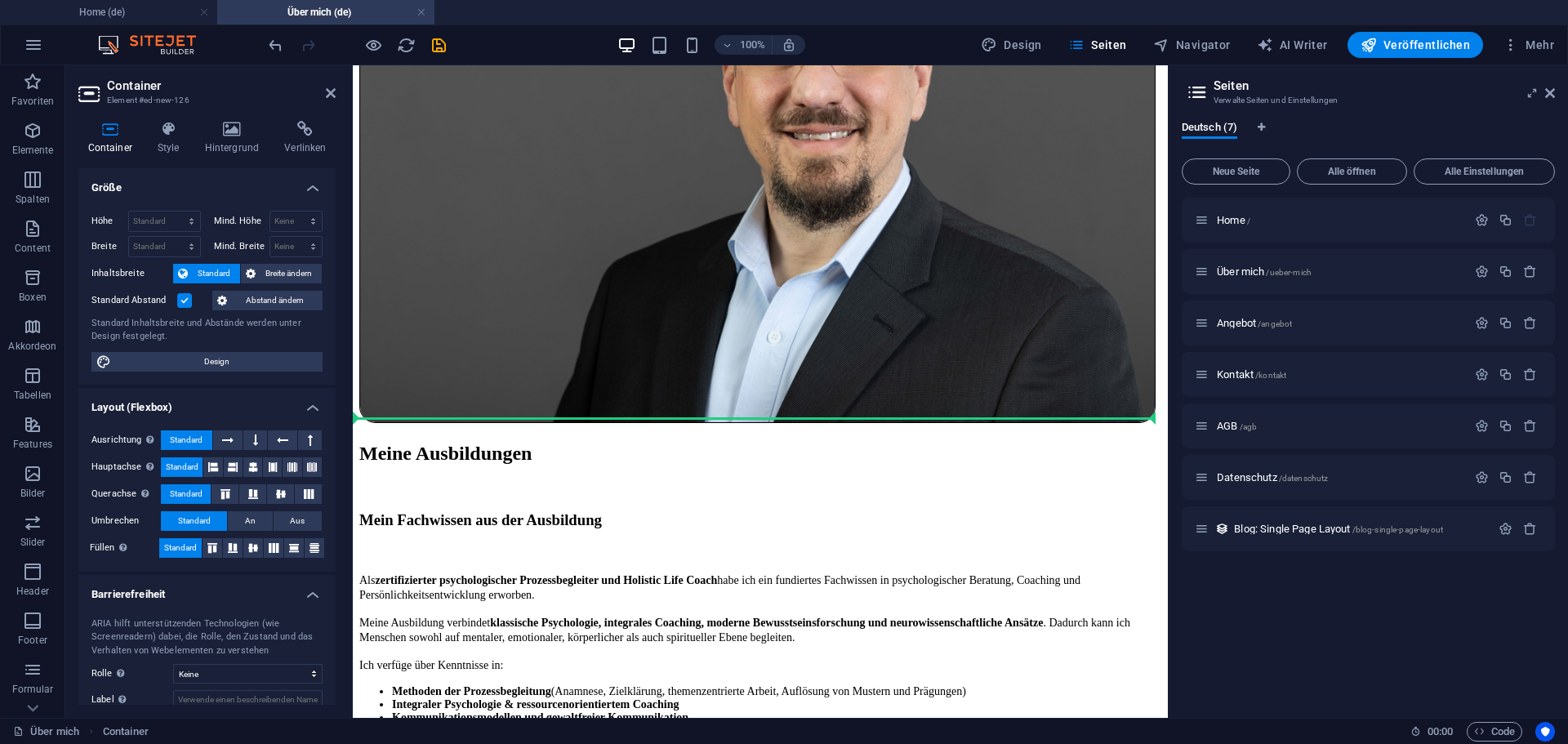
drag, startPoint x: 736, startPoint y: 253, endPoint x: 675, endPoint y: 352, distance: 116.3
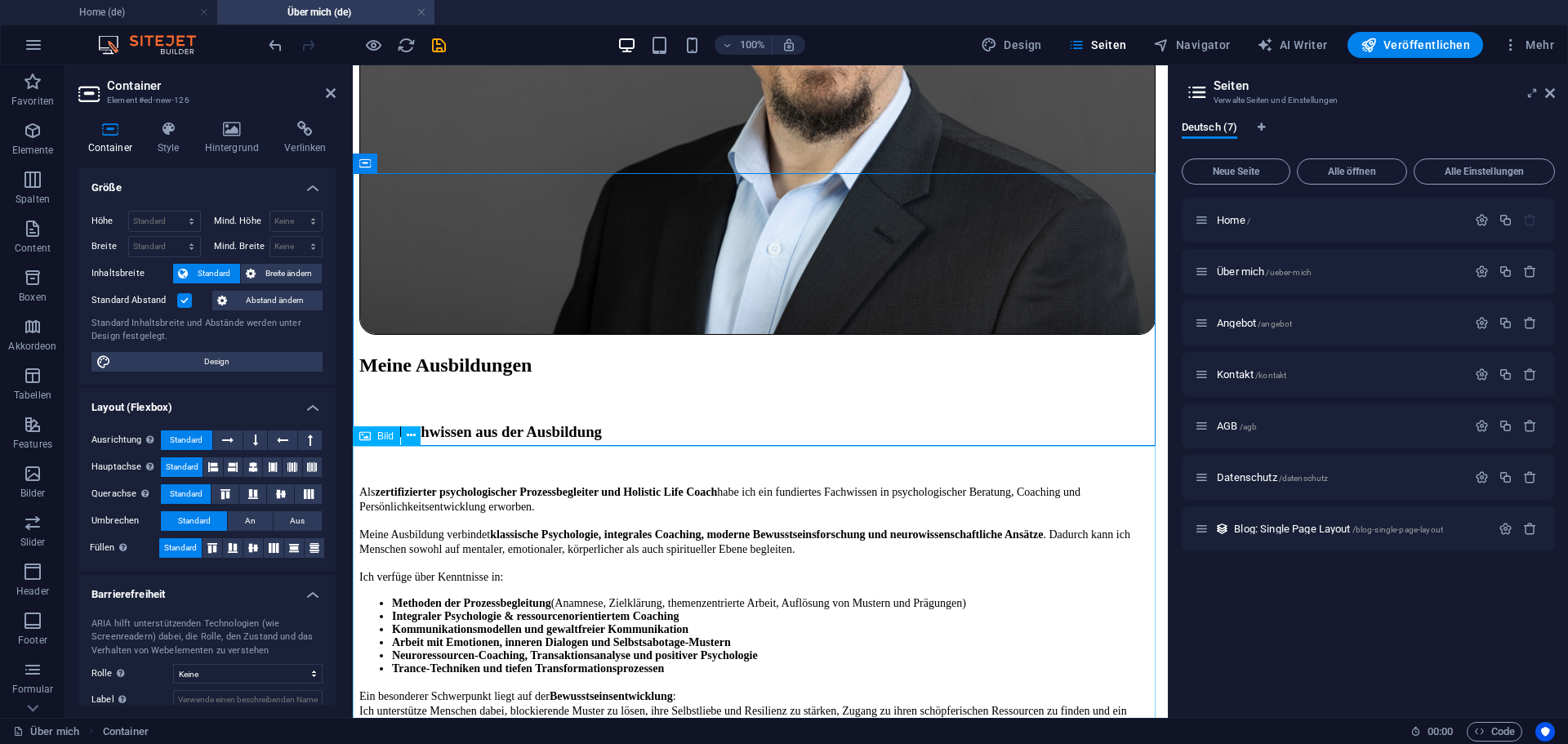
scroll to position [1723, 0]
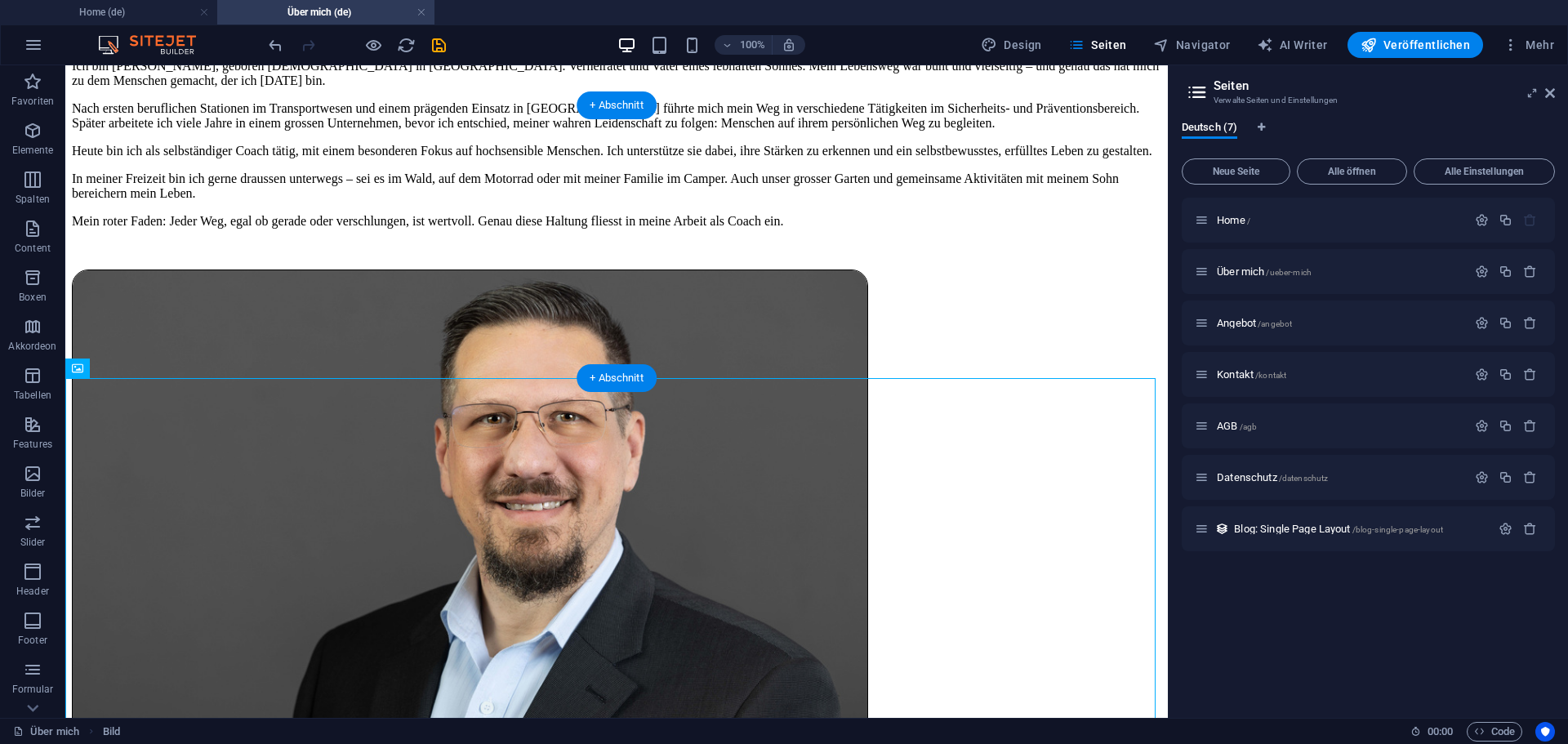
drag, startPoint x: 441, startPoint y: 501, endPoint x: 574, endPoint y: 235, distance: 297.4
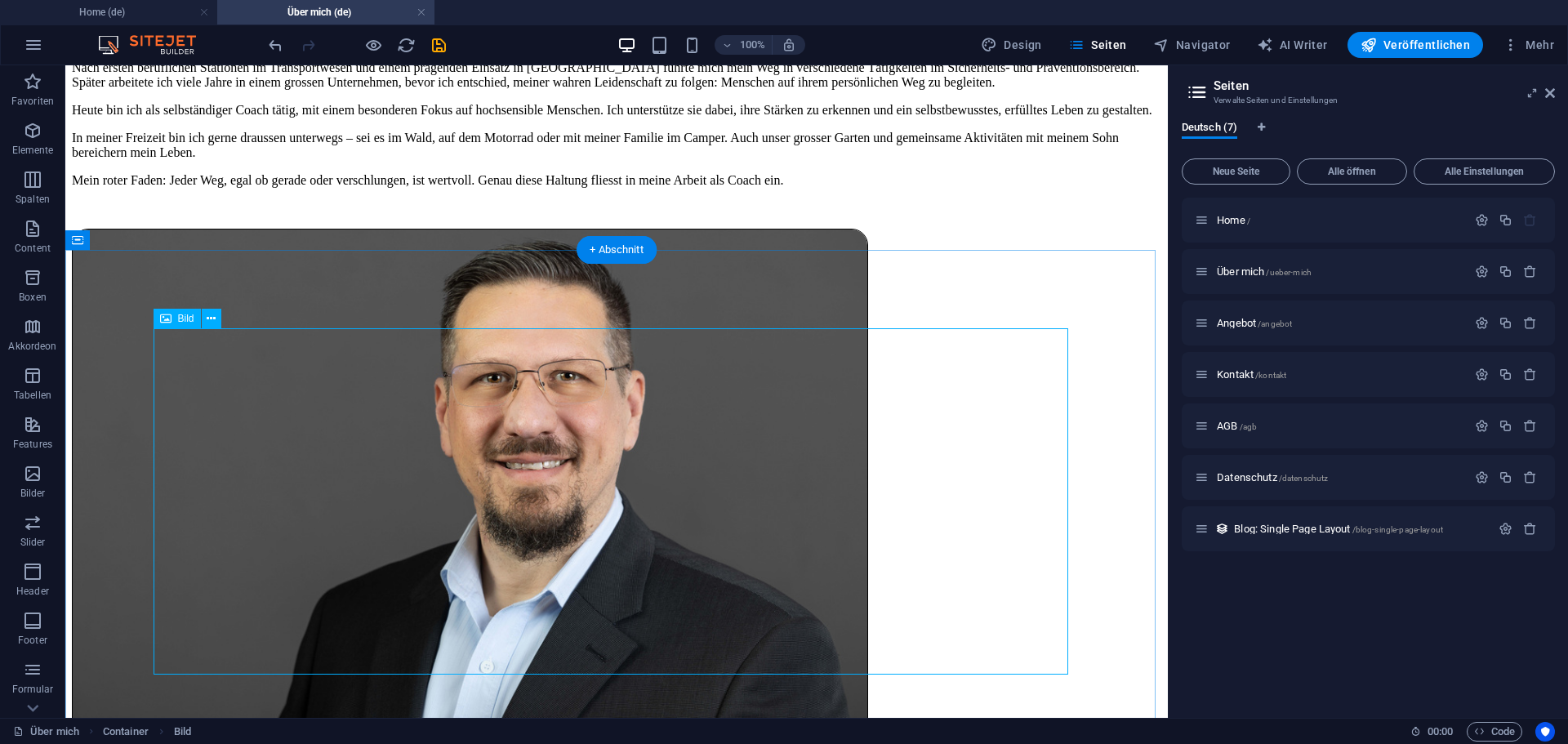
scroll to position [1886, 0]
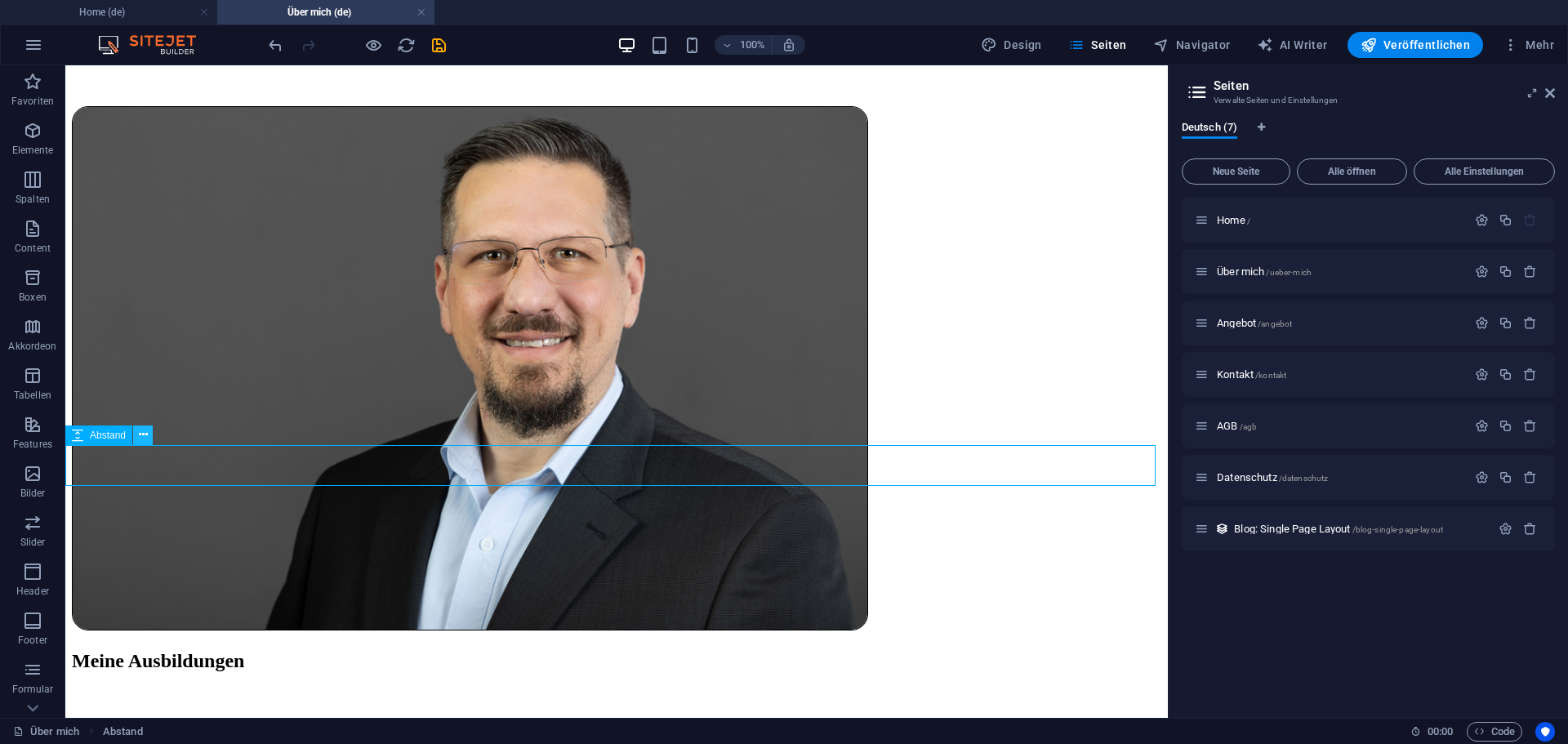
click at [145, 438] on icon at bounding box center [143, 435] width 9 height 17
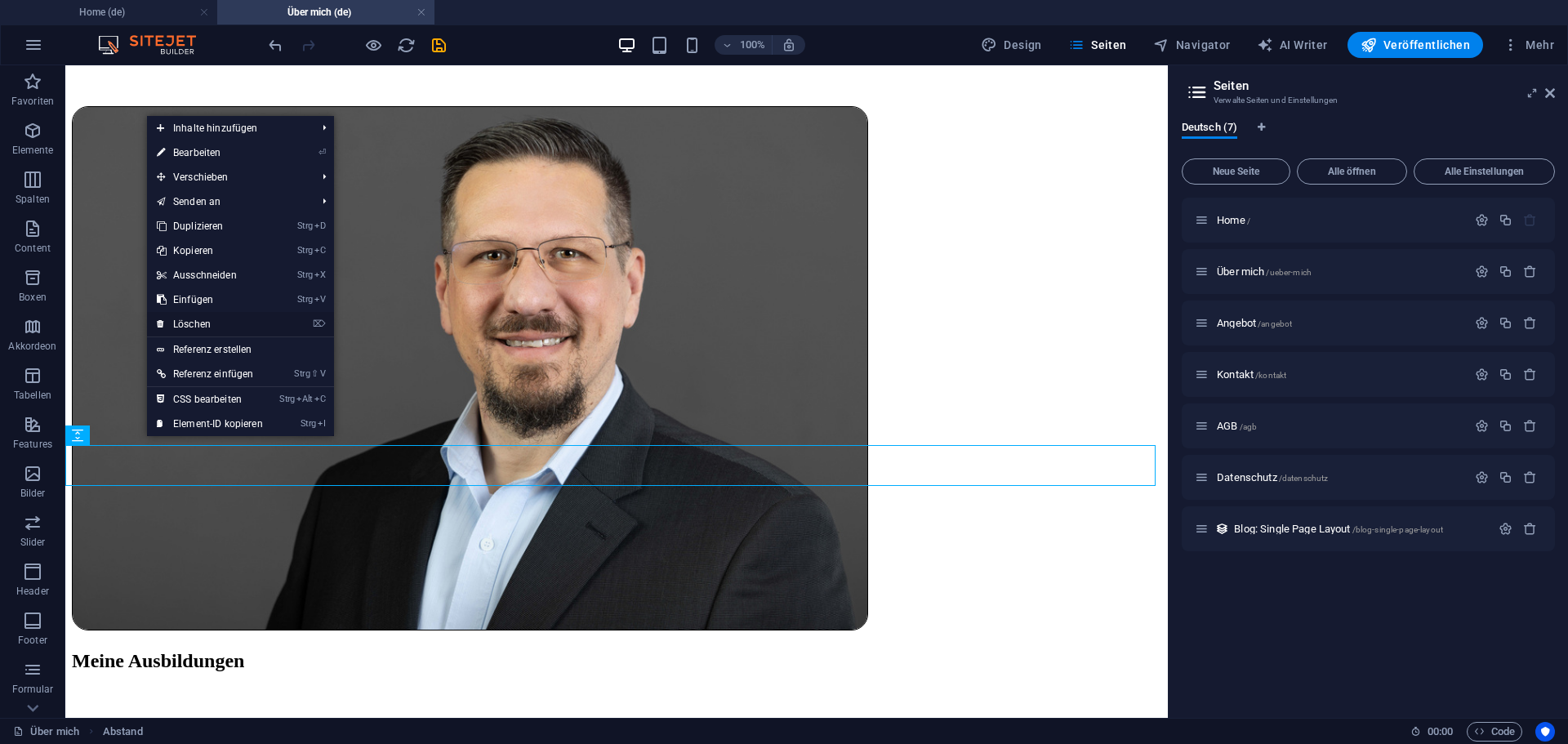
click at [206, 324] on link "⌦ Löschen" at bounding box center [209, 324] width 126 height 24
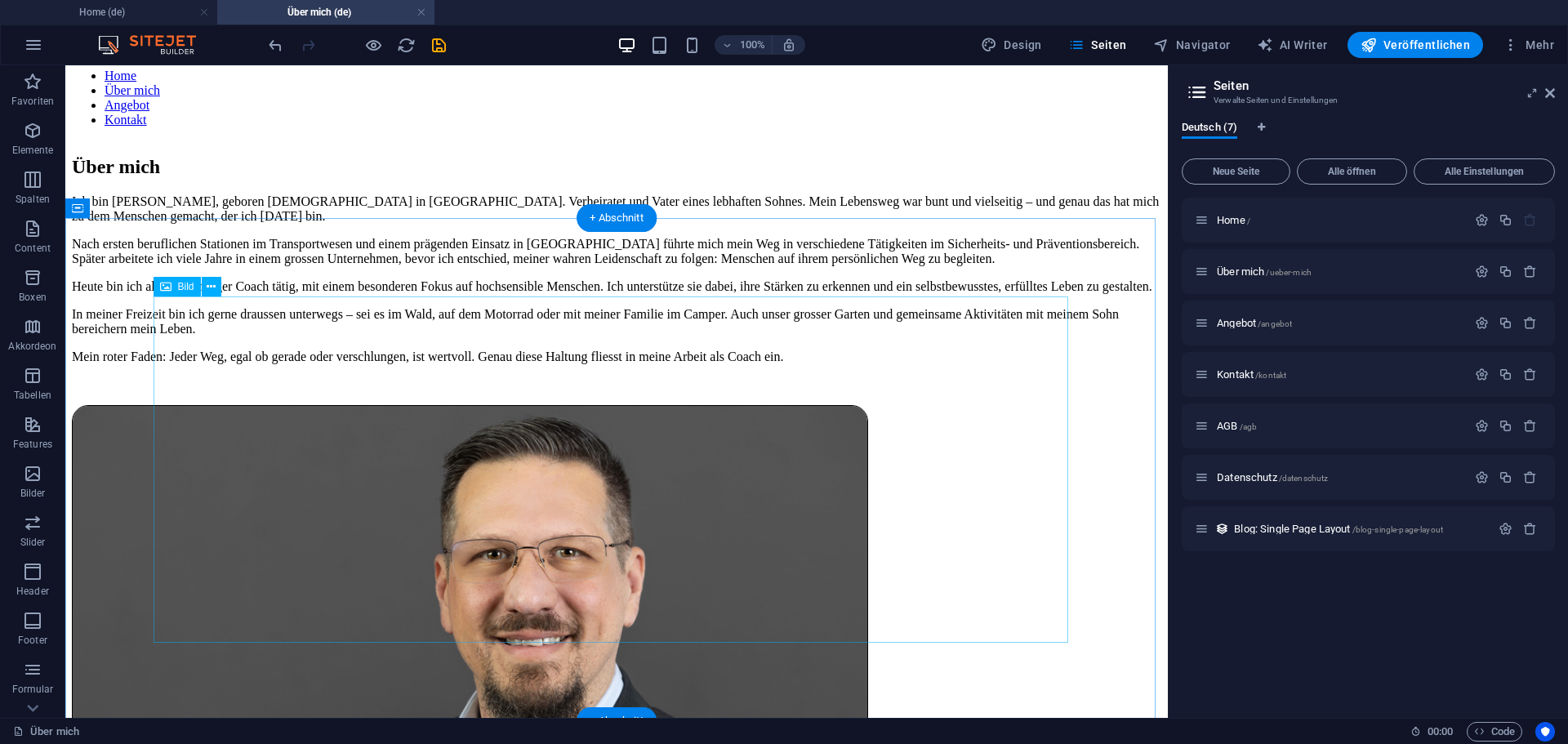
scroll to position [1560, 0]
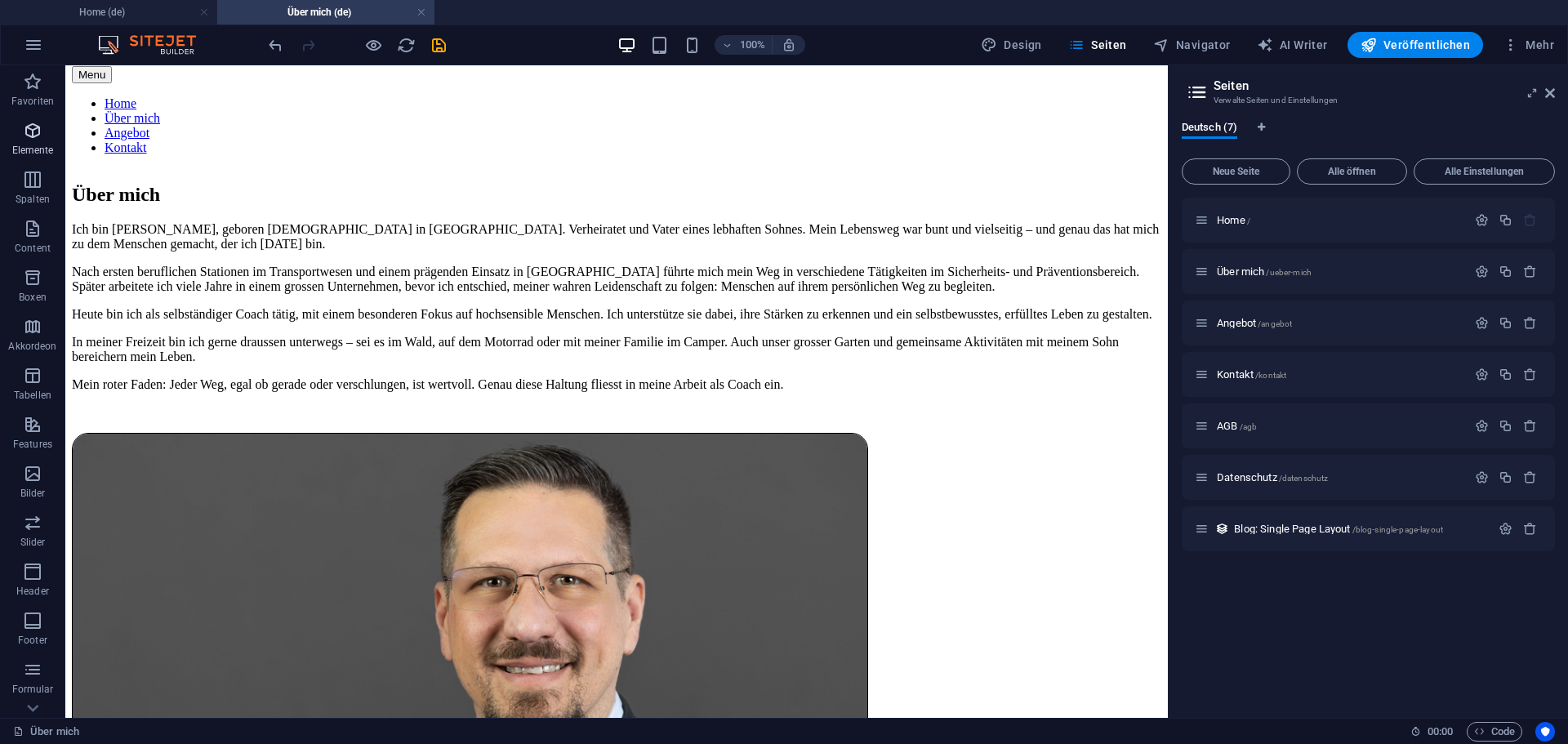
click at [34, 137] on icon "button" at bounding box center [33, 130] width 20 height 20
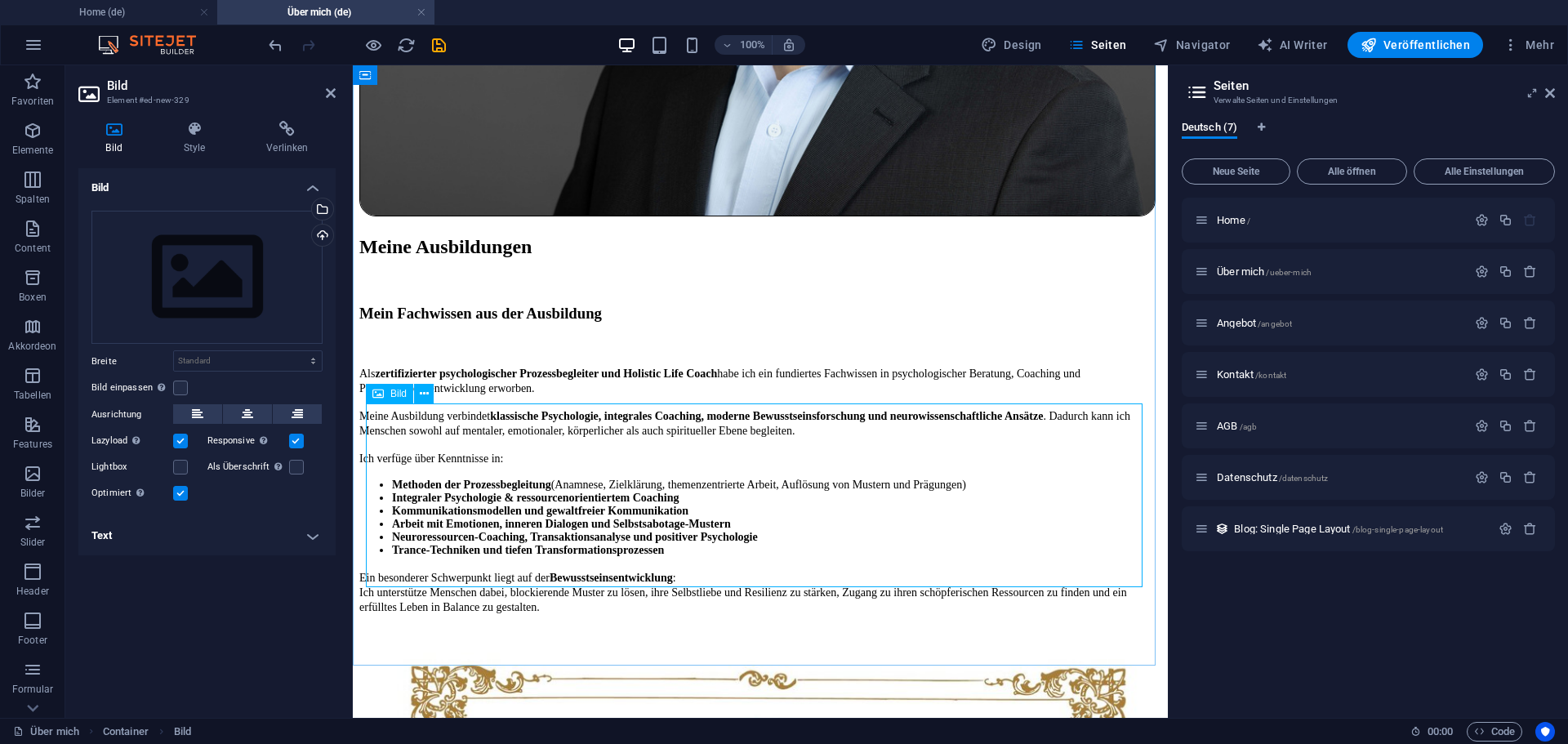
scroll to position [2073, 0]
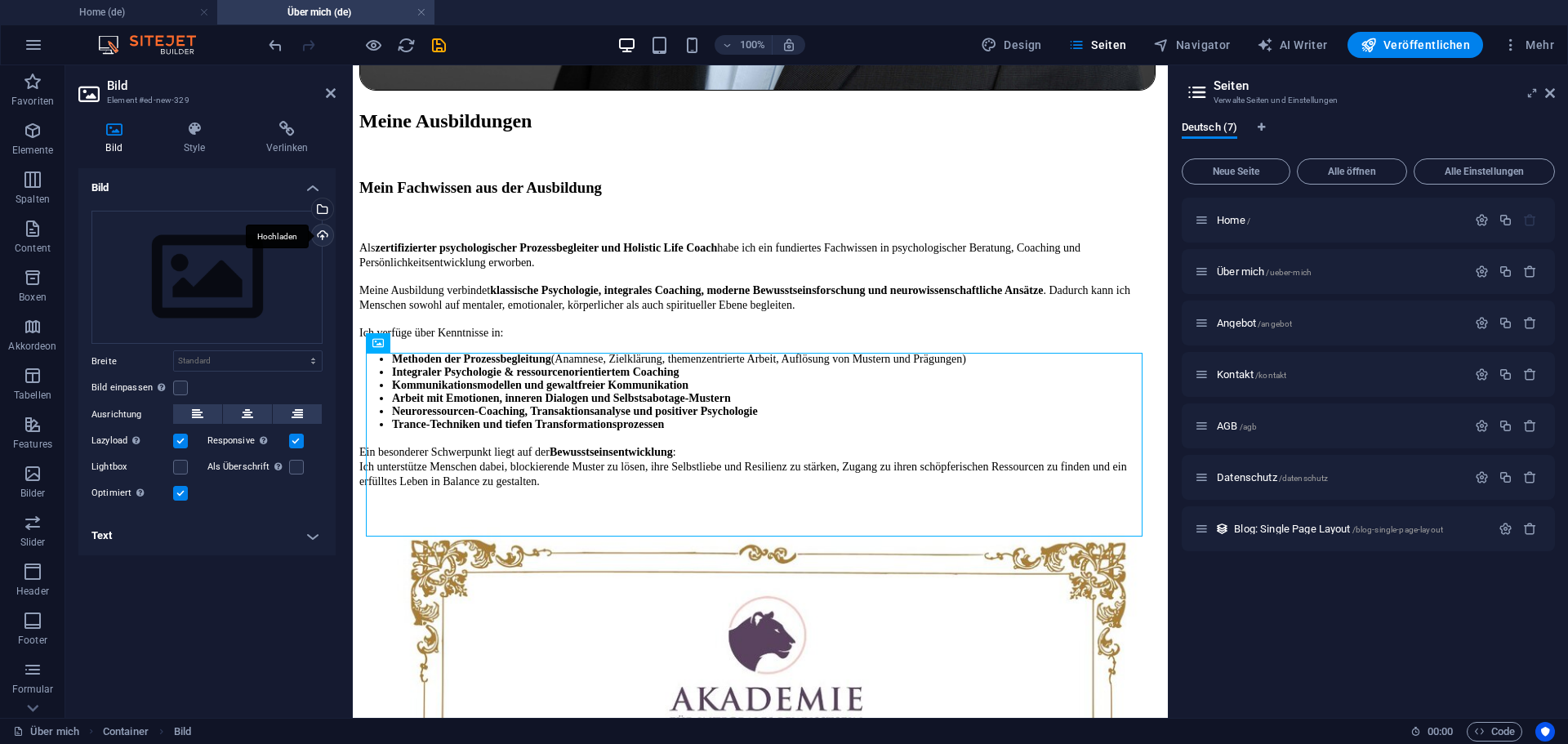
click at [324, 237] on div "Hochladen" at bounding box center [321, 237] width 24 height 24
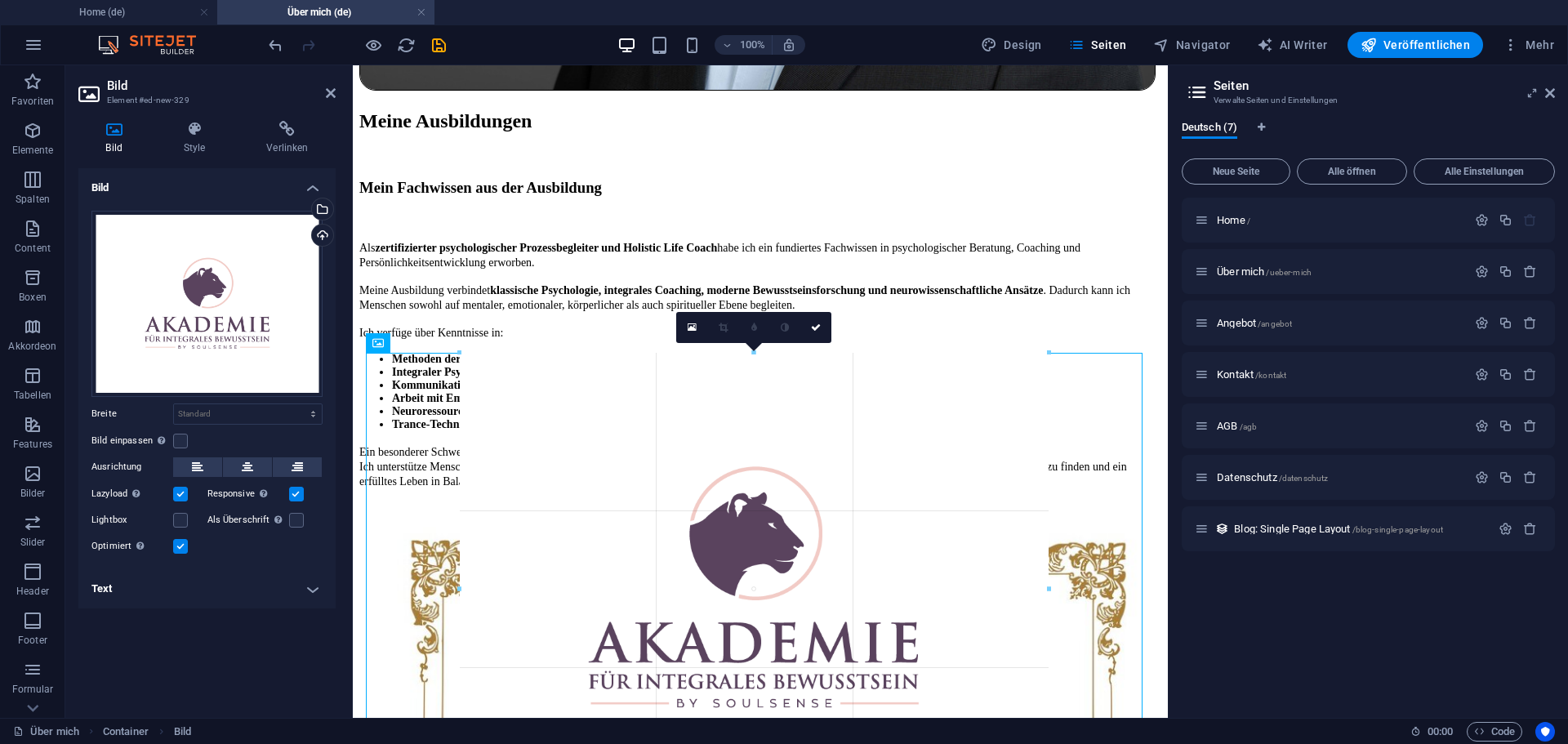
drag, startPoint x: 1140, startPoint y: 353, endPoint x: 572, endPoint y: 501, distance: 587.0
type input "718"
select select "px"
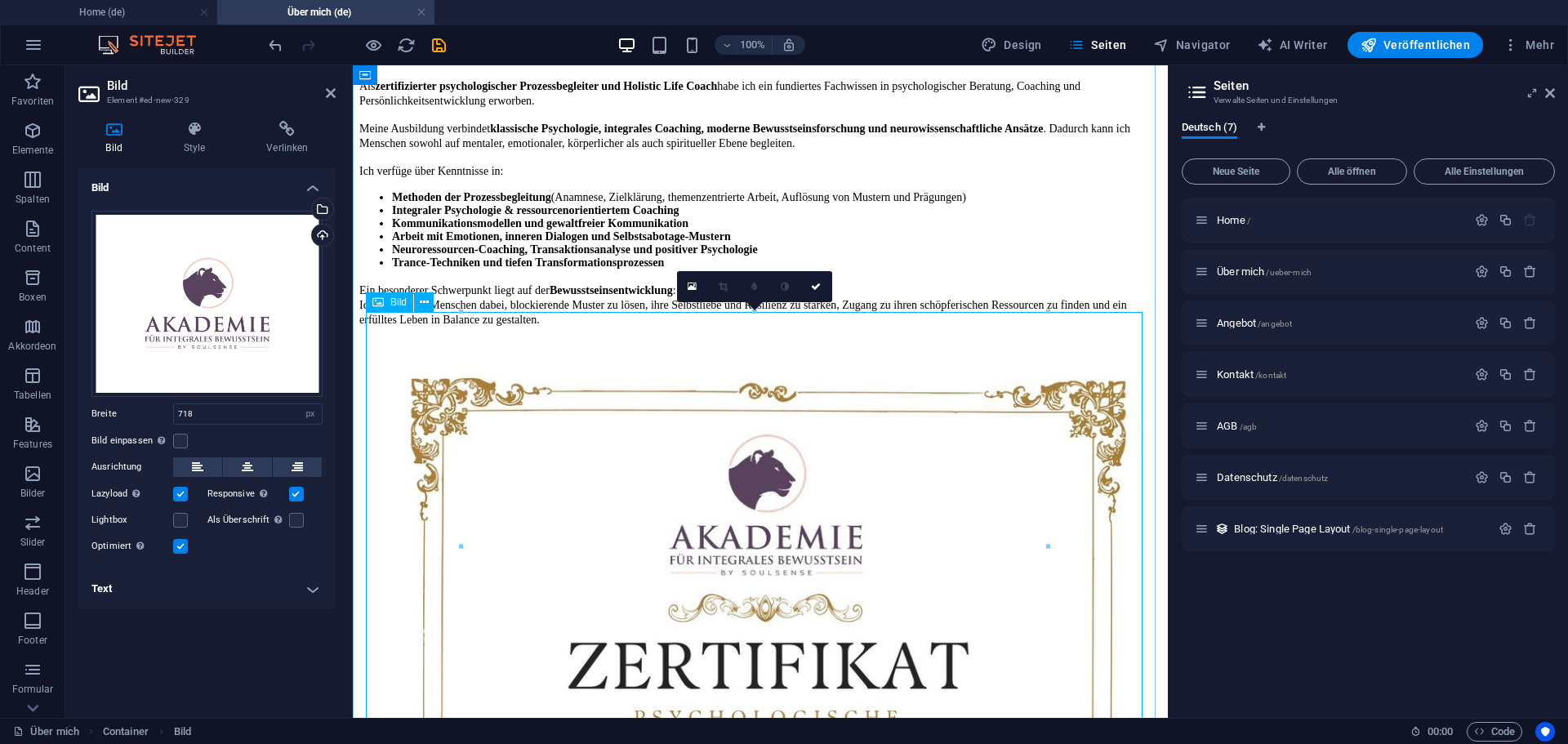
scroll to position [2237, 0]
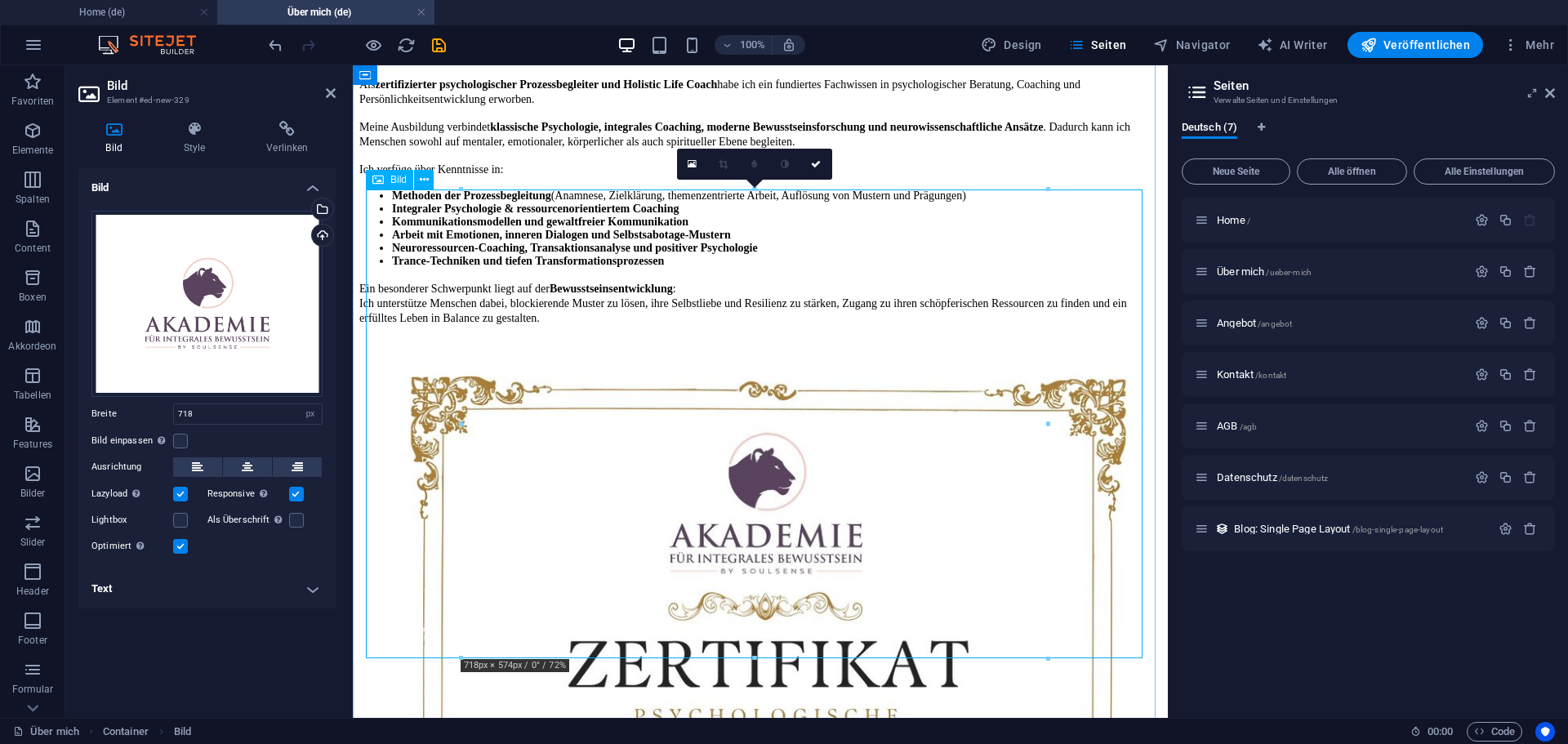
drag, startPoint x: 1397, startPoint y: 724, endPoint x: 787, endPoint y: 362, distance: 709.3
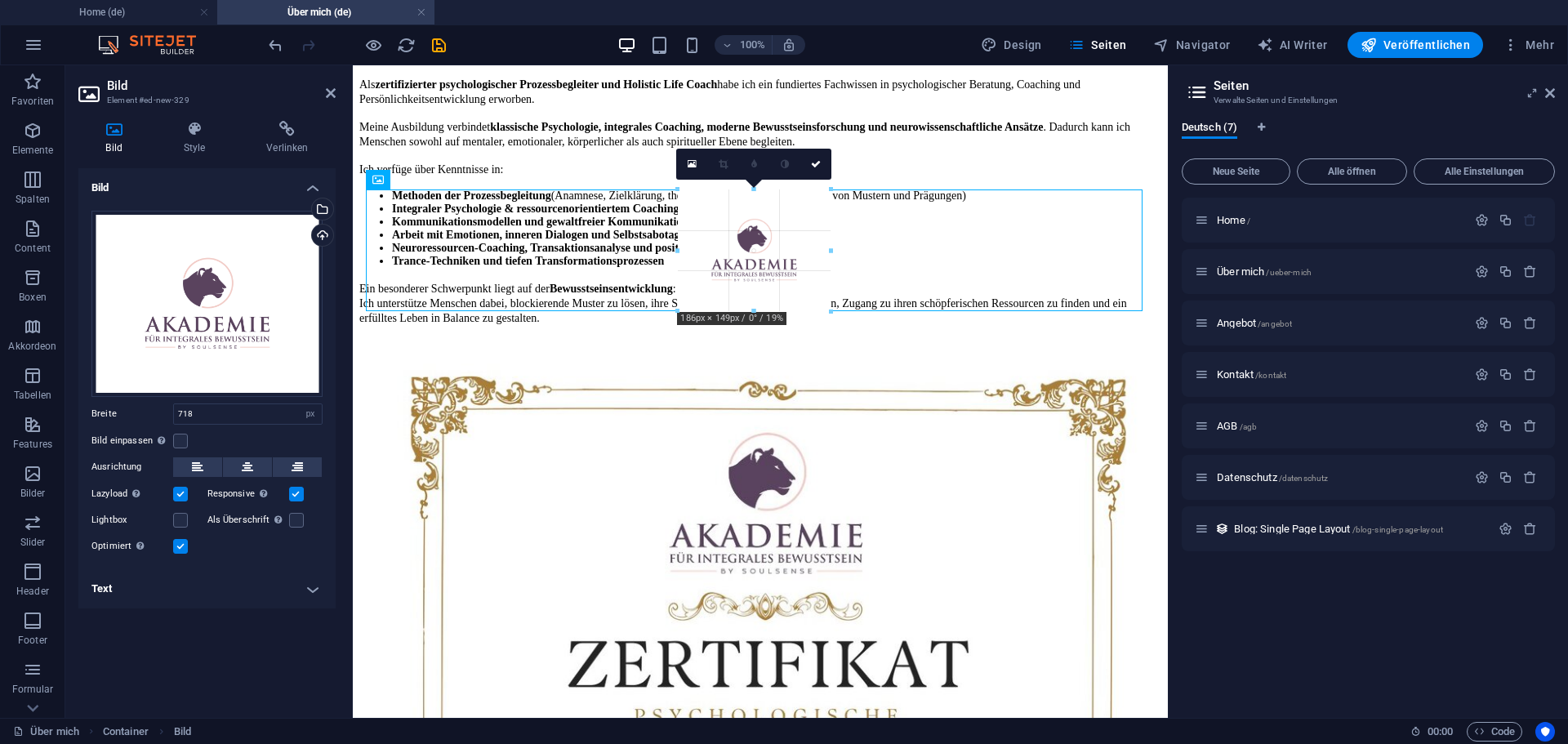
type input "185"
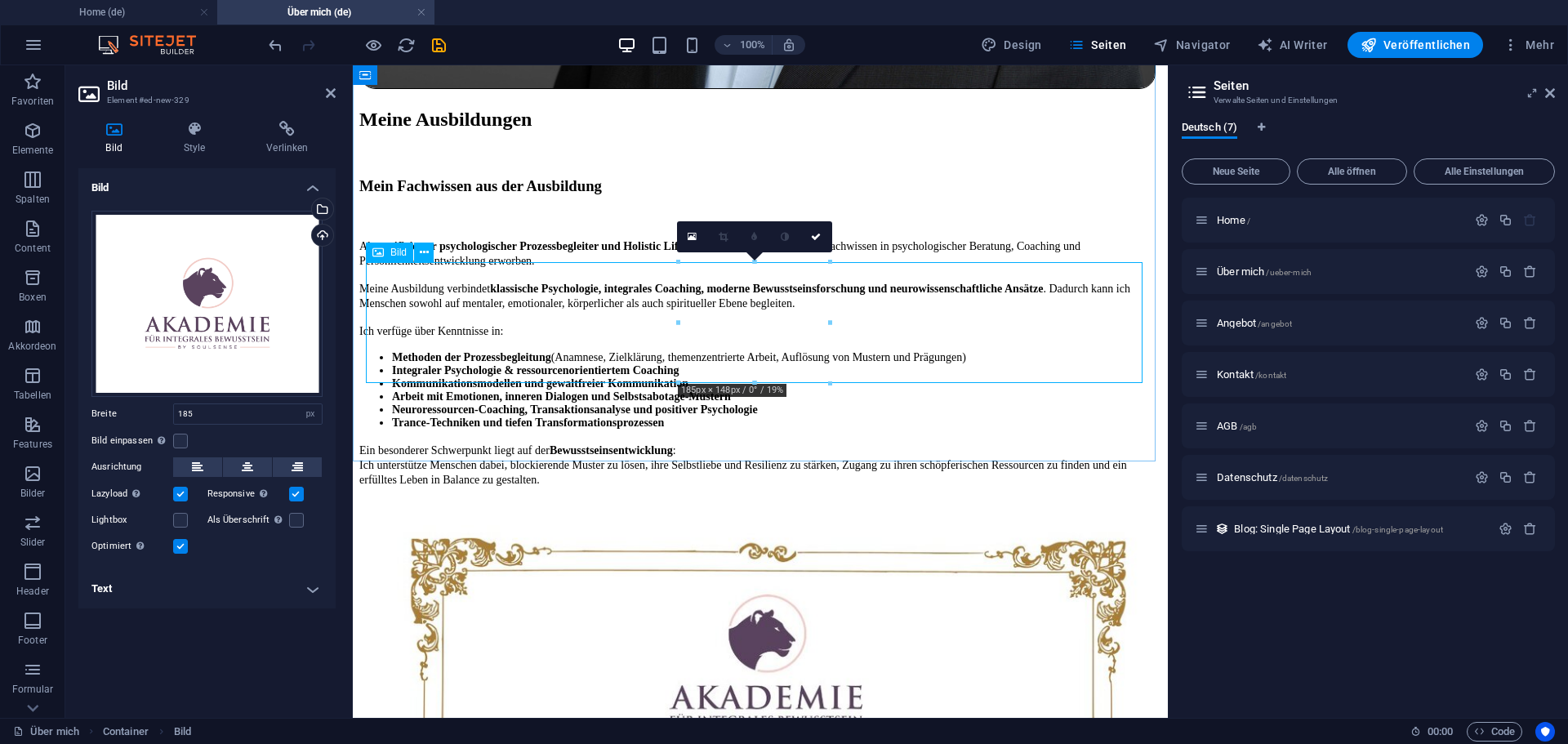
scroll to position [2073, 0]
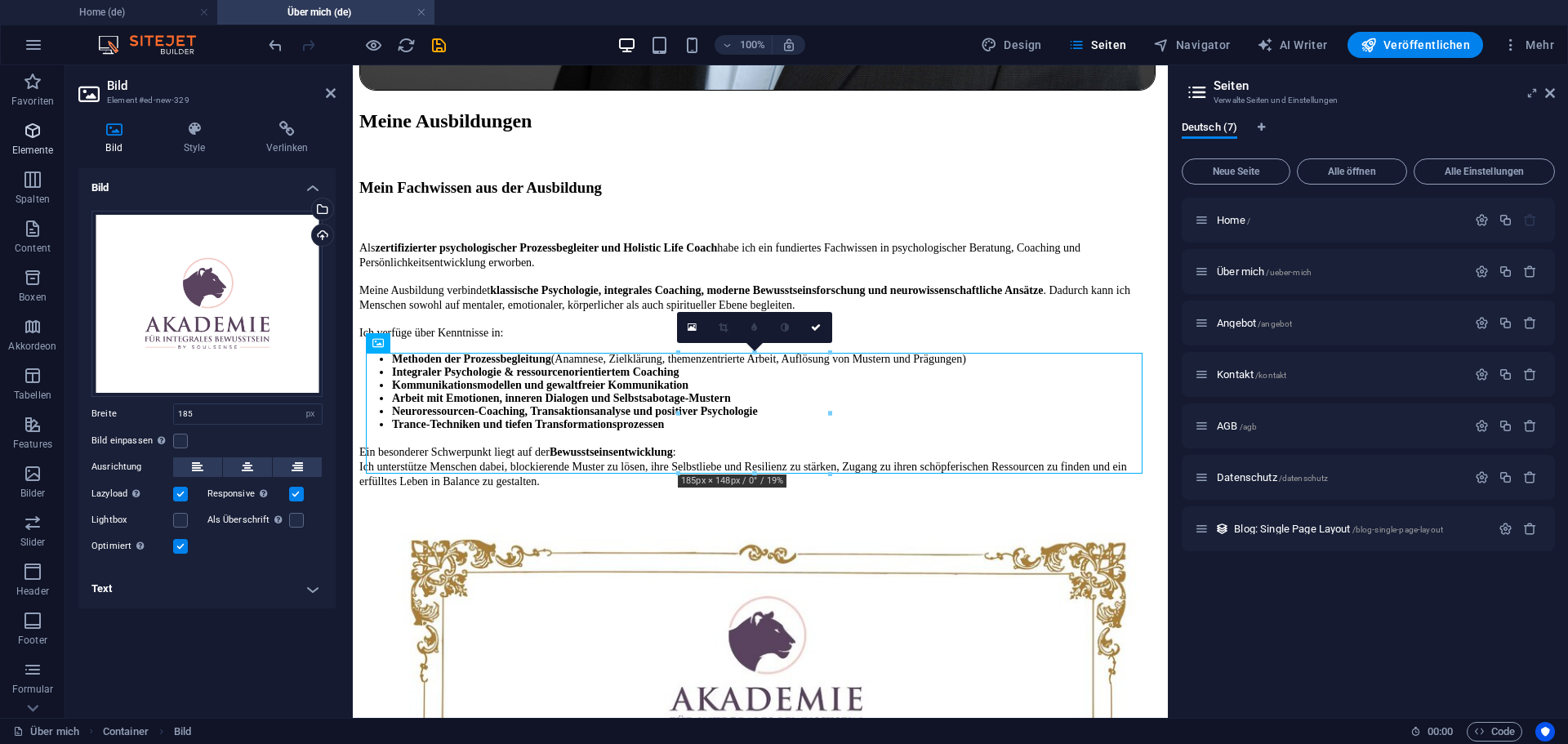
click at [29, 142] on span "Elemente" at bounding box center [33, 140] width 65 height 39
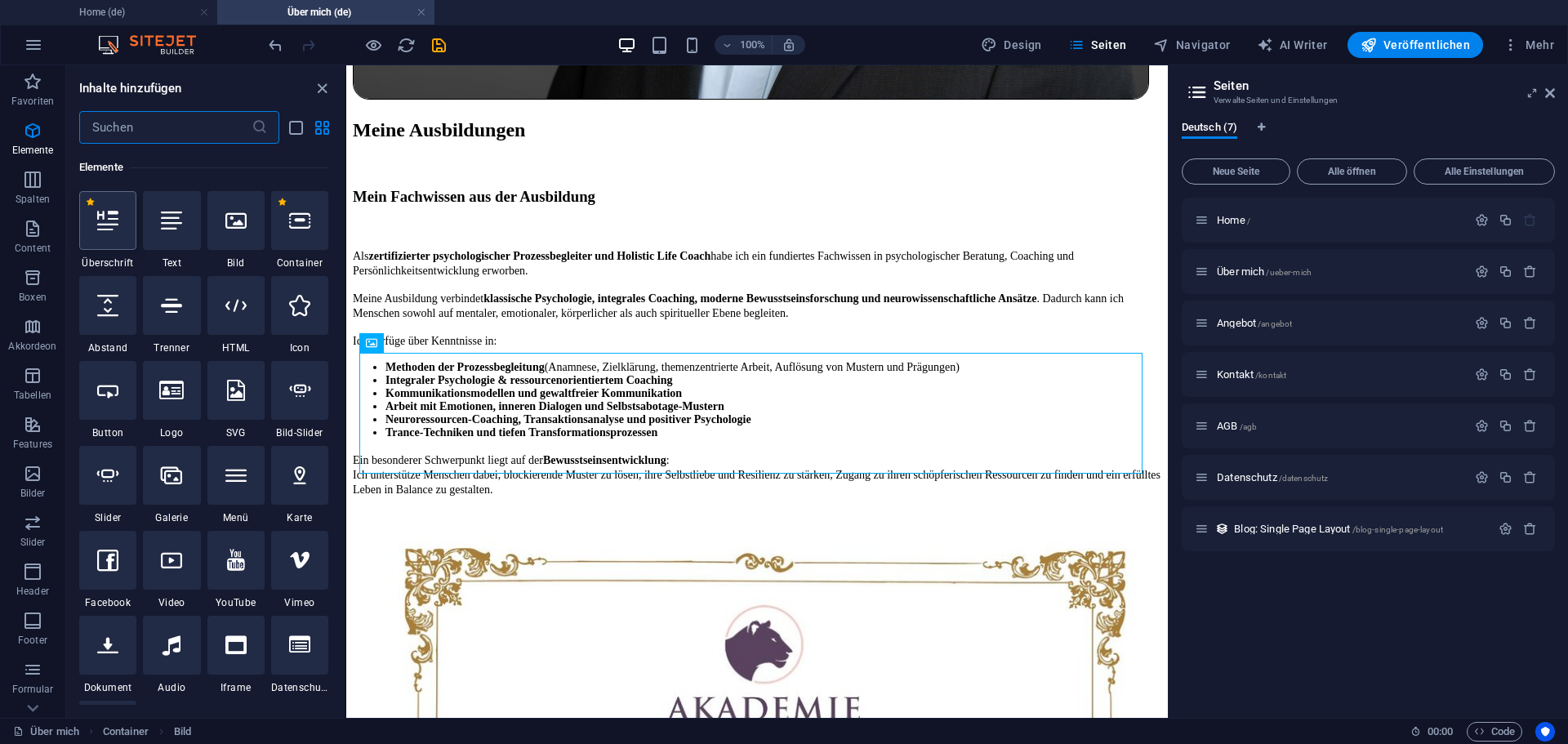
scroll to position [174, 0]
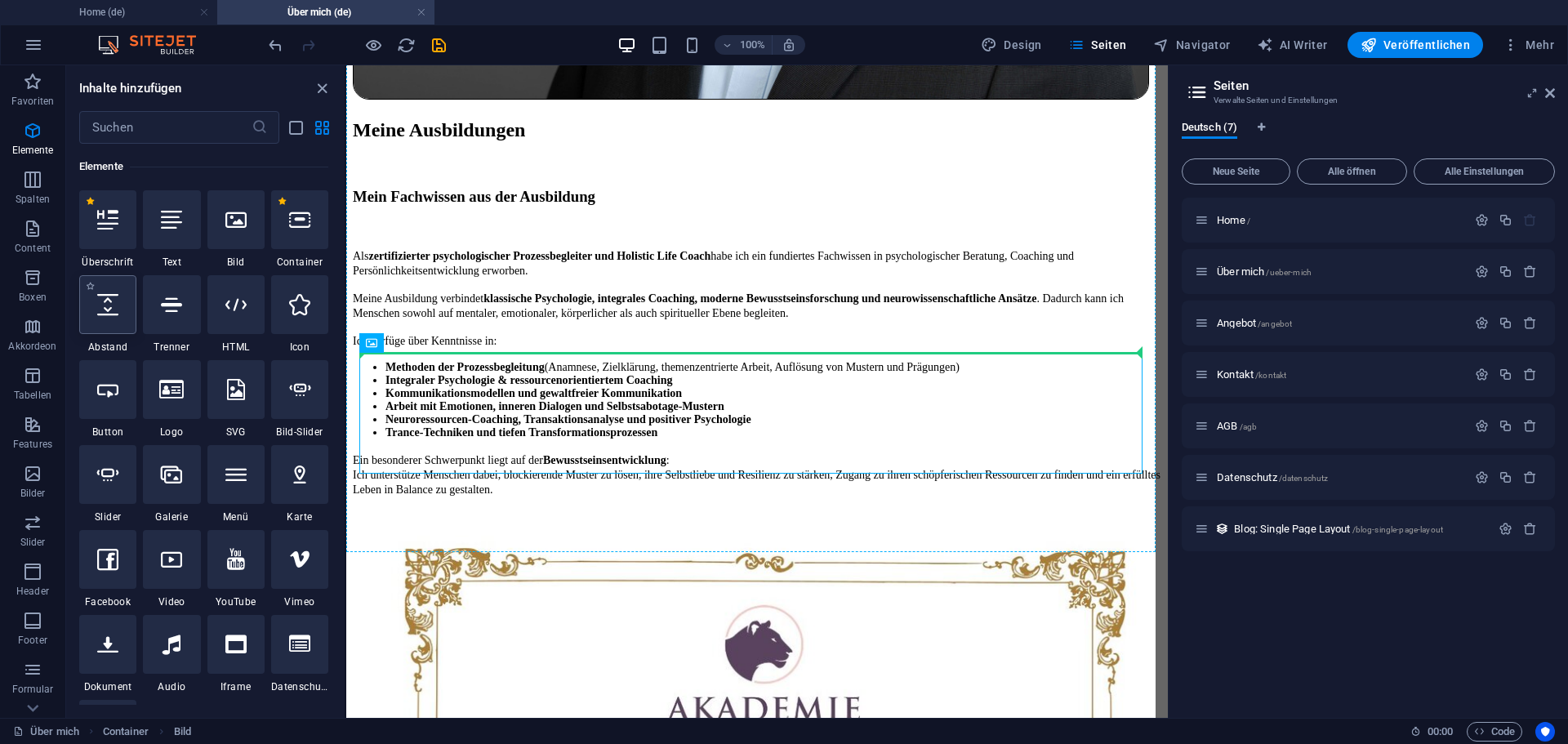
select select "px"
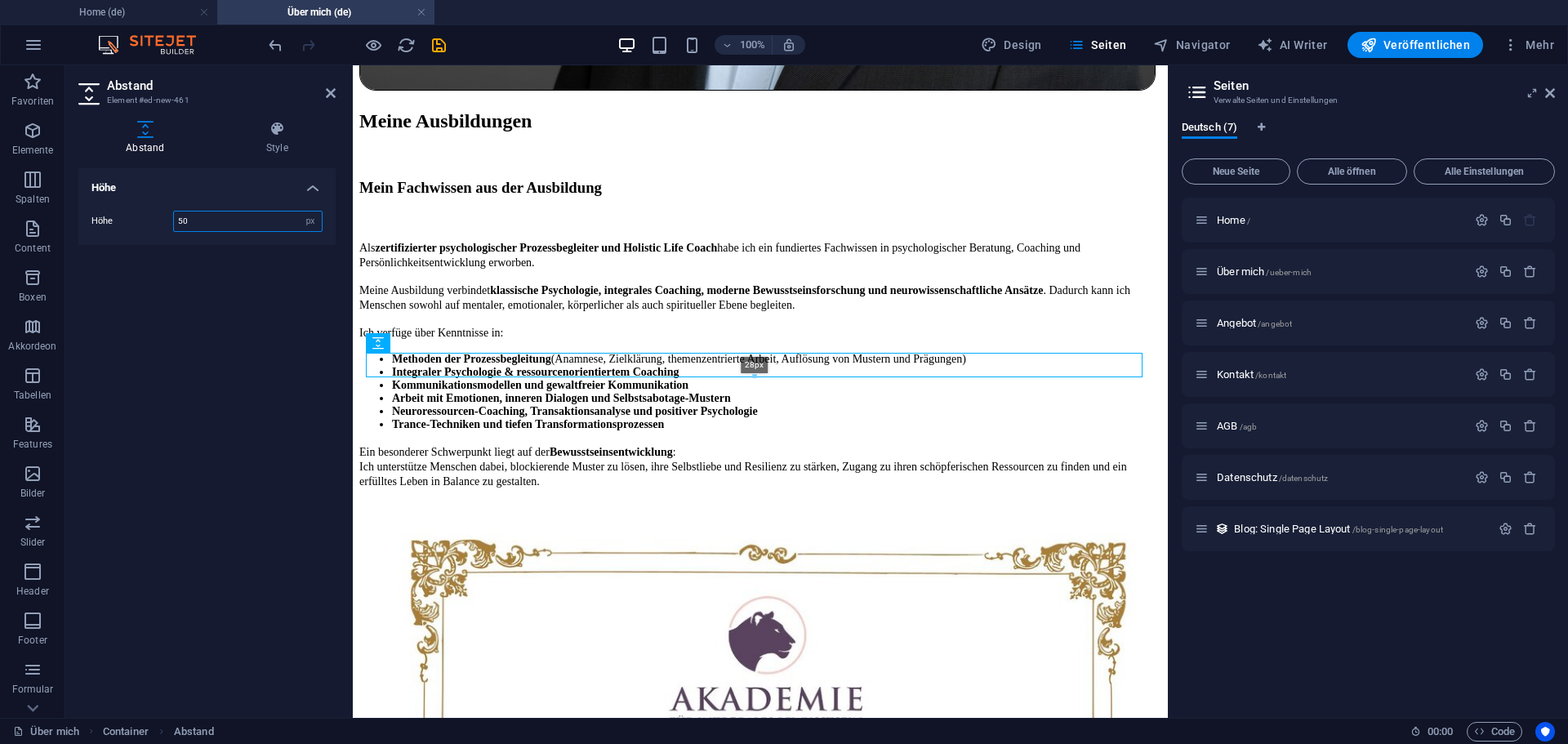
drag, startPoint x: 755, startPoint y: 393, endPoint x: 755, endPoint y: 379, distance: 14.0
click at [755, 379] on div at bounding box center [754, 377] width 774 height 5
type input "28"
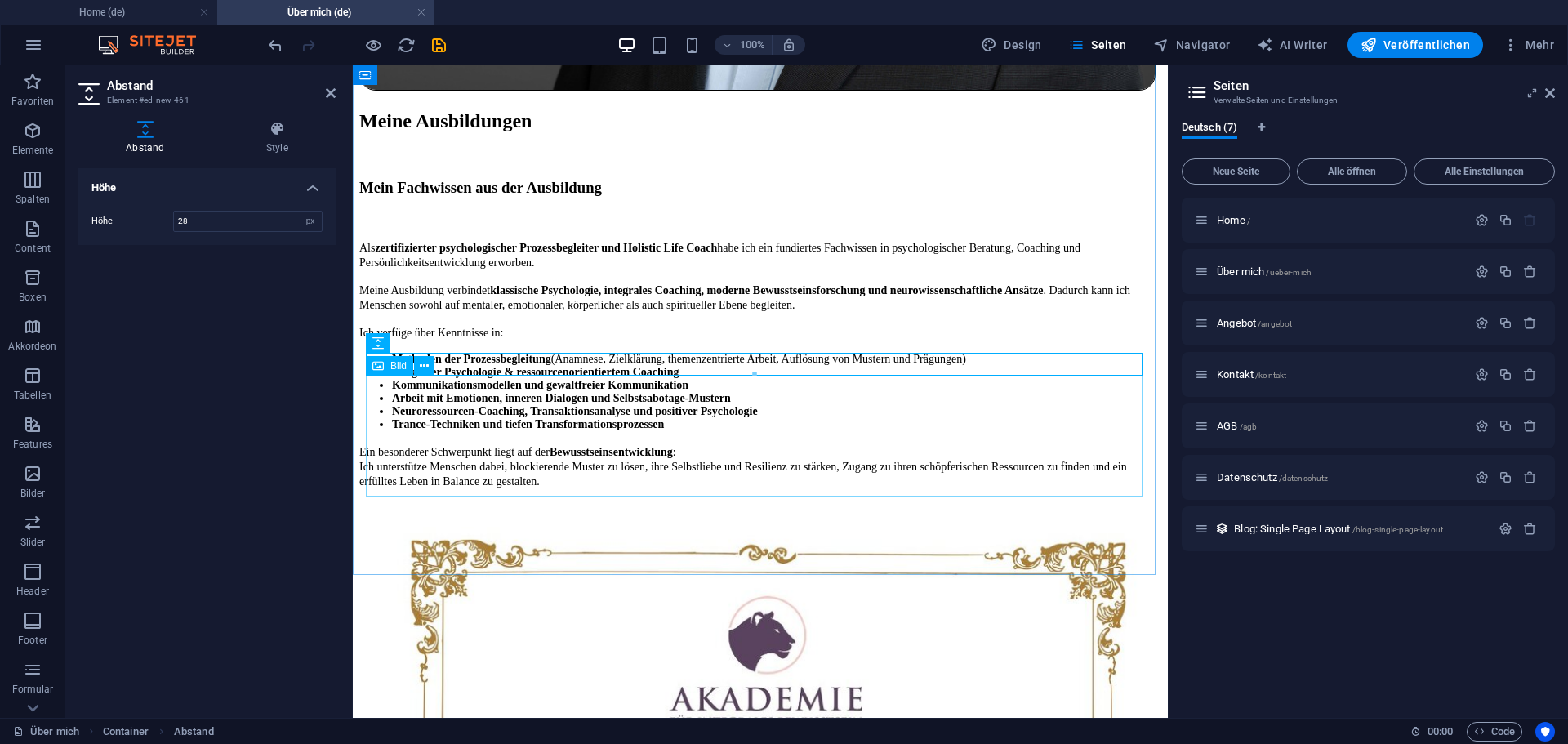
select select "px"
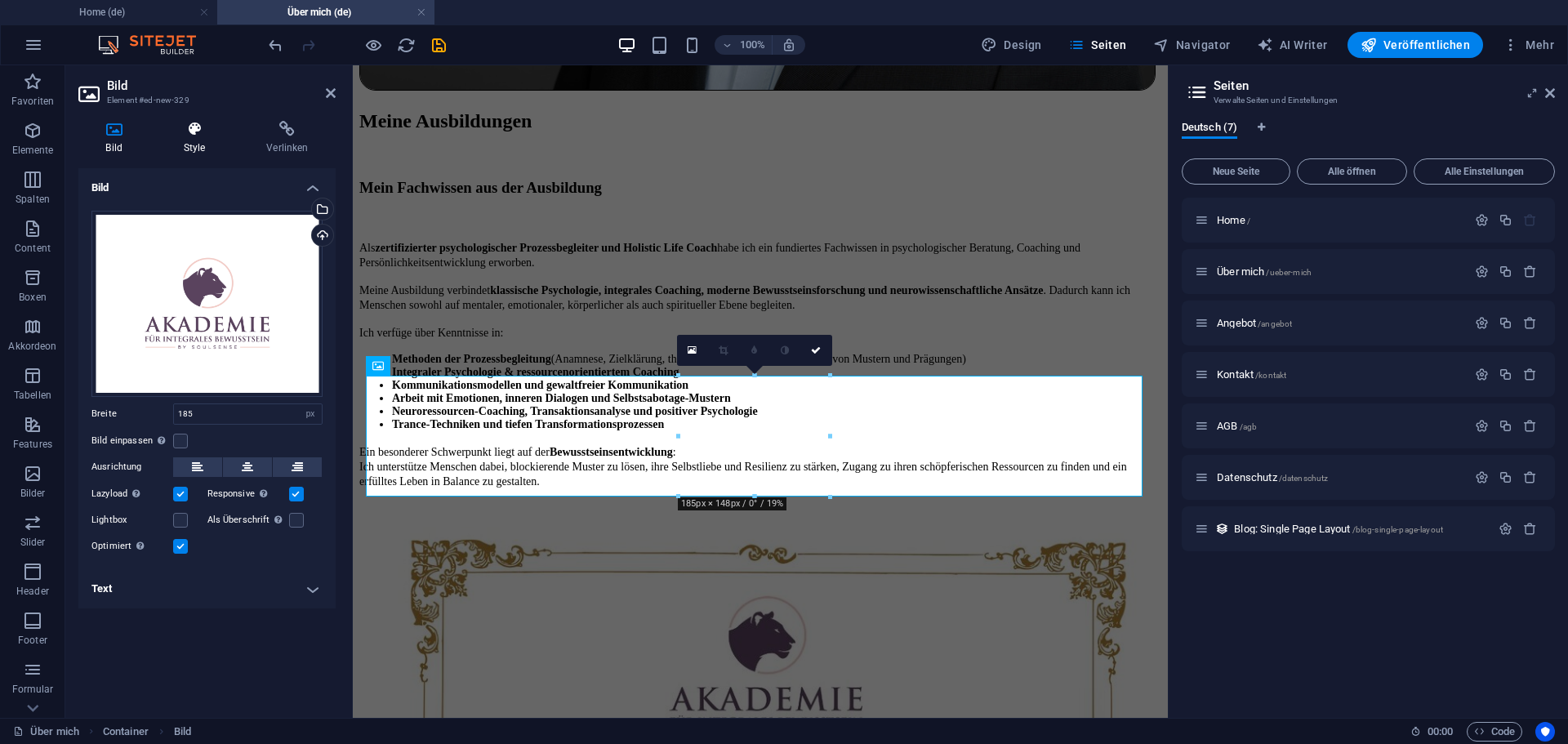
click at [187, 130] on icon at bounding box center [194, 129] width 77 height 16
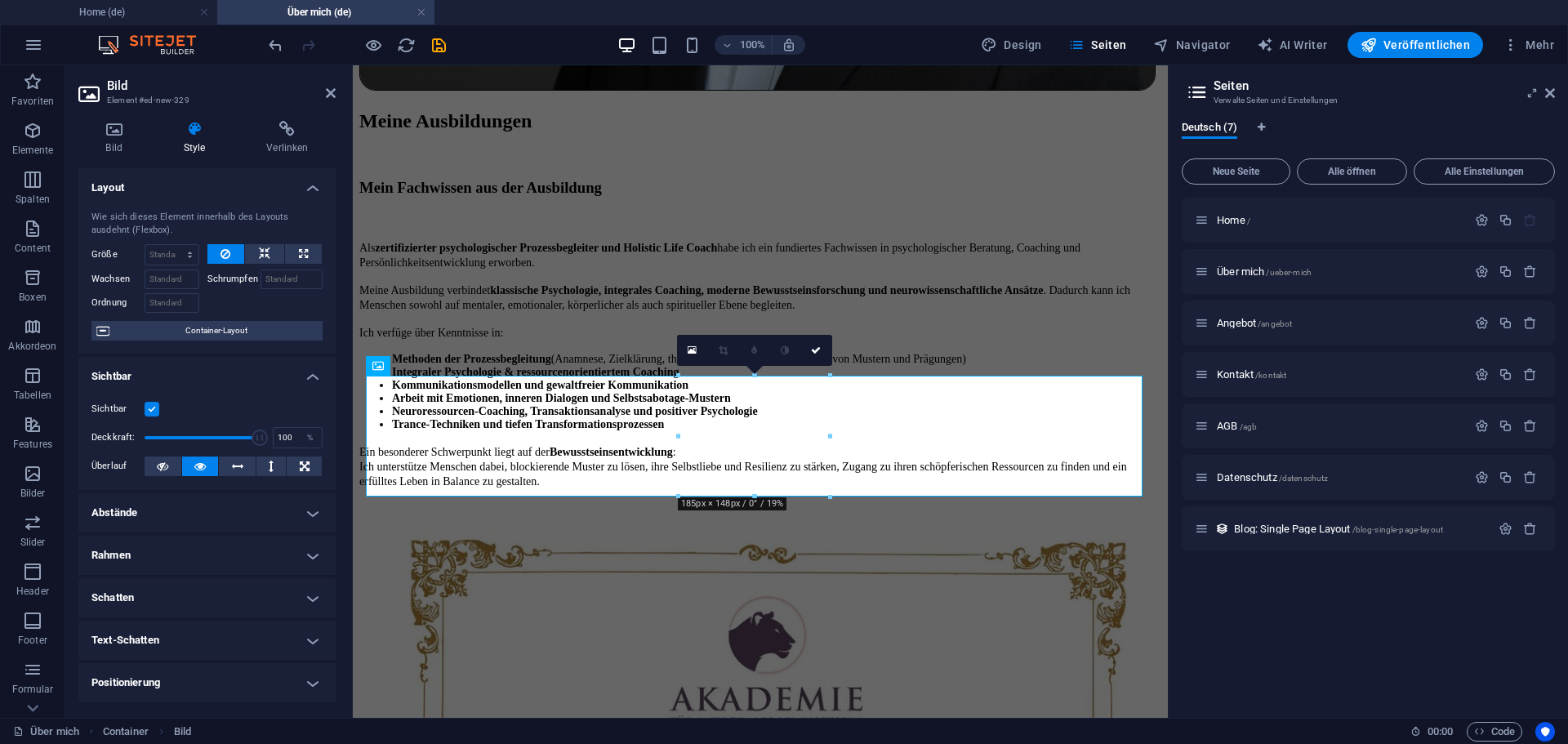
click at [188, 567] on h4 "Rahmen" at bounding box center [207, 555] width 257 height 39
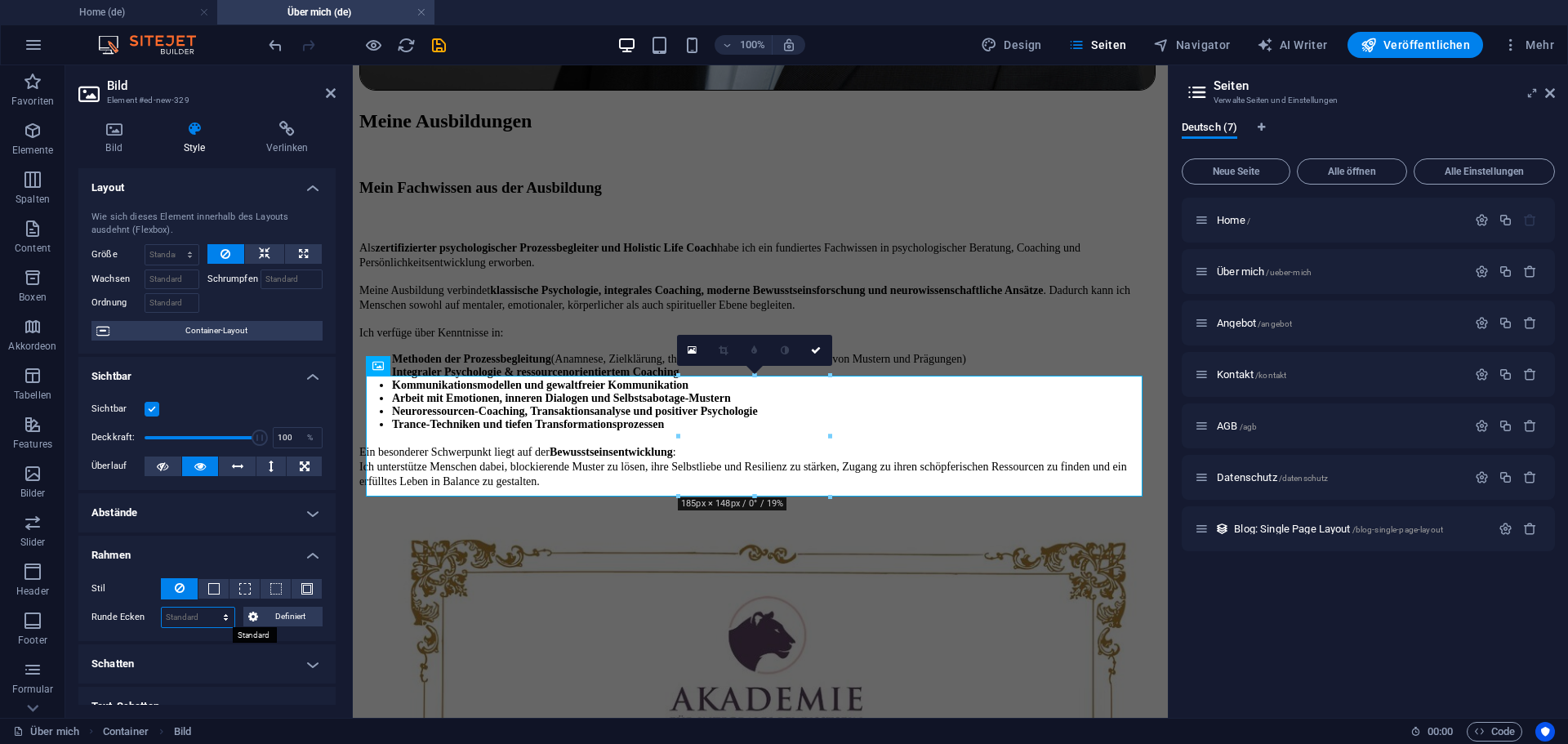
click at [197, 616] on select "Standard px rem % vh vw Definiert" at bounding box center [197, 618] width 72 height 20
select select "px"
click at [209, 608] on select "Standard px rem % vh vw Definiert" at bounding box center [197, 618] width 72 height 20
type input "20"
click at [235, 549] on h4 "Rahmen" at bounding box center [207, 550] width 257 height 29
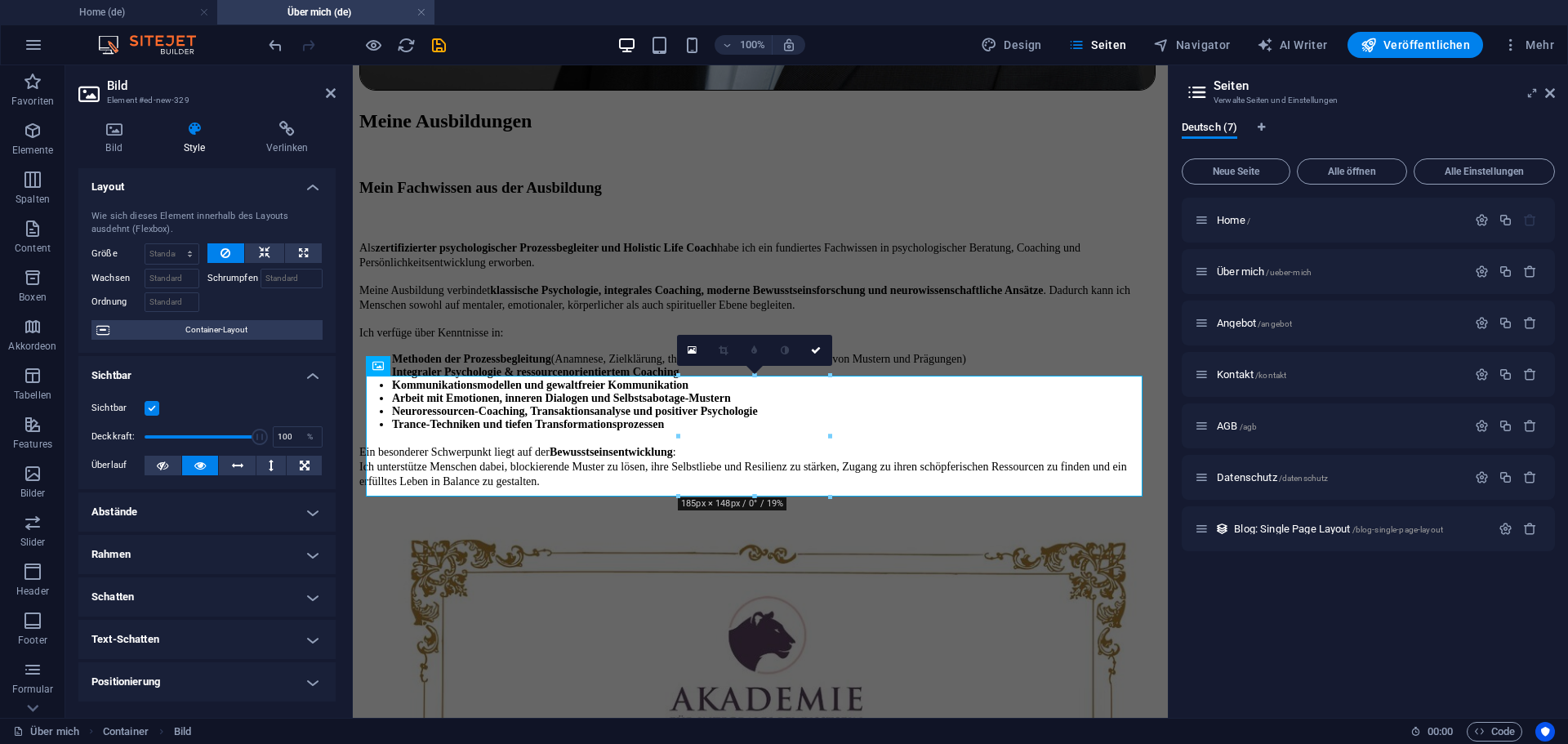
scroll to position [0, 0]
click at [120, 141] on h4 "Bild" at bounding box center [118, 138] width 78 height 34
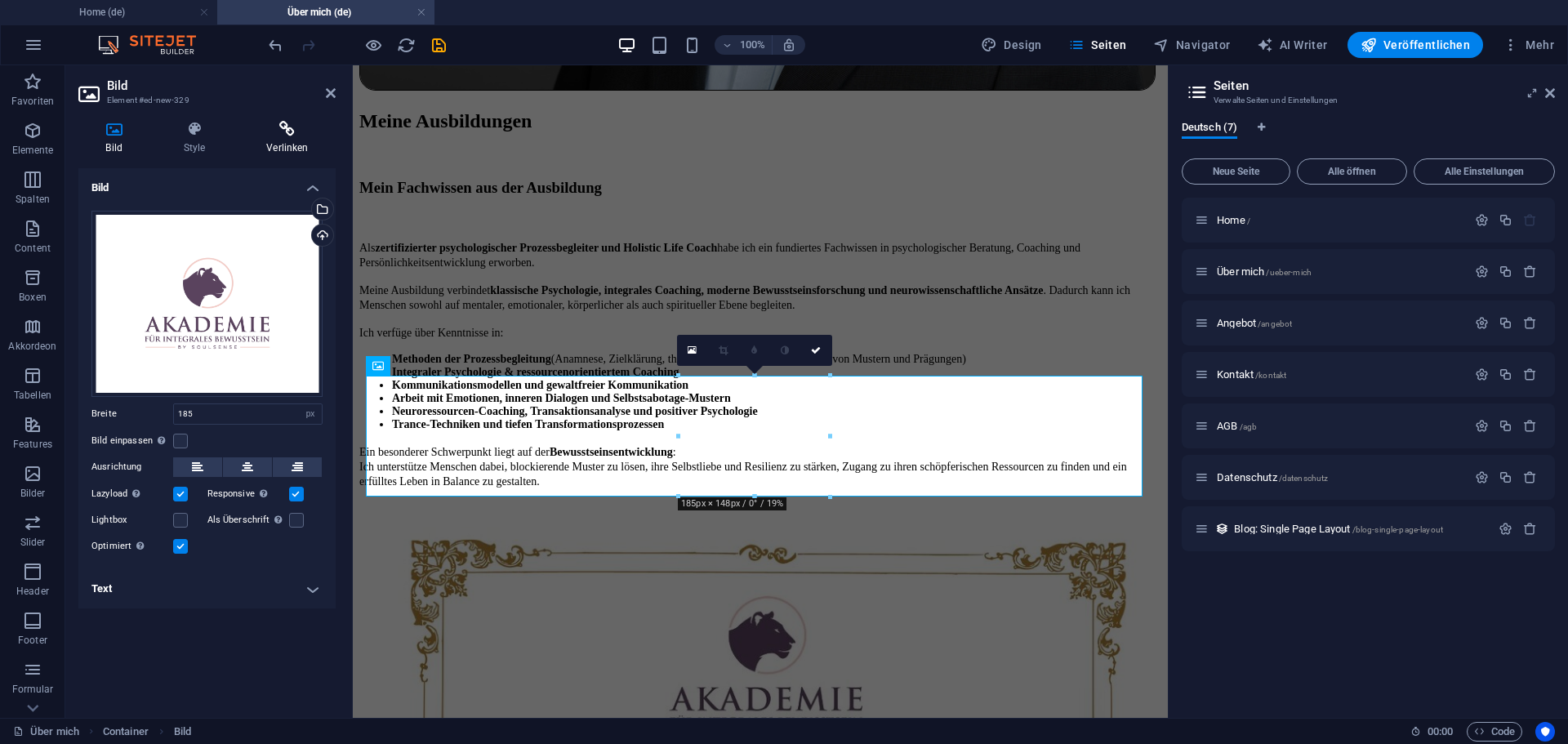
click at [298, 138] on h4 "Verlinken" at bounding box center [287, 138] width 96 height 34
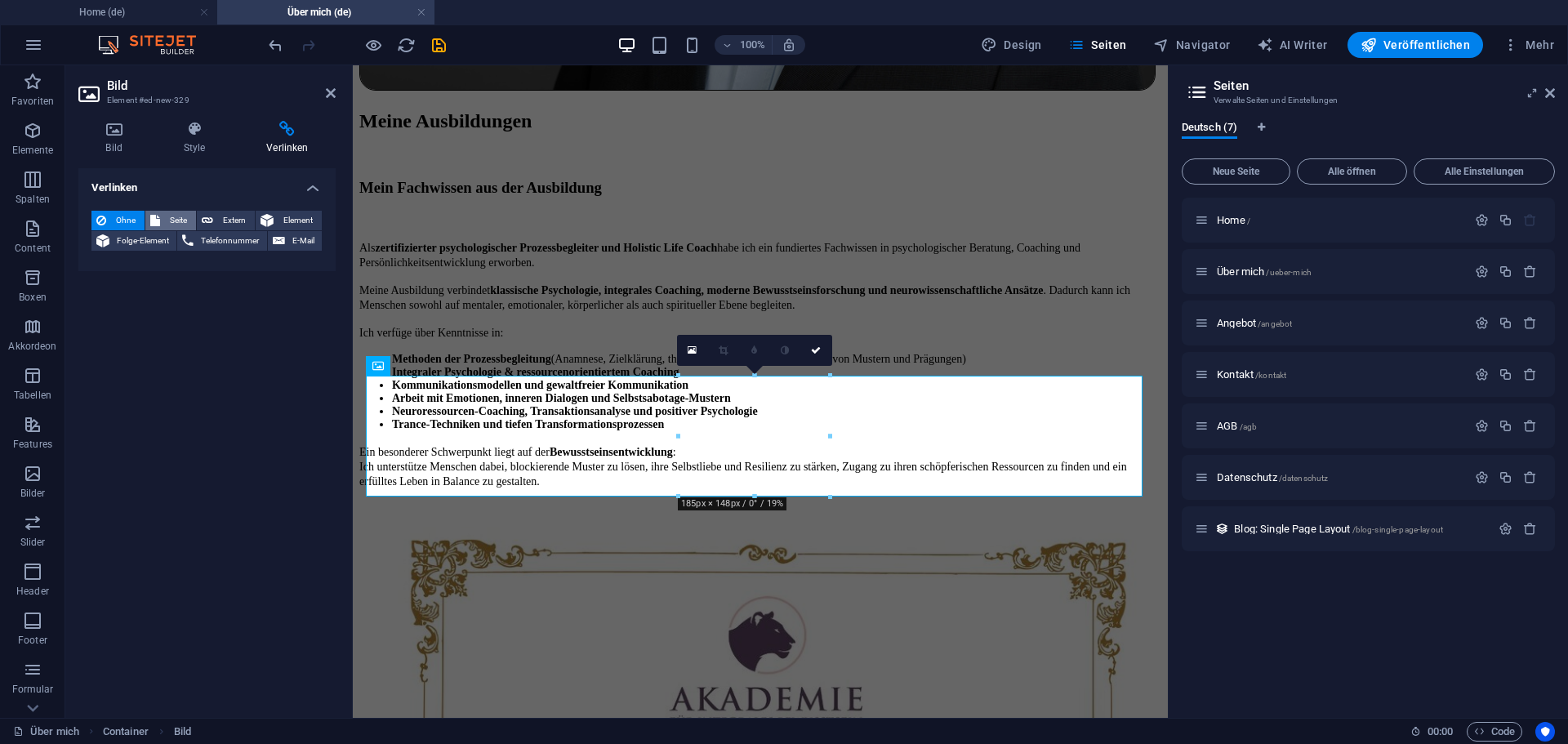
click at [162, 215] on button "Seite" at bounding box center [170, 221] width 51 height 20
select select
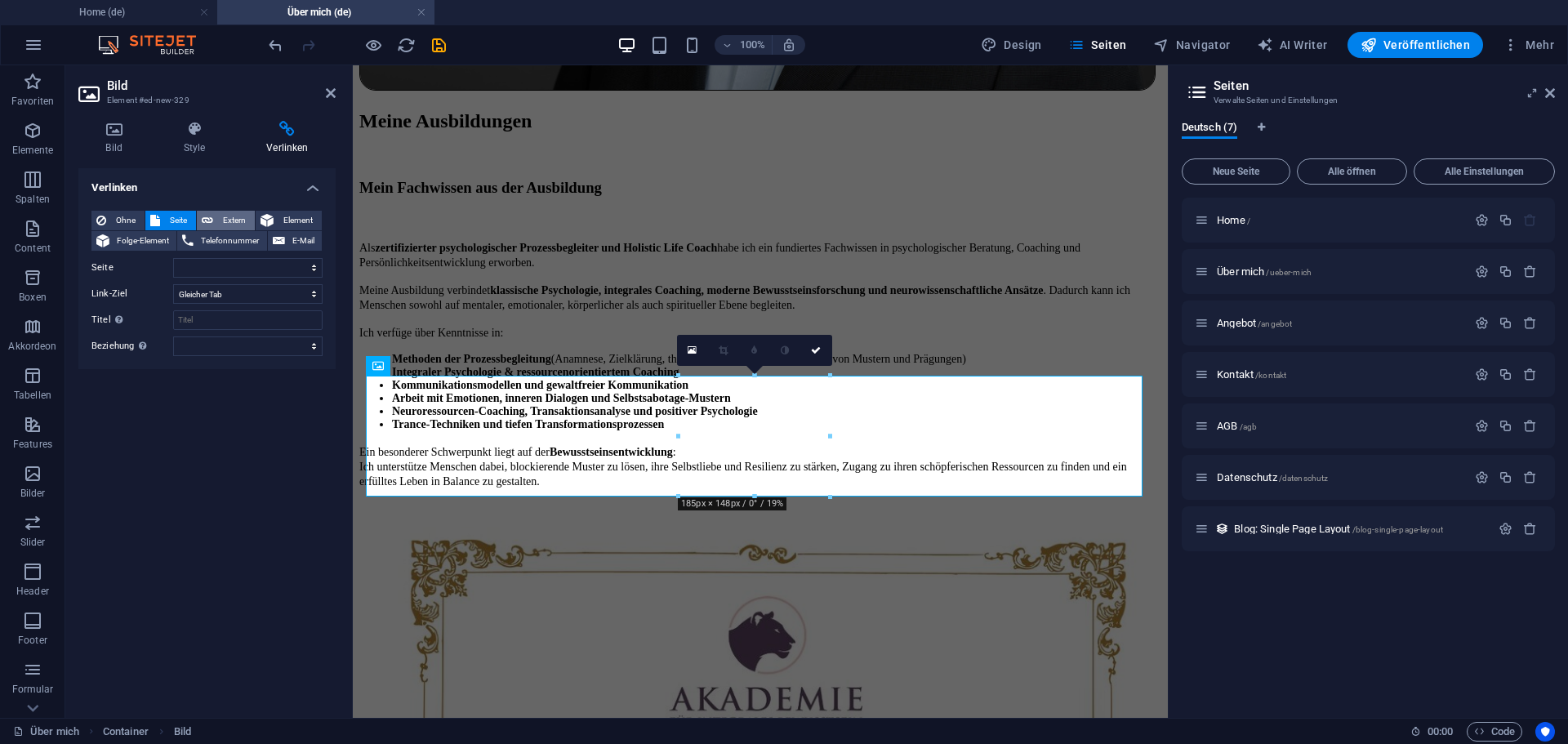
drag, startPoint x: 235, startPoint y: 265, endPoint x: 216, endPoint y: 217, distance: 51.6
click at [216, 217] on button "Extern" at bounding box center [226, 221] width 58 height 20
select select "blank"
paste input "https://www.soulsense.ch/"
type input "https://www.soulsense.ch/"
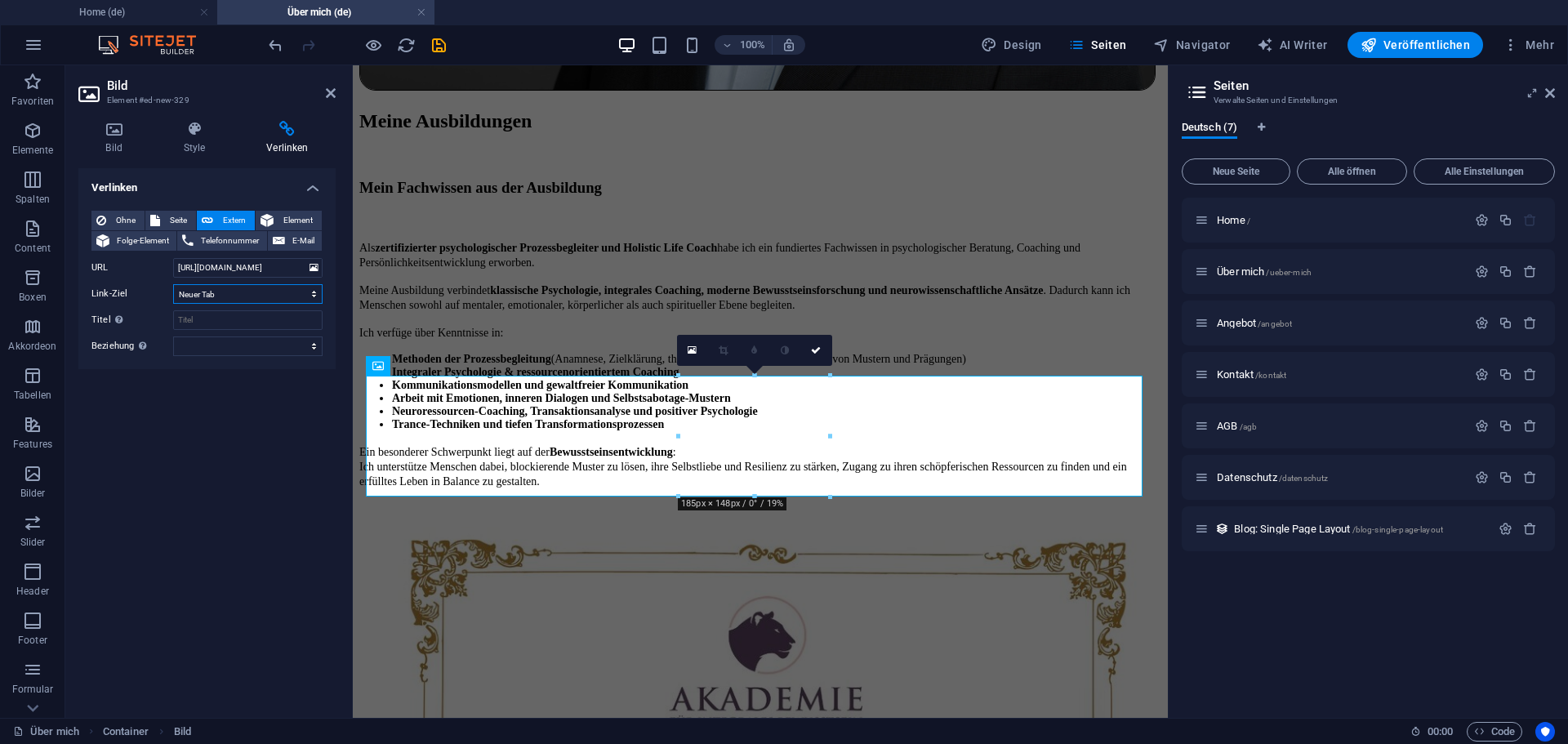
click at [255, 294] on select "Neuer Tab Gleicher Tab Overlay" at bounding box center [247, 295] width 149 height 20
click at [173, 285] on select "Neuer Tab Gleicher Tab Overlay" at bounding box center [247, 295] width 149 height 20
click at [239, 323] on input "Titel Zusätzliche Linkbeschreibung, sollte nicht mit dem Linktext identisch sei…" at bounding box center [247, 321] width 149 height 20
type input "Soulsense Akademie"
click at [312, 343] on select "alternate author bookmark external help license next nofollow noreferrer noopen…" at bounding box center [247, 346] width 149 height 20
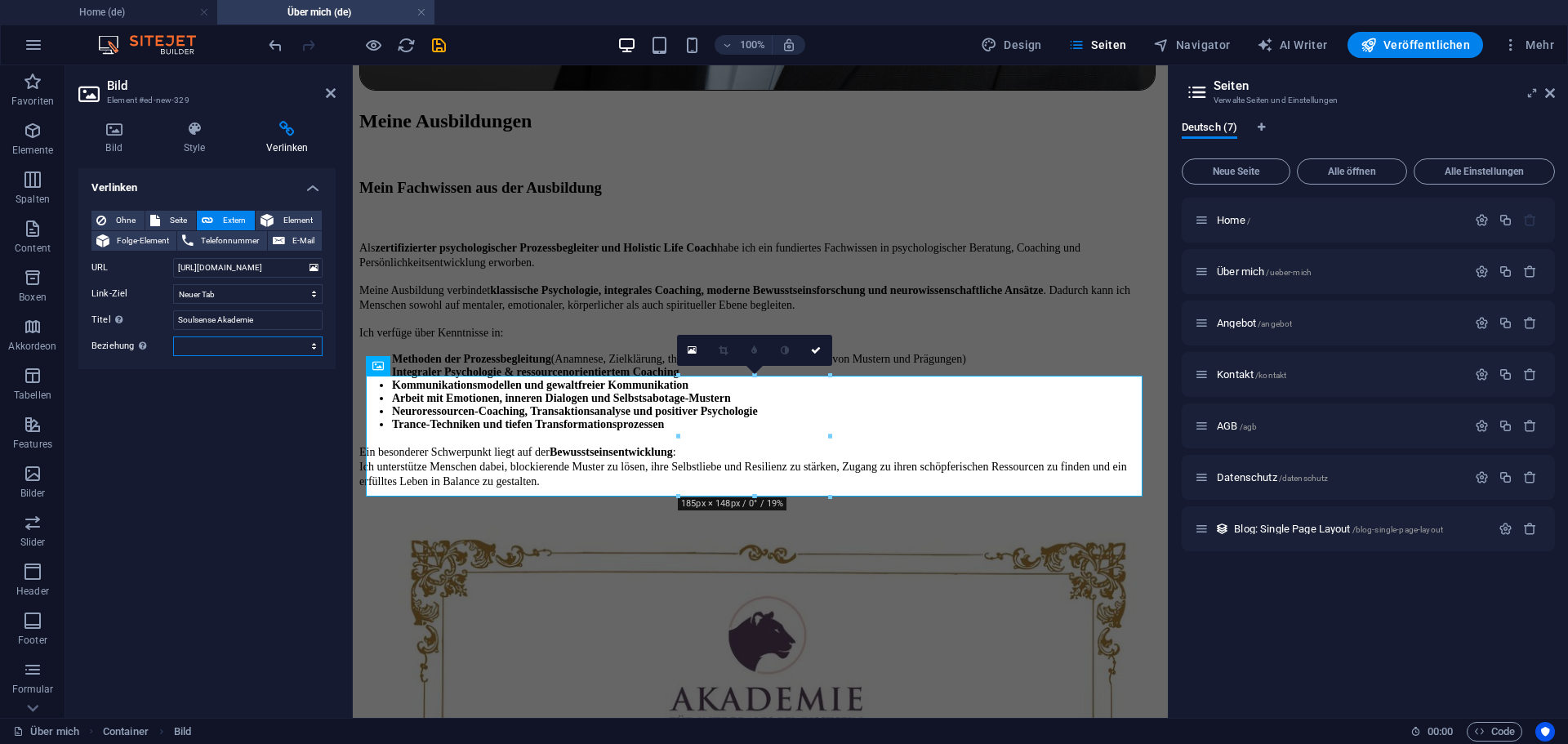
select select "external"
click at [173, 336] on select "alternate author bookmark external help license next nofollow noreferrer noopen…" at bounding box center [247, 346] width 149 height 20
click at [119, 409] on div "Verlinken Ohne Seite Extern Element Folge-Element Telefonnummer E-Mail Seite Ho…" at bounding box center [207, 437] width 257 height 536
click at [441, 43] on icon "save" at bounding box center [438, 45] width 19 height 19
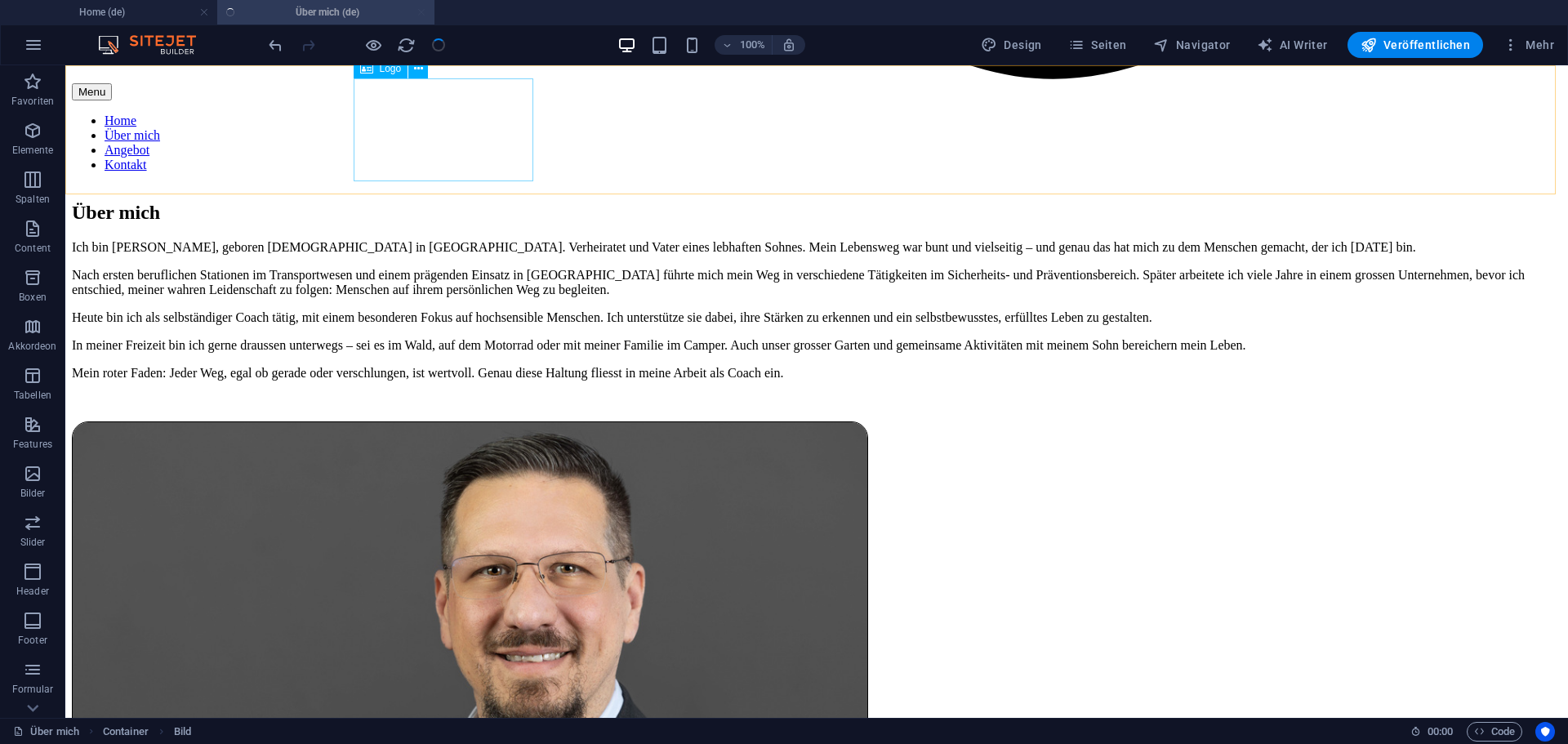
scroll to position [1899, 0]
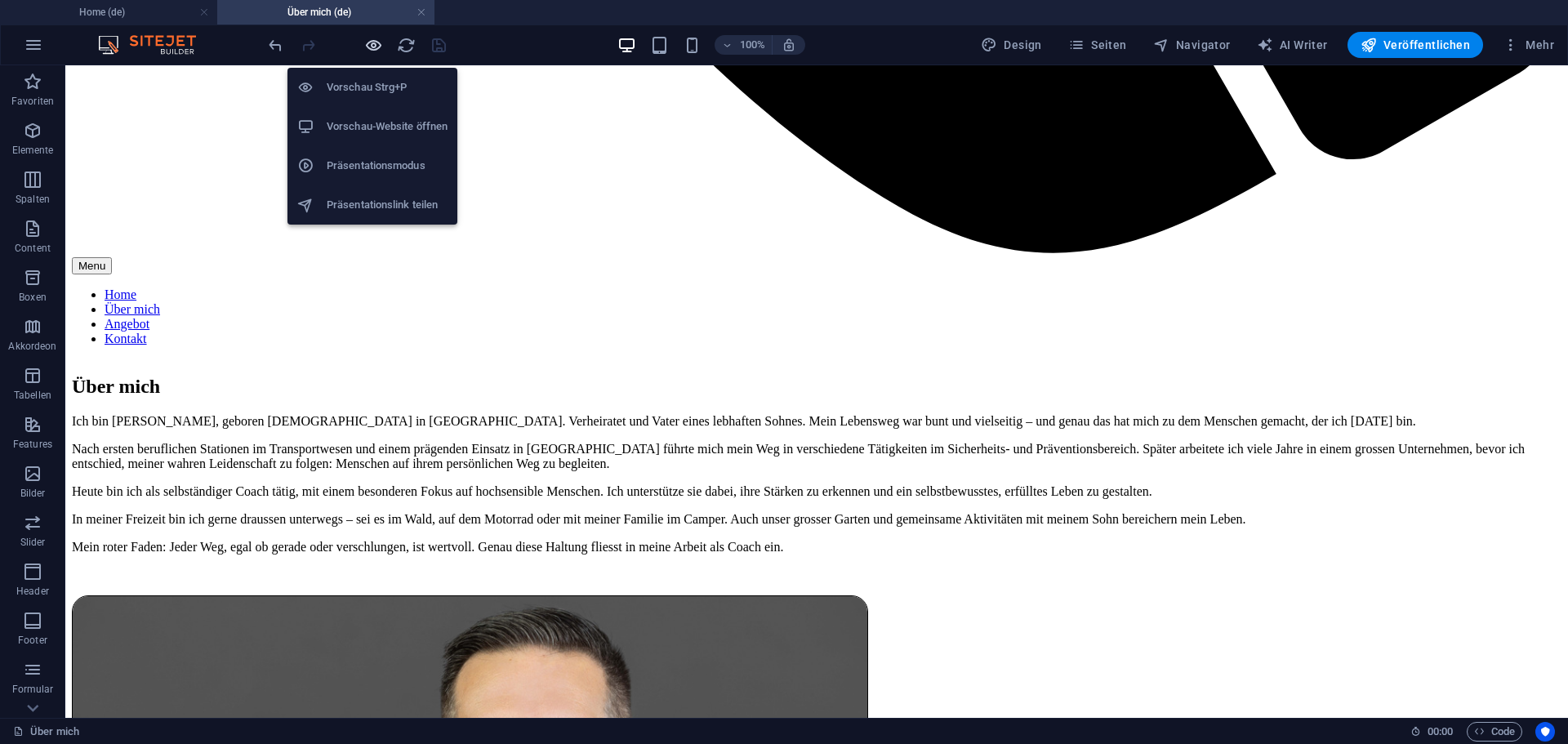
click at [374, 44] on icon "button" at bounding box center [373, 45] width 19 height 19
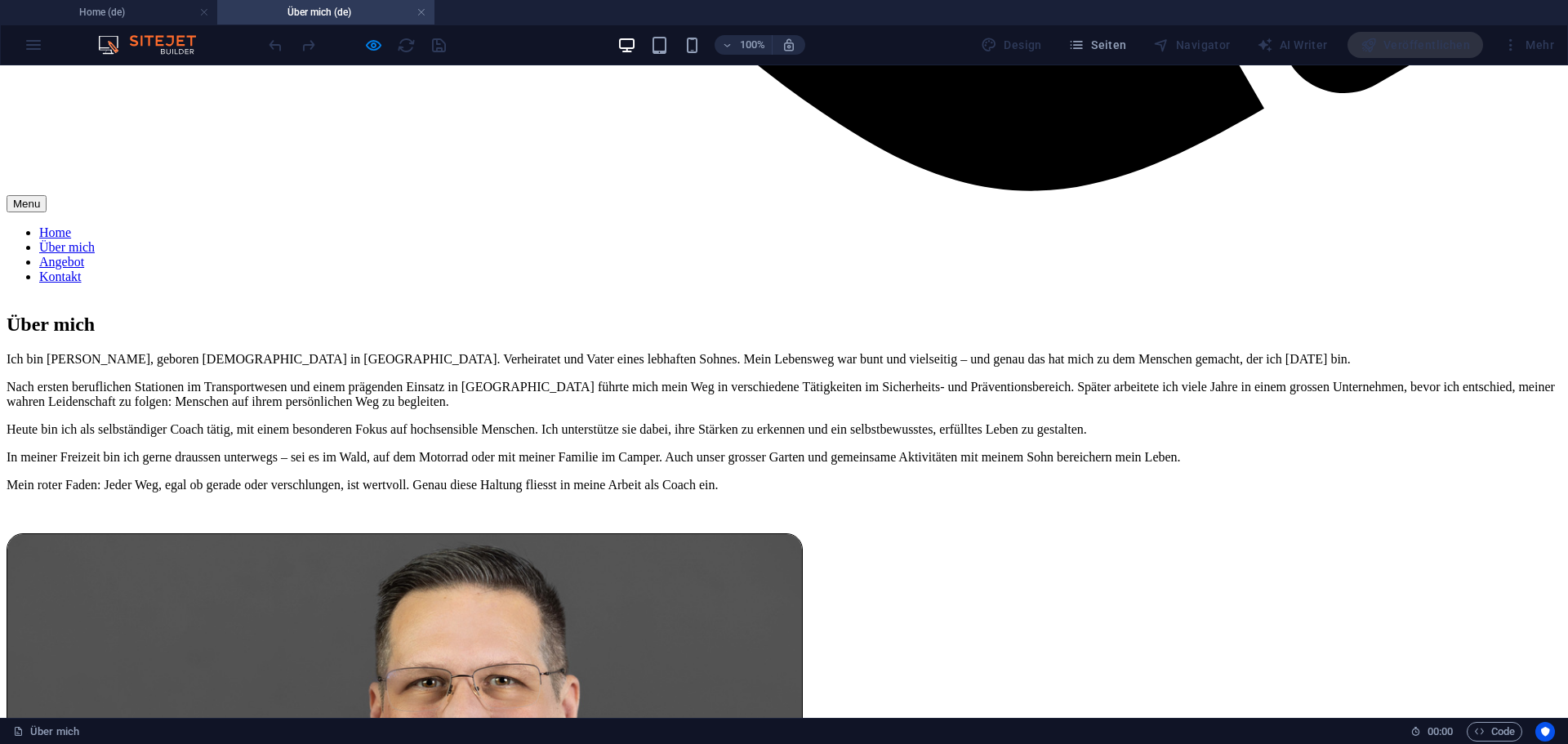
scroll to position [2063, 0]
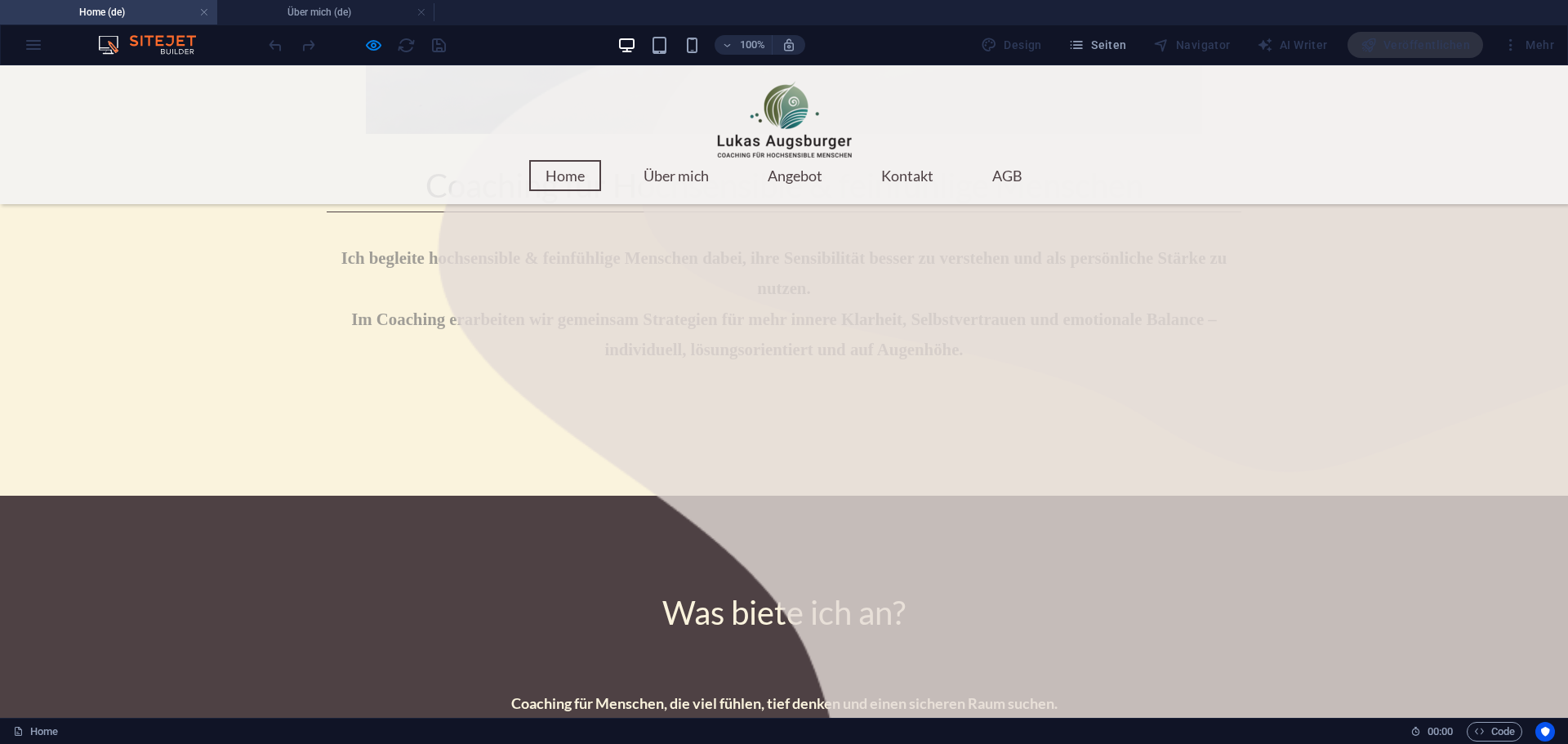
scroll to position [816, 0]
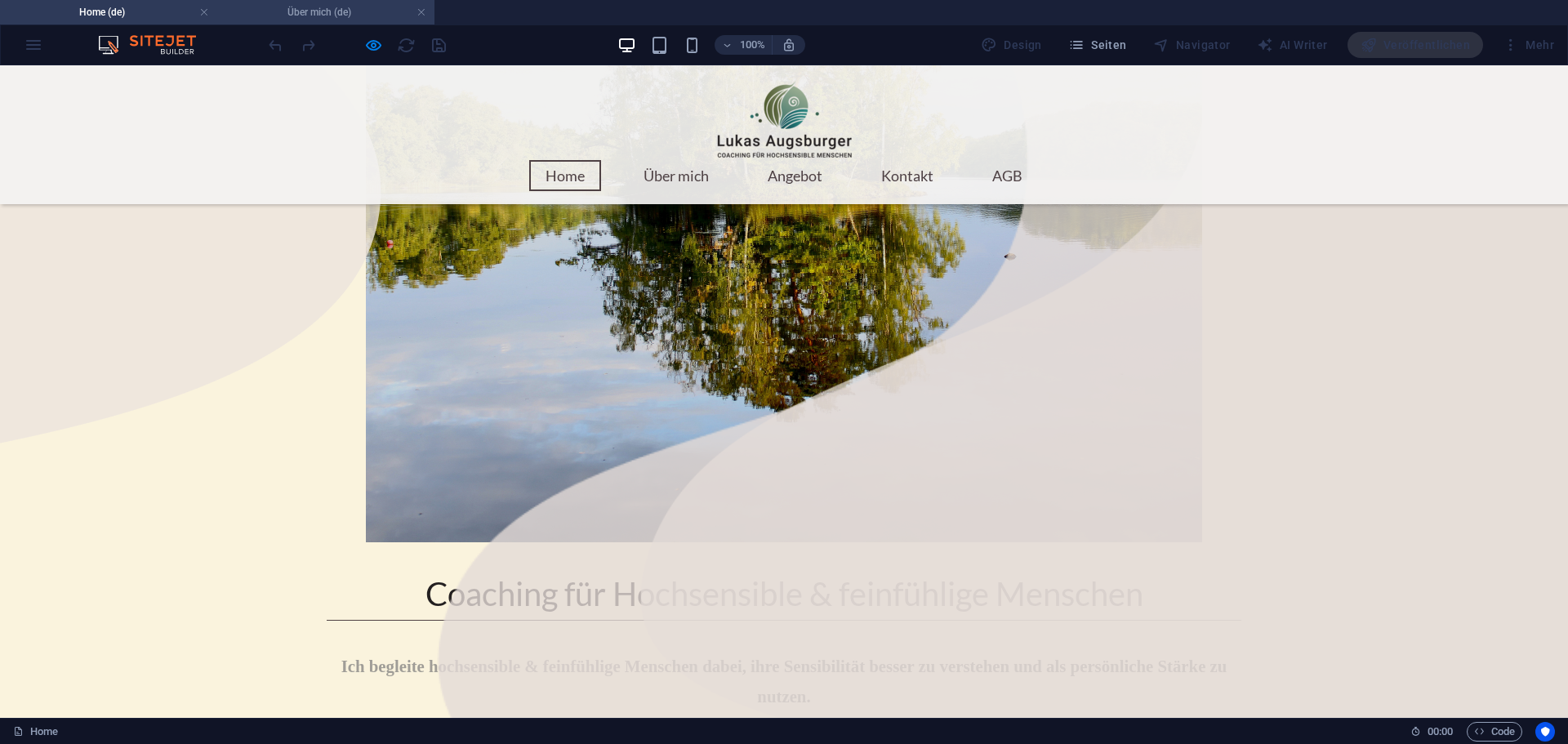
click at [313, 15] on h4 "Über mich (de)" at bounding box center [326, 13] width 217 height 18
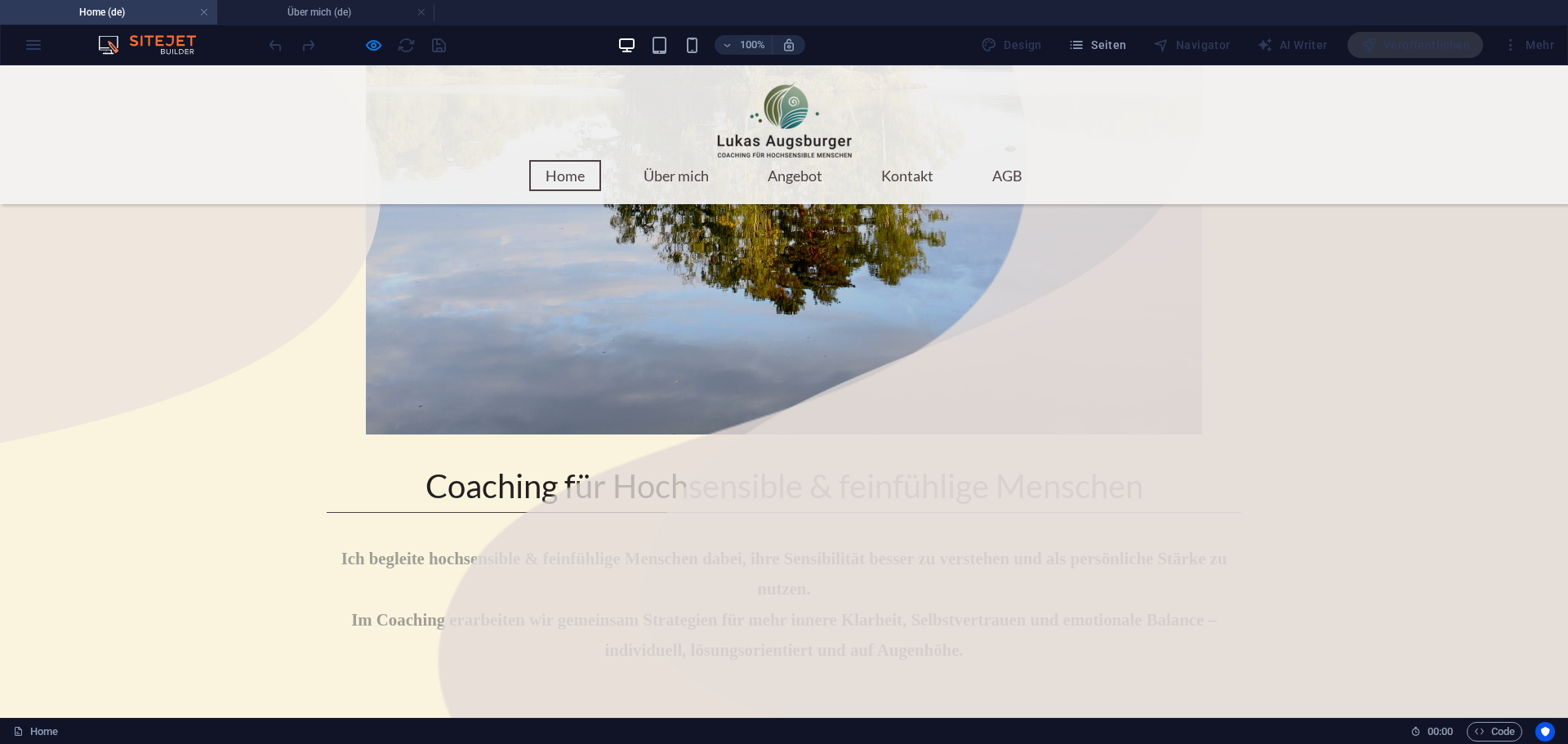
scroll to position [0, 0]
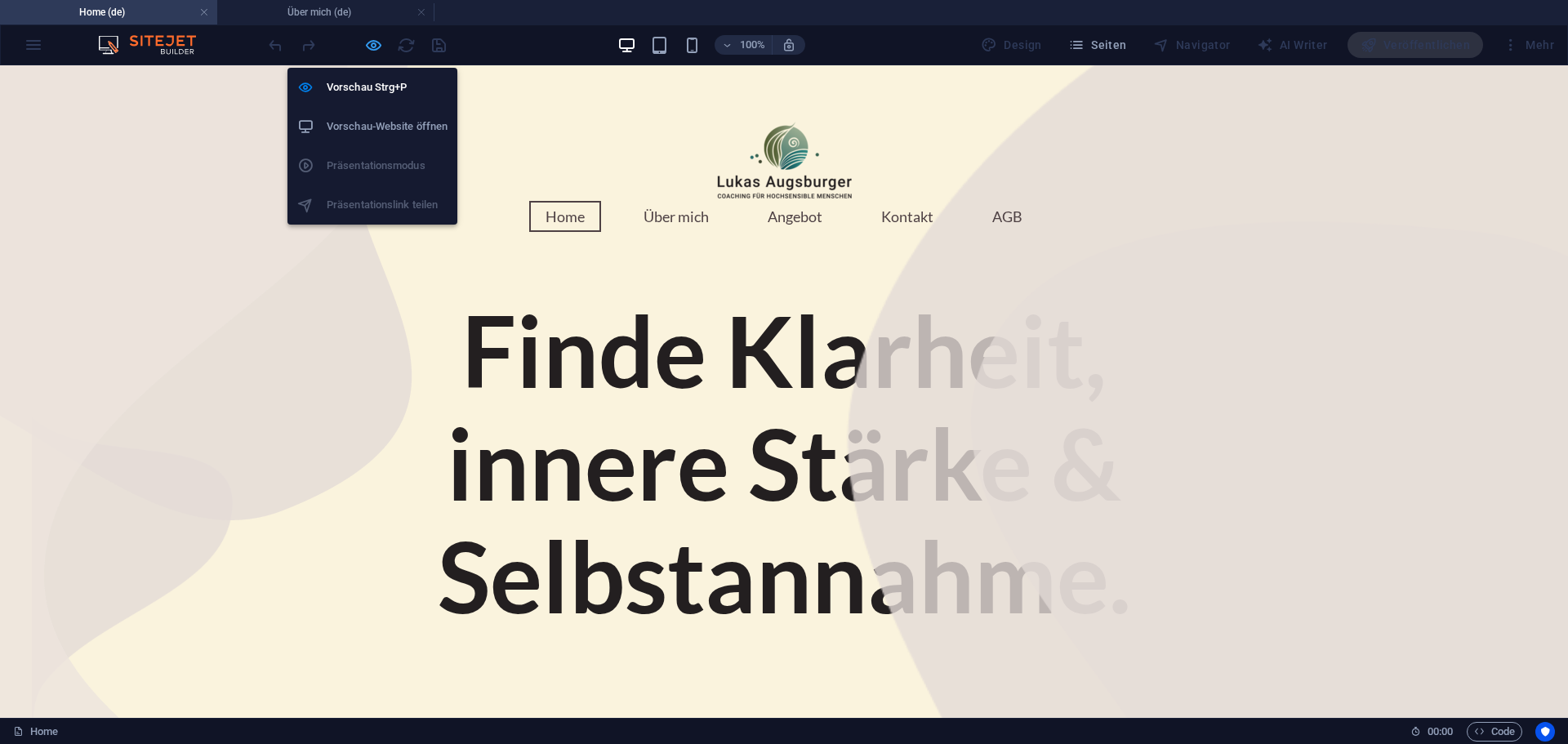
click at [378, 51] on icon "button" at bounding box center [373, 45] width 19 height 19
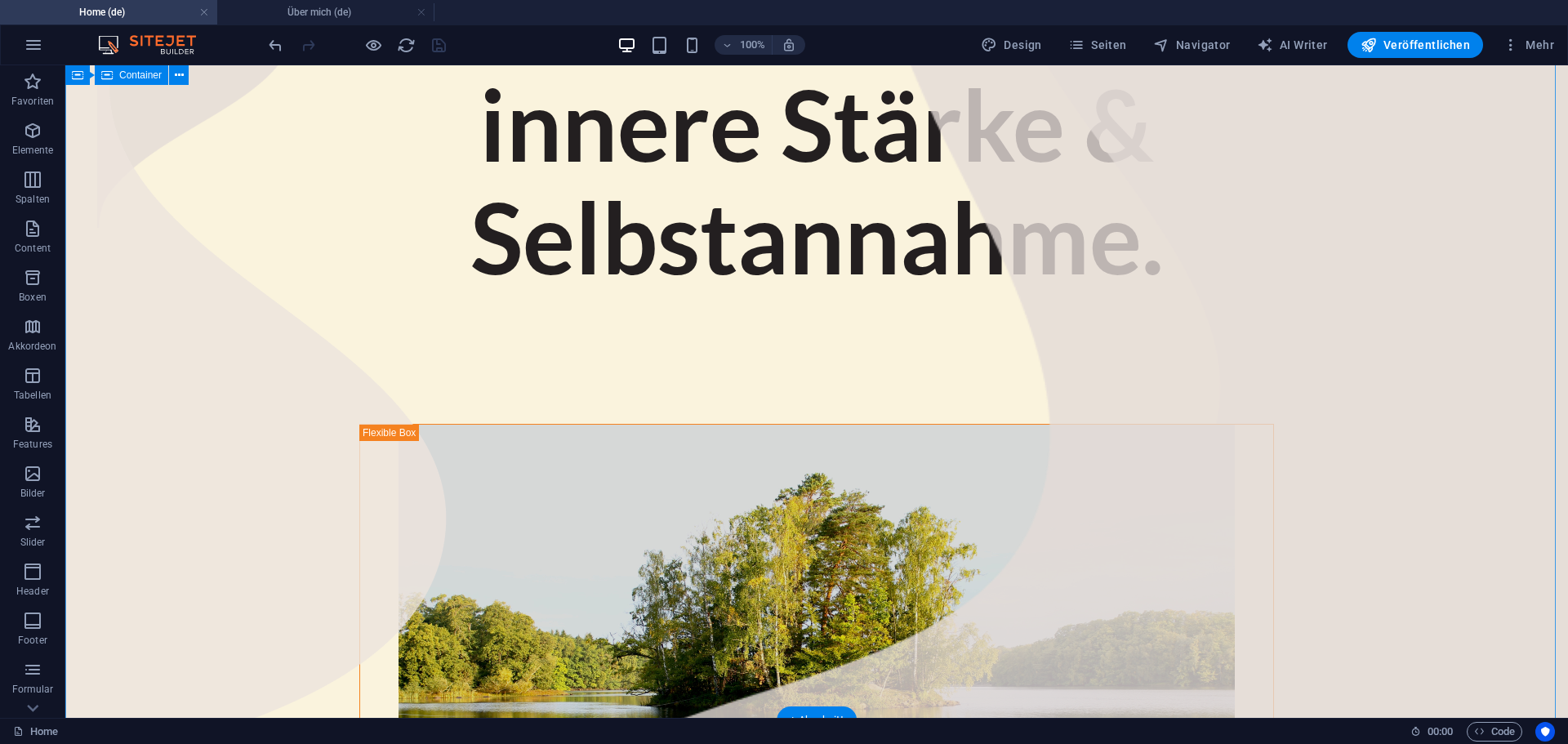
scroll to position [1062, 0]
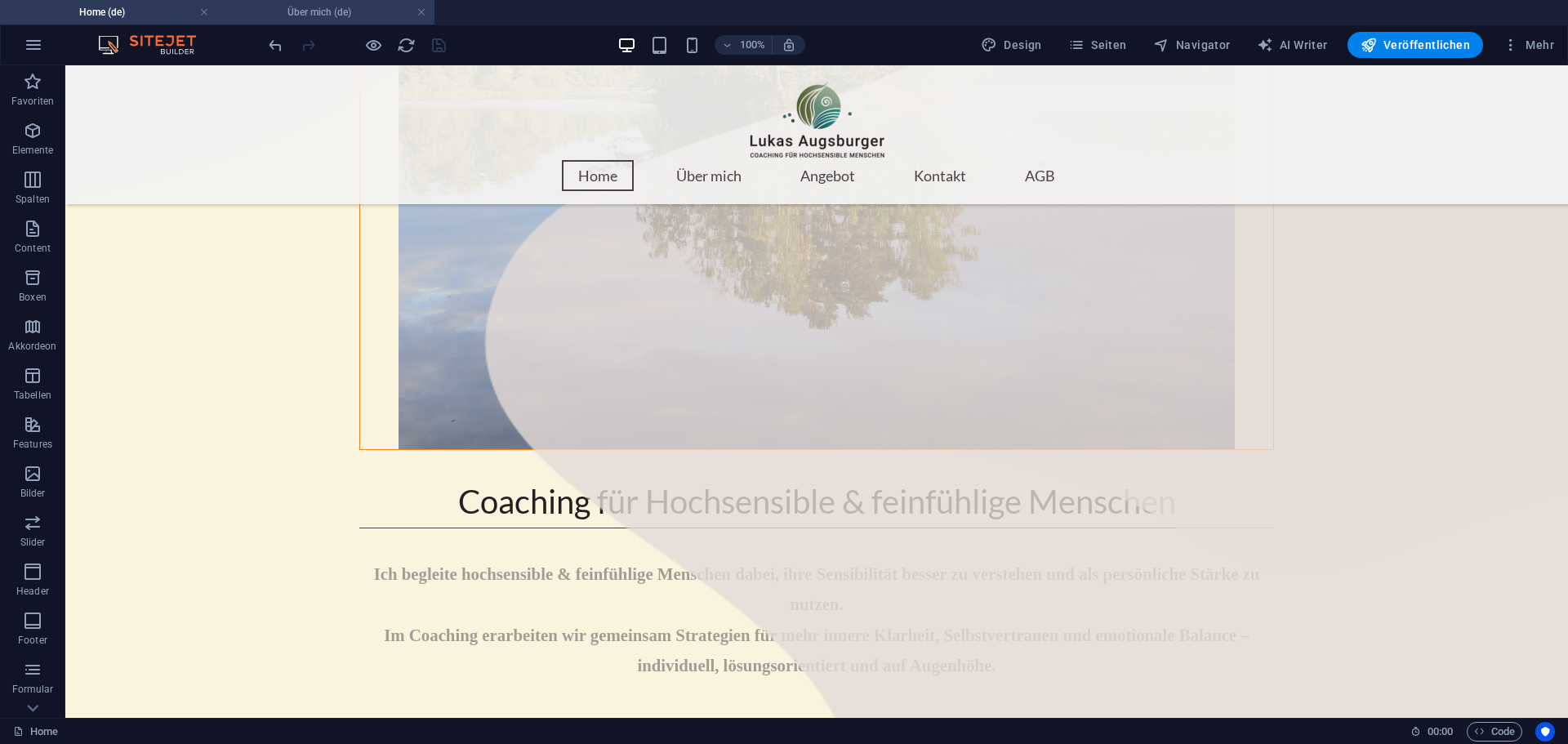
click at [288, 7] on h4 "Über mich (de)" at bounding box center [326, 13] width 217 height 18
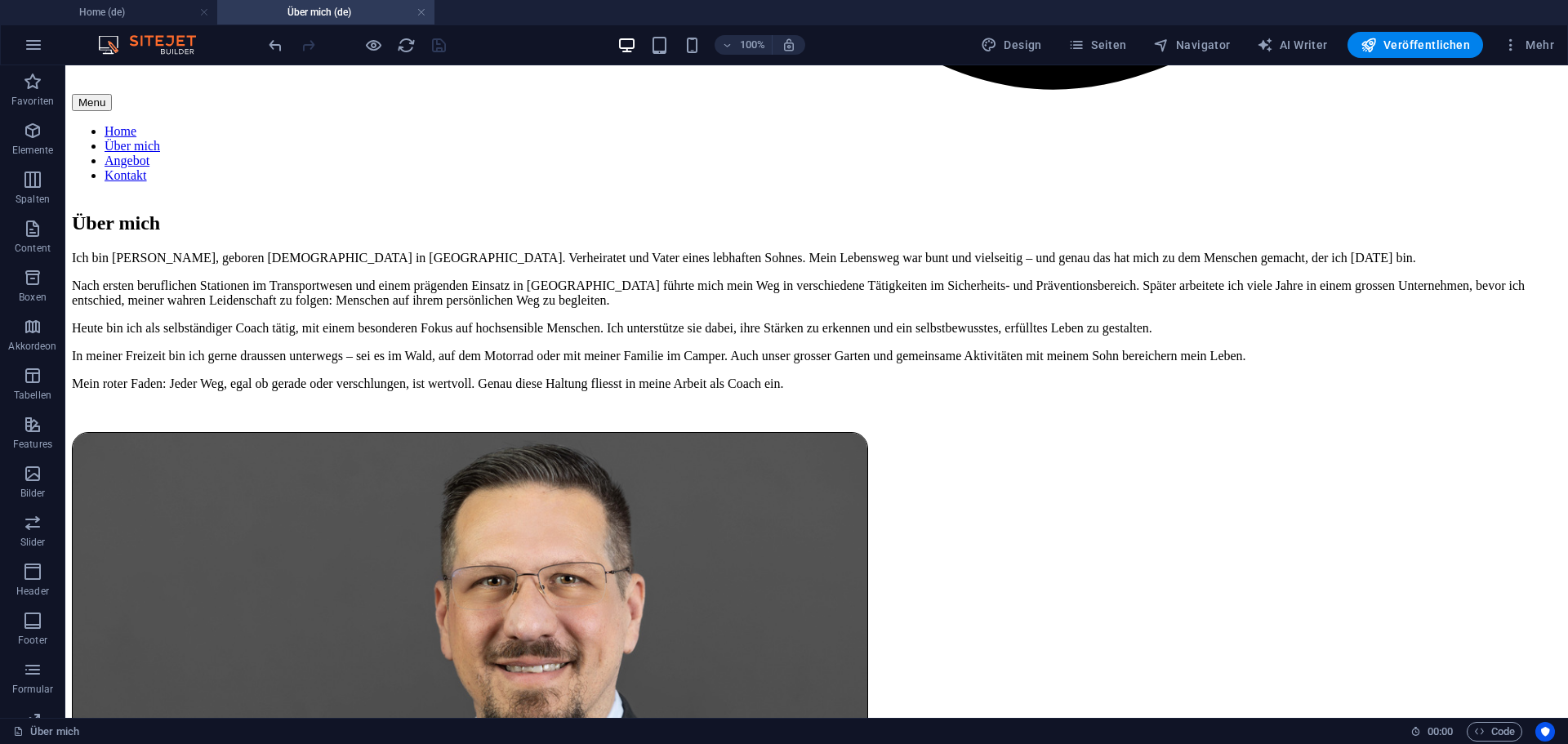
scroll to position [0, 0]
select select "external"
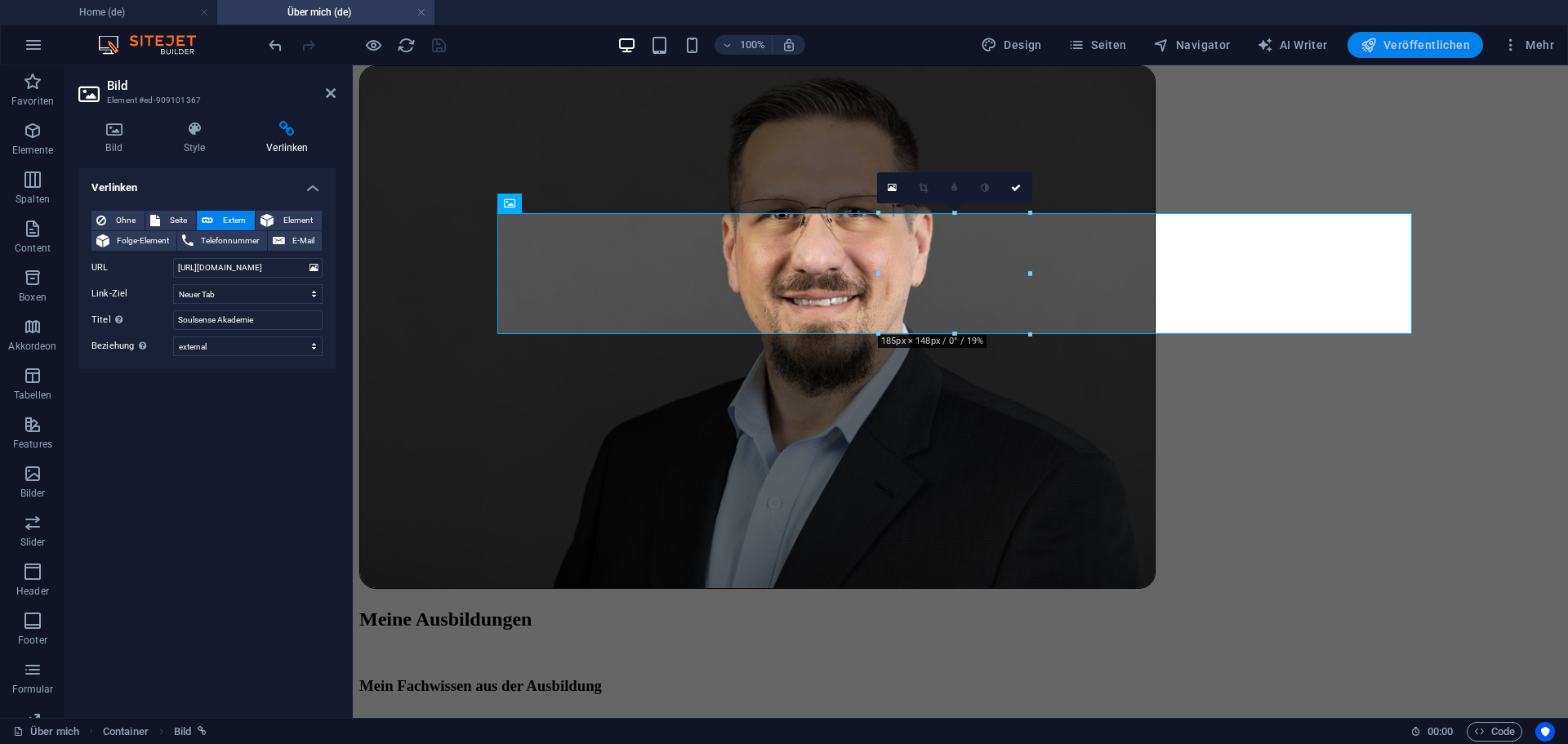
click at [1424, 39] on span "Veröffentlichen" at bounding box center [1415, 45] width 110 height 16
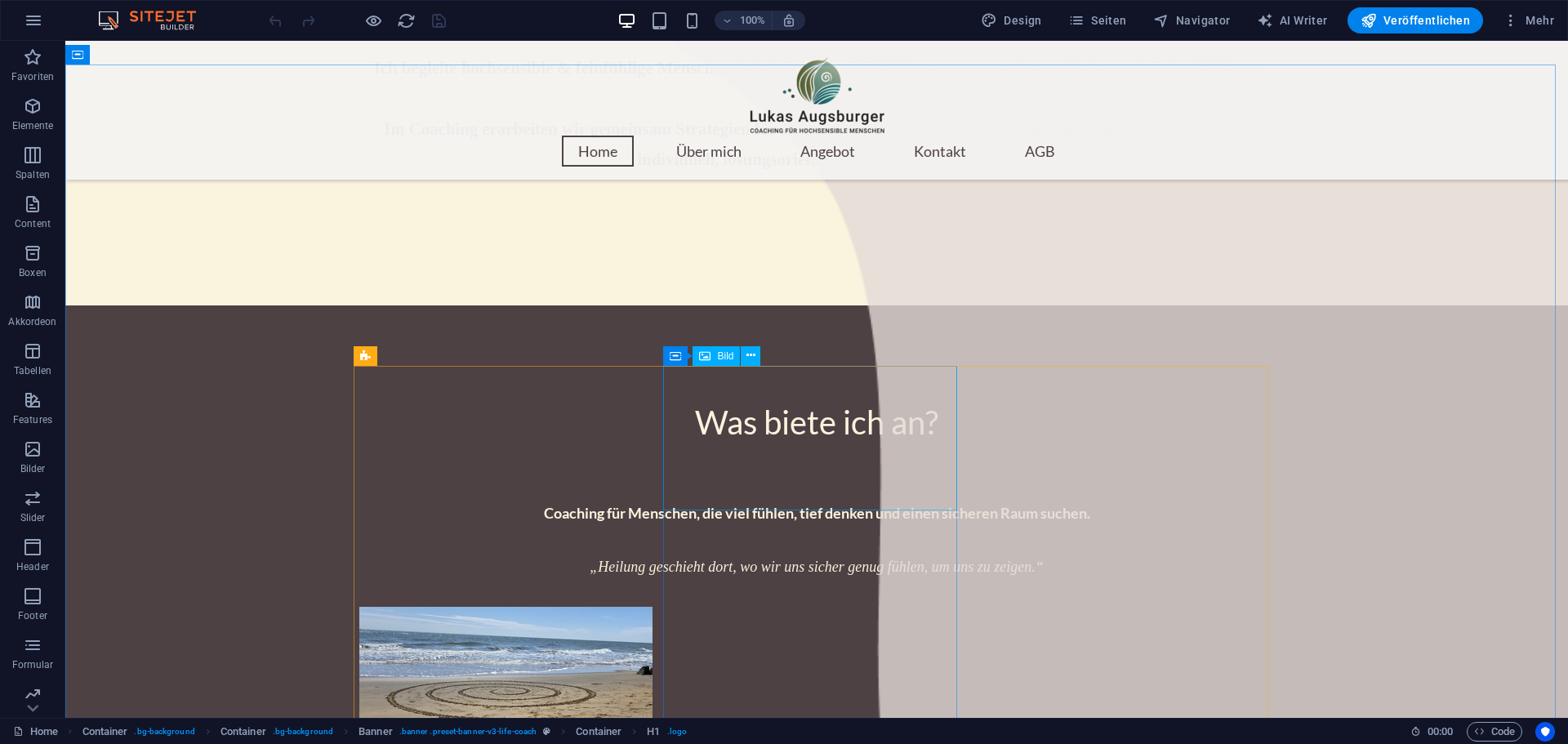
scroll to position [1715, 0]
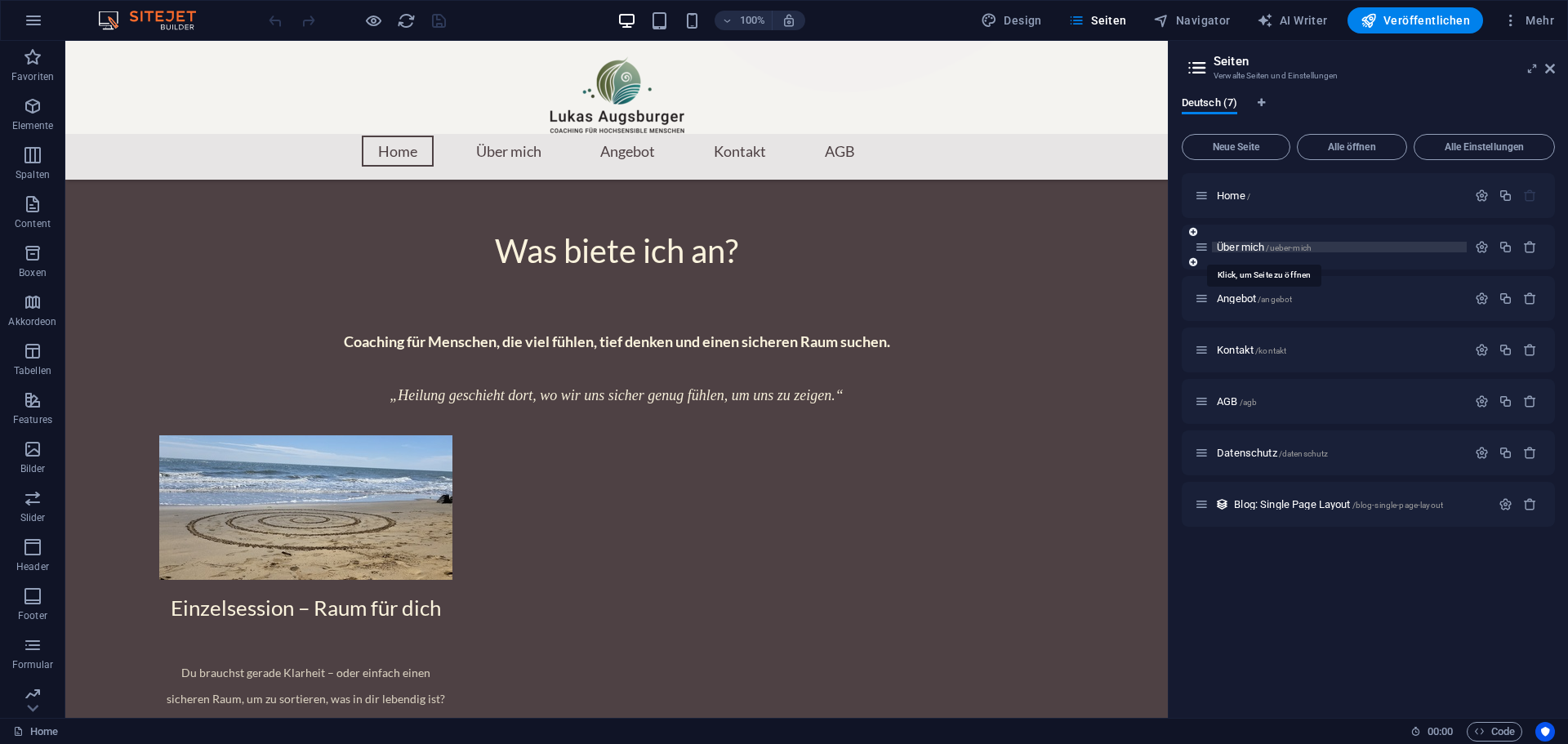
click at [1256, 244] on span "Über mich /ueber-mich" at bounding box center [1264, 247] width 95 height 13
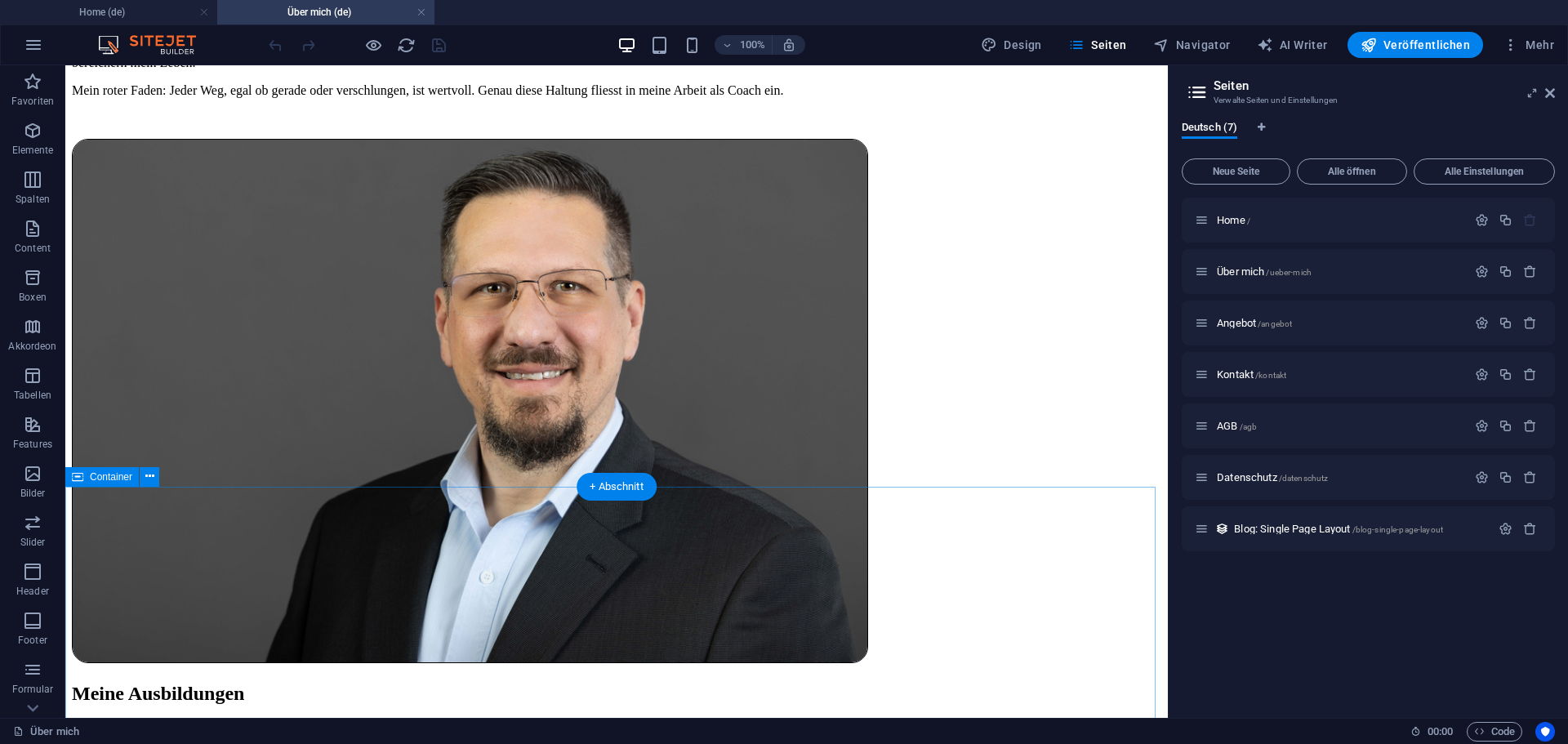
scroll to position [2043, 0]
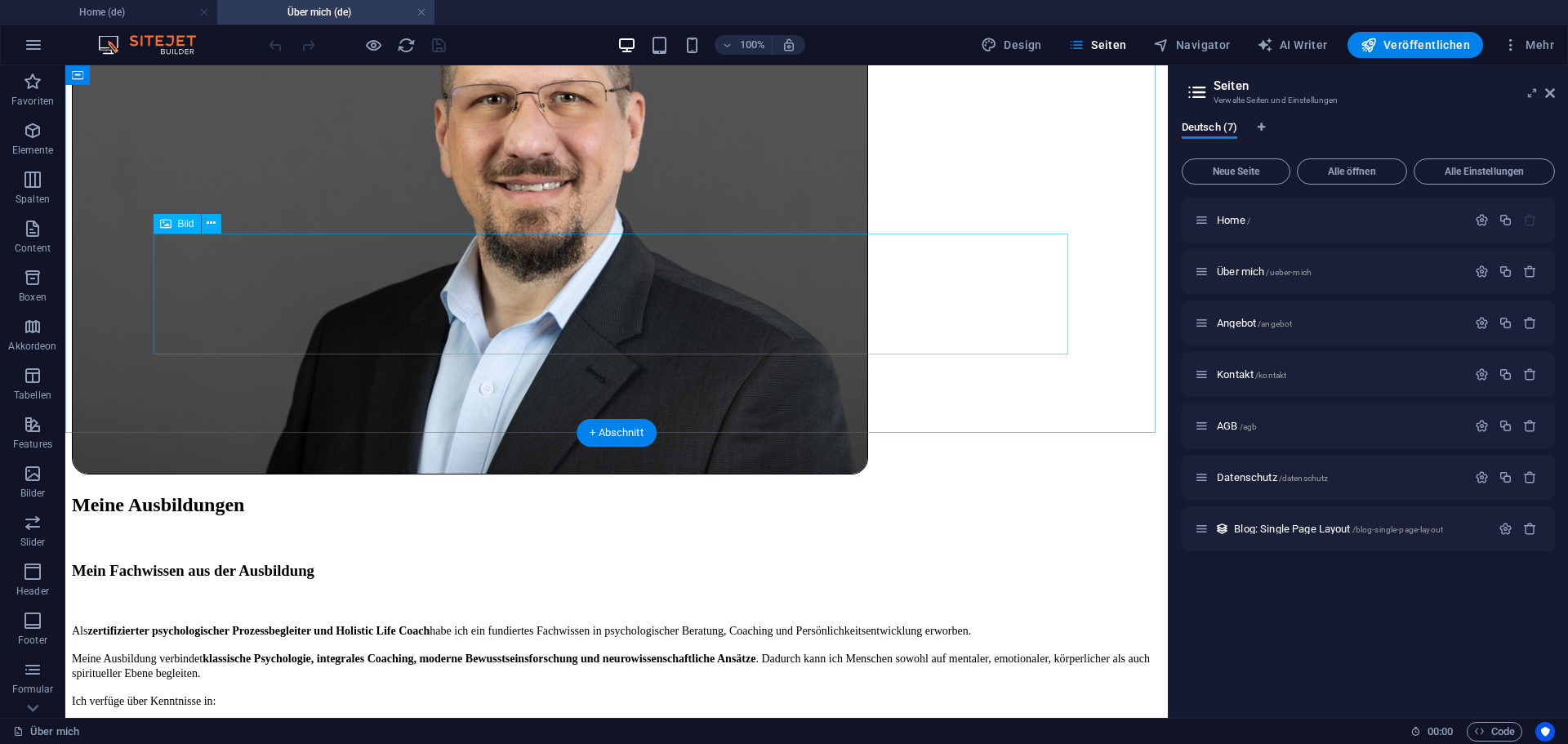
select select "px"
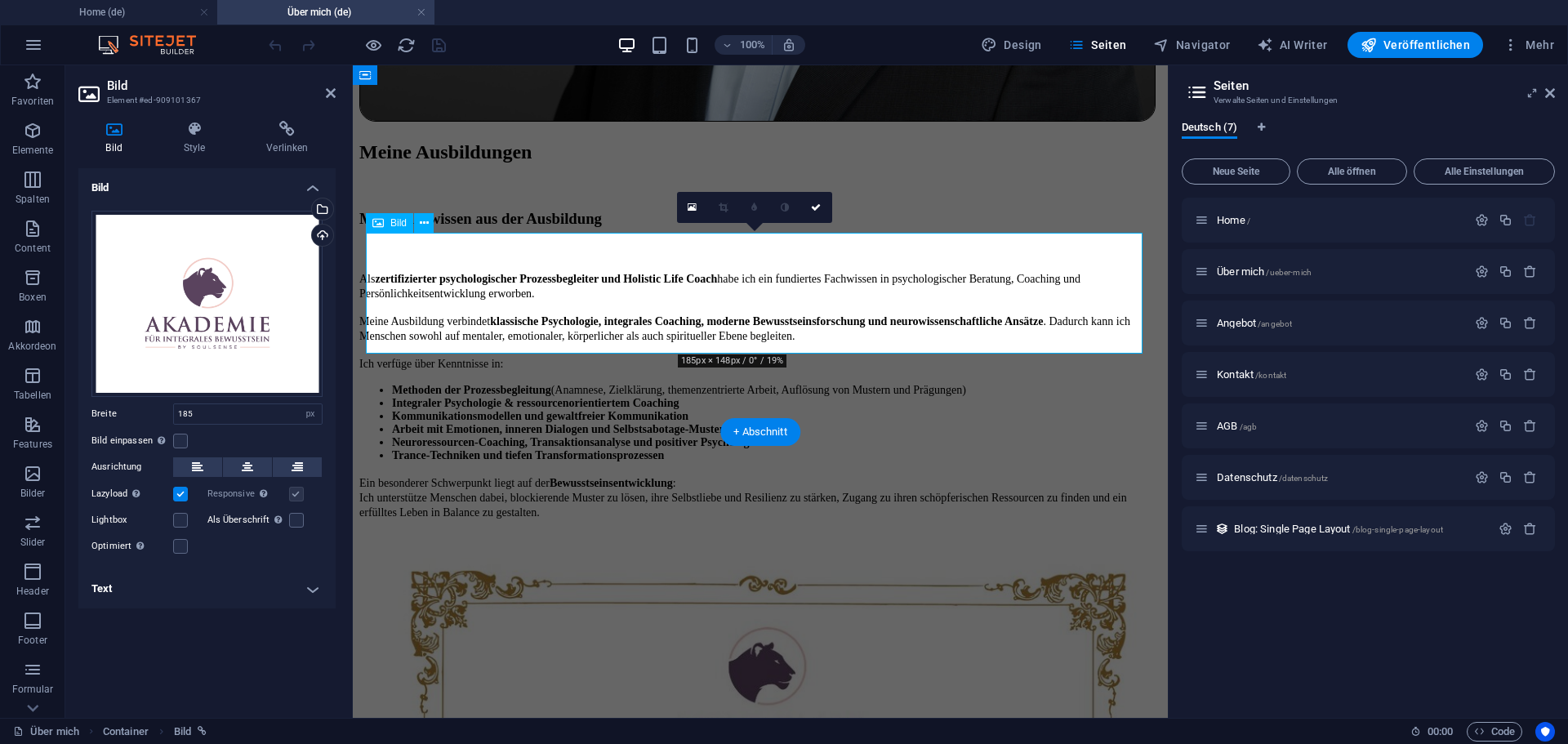
scroll to position [2217, 0]
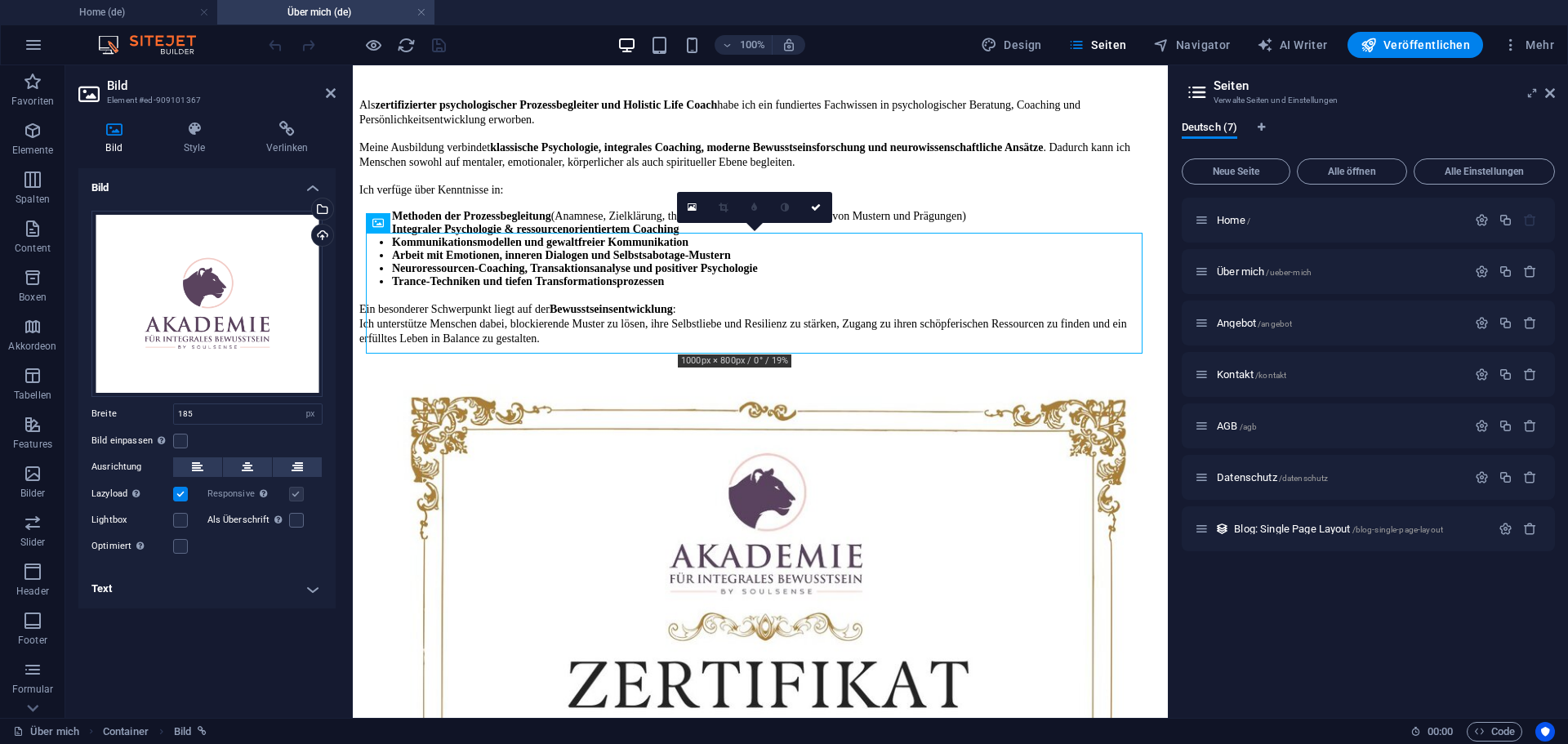
drag, startPoint x: 820, startPoint y: 343, endPoint x: 785, endPoint y: 311, distance: 47.4
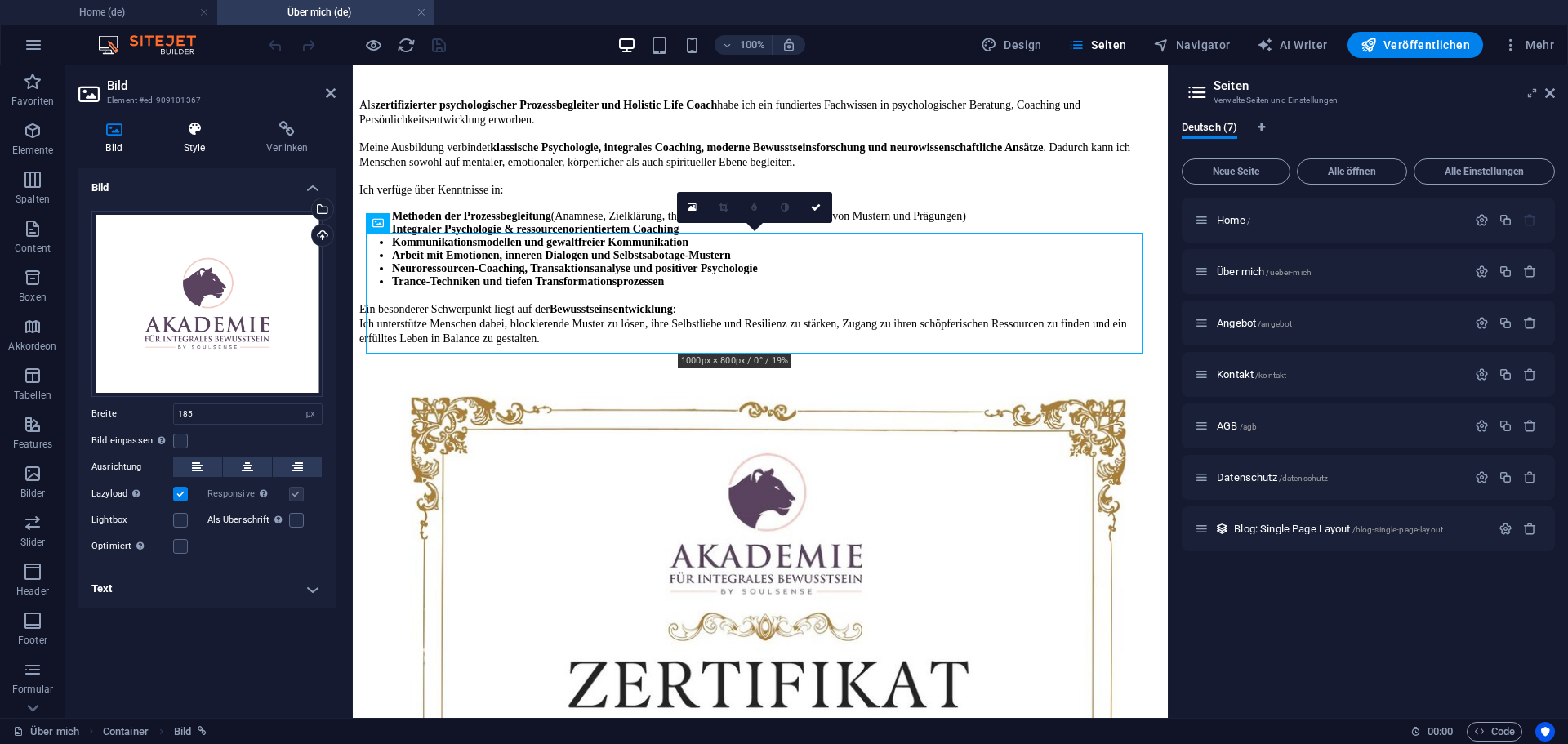
click at [199, 137] on icon at bounding box center [194, 129] width 77 height 16
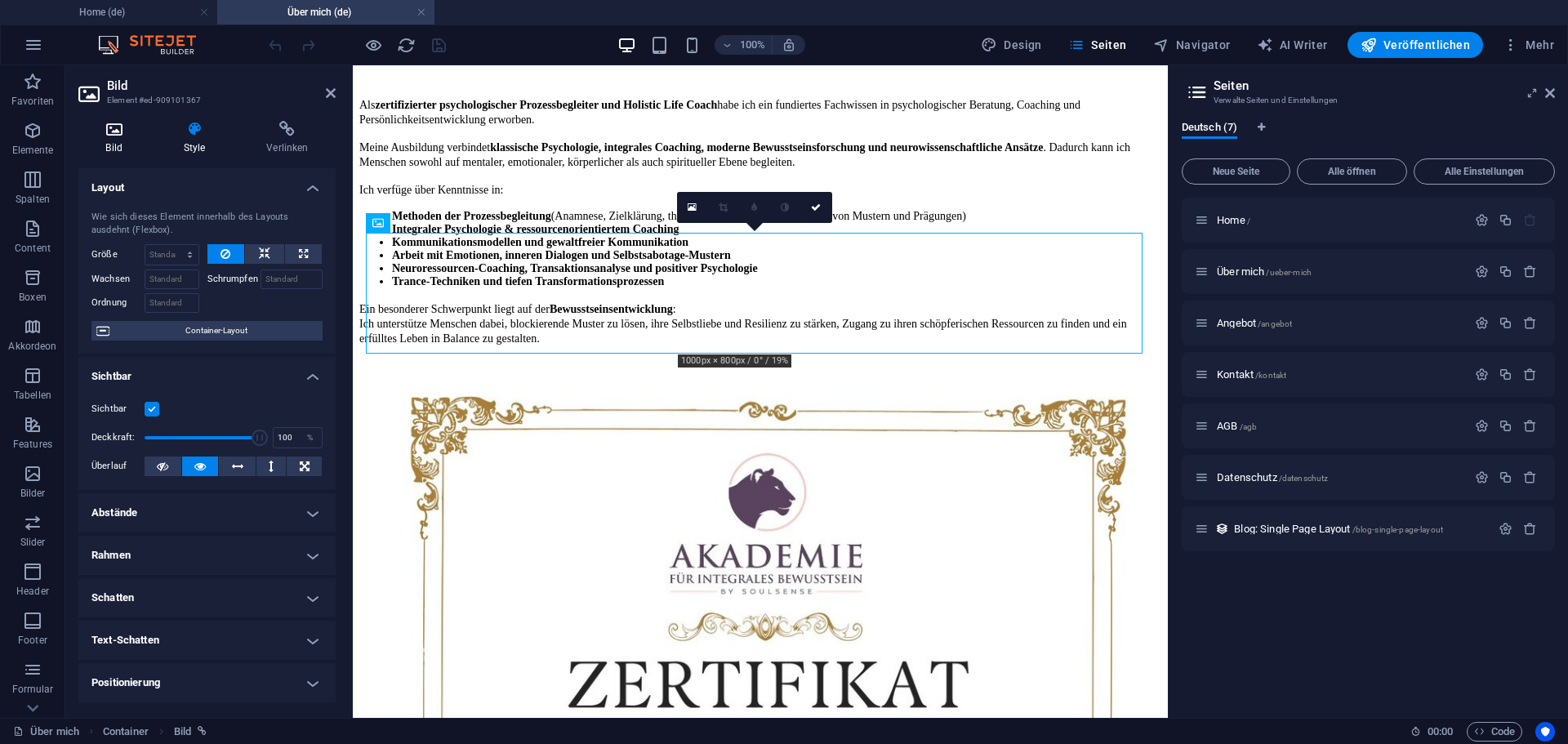
click at [119, 133] on icon at bounding box center [114, 129] width 71 height 16
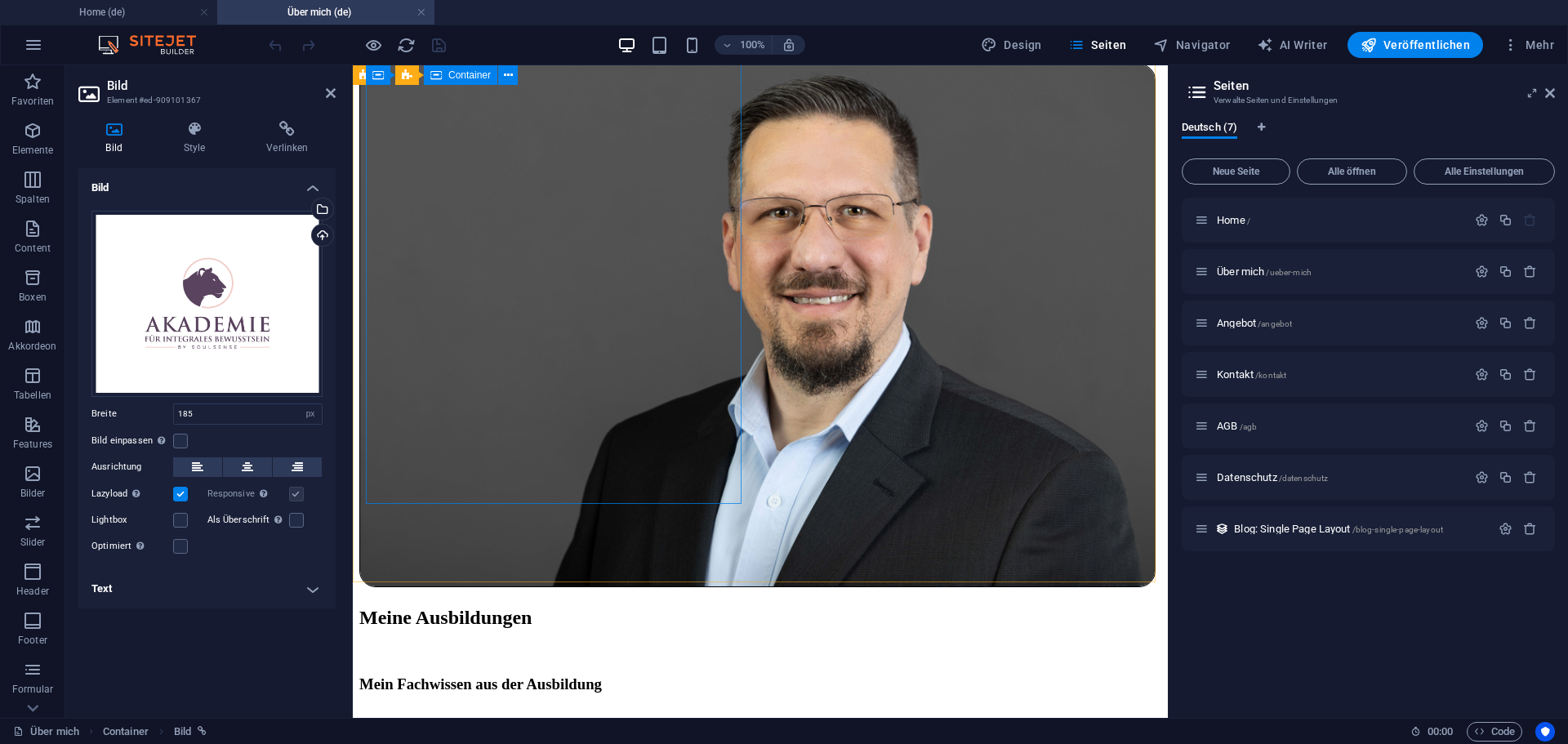
scroll to position [1393, 0]
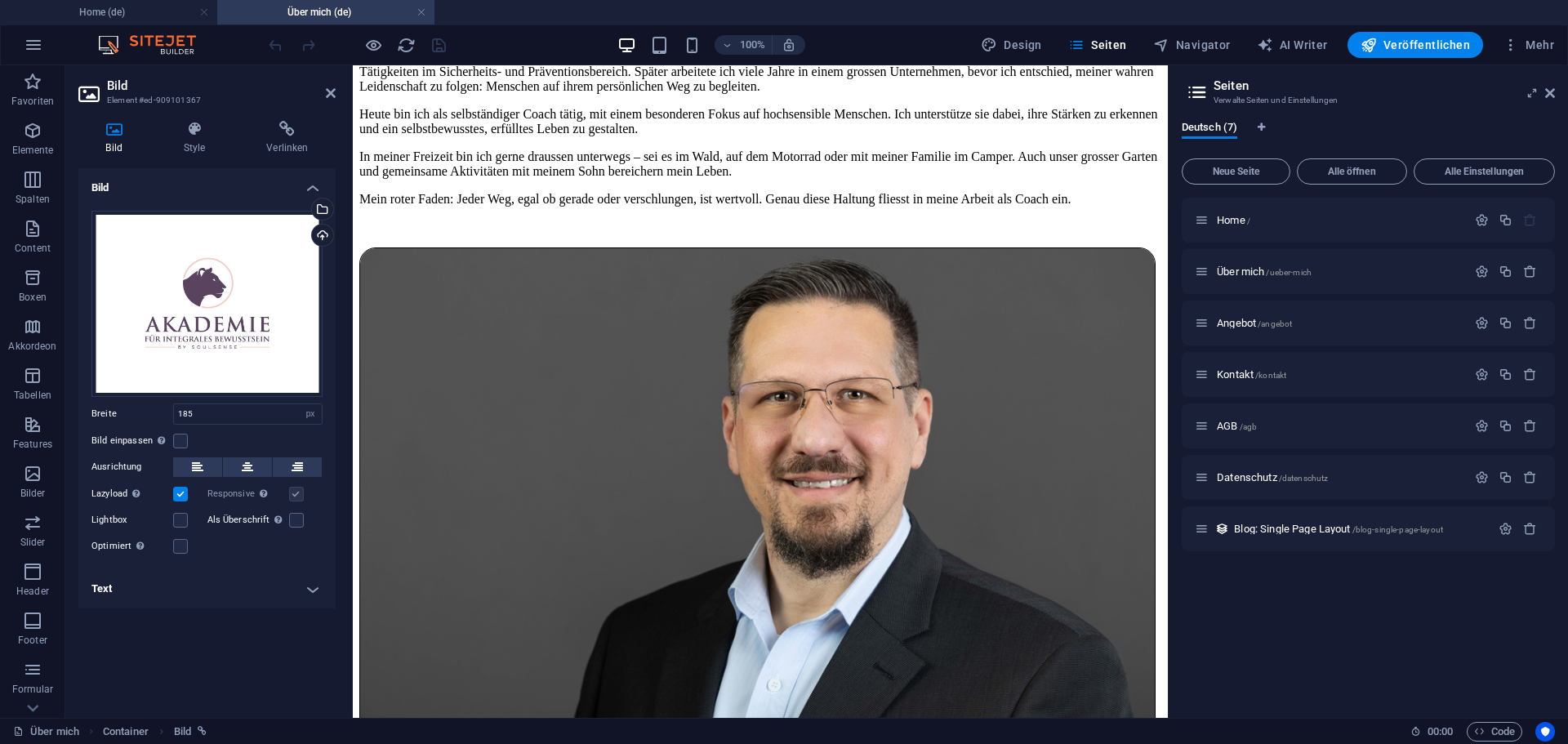
click at [522, 29] on div "100% Design Seiten Navigator AI Writer Veröffentlichen Mehr" at bounding box center [784, 44] width 1566 height 39
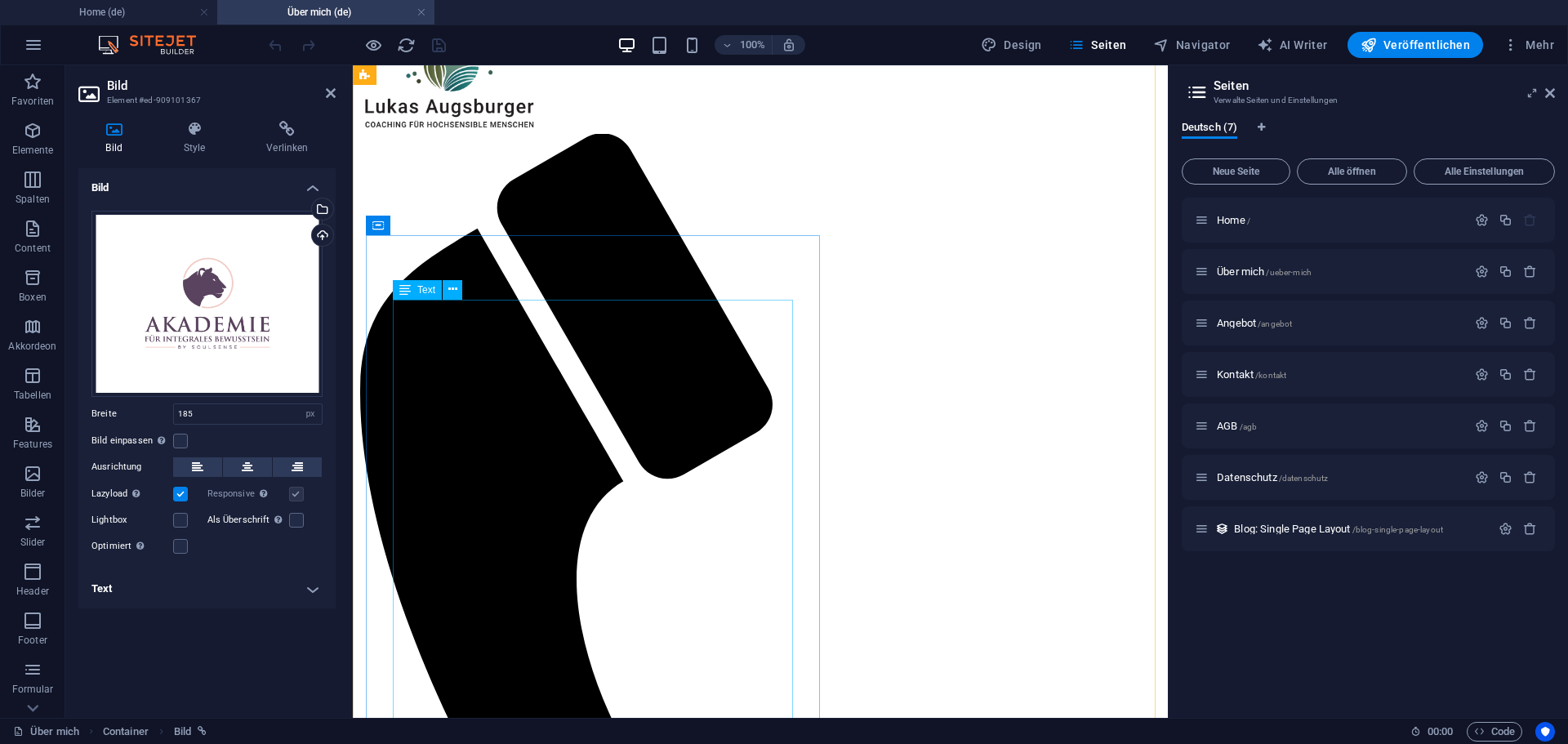
scroll to position [0, 0]
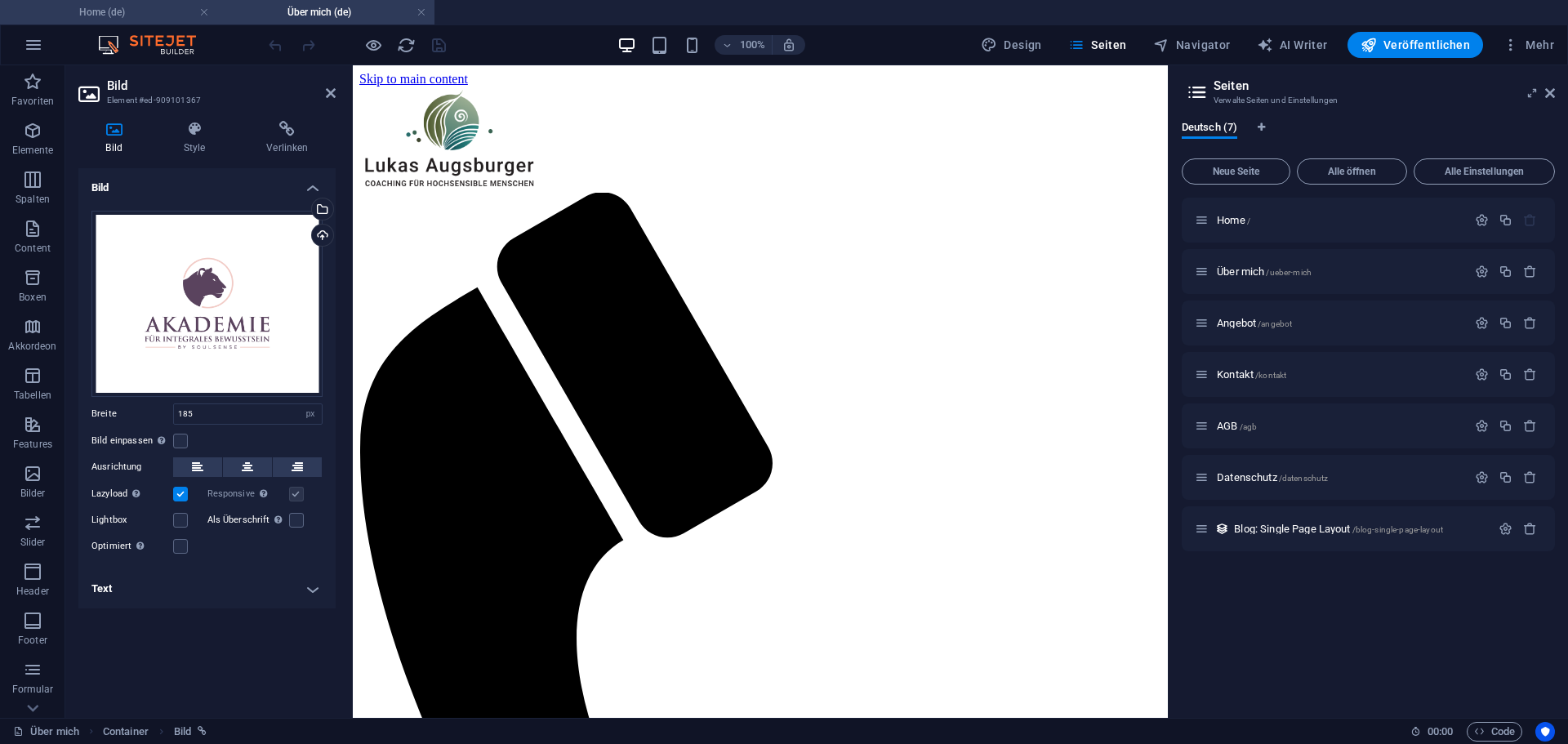
click at [98, 10] on h4 "Home (de)" at bounding box center [109, 13] width 217 height 18
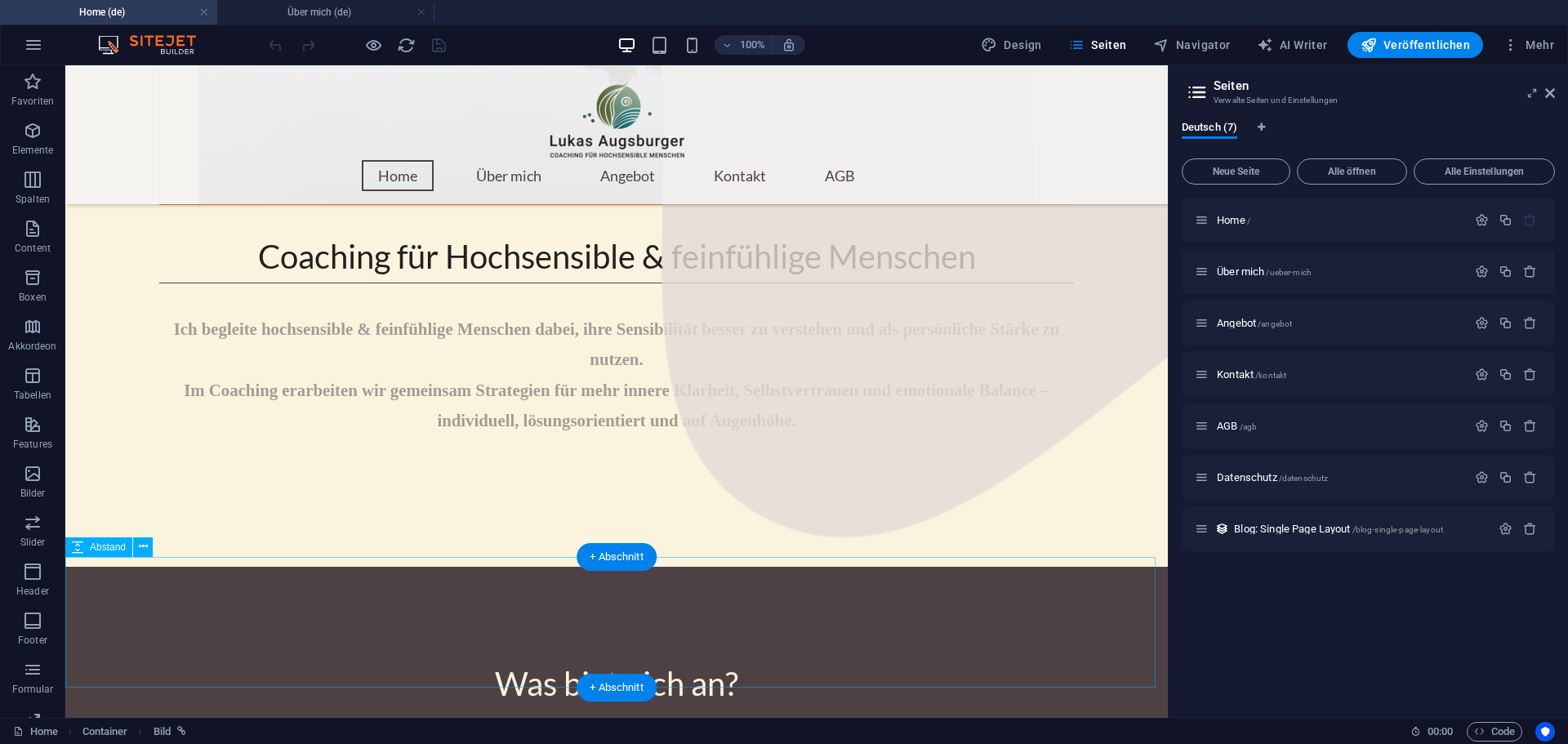
scroll to position [653, 0]
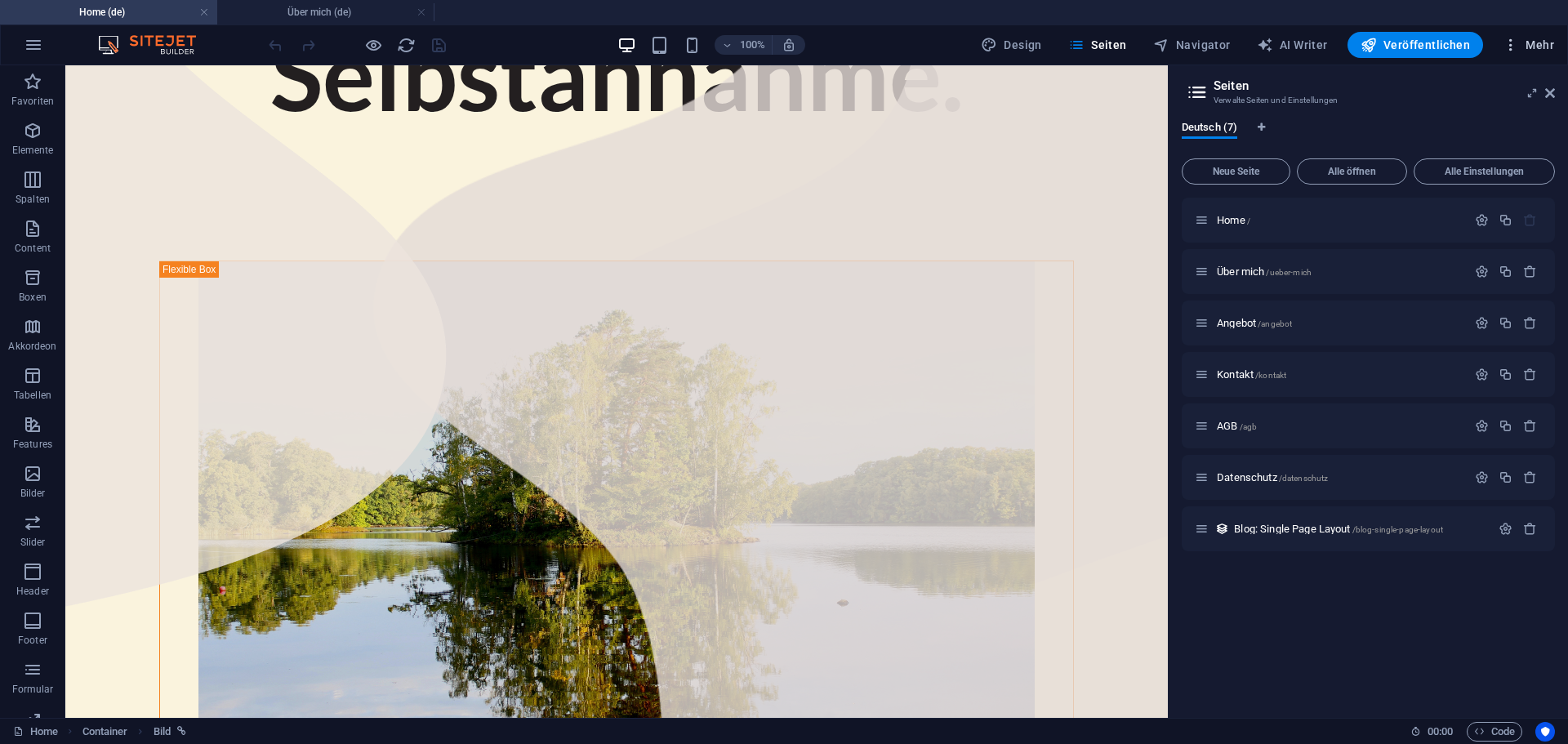
click at [0, 0] on span "Mehr" at bounding box center [0, 0] width 0 height 0
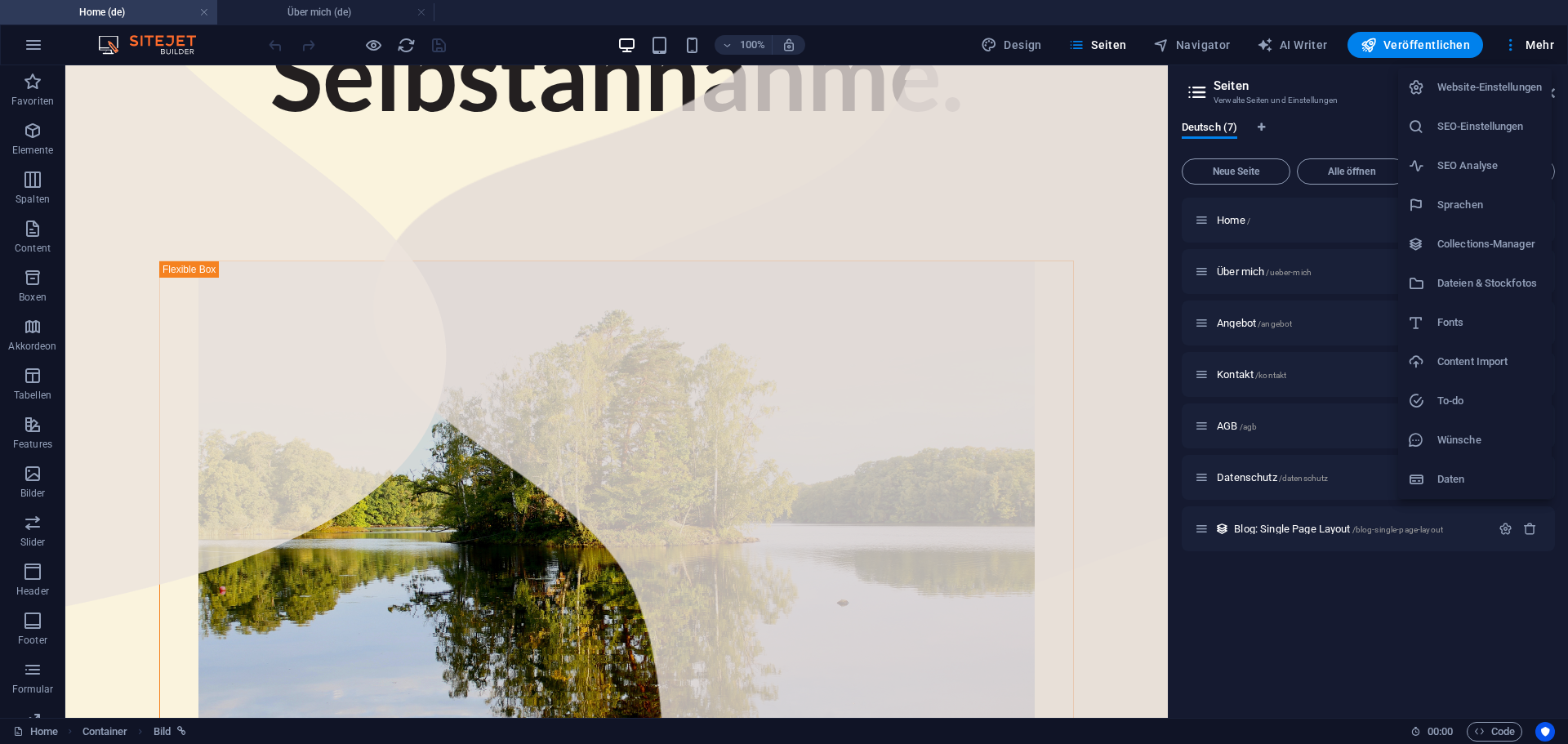
click at [1471, 85] on h6 "Website-Einstellungen" at bounding box center [1488, 88] width 104 height 20
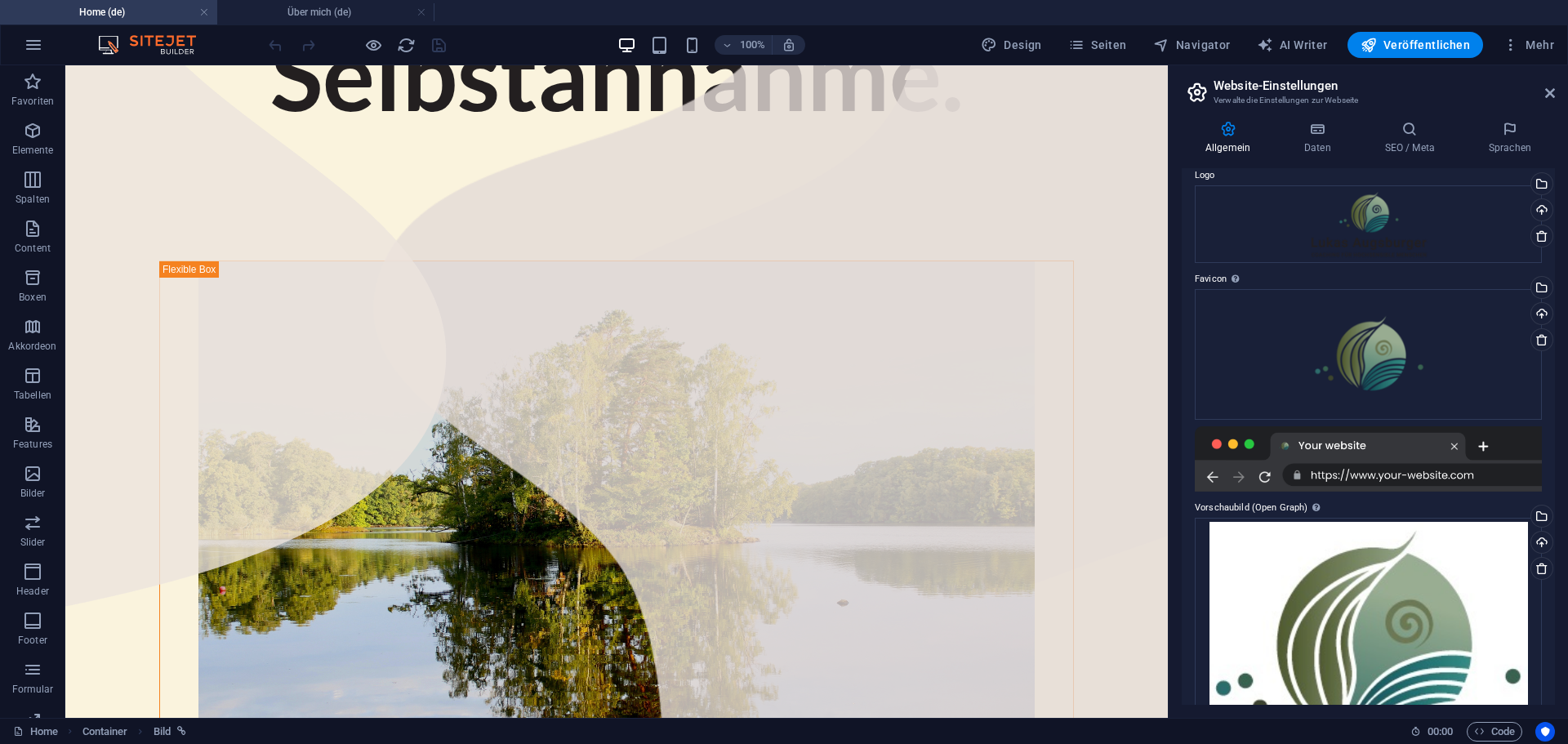
scroll to position [0, 0]
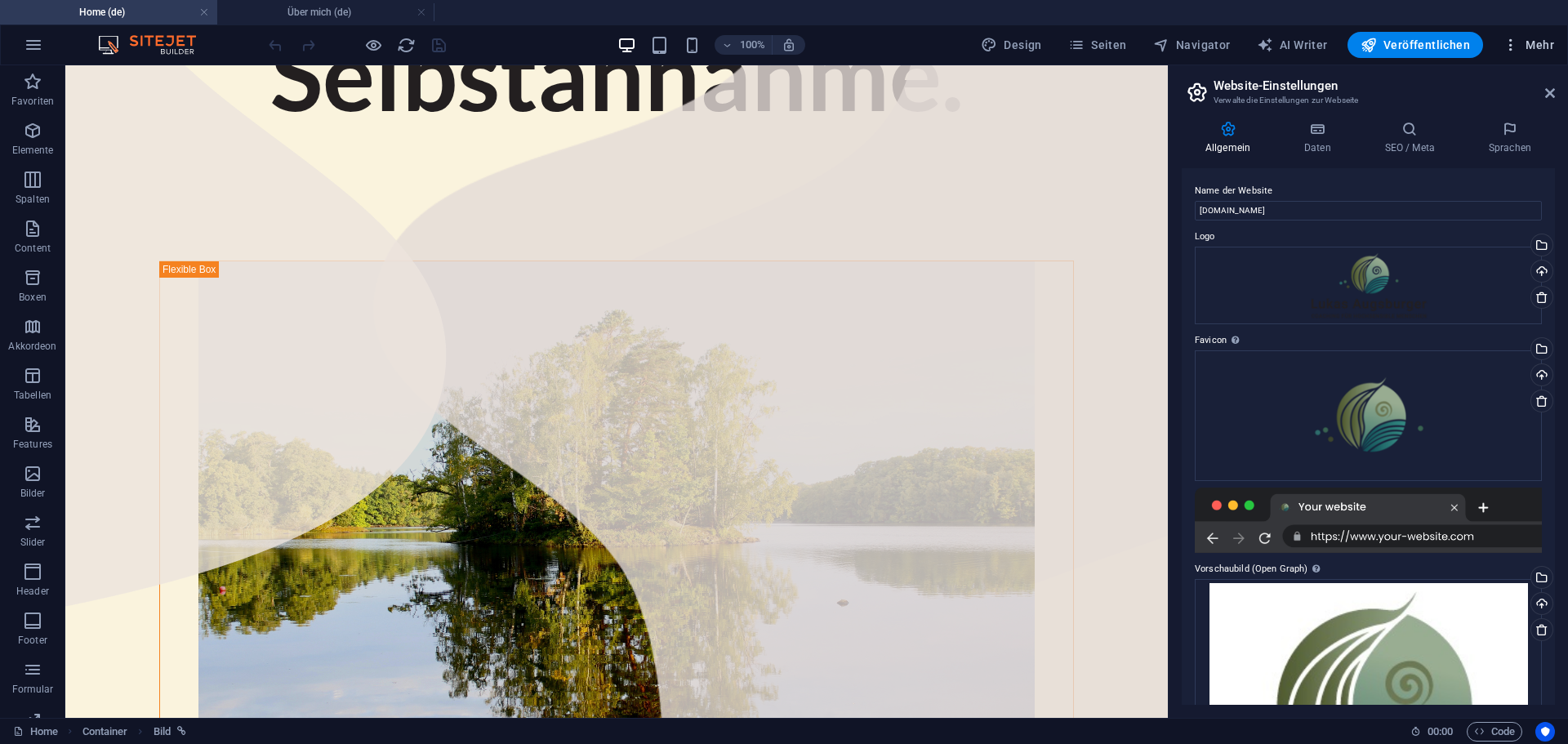
click at [0, 0] on span "Mehr" at bounding box center [0, 0] width 0 height 0
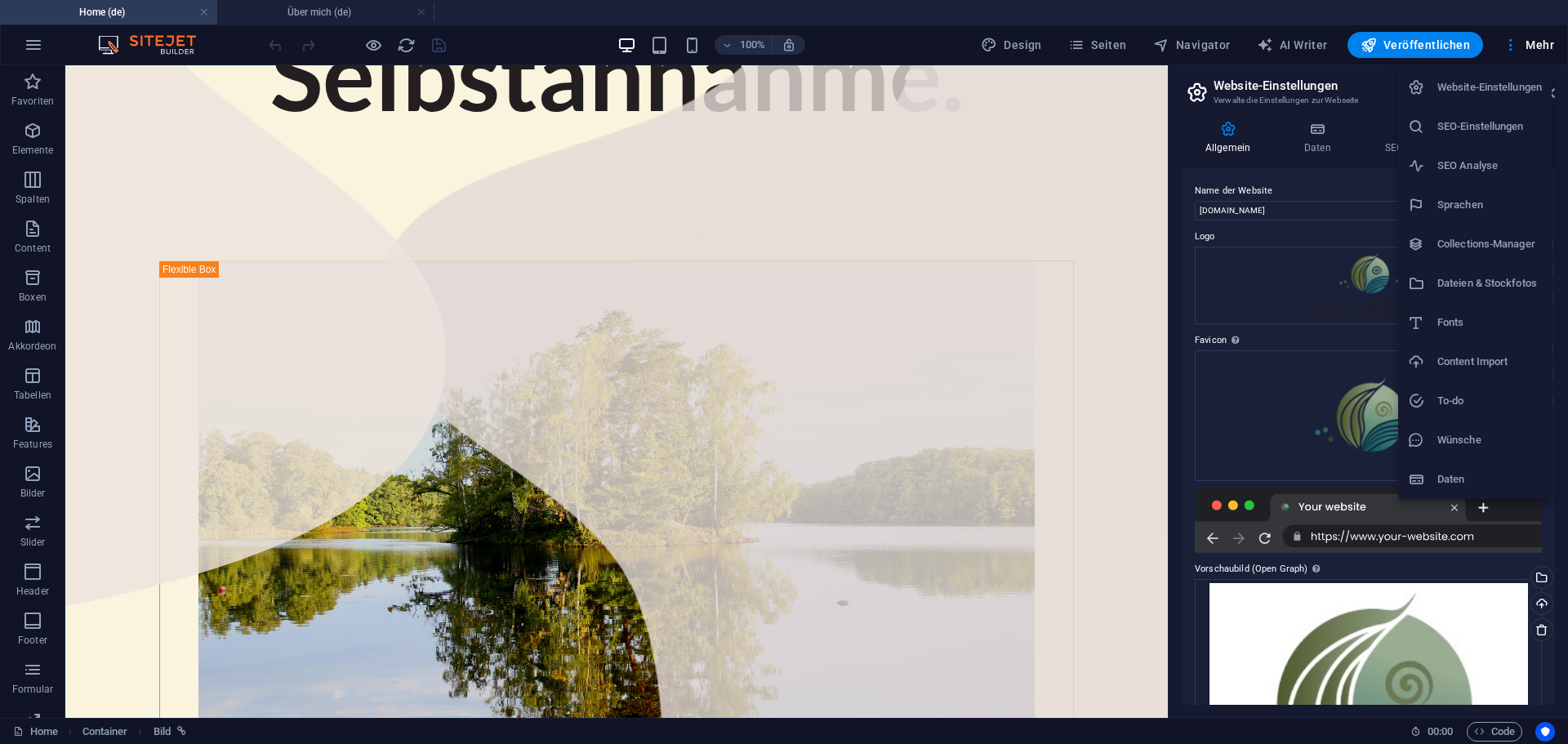
click at [123, 40] on div at bounding box center [784, 372] width 1568 height 744
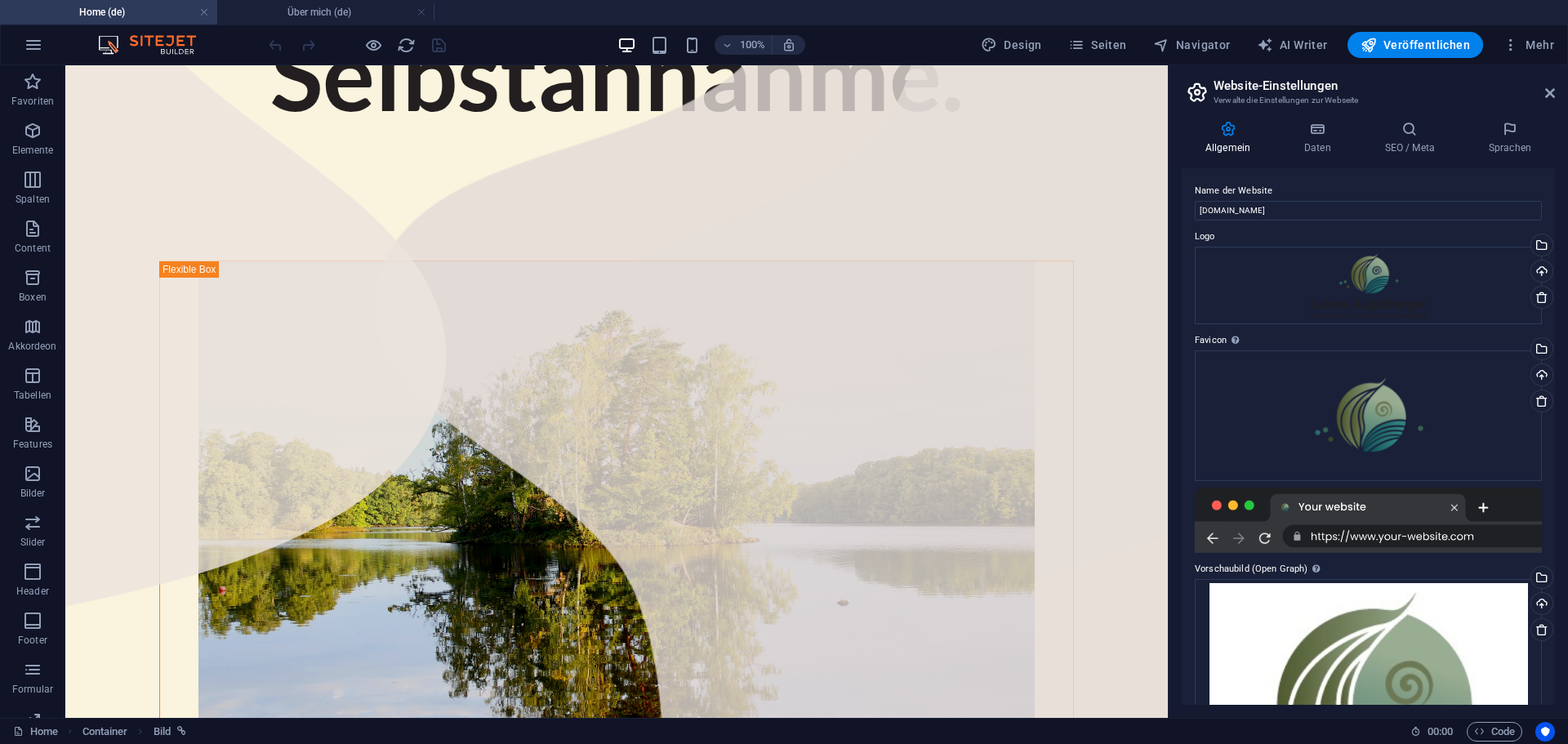
click at [166, 37] on img at bounding box center [155, 45] width 122 height 20
click at [167, 37] on img at bounding box center [155, 45] width 122 height 20
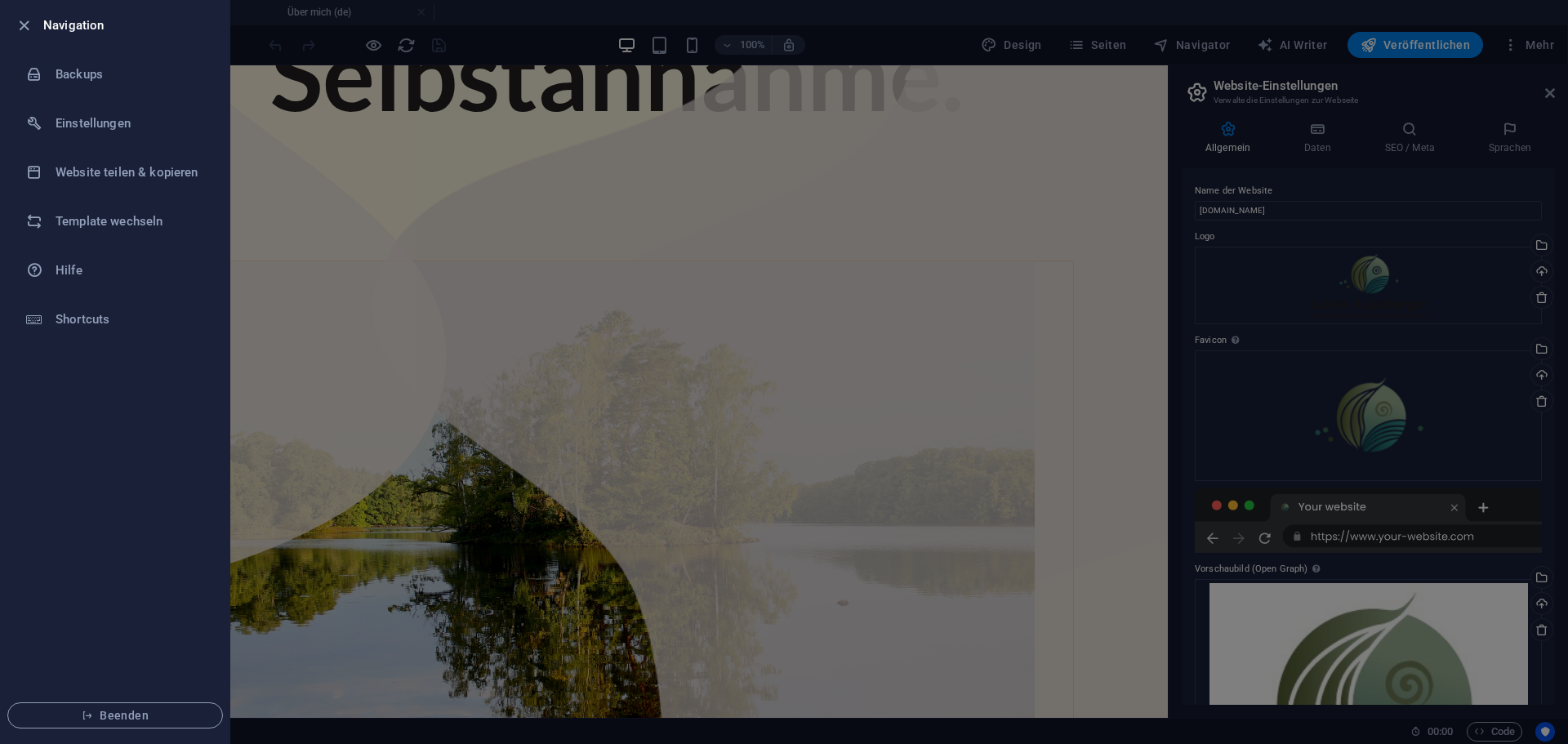
click at [13, 25] on li "Navigation" at bounding box center [115, 25] width 228 height 49
click at [29, 28] on icon "button" at bounding box center [24, 25] width 19 height 19
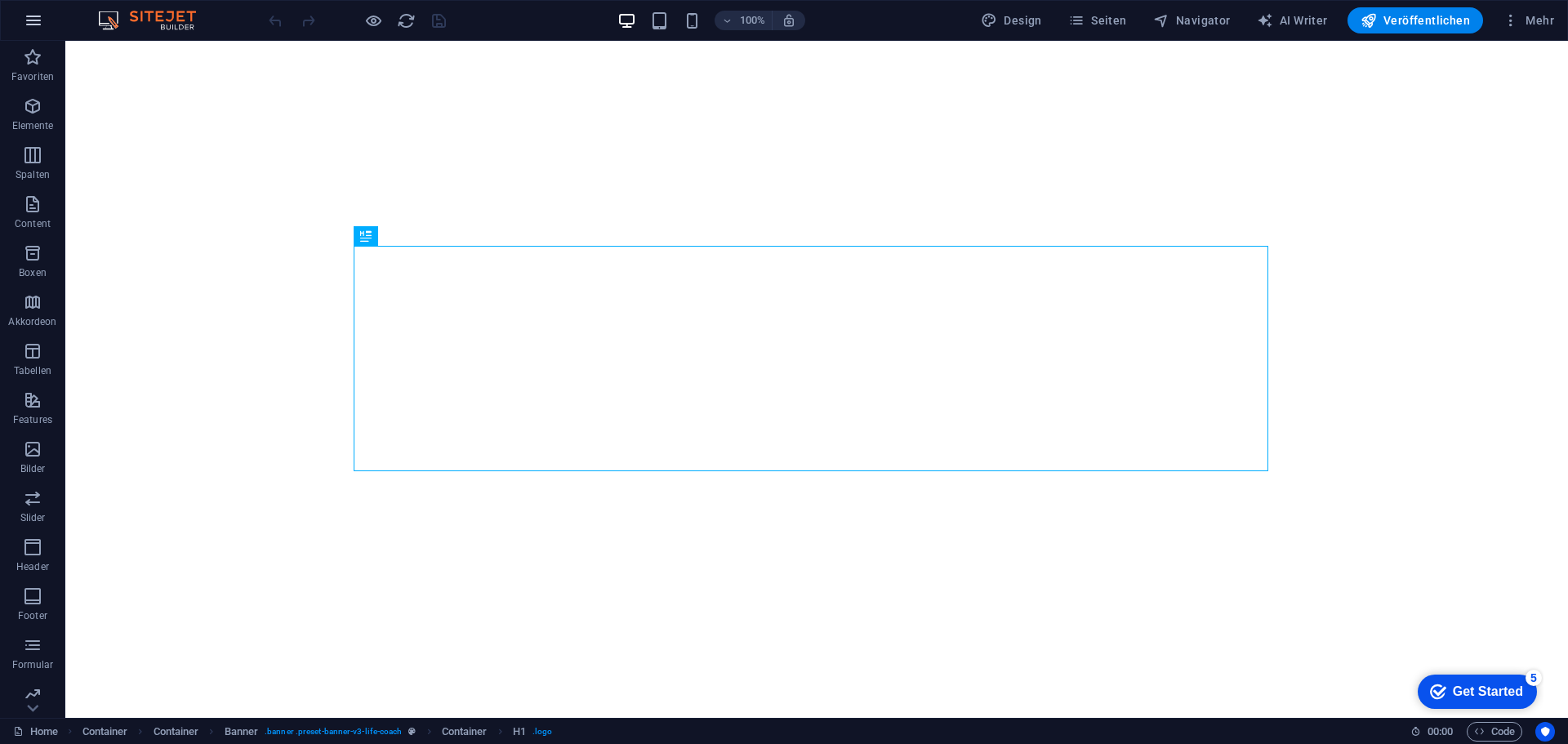
click at [24, 22] on icon "button" at bounding box center [34, 21] width 20 height 20
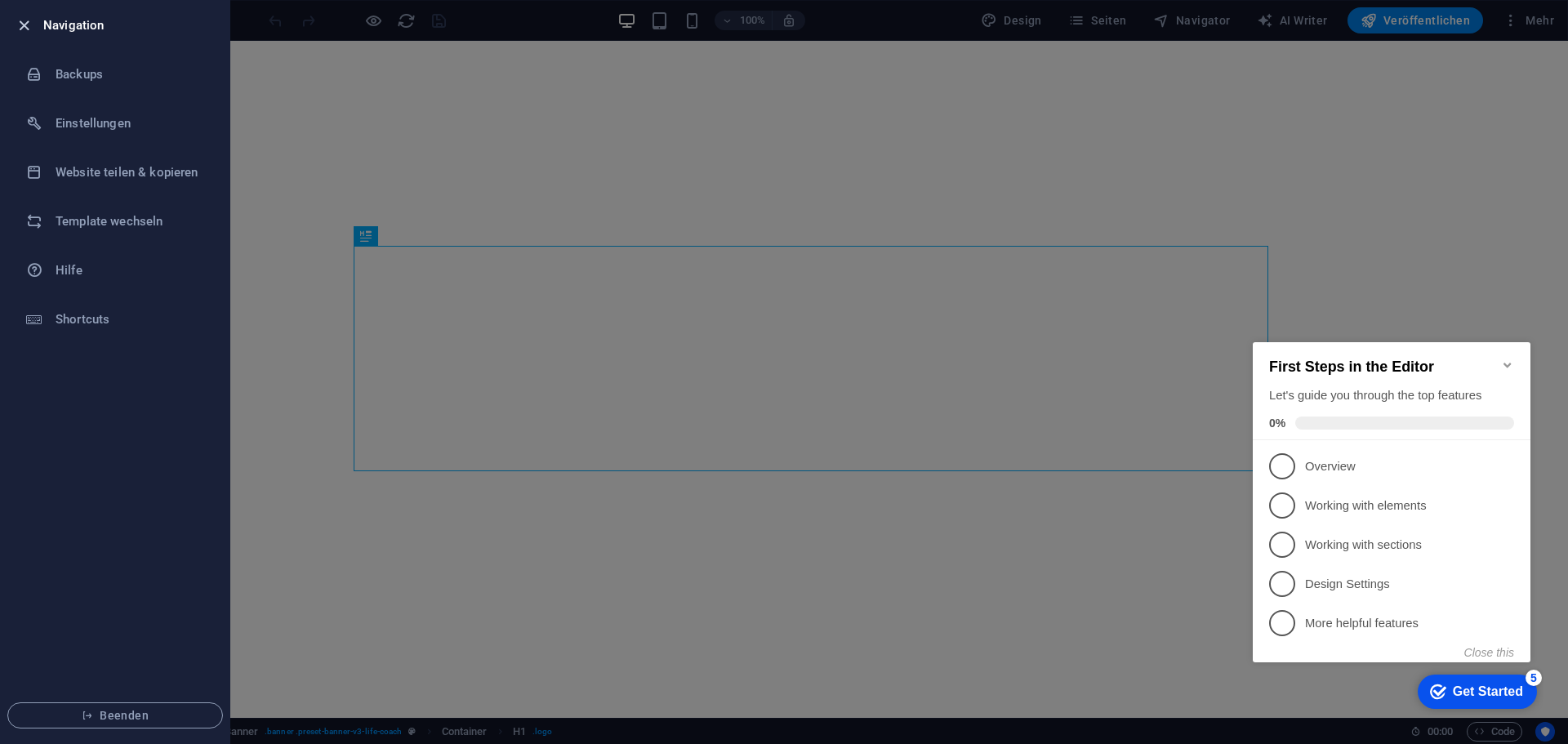
click at [18, 16] on icon "button" at bounding box center [24, 25] width 19 height 19
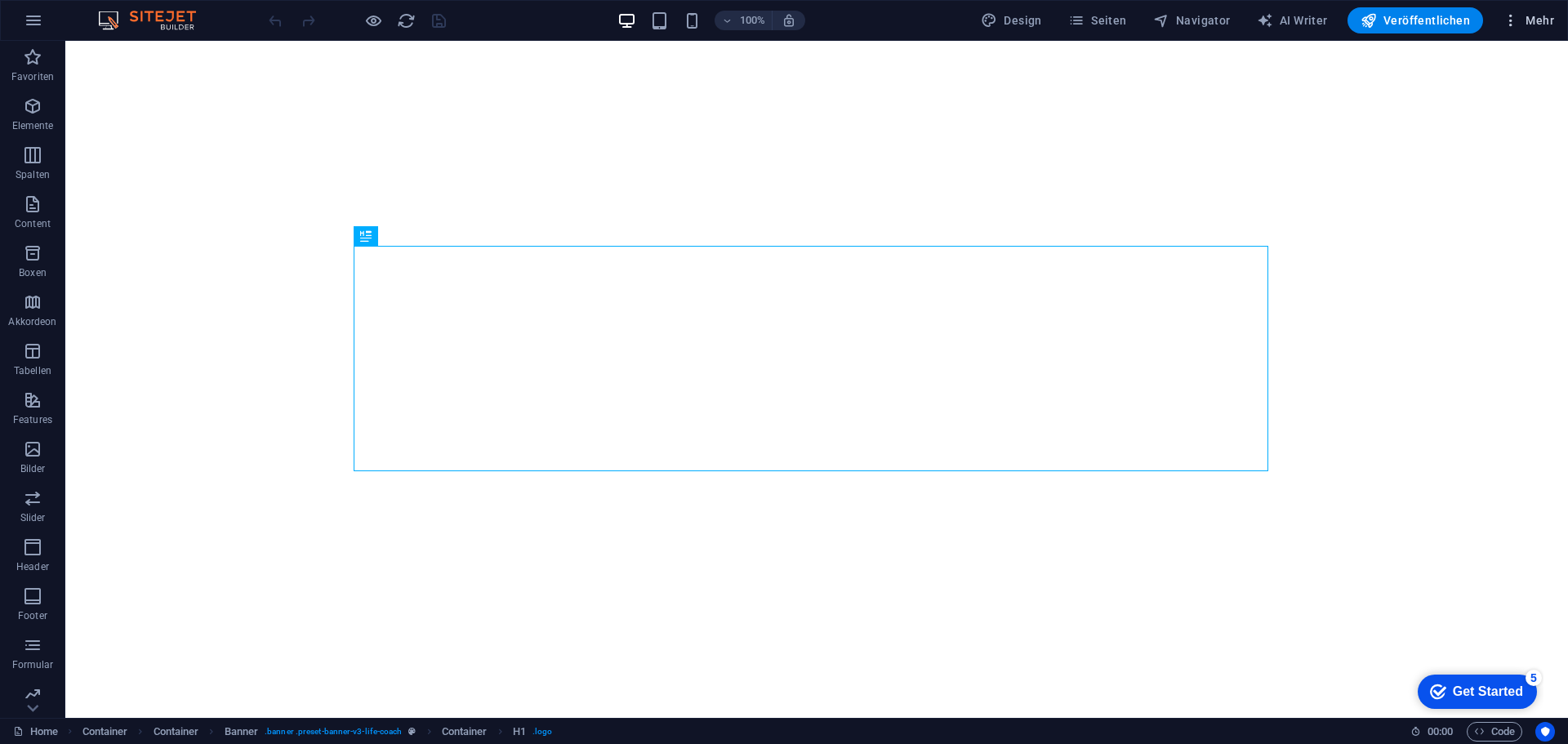
click at [1532, 25] on span "Mehr" at bounding box center [1528, 21] width 52 height 16
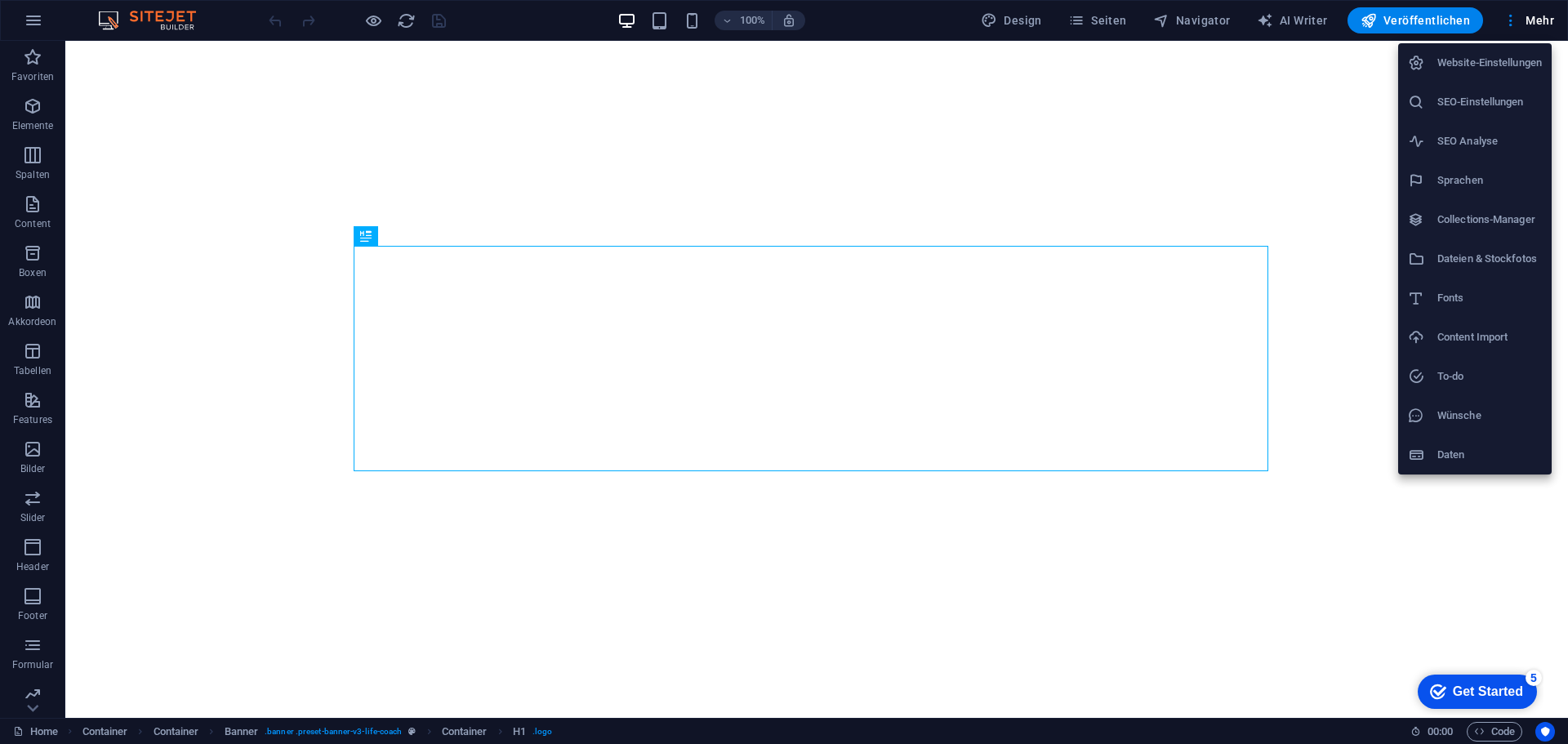
click at [1438, 62] on h6 "Website-Einstellungen" at bounding box center [1488, 63] width 104 height 20
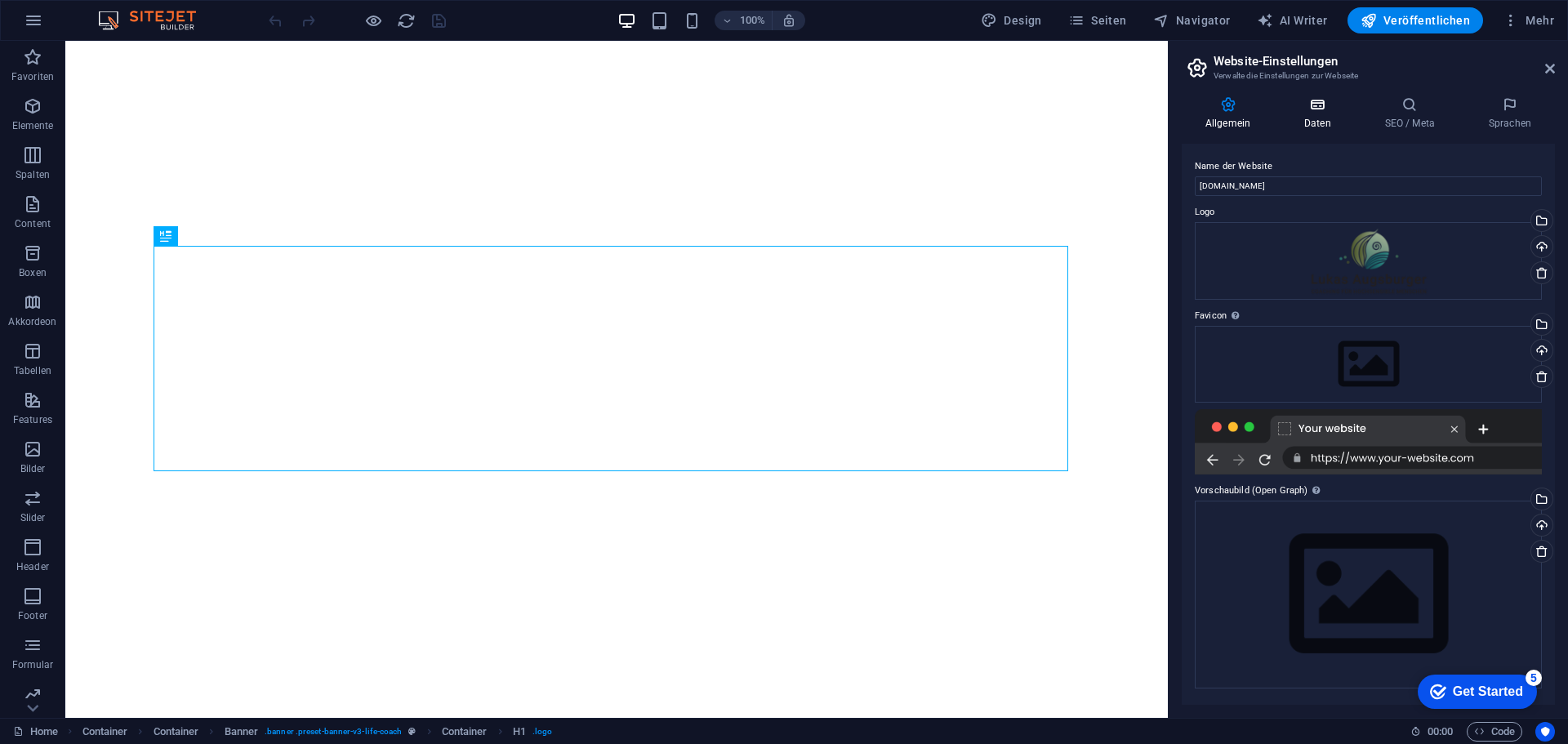
click at [1312, 106] on icon at bounding box center [1317, 104] width 74 height 16
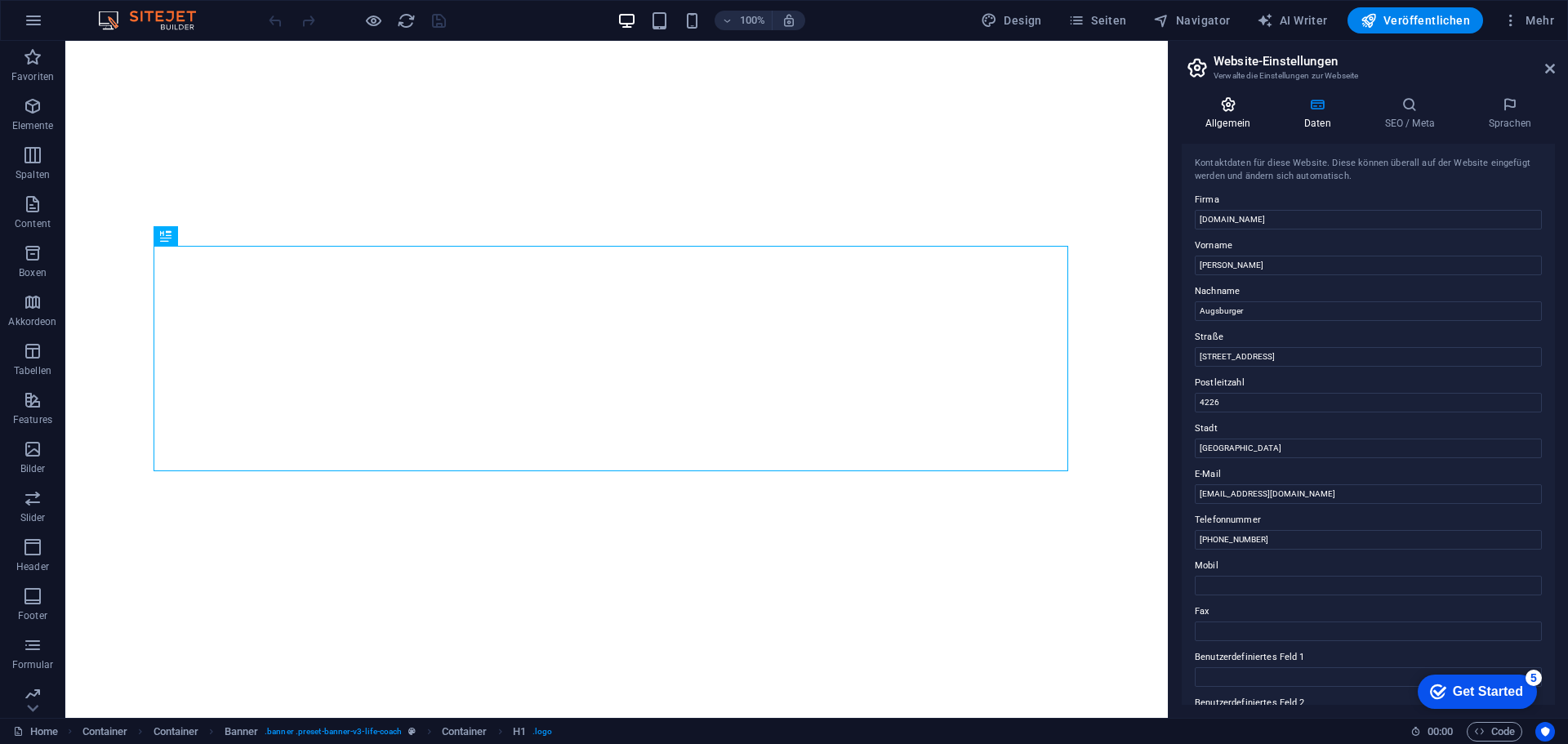
click at [1228, 105] on icon at bounding box center [1227, 104] width 92 height 16
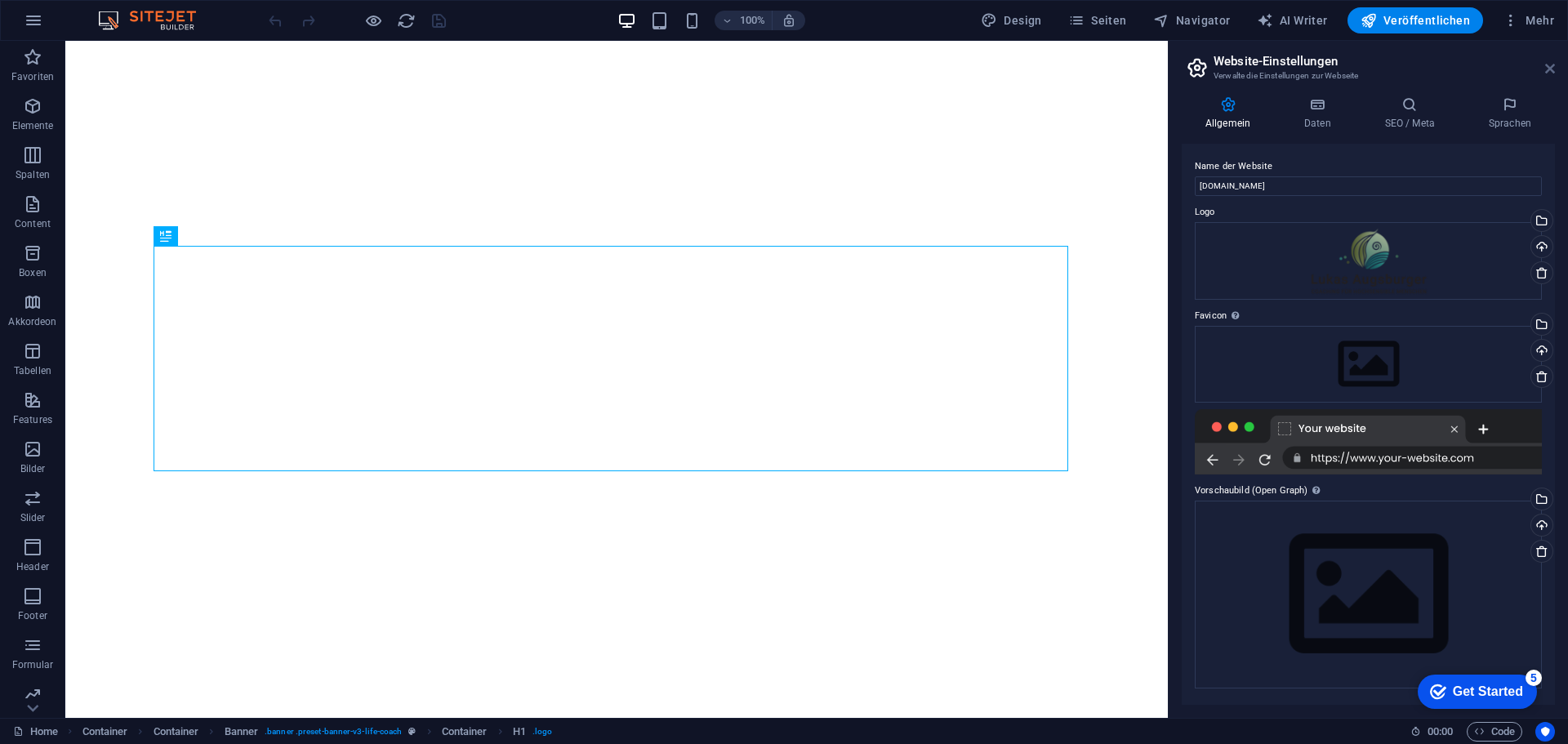
click at [1553, 63] on icon at bounding box center [1549, 69] width 10 height 13
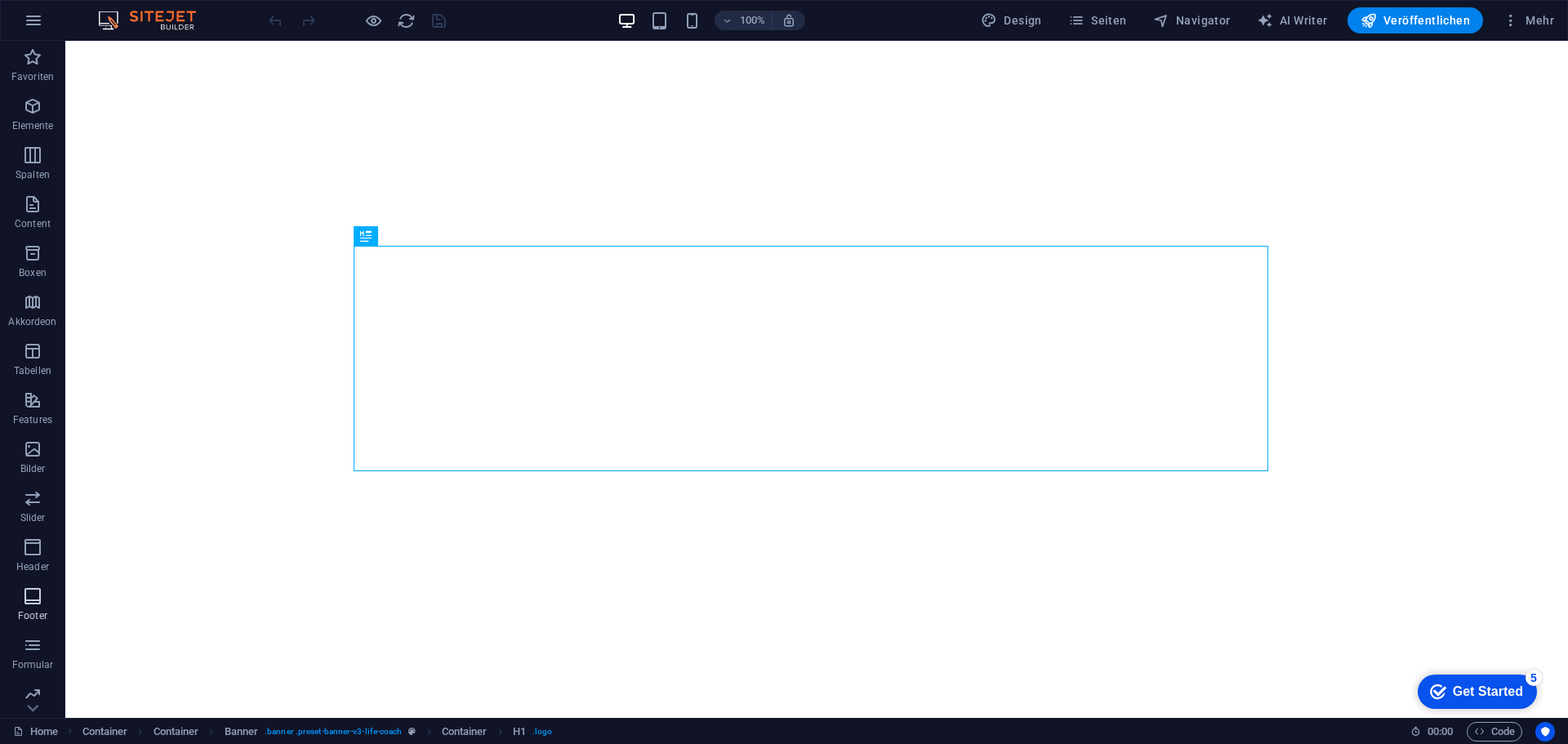
scroll to position [58, 0]
click at [156, 33] on div "100% Design Seiten Navigator AI Writer Veröffentlichen Mehr" at bounding box center [784, 20] width 1566 height 39
click at [1226, 19] on span "Navigator" at bounding box center [1192, 21] width 78 height 16
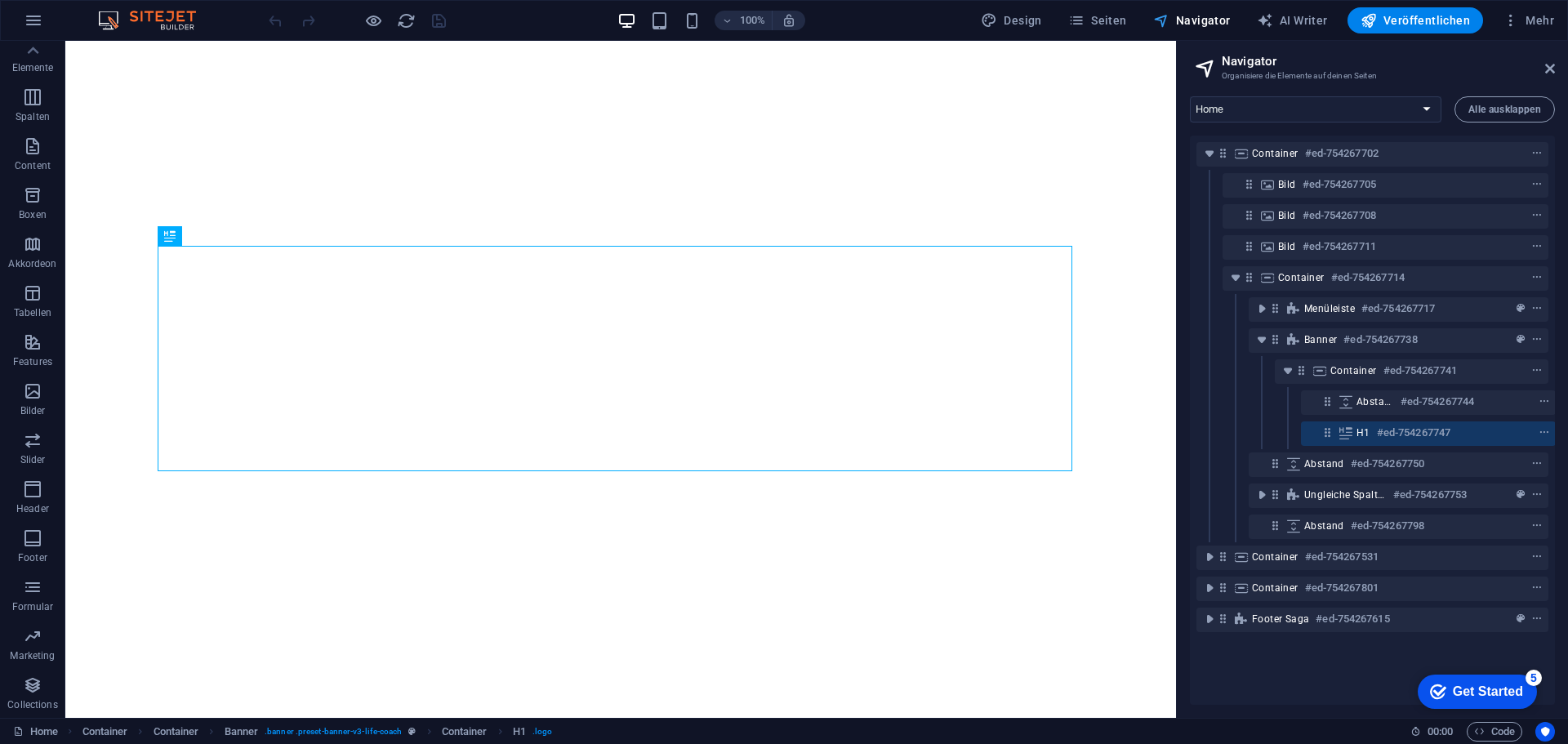
scroll to position [0, 5]
click at [1507, 18] on icon "button" at bounding box center [1511, 21] width 16 height 16
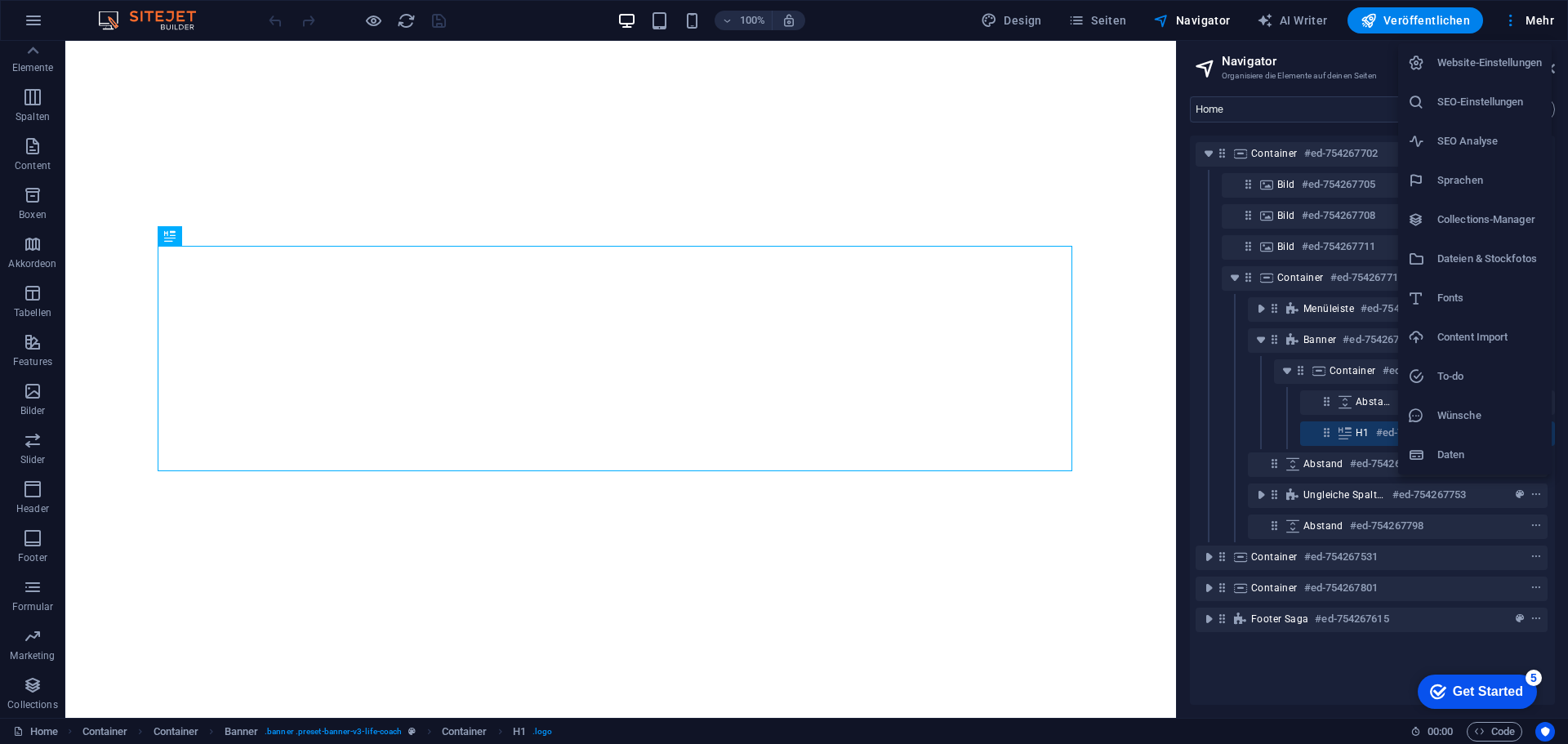
click at [1445, 454] on h6 "Daten" at bounding box center [1488, 455] width 104 height 20
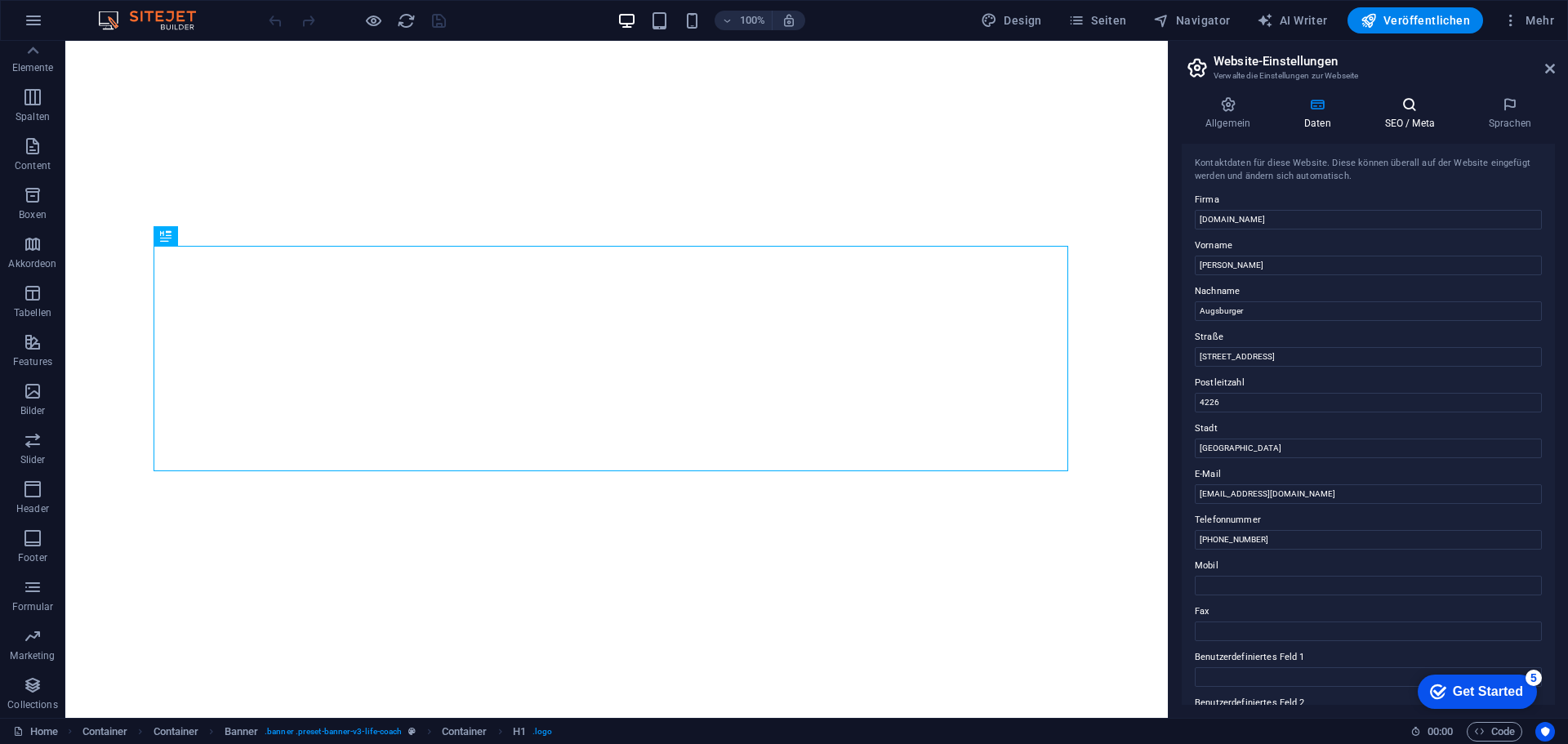
click at [1411, 106] on icon at bounding box center [1409, 104] width 97 height 16
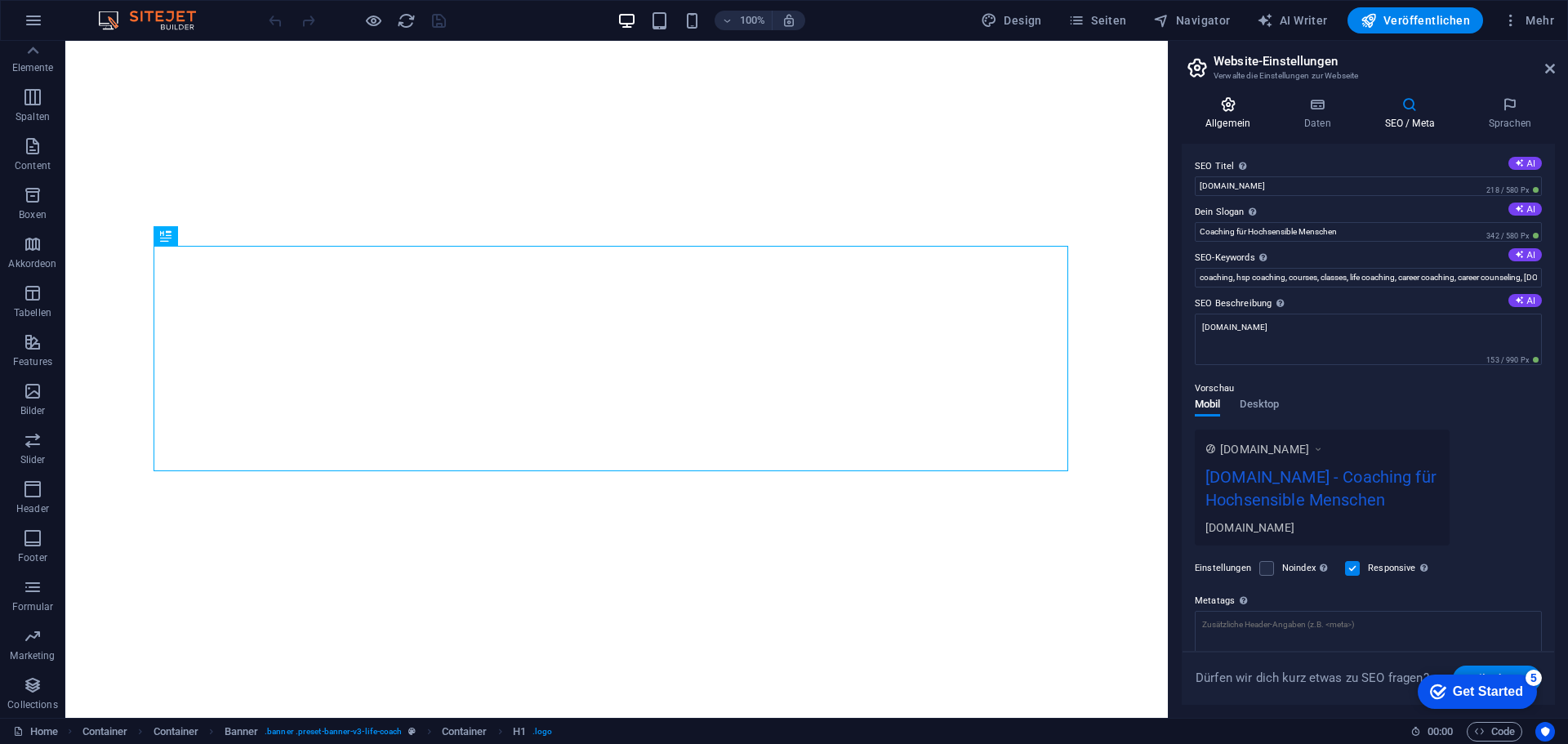
click at [1225, 121] on h4 "Allgemein" at bounding box center [1230, 113] width 99 height 34
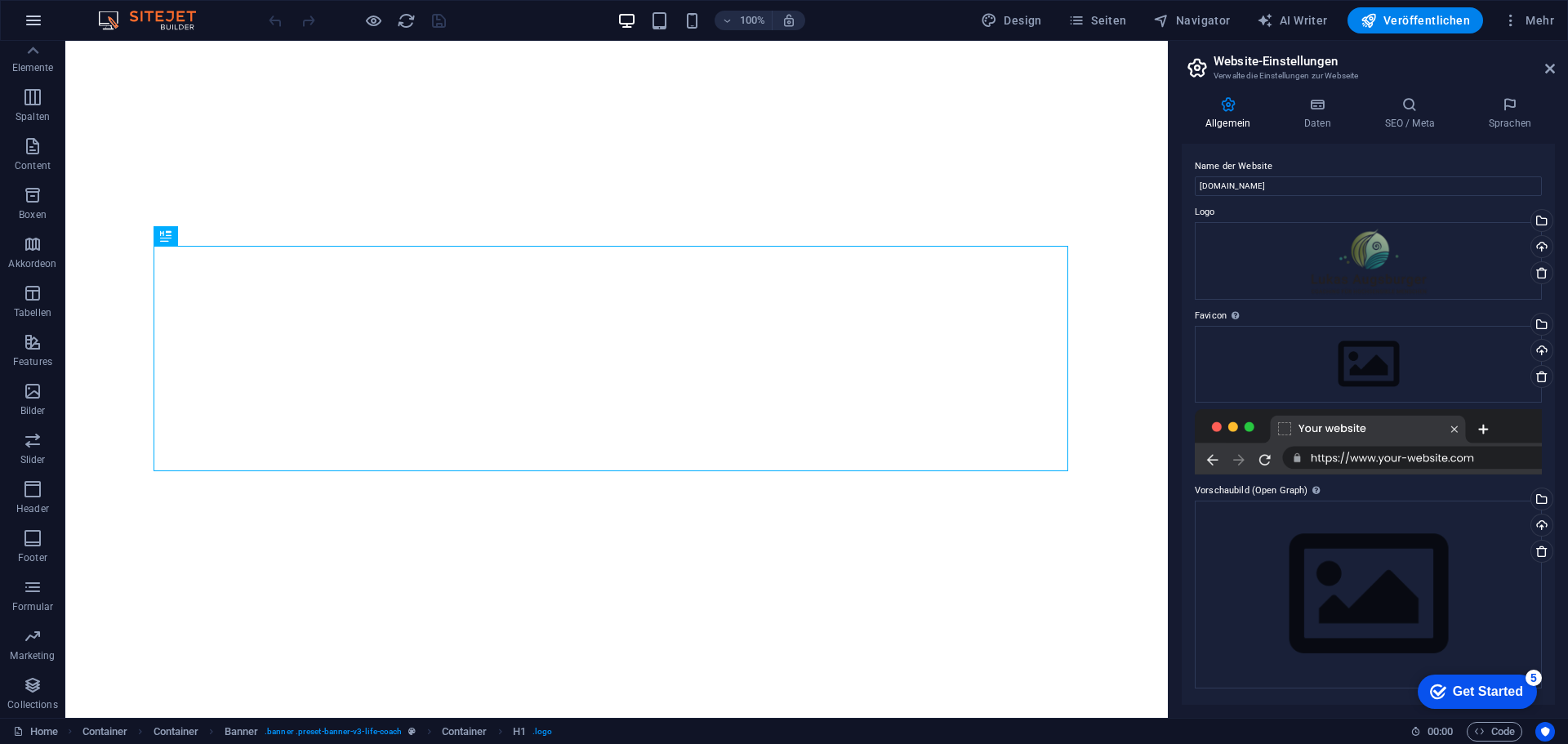
click at [36, 21] on icon "button" at bounding box center [34, 21] width 20 height 20
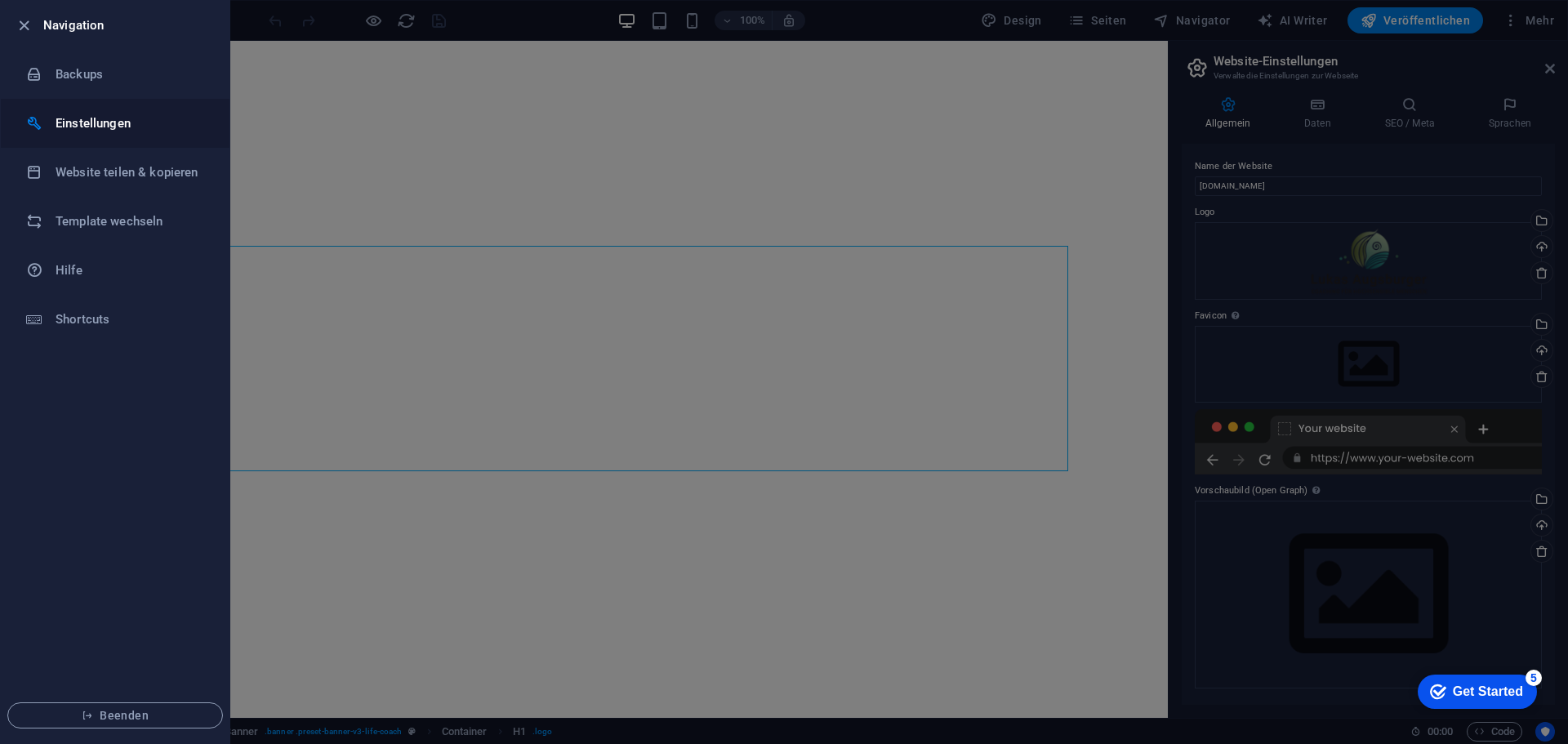
click at [88, 124] on h6 "Einstellungen" at bounding box center [130, 123] width 151 height 20
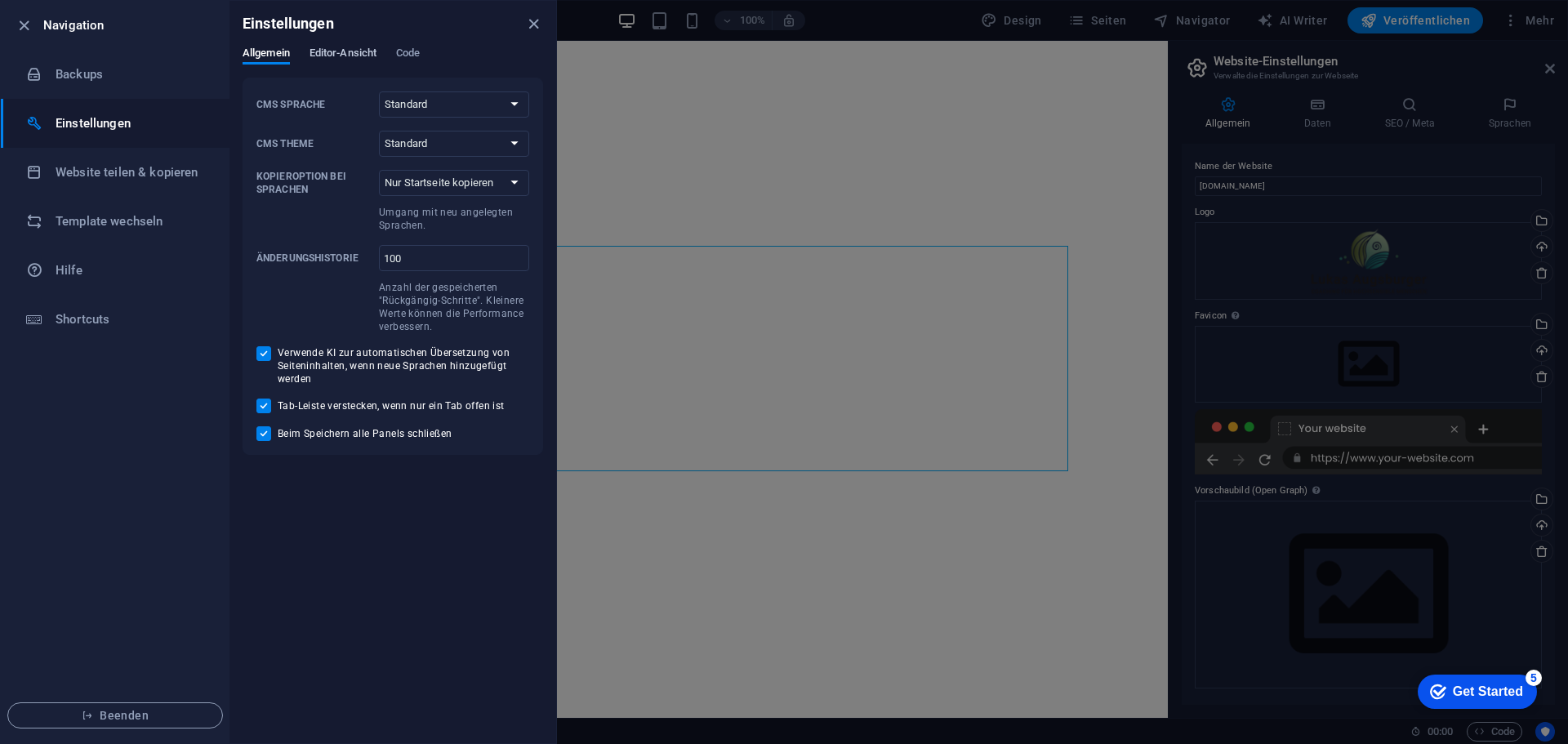
click at [361, 56] on span "Editor-Ansicht" at bounding box center [343, 54] width 67 height 23
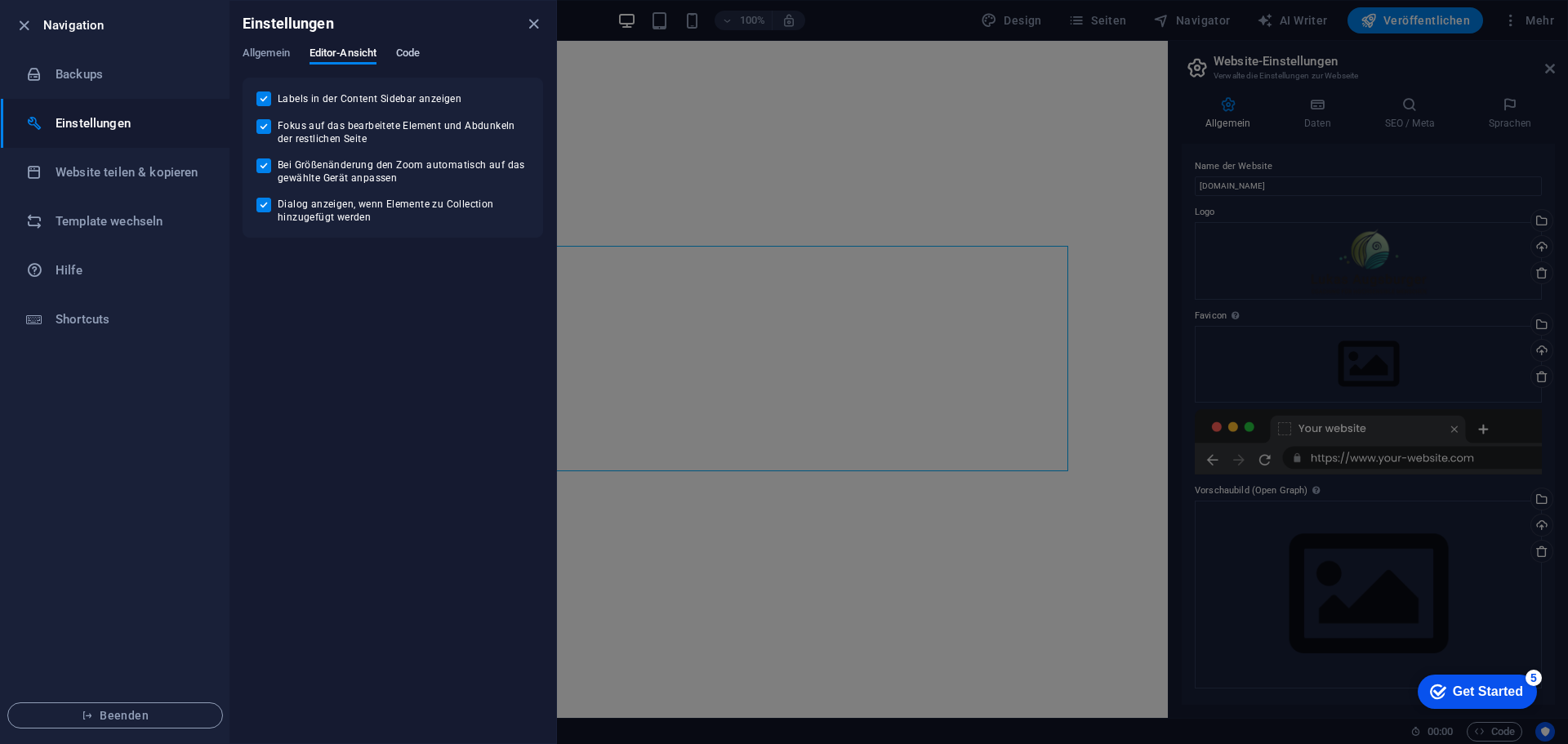
click at [412, 49] on span "Code" at bounding box center [408, 54] width 24 height 23
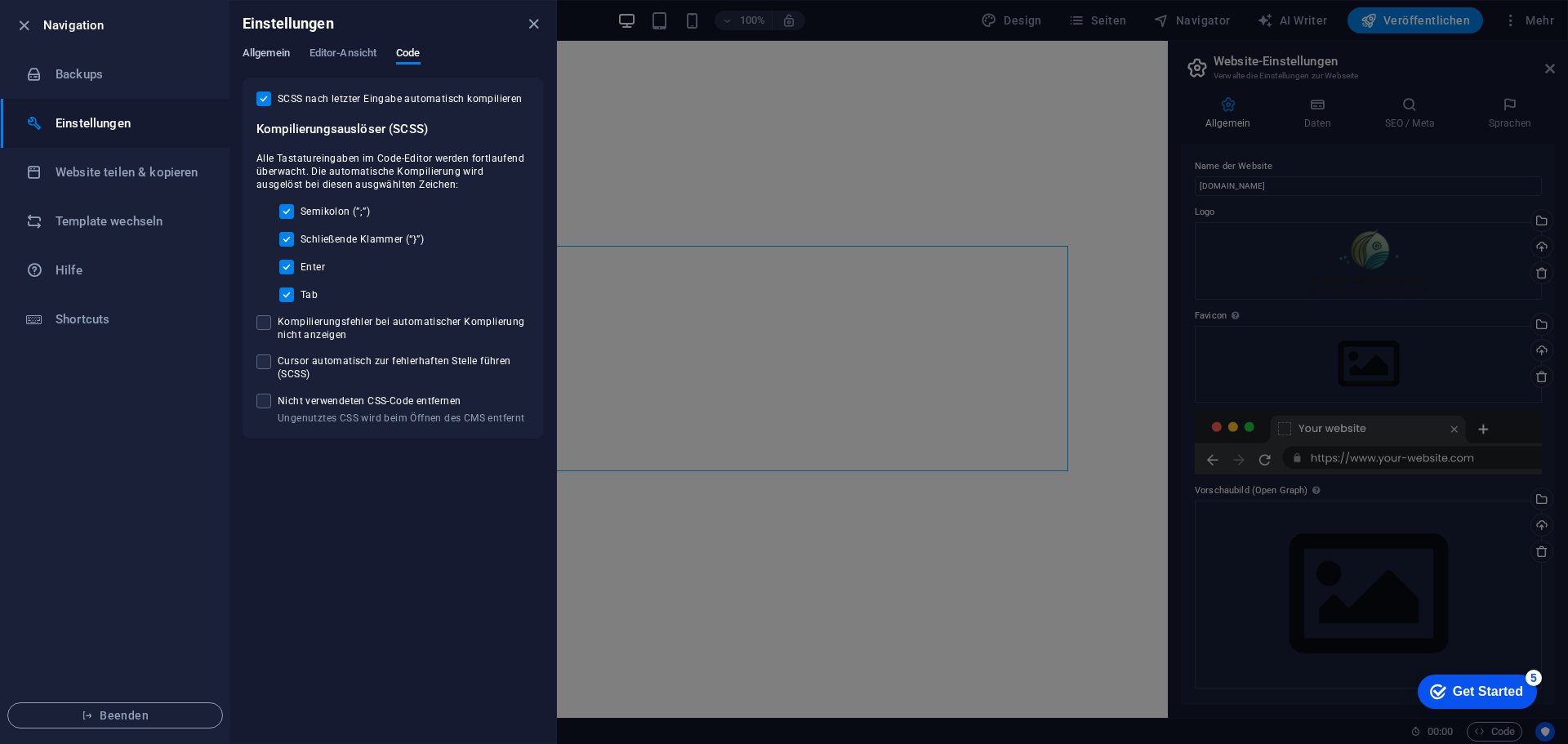
click at [247, 53] on span "Allgemein" at bounding box center [266, 54] width 47 height 23
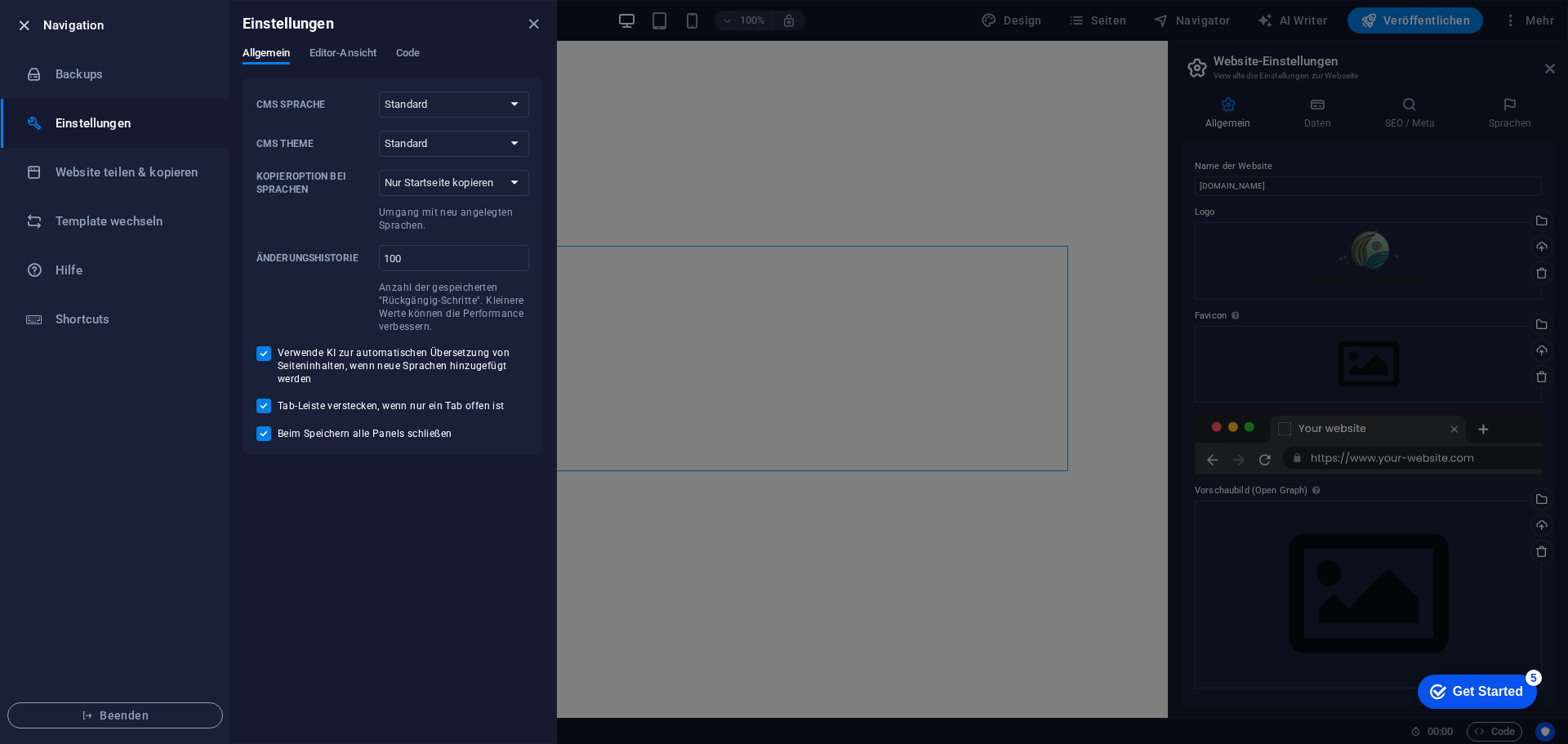
click at [18, 29] on icon "button" at bounding box center [24, 25] width 19 height 19
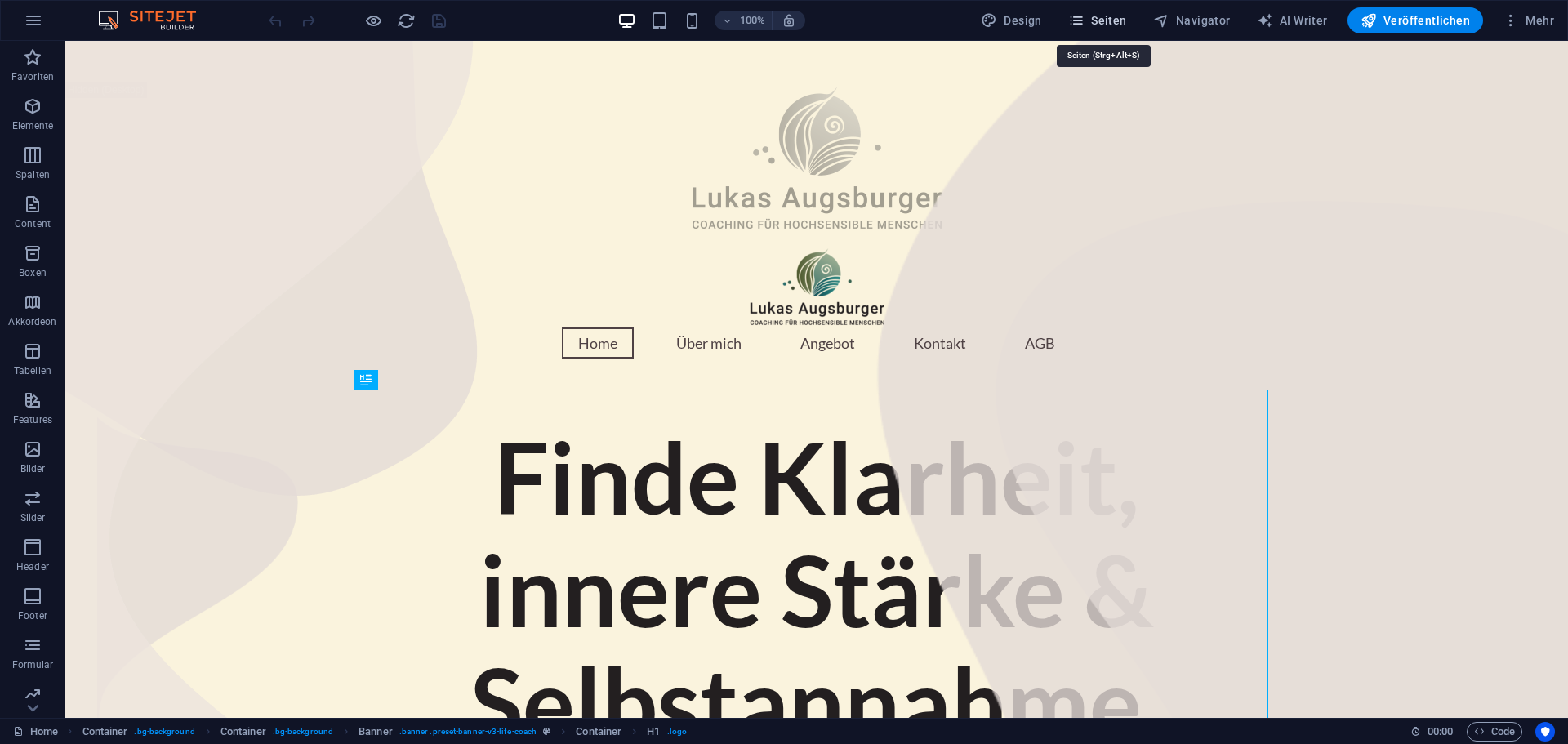
click at [0, 0] on span "Seiten" at bounding box center [0, 0] width 0 height 0
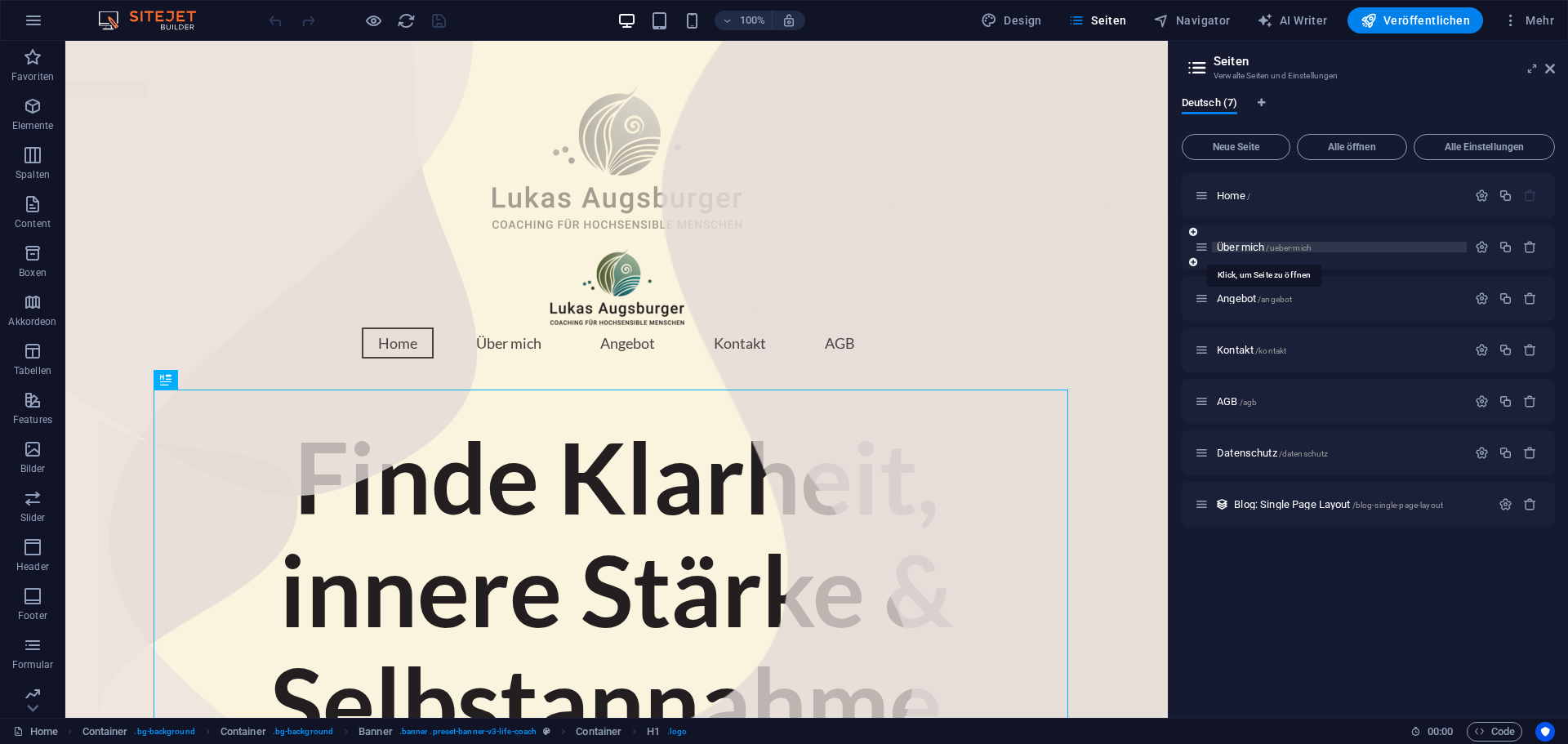
click at [1238, 246] on span "Über mich /ueber-mich" at bounding box center [1264, 247] width 95 height 13
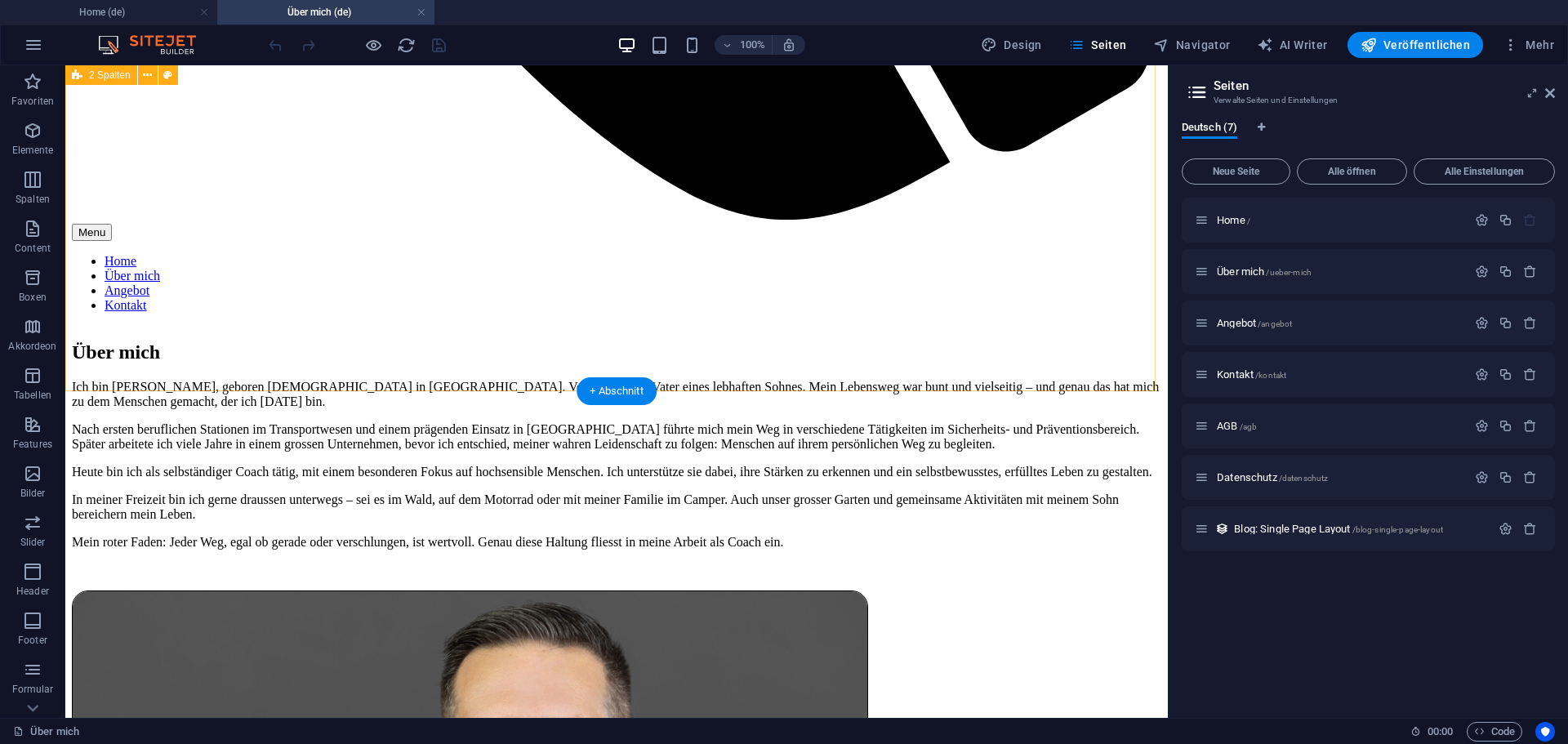
scroll to position [1552, 0]
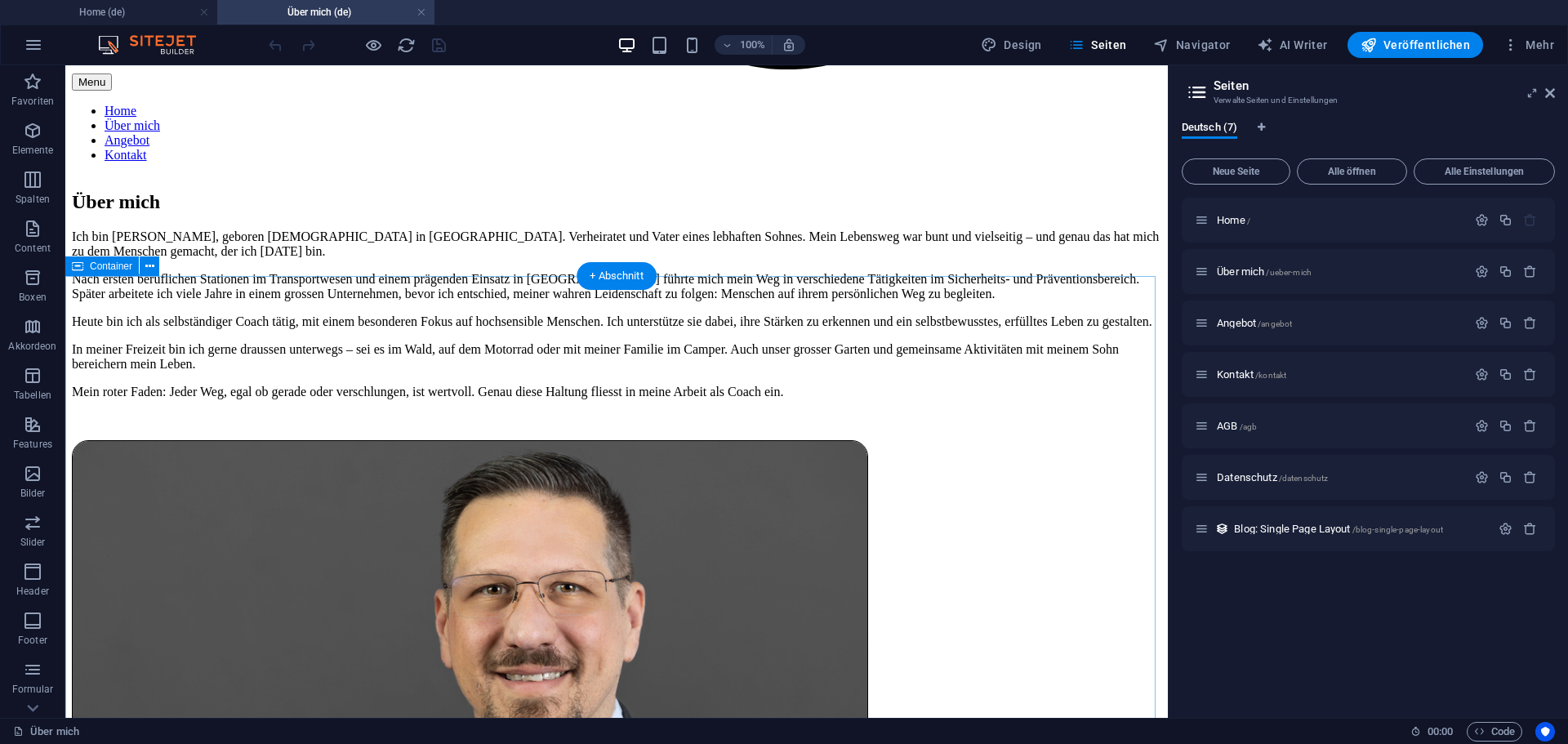
click at [111, 263] on span "Container" at bounding box center [111, 266] width 43 height 10
click at [143, 269] on button at bounding box center [149, 266] width 20 height 20
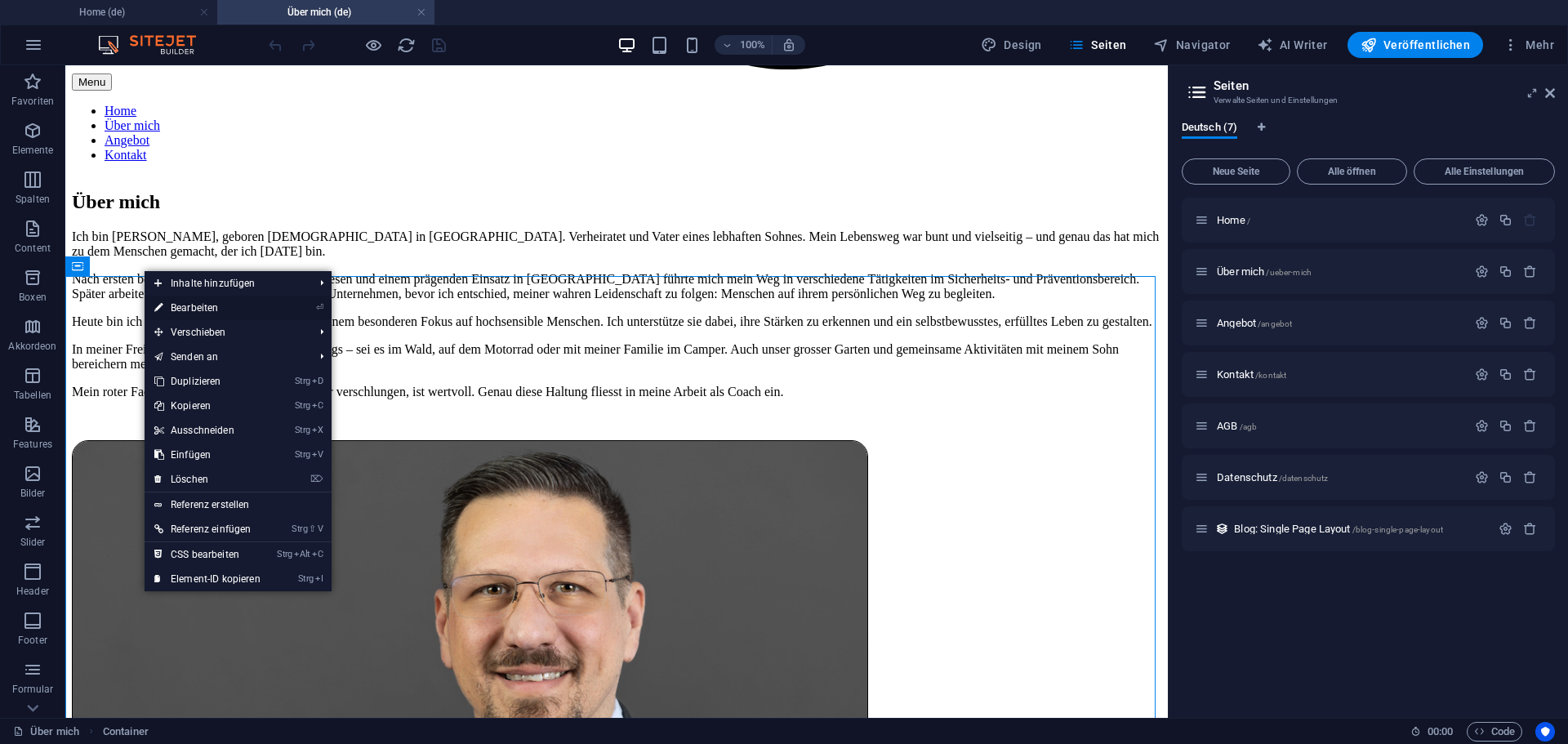
click at [220, 304] on link "⏎ Bearbeiten" at bounding box center [207, 307] width 126 height 24
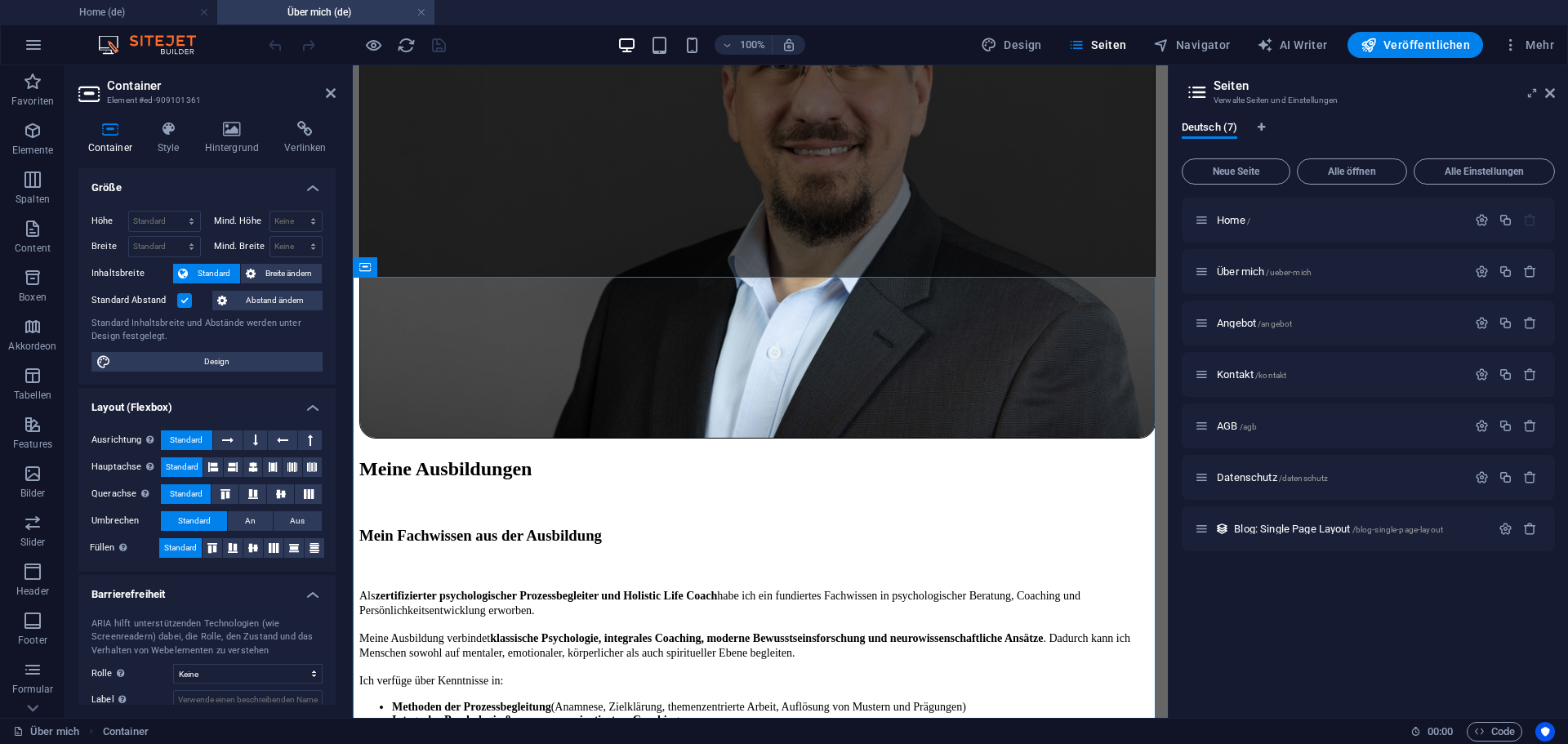
click at [181, 302] on label at bounding box center [185, 301] width 14 height 14
click at [0, 0] on input "Standard Abstand" at bounding box center [0, 0] width 0 height 0
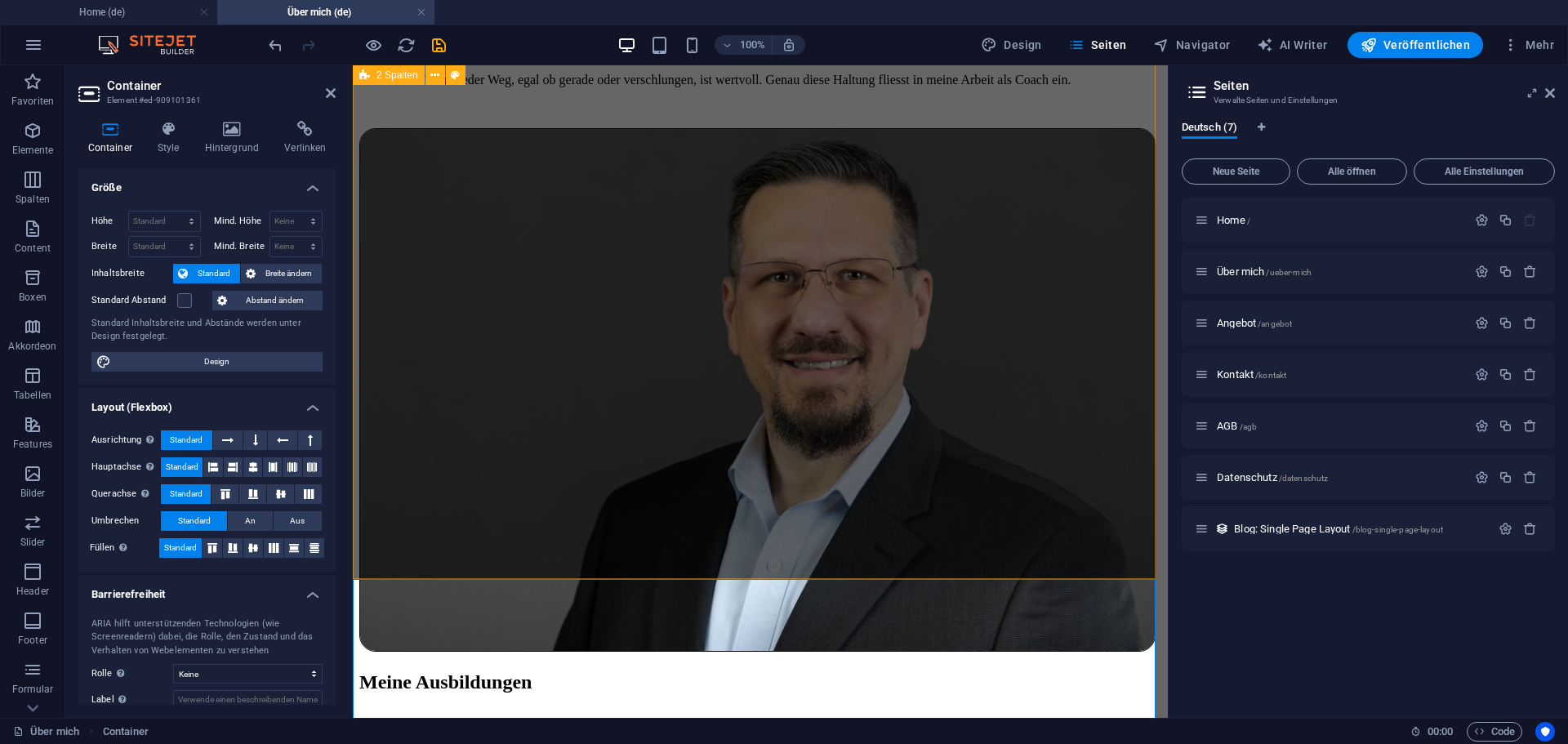
scroll to position [1807, 0]
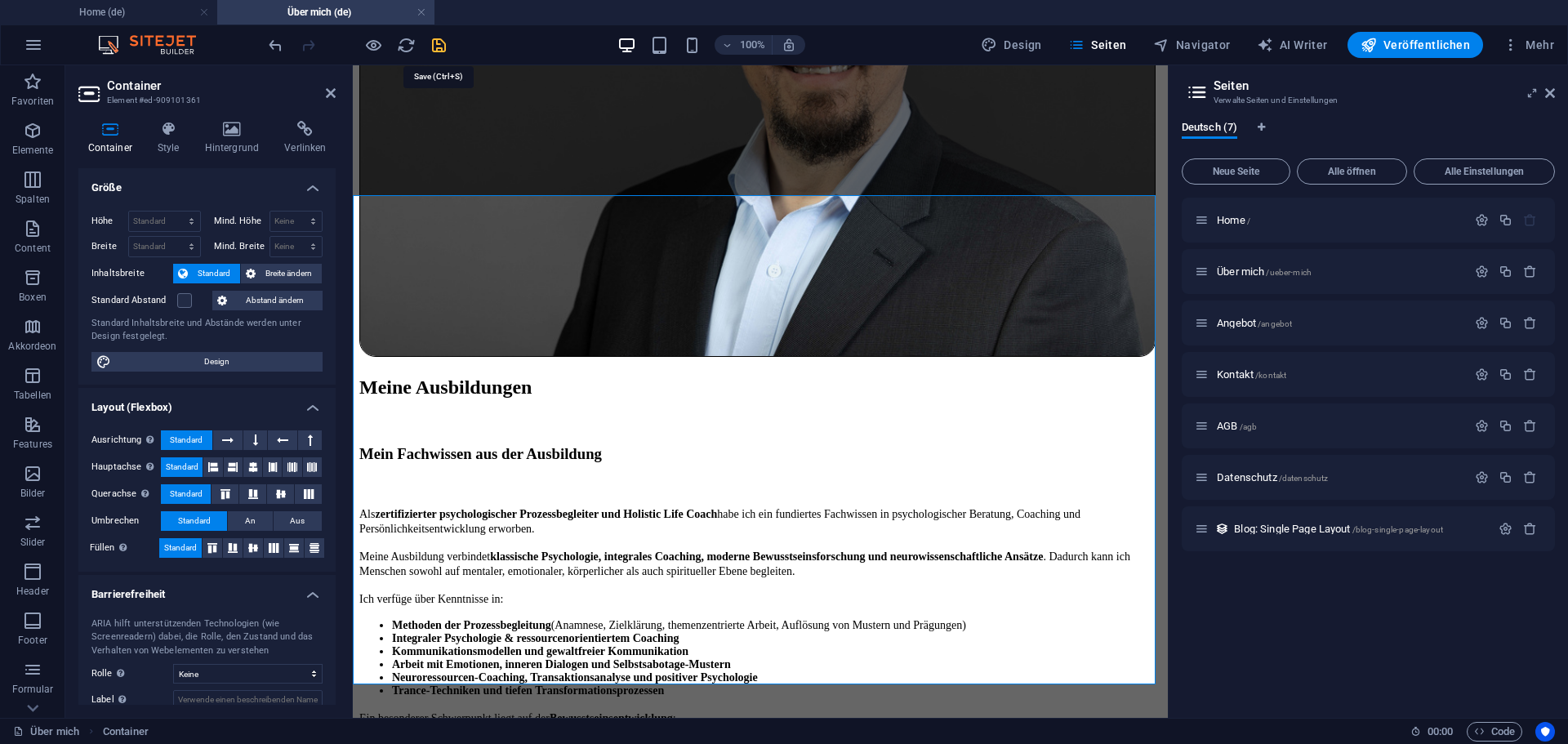
click at [435, 48] on icon "save" at bounding box center [438, 45] width 19 height 19
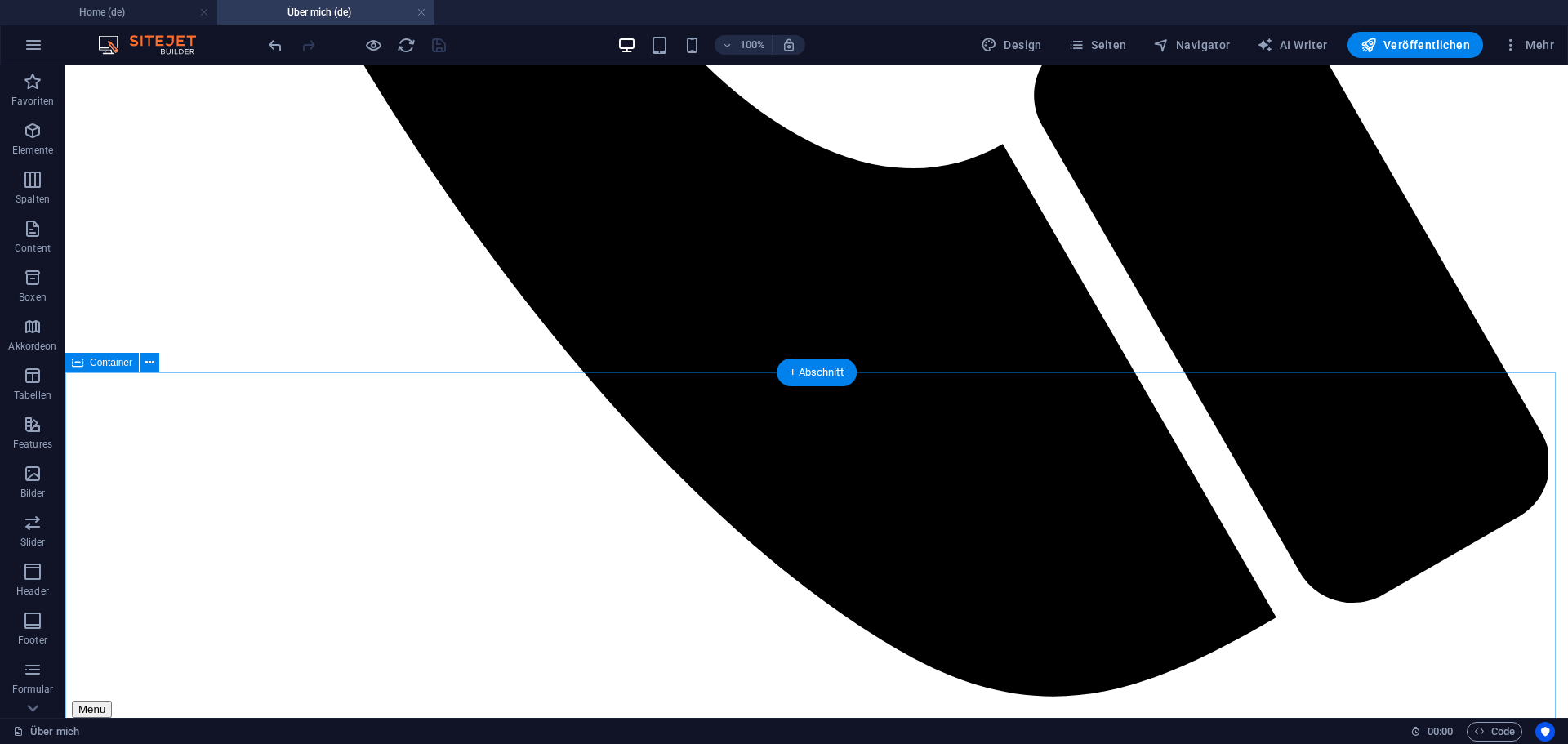
scroll to position [1374, 0]
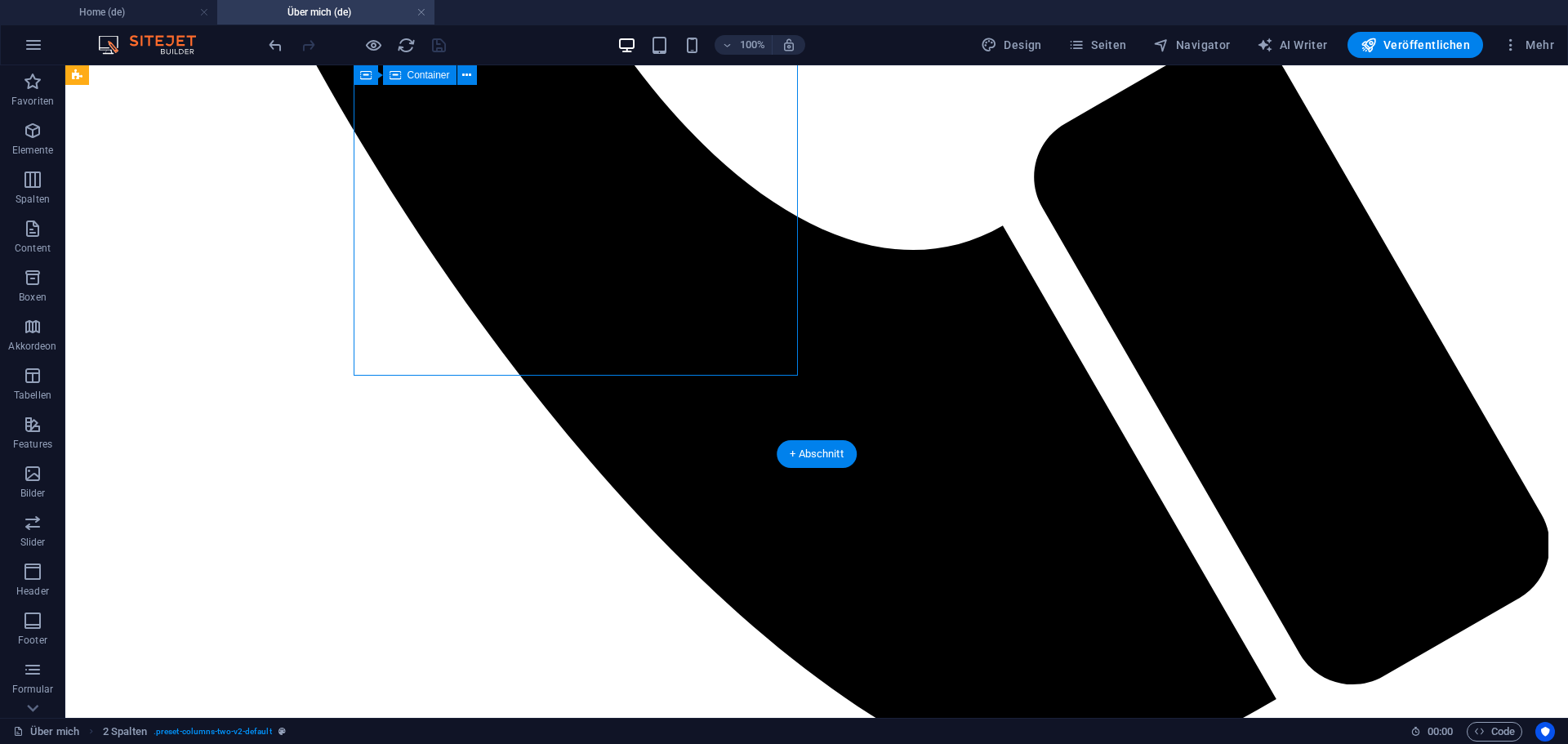
drag, startPoint x: 575, startPoint y: 343, endPoint x: 582, endPoint y: 337, distance: 9.2
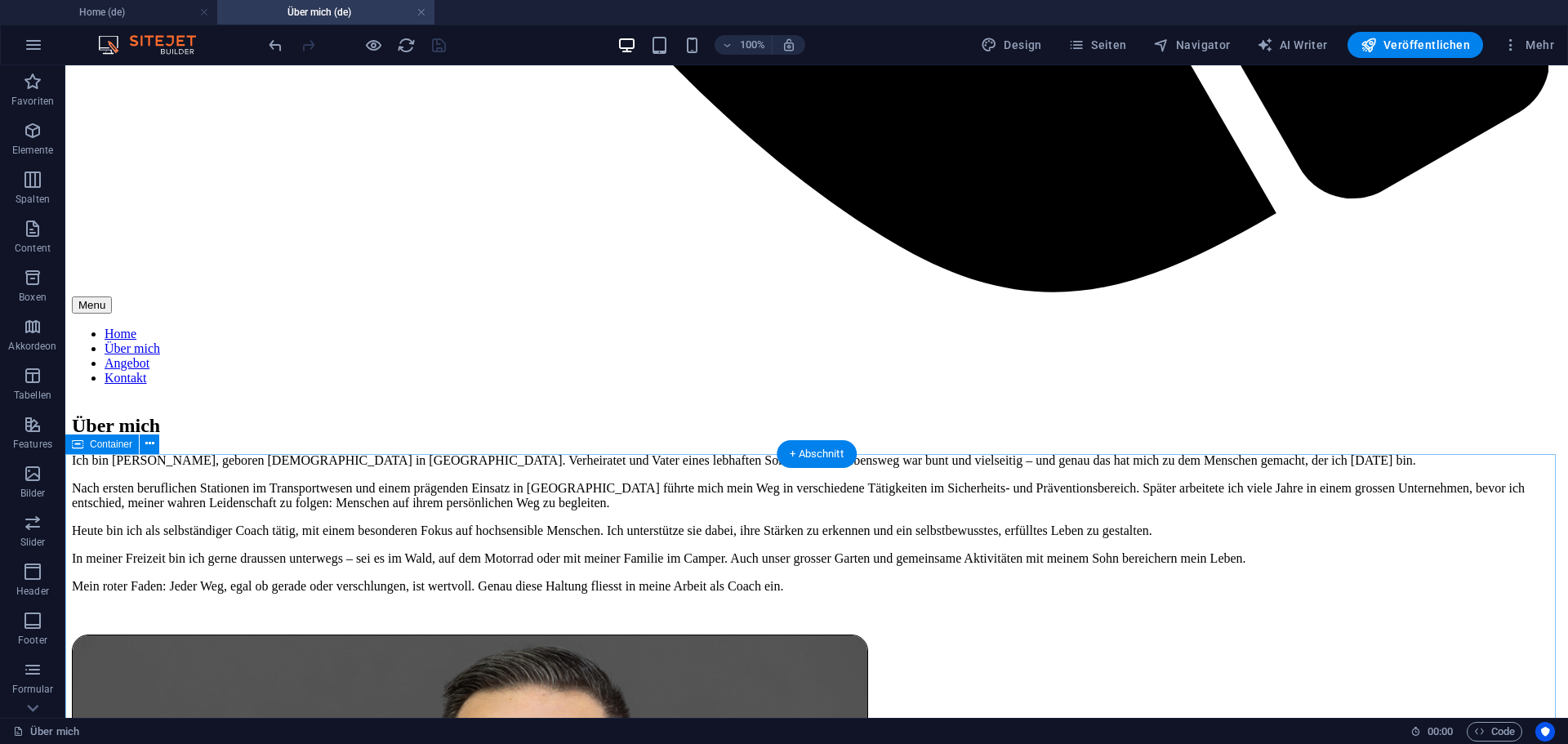
scroll to position [1864, 0]
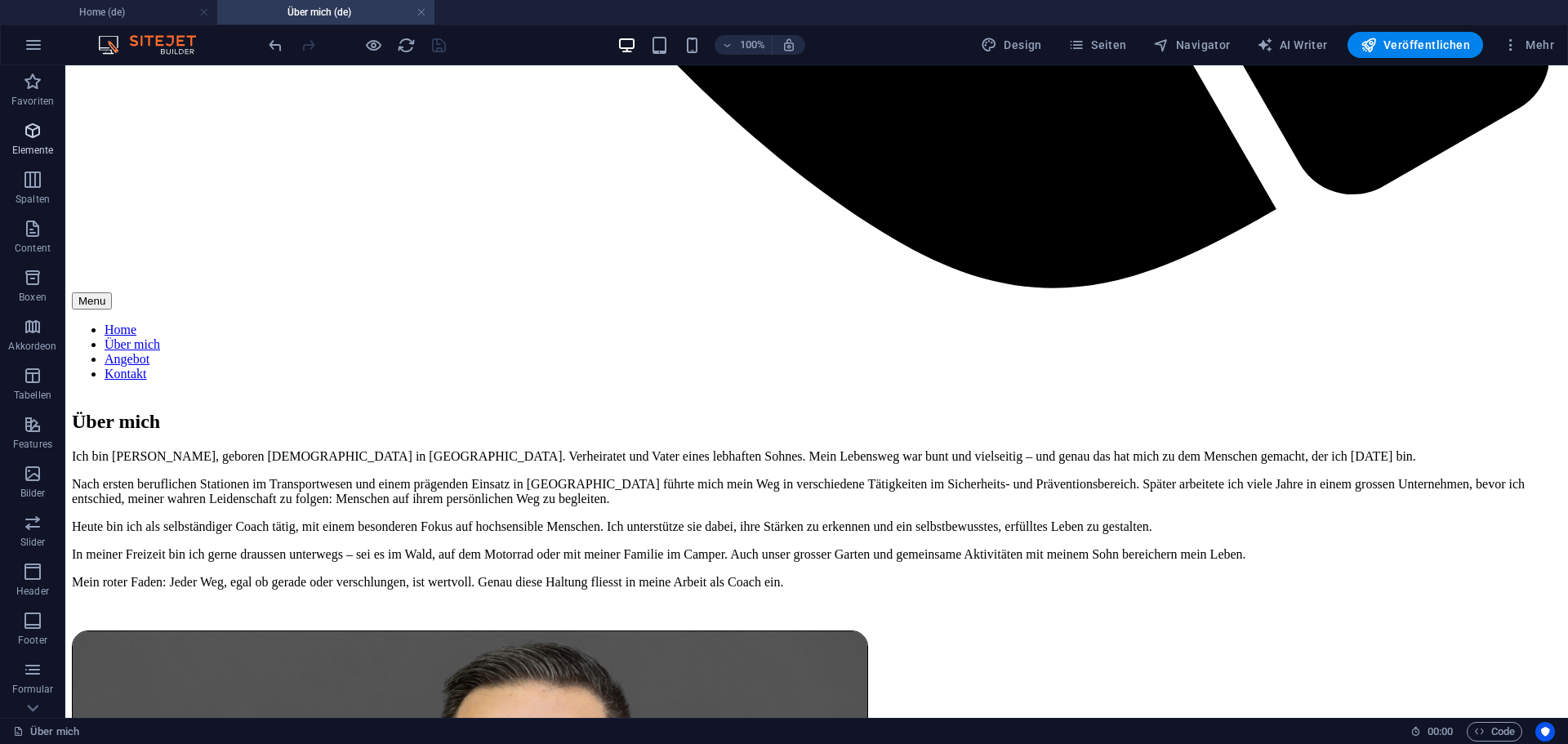
click at [32, 135] on icon "button" at bounding box center [33, 130] width 20 height 20
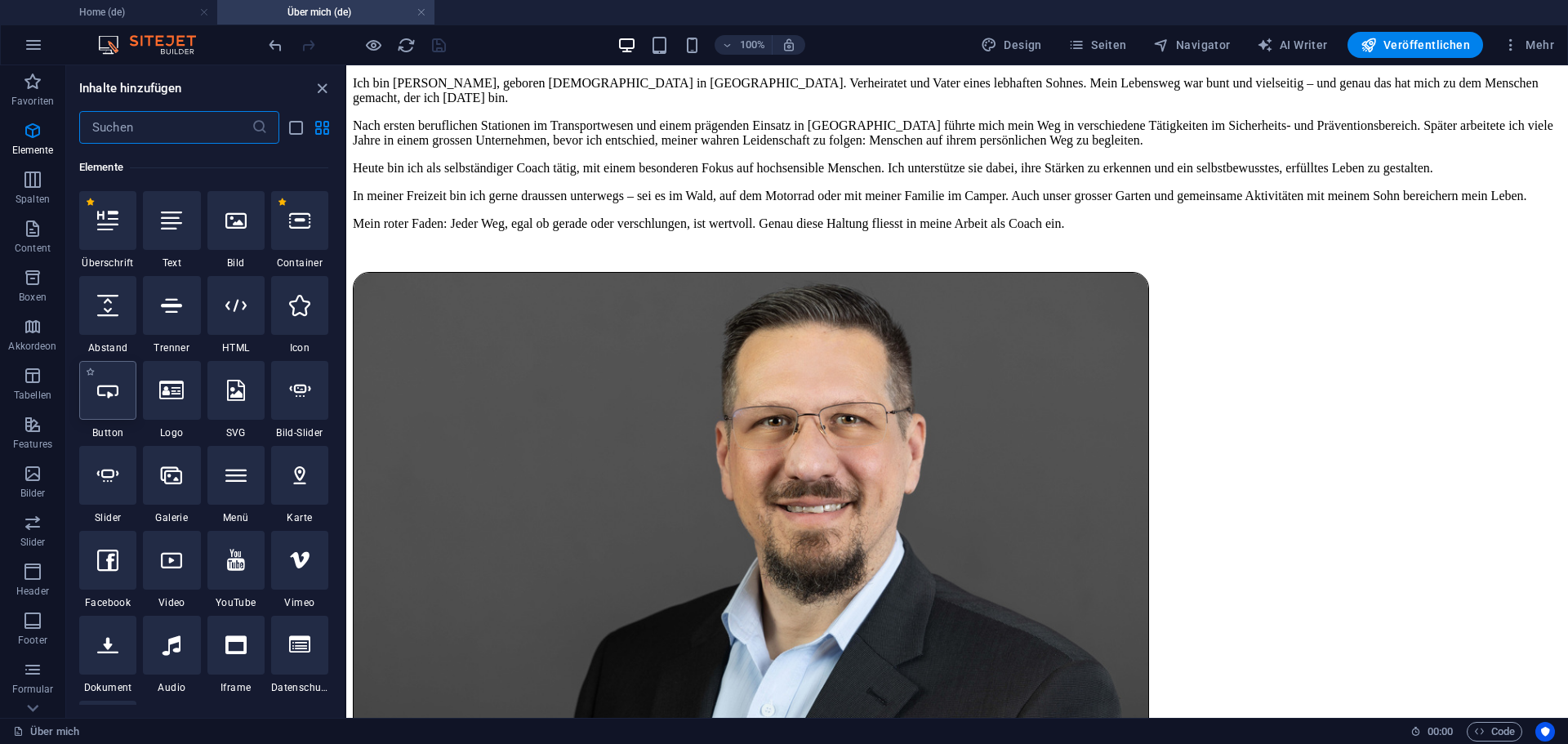
scroll to position [174, 0]
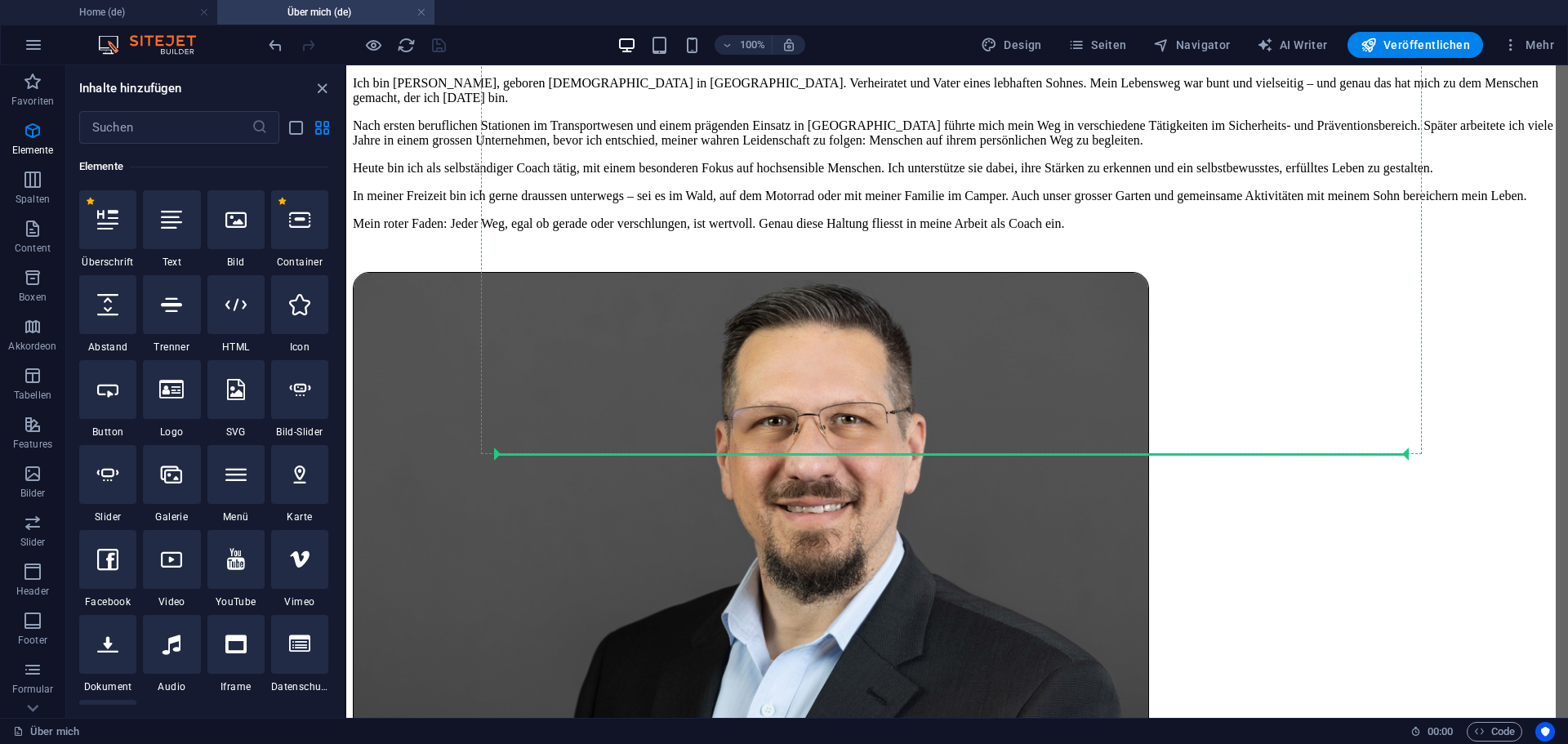
select select "px"
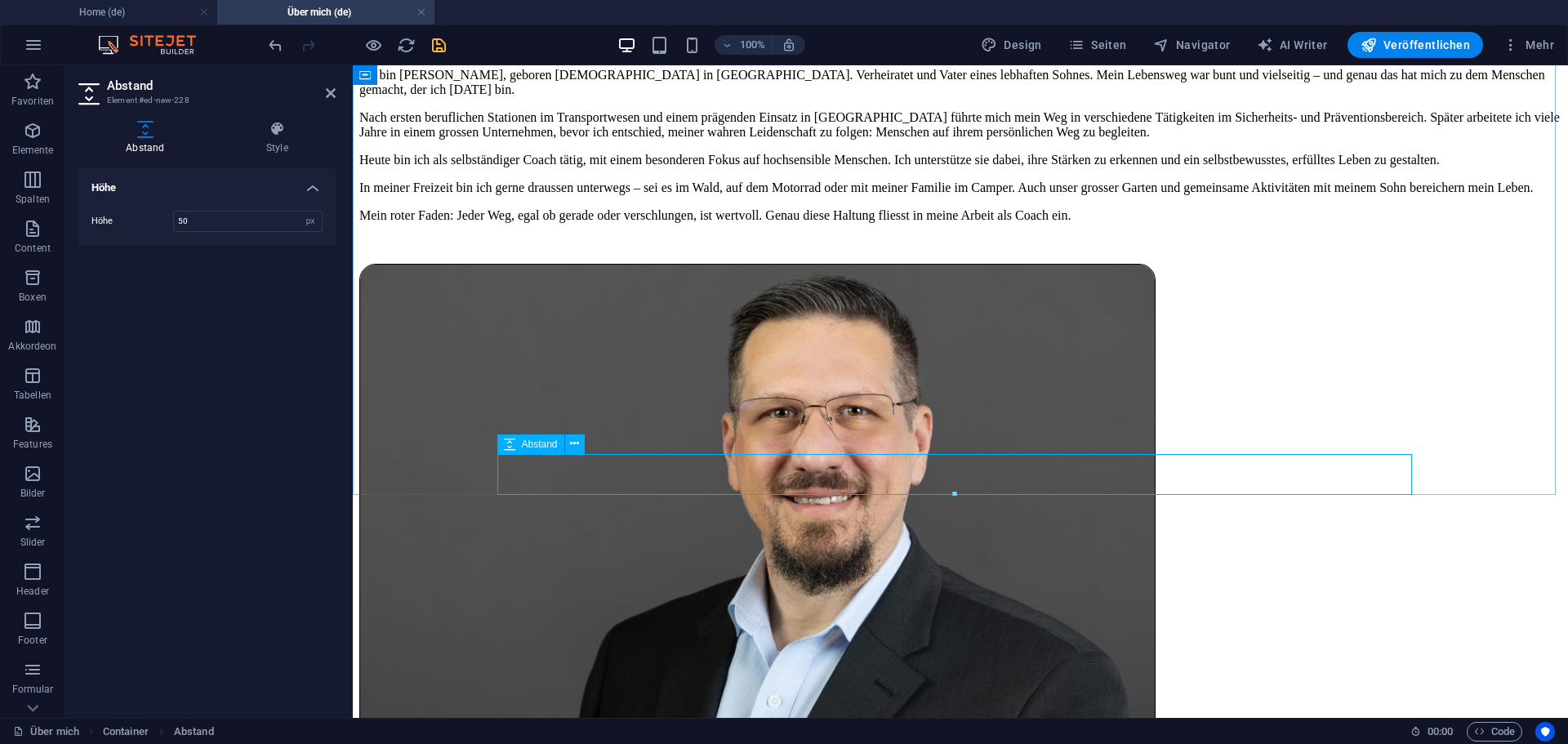
drag, startPoint x: 1310, startPoint y: 557, endPoint x: 957, endPoint y: 474, distance: 362.6
drag, startPoint x: 444, startPoint y: 42, endPoint x: 451, endPoint y: 64, distance: 23.1
click at [444, 43] on icon "save" at bounding box center [438, 45] width 19 height 19
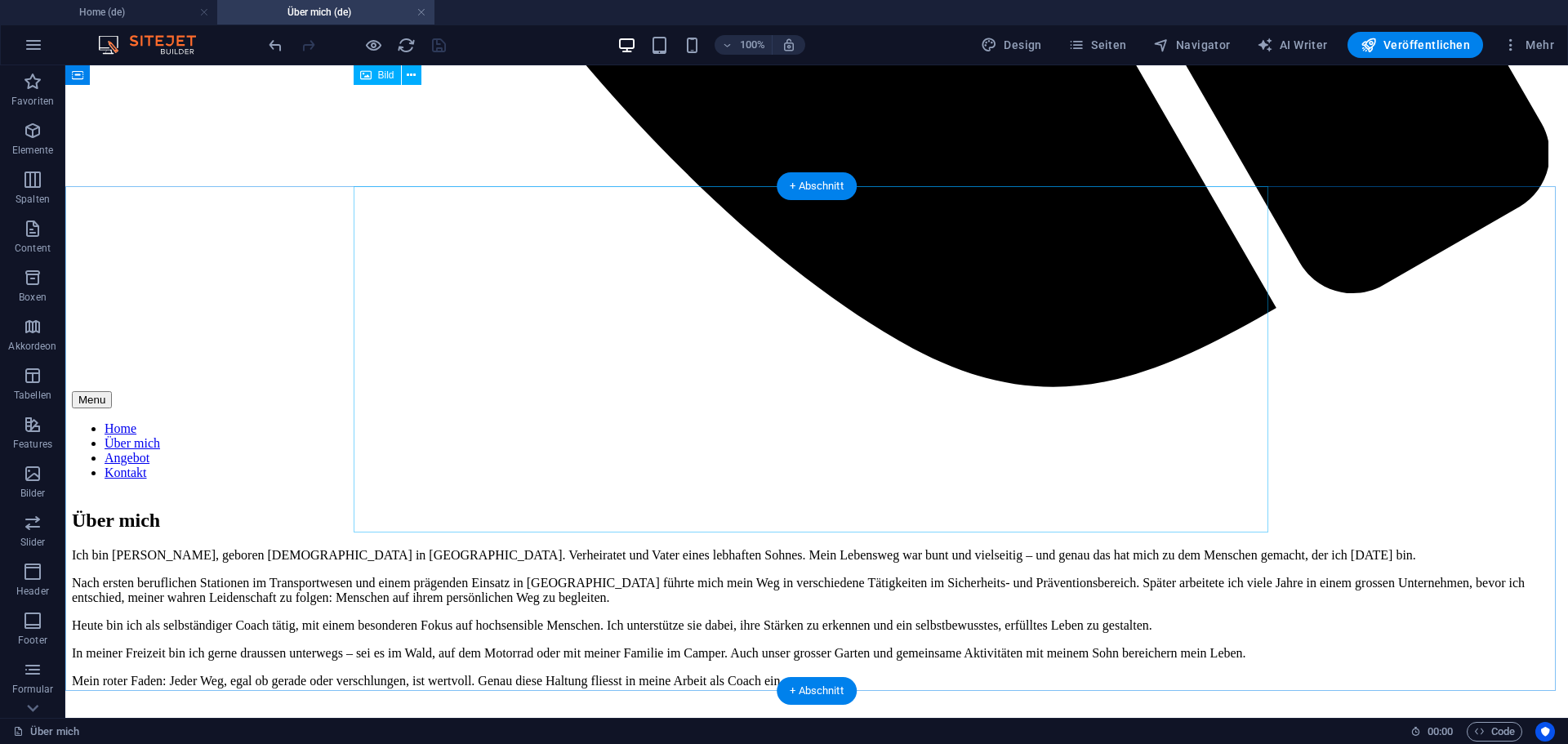
scroll to position [1619, 0]
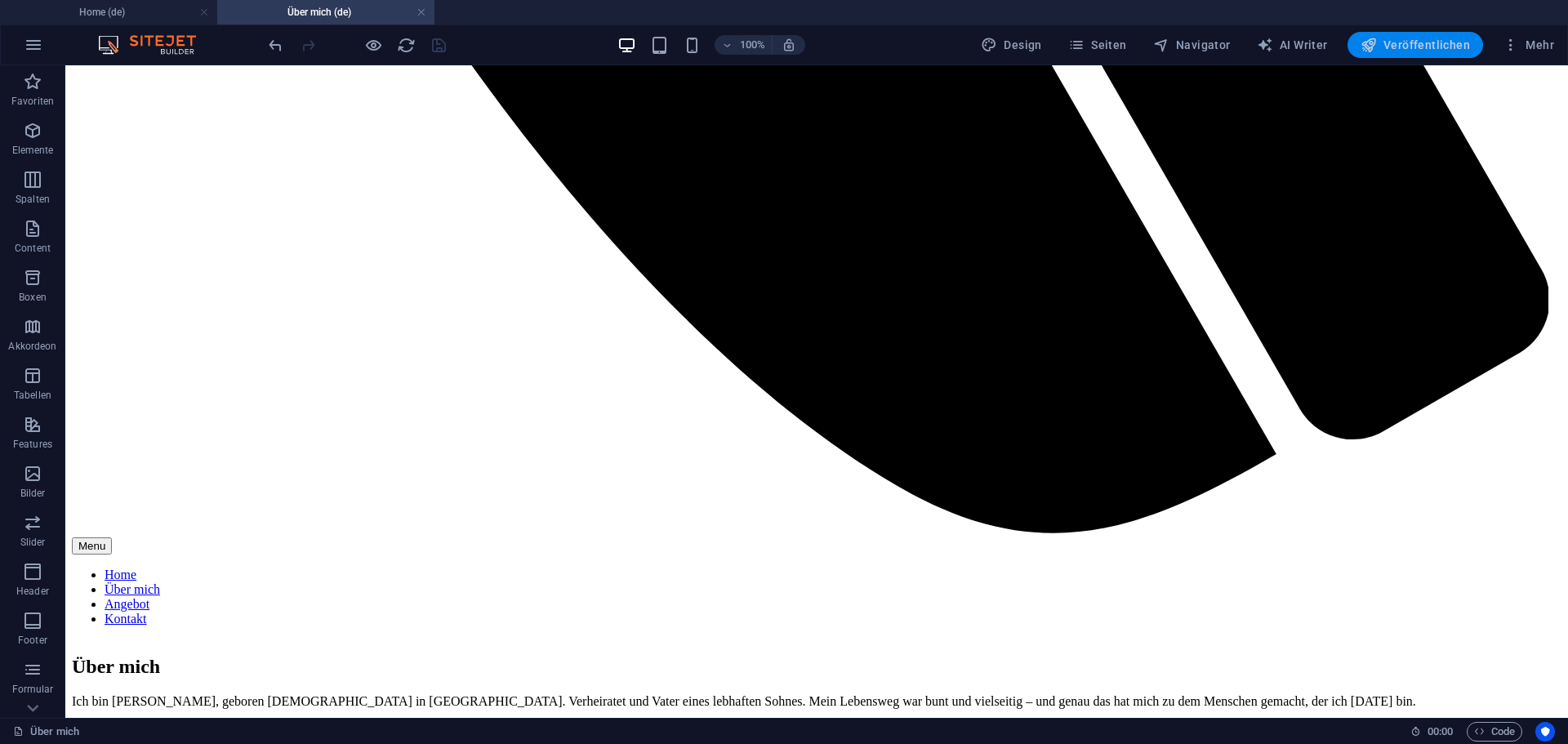
click at [1418, 44] on span "Veröffentlichen" at bounding box center [1415, 45] width 110 height 16
